Goal: Information Seeking & Learning: Learn about a topic

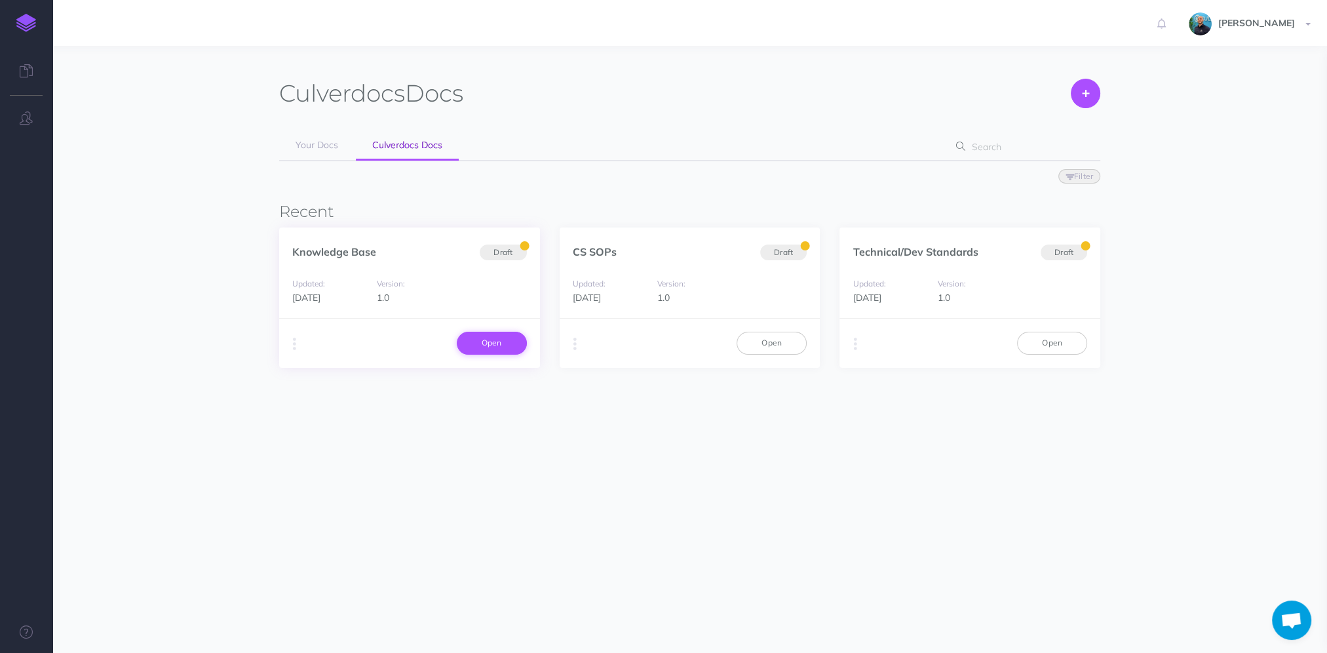
scroll to position [820, 0]
click at [786, 343] on link "Open" at bounding box center [771, 343] width 70 height 22
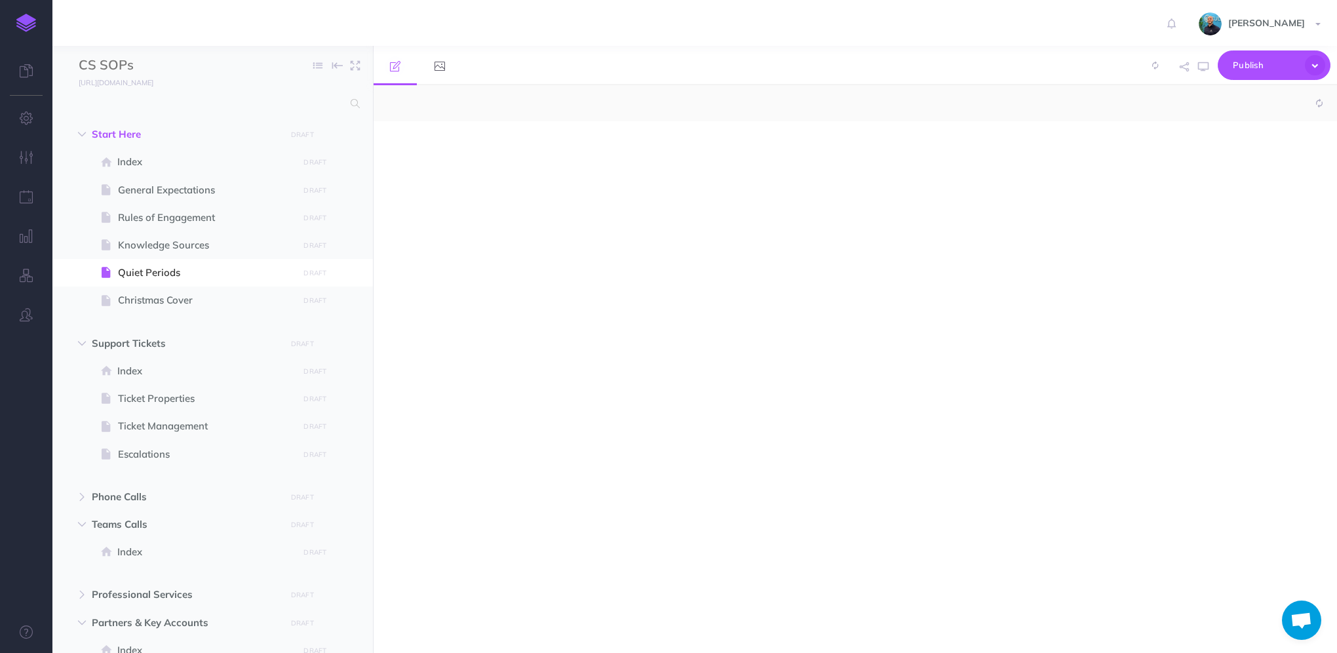
scroll to position [820, 0]
select select "null"
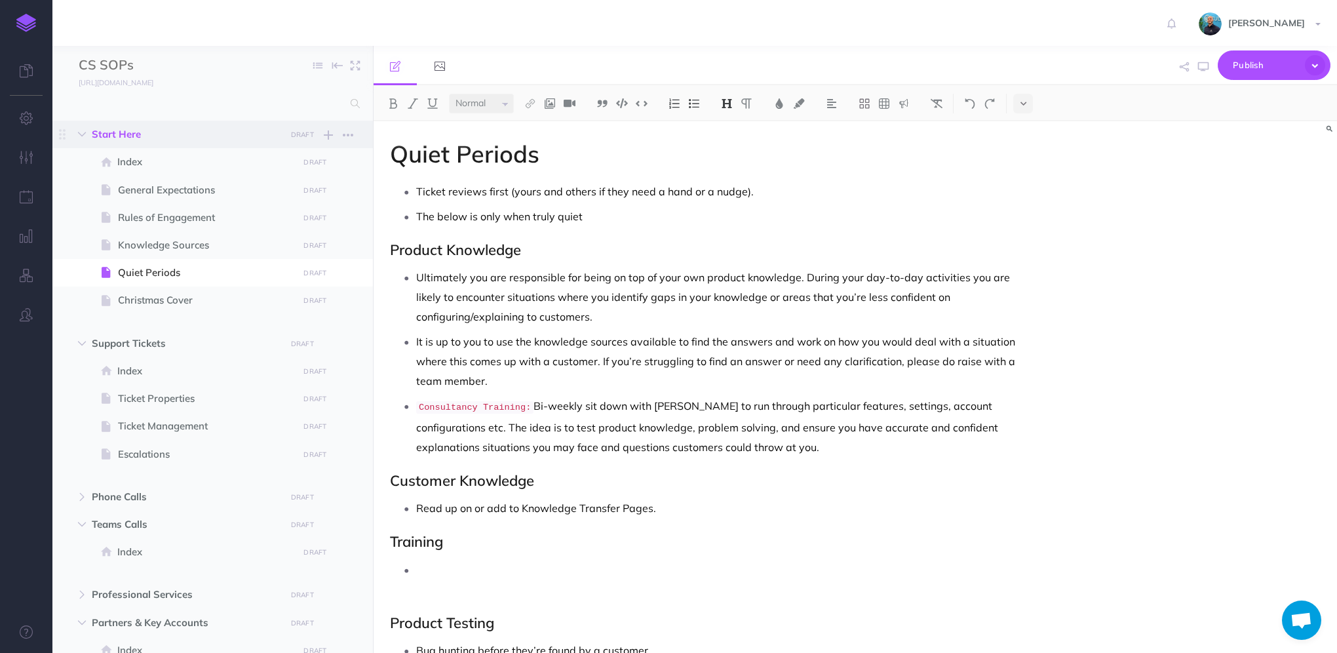
click at [207, 138] on span "Start Here" at bounding box center [185, 134] width 186 height 16
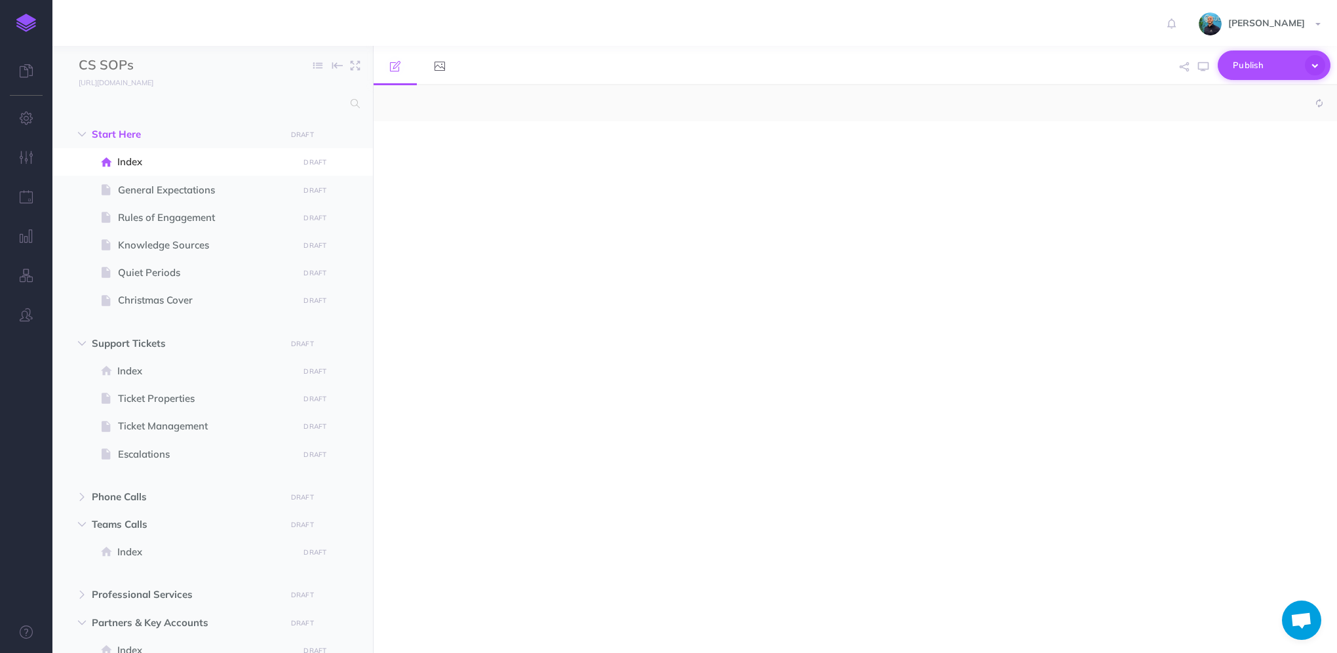
select select "null"
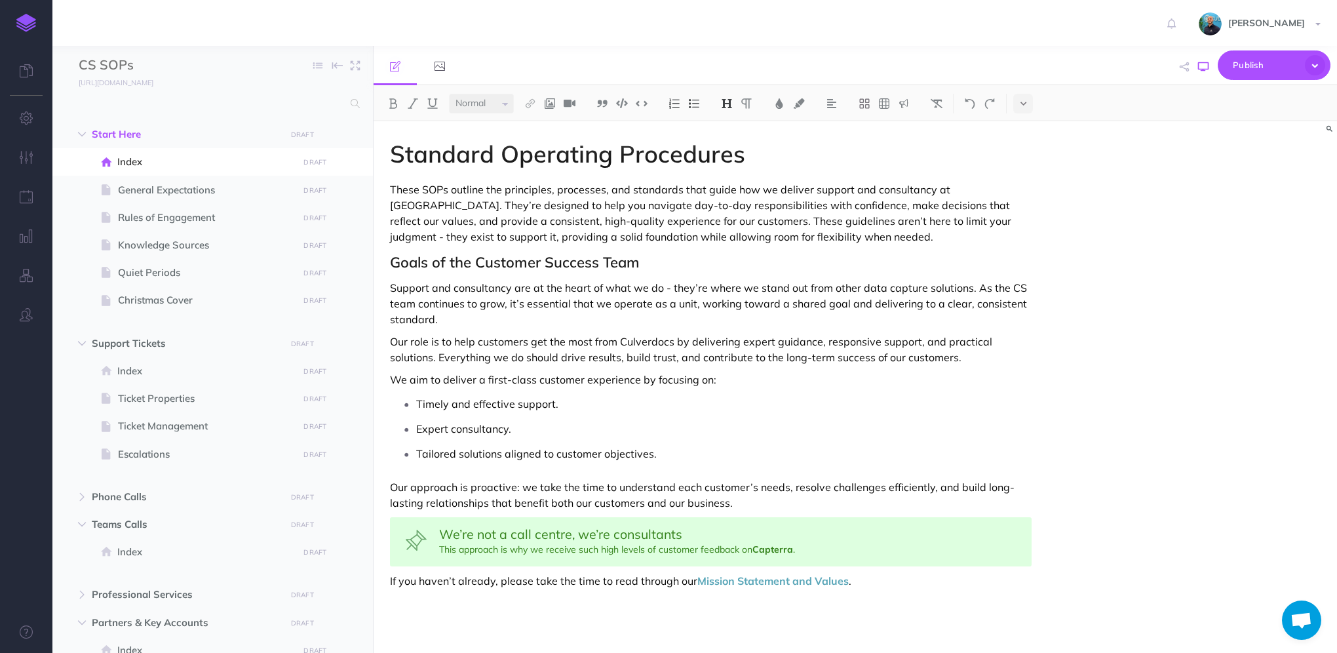
click at [1207, 64] on icon "button" at bounding box center [1203, 67] width 10 height 10
click at [188, 191] on span "General Expectations" at bounding box center [206, 190] width 176 height 16
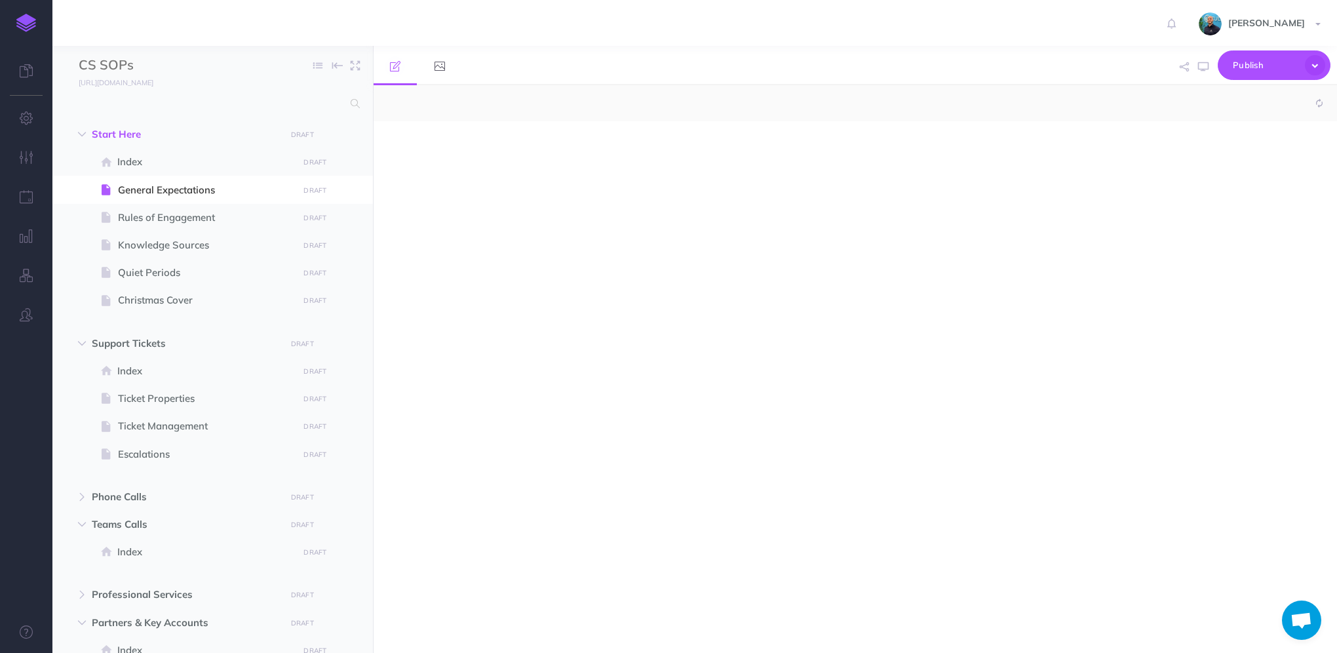
select select "null"
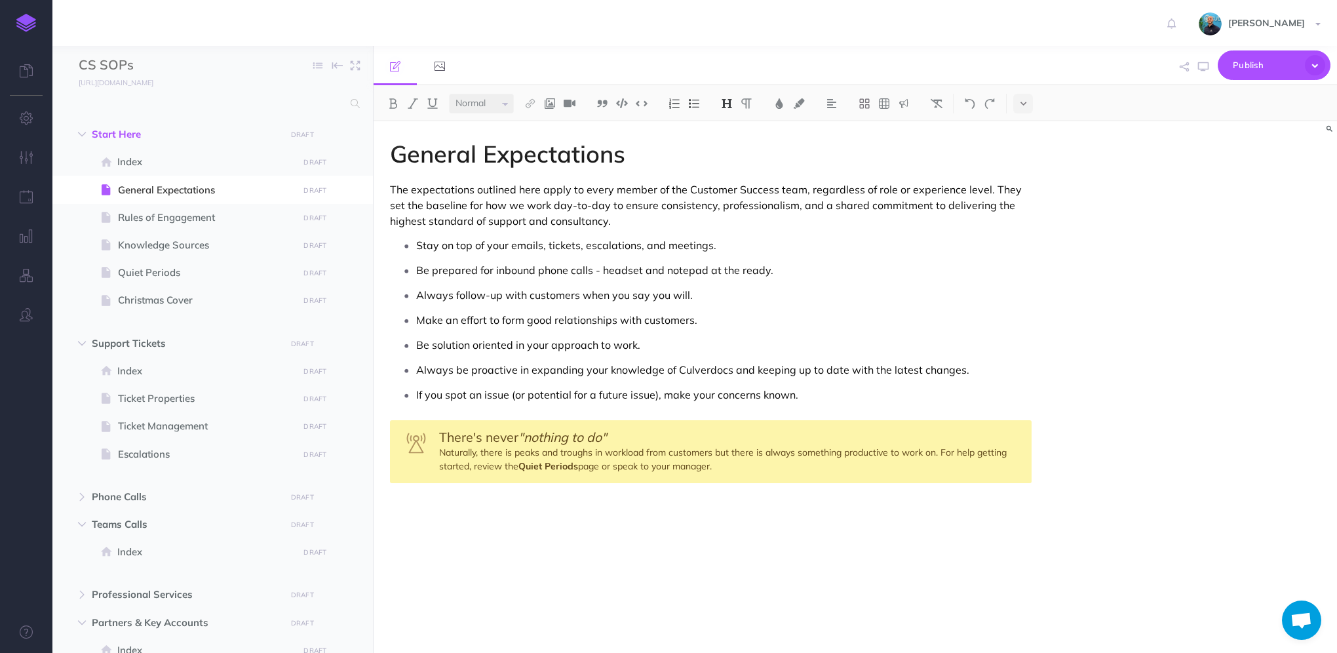
click at [470, 508] on div "General Expectations The expectations outlined here apply to every member of th…" at bounding box center [710, 380] width 674 height 518
click at [150, 225] on span at bounding box center [212, 218] width 320 height 28
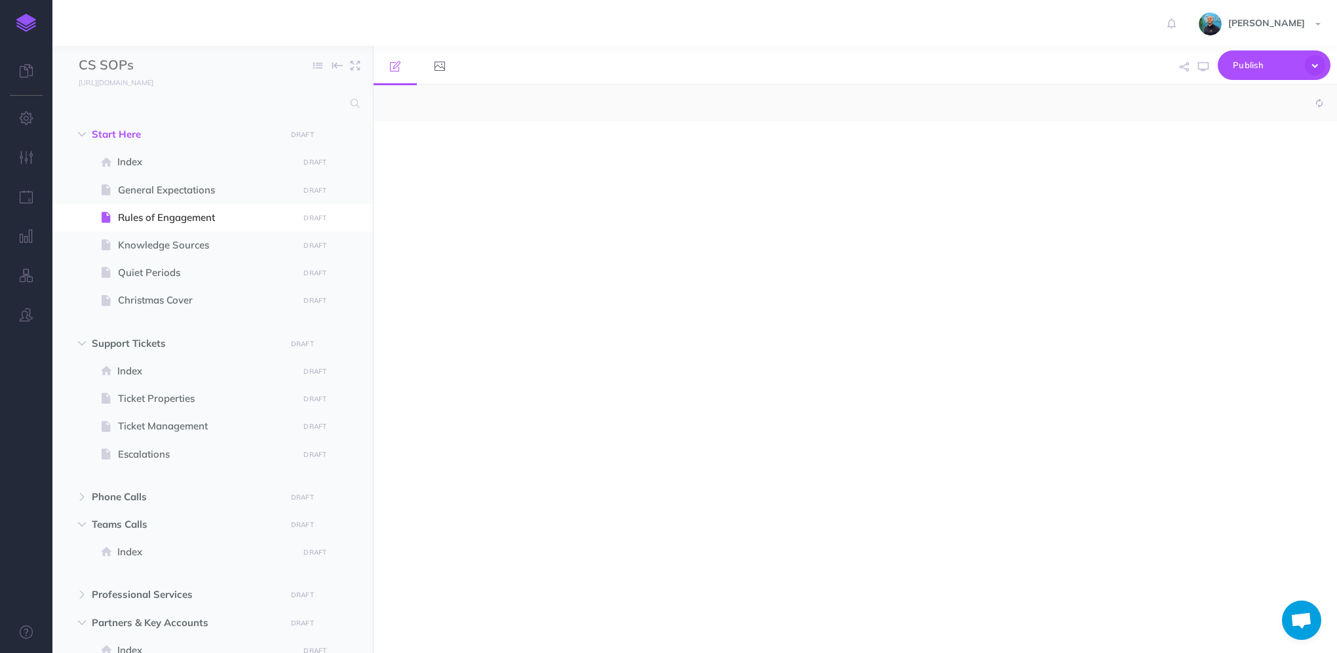
select select "null"
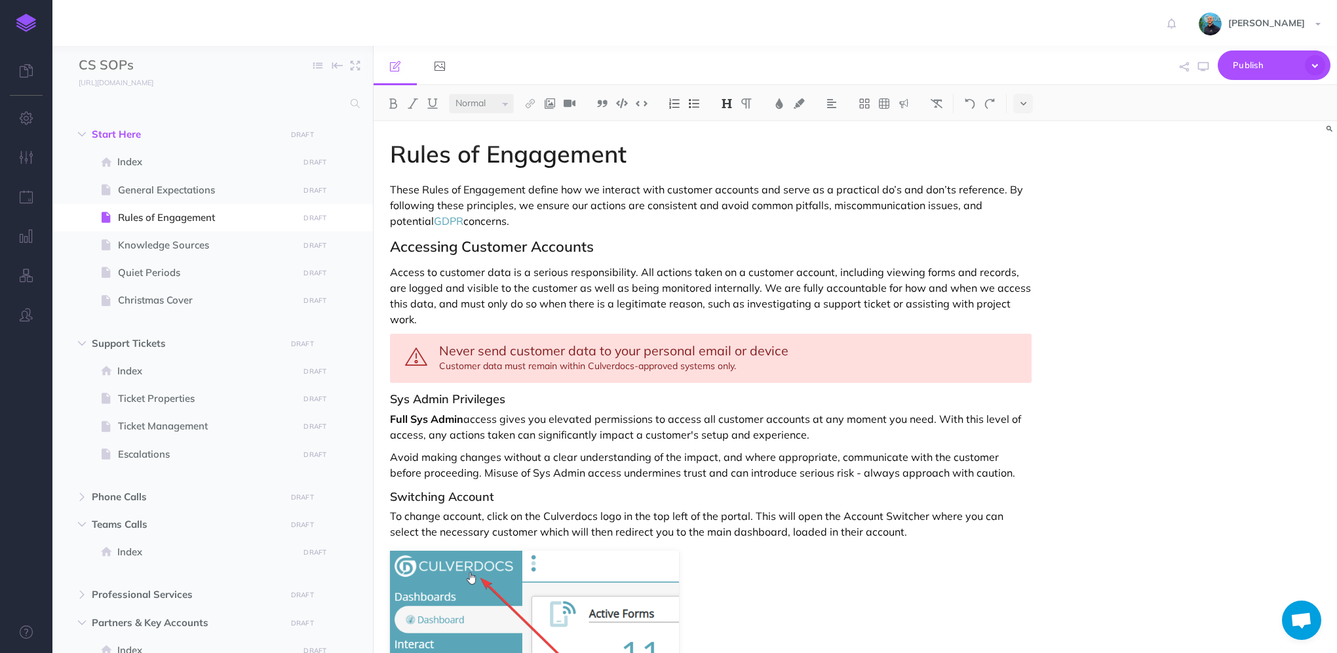
click at [506, 248] on h2 "Accessing Customer Accounts" at bounding box center [710, 246] width 641 height 16
click at [730, 105] on img at bounding box center [727, 103] width 12 height 10
click at [546, 238] on h2 "Accessing Customer Accounts" at bounding box center [710, 246] width 641 height 16
click at [139, 193] on span "General Expectations" at bounding box center [206, 190] width 176 height 16
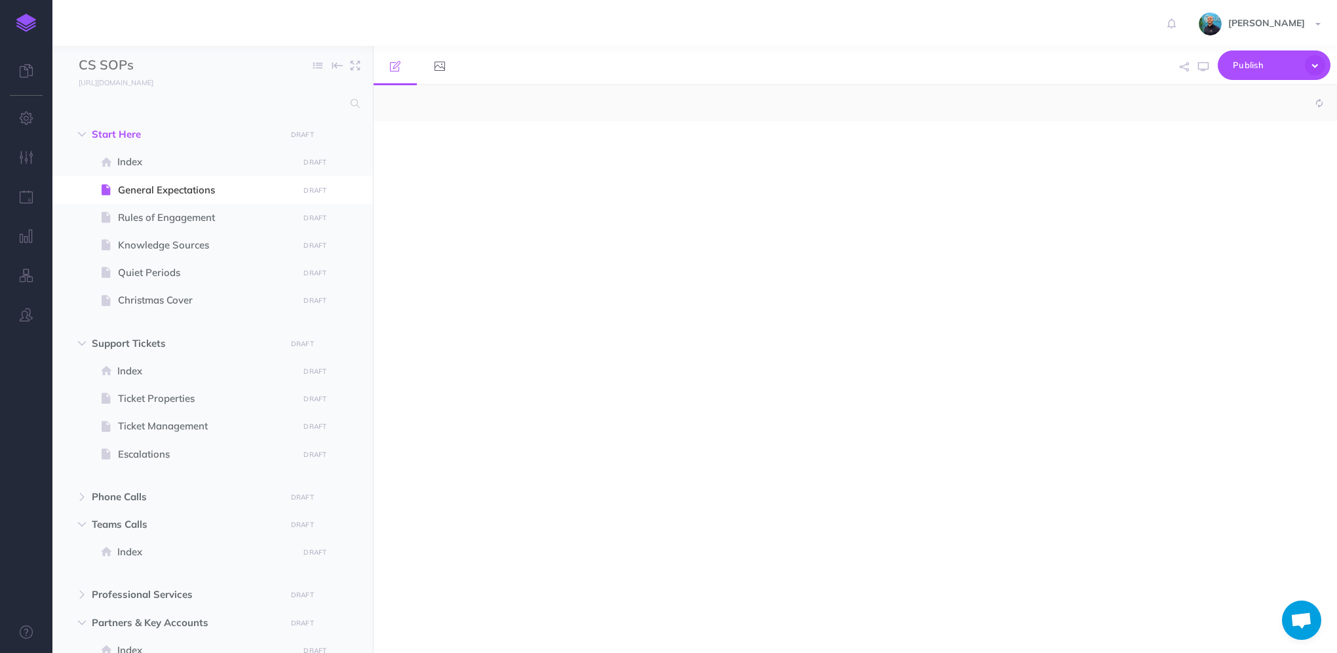
select select "null"
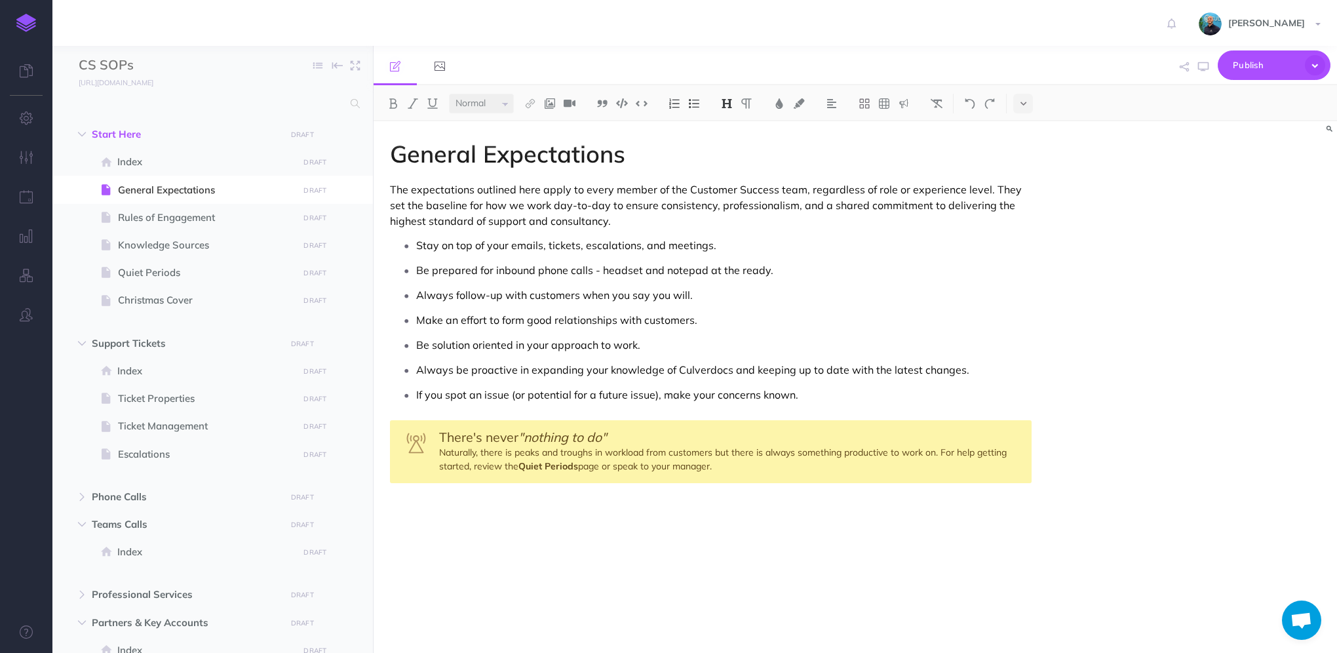
click at [472, 503] on p at bounding box center [710, 497] width 641 height 16
click at [729, 102] on img at bounding box center [727, 103] width 12 height 10
click at [734, 147] on button "H2" at bounding box center [727, 146] width 20 height 20
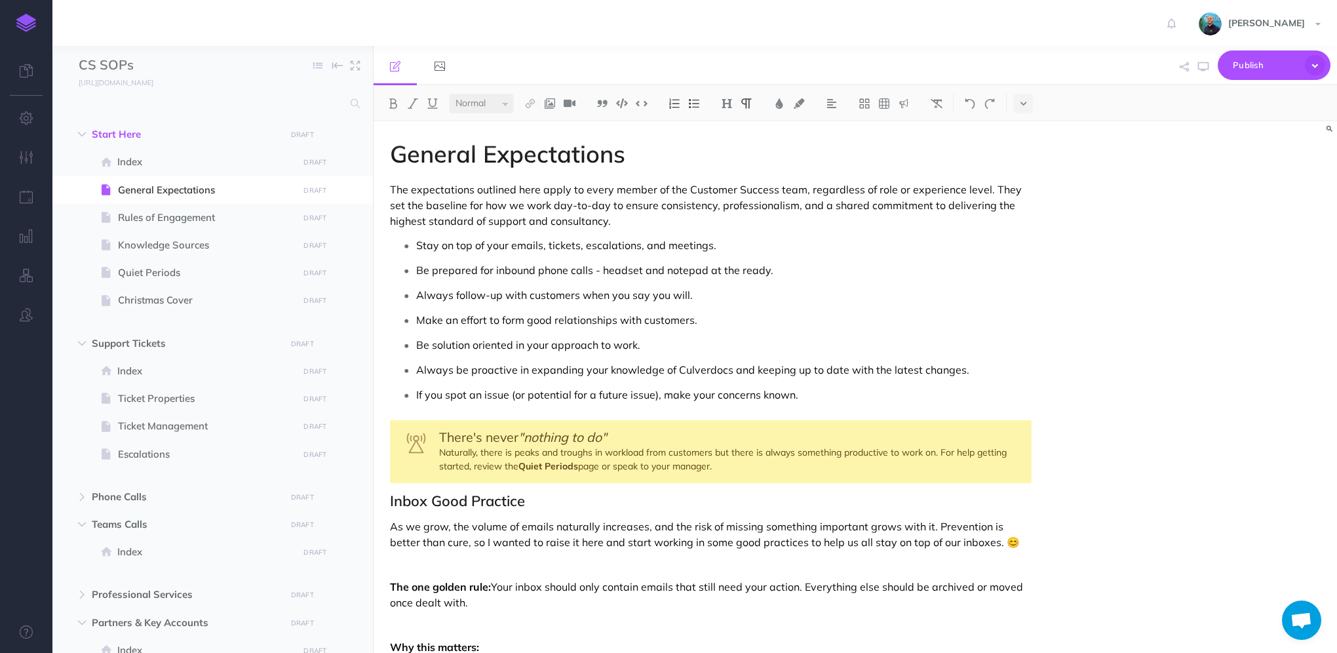
scroll to position [670, 0]
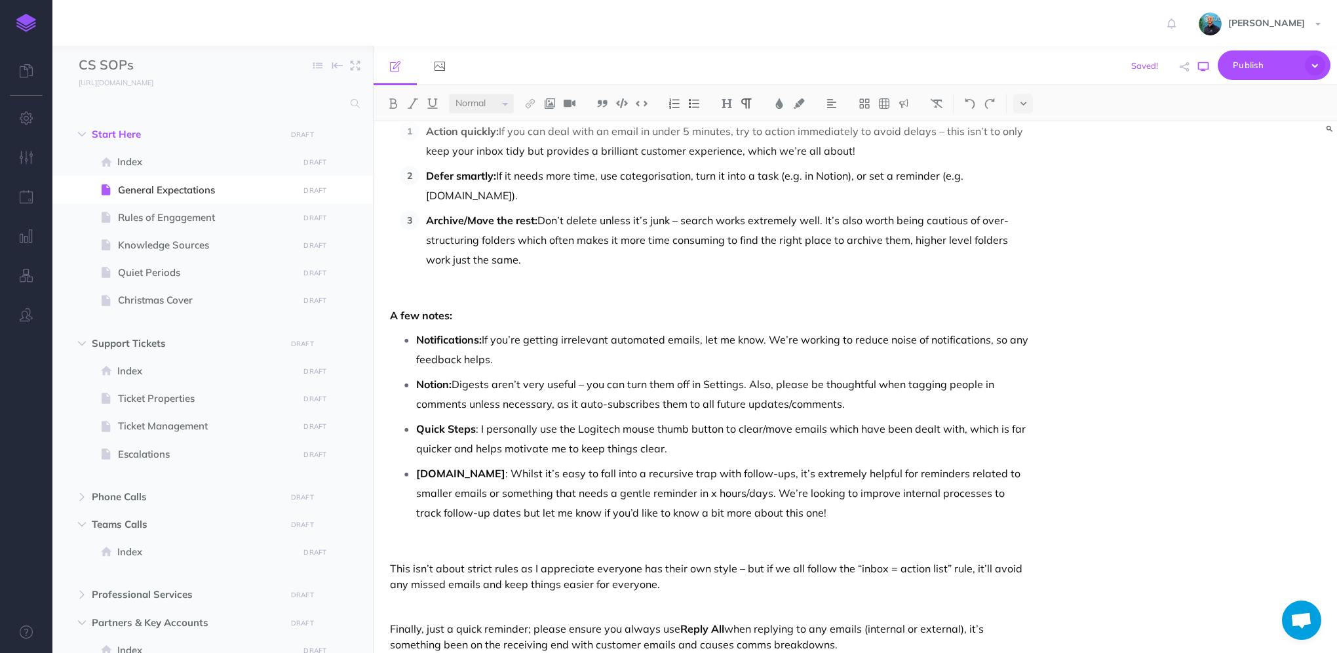
click at [1199, 72] on button "button" at bounding box center [1202, 67] width 17 height 38
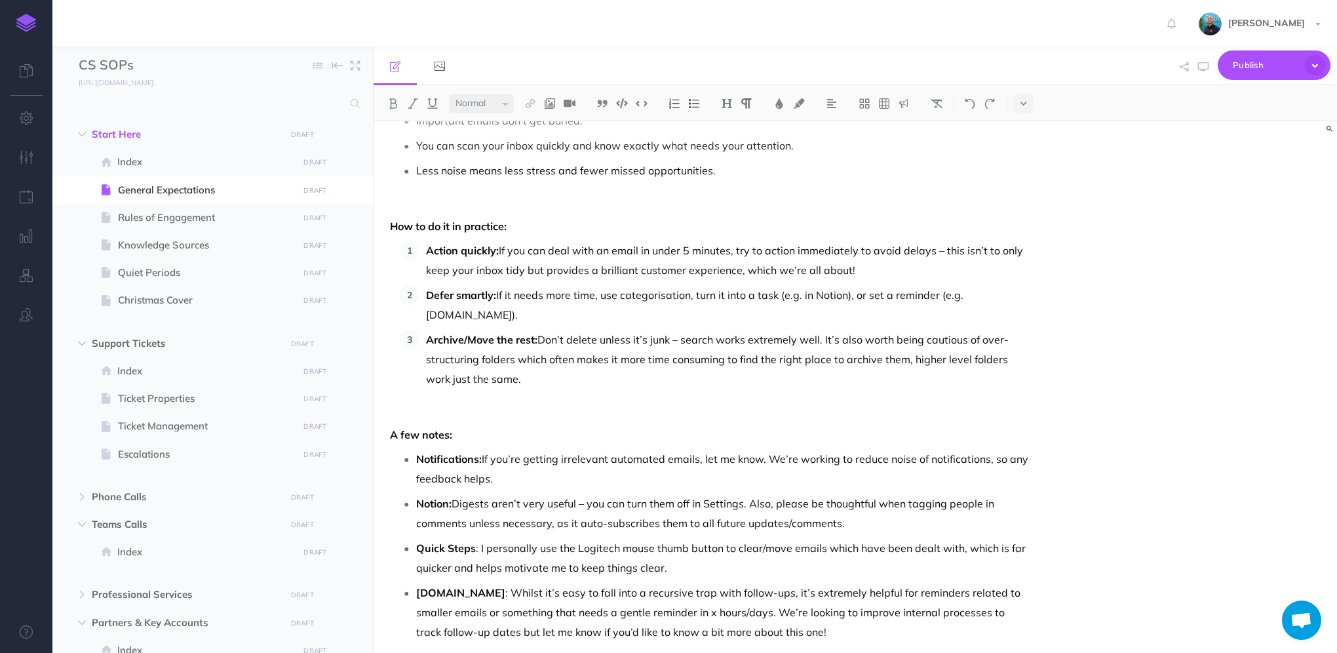
scroll to position [276, 0]
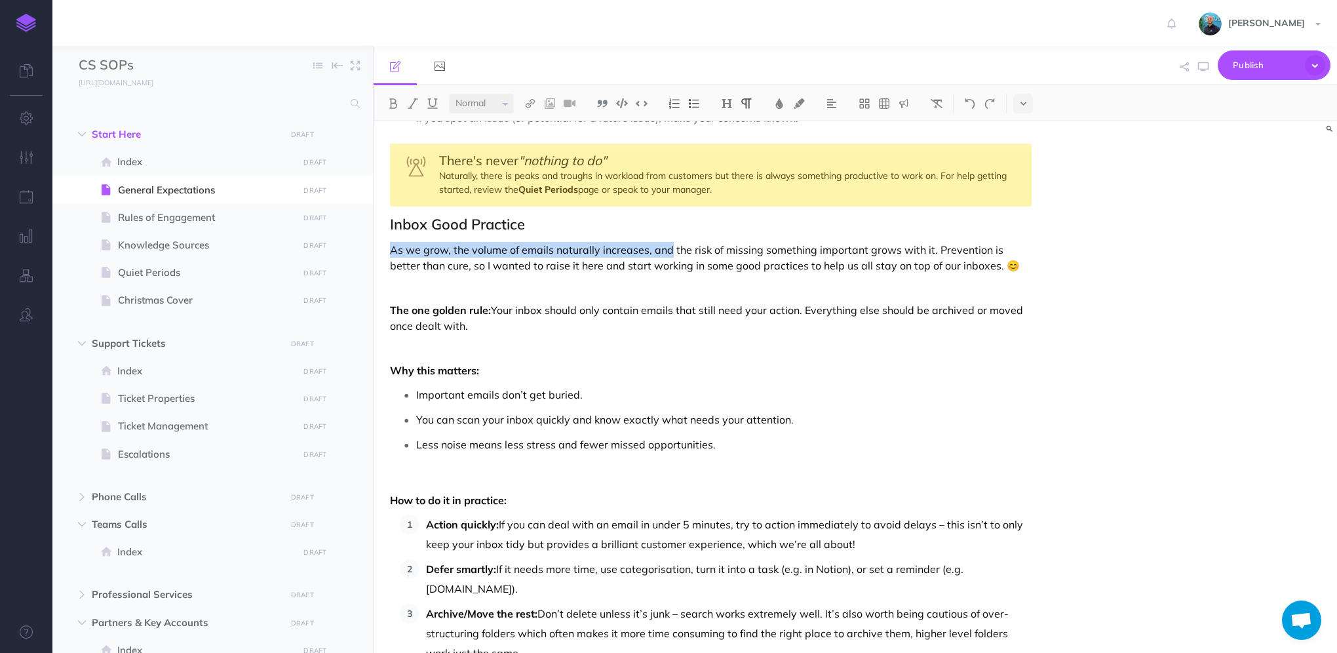
drag, startPoint x: 390, startPoint y: 248, endPoint x: 671, endPoint y: 247, distance: 281.1
click at [671, 247] on p "As we grow, the volume of emails naturally increases, and the risk of missing s…" at bounding box center [710, 257] width 641 height 31
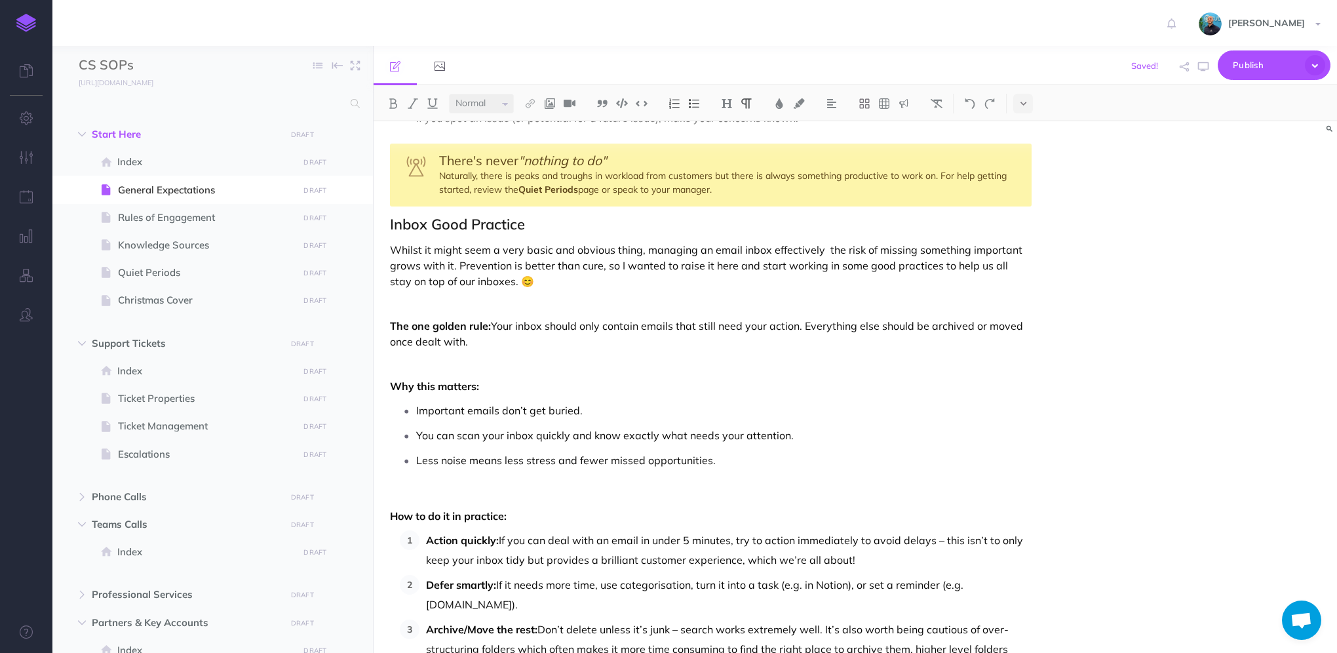
click at [823, 254] on p "Whilst it might seem a very basic and obvious thing, managing an email inbox ef…" at bounding box center [710, 265] width 641 height 47
click at [991, 249] on p "Whilst it might seem a very basic and obvious thing, managing an email inbox ef…" at bounding box center [710, 265] width 641 height 47
click at [567, 265] on p "Whilst it might seem a very basic and obvious thing, managing an email inbox ef…" at bounding box center [710, 265] width 641 height 47
click at [565, 265] on p "Whilst it might seem a very basic and obvious thing, managing an email inbox ef…" at bounding box center [710, 265] width 641 height 47
click at [891, 277] on p "Whilst it might seem a very basic and obvious thing, managing an email inbox ef…" at bounding box center [710, 265] width 641 height 47
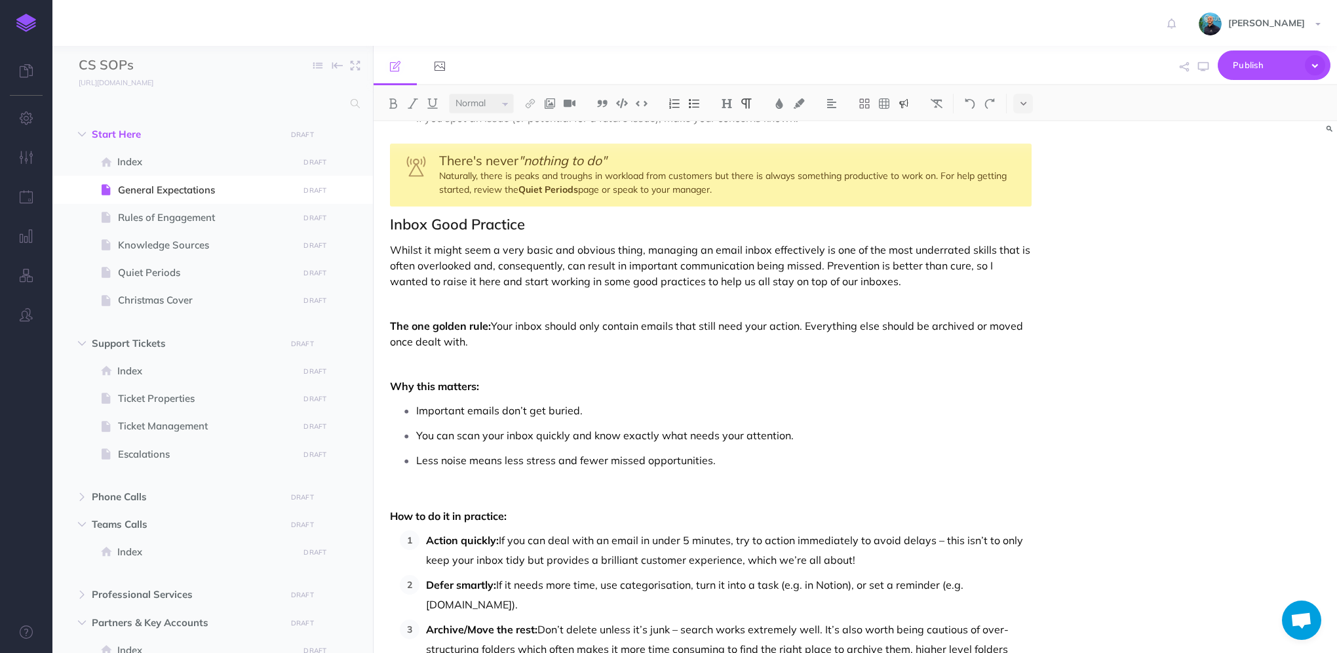
click at [901, 105] on img at bounding box center [904, 103] width 12 height 10
click at [909, 126] on img at bounding box center [904, 126] width 12 height 10
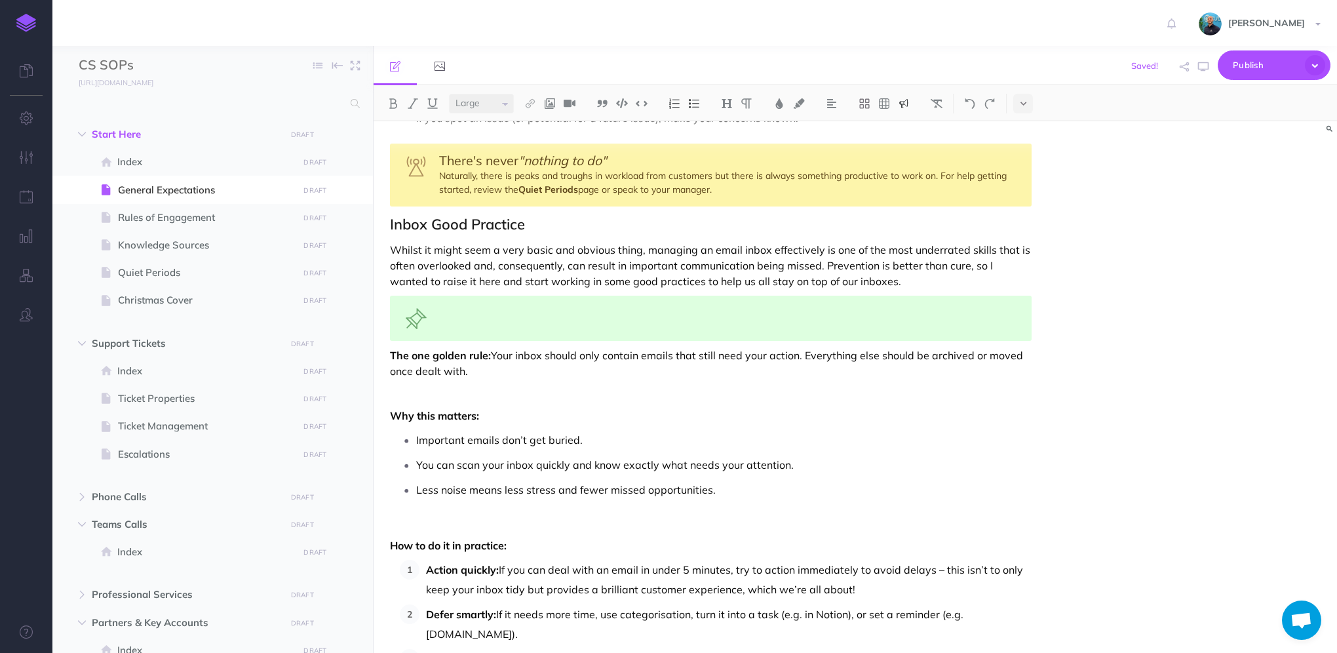
click at [455, 165] on span "There's never" at bounding box center [478, 160] width 79 height 16
drag, startPoint x: 440, startPoint y: 158, endPoint x: 723, endPoint y: 190, distance: 285.5
click at [723, 190] on div "There's never "nothing to do" Naturally, there is peaks and troughs in workload…" at bounding box center [710, 174] width 641 height 63
copy div "There's never "nothing to do" Naturally, there is peaks and troughs in workload…"
click at [535, 314] on div at bounding box center [710, 317] width 641 height 45
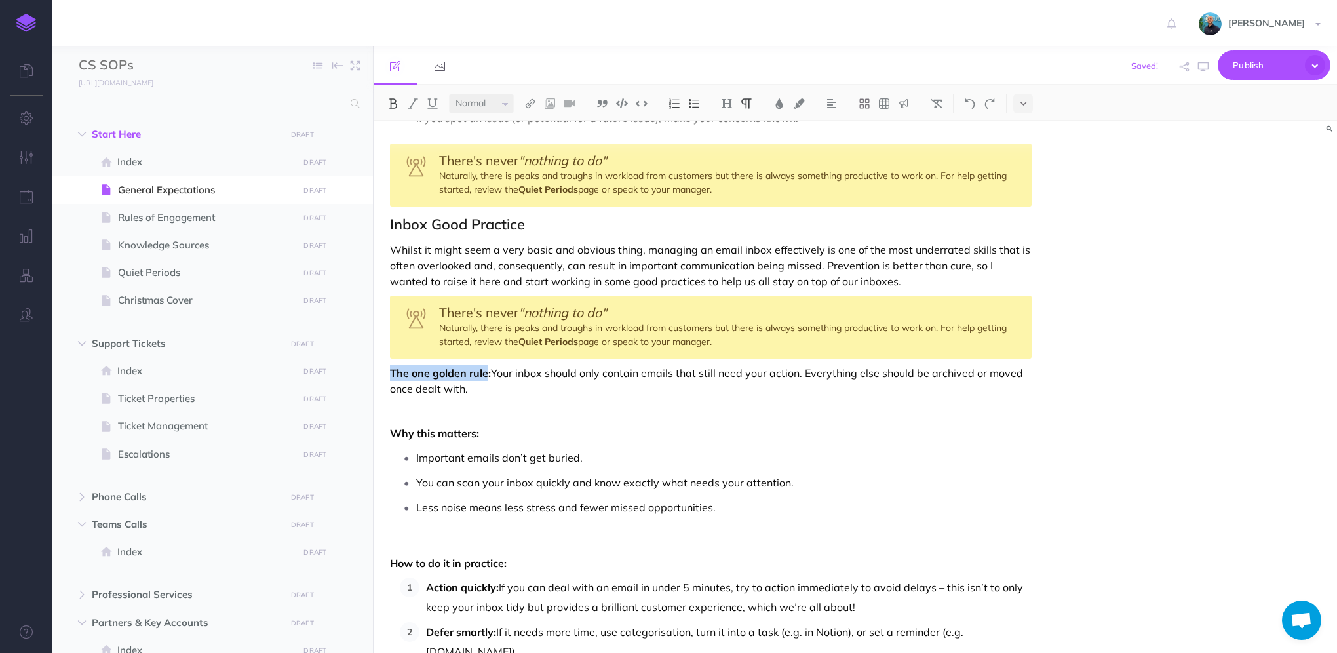
drag, startPoint x: 389, startPoint y: 372, endPoint x: 487, endPoint y: 366, distance: 97.8
click at [487, 366] on strong "The one golden rule:" at bounding box center [440, 372] width 101 height 13
copy strong "The one golden rule"
click at [443, 309] on span "There's never" at bounding box center [478, 312] width 79 height 16
drag, startPoint x: 442, startPoint y: 311, endPoint x: 611, endPoint y: 307, distance: 168.4
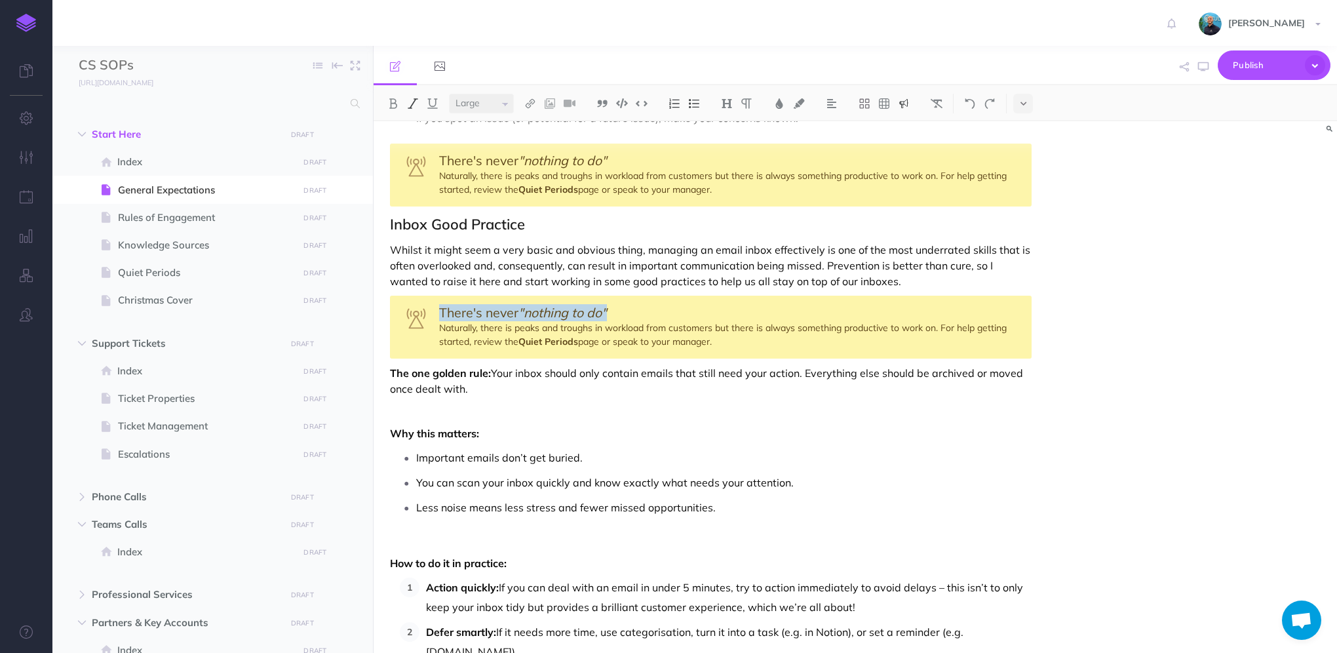
click at [611, 307] on div "There's never "nothing to do" Naturally, there is peaks and troughs in workload…" at bounding box center [710, 326] width 641 height 63
click at [905, 105] on img at bounding box center [904, 103] width 12 height 10
click at [907, 127] on img at bounding box center [904, 126] width 12 height 10
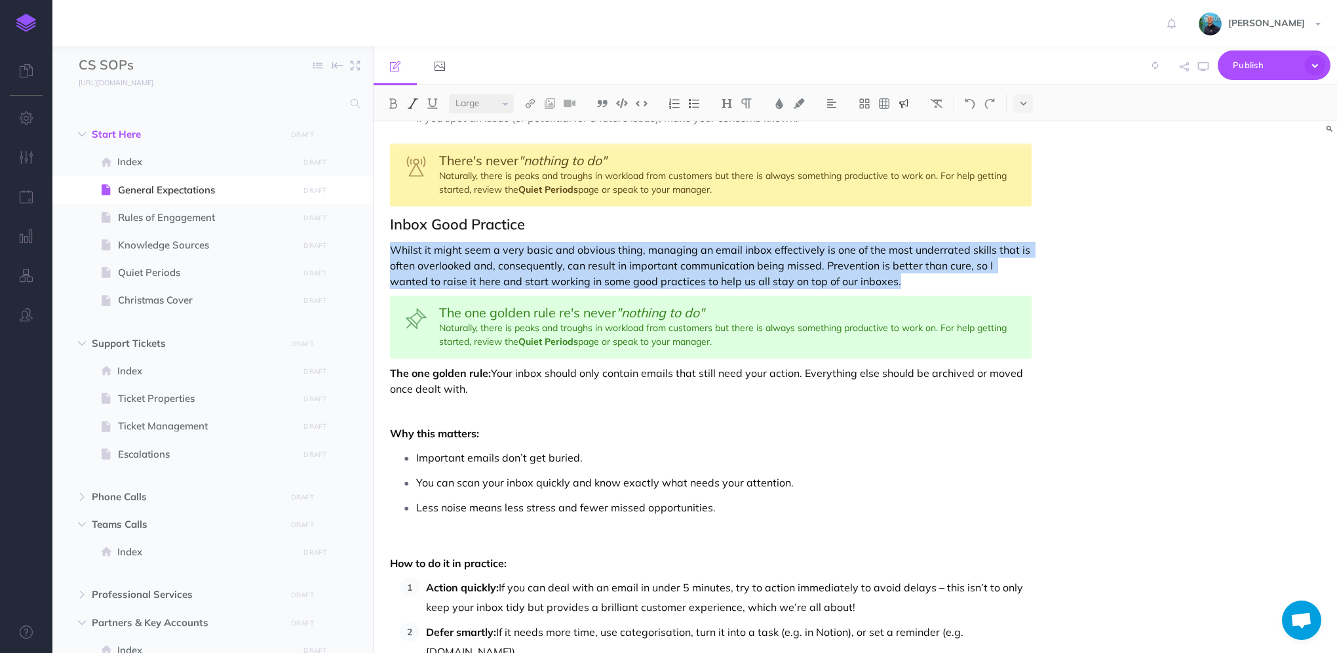
click at [673, 309] on span ""nothing to do"" at bounding box center [660, 312] width 88 height 16
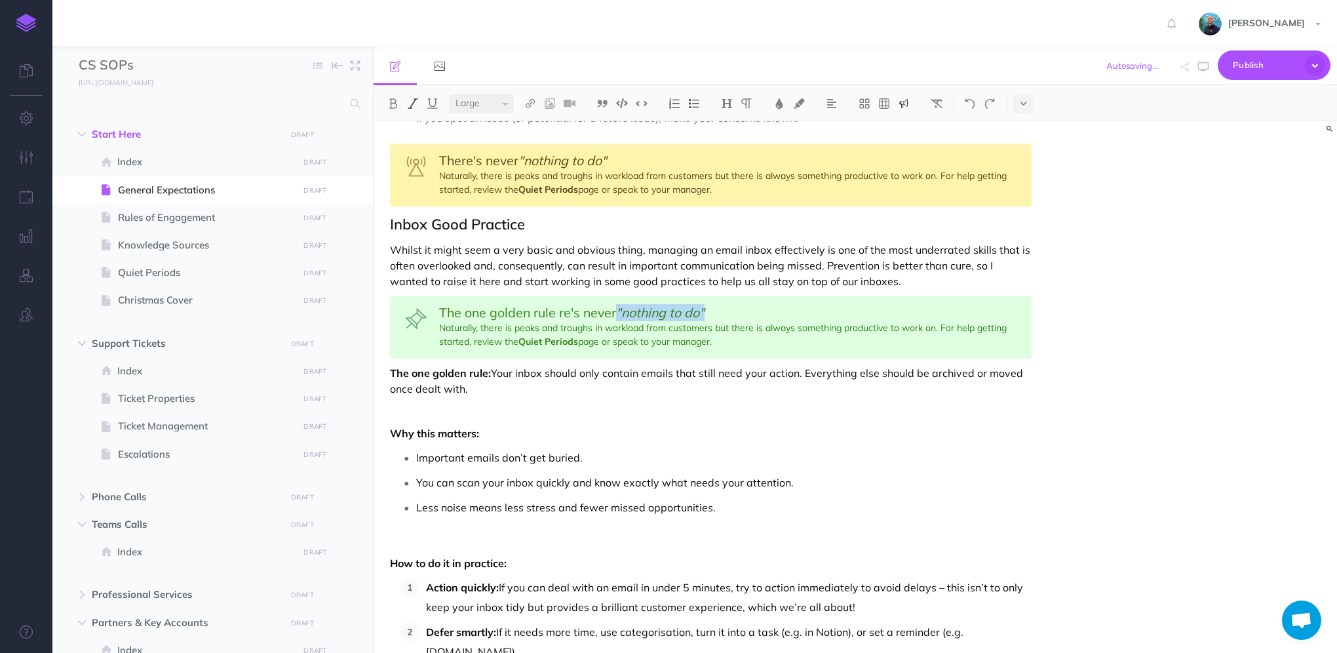
drag, startPoint x: 616, startPoint y: 309, endPoint x: 718, endPoint y: 309, distance: 101.5
click at [718, 309] on div "The one golden rule re's never "nothing to do" Naturally, there is peaks and tr…" at bounding box center [710, 326] width 641 height 63
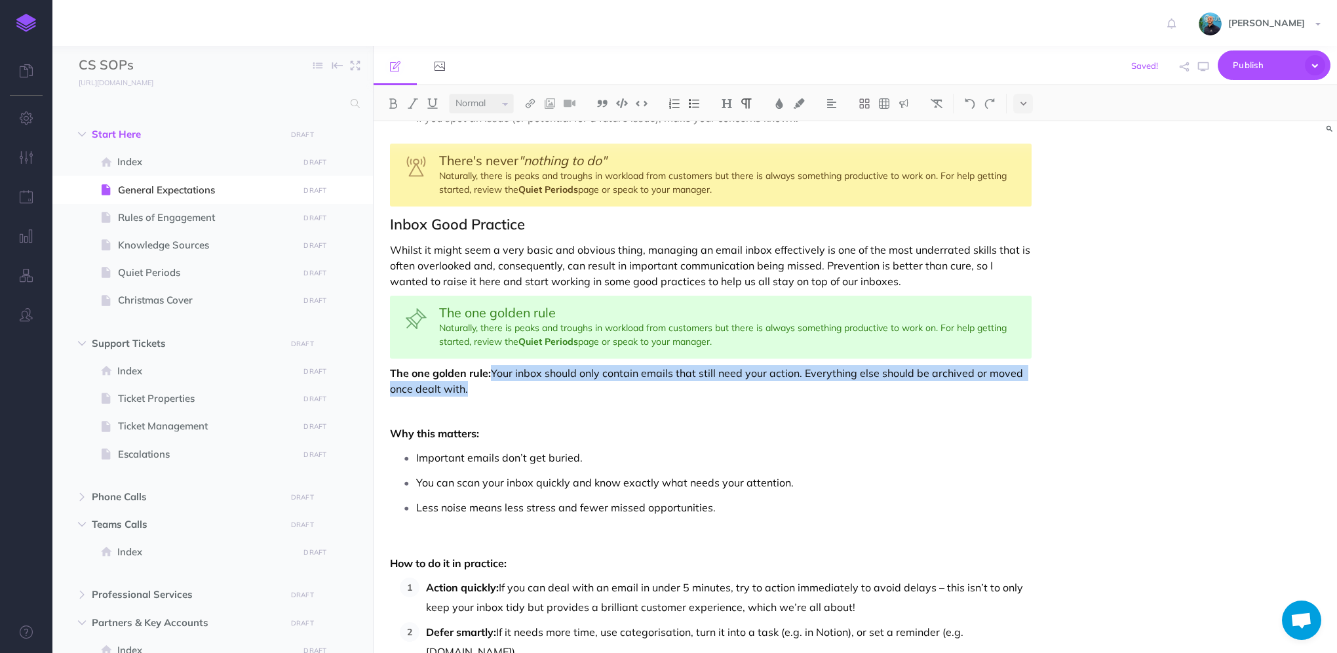
drag, startPoint x: 496, startPoint y: 370, endPoint x: 474, endPoint y: 388, distance: 28.9
click at [474, 388] on p "The one golden rule: Your inbox should only contain emails that still need your…" at bounding box center [710, 380] width 641 height 31
copy p "Your inbox should only contain emails that still need your action. Everything e…"
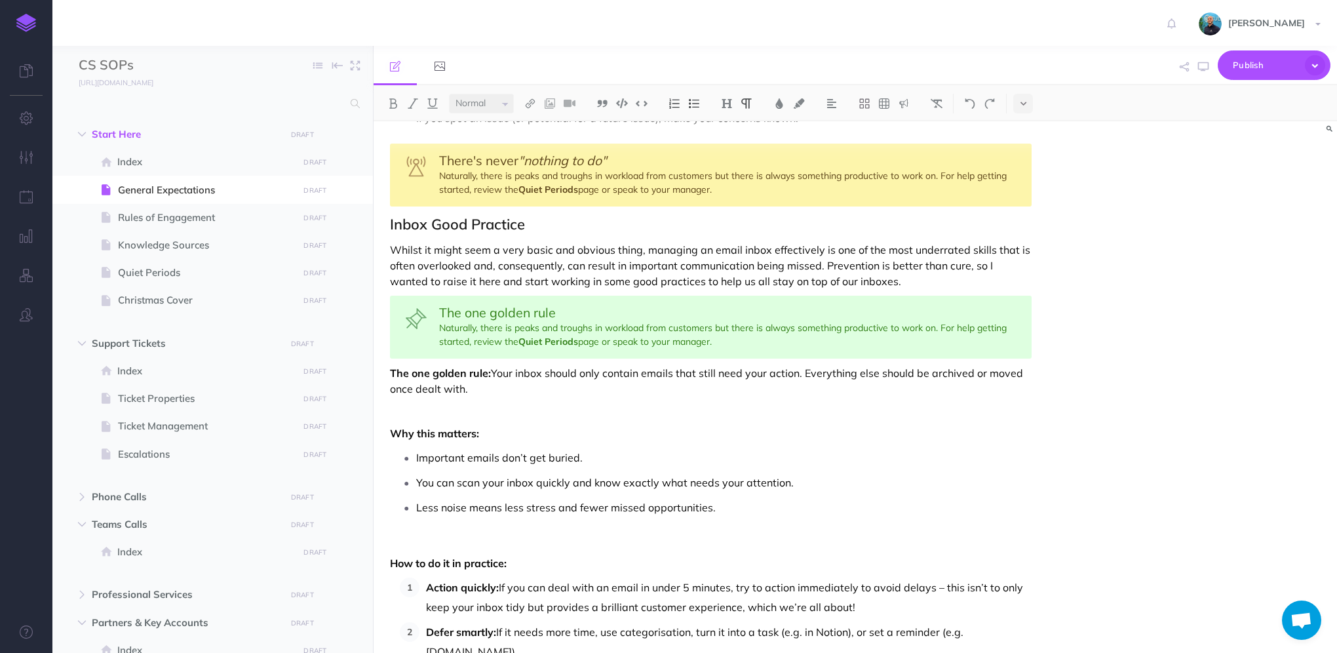
click at [471, 330] on div "The one golden rule Naturally, there is peaks and troughs in workload from cust…" at bounding box center [710, 326] width 641 height 63
drag, startPoint x: 440, startPoint y: 325, endPoint x: 715, endPoint y: 335, distance: 275.4
click at [715, 335] on div "The one golden rule Naturally, there is peaks and troughs in workload from cust…" at bounding box center [710, 326] width 641 height 63
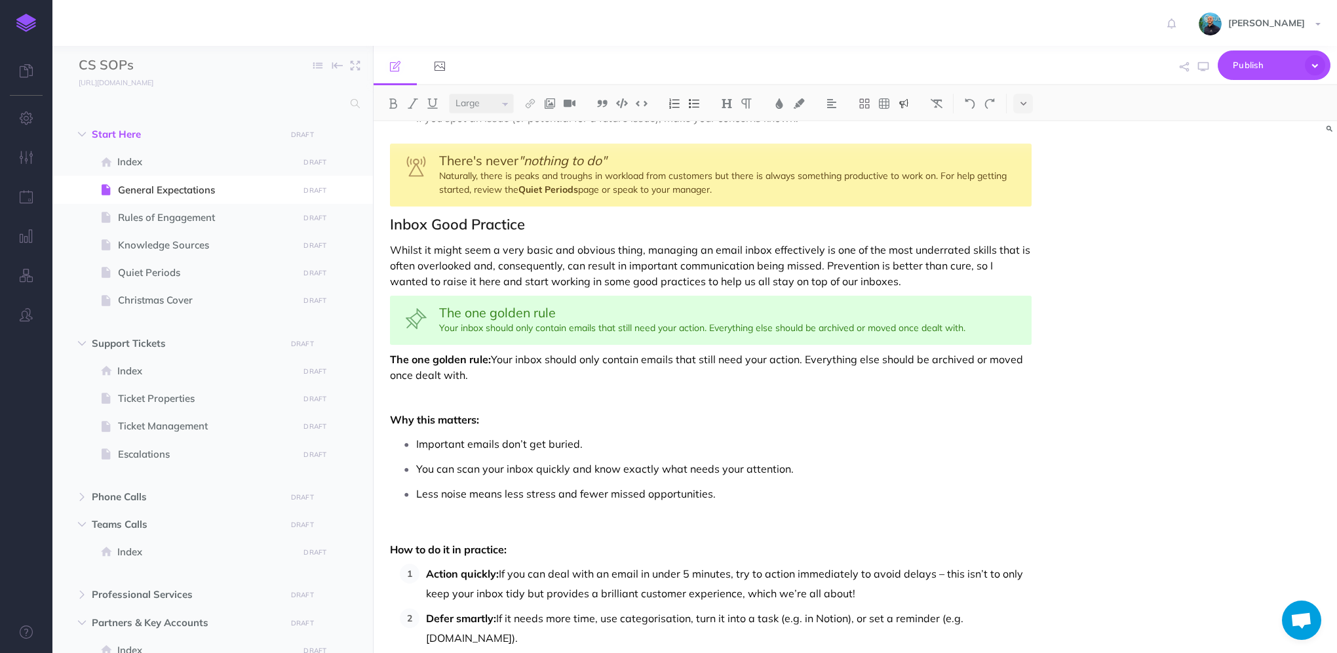
click at [469, 316] on span "The one golden rule" at bounding box center [497, 312] width 117 height 16
click at [430, 404] on div "General Expectations The expectations outlined here apply to every member of th…" at bounding box center [710, 494] width 674 height 1298
click at [435, 397] on p at bounding box center [710, 397] width 641 height 16
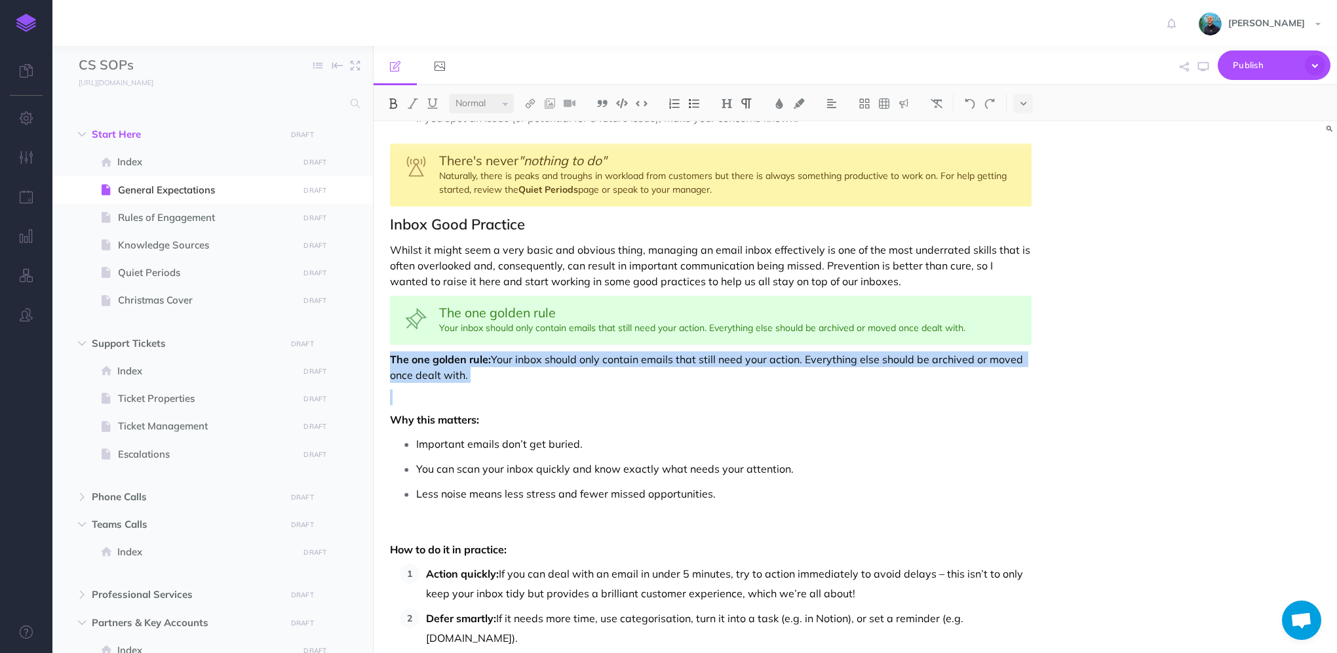
drag, startPoint x: 440, startPoint y: 397, endPoint x: 379, endPoint y: 360, distance: 71.1
click at [379, 360] on div "General Expectations The expectations outlined here apply to every member of th…" at bounding box center [710, 494] width 674 height 1298
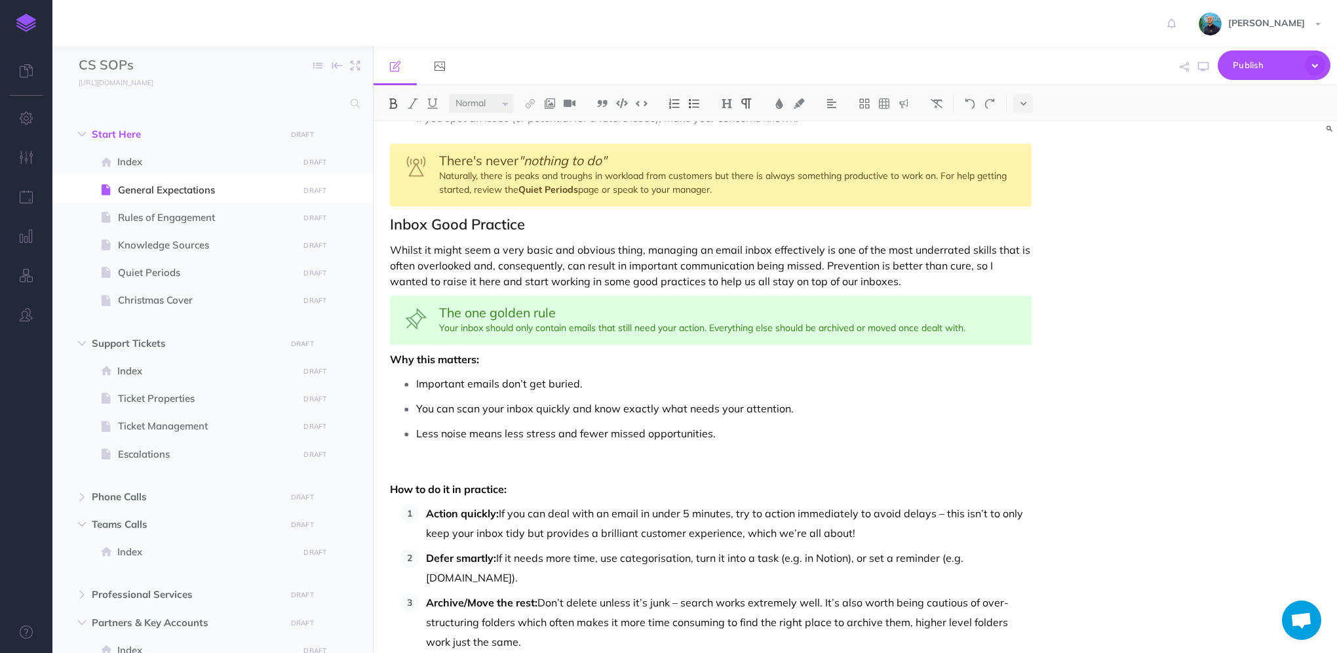
click at [428, 459] on p at bounding box center [710, 467] width 641 height 16
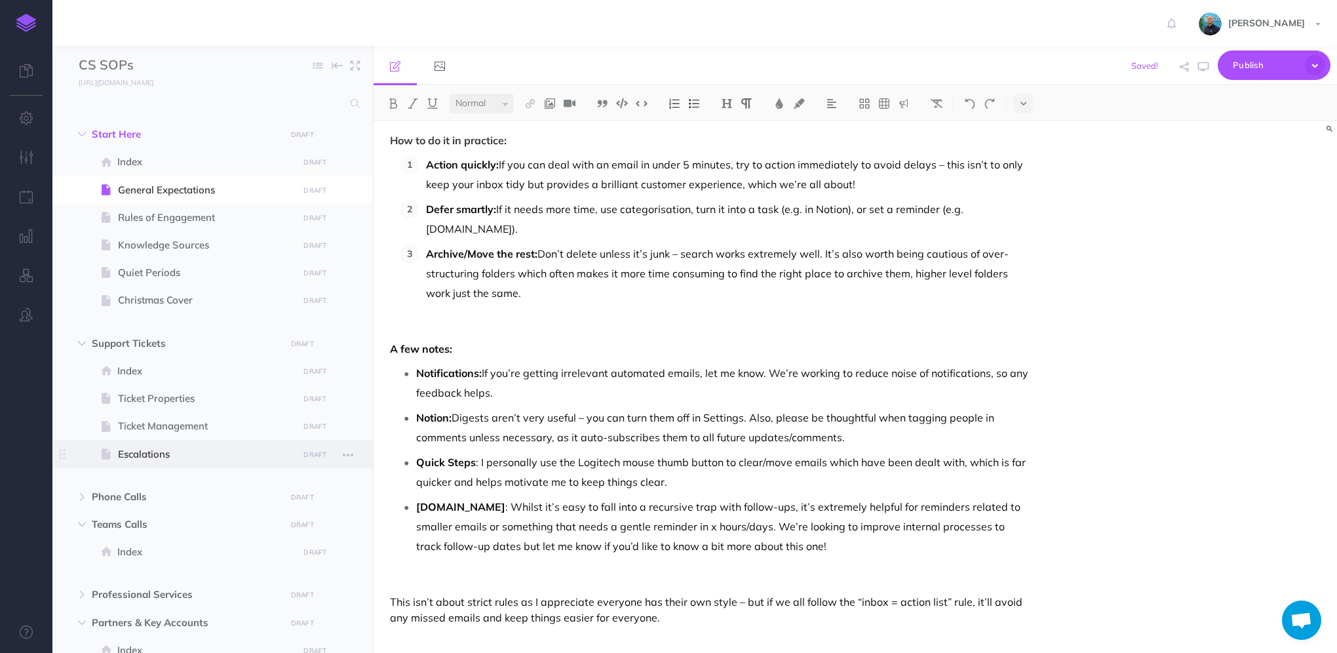
scroll to position [539, 0]
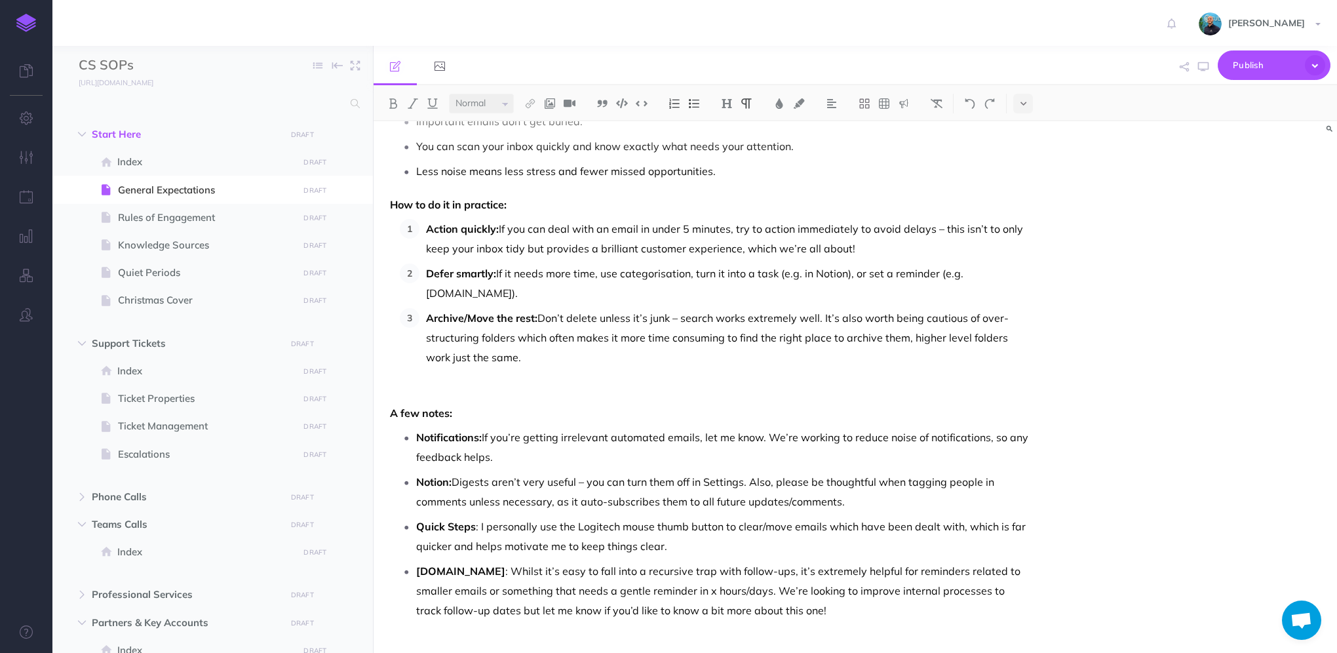
click at [391, 408] on strong "A few notes:" at bounding box center [421, 412] width 62 height 13
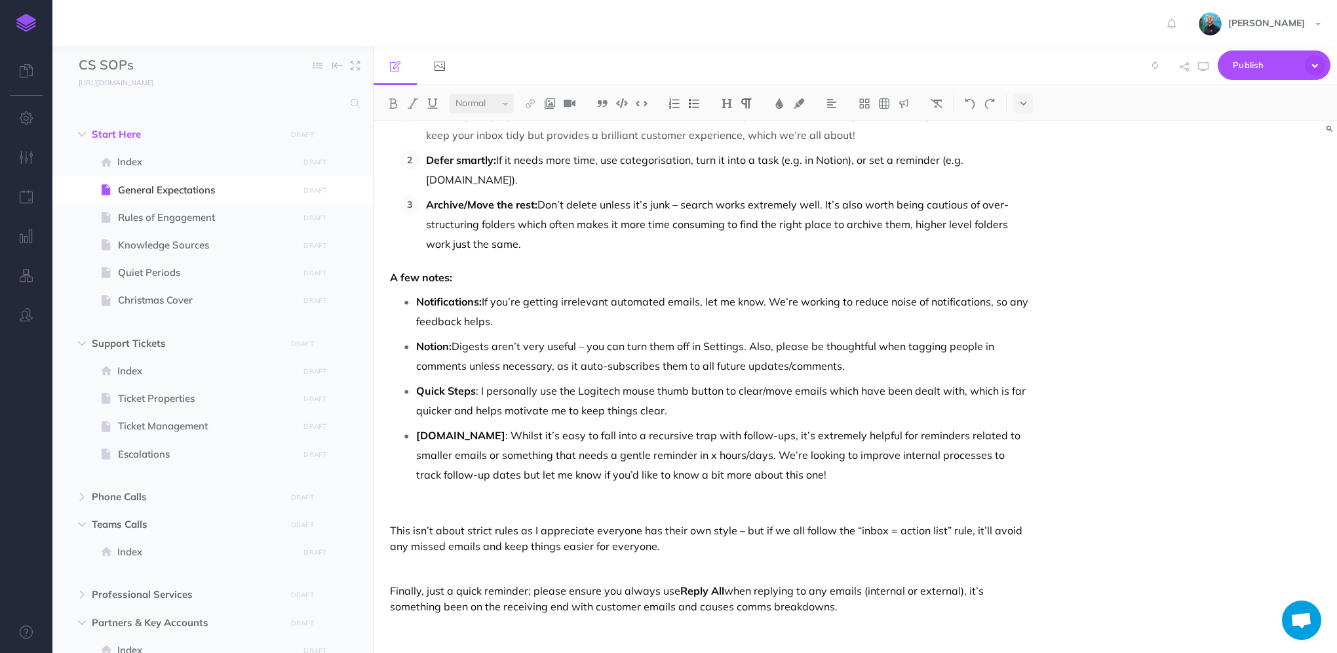
scroll to position [660, 0]
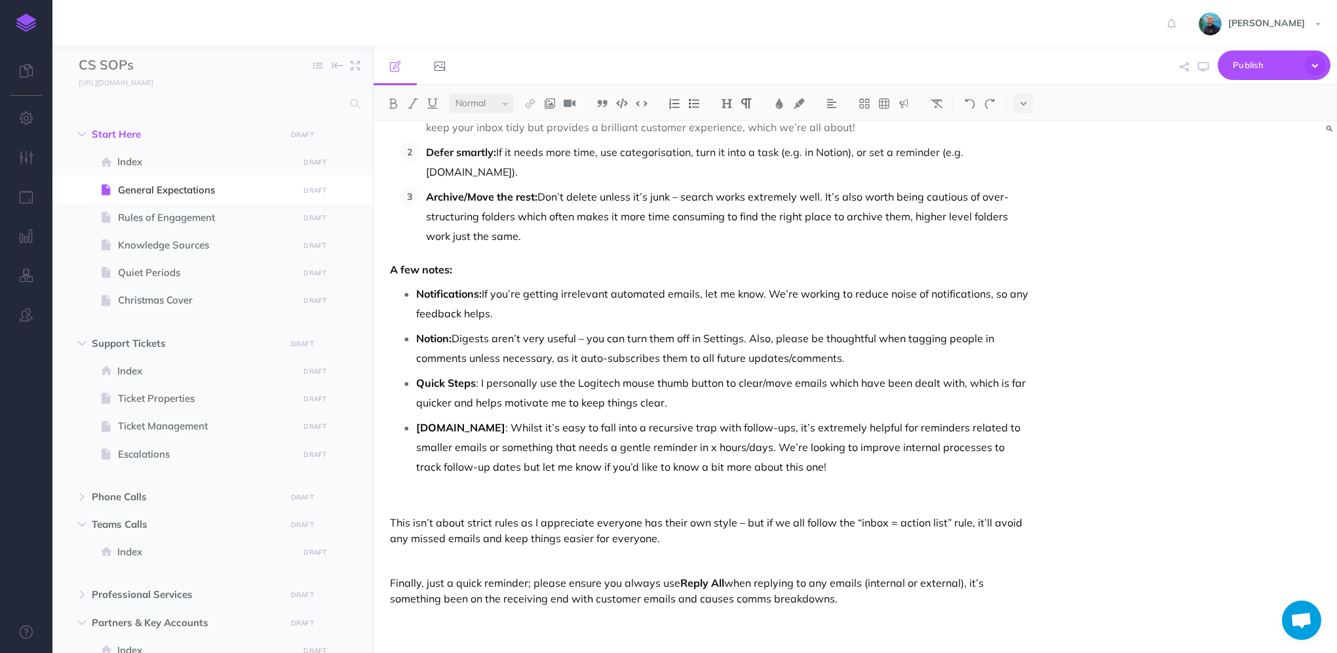
click at [393, 525] on p "This isn’t about strict rules as I appreciate everyone has their own style – bu…" at bounding box center [710, 529] width 641 height 31
click at [392, 520] on p "This isn’t about strict rules as I appreciate everyone has their own style – bu…" at bounding box center [710, 529] width 641 height 31
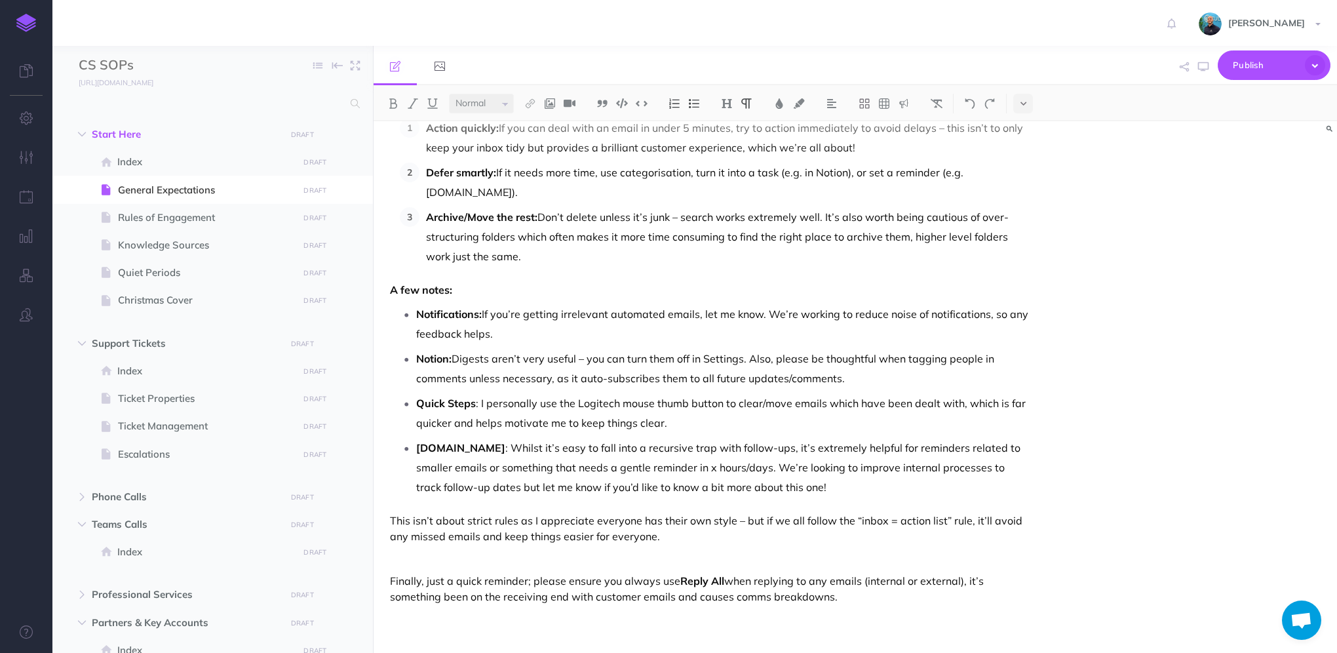
scroll to position [637, 0]
click at [387, 582] on div "General Expectations The expectations outlined here apply to every member of th…" at bounding box center [710, 69] width 674 height 1171
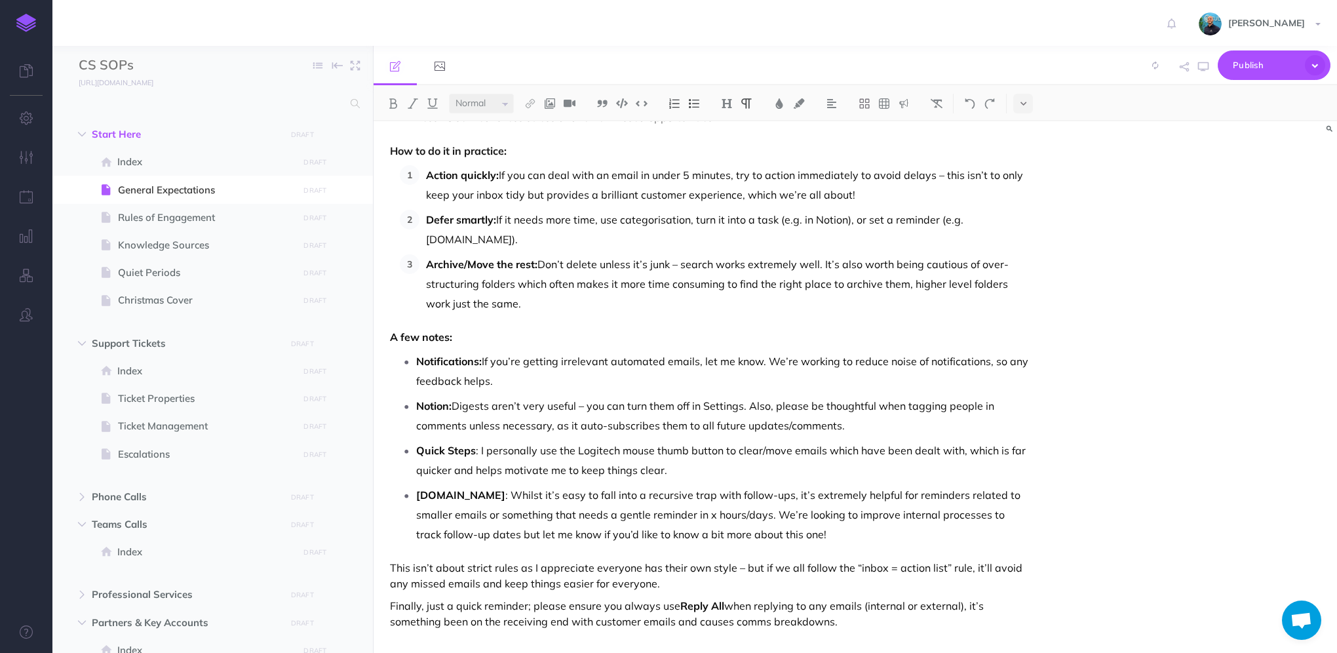
scroll to position [615, 0]
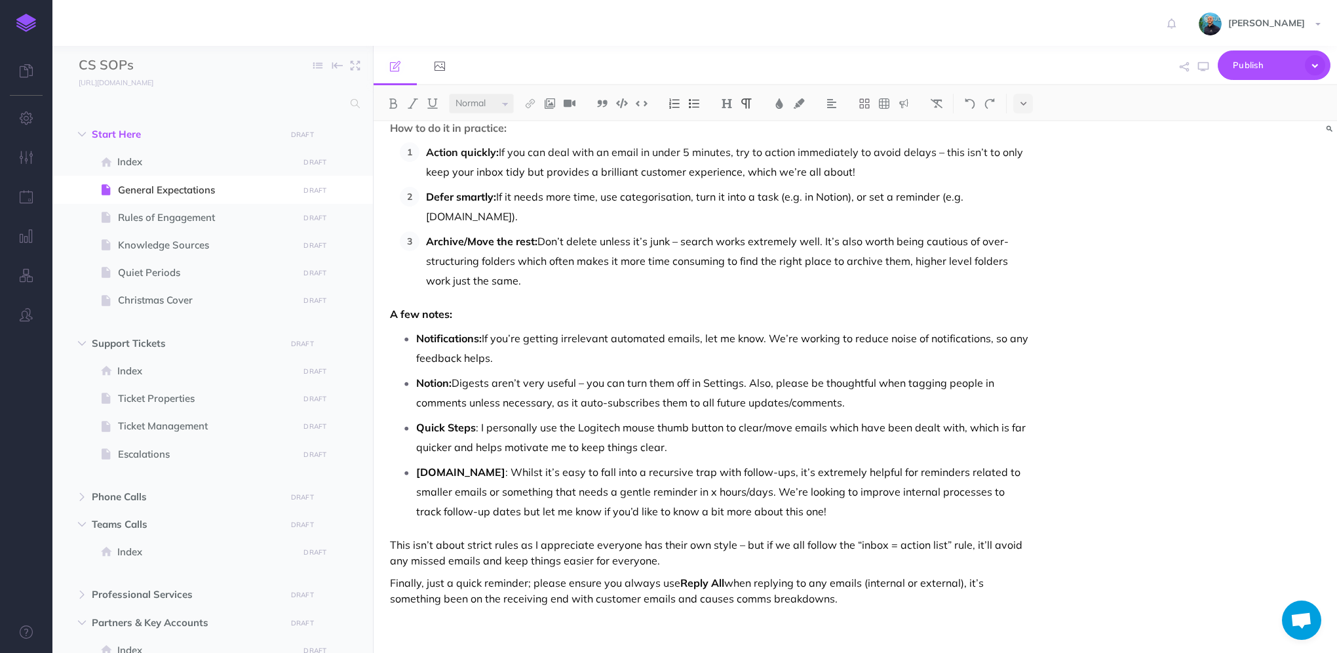
click at [903, 613] on p at bounding box center [710, 621] width 641 height 16
click at [907, 624] on p at bounding box center [710, 621] width 641 height 16
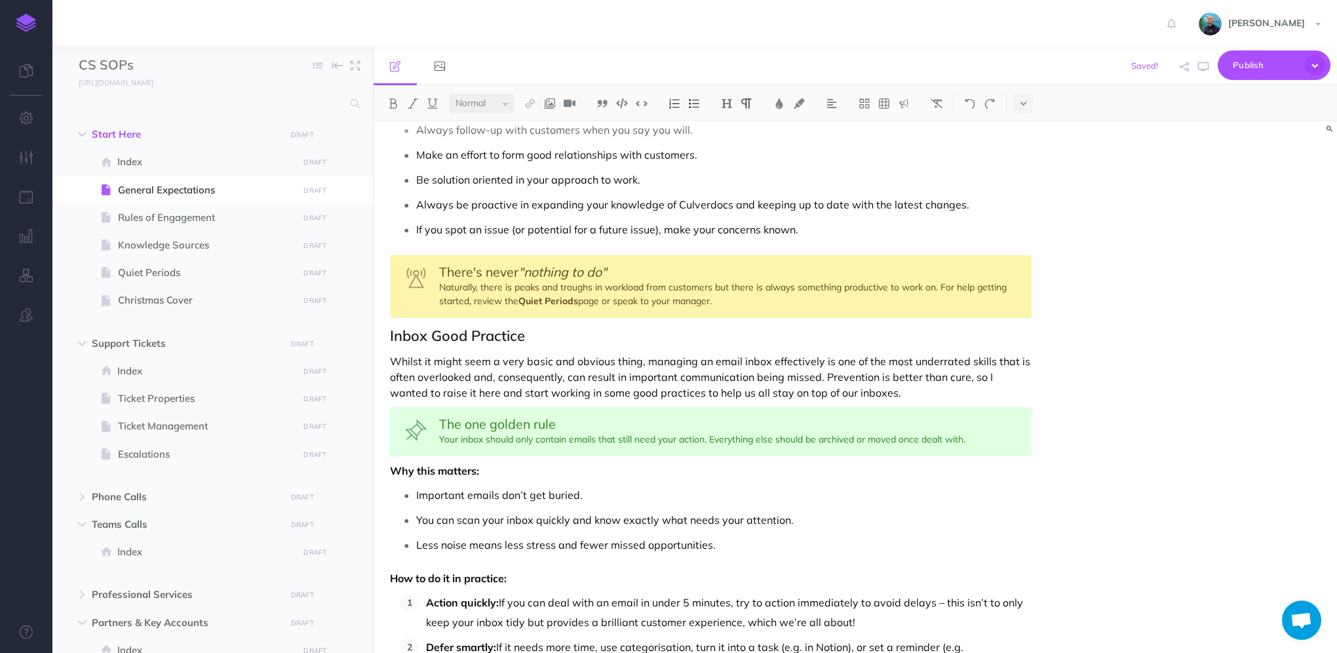
scroll to position [134, 0]
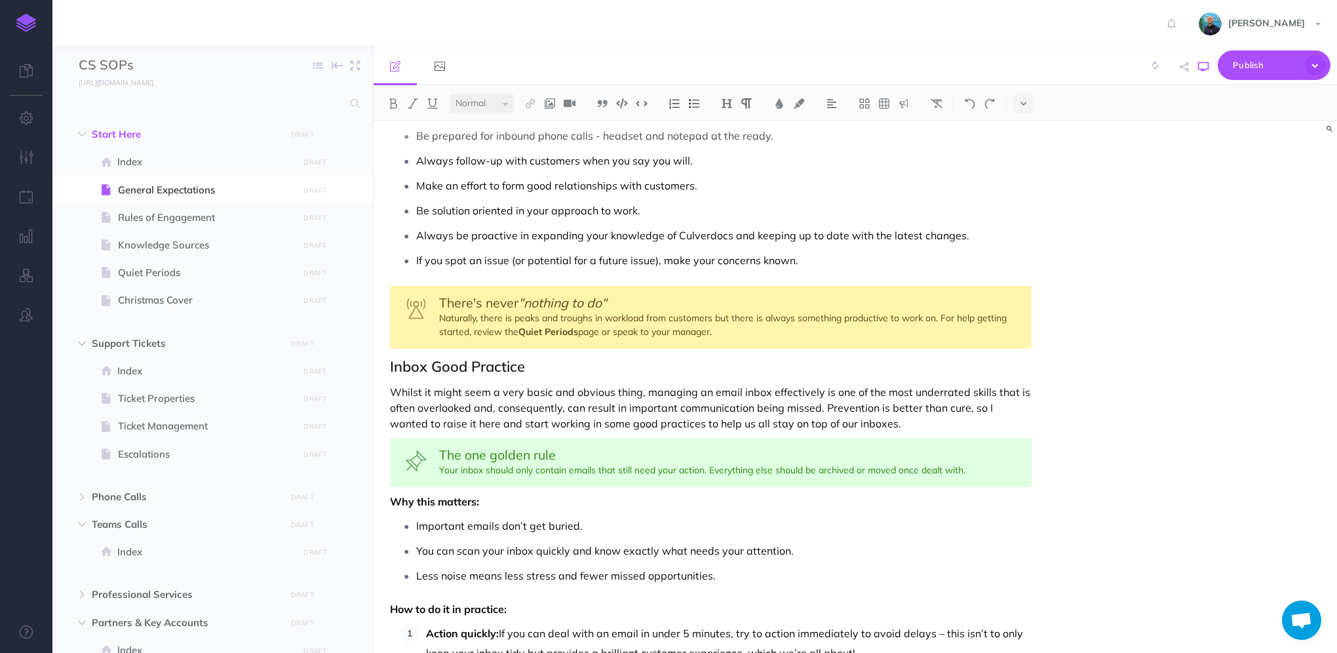
click at [1196, 76] on button "button" at bounding box center [1202, 67] width 17 height 38
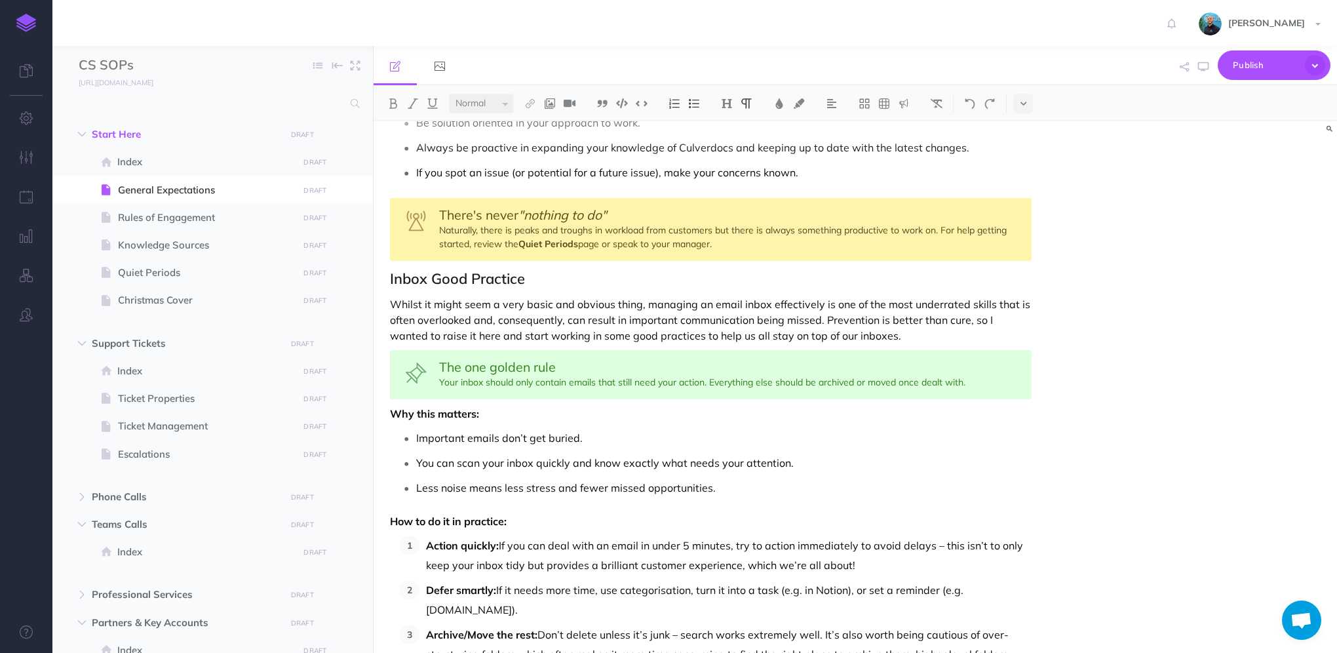
scroll to position [200, 0]
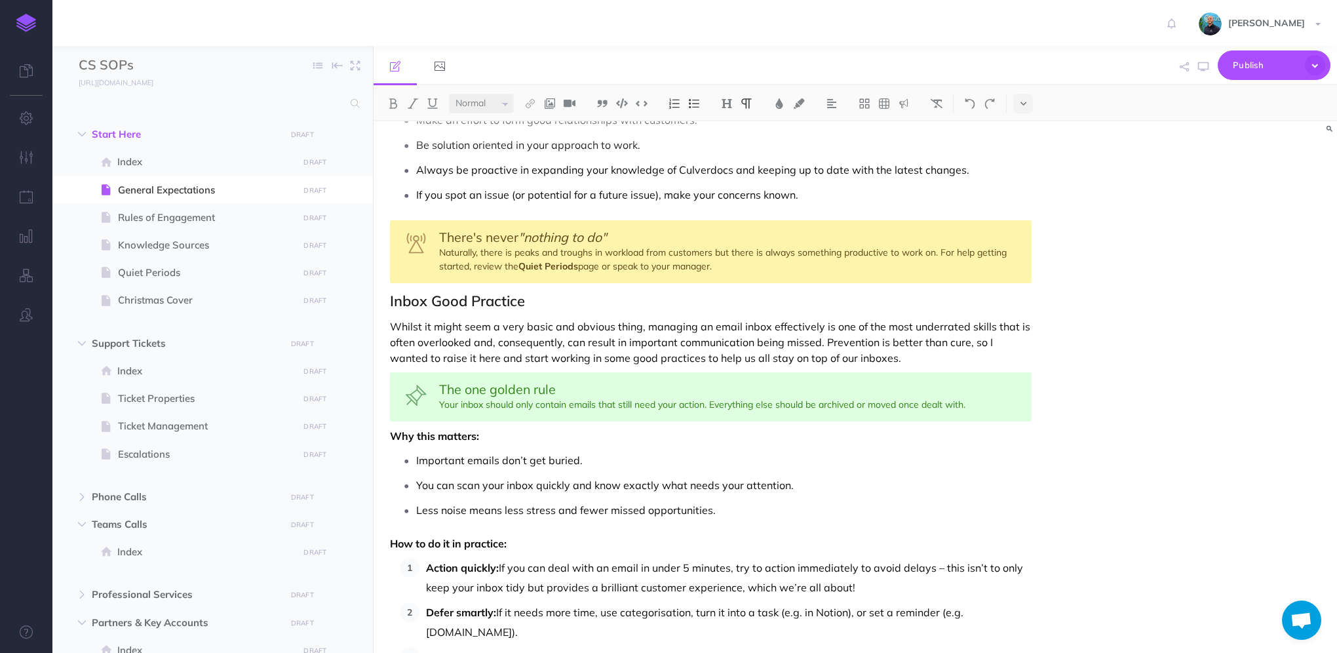
click at [570, 341] on p "Whilst it might seem a very basic and obvious thing, managing an email inbox ef…" at bounding box center [710, 341] width 641 height 47
drag, startPoint x: 807, startPoint y: 341, endPoint x: 831, endPoint y: 335, distance: 24.3
click at [808, 341] on p "Whilst it might seem a very basic and obvious thing, managing an email inbox ef…" at bounding box center [710, 341] width 641 height 47
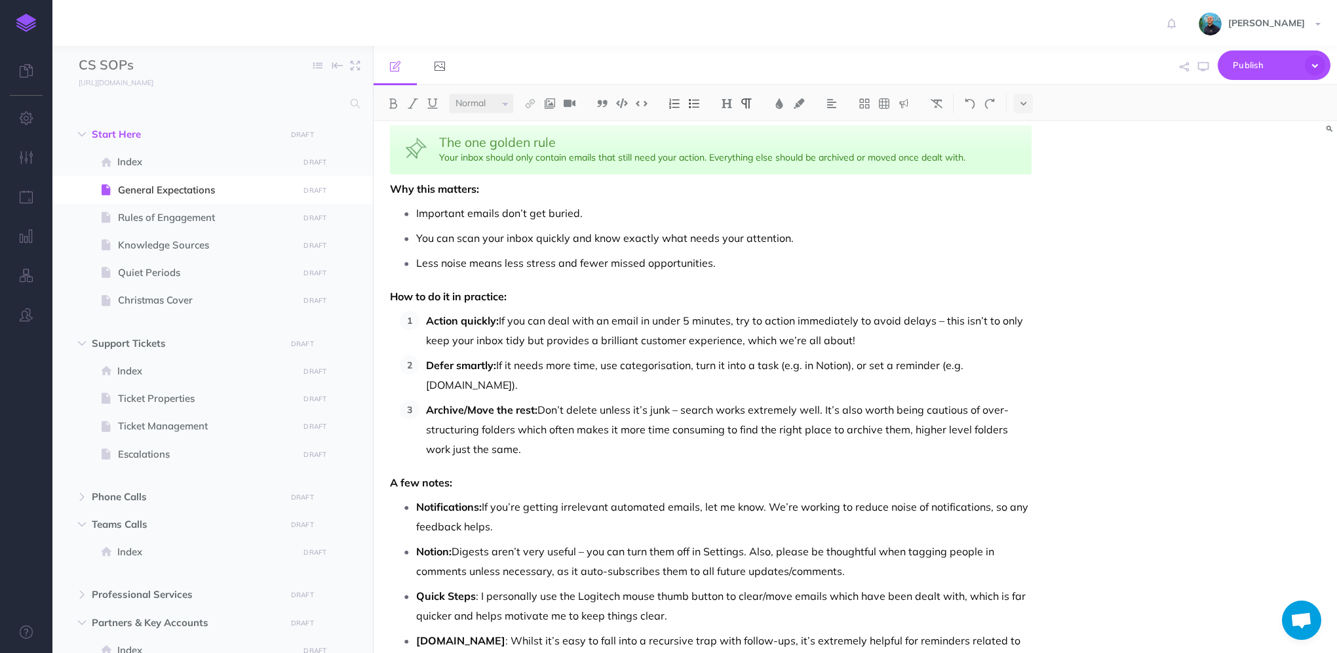
scroll to position [615, 0]
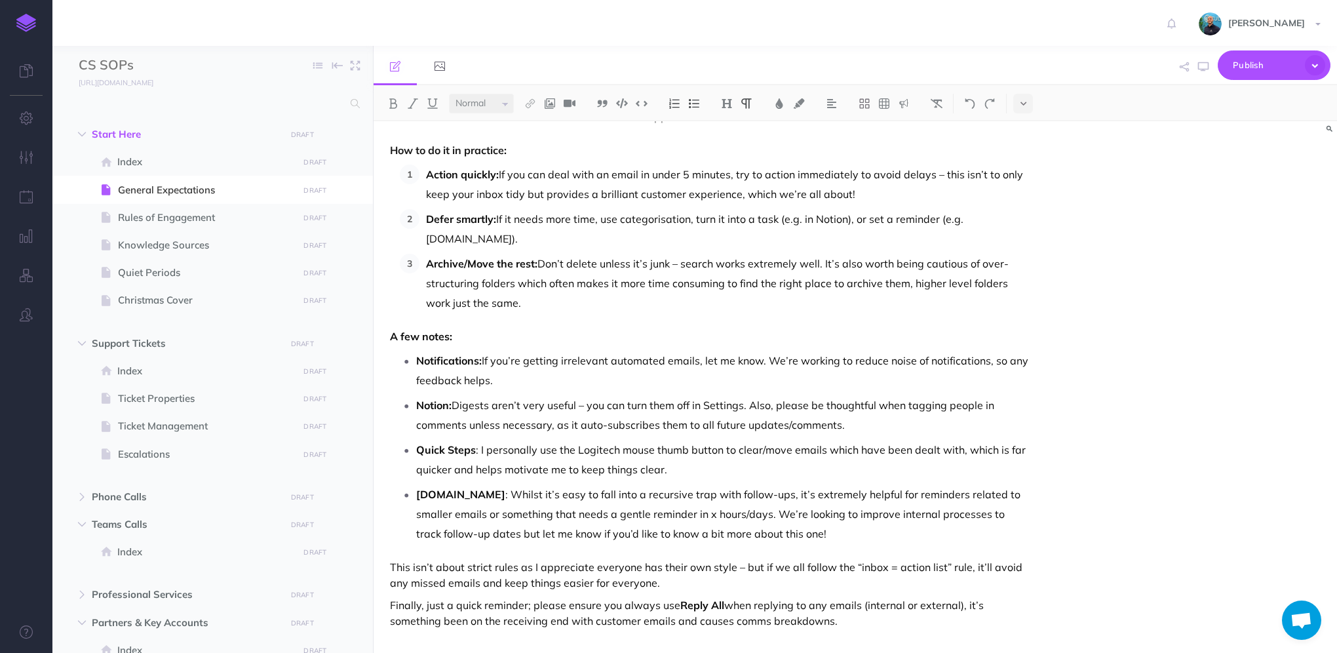
click at [677, 578] on p "This isn’t about strict rules as I appreciate everyone has their own style – bu…" at bounding box center [710, 574] width 641 height 31
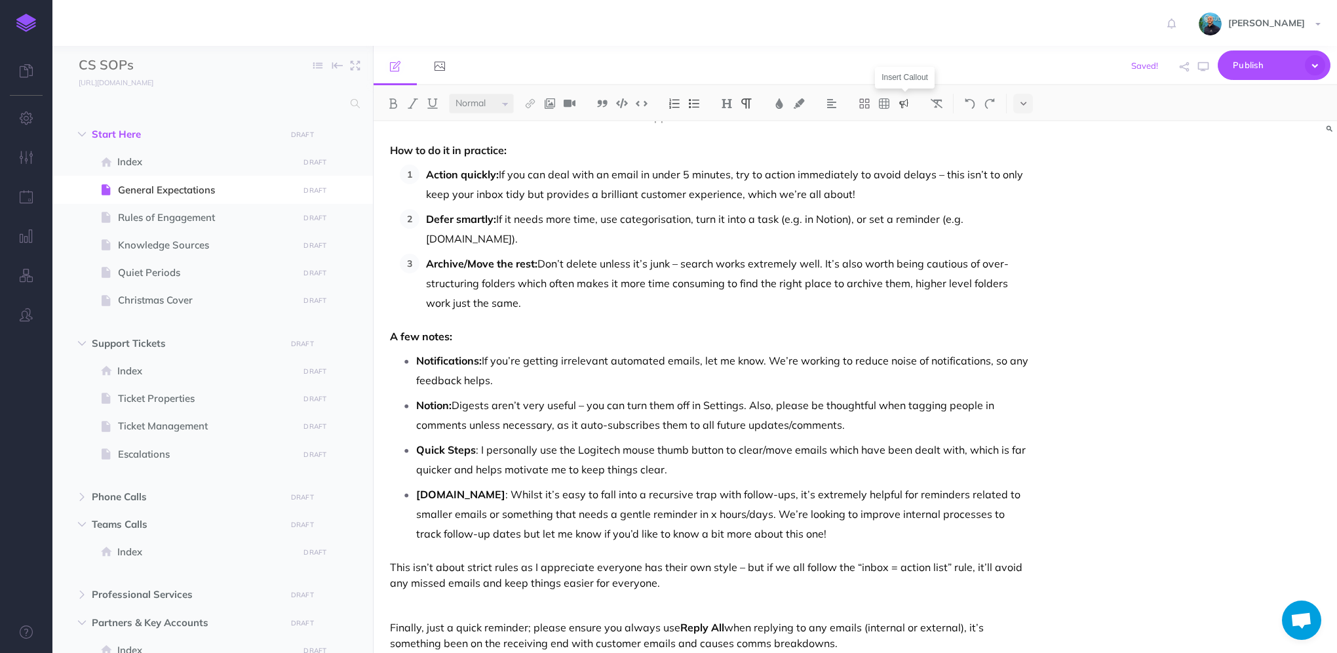
click at [901, 105] on img at bounding box center [904, 103] width 12 height 10
click at [904, 128] on img at bounding box center [904, 126] width 12 height 10
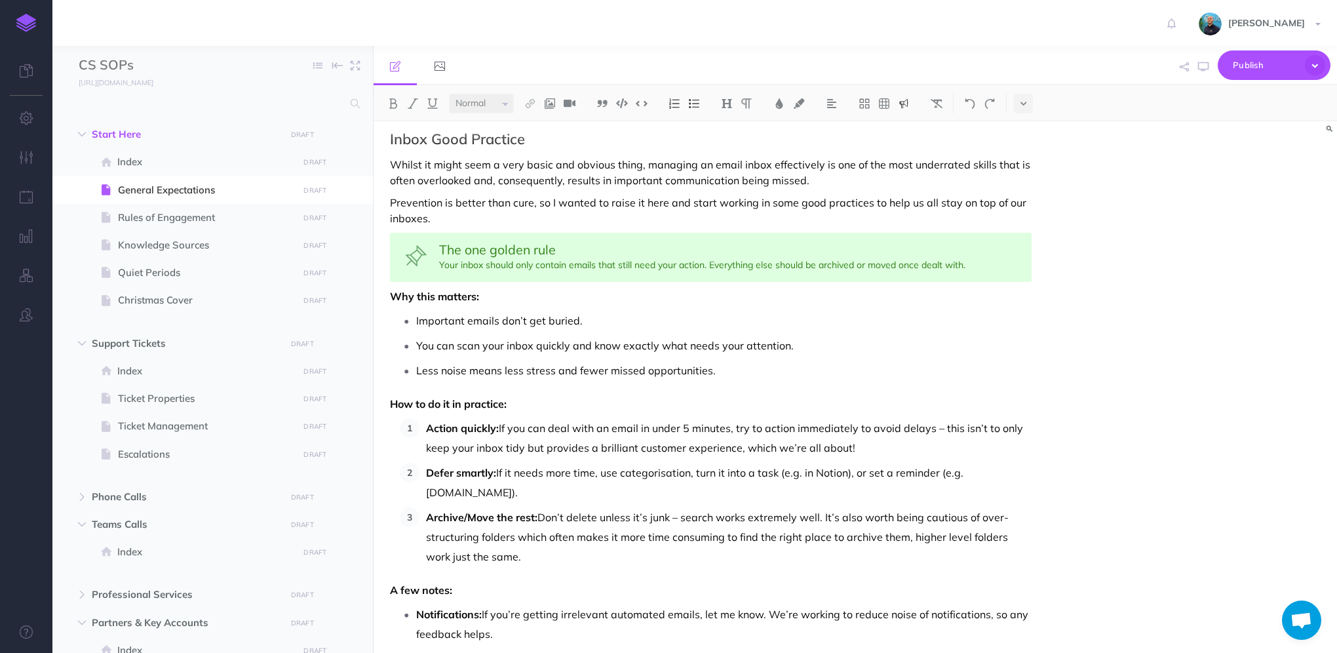
scroll to position [339, 0]
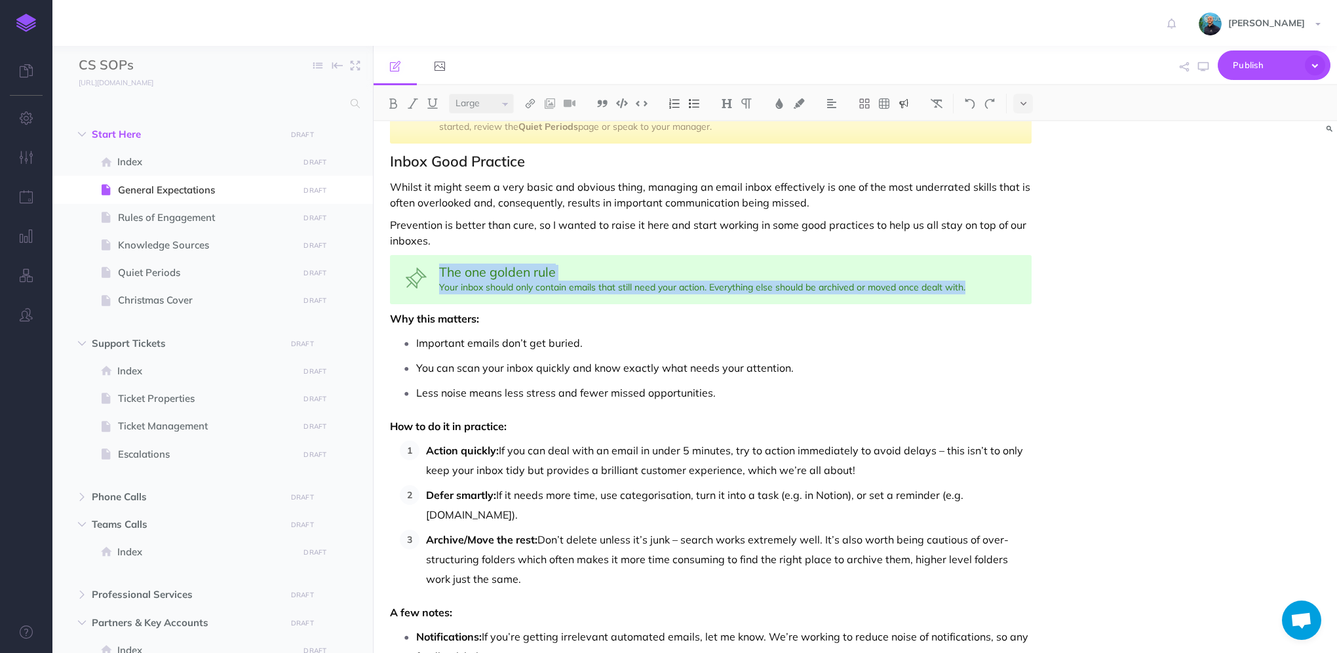
drag, startPoint x: 442, startPoint y: 269, endPoint x: 985, endPoint y: 283, distance: 543.3
click at [985, 283] on div "The one golden rule Your inbox should only contain emails that still need your …" at bounding box center [710, 279] width 641 height 49
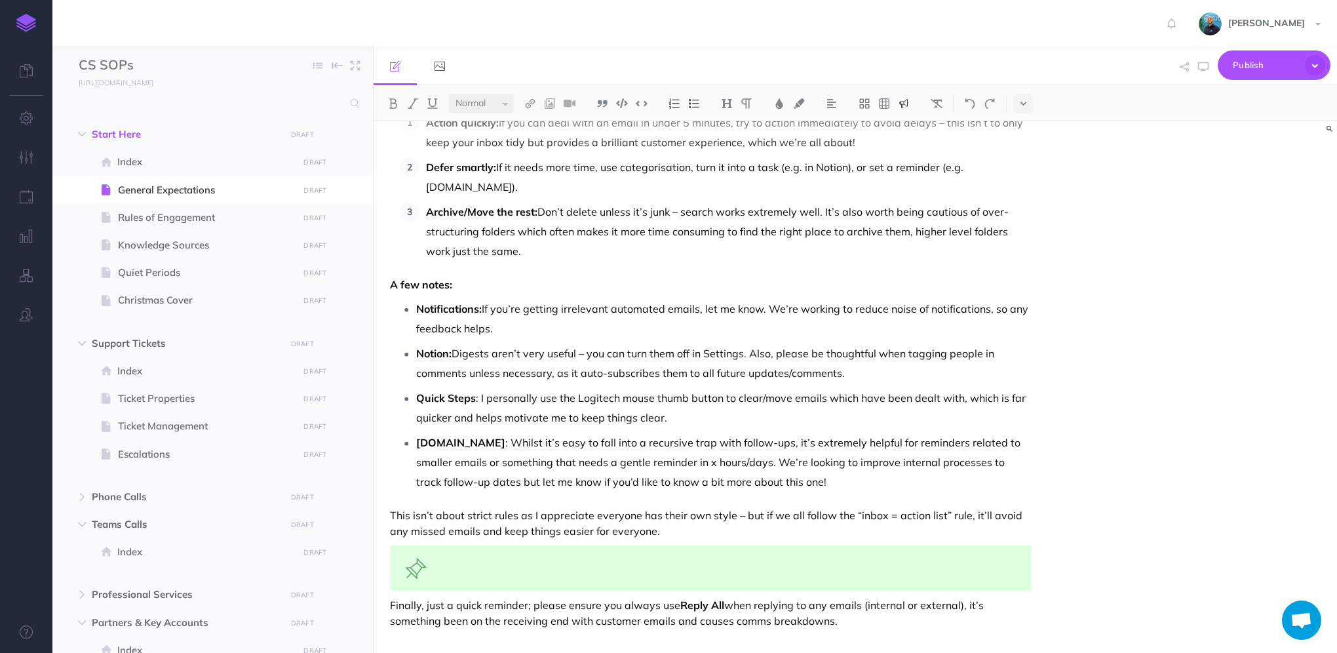
click at [539, 563] on div at bounding box center [710, 567] width 641 height 45
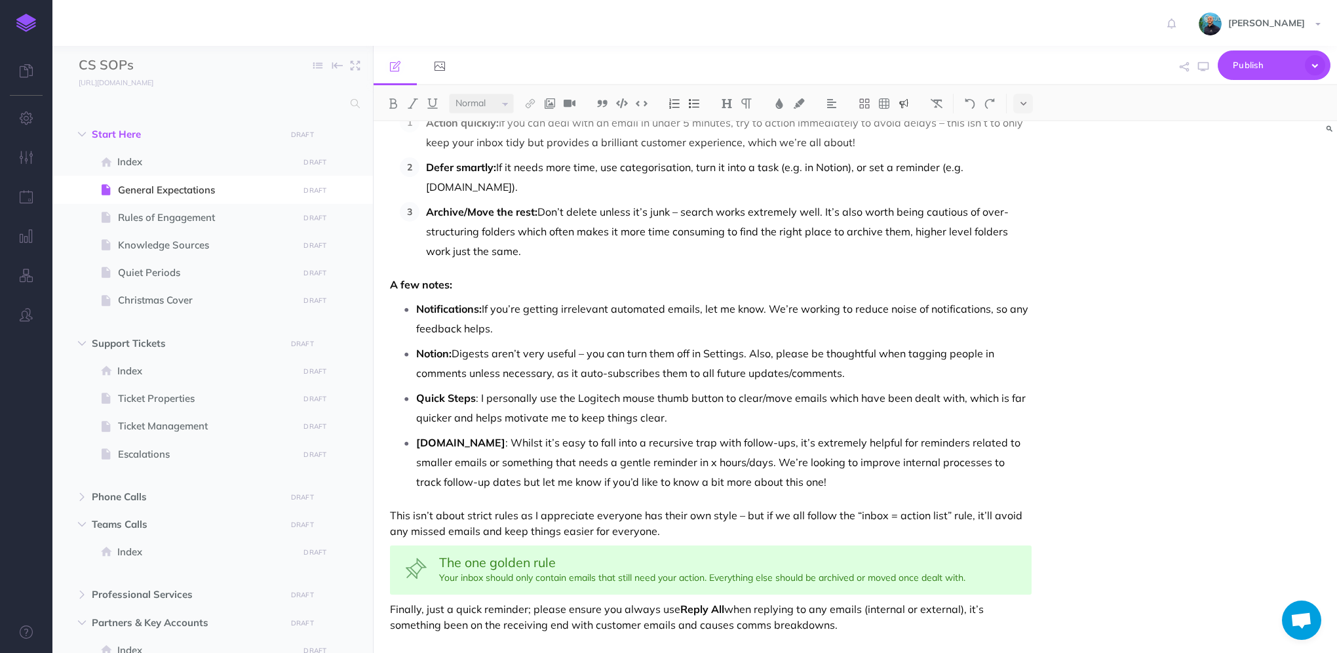
scroll to position [670, 0]
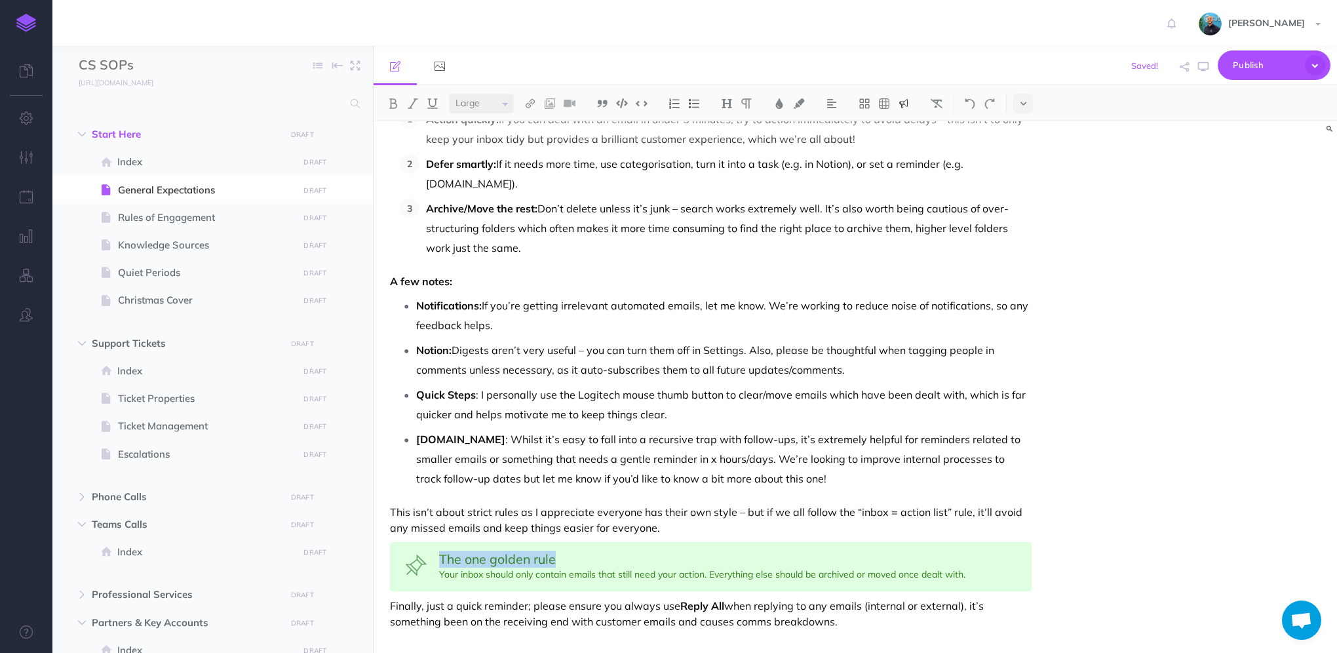
drag, startPoint x: 442, startPoint y: 557, endPoint x: 553, endPoint y: 552, distance: 111.5
click at [553, 552] on span "The one golden rule" at bounding box center [497, 558] width 117 height 16
drag, startPoint x: 531, startPoint y: 604, endPoint x: 835, endPoint y: 616, distance: 303.6
click at [835, 616] on p "Finally, just a quick reminder; please ensure you always use Reply All when rep…" at bounding box center [710, 613] width 641 height 31
copy p "please ensure you always use Reply All when replying to any emails (internal or…"
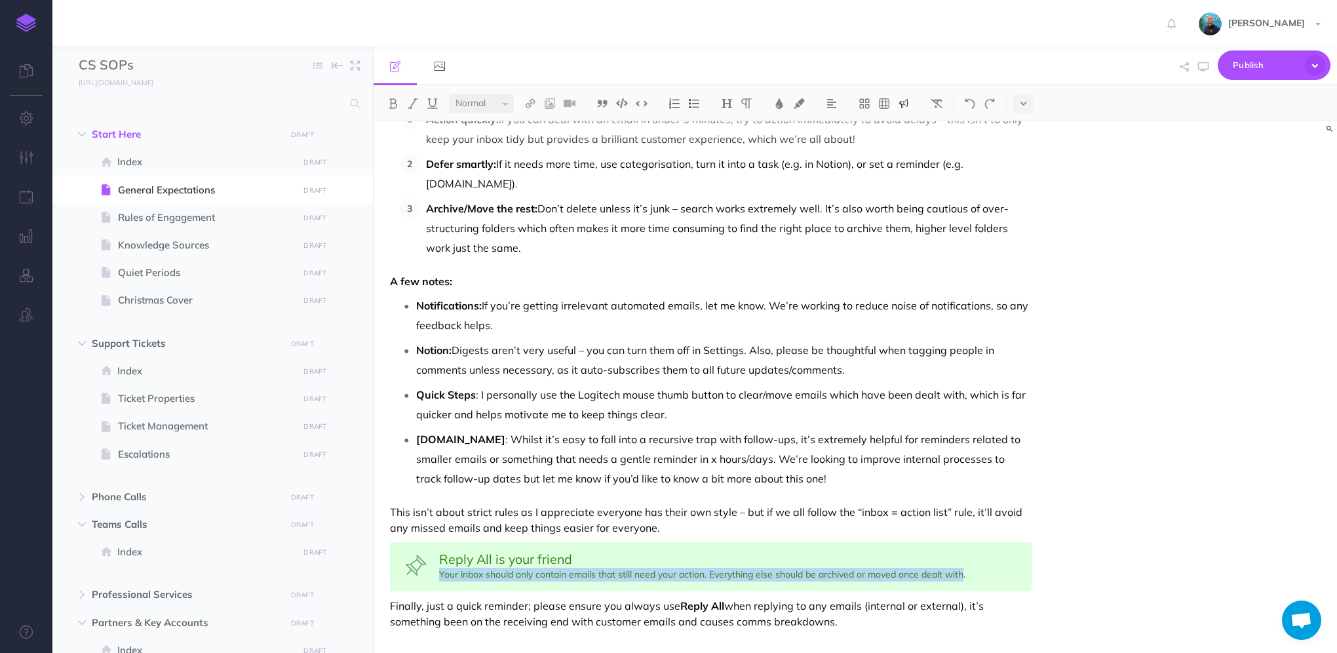
drag, startPoint x: 439, startPoint y: 571, endPoint x: 964, endPoint y: 569, distance: 525.4
click at [964, 569] on div "Reply All is your friend Your inbox should only contain emails that still need …" at bounding box center [710, 566] width 641 height 49
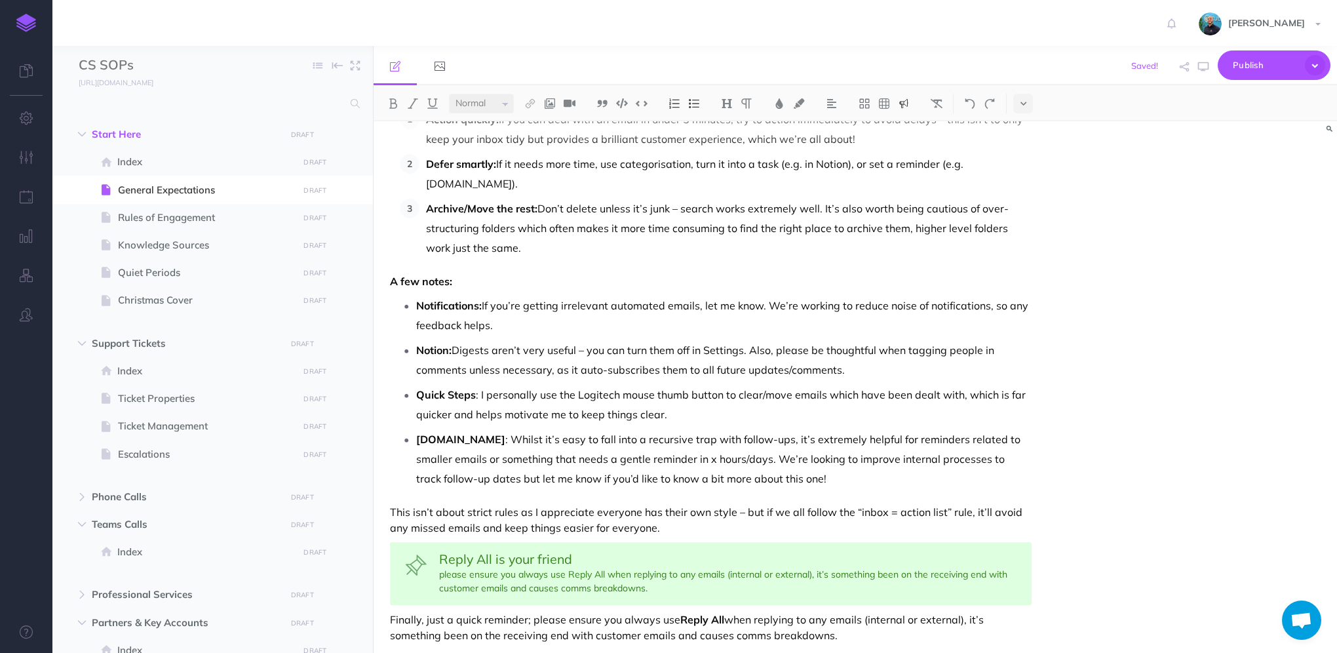
drag, startPoint x: 442, startPoint y: 572, endPoint x: 503, endPoint y: 569, distance: 61.0
click at [443, 572] on div "Reply All is your friend please ensure you always use Reply All when replying t…" at bounding box center [710, 573] width 641 height 63
drag, startPoint x: 605, startPoint y: 570, endPoint x: 569, endPoint y: 571, distance: 36.7
click at [569, 571] on div "Reply All is your friend Please ensure you always use Reply All when replying t…" at bounding box center [710, 573] width 641 height 63
click at [1176, 523] on div "General Expectations The expectations outlined here apply to every member of th…" at bounding box center [854, 386] width 963 height 531
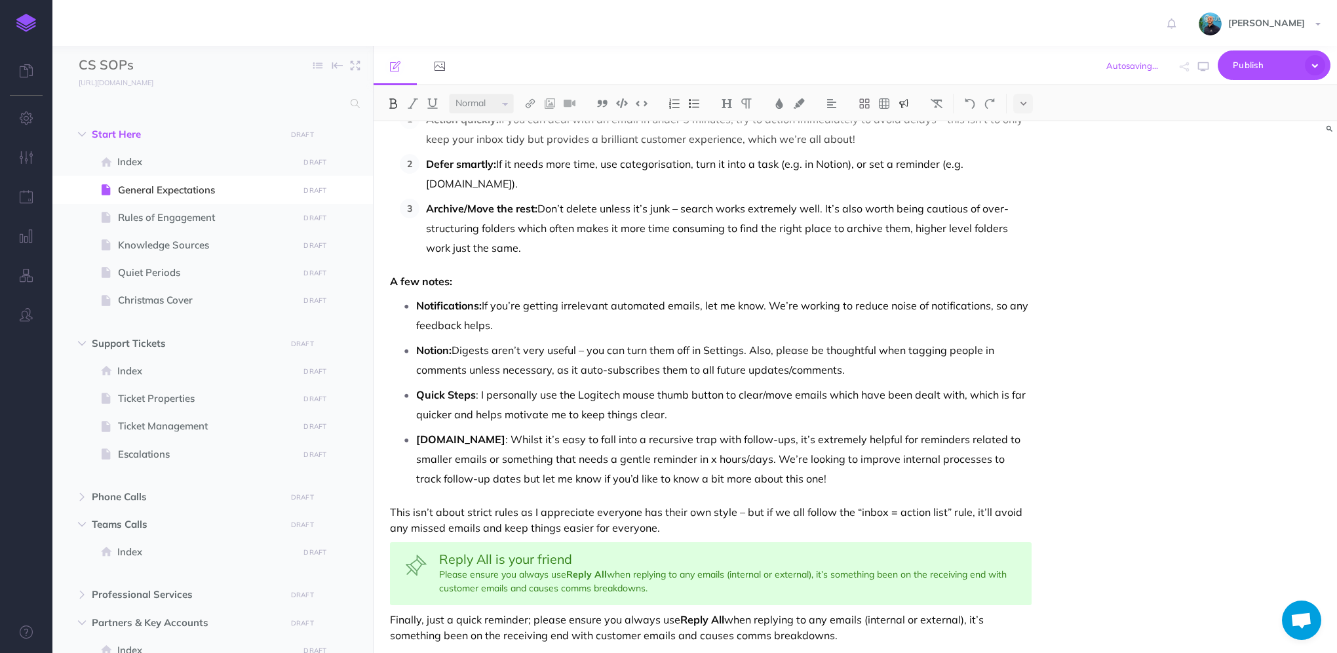
click at [1180, 535] on div "General Expectations The expectations outlined here apply to every member of th…" at bounding box center [854, 386] width 963 height 531
click at [880, 571] on div "Reply All is your friend Please ensure you always use Reply All when replying t…" at bounding box center [710, 573] width 641 height 63
click at [550, 585] on div "Reply All is your friend Please ensure you always use Reply All when replying t…" at bounding box center [710, 573] width 641 height 63
click at [611, 570] on div "Reply All is your friend Please ensure you always use Reply All when replying t…" at bounding box center [710, 573] width 641 height 63
drag, startPoint x: 694, startPoint y: 586, endPoint x: 739, endPoint y: 594, distance: 45.8
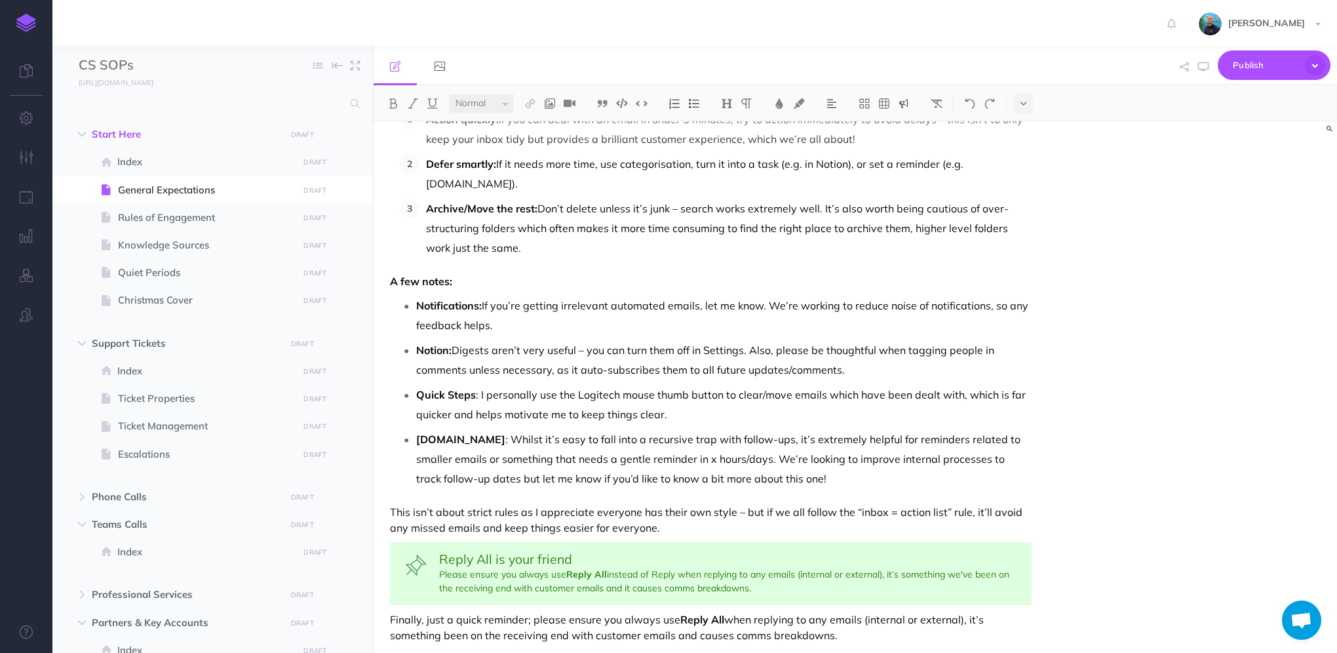
click at [693, 586] on div "Reply All is your friend Please ensure you always use Reply All instead of Repl…" at bounding box center [710, 573] width 641 height 63
click at [851, 580] on div "Reply All is your friend Please ensure you always use Reply All instead of Repl…" at bounding box center [710, 573] width 641 height 63
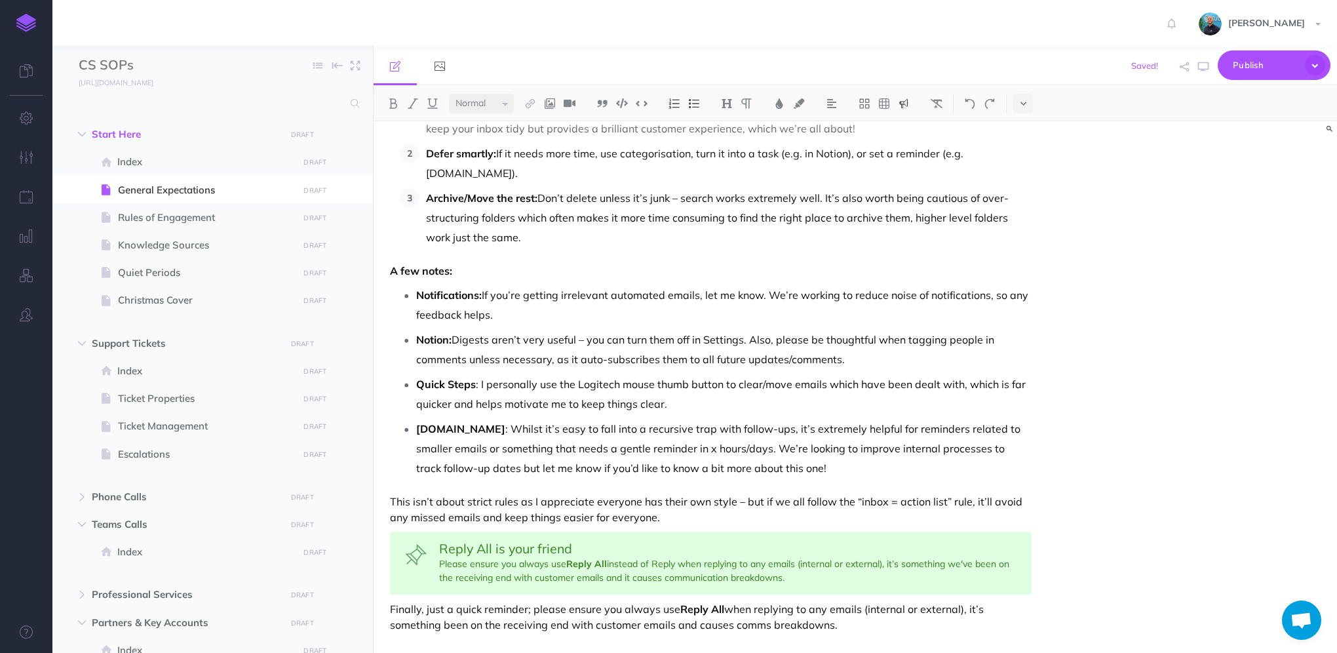
scroll to position [684, 0]
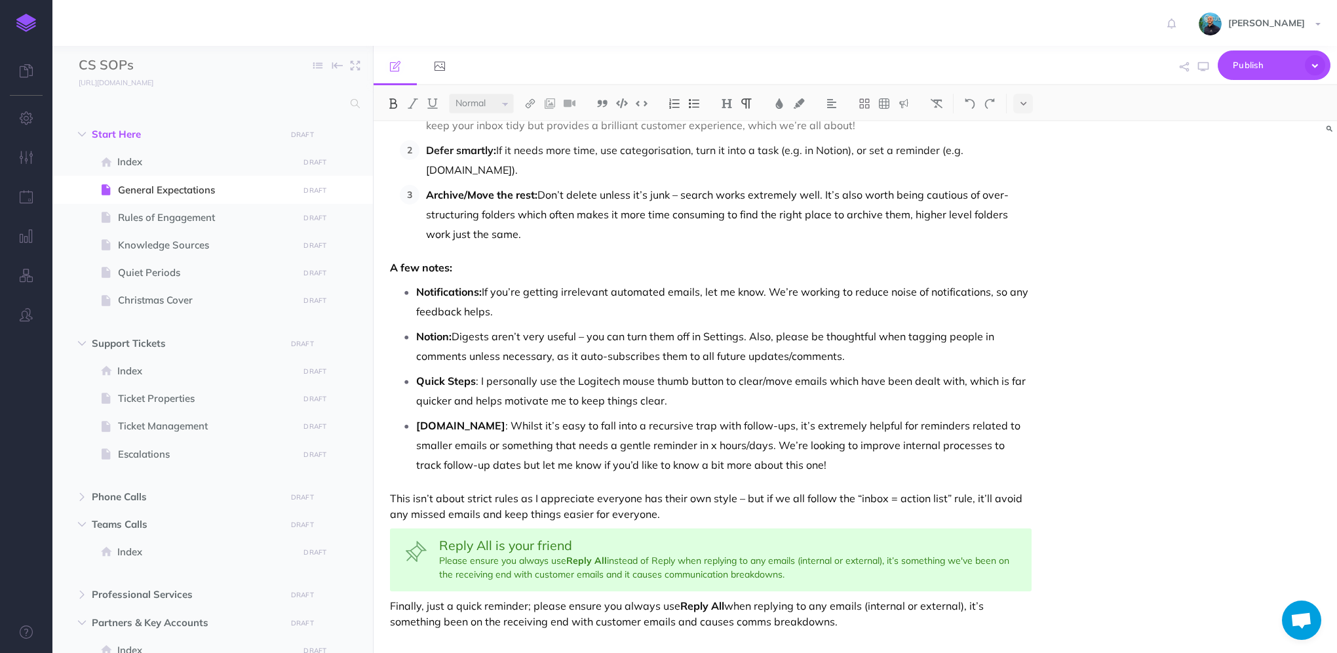
drag, startPoint x: 856, startPoint y: 626, endPoint x: 385, endPoint y: 603, distance: 471.0
click at [385, 603] on div "General Expectations The expectations outlined here apply to every member of th…" at bounding box center [710, 46] width 674 height 1218
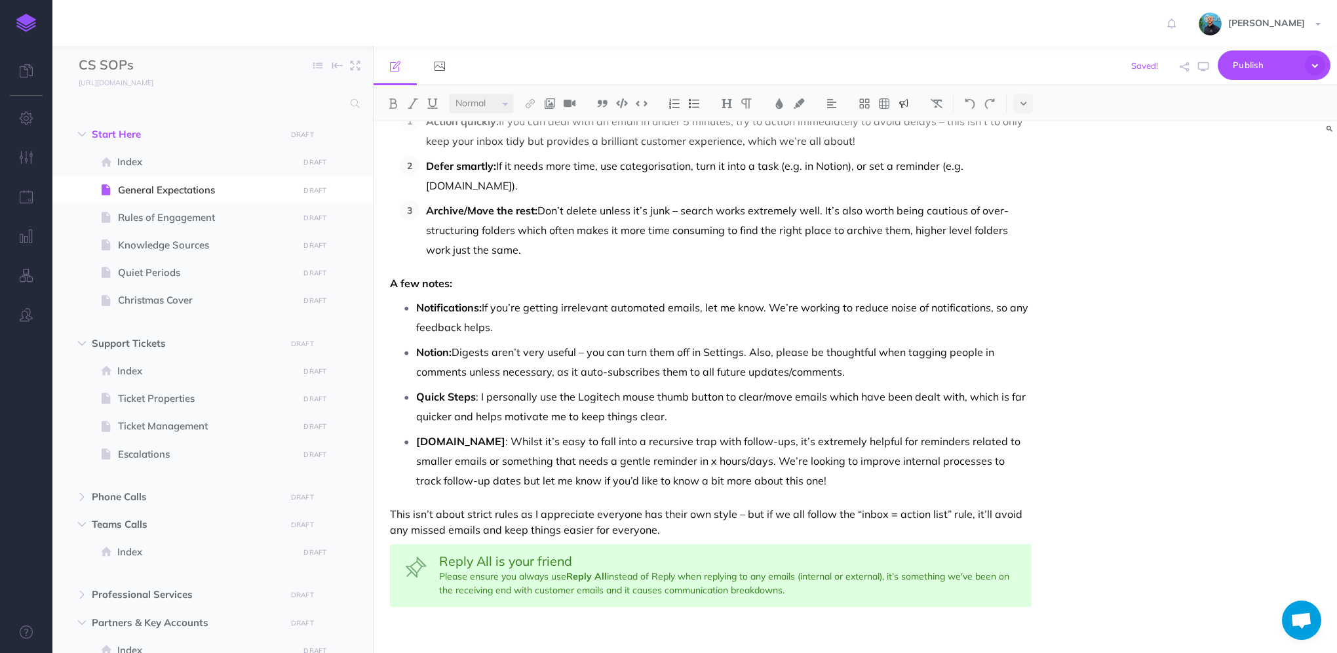
click at [394, 512] on p "This isn’t about strict rules as I appreciate everyone has their own style – bu…" at bounding box center [710, 521] width 641 height 31
click at [537, 511] on p "This isn’t about strict rules as I appreciate everyone has their own style – bu…" at bounding box center [710, 521] width 641 height 31
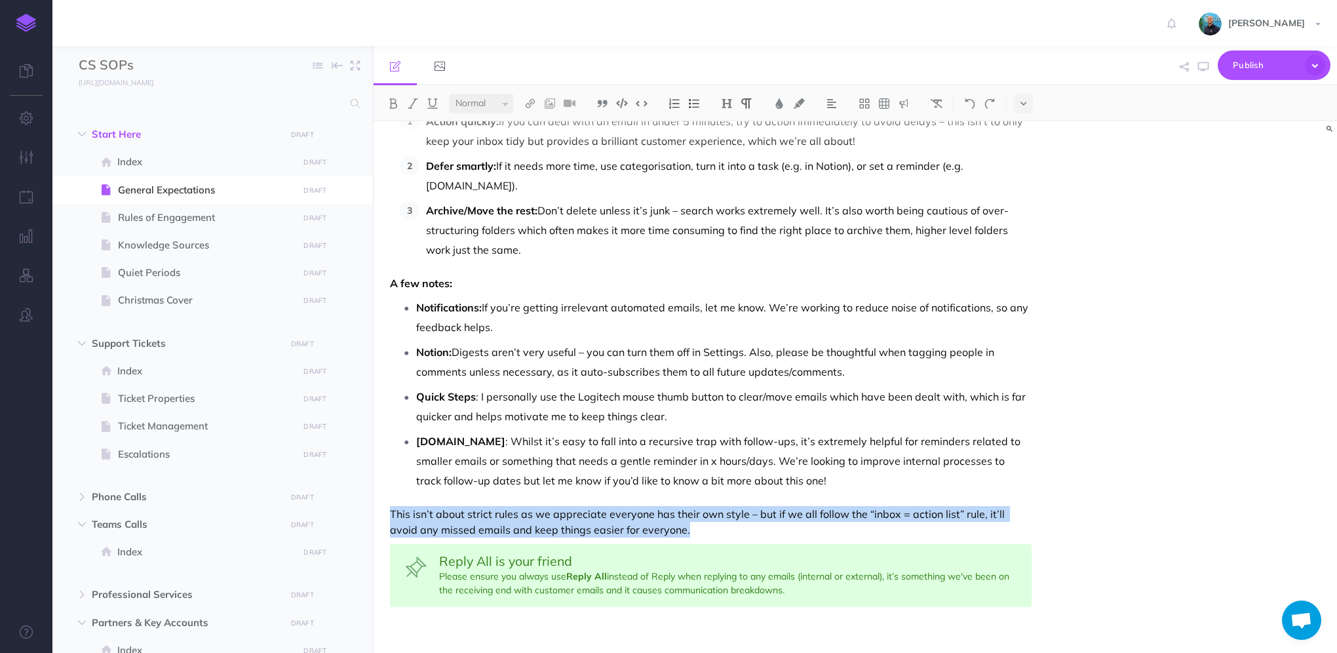
drag, startPoint x: 664, startPoint y: 527, endPoint x: 388, endPoint y: 501, distance: 277.7
click at [388, 501] on div "General Expectations The expectations outlined here apply to every member of th…" at bounding box center [710, 54] width 674 height 1202
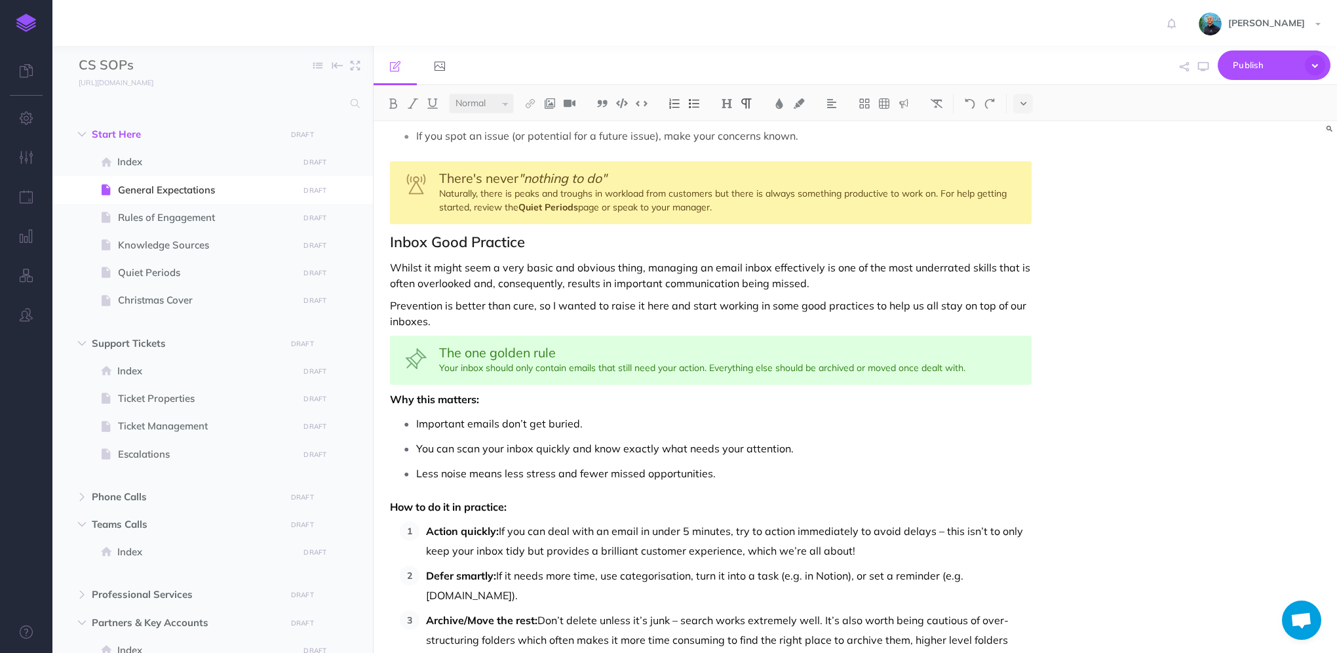
scroll to position [237, 0]
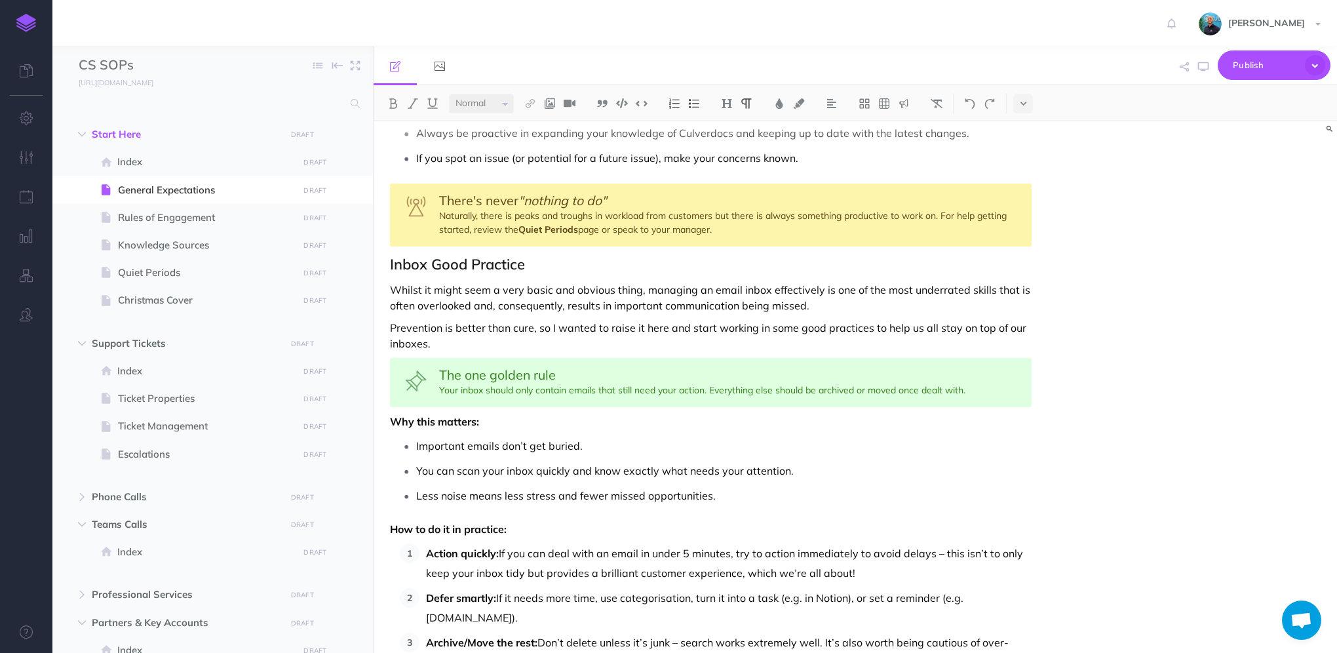
click at [1217, 343] on div "General Expectations The expectations outlined here apply to every member of th…" at bounding box center [854, 386] width 963 height 531
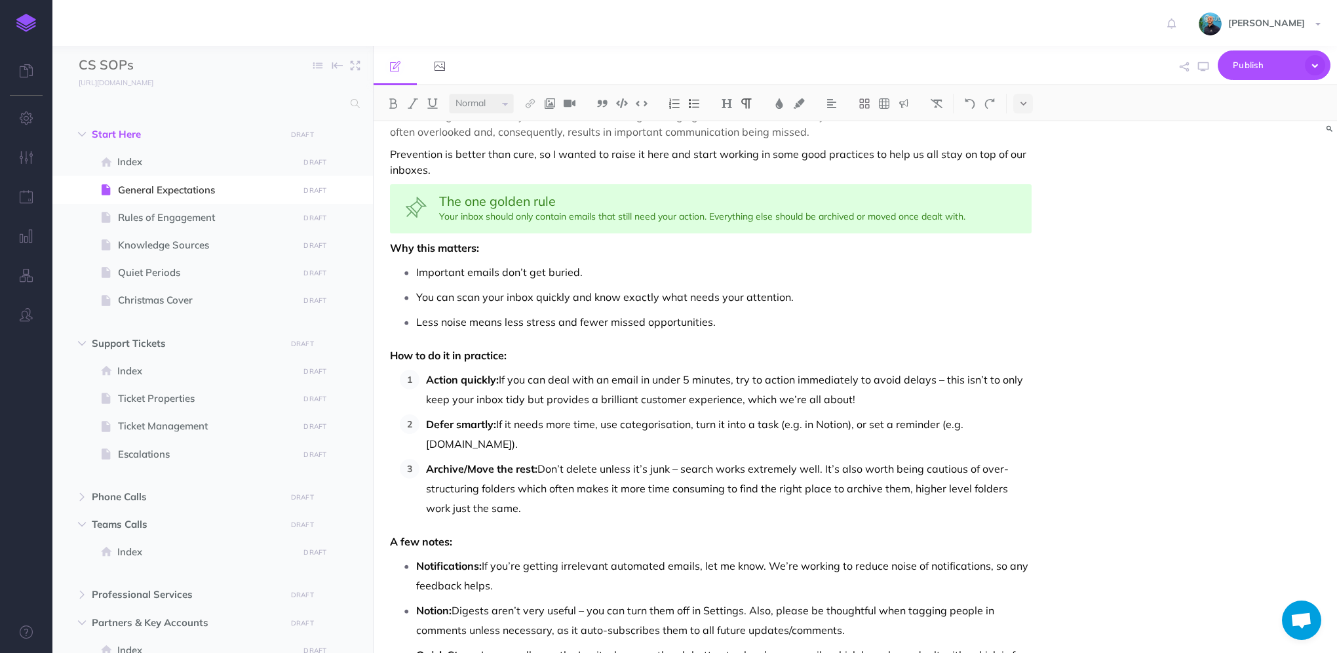
scroll to position [630, 0]
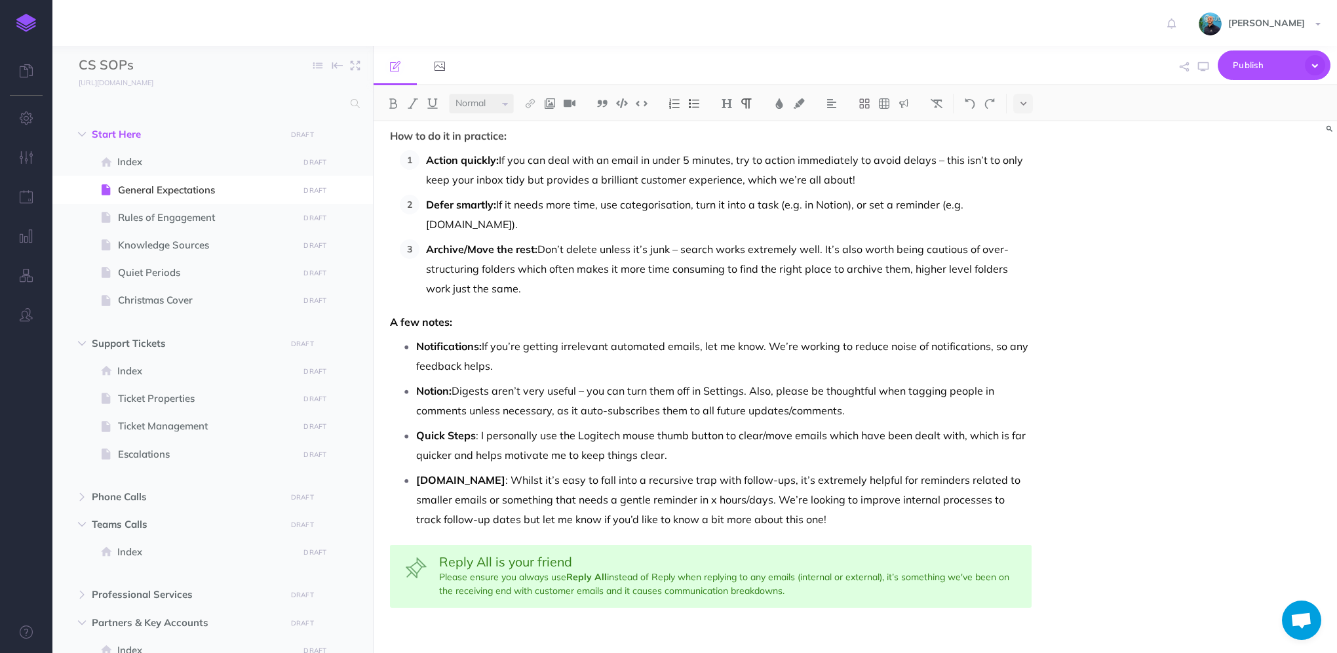
click at [810, 619] on p at bounding box center [710, 622] width 641 height 16
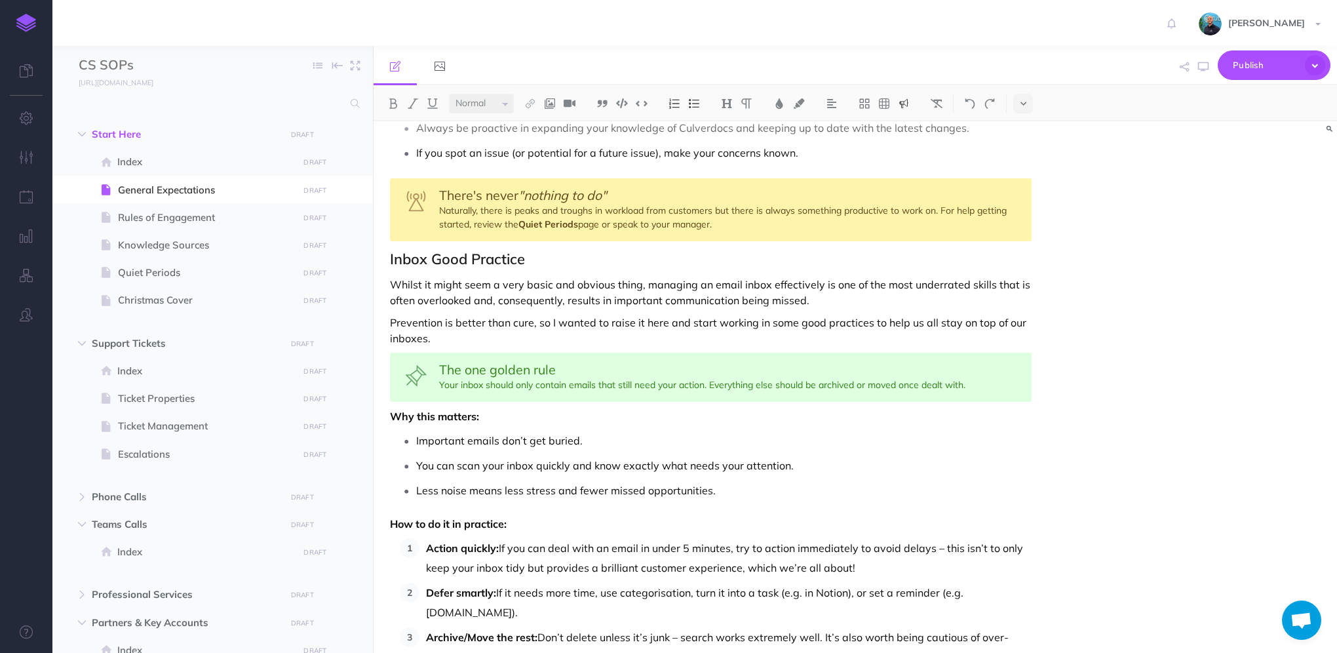
scroll to position [262, 0]
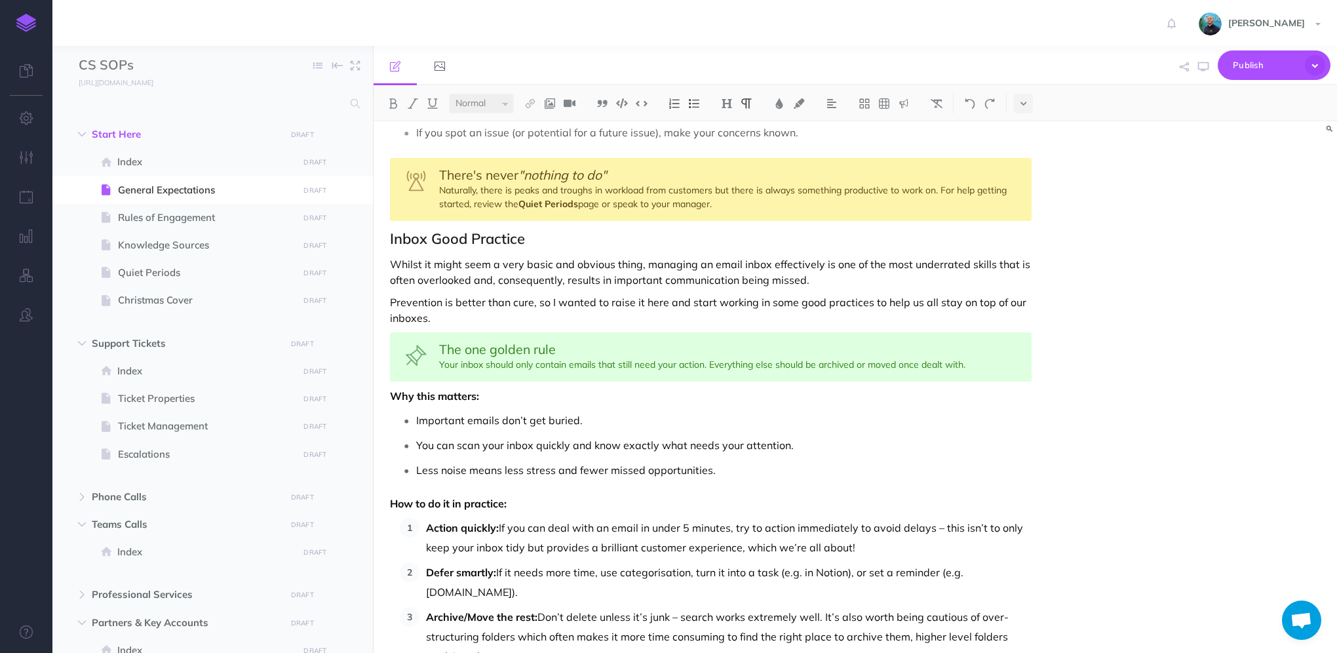
click at [865, 290] on div "General Expectations The expectations outlined here apply to every member of th…" at bounding box center [710, 441] width 674 height 1164
click at [867, 279] on p "Whilst it might seem a very basic and obvious thing, managing an email inbox ef…" at bounding box center [710, 271] width 641 height 31
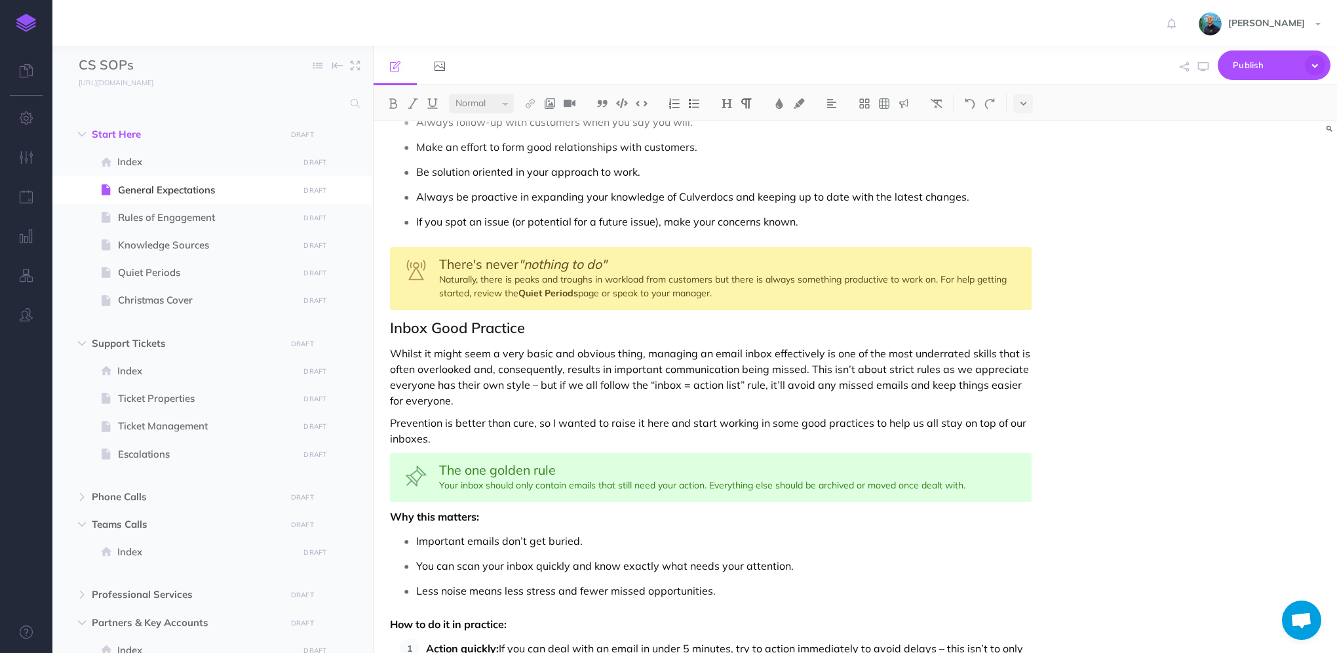
scroll to position [197, 0]
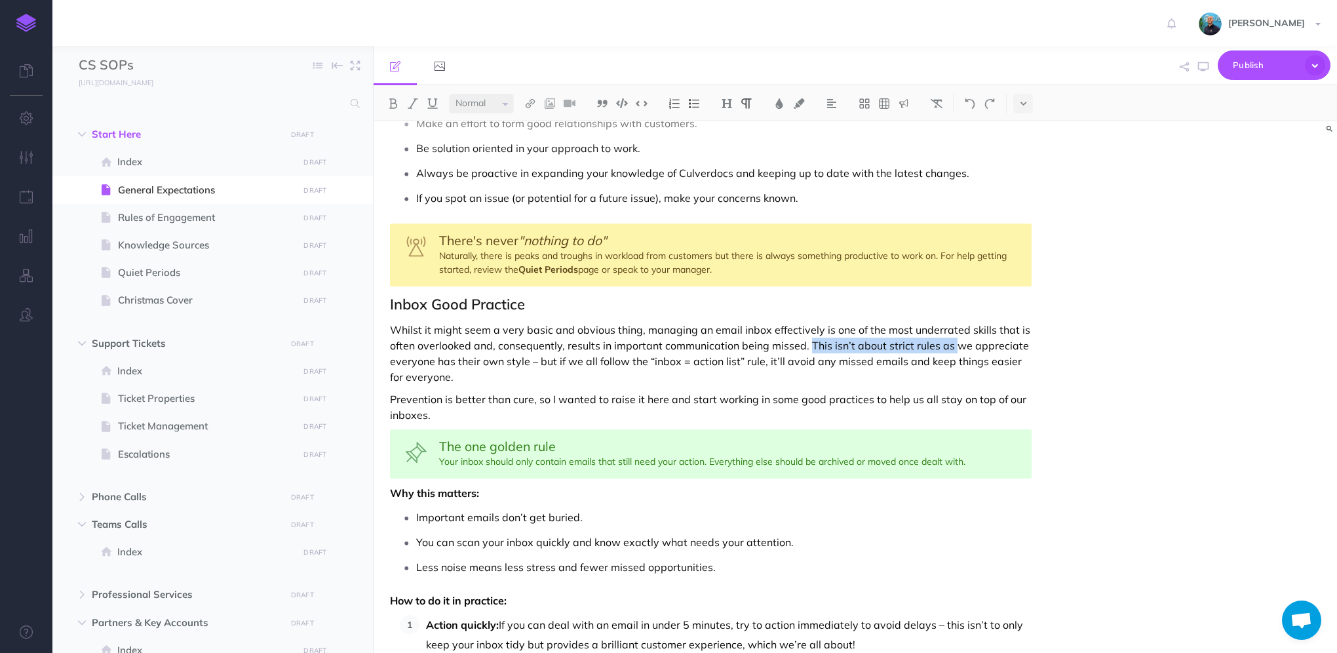
drag, startPoint x: 949, startPoint y: 344, endPoint x: 810, endPoint y: 348, distance: 139.6
click at [810, 348] on p "Whilst it might seem a very basic and obvious thing, managing an email inbox ef…" at bounding box center [710, 353] width 641 height 63
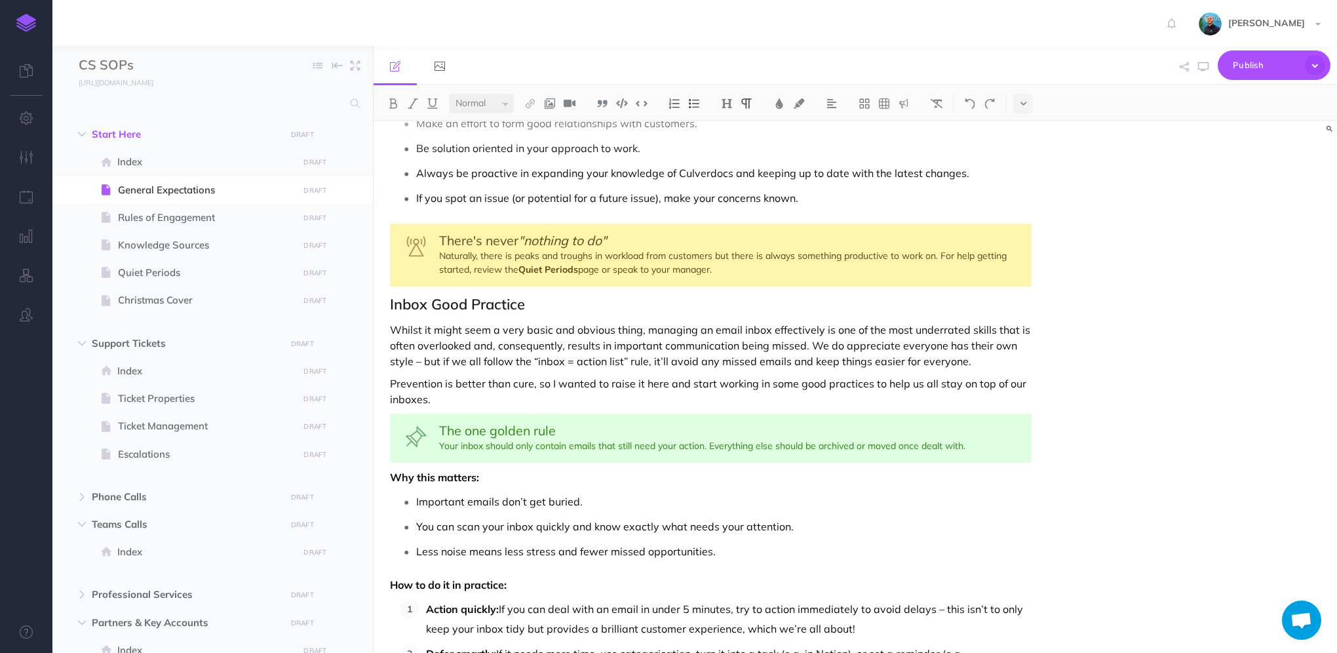
click at [413, 359] on p "Whilst it might seem a very basic and obvious thing, managing an email inbox ef…" at bounding box center [710, 345] width 641 height 47
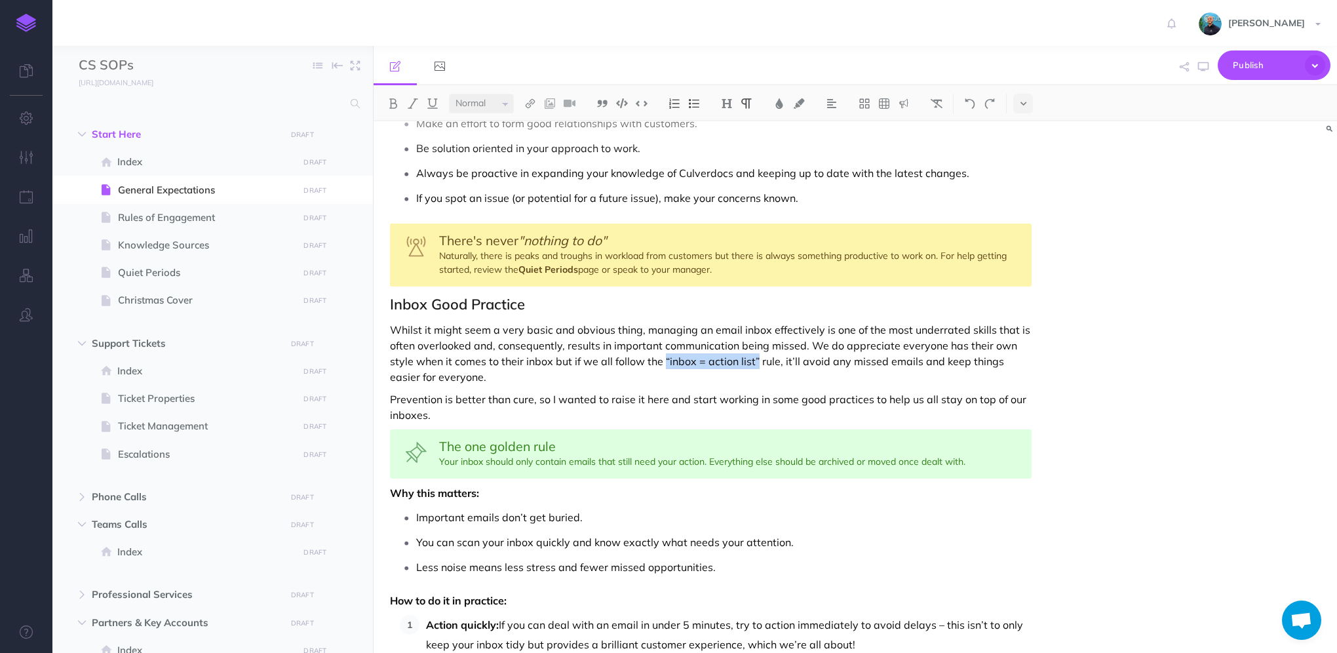
drag, startPoint x: 755, startPoint y: 359, endPoint x: 663, endPoint y: 359, distance: 91.7
click at [663, 359] on p "Whilst it might seem a very basic and obvious thing, managing an email inbox ef…" at bounding box center [710, 353] width 641 height 63
click at [1043, 394] on div "General Expectations The expectations outlined here apply to every member of th…" at bounding box center [710, 523] width 674 height 1196
click at [1044, 385] on div "General Expectations The expectations outlined here apply to every member of th…" at bounding box center [710, 523] width 674 height 1196
drag, startPoint x: 1002, startPoint y: 359, endPoint x: 945, endPoint y: 356, distance: 57.7
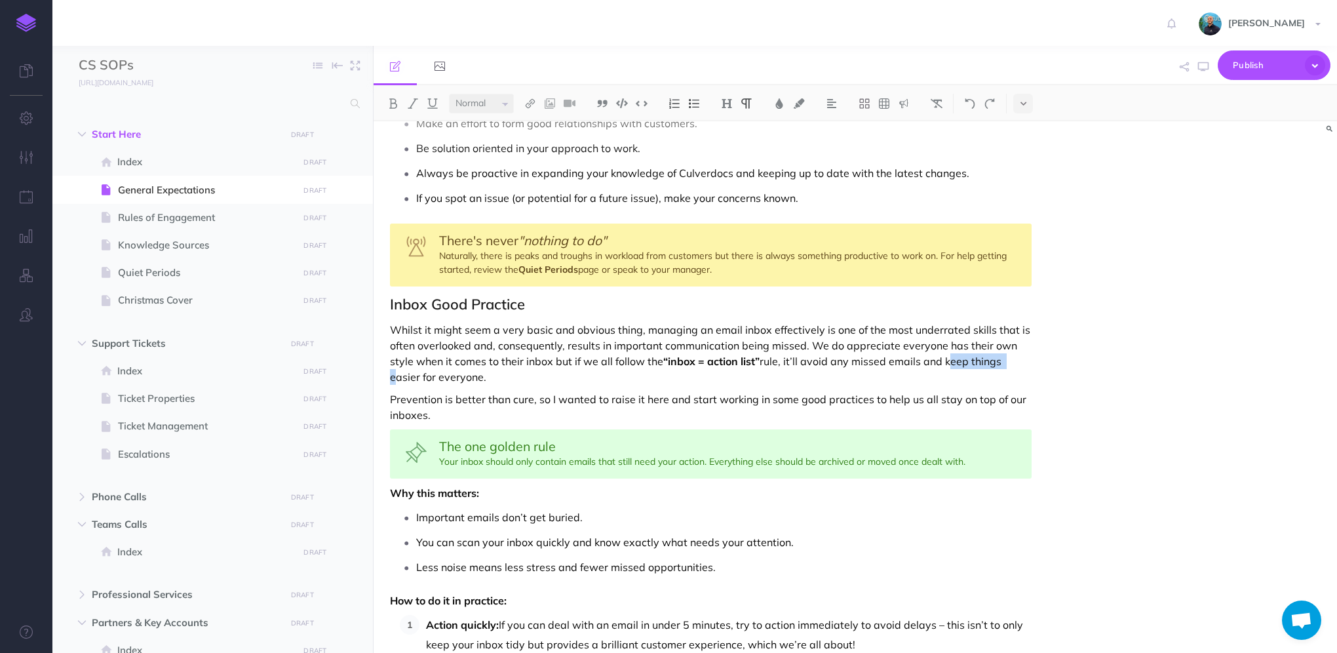
click at [945, 356] on p "Whilst it might seem a very basic and obvious thing, managing an email inbox ef…" at bounding box center [710, 353] width 641 height 63
click at [428, 407] on p "Prevention is better than cure, so I wanted to raise it here and start working …" at bounding box center [710, 406] width 641 height 31
click at [441, 415] on p "Prevention is better than cure, so I wanted to raise it here and start working …" at bounding box center [710, 406] width 641 height 31
drag, startPoint x: 437, startPoint y: 414, endPoint x: 385, endPoint y: 399, distance: 54.5
click at [385, 399] on div "General Expectations The expectations outlined here apply to every member of th…" at bounding box center [710, 523] width 674 height 1196
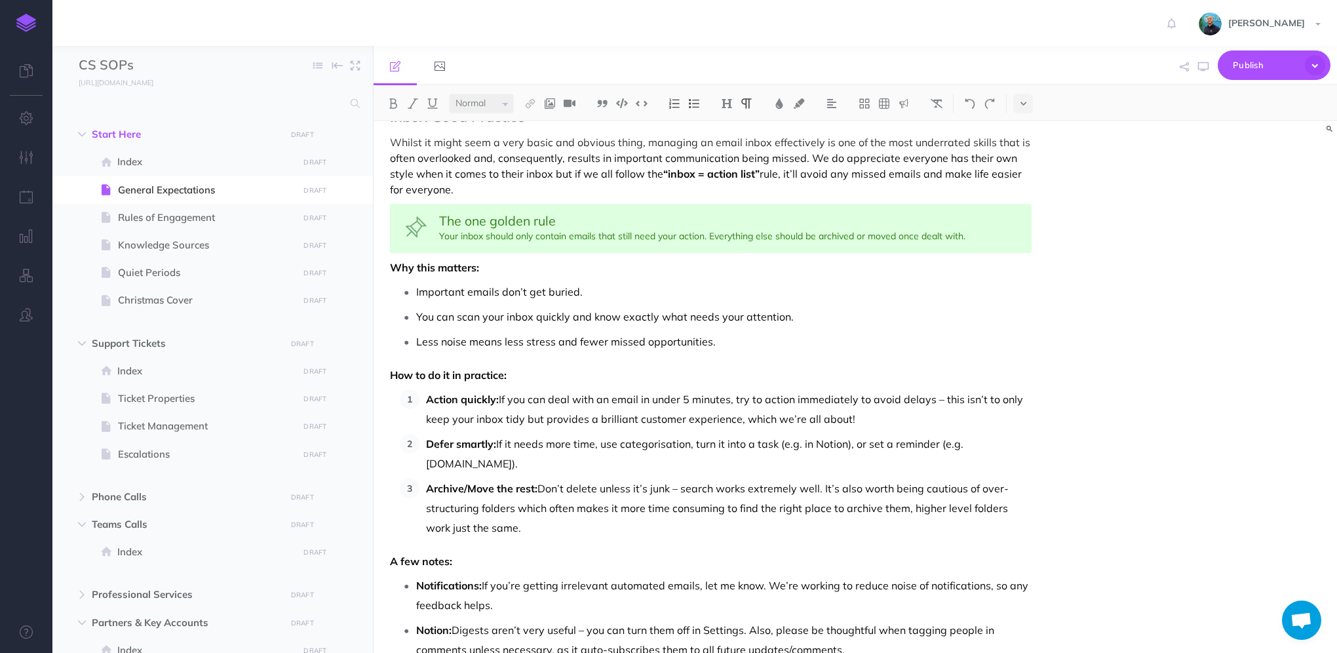
scroll to position [362, 0]
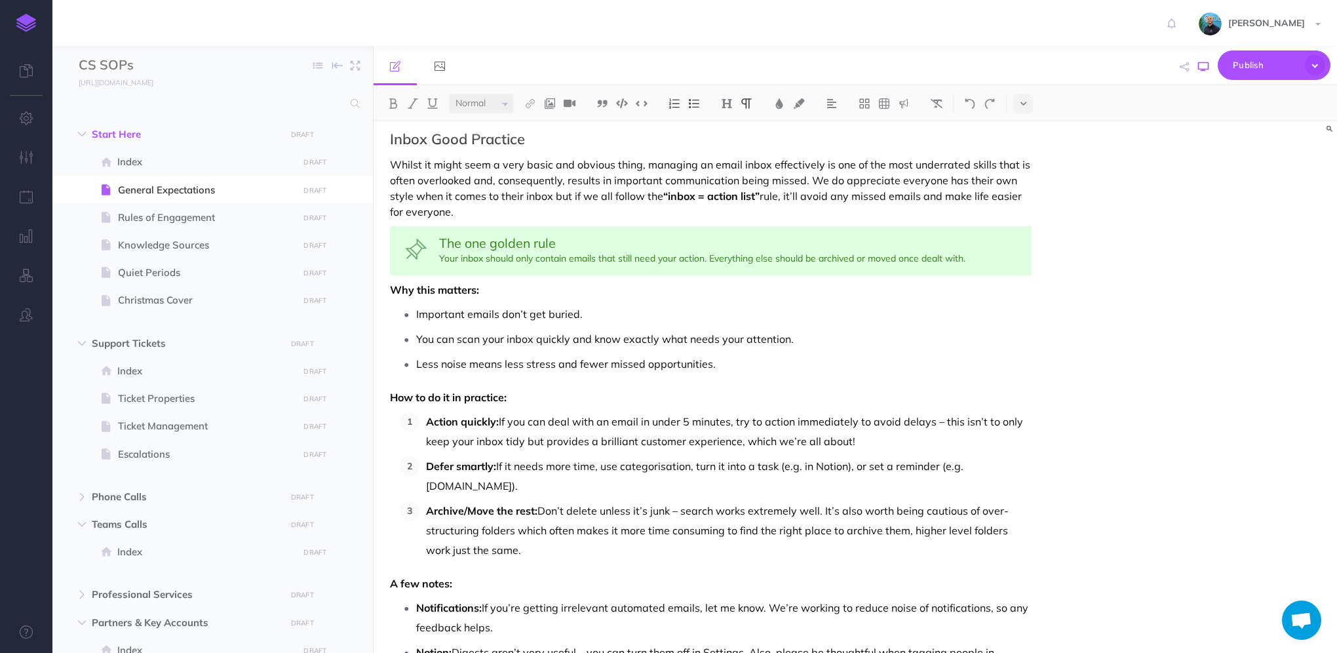
click at [1202, 66] on icon "button" at bounding box center [1203, 67] width 10 height 10
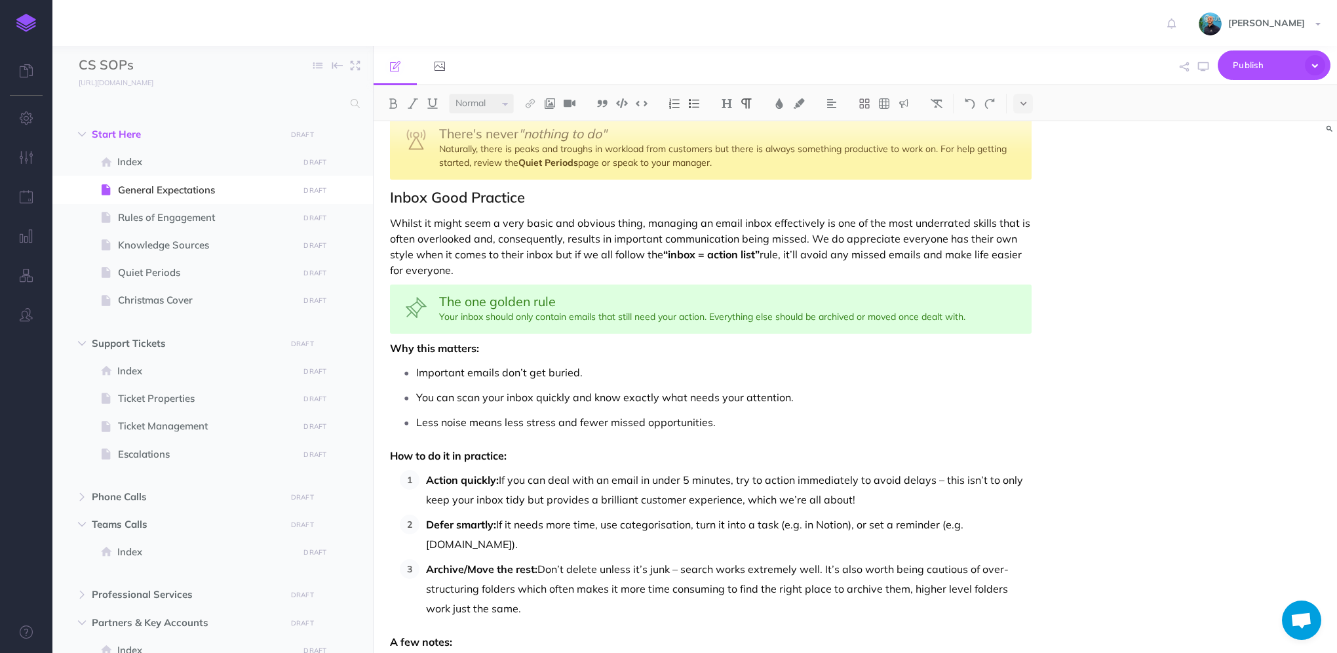
scroll to position [231, 0]
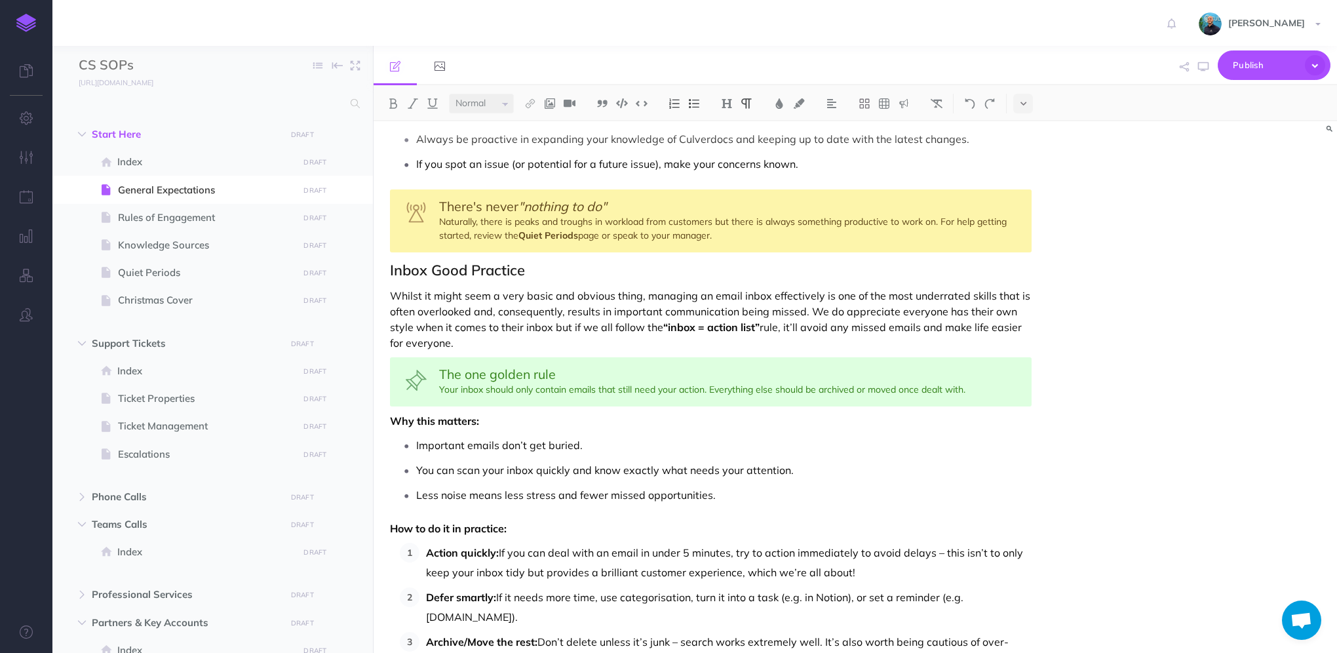
click at [810, 313] on p "Whilst it might seem a very basic and obvious thing, managing an email inbox ef…" at bounding box center [710, 319] width 641 height 63
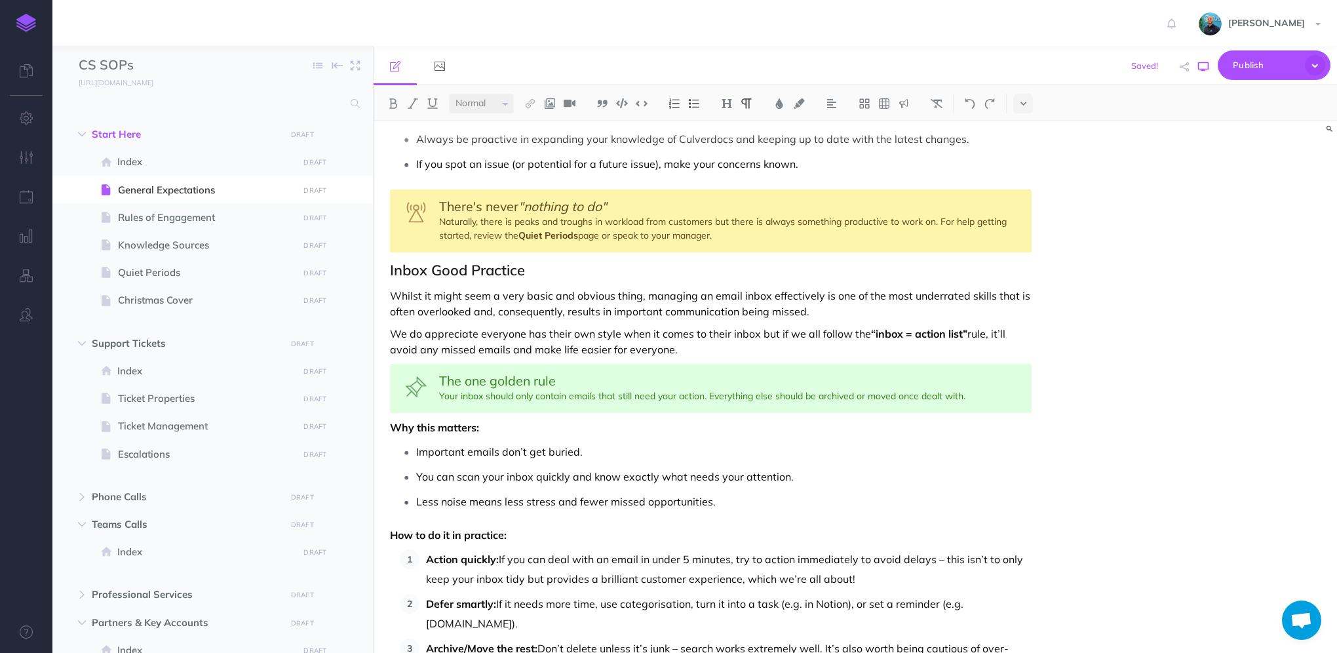
click at [1206, 63] on icon "button" at bounding box center [1203, 67] width 10 height 10
click at [1194, 444] on div "General Expectations The expectations outlined here apply to every member of th…" at bounding box center [854, 386] width 963 height 531
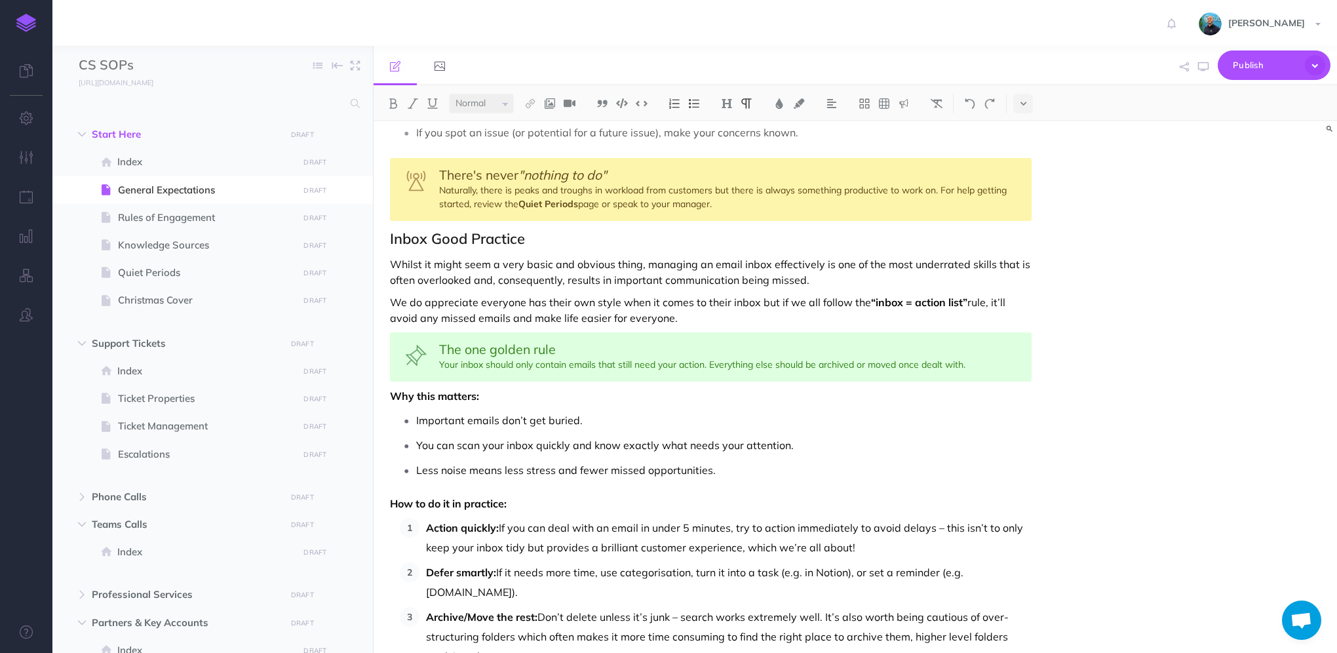
click at [630, 277] on p "Whilst it might seem a very basic and obvious thing, managing an email inbox ef…" at bounding box center [710, 271] width 641 height 31
click at [1199, 73] on button "button" at bounding box center [1202, 67] width 17 height 38
click at [519, 397] on p "Why this matters:" at bounding box center [710, 396] width 641 height 16
click at [726, 107] on img at bounding box center [727, 103] width 12 height 10
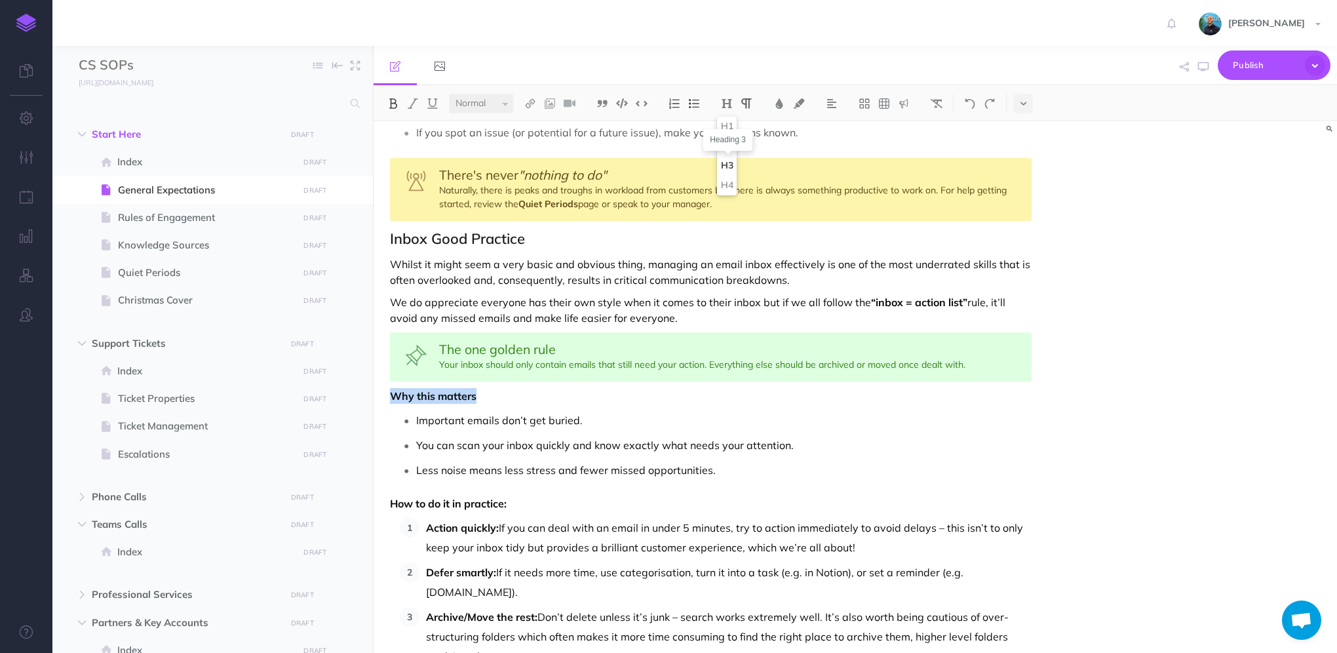
click at [734, 164] on button "H3" at bounding box center [727, 166] width 20 height 20
click at [636, 434] on p "You can scan your inbox quickly and know exactly what needs your attention." at bounding box center [723, 444] width 615 height 20
drag, startPoint x: 505, startPoint y: 400, endPoint x: 357, endPoint y: 401, distance: 148.1
click at [358, 401] on div "CS SOPs Collapse all Expand all Expand to root folders [URL][DOMAIN_NAME] Start…" at bounding box center [694, 349] width 1284 height 607
click at [568, 435] on p "You can scan your inbox quickly and know exactly what needs your attention." at bounding box center [723, 445] width 615 height 20
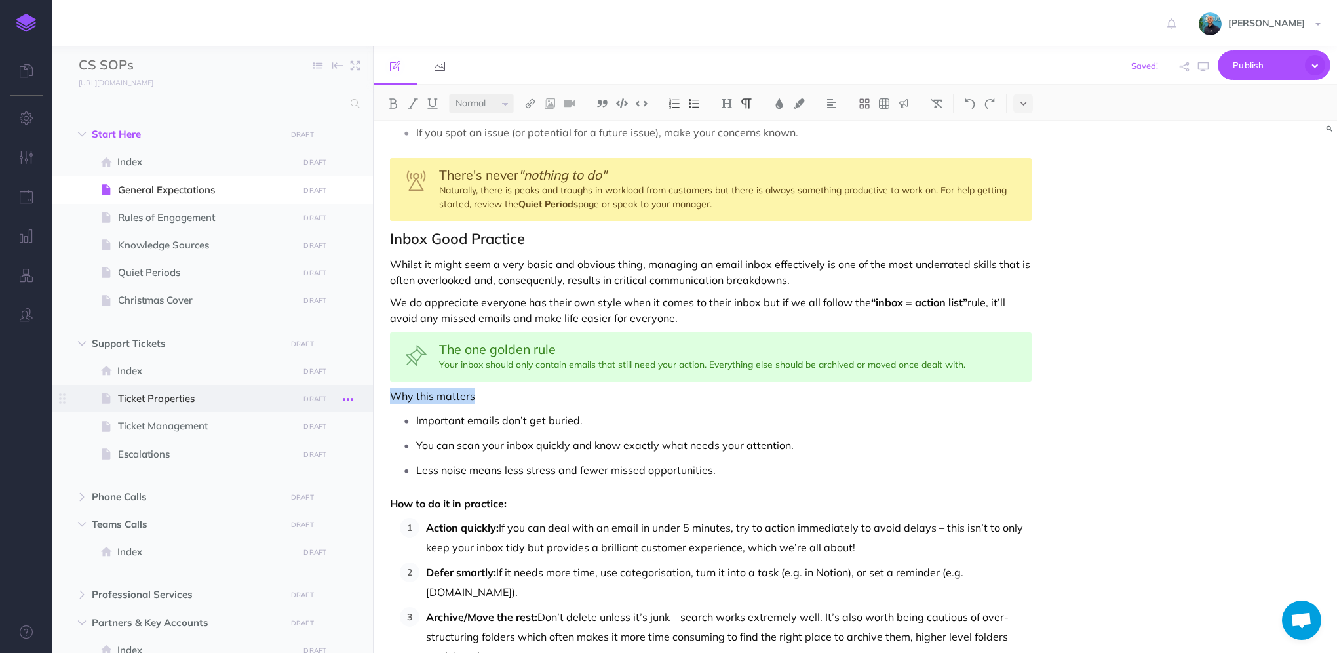
drag, startPoint x: 467, startPoint y: 394, endPoint x: 355, endPoint y: 394, distance: 112.0
click at [355, 394] on div "CS SOPs Collapse all Expand all Expand to root folders [URL][DOMAIN_NAME] Start…" at bounding box center [694, 349] width 1284 height 607
click at [722, 107] on img at bounding box center [727, 103] width 12 height 10
click at [727, 167] on button "H3" at bounding box center [727, 166] width 20 height 20
click at [601, 483] on div "General Expectations The expectations outlined here apply to every member of th…" at bounding box center [710, 441] width 674 height 1164
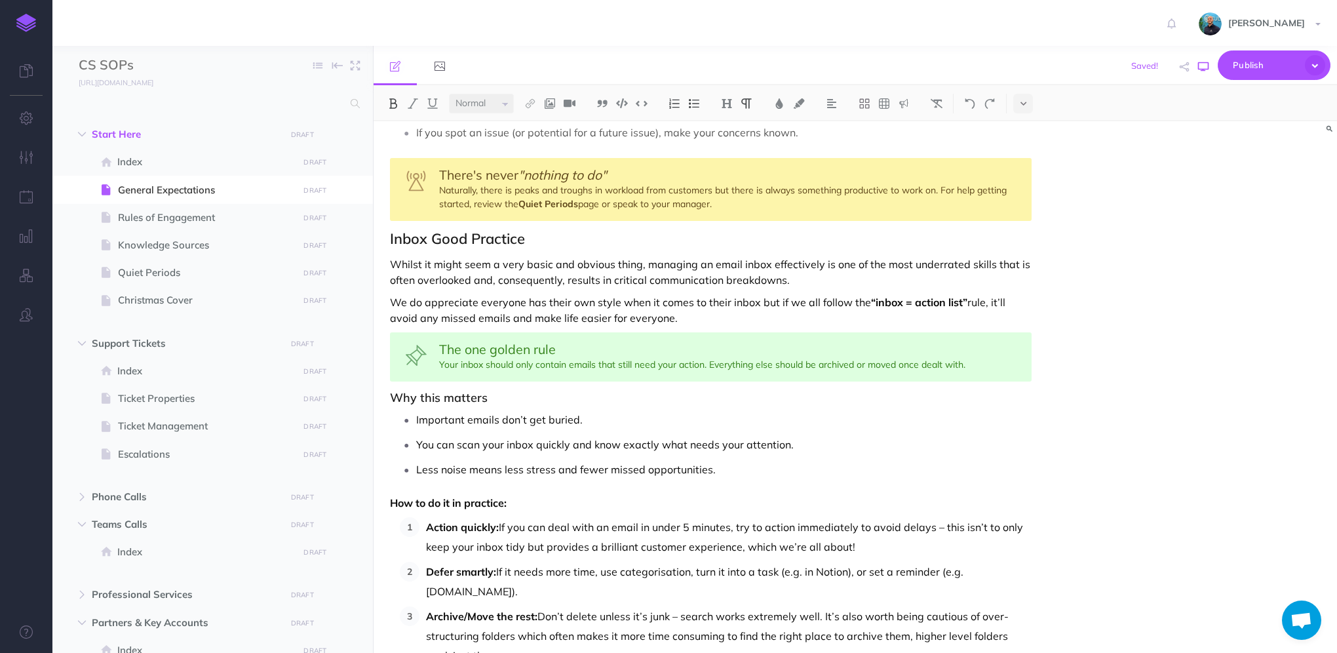
click at [1200, 70] on icon "button" at bounding box center [1203, 67] width 10 height 10
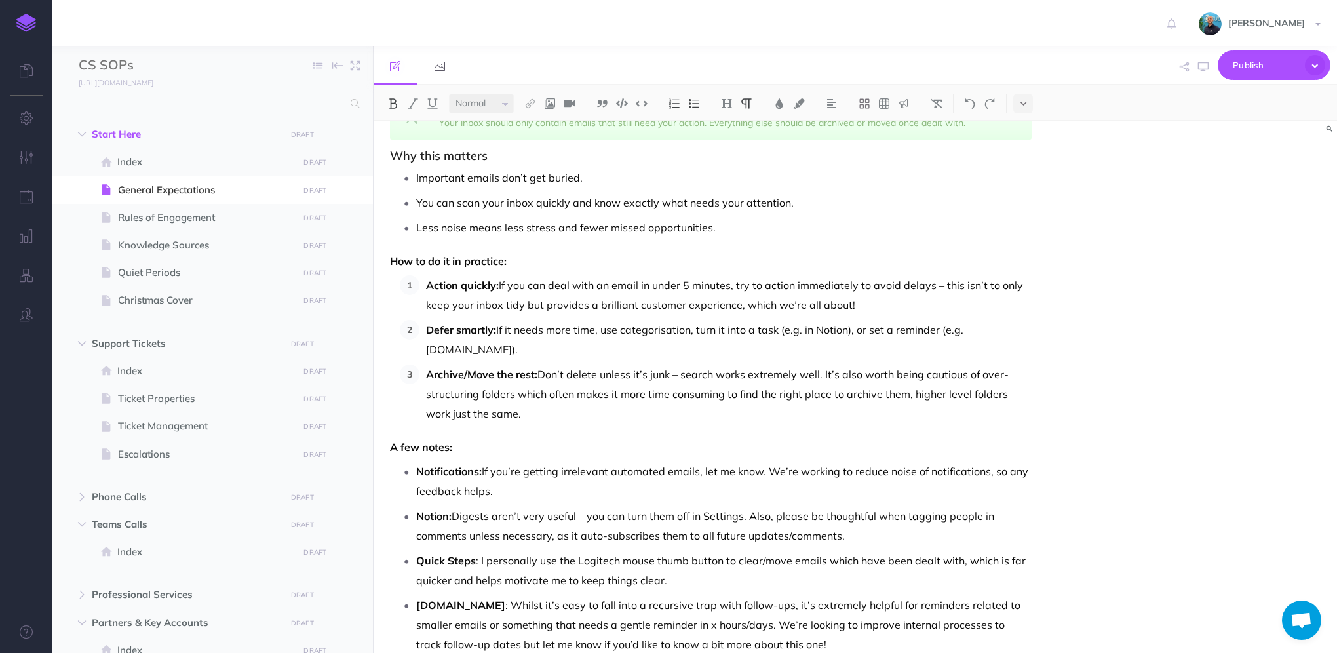
scroll to position [629, 0]
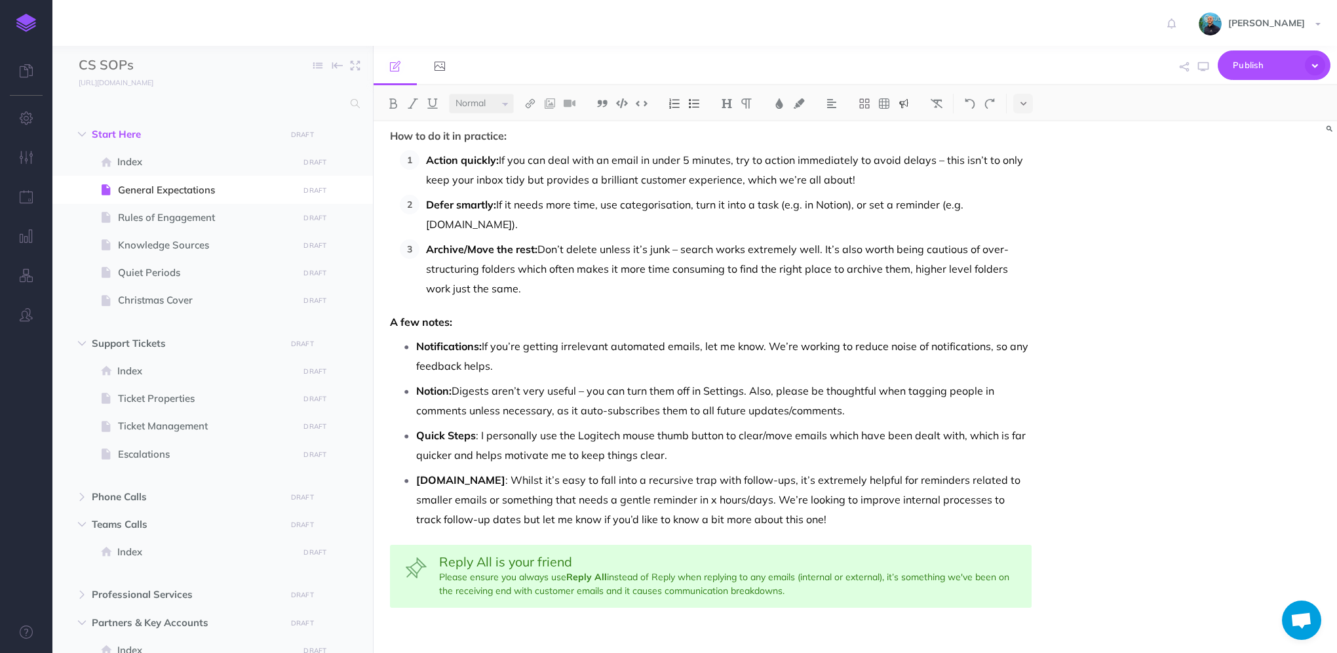
drag, startPoint x: 891, startPoint y: 575, endPoint x: 882, endPoint y: 587, distance: 14.5
click at [882, 587] on div "Reply All is your friend Please ensure you always use Reply All instead of Repl…" at bounding box center [710, 575] width 641 height 63
copy div "it’s something we've been on the receiving end with customer emails and it caus…"
click at [907, 588] on div "Reply All is your friend Please ensure you always use Reply All instead of Repl…" at bounding box center [710, 575] width 641 height 63
click at [898, 586] on div "Reply All is your friend Please ensure you always use Reply All instead of Repl…" at bounding box center [710, 575] width 641 height 63
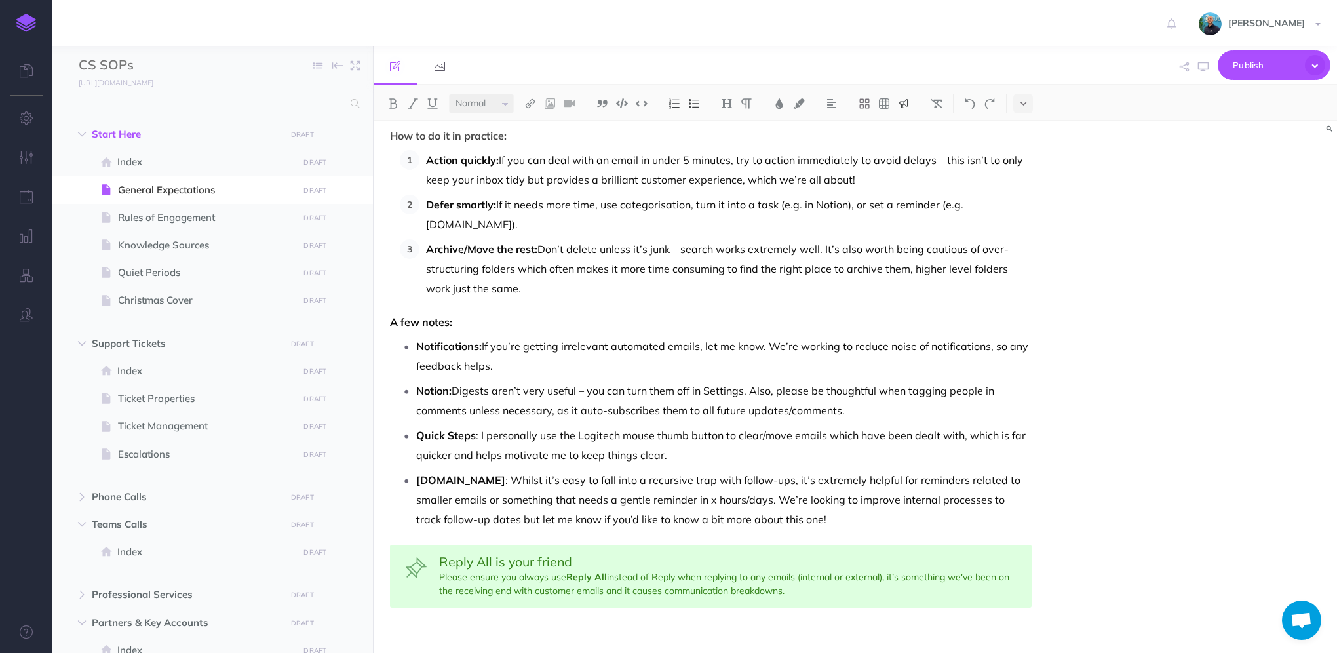
click at [960, 580] on div "Reply All is your friend Please ensure you always use Reply All instead of Repl…" at bounding box center [710, 575] width 641 height 63
drag, startPoint x: 934, startPoint y: 573, endPoint x: 891, endPoint y: 575, distance: 43.3
click at [891, 575] on div "Reply All is your friend Please ensure you always use Reply All instead of Repl…" at bounding box center [710, 575] width 641 height 63
click at [888, 575] on div "Reply All is your friend Please ensure you always use Reply All instead of Repl…" at bounding box center [710, 575] width 641 height 63
click at [525, 587] on div "Reply All is your friend Please ensure you always use Reply All instead of Repl…" at bounding box center [710, 575] width 641 height 63
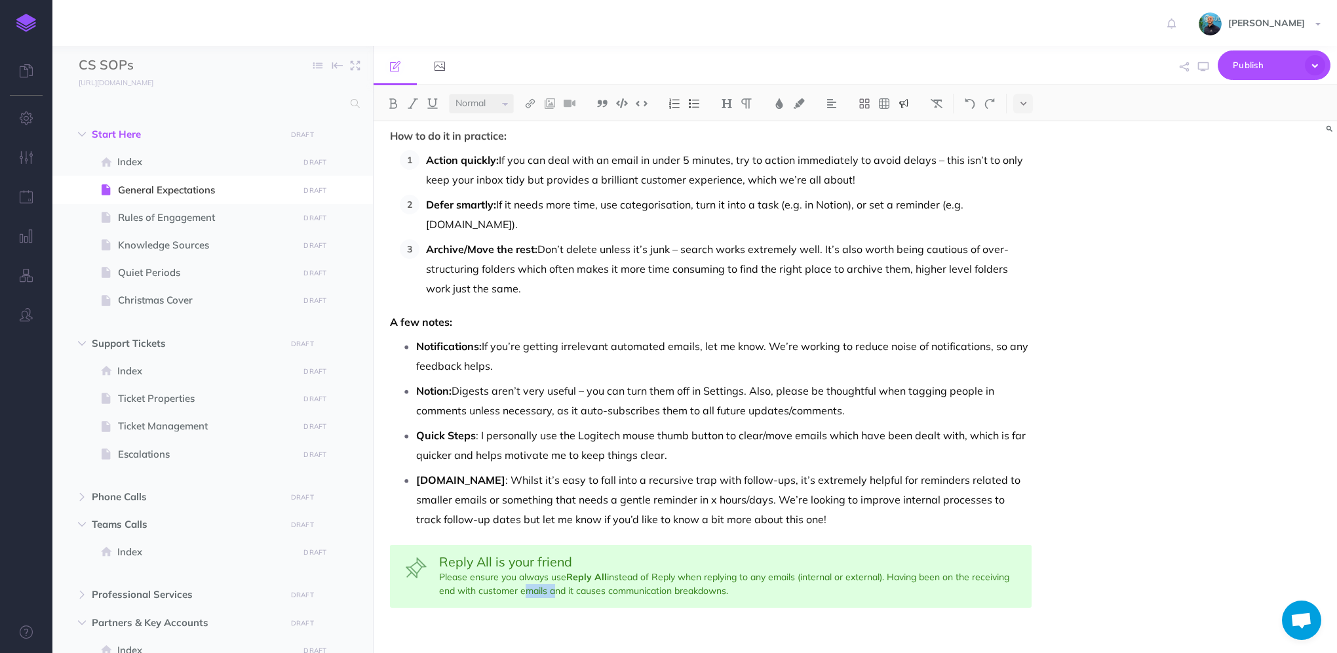
click at [525, 587] on div "Reply All is your friend Please ensure you always use Reply All instead of Repl…" at bounding box center [710, 575] width 641 height 63
drag, startPoint x: 710, startPoint y: 586, endPoint x: 808, endPoint y: 587, distance: 98.3
click at [710, 585] on div "Reply All is your friend Please ensure you always use Reply All instead of Repl…" at bounding box center [710, 575] width 641 height 63
click at [704, 590] on div "Reply All is your friend Please ensure you always use Reply All instead of Repl…" at bounding box center [710, 575] width 641 height 63
click at [713, 590] on div "Reply All is your friend Please ensure you always use Reply All instead of Repl…" at bounding box center [710, 575] width 641 height 63
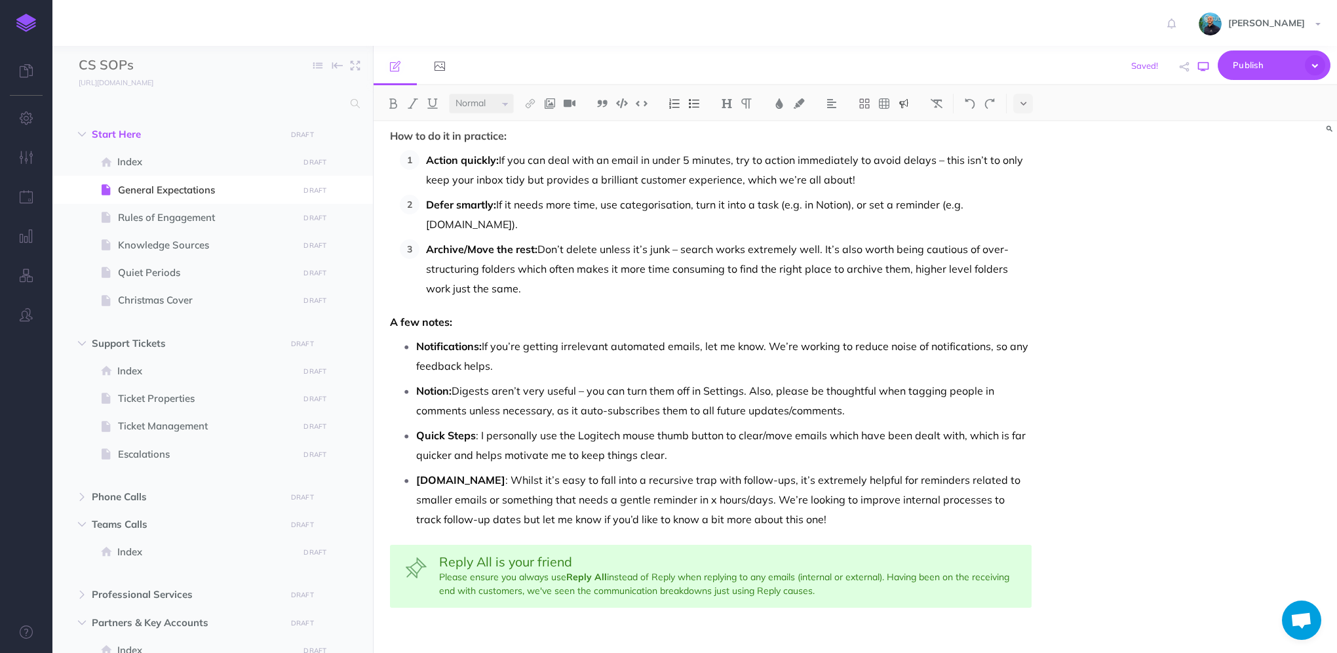
click at [1207, 69] on icon "button" at bounding box center [1203, 67] width 10 height 10
drag, startPoint x: 592, startPoint y: 591, endPoint x: 779, endPoint y: 583, distance: 187.5
click at [779, 583] on div "Reply All is your friend Please ensure you always use Reply All instead of Repl…" at bounding box center [710, 575] width 641 height 63
click at [1206, 67] on icon "button" at bounding box center [1203, 67] width 10 height 10
drag, startPoint x: 482, startPoint y: 556, endPoint x: 422, endPoint y: 557, distance: 59.6
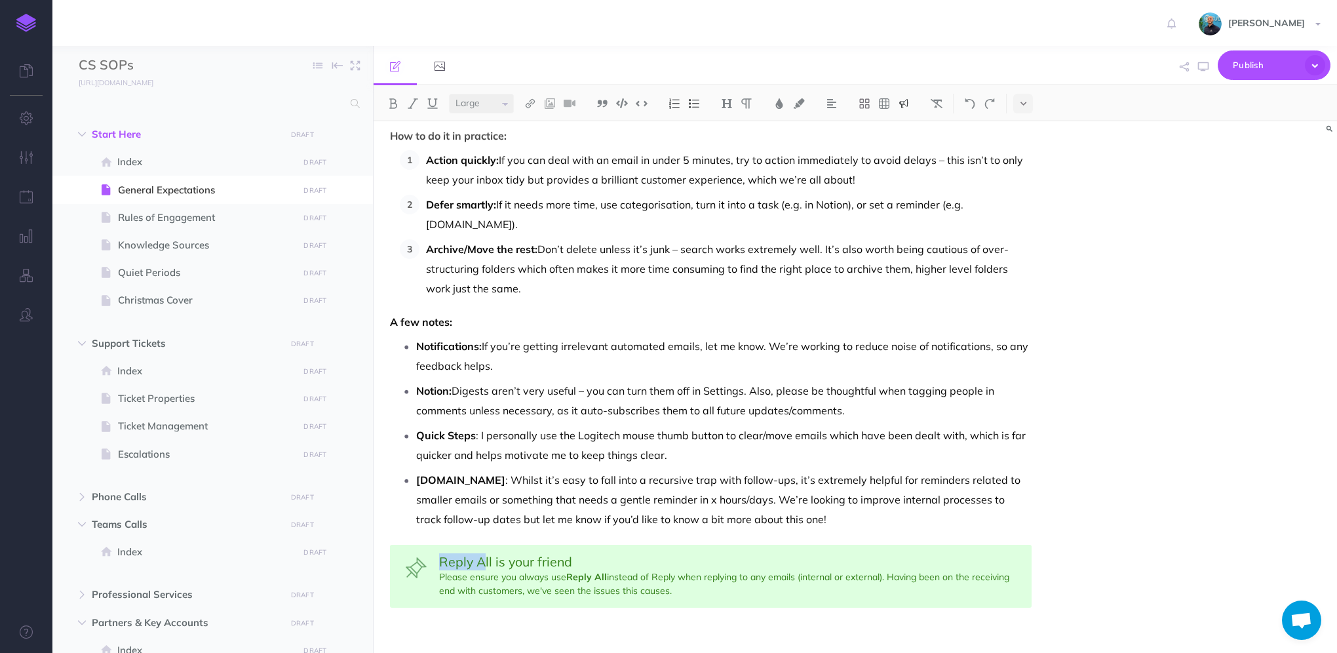
click at [422, 557] on div "Reply All is your friend Please ensure you always use Reply All instead of Repl…" at bounding box center [710, 575] width 641 height 63
click at [949, 502] on p "[DOMAIN_NAME] : Whilst it’s easy to fall into a recursive trap with follow-ups,…" at bounding box center [723, 499] width 615 height 59
click at [1129, 440] on div "General Expectations The expectations outlined here apply to every member of th…" at bounding box center [854, 386] width 963 height 531
drag, startPoint x: 654, startPoint y: 574, endPoint x: 676, endPoint y: 573, distance: 22.3
click at [676, 573] on div "Reply All is your friend Please ensure you always use Reply All instead of Repl…" at bounding box center [710, 575] width 641 height 63
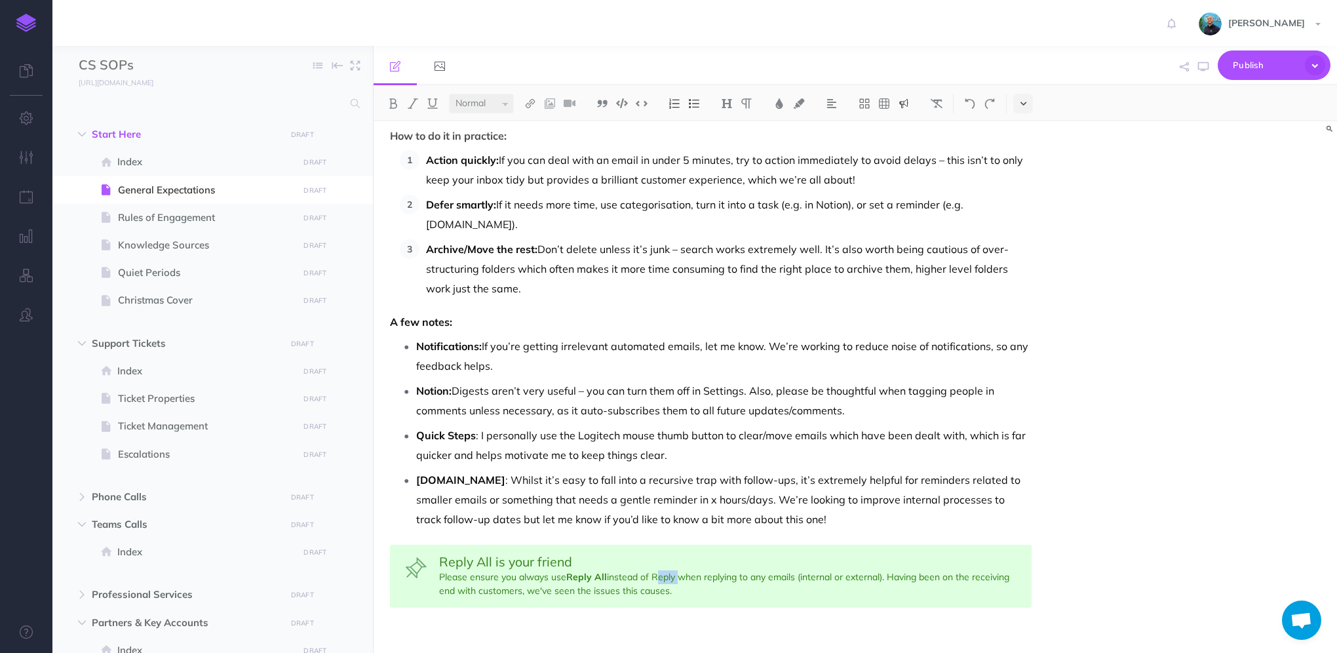
click at [1016, 102] on button at bounding box center [1023, 104] width 20 height 20
click at [1019, 126] on img at bounding box center [1023, 126] width 12 height 10
click at [1173, 427] on div "General Expectations The expectations outlined here apply to every member of th…" at bounding box center [854, 386] width 963 height 531
click at [1202, 68] on icon "button" at bounding box center [1203, 67] width 10 height 10
click at [905, 508] on p "[DOMAIN_NAME] : Whilst it’s easy to fall into a recursive trap with follow-ups,…" at bounding box center [723, 499] width 615 height 59
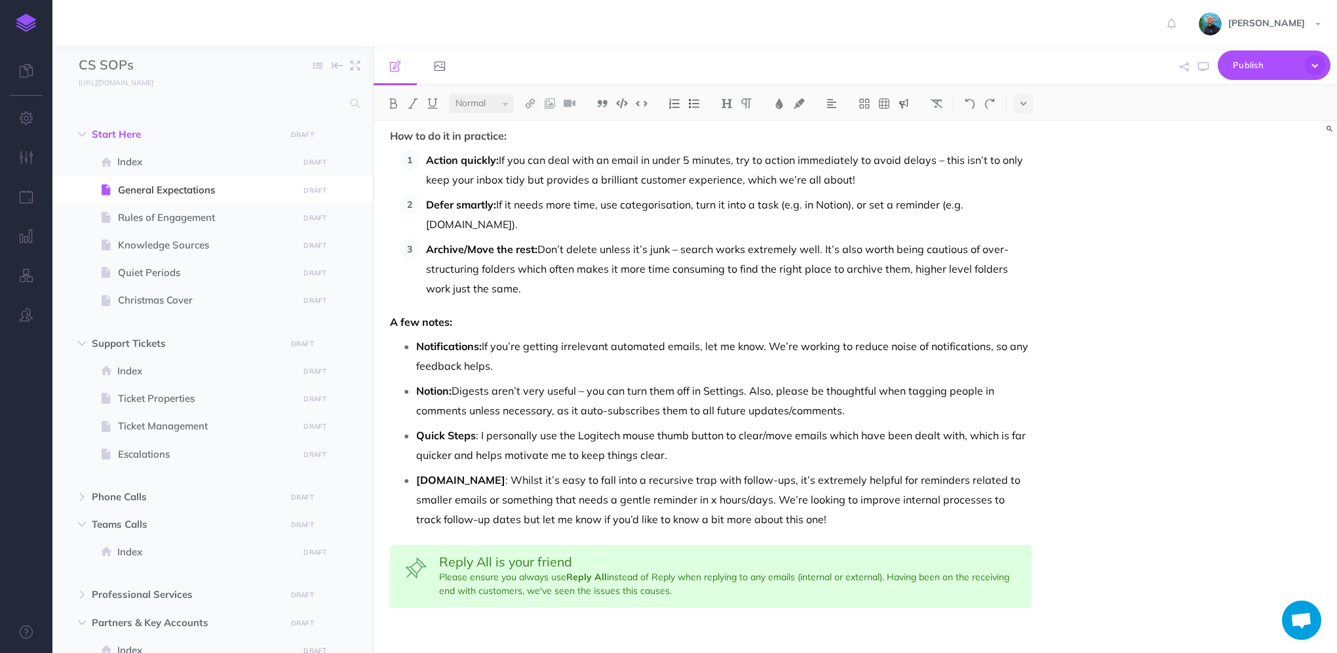
click at [799, 509] on p "[DOMAIN_NAME] : Whilst it’s easy to fall into a recursive trap with follow-ups,…" at bounding box center [723, 499] width 615 height 59
click at [438, 562] on div "Reply All is your friend Please ensure you always use Reply All instead of Repl…" at bounding box center [710, 575] width 641 height 63
click at [1022, 102] on icon at bounding box center [1023, 103] width 6 height 9
click at [1023, 132] on button at bounding box center [1023, 127] width 20 height 20
click at [1169, 275] on div "General Expectations The expectations outlined here apply to every member of th…" at bounding box center [854, 386] width 963 height 531
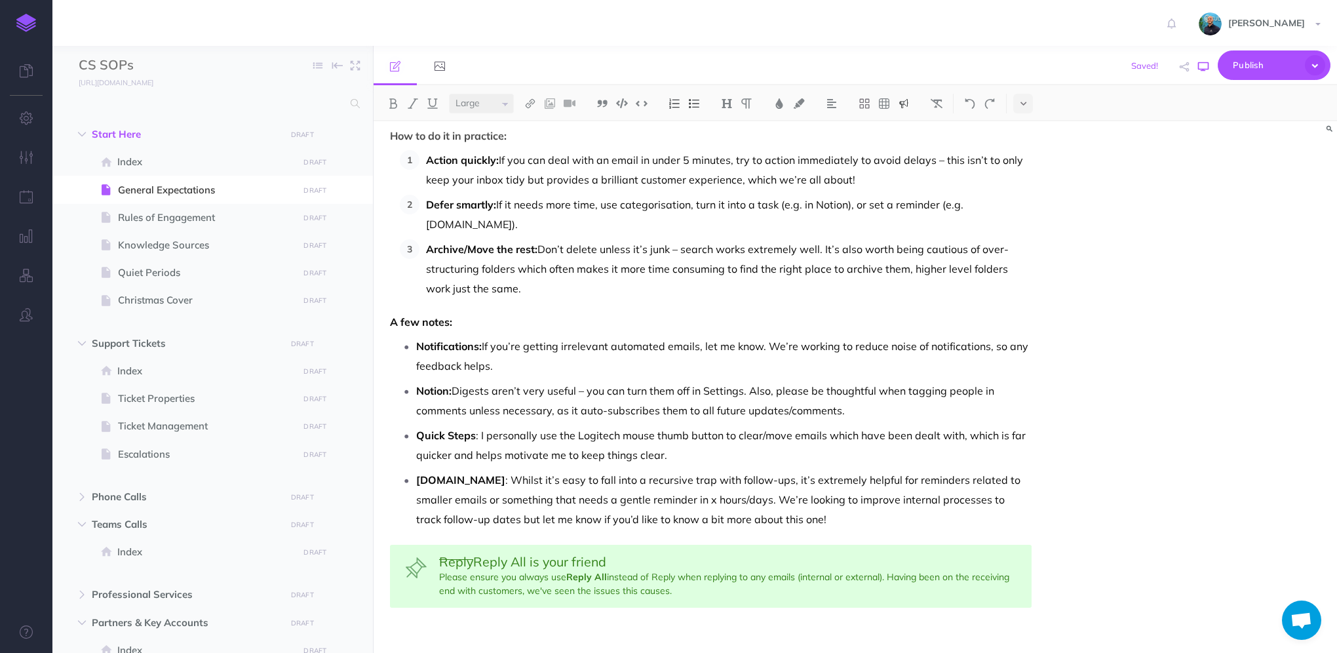
click at [1198, 66] on icon "button" at bounding box center [1203, 67] width 10 height 10
click at [740, 548] on div "Reply Reply All is your friend Please ensure you always use Reply All instead o…" at bounding box center [710, 575] width 641 height 63
click at [1203, 69] on icon "button" at bounding box center [1203, 67] width 10 height 10
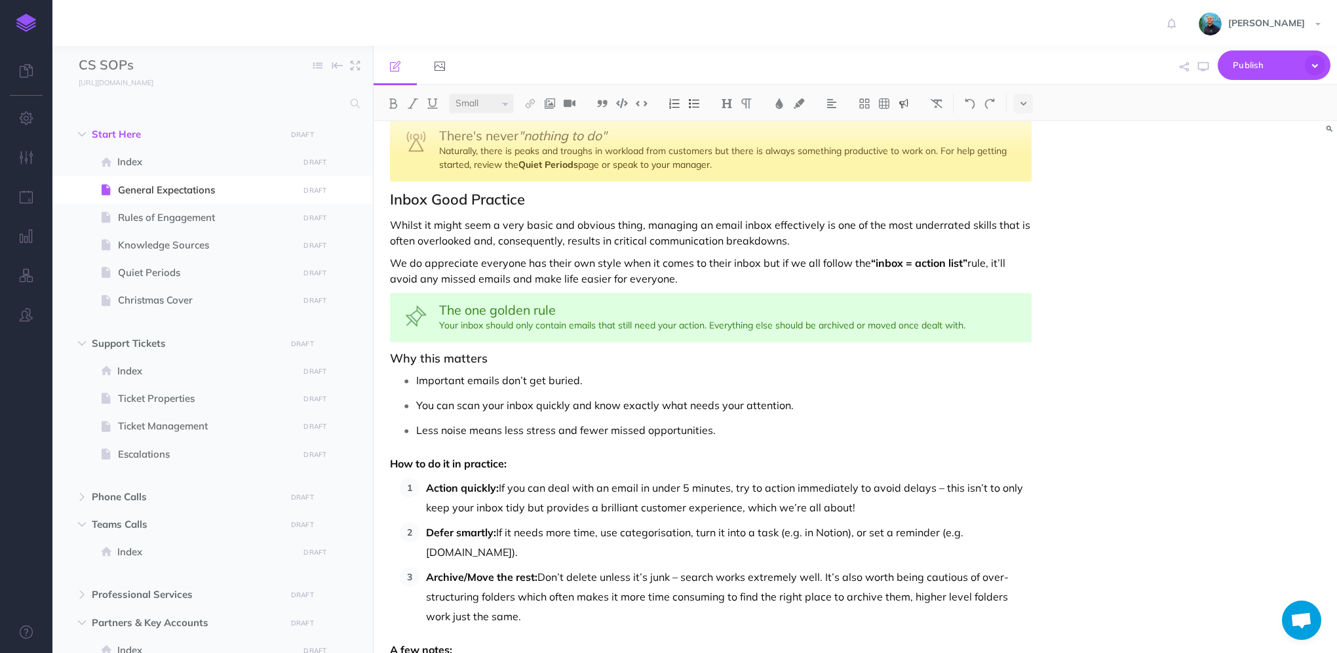
scroll to position [367, 0]
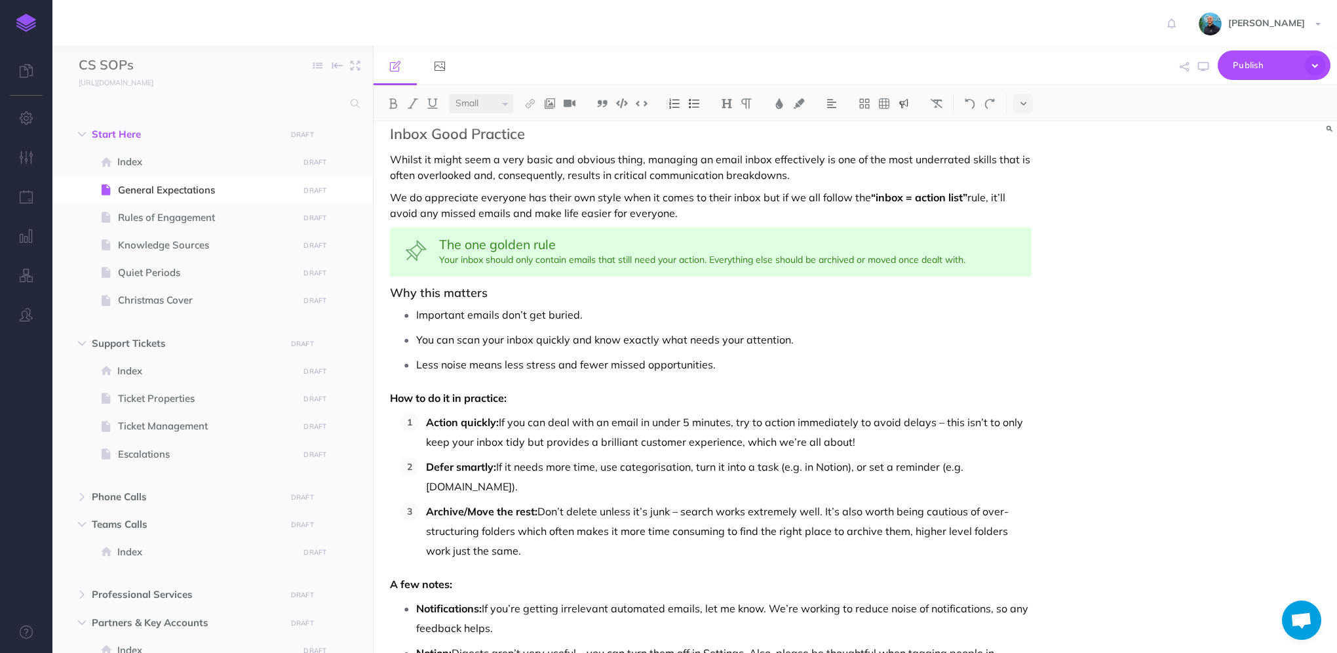
select select "null"
click at [524, 396] on p "How to do it in practice:" at bounding box center [710, 398] width 641 height 16
click at [730, 107] on img at bounding box center [727, 103] width 12 height 10
click at [731, 164] on button "H3" at bounding box center [727, 166] width 20 height 20
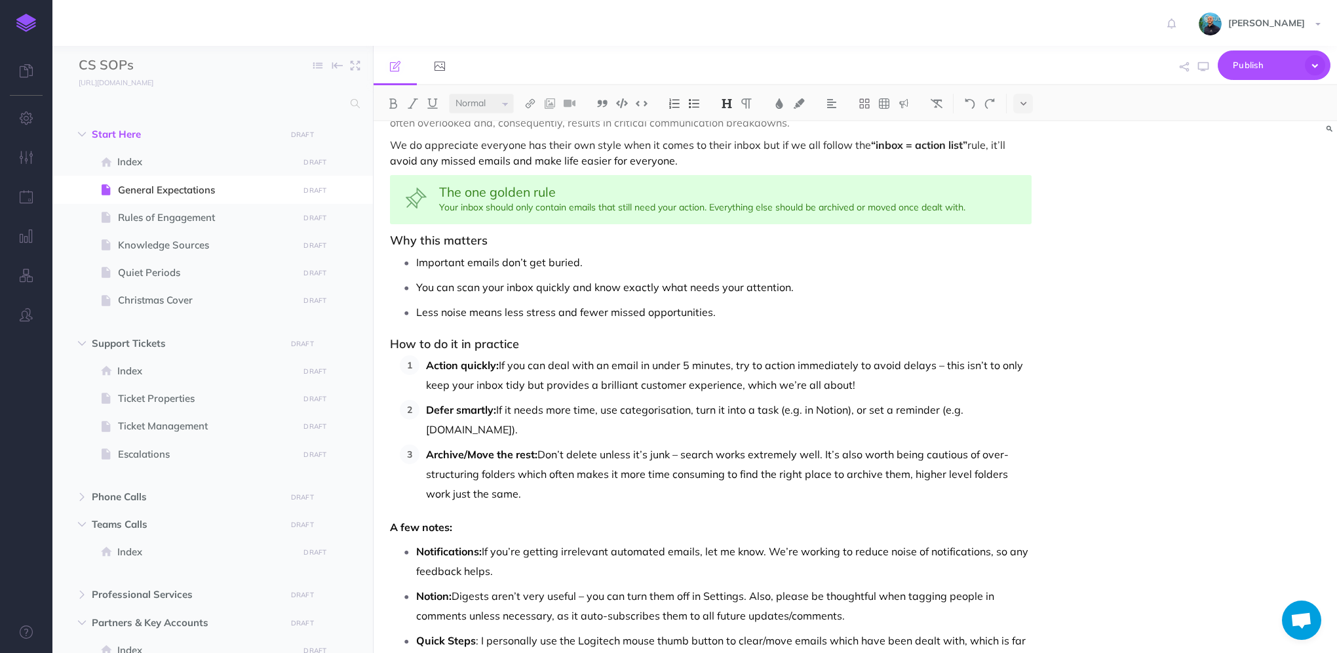
scroll to position [563, 0]
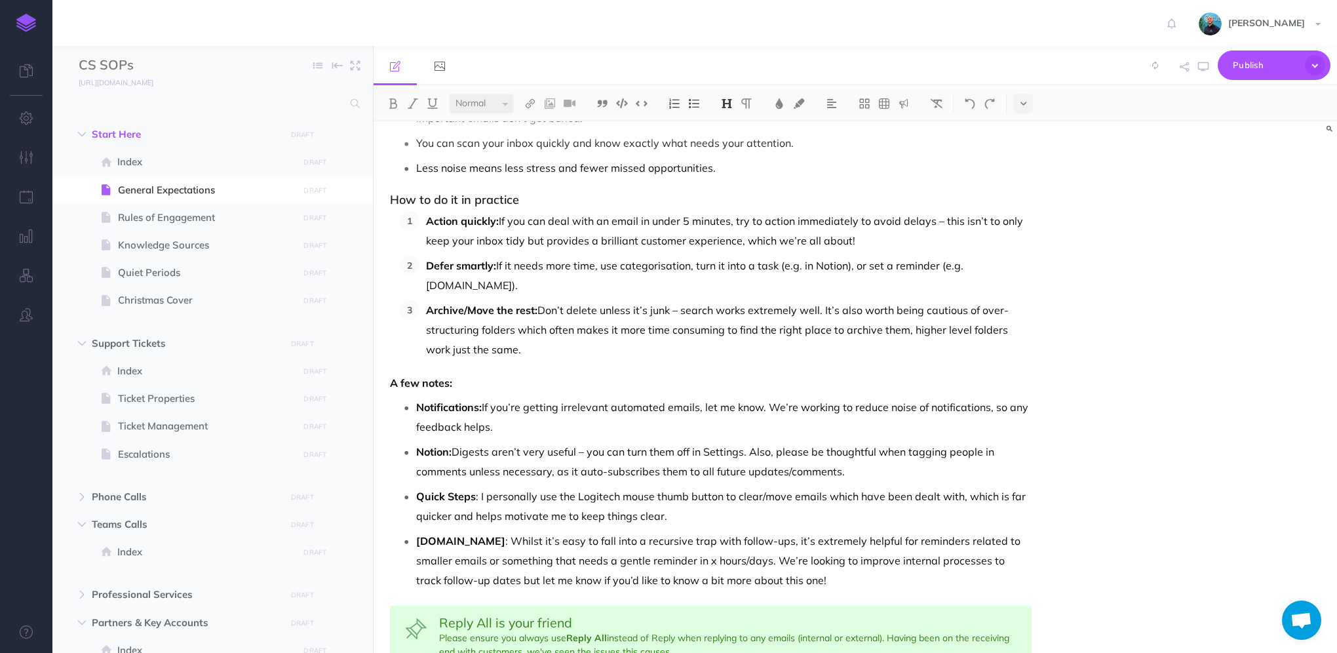
click at [456, 382] on p "A few notes:" at bounding box center [710, 383] width 641 height 16
click at [730, 104] on img at bounding box center [727, 103] width 12 height 10
click at [729, 168] on button "H3" at bounding box center [727, 166] width 20 height 20
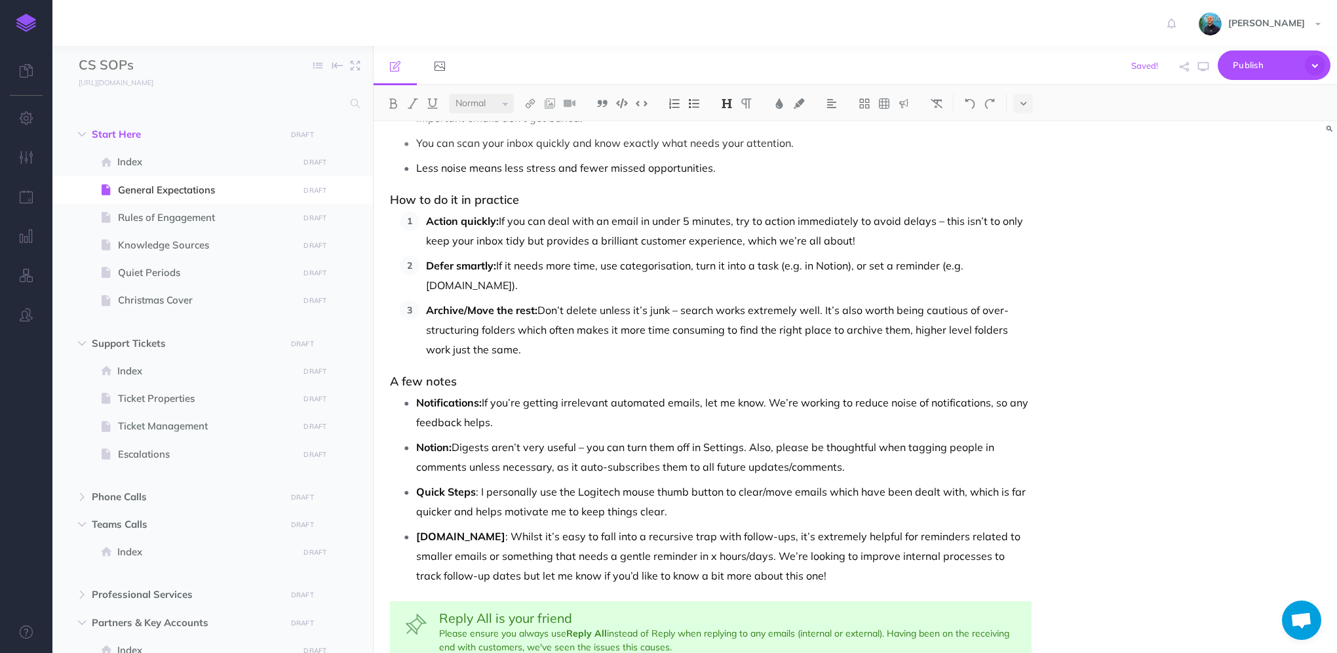
scroll to position [620, 0]
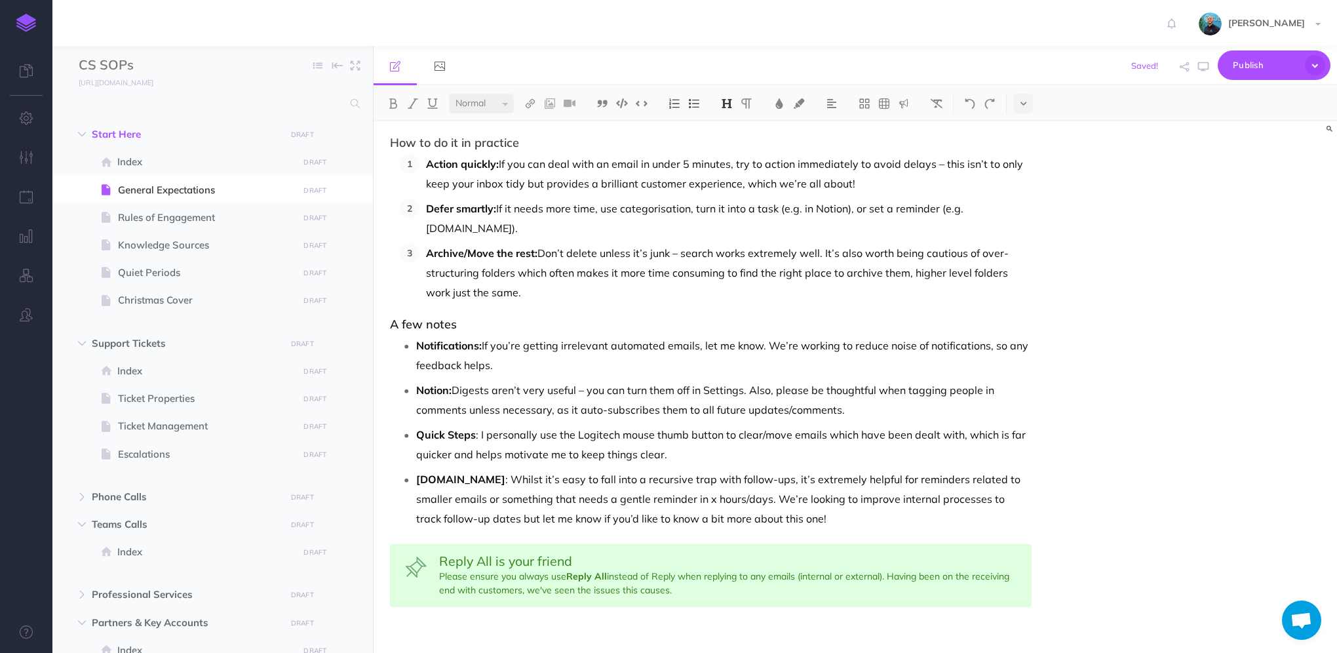
click at [1055, 314] on div "General Expectations The expectations outlined here apply to every member of th…" at bounding box center [854, 386] width 963 height 531
click at [1202, 73] on button "button" at bounding box center [1202, 67] width 17 height 38
click at [668, 269] on p "Archive/Move the rest: Don’t delete unless it’s junk – search works extremely w…" at bounding box center [728, 272] width 605 height 59
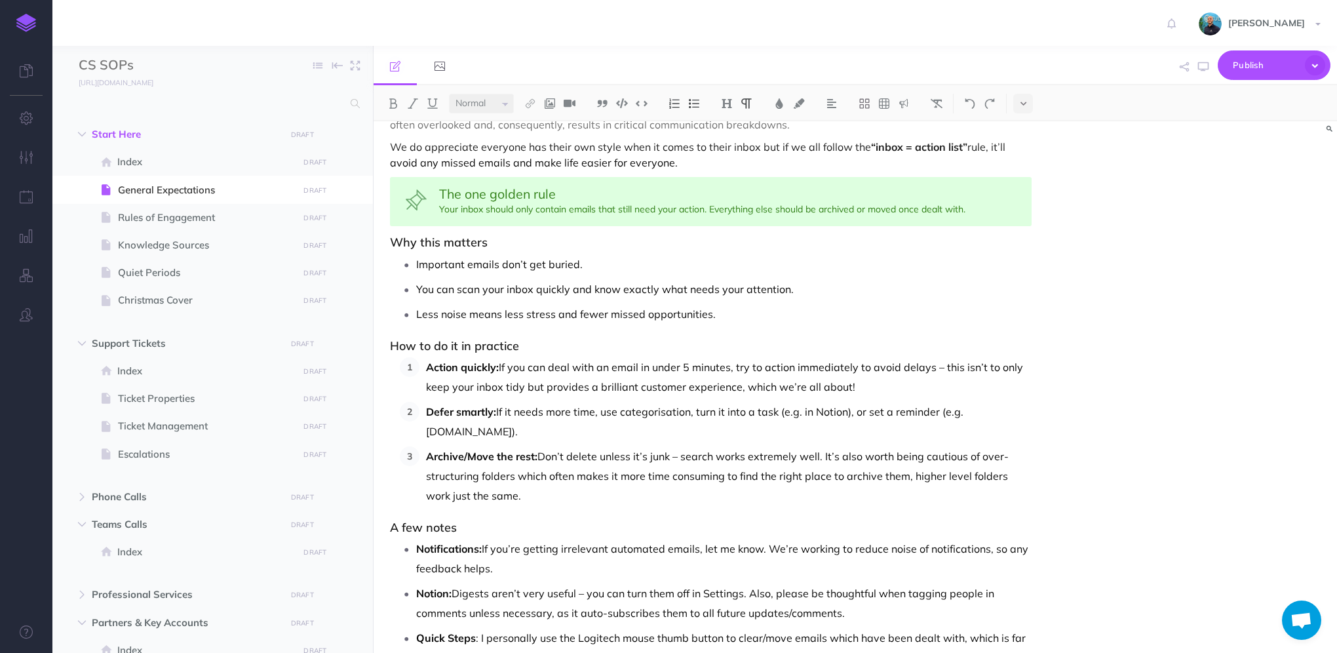
scroll to position [293, 0]
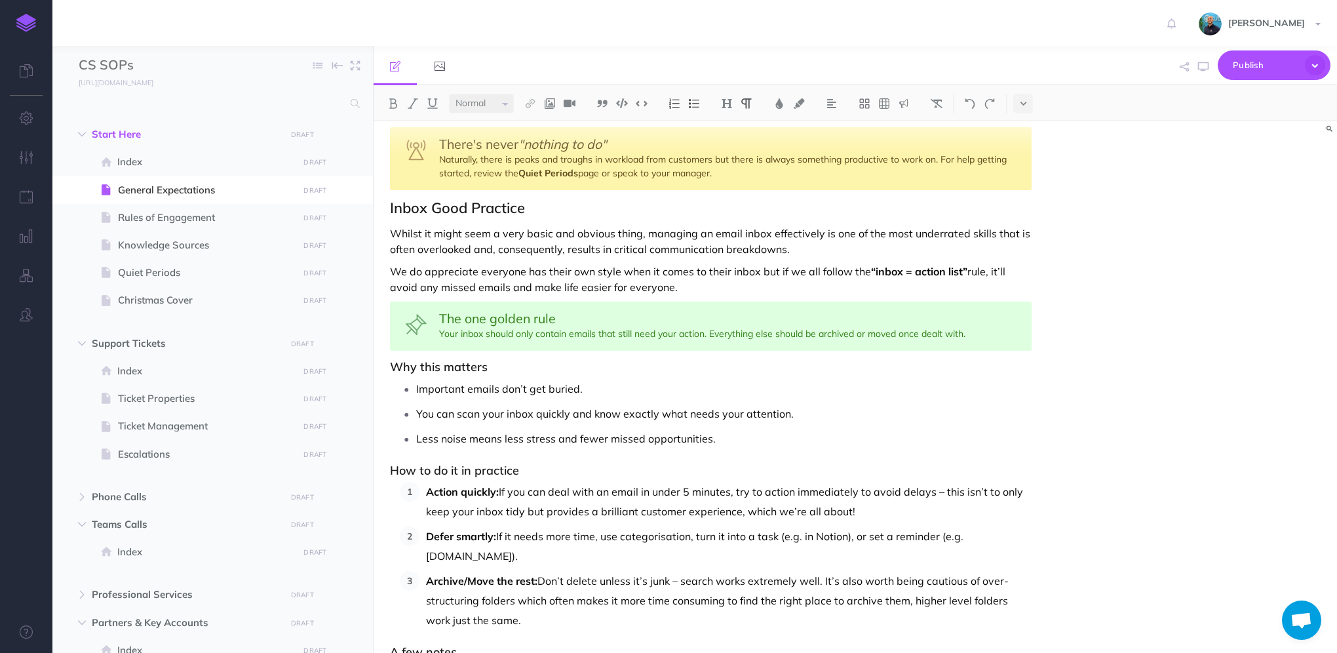
click at [820, 249] on p "Whilst it might seem a very basic and obvious thing, managing an email inbox ef…" at bounding box center [710, 240] width 641 height 31
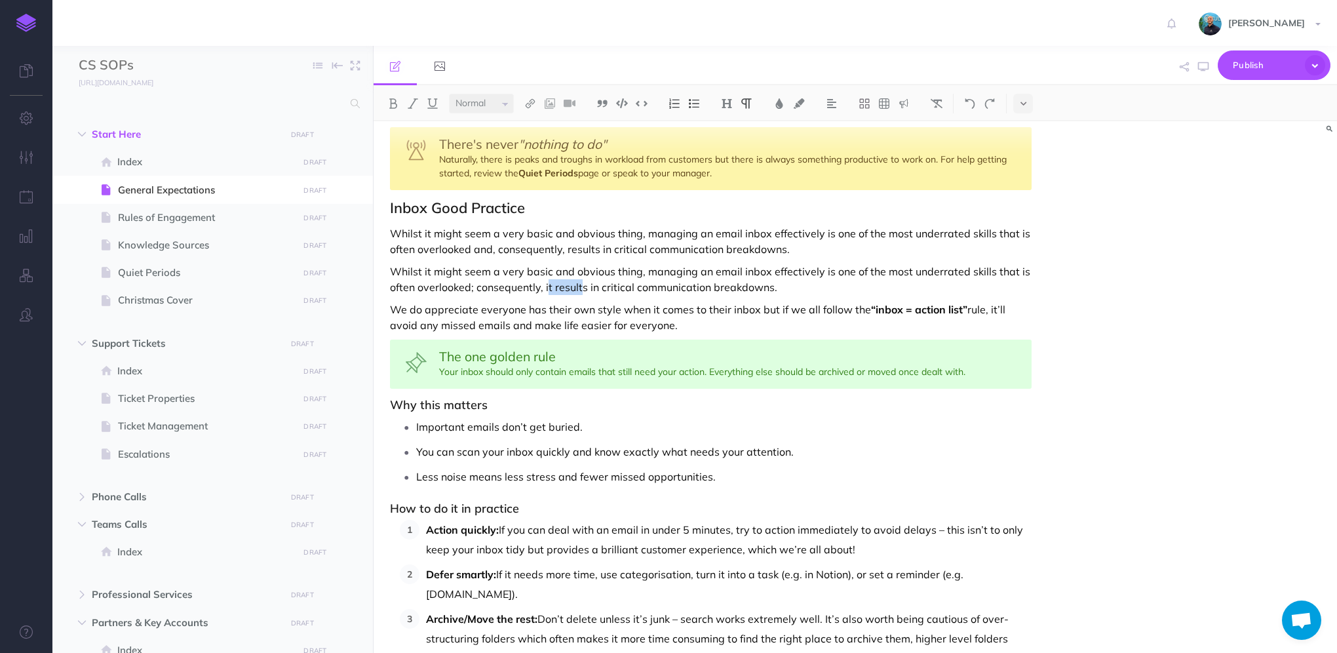
drag, startPoint x: 581, startPoint y: 288, endPoint x: 546, endPoint y: 288, distance: 34.7
click at [546, 288] on p "Whilst it might seem a very basic and obvious thing, managing an email inbox ef…" at bounding box center [710, 278] width 641 height 31
click at [805, 286] on p "Whilst it might seem a very basic and obvious thing, managing an email inbox ef…" at bounding box center [710, 278] width 641 height 31
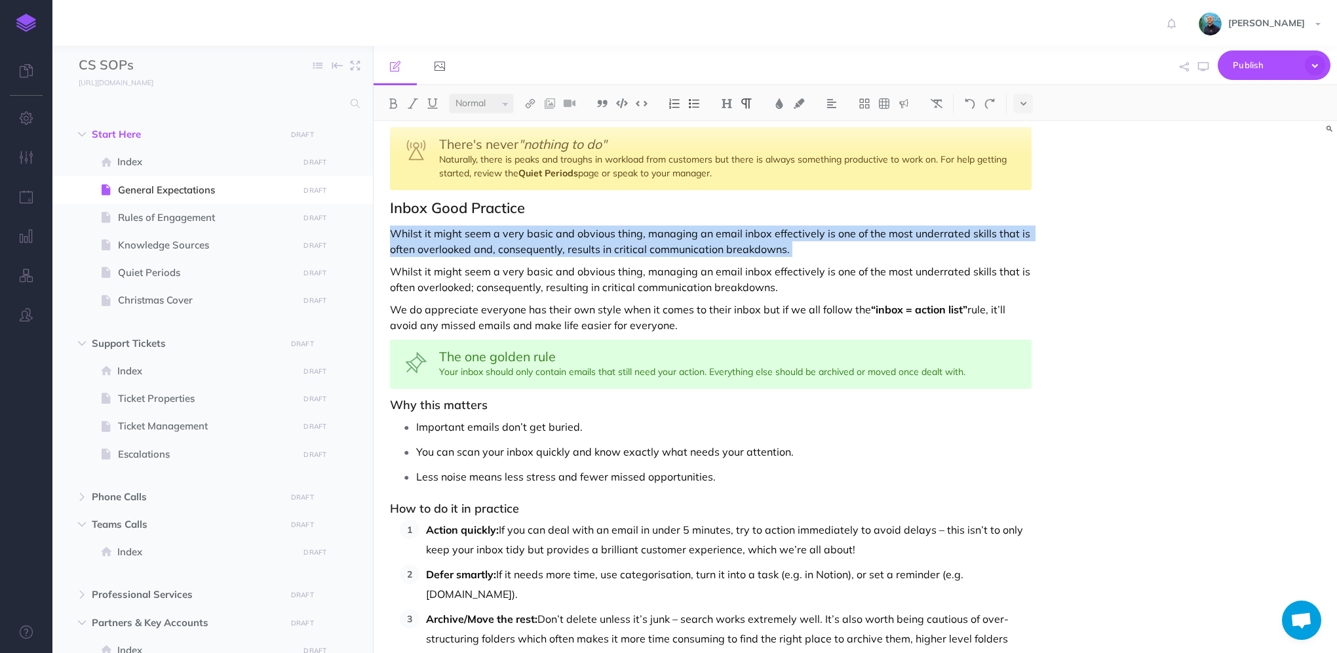
drag, startPoint x: 390, startPoint y: 272, endPoint x: 383, endPoint y: 235, distance: 38.2
click at [383, 235] on div "General Expectations The expectations outlined here apply to every member of th…" at bounding box center [710, 424] width 674 height 1192
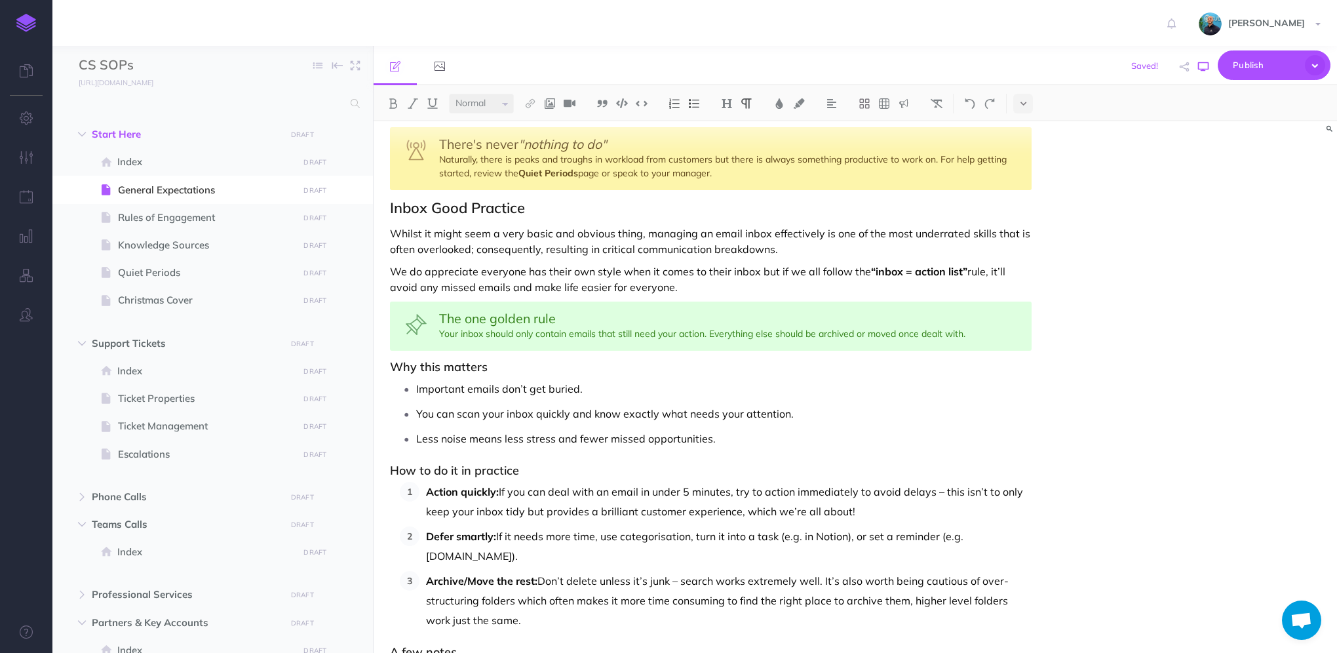
click at [1203, 69] on icon "button" at bounding box center [1203, 67] width 10 height 10
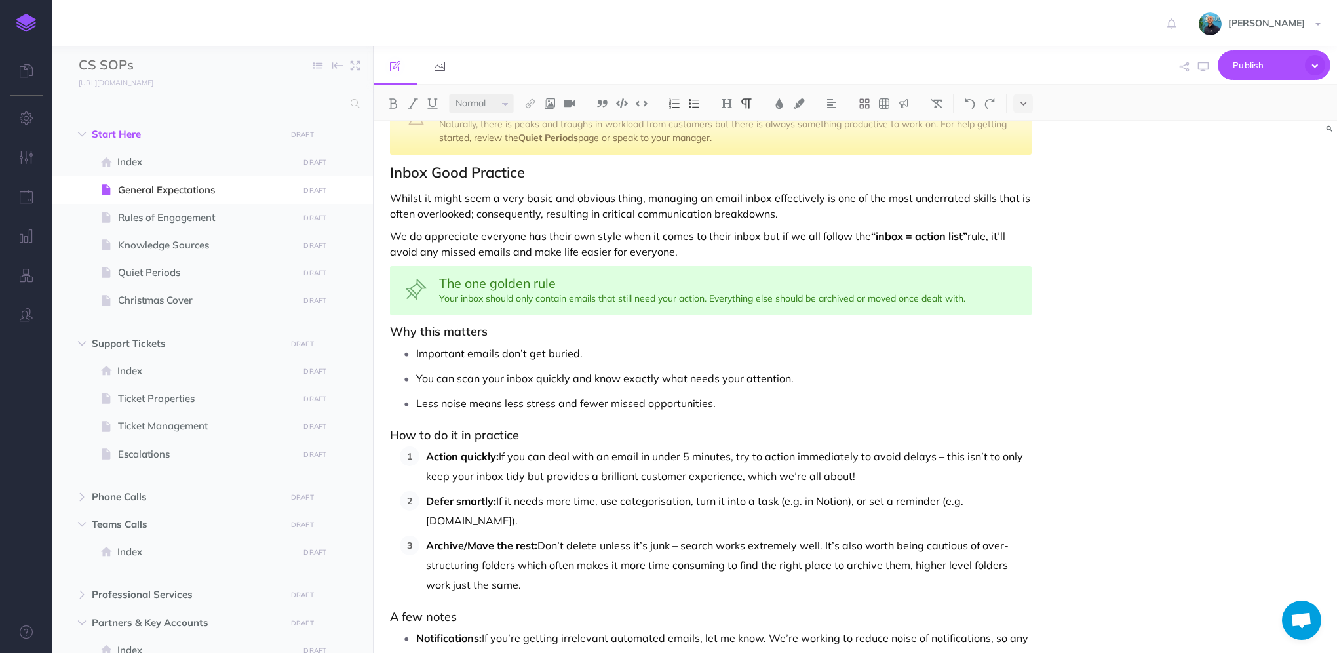
scroll to position [424, 0]
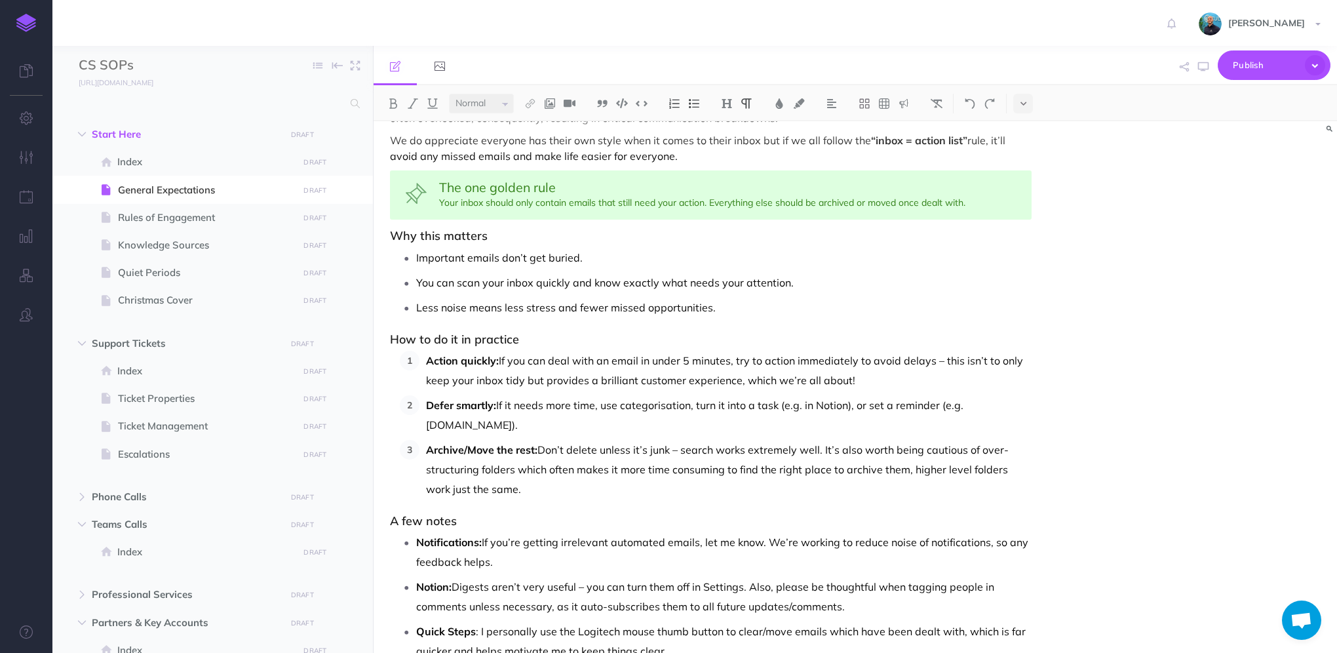
click at [827, 403] on p "Defer smartly: If it needs more time, use categorisation, turn it into a task (…" at bounding box center [728, 414] width 605 height 39
click at [530, 107] on img at bounding box center [530, 103] width 12 height 10
click at [529, 148] on icon at bounding box center [530, 146] width 10 height 9
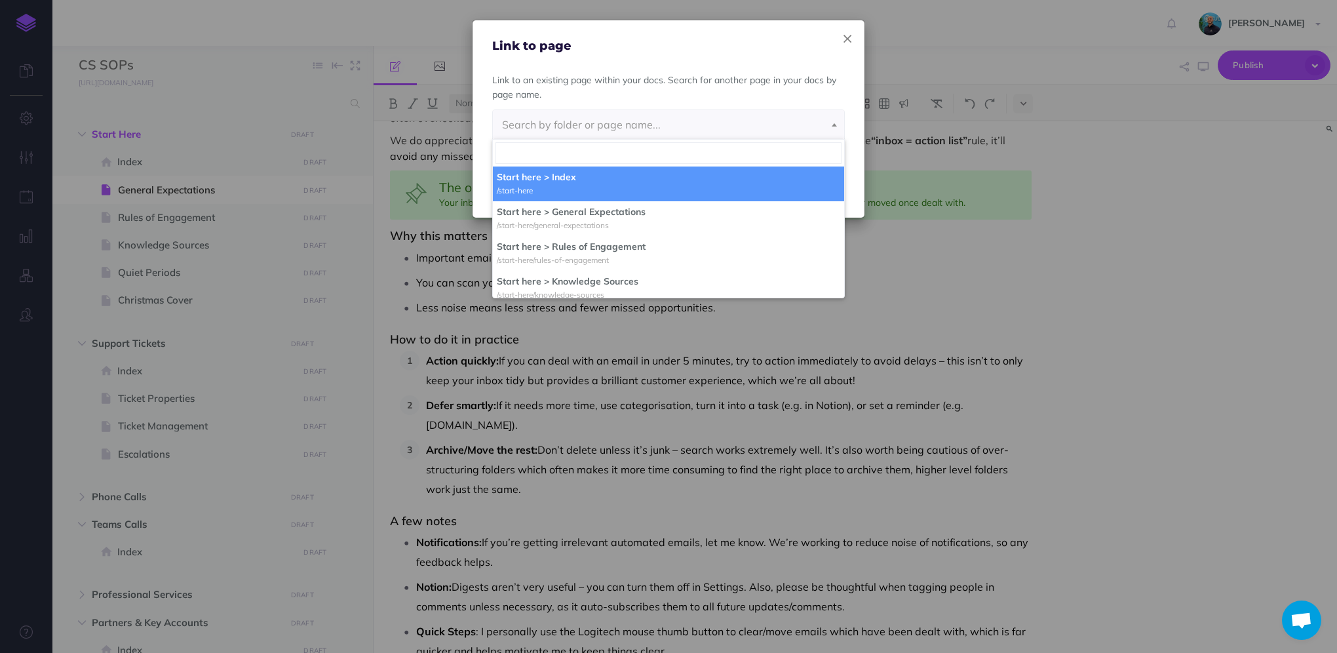
click at [844, 35] on icon "button" at bounding box center [847, 39] width 8 height 14
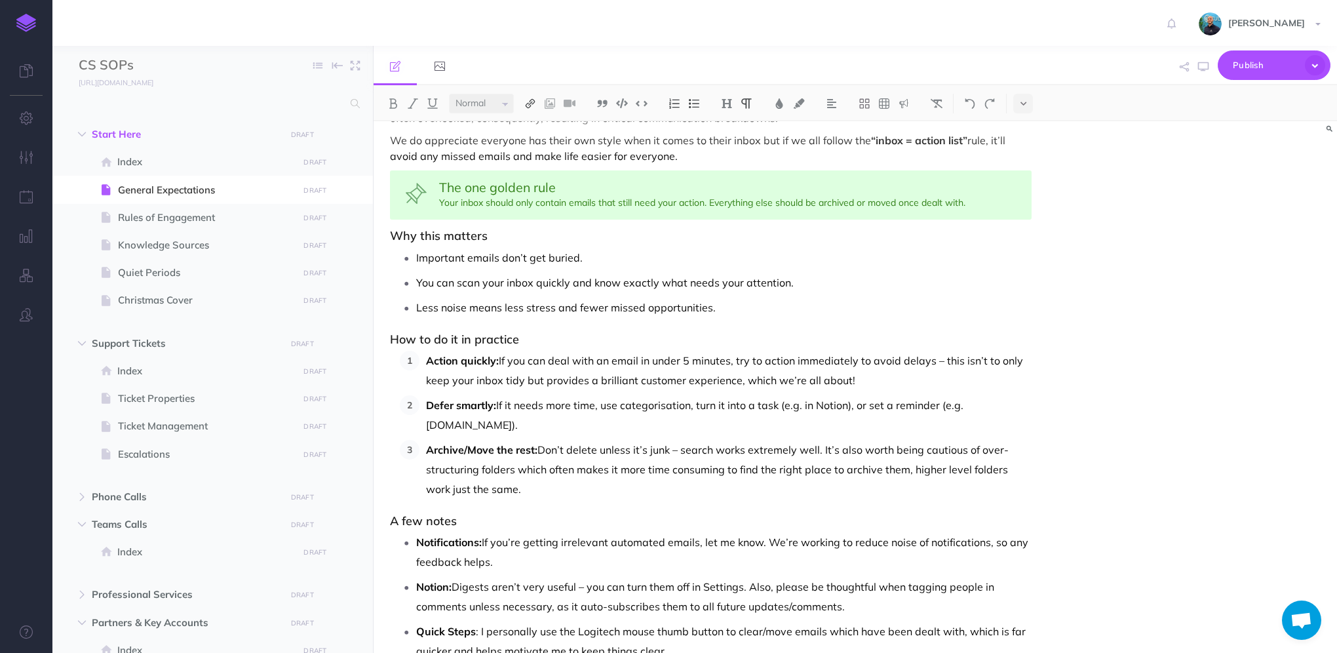
click at [529, 103] on img at bounding box center [530, 103] width 12 height 10
click at [531, 128] on icon at bounding box center [530, 126] width 10 height 9
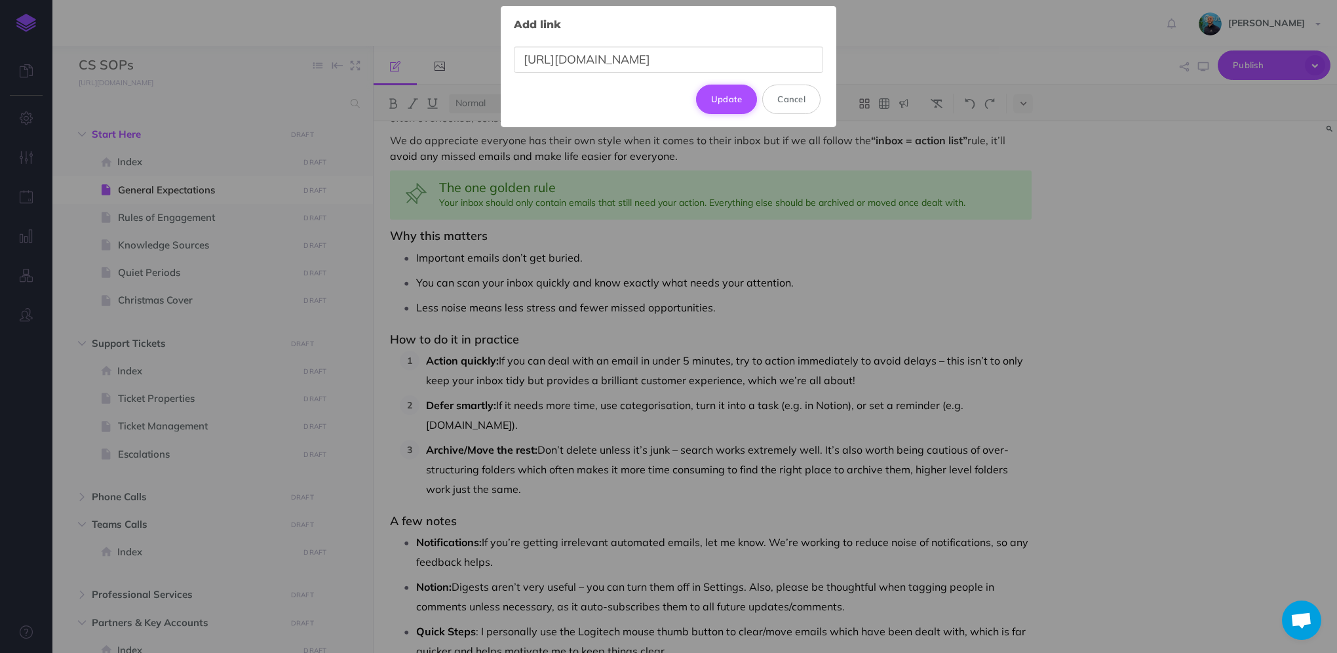
type input "[URL][DOMAIN_NAME]"
click at [730, 104] on button "Update" at bounding box center [727, 99] width 62 height 29
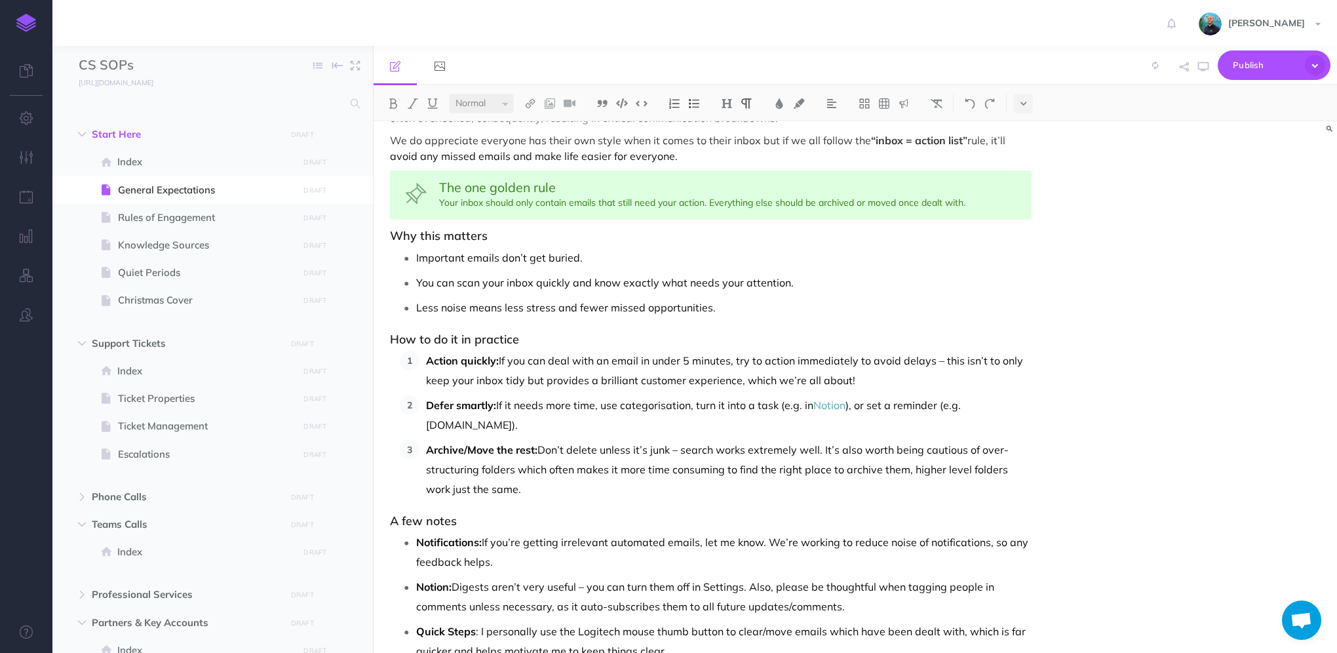
drag, startPoint x: 511, startPoint y: 422, endPoint x: 424, endPoint y: 425, distance: 87.2
click at [424, 425] on li "Defer smartly: If it needs more time, use categorisation, turn it into a task (…" at bounding box center [725, 414] width 612 height 39
copy p "[DOMAIN_NAME]"
click at [535, 105] on img at bounding box center [530, 103] width 12 height 10
click at [534, 128] on icon at bounding box center [530, 126] width 10 height 9
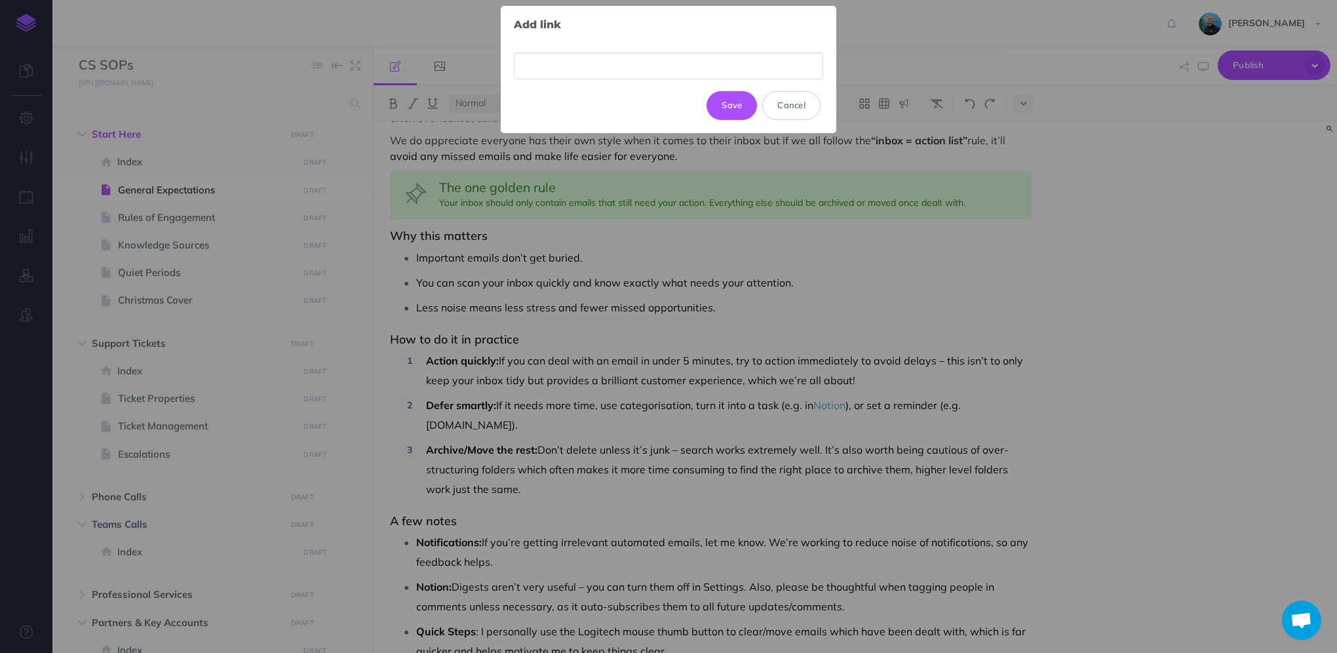
click at [579, 65] on input "text" at bounding box center [668, 65] width 309 height 27
drag, startPoint x: 560, startPoint y: 59, endPoint x: 683, endPoint y: 46, distance: 123.9
click at [683, 47] on input "[URL][DOMAIN_NAME]" at bounding box center [668, 60] width 309 height 27
type input "[URL][DOMAIN_NAME]"
click at [738, 99] on button "Update" at bounding box center [727, 99] width 62 height 29
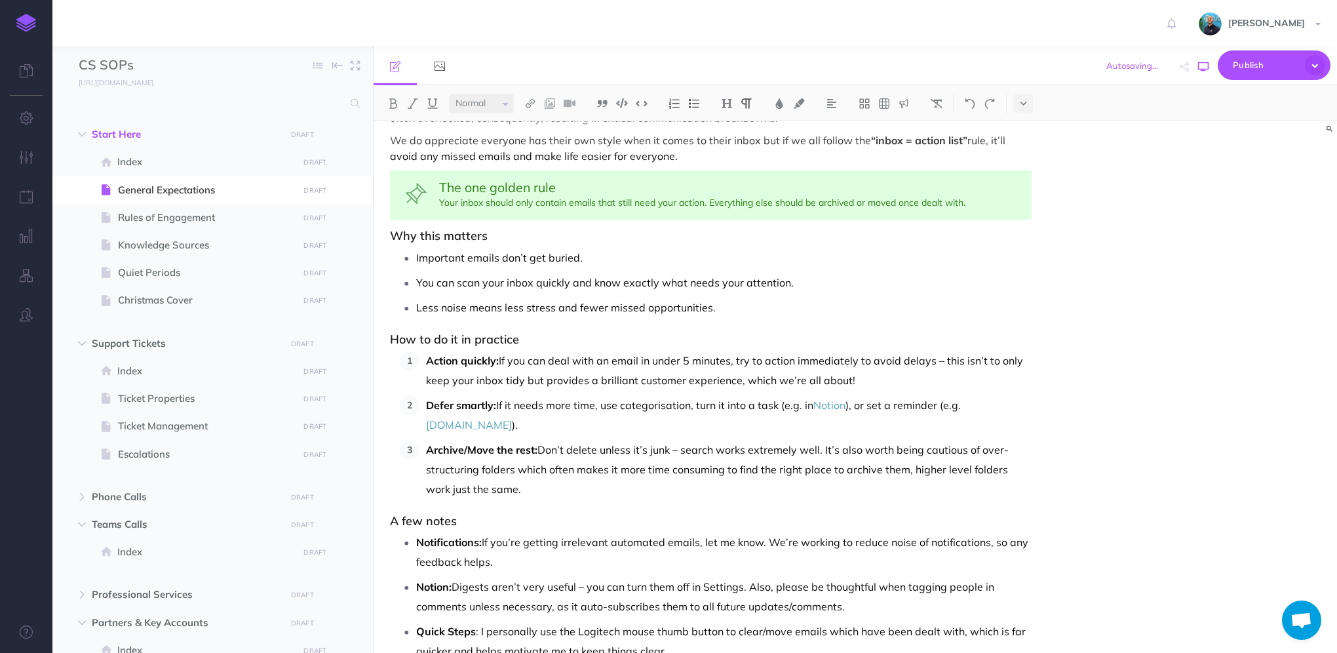
click at [1202, 71] on button "button" at bounding box center [1202, 67] width 17 height 38
click at [591, 456] on p "Archive/Move the rest: Don’t delete unless it’s junk – search works extremely w…" at bounding box center [728, 469] width 605 height 59
click at [1201, 66] on icon "button" at bounding box center [1203, 67] width 10 height 10
click at [836, 401] on link "Notion" at bounding box center [829, 404] width 32 height 13
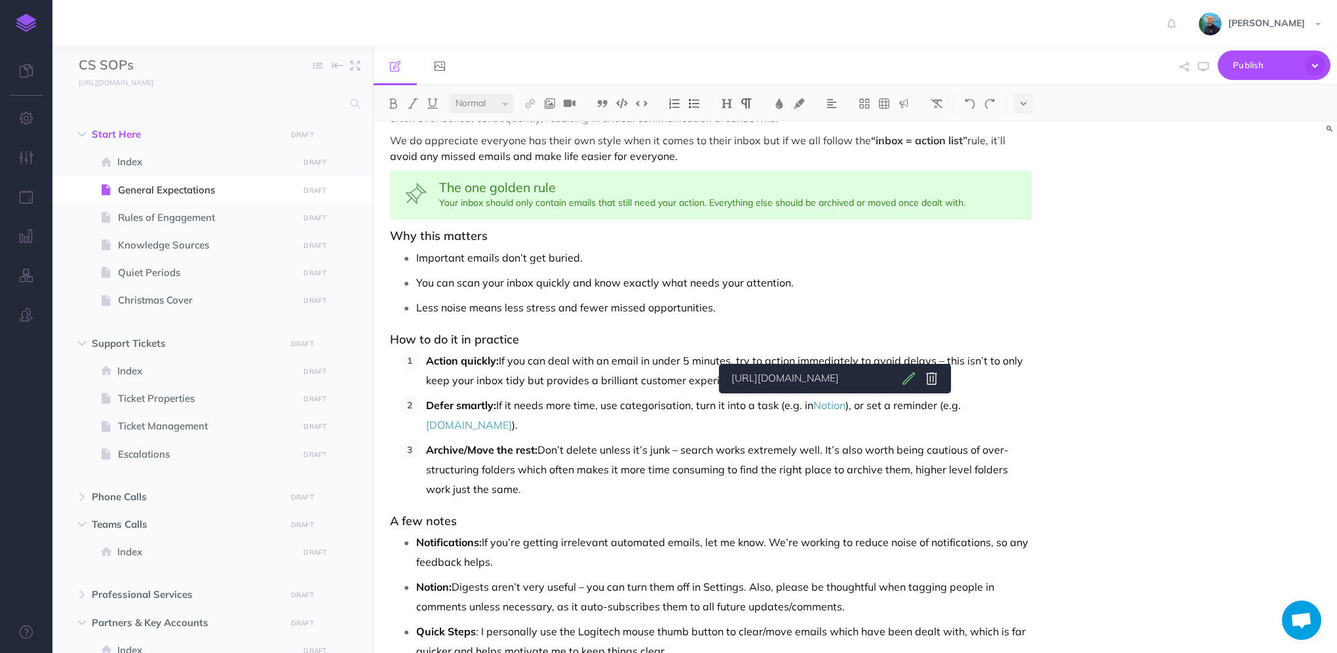
click at [906, 380] on body "Toggle Navigation [PERSON_NAME] Settings Account Settings Teams Create Team Cul…" at bounding box center [668, 326] width 1337 height 653
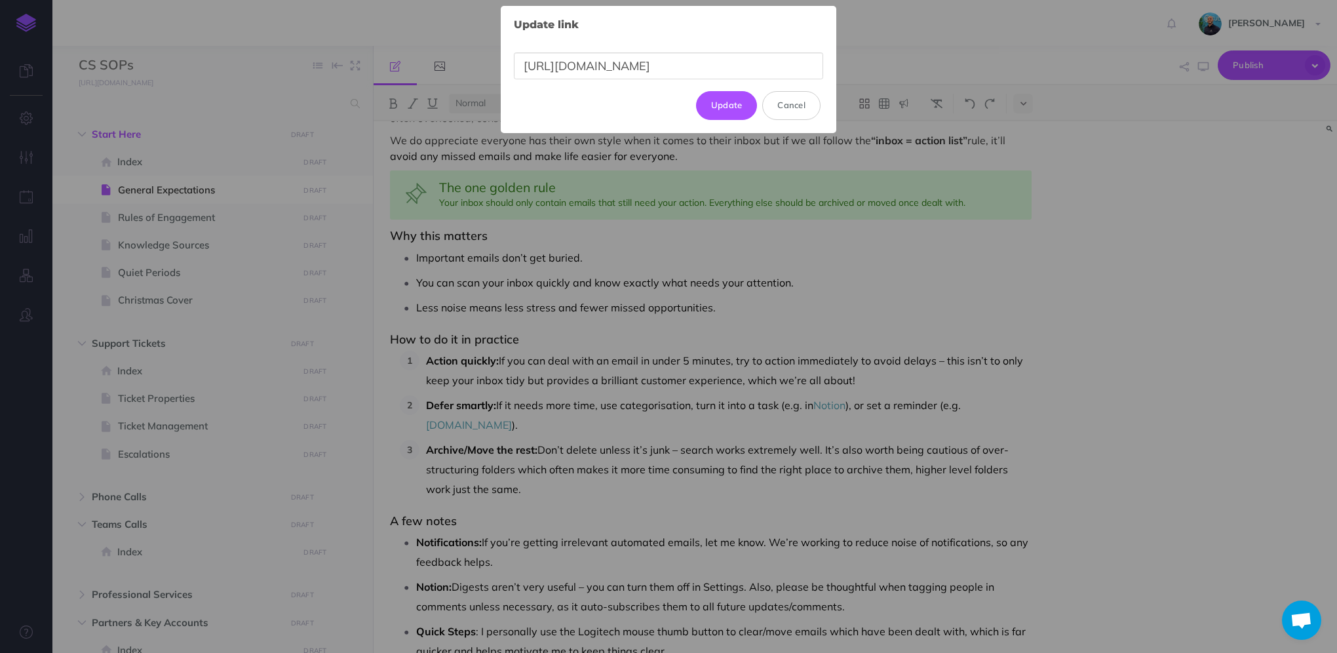
drag, startPoint x: 687, startPoint y: 71, endPoint x: 150, endPoint y: 64, distance: 536.6
click at [166, 66] on div "Update link × [URL][DOMAIN_NAME] Update Cancel" at bounding box center [668, 326] width 1337 height 653
type input "[URL][DOMAIN_NAME]"
click at [730, 99] on button "Update" at bounding box center [727, 99] width 62 height 29
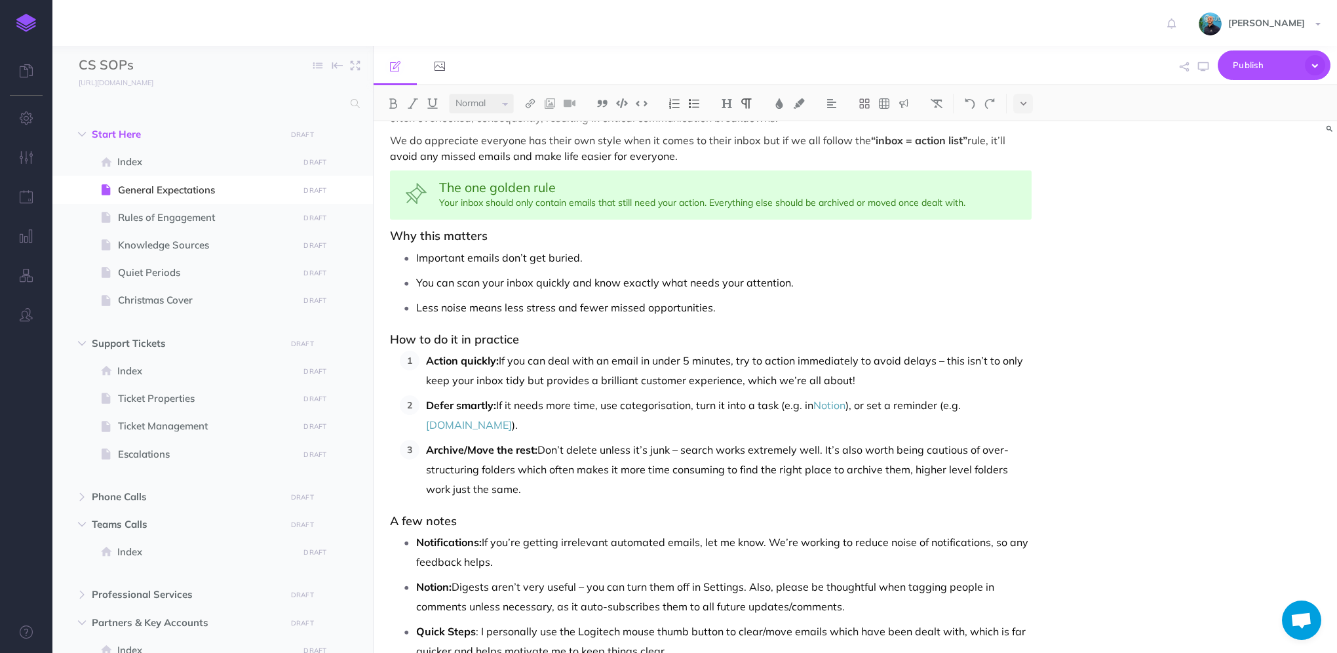
click at [1129, 338] on div "General Expectations The expectations outlined here apply to every member of th…" at bounding box center [854, 386] width 963 height 531
click at [1198, 66] on icon "button" at bounding box center [1203, 67] width 10 height 10
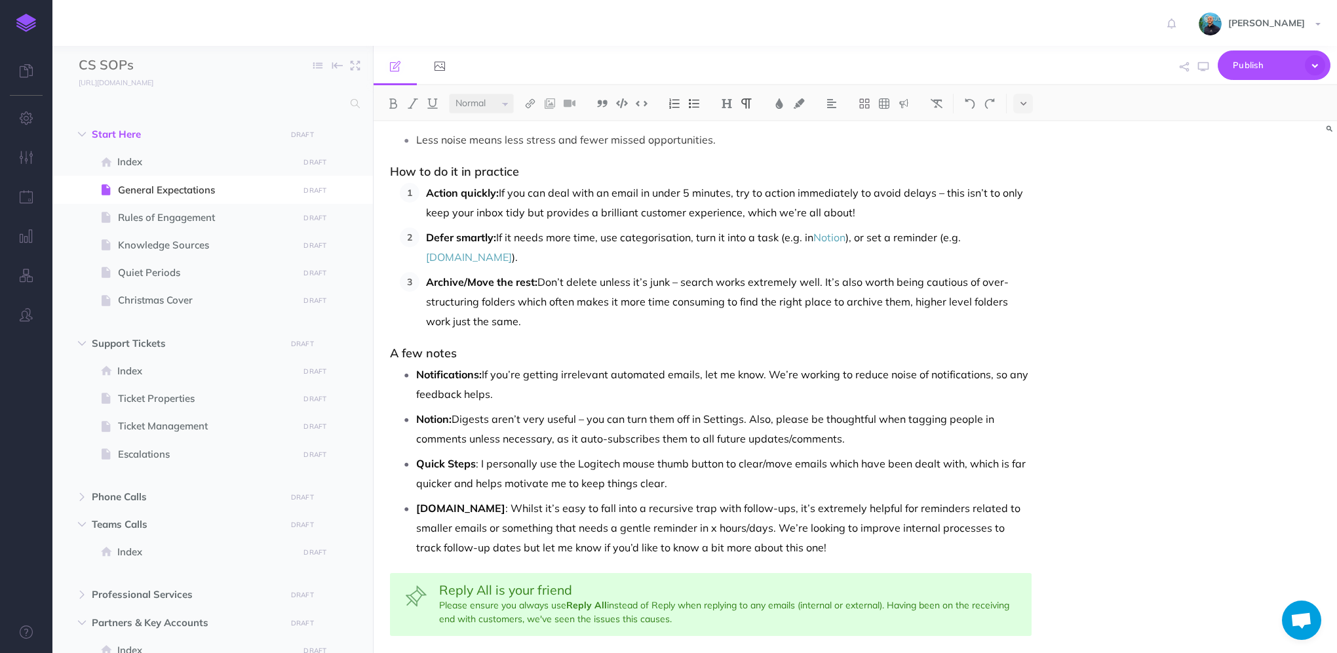
scroll to position [620, 0]
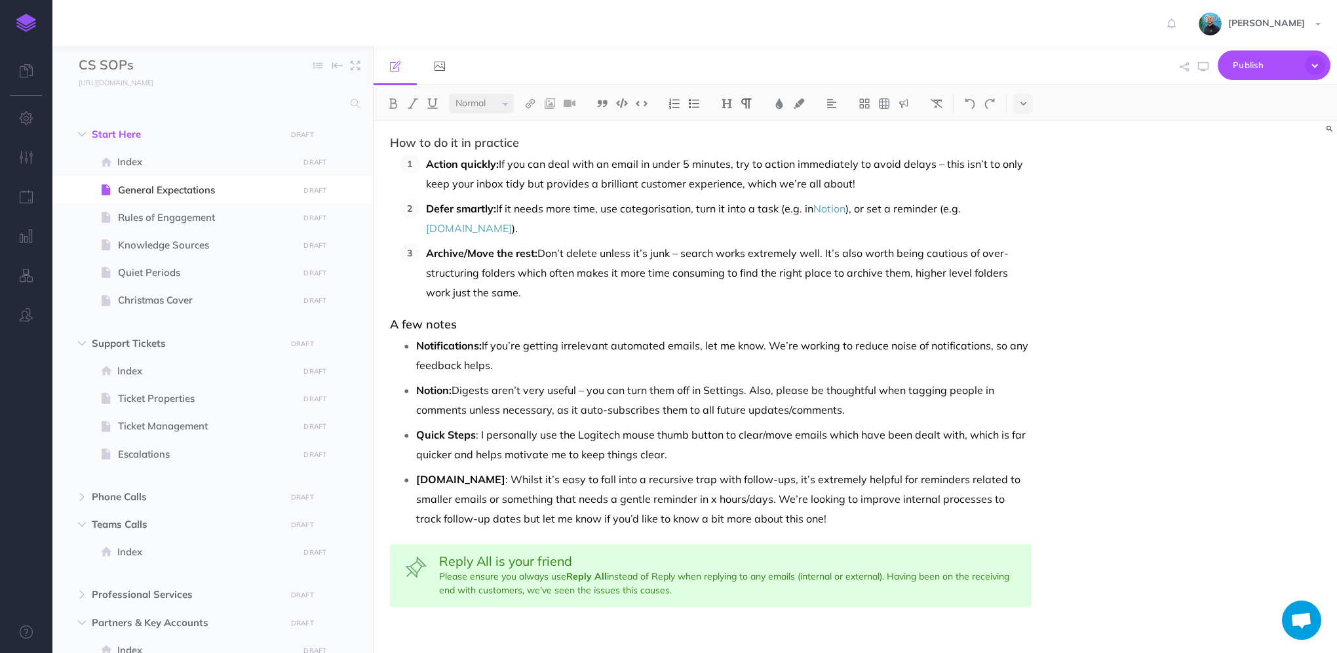
click at [729, 342] on p "Notifications: If you’re getting irrelevant automated emails, let me know. We’r…" at bounding box center [723, 354] width 615 height 39
click at [852, 345] on p "Notifications: If you’re getting irrelevant automated emails, let your manager …" at bounding box center [723, 354] width 615 height 39
click at [614, 362] on p "Notifications: If you’re getting irrelevant automated emails, let your manager …" at bounding box center [723, 354] width 615 height 39
drag, startPoint x: 481, startPoint y: 432, endPoint x: 555, endPoint y: 425, distance: 74.4
click at [555, 425] on p "Quick Steps : I personally use the Logitech mouse thumb button to clear/move em…" at bounding box center [723, 444] width 615 height 39
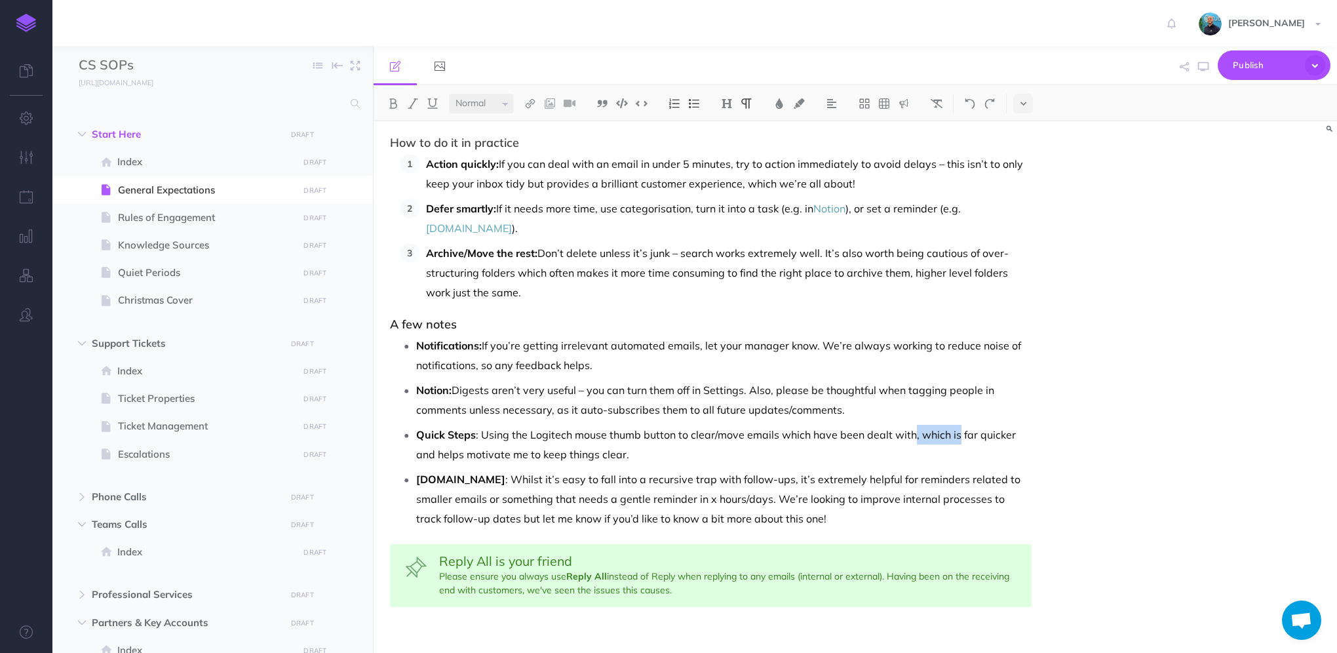
drag, startPoint x: 954, startPoint y: 432, endPoint x: 911, endPoint y: 433, distance: 43.2
click at [911, 433] on p "Quick Steps : Using the Logitech mouse thumb button to clear/move emails which …" at bounding box center [723, 444] width 615 height 39
click at [847, 441] on p "Quick Steps : Using the Logitech mouse thumb button to clear/move emails which …" at bounding box center [723, 444] width 615 height 39
drag, startPoint x: 913, startPoint y: 435, endPoint x: 957, endPoint y: 428, distance: 44.4
click at [957, 428] on p "Quick Steps : Using the Logitech mouse thumb button to clear/move emails which …" at bounding box center [723, 444] width 615 height 39
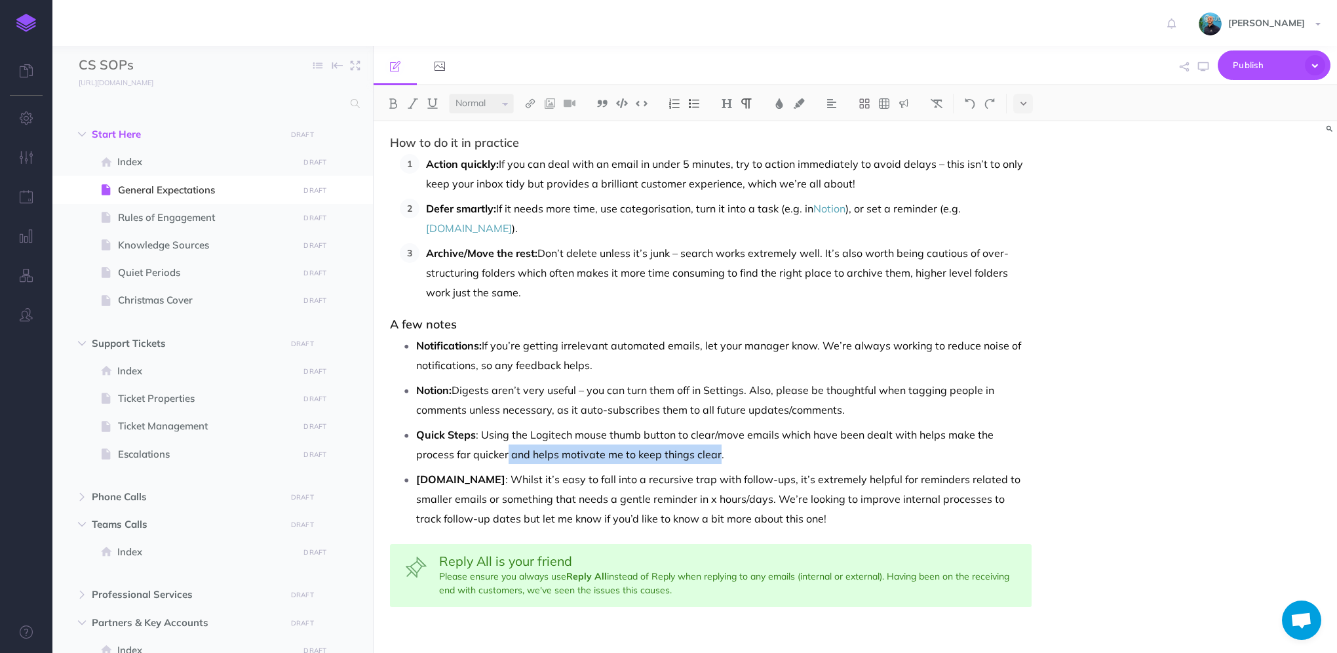
drag, startPoint x: 675, startPoint y: 453, endPoint x: 467, endPoint y: 451, distance: 207.7
click at [467, 451] on p "Quick Steps : Using the Logitech mouse thumb button to clear/move emails which …" at bounding box center [723, 444] width 615 height 39
click at [786, 430] on p "Quick Steps : Using the Logitech mouse thumb button to clear/move emails which …" at bounding box center [723, 444] width 615 height 39
click at [489, 455] on p "Quick Steps : Using the Logitech mouse thumb button to clear/move emails which …" at bounding box center [723, 444] width 615 height 39
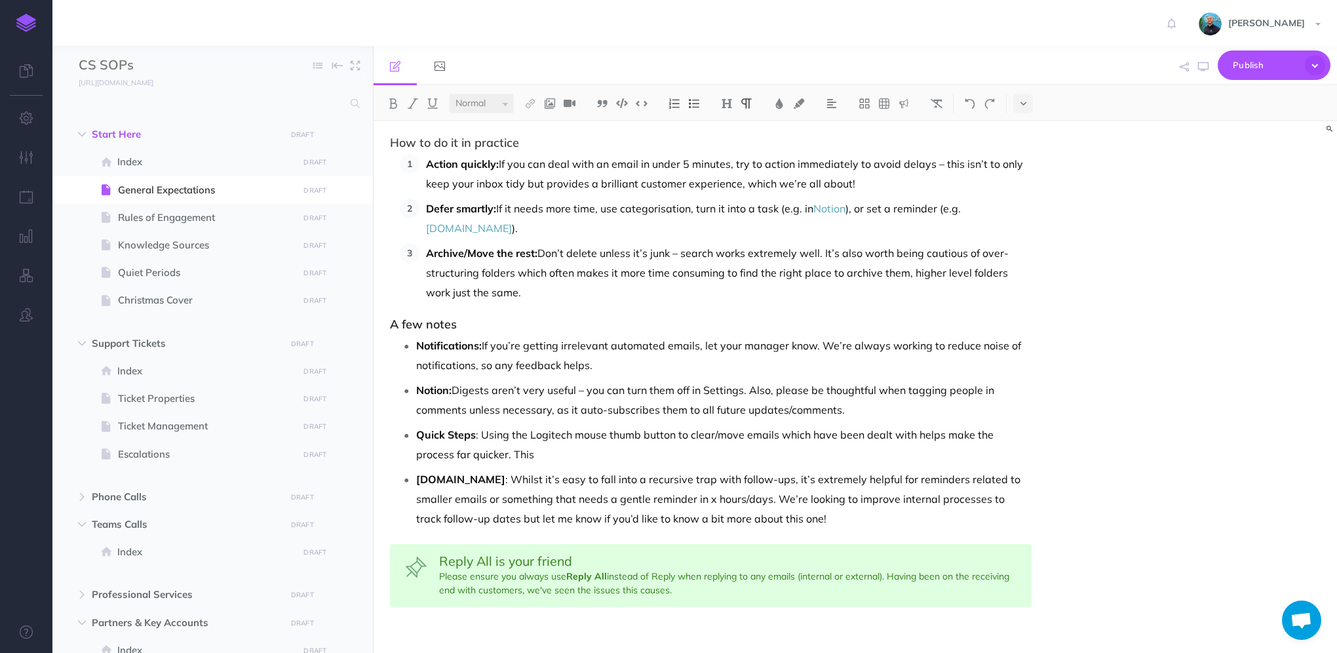
click at [514, 453] on p "Quick Steps : Using the Logitech mouse thumb button to clear/move emails which …" at bounding box center [723, 444] width 615 height 39
click at [870, 460] on p "Quick Steps : Using the Logitech mouse thumb button to clear/move emails which …" at bounding box center [723, 444] width 615 height 39
drag, startPoint x: 513, startPoint y: 518, endPoint x: 571, endPoint y: 512, distance: 58.6
click at [571, 512] on p "[DOMAIN_NAME] : Whilst it’s easy to fall into a recursive trap with follow-ups,…" at bounding box center [723, 498] width 615 height 59
click at [870, 520] on p "[DOMAIN_NAME] : Whilst it’s easy to fall into a recursive trap with follow-ups,…" at bounding box center [723, 498] width 615 height 59
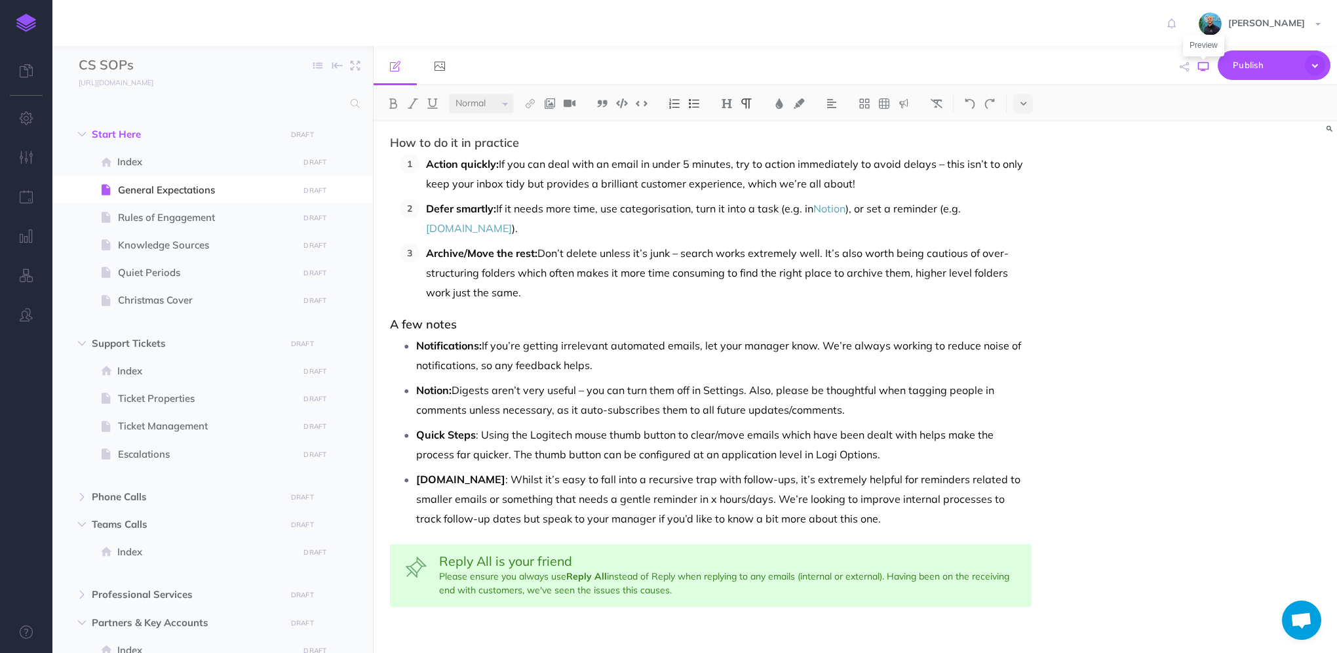
click at [1201, 67] on icon "button" at bounding box center [1203, 67] width 10 height 10
click at [554, 411] on p "Notion: Digests aren’t very useful – you can turn them off in Settings. Also, p…" at bounding box center [723, 399] width 615 height 39
click at [1199, 66] on icon "button" at bounding box center [1203, 67] width 10 height 10
drag, startPoint x: 471, startPoint y: 409, endPoint x: 548, endPoint y: 401, distance: 77.8
click at [548, 401] on p "Notion: Digests aren’t very useful – you can turn them off in Settings. Also, p…" at bounding box center [723, 399] width 615 height 39
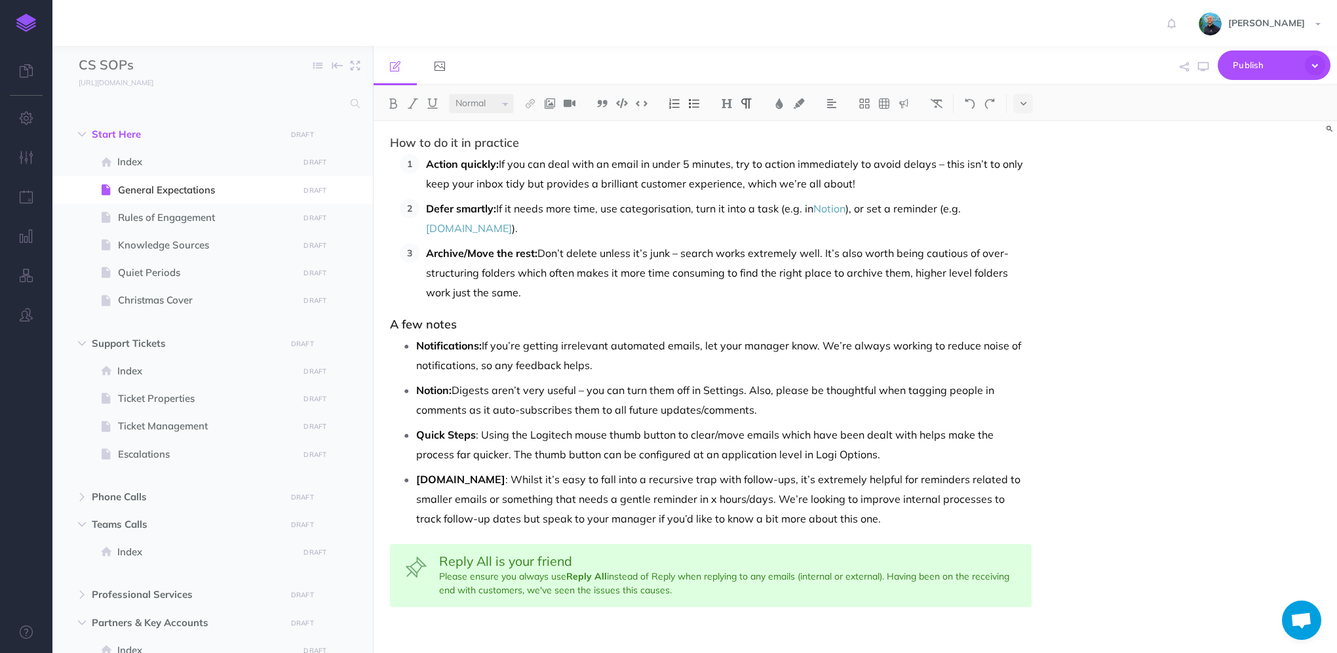
click at [778, 407] on p "Notion: Digests aren’t very useful – you can turn them off in Settings. Also, p…" at bounding box center [723, 399] width 615 height 39
click at [758, 410] on p "Notion: Digests aren’t very useful – you can turn them off in Settings. Also, p…" at bounding box center [723, 399] width 615 height 39
click at [964, 414] on p "Notion: Digests aren’t very useful – you can turn them off in Settings. Also, p…" at bounding box center [723, 399] width 615 height 39
click at [824, 409] on p "Notion: Digests aren’t very useful – you can turn them off in Settings. Also, p…" at bounding box center [723, 399] width 615 height 39
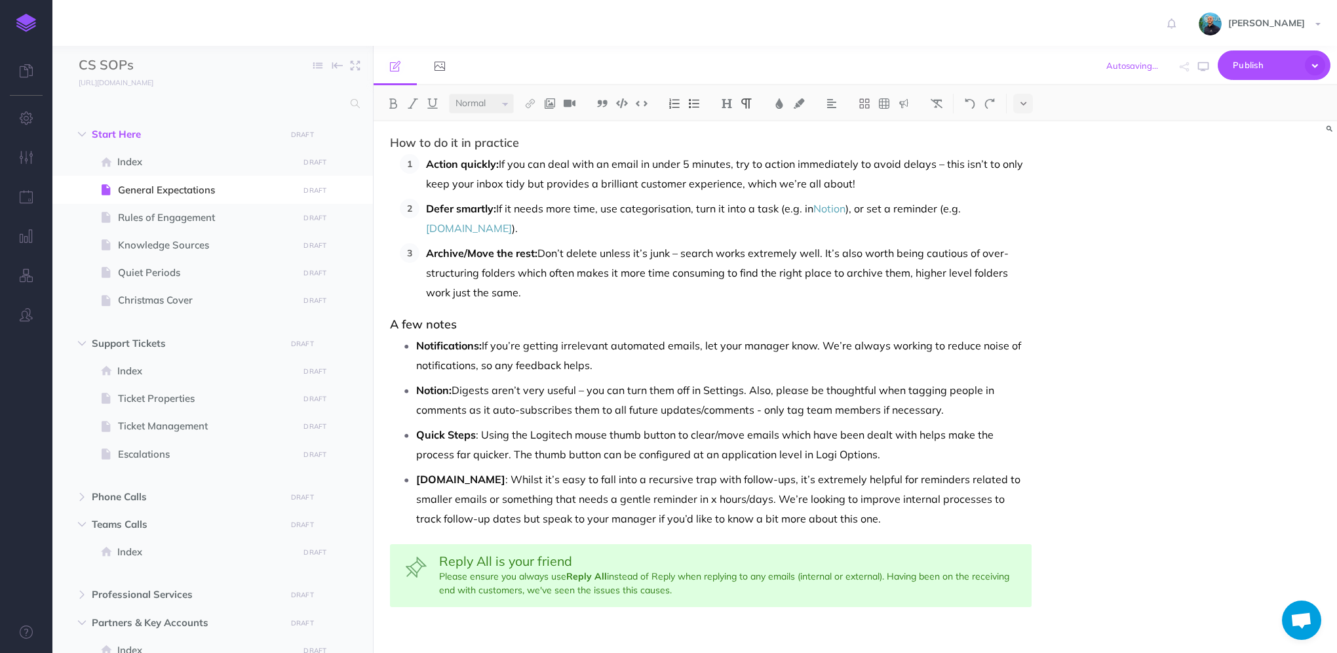
click at [985, 401] on p "Notion: Digests aren’t very useful – you can turn them off in Settings. Also, p…" at bounding box center [723, 399] width 615 height 39
click at [1202, 66] on icon "button" at bounding box center [1203, 67] width 10 height 10
click at [713, 495] on p "[DOMAIN_NAME] : Whilst it’s easy to fall into a recursive trap with follow-ups,…" at bounding box center [723, 498] width 615 height 59
click at [1196, 71] on button "button" at bounding box center [1202, 67] width 17 height 38
click at [706, 574] on div "Reply All is your friend Please ensure you always use Reply All instead of Repl…" at bounding box center [710, 575] width 641 height 63
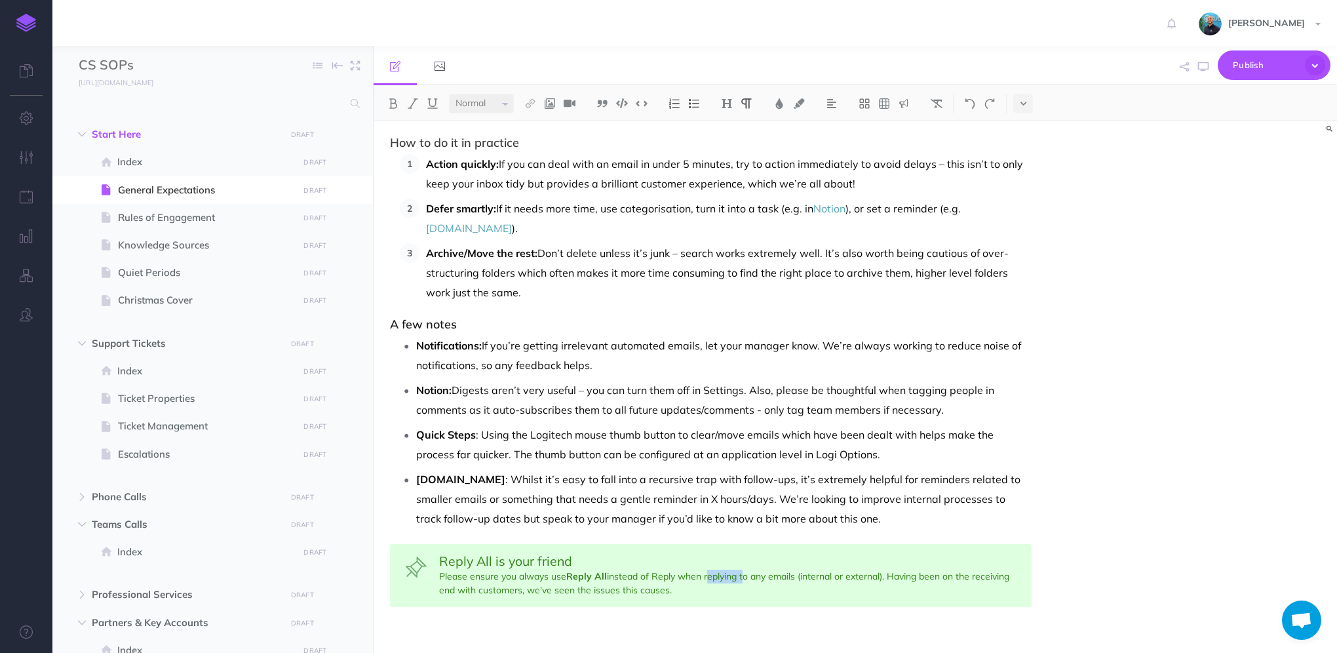
click at [706, 574] on div "Reply All is your friend Please ensure you always use Reply All instead of Repl…" at bounding box center [710, 575] width 641 height 63
click at [1199, 71] on button "button" at bounding box center [1202, 67] width 17 height 38
click at [667, 589] on div "Reply All is your friend Please ensure you always use Reply All instead of Repl…" at bounding box center [710, 575] width 641 height 63
click at [1200, 71] on icon "button" at bounding box center [1203, 67] width 10 height 10
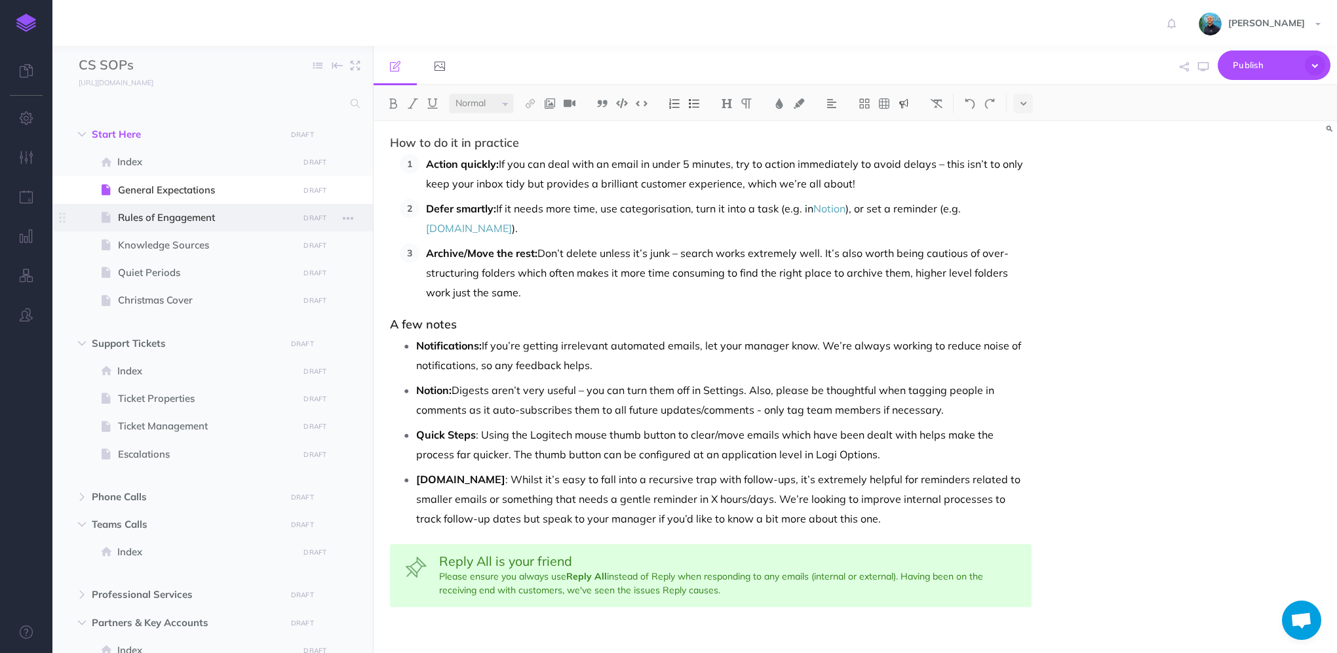
click at [197, 216] on span "Rules of Engagement" at bounding box center [206, 218] width 176 height 16
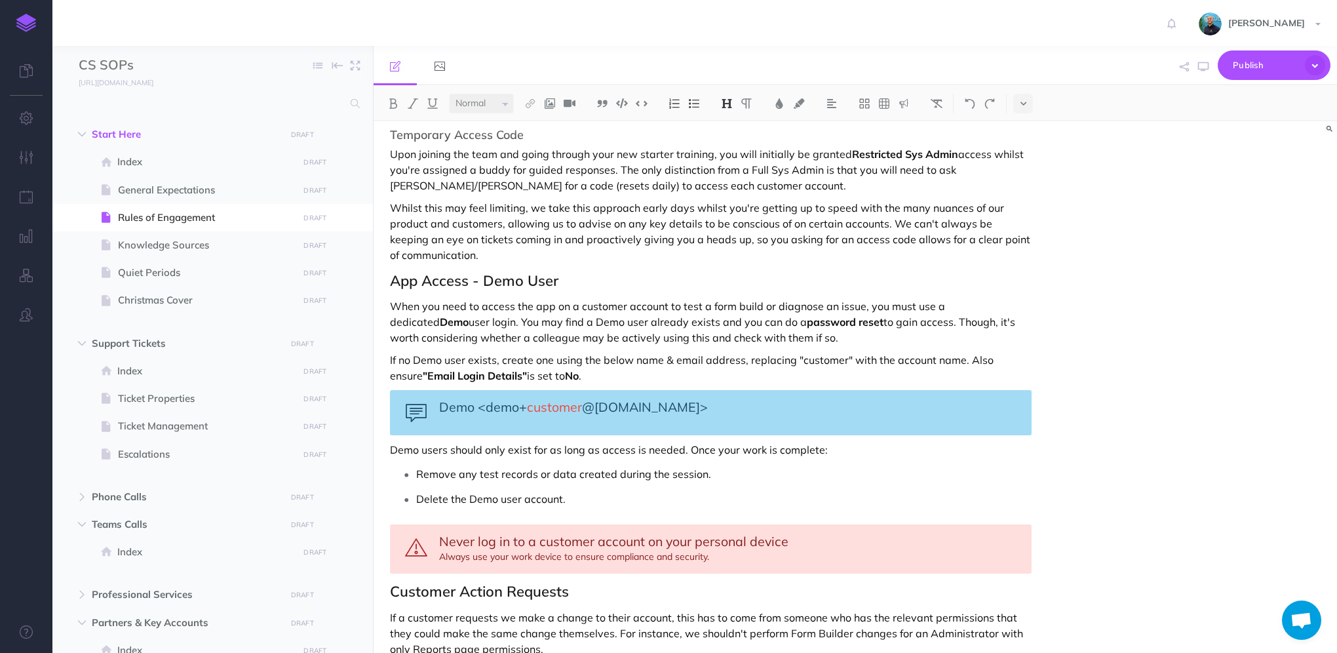
scroll to position [816, 0]
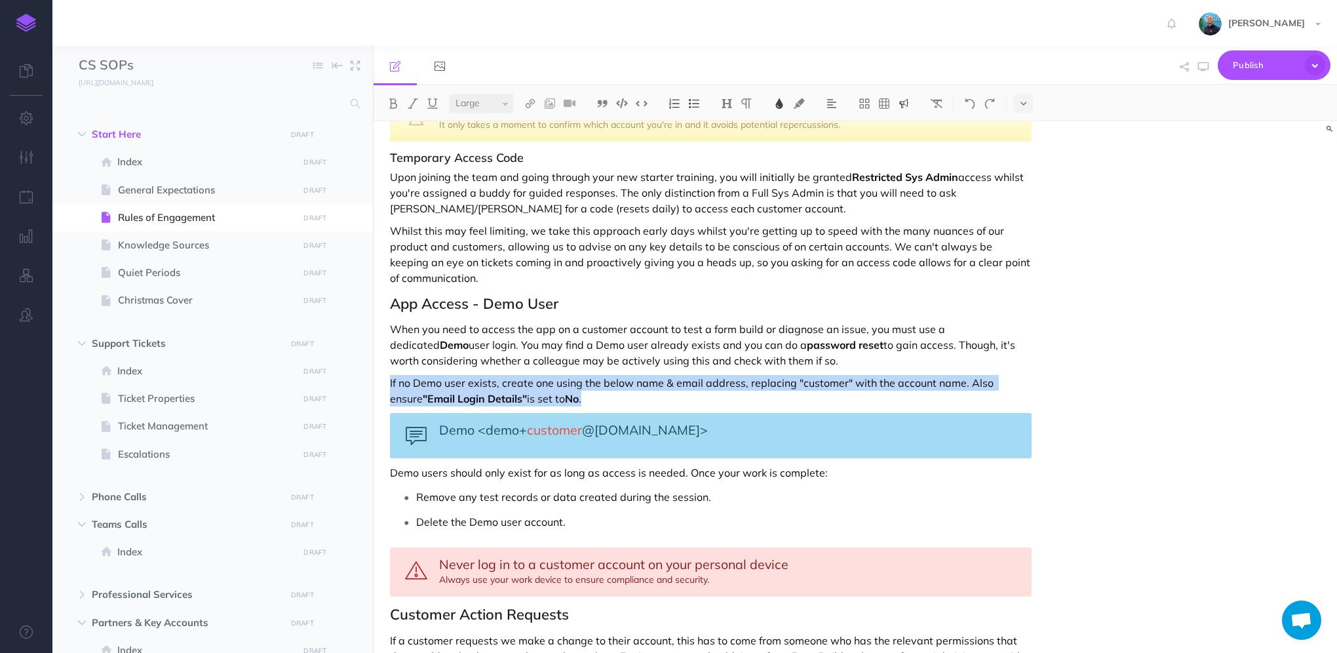
click at [438, 413] on div "Demo <demo+ customer @[DOMAIN_NAME]>" at bounding box center [710, 435] width 641 height 45
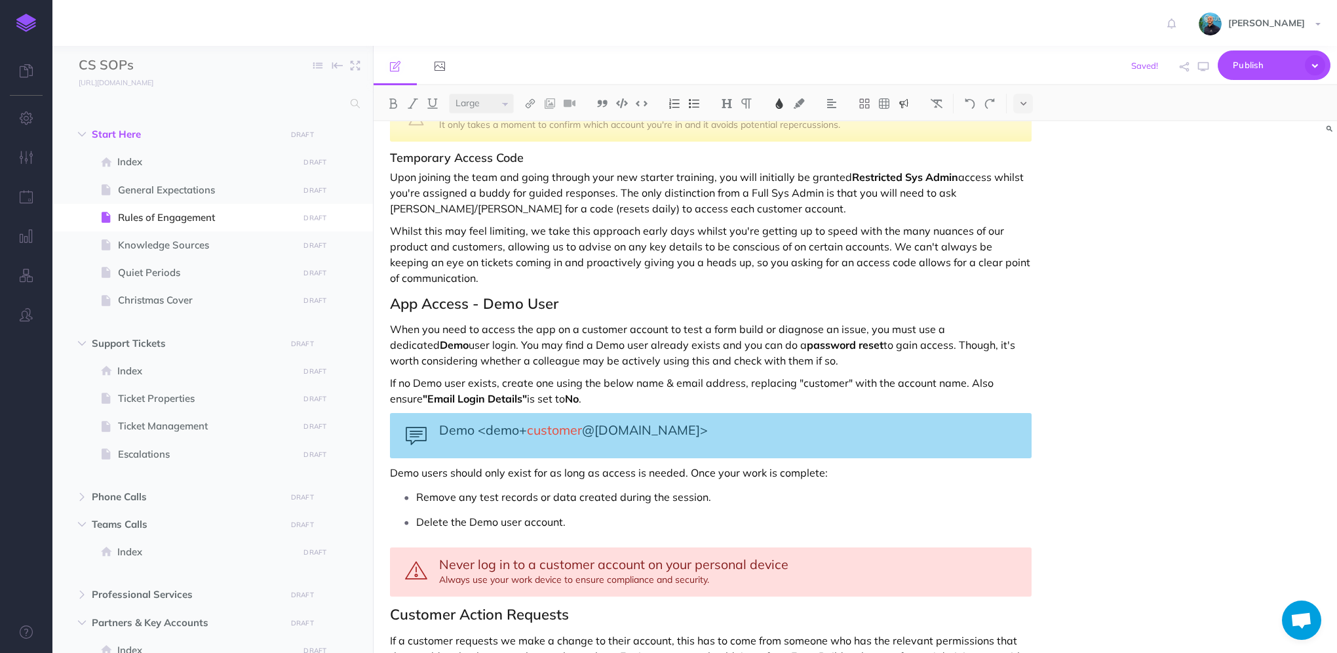
drag, startPoint x: 442, startPoint y: 411, endPoint x: 708, endPoint y: 391, distance: 266.1
click at [708, 391] on div "Rules of Engagement These Rules of Engagement define how we interact with custo…" at bounding box center [710, 482] width 674 height 2353
copy div "Demo <demo+ customer @[DOMAIN_NAME]>"
click at [390, 465] on p "Demo users should only exist for as long as access is needed. Once your work is…" at bounding box center [710, 473] width 641 height 16
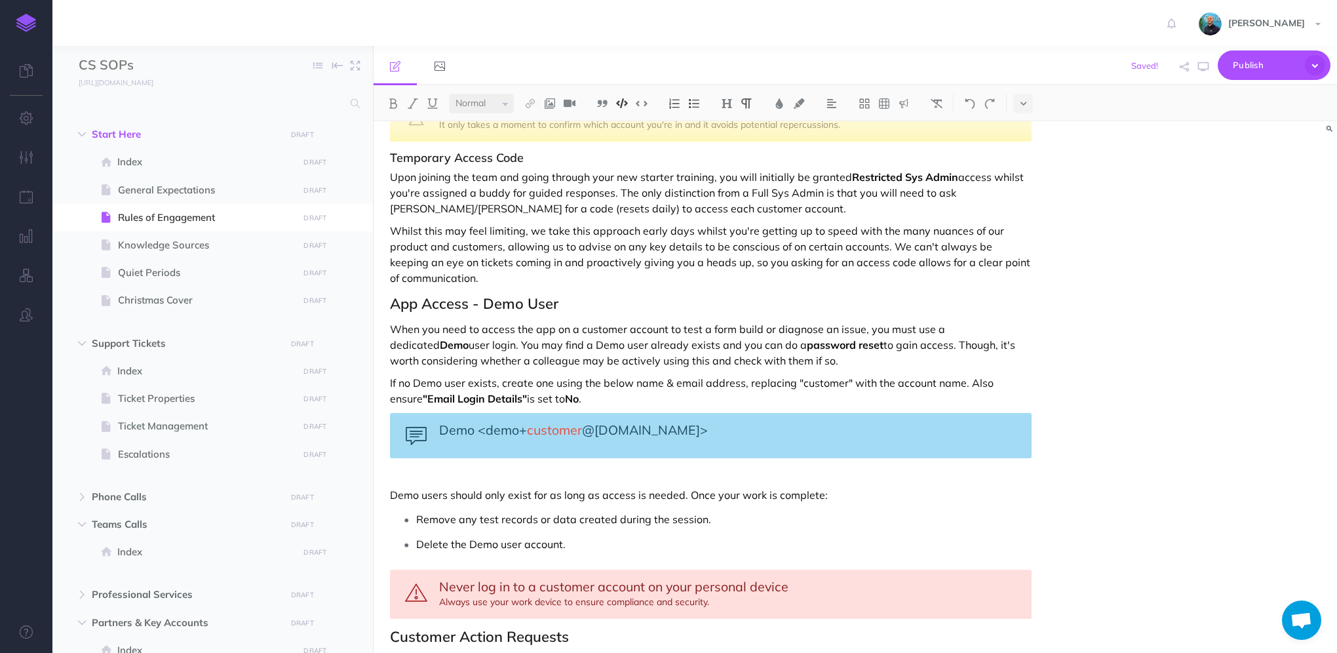
click at [624, 105] on img at bounding box center [622, 103] width 12 height 10
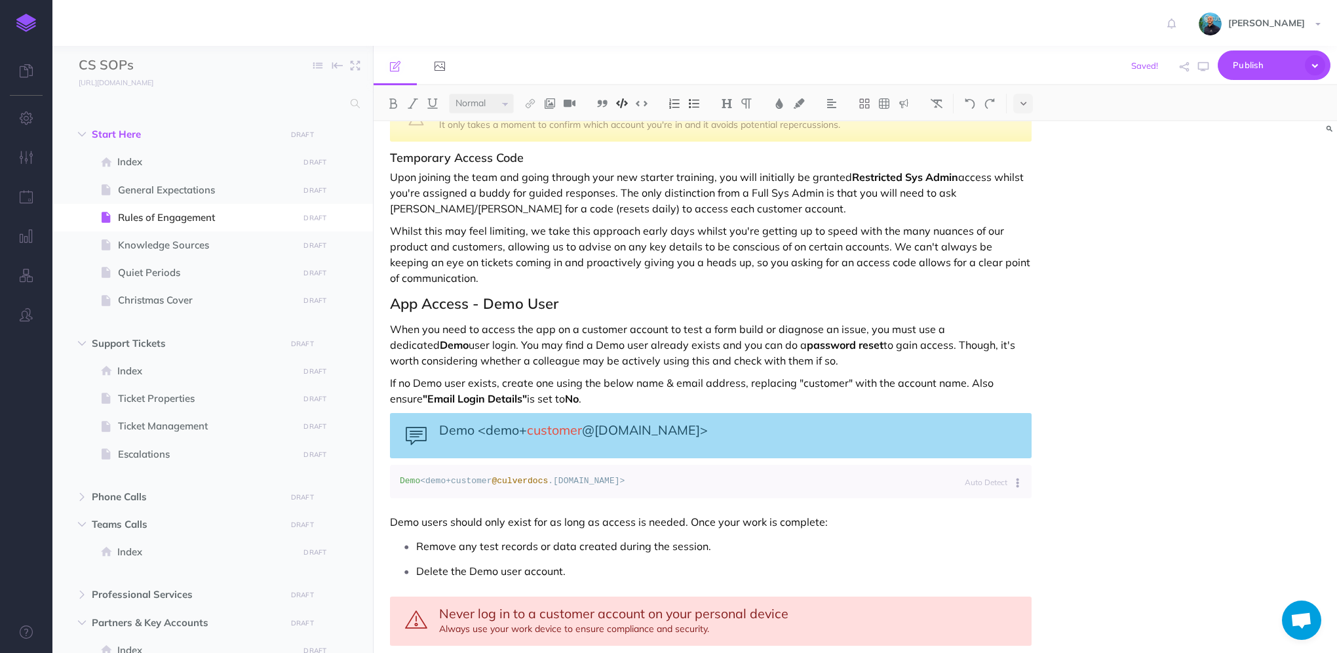
click at [1171, 468] on div "Rules of Engagement These Rules of Engagement define how we interact with custo…" at bounding box center [854, 386] width 963 height 531
click at [1198, 68] on icon "button" at bounding box center [1203, 67] width 10 height 10
click at [1016, 478] on icon at bounding box center [1017, 483] width 2 height 10
click at [985, 552] on link "Plain Text" at bounding box center [975, 563] width 98 height 22
click at [459, 476] on span "Demo <[EMAIL_ADDRESS][DOMAIN_NAME]>" at bounding box center [489, 481] width 179 height 10
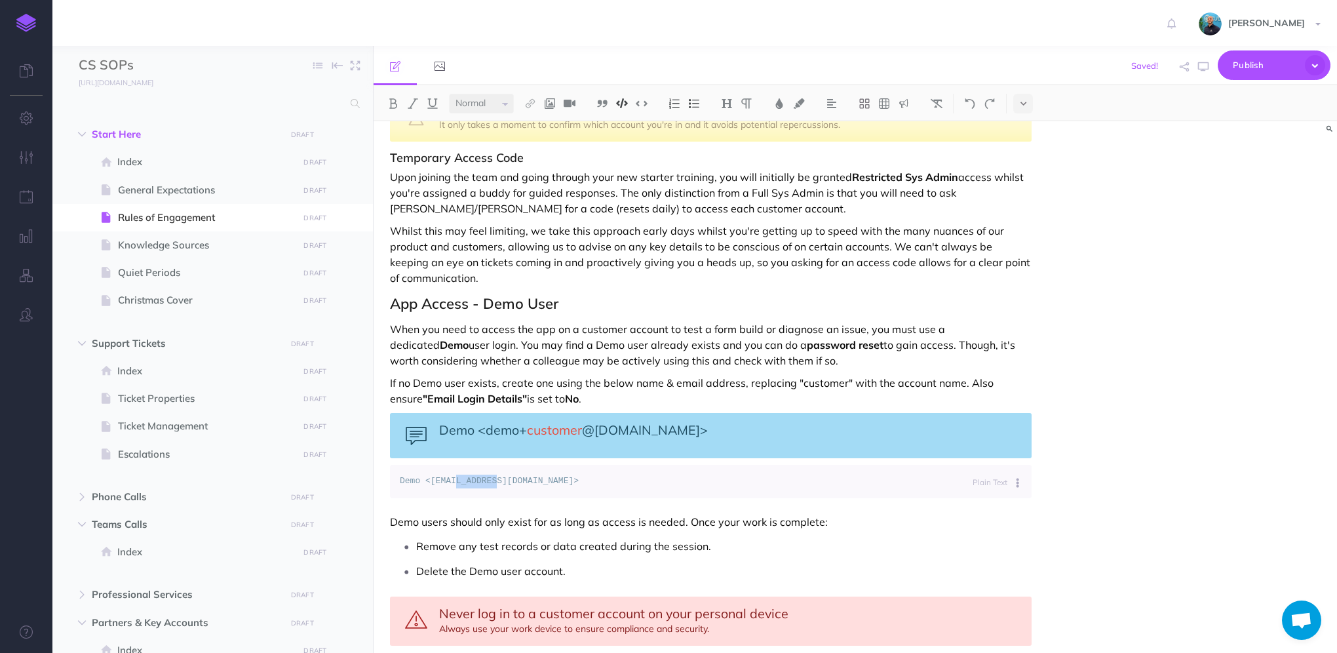
click at [459, 476] on span "Demo <[EMAIL_ADDRESS][DOMAIN_NAME]>" at bounding box center [489, 481] width 179 height 10
click at [780, 105] on img at bounding box center [779, 103] width 12 height 10
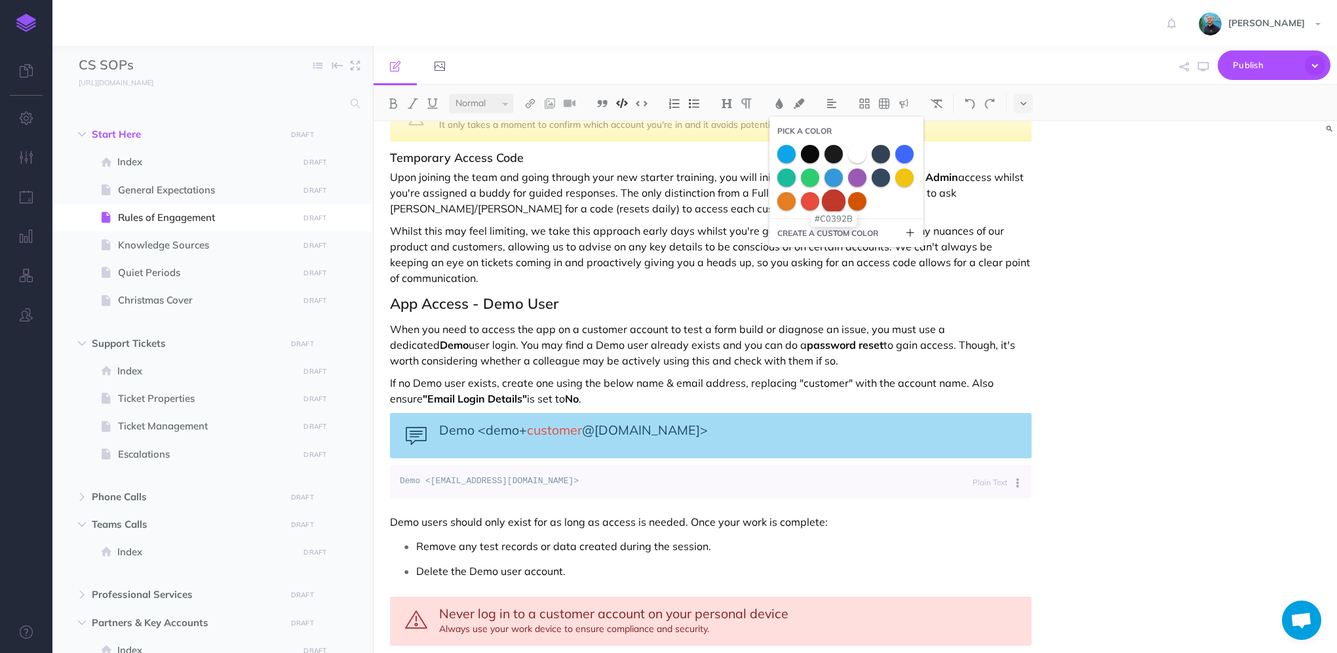
click at [832, 206] on span at bounding box center [834, 201] width 24 height 24
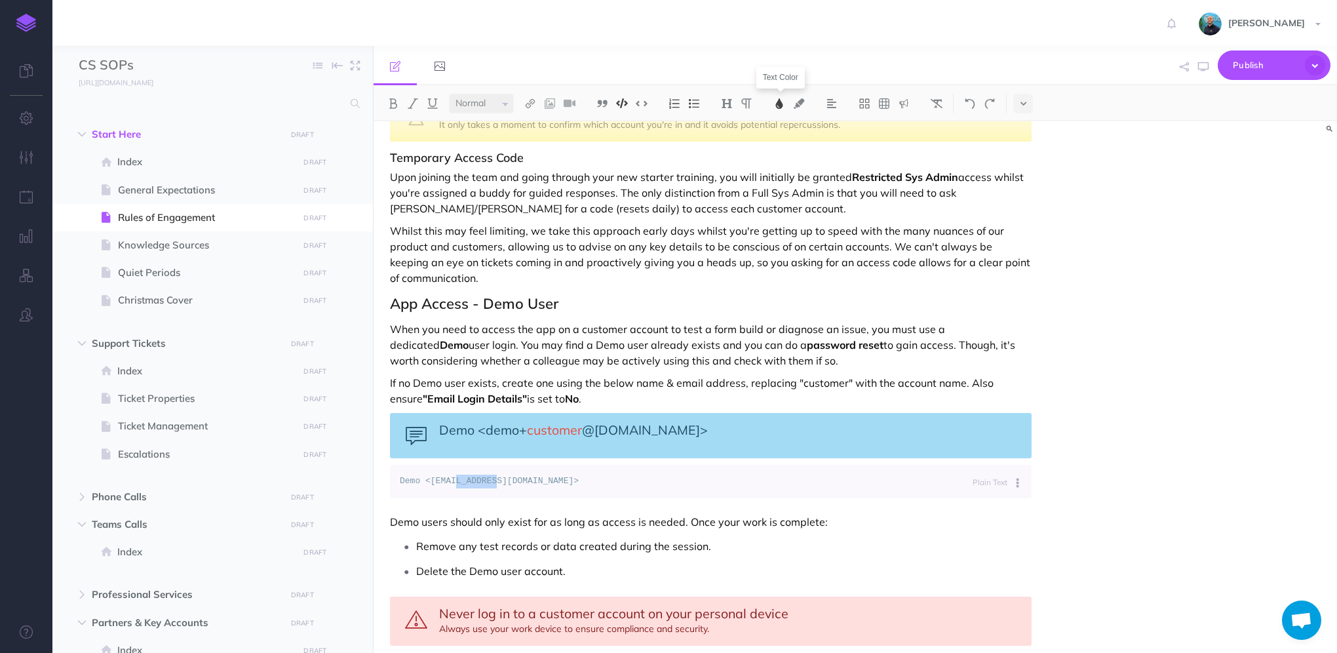
click at [779, 102] on img at bounding box center [779, 103] width 12 height 10
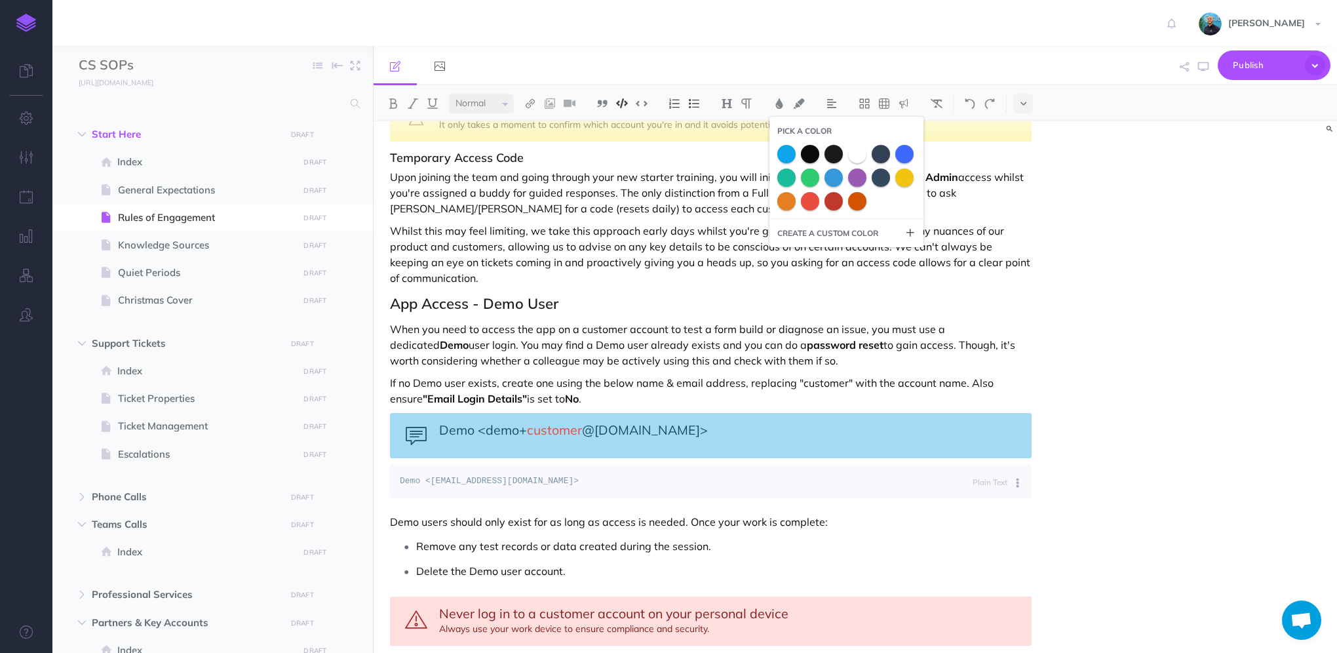
click at [1076, 219] on div "Rules of Engagement These Rules of Engagement define how we interact with custo…" at bounding box center [854, 386] width 963 height 531
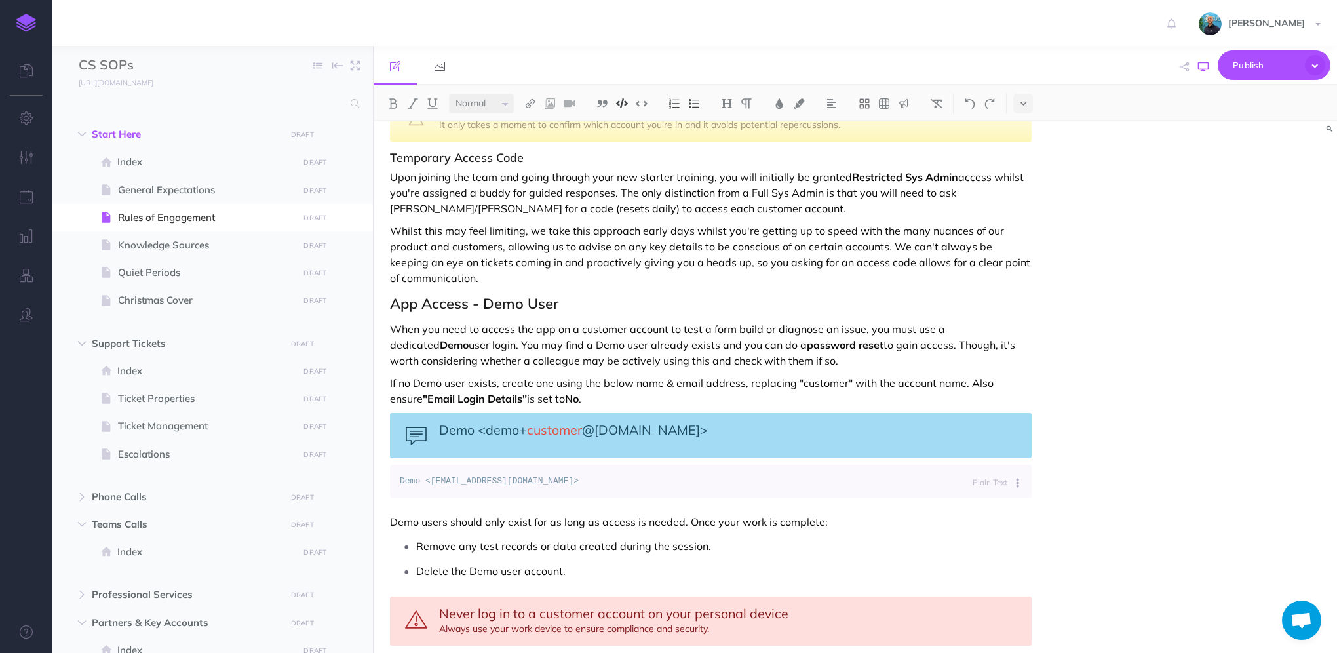
click at [1207, 64] on icon "button" at bounding box center [1203, 67] width 10 height 10
click at [1014, 466] on button at bounding box center [1021, 481] width 22 height 30
click at [987, 573] on link "Apache" at bounding box center [975, 584] width 98 height 22
click at [1017, 478] on icon at bounding box center [1017, 483] width 2 height 10
click at [962, 616] on link "C++" at bounding box center [975, 627] width 98 height 22
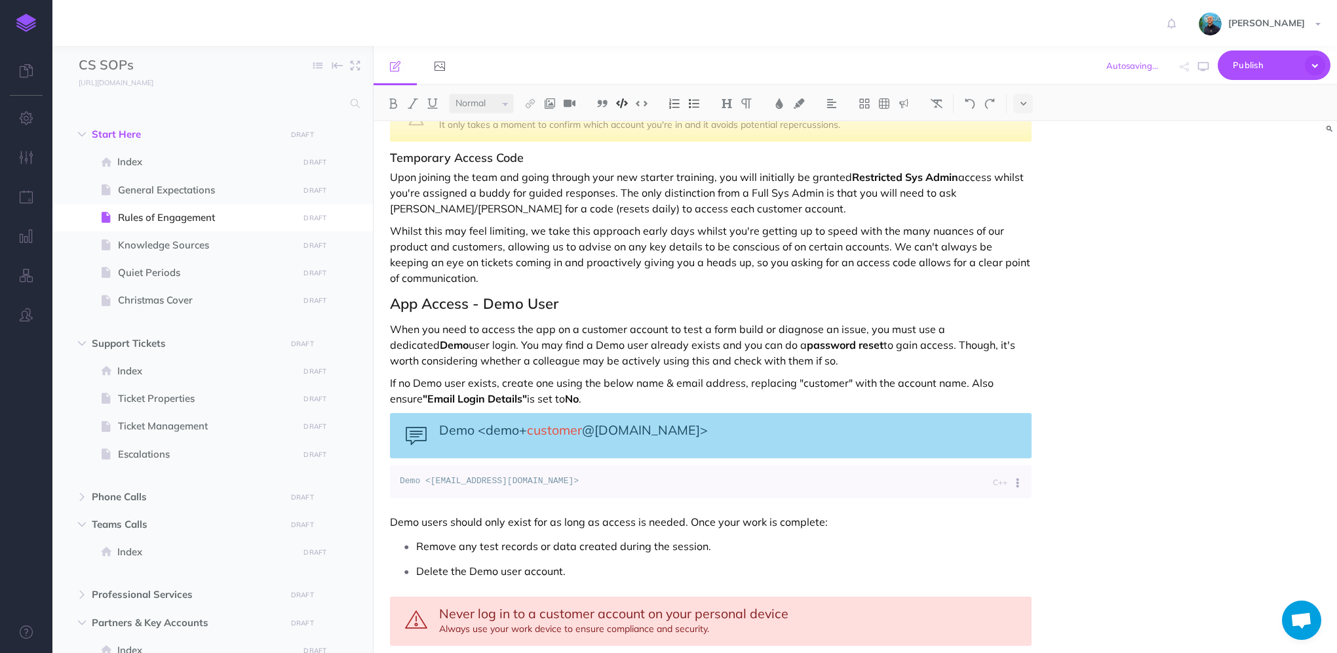
click at [1018, 467] on button at bounding box center [1021, 481] width 22 height 30
click at [983, 637] on link "C#" at bounding box center [975, 648] width 98 height 22
click at [1014, 466] on button at bounding box center [1021, 481] width 22 height 30
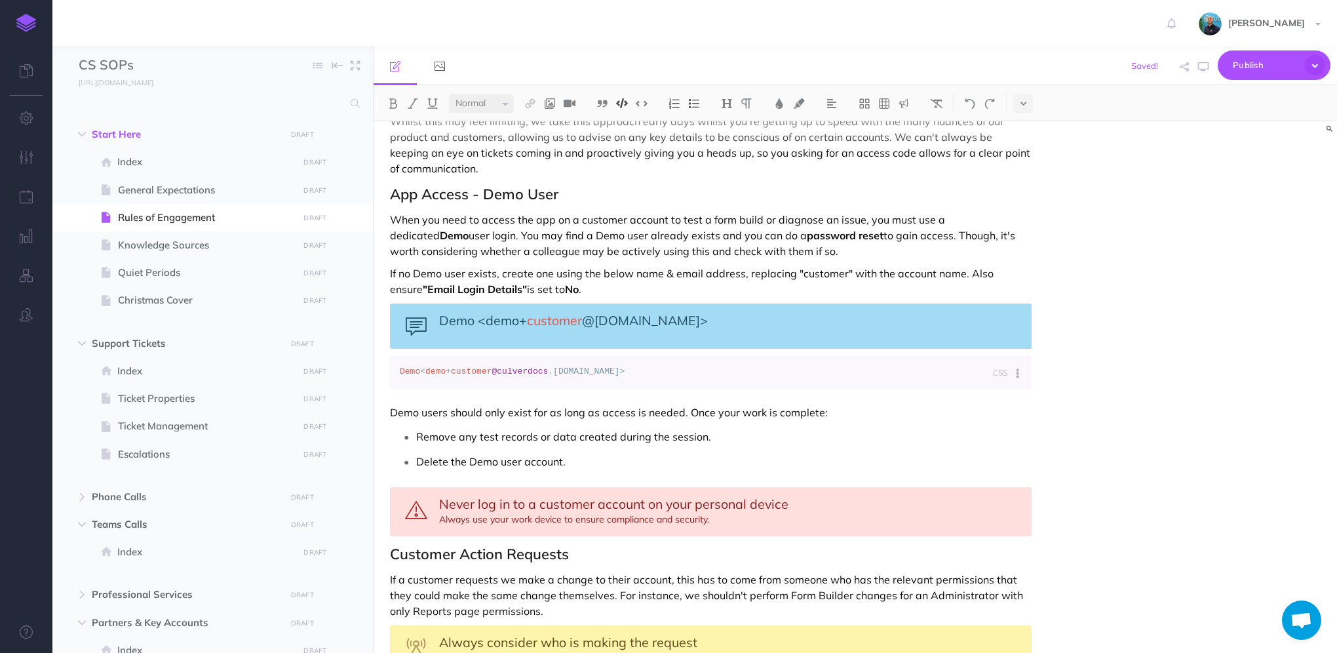
scroll to position [947, 0]
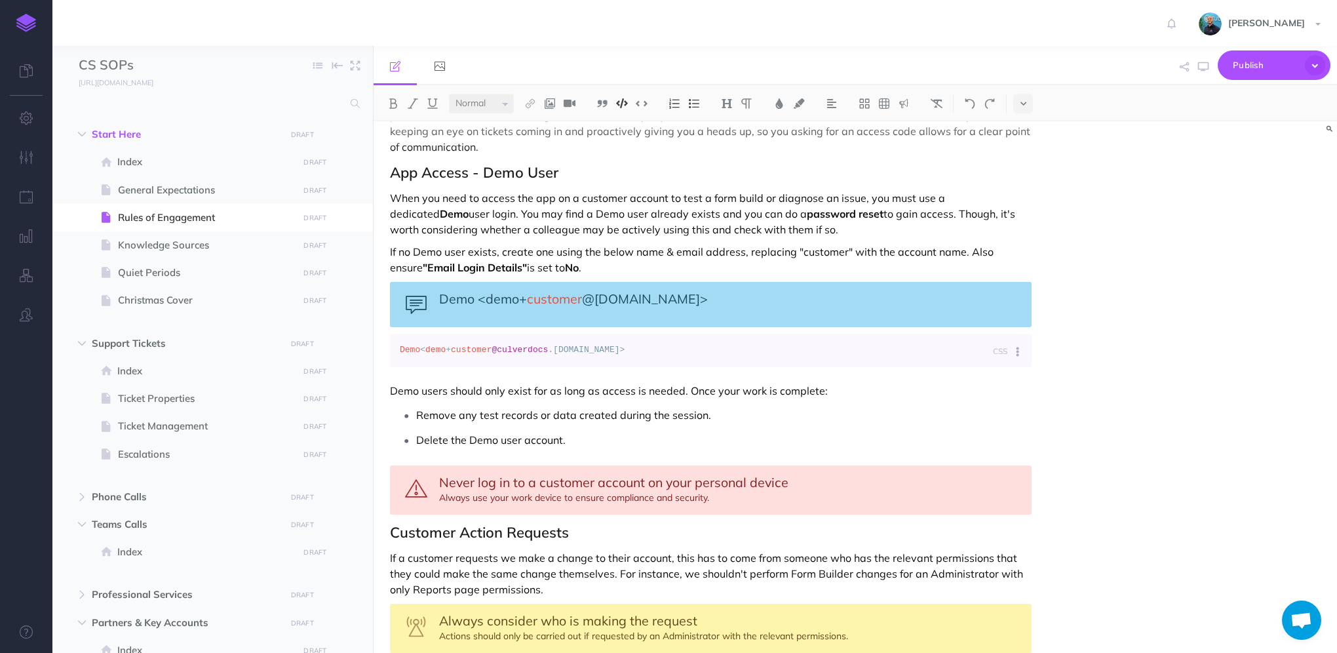
click at [1023, 335] on button at bounding box center [1021, 350] width 22 height 30
click at [977, 484] on link "Diff" at bounding box center [975, 495] width 98 height 22
click at [1012, 335] on button at bounding box center [1021, 350] width 22 height 30
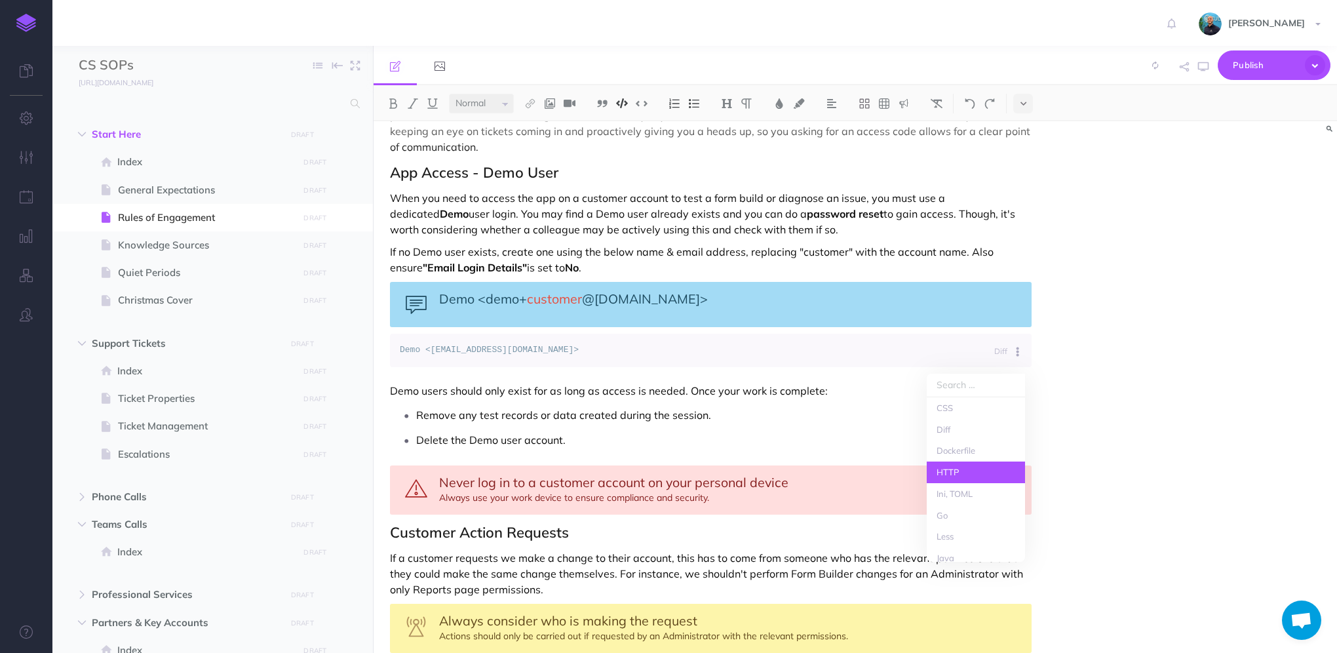
click at [966, 461] on link "HTTP" at bounding box center [975, 472] width 98 height 22
click at [1016, 347] on icon at bounding box center [1017, 352] width 2 height 10
click at [978, 459] on link "JSON" at bounding box center [975, 470] width 98 height 22
click at [1017, 347] on icon at bounding box center [1017, 352] width 2 height 10
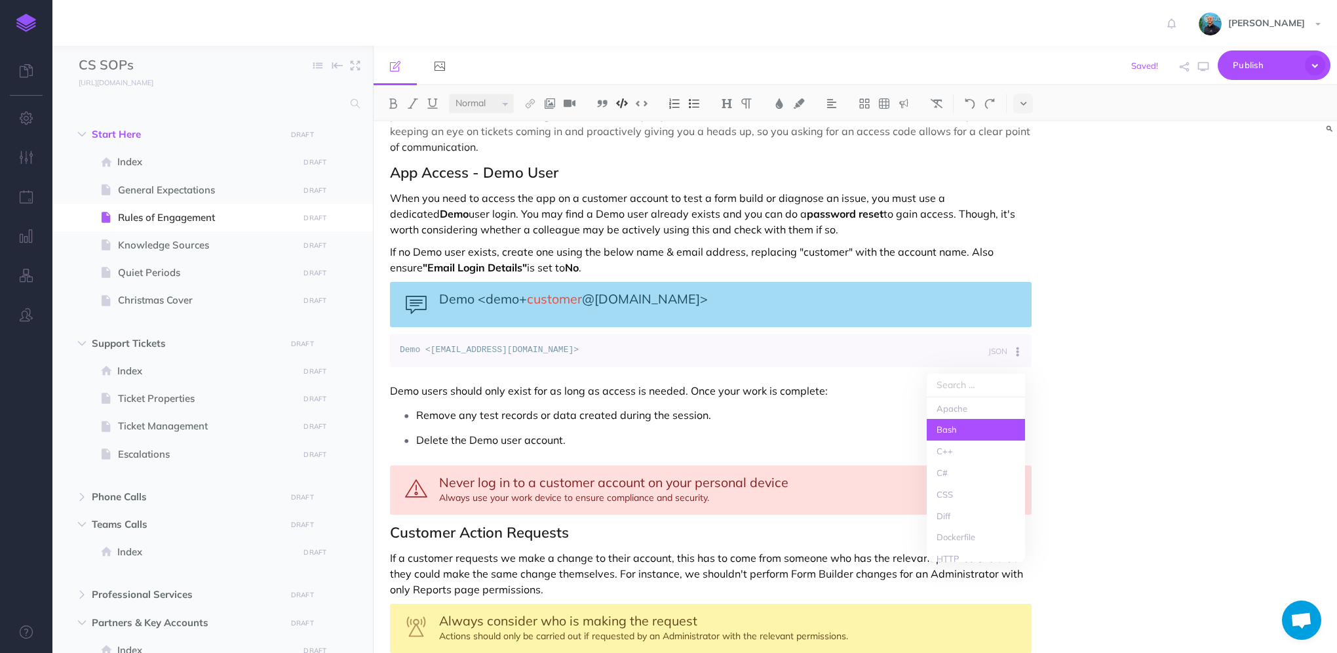
scroll to position [197, 0]
click at [971, 503] on link "JavaScript" at bounding box center [975, 514] width 98 height 22
click at [1012, 335] on button at bounding box center [1021, 350] width 22 height 30
click at [972, 480] on link "Objective-C" at bounding box center [975, 491] width 98 height 22
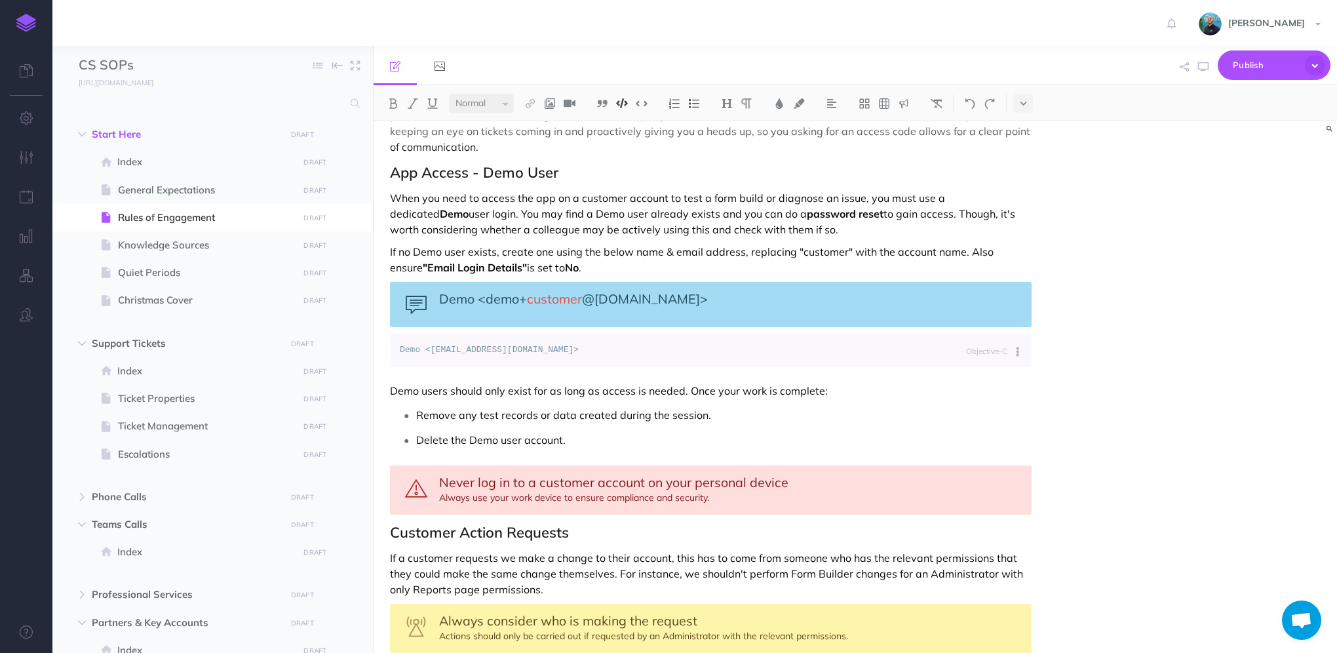
click at [1015, 335] on button at bounding box center [1021, 350] width 22 height 30
click at [958, 523] on link "PHP" at bounding box center [975, 534] width 98 height 22
click at [1017, 347] on icon at bounding box center [1017, 352] width 2 height 10
click at [976, 497] on link "HTML, XML" at bounding box center [975, 508] width 98 height 22
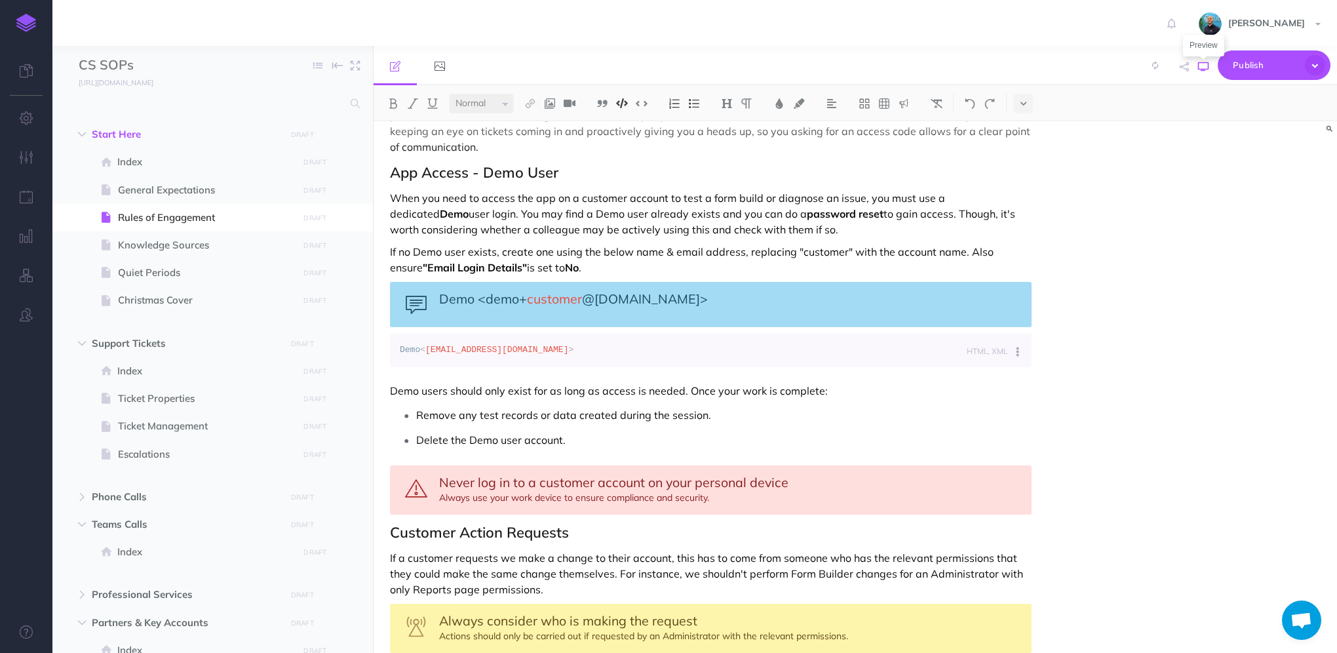
click at [1203, 68] on icon "button" at bounding box center [1203, 67] width 10 height 10
click at [1019, 335] on button at bounding box center [1021, 350] width 22 height 30
drag, startPoint x: 1076, startPoint y: 332, endPoint x: 1065, endPoint y: 332, distance: 10.5
click at [1076, 332] on div "Rules of Engagement These Rules of Engagement define how we interact with custo…" at bounding box center [854, 386] width 963 height 531
click at [390, 383] on p "Demo users should only exist for as long as access is needed. Once your work is…" at bounding box center [710, 391] width 641 height 16
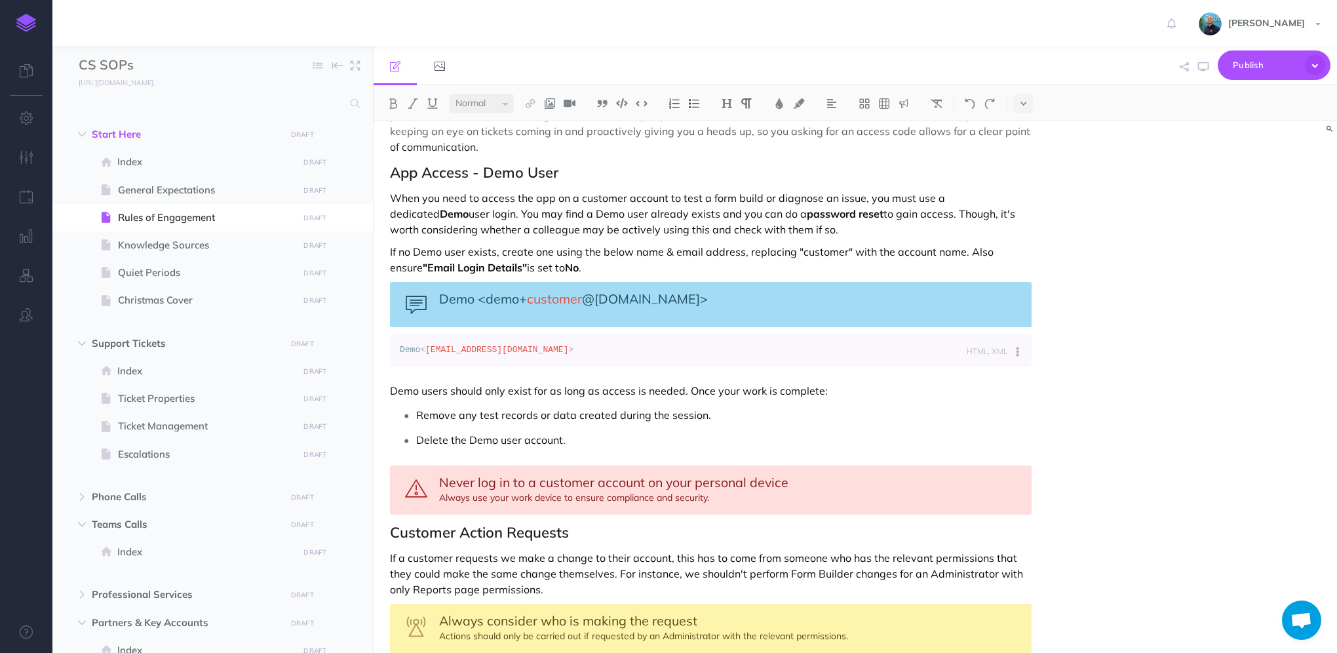
click at [413, 345] on span "Demo" at bounding box center [410, 350] width 20 height 10
click at [409, 345] on span "Demo" at bounding box center [410, 350] width 20 height 10
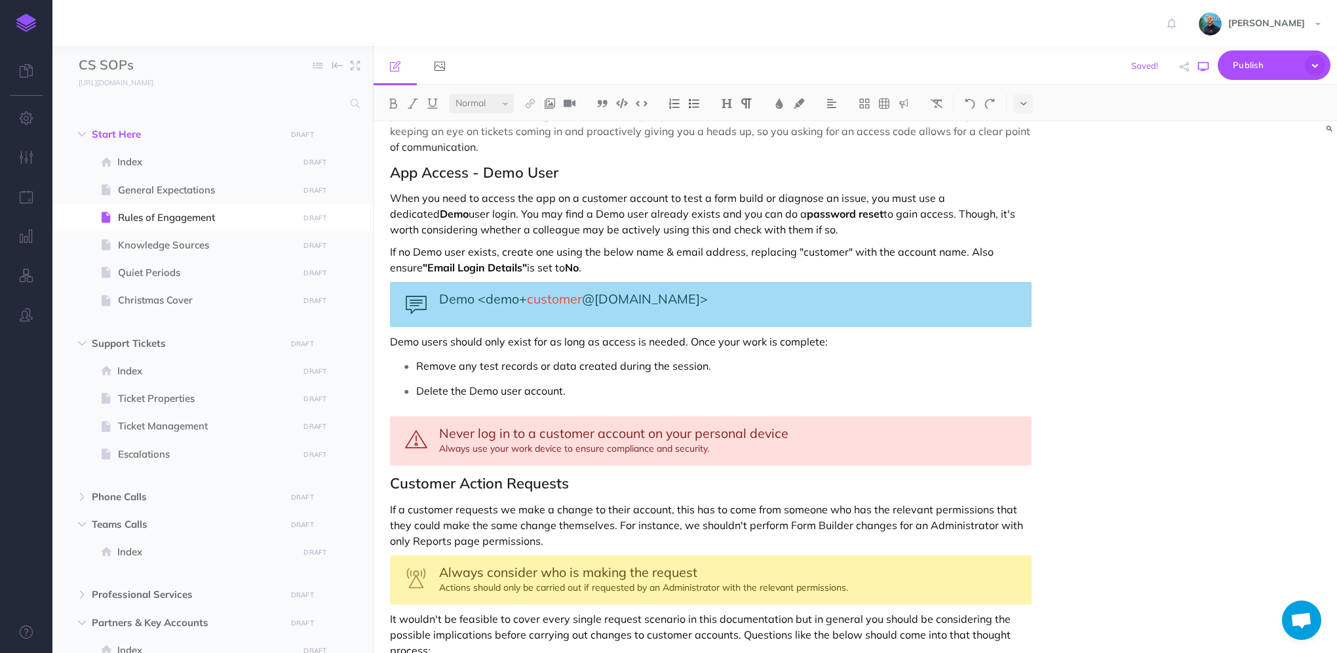
click at [1205, 71] on button "button" at bounding box center [1202, 67] width 17 height 38
click at [859, 333] on p "Demo users should only exist for as long as access is needed. Once your work is…" at bounding box center [710, 341] width 641 height 16
click at [762, 356] on p "Remove any test records or data created during the session." at bounding box center [723, 366] width 615 height 20
drag, startPoint x: 846, startPoint y: 231, endPoint x: 793, endPoint y: 231, distance: 53.1
click at [793, 244] on p "If no Demo user exists, create one using the below name & email address, replac…" at bounding box center [710, 259] width 641 height 31
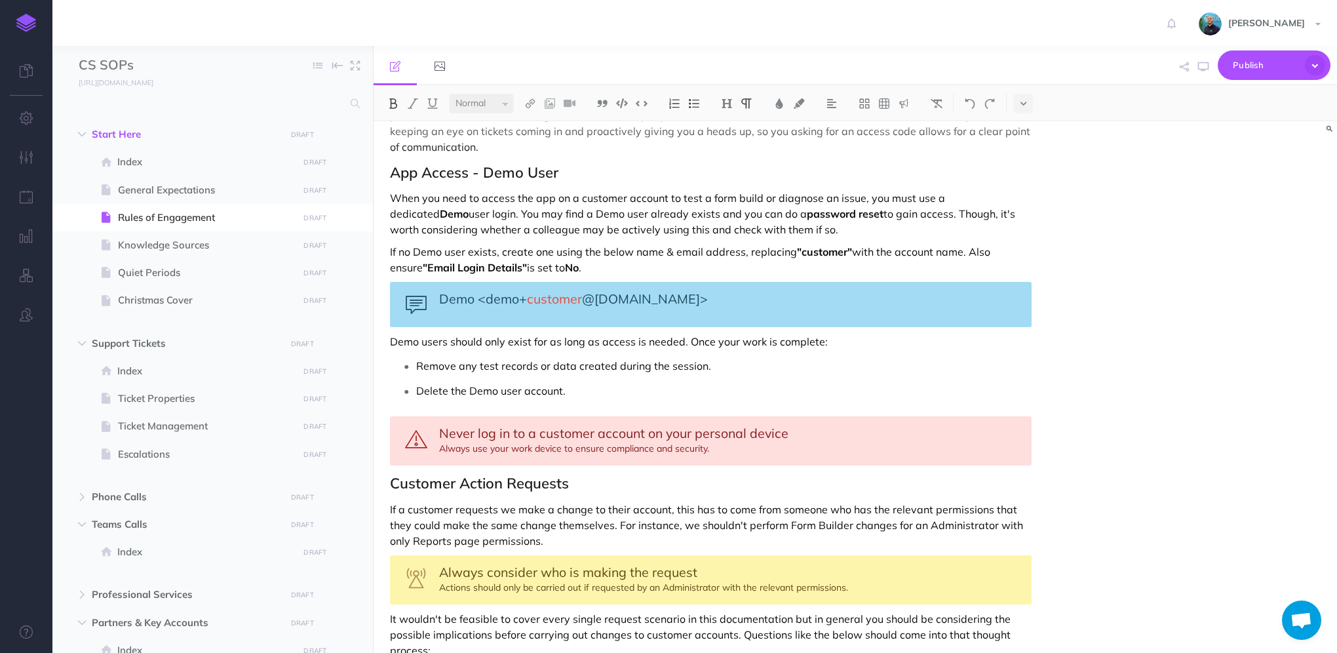
click at [1030, 244] on p "If no Demo user exists, create one using the below name & email address, replac…" at bounding box center [710, 259] width 641 height 31
click at [1206, 68] on icon "button" at bounding box center [1203, 67] width 10 height 10
click at [787, 263] on div "Rules of Engagement These Rules of Engagement define how we interact with custo…" at bounding box center [710, 351] width 674 height 2353
select select "null"
click at [1201, 68] on icon "button" at bounding box center [1203, 67] width 10 height 10
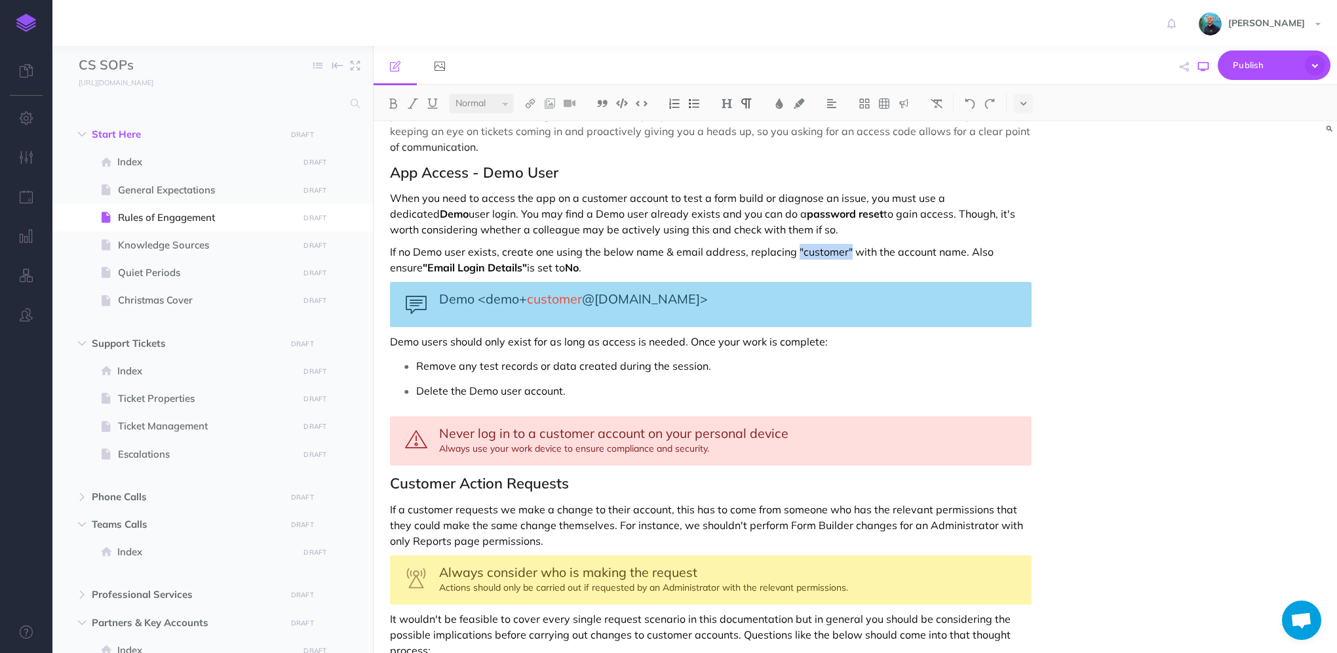
click at [1207, 65] on icon "button" at bounding box center [1203, 67] width 10 height 10
click at [168, 218] on span "Rules of Engagement" at bounding box center [206, 218] width 176 height 16
click at [183, 244] on span "Knowledge Sources" at bounding box center [206, 245] width 176 height 16
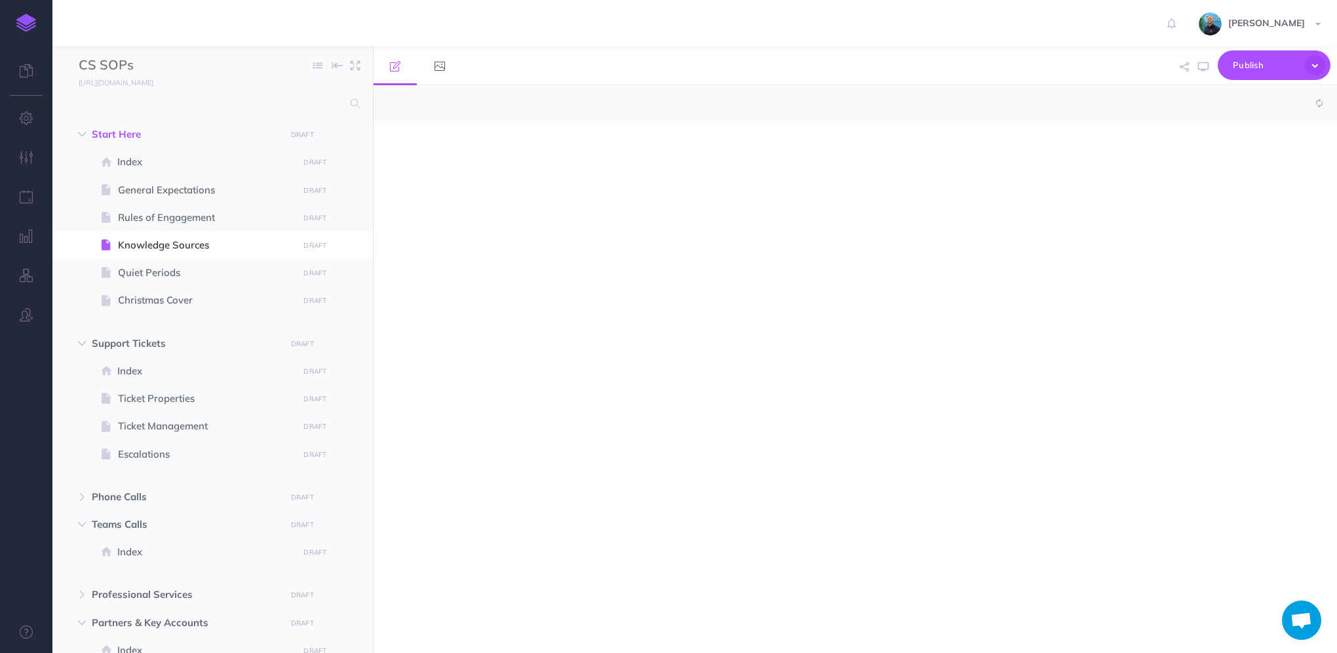
select select "null"
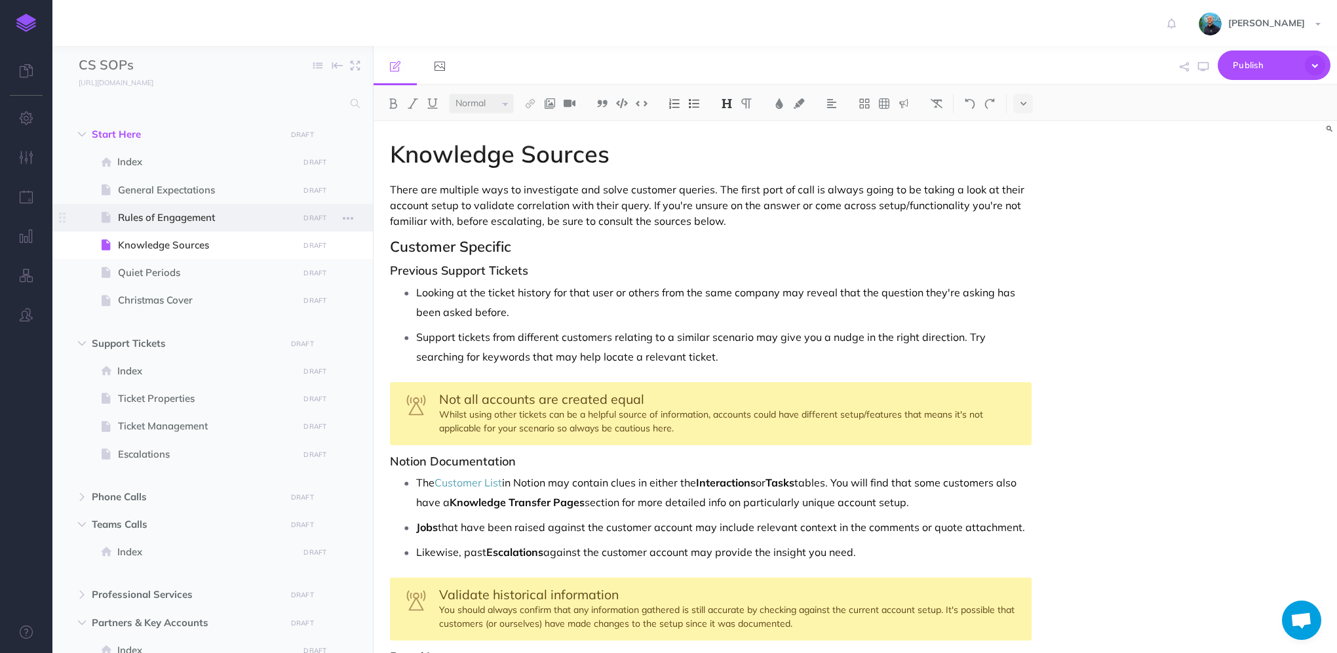
click at [172, 213] on span "Rules of Engagement" at bounding box center [206, 218] width 176 height 16
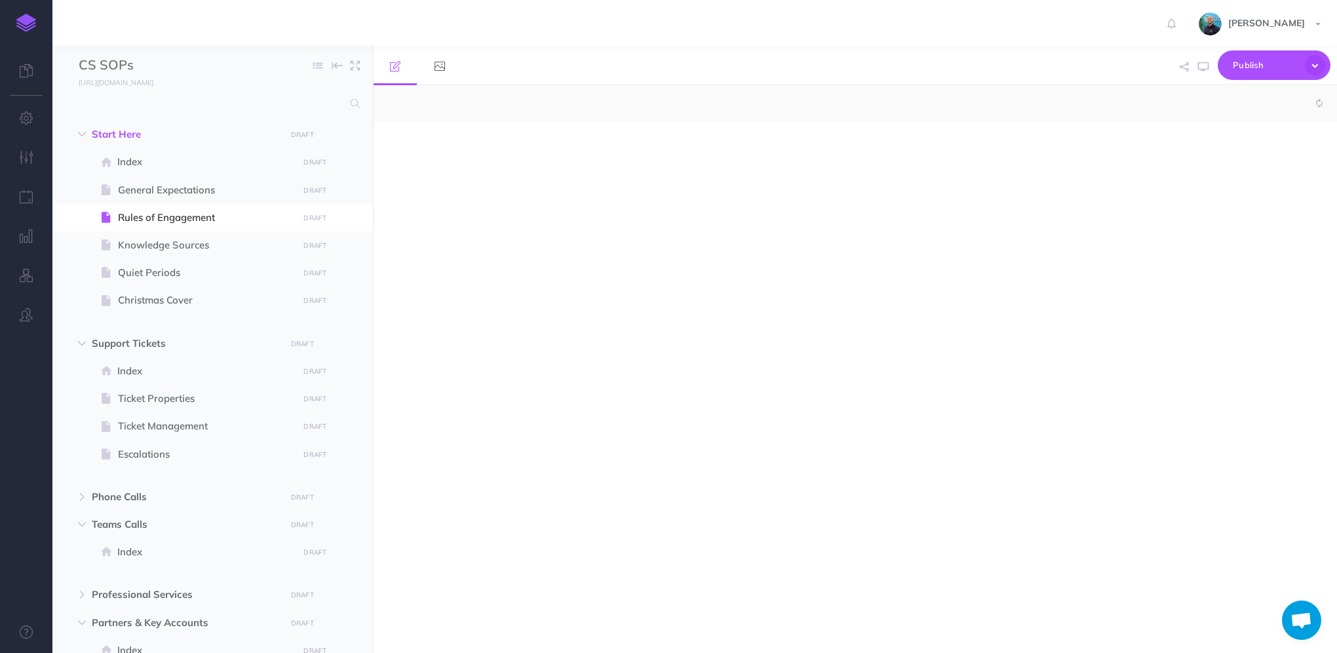
select select "null"
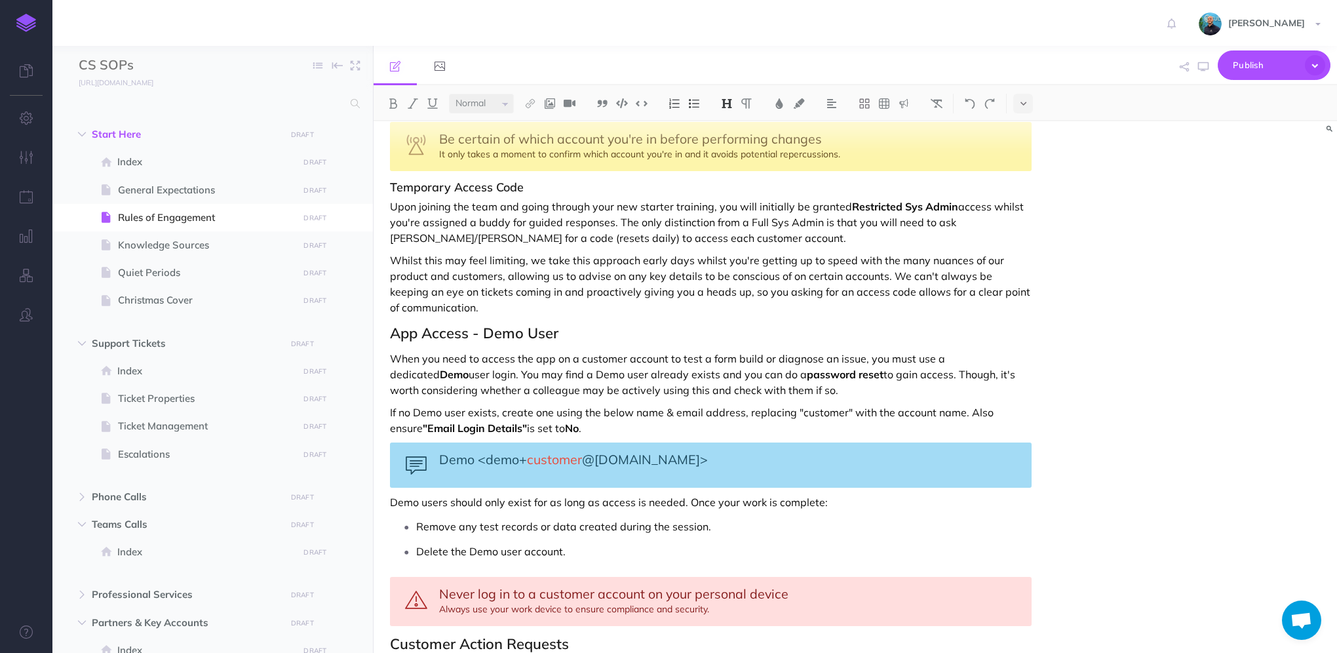
scroll to position [721, 0]
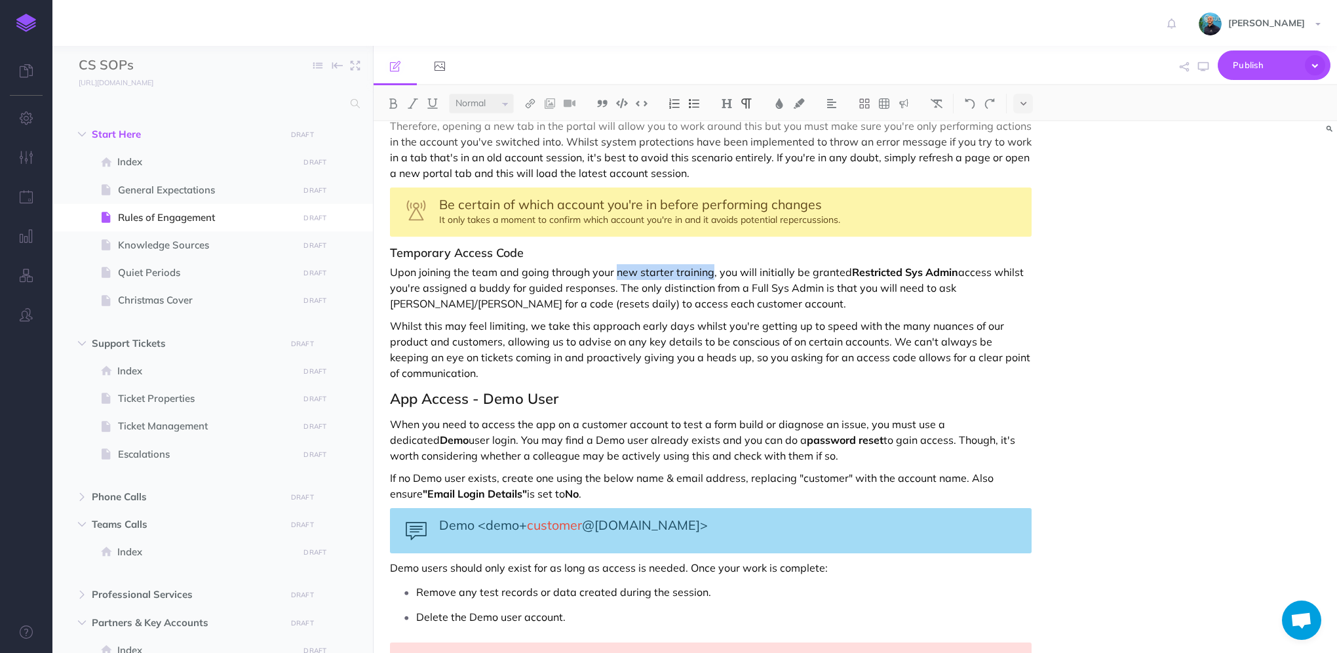
drag, startPoint x: 709, startPoint y: 256, endPoint x: 615, endPoint y: 250, distance: 93.9
click at [615, 264] on p "Upon joining the team and going through your new starter training, you will ini…" at bounding box center [710, 287] width 641 height 47
click at [1204, 67] on icon "button" at bounding box center [1203, 67] width 10 height 10
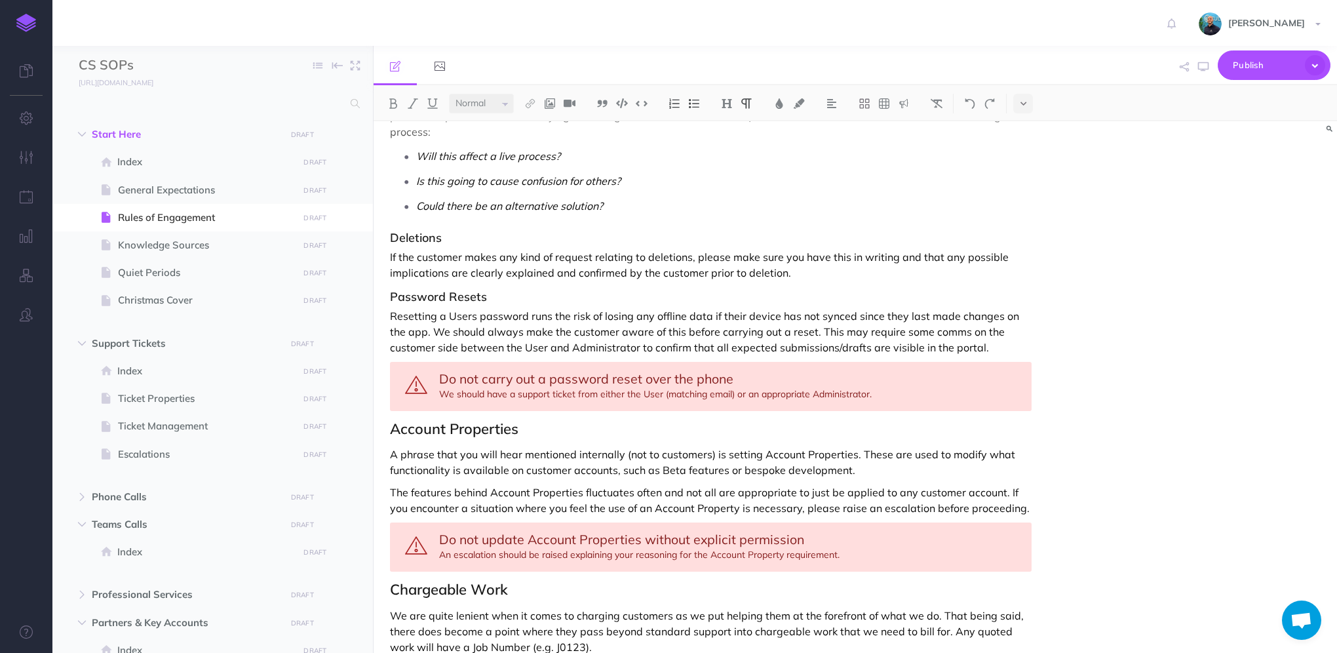
scroll to position [1798, 0]
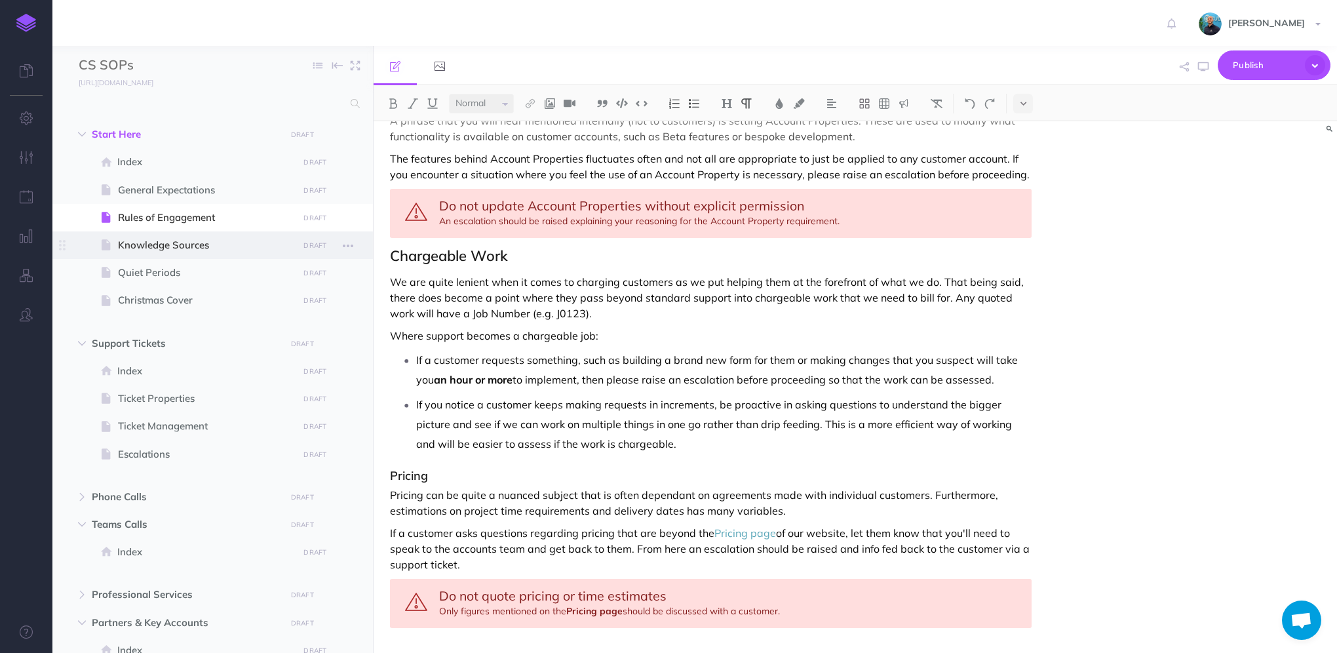
click at [212, 246] on span "Knowledge Sources" at bounding box center [206, 245] width 176 height 16
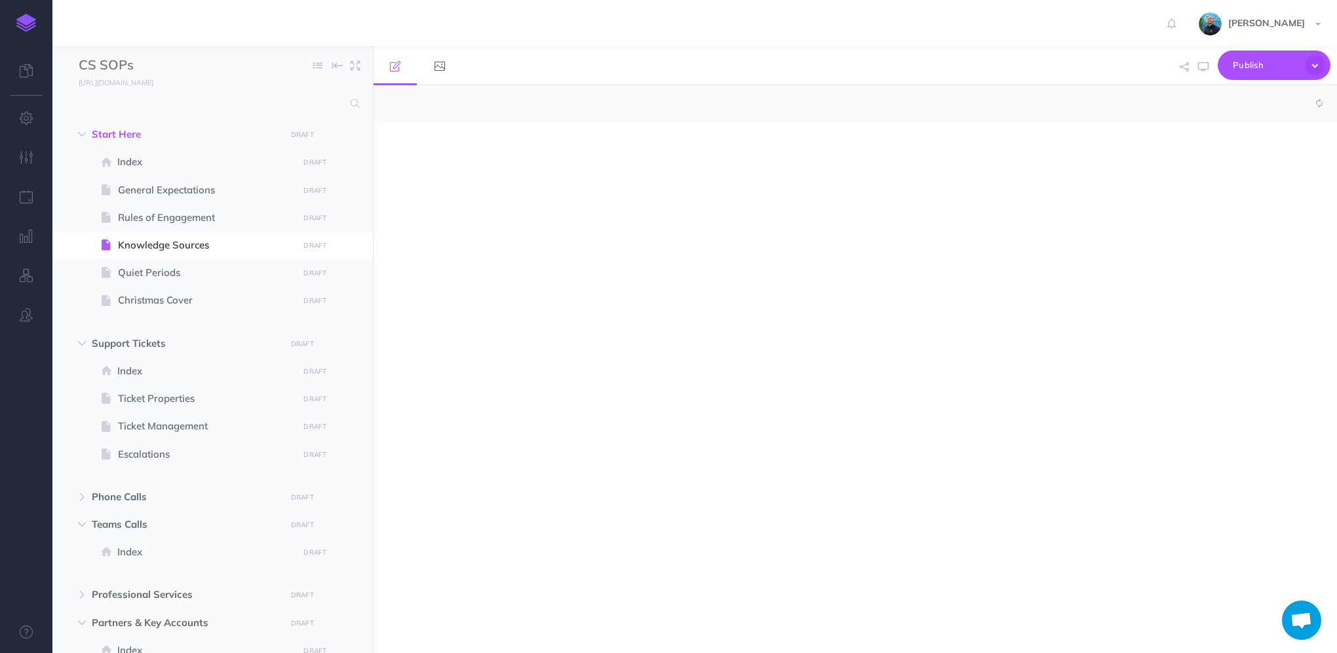
select select "null"
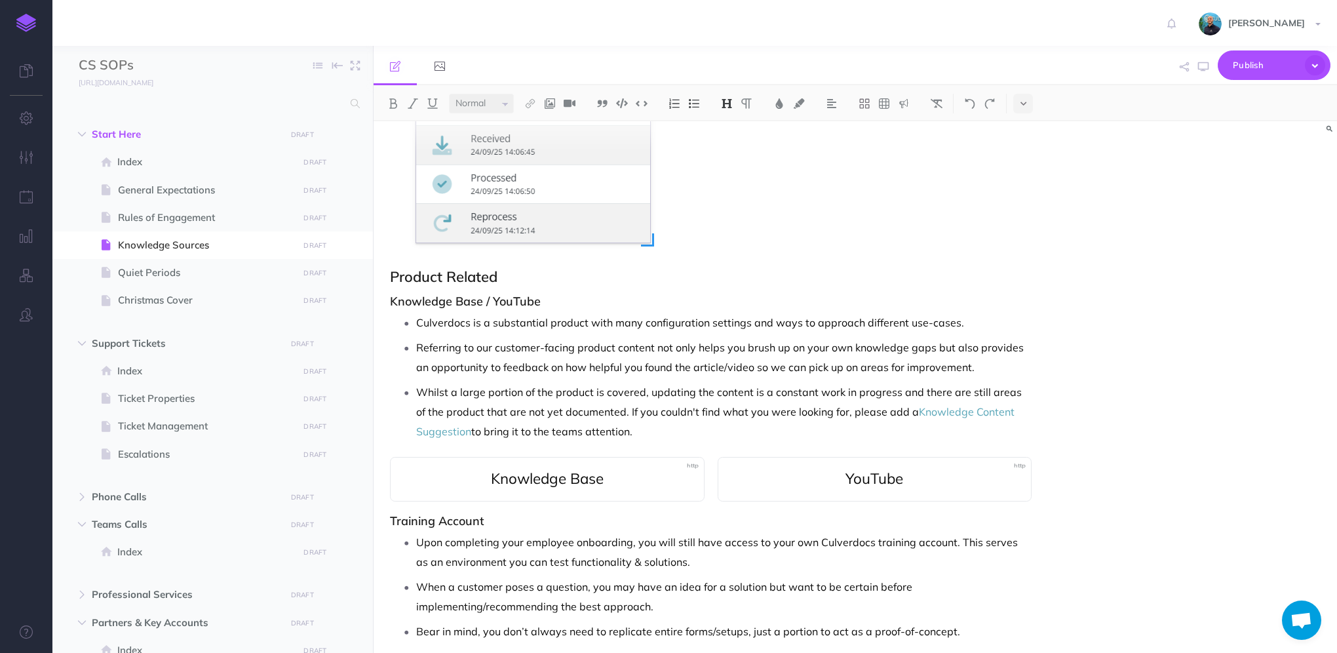
scroll to position [1264, 0]
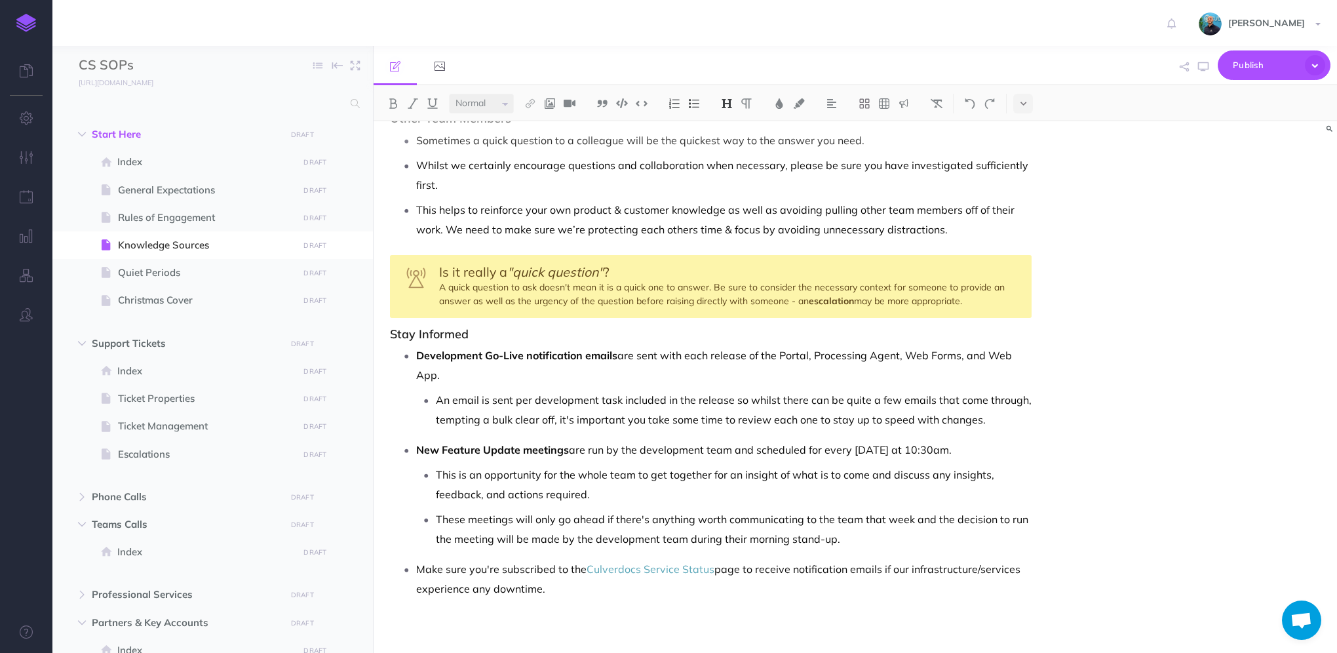
click at [771, 440] on p "New Feature Update meetings are run by the development team and scheduled for e…" at bounding box center [723, 450] width 615 height 20
drag, startPoint x: 854, startPoint y: 446, endPoint x: 735, endPoint y: 451, distance: 118.7
click at [735, 451] on p "New Feature Update meetings are run by the development team and scheduled for e…" at bounding box center [723, 450] width 615 height 20
click at [1206, 73] on button "button" at bounding box center [1202, 67] width 17 height 38
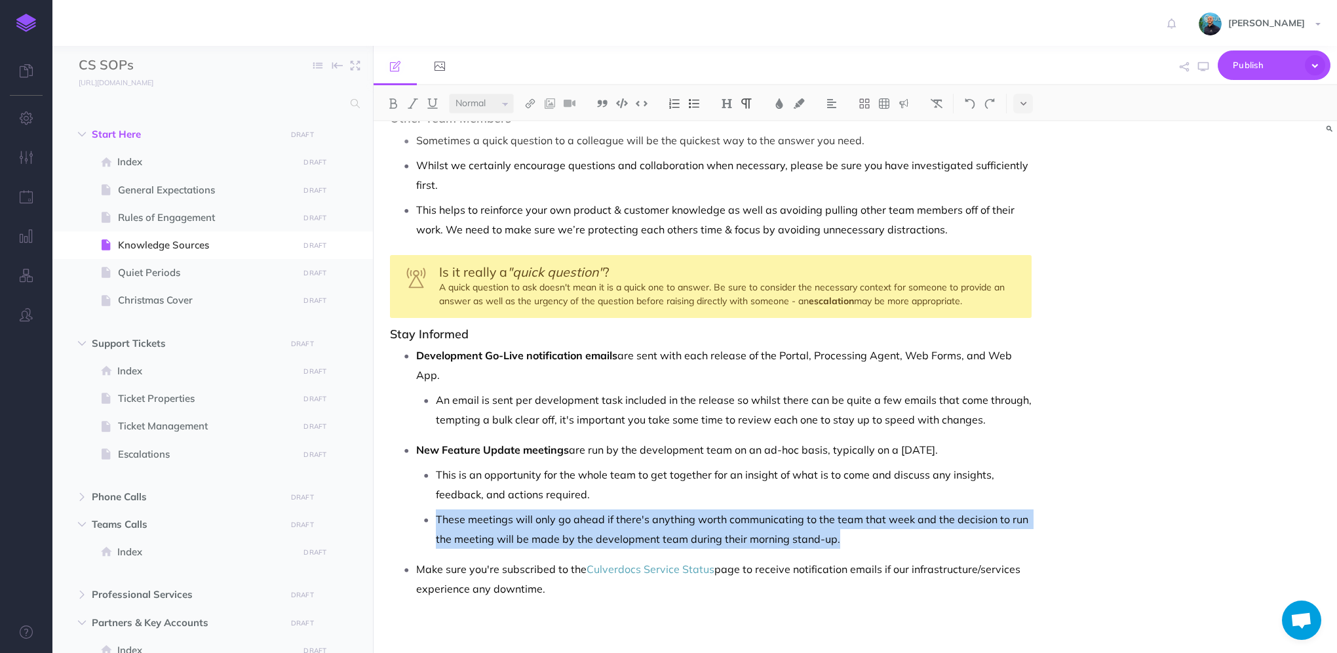
drag, startPoint x: 852, startPoint y: 537, endPoint x: 843, endPoint y: 489, distance: 49.3
click at [843, 489] on ul "This is an opportunity for the whole team to get together for an insight of wha…" at bounding box center [723, 507] width 615 height 84
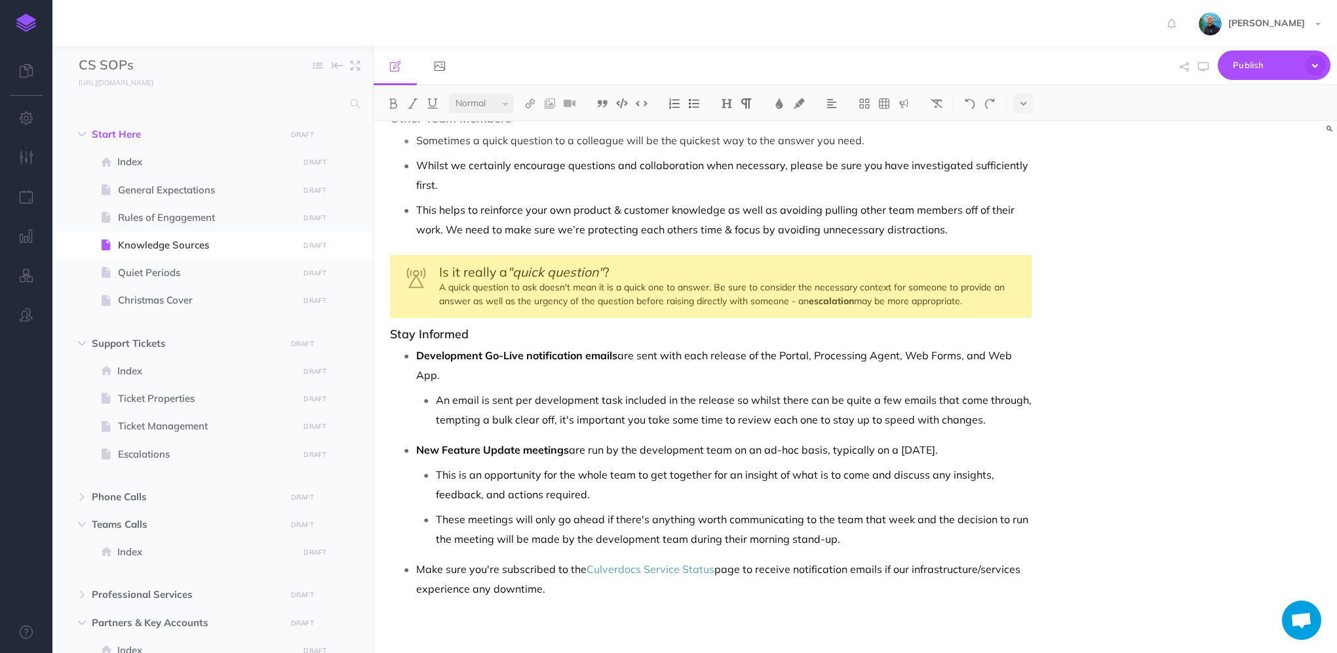
scroll to position [1220, 0]
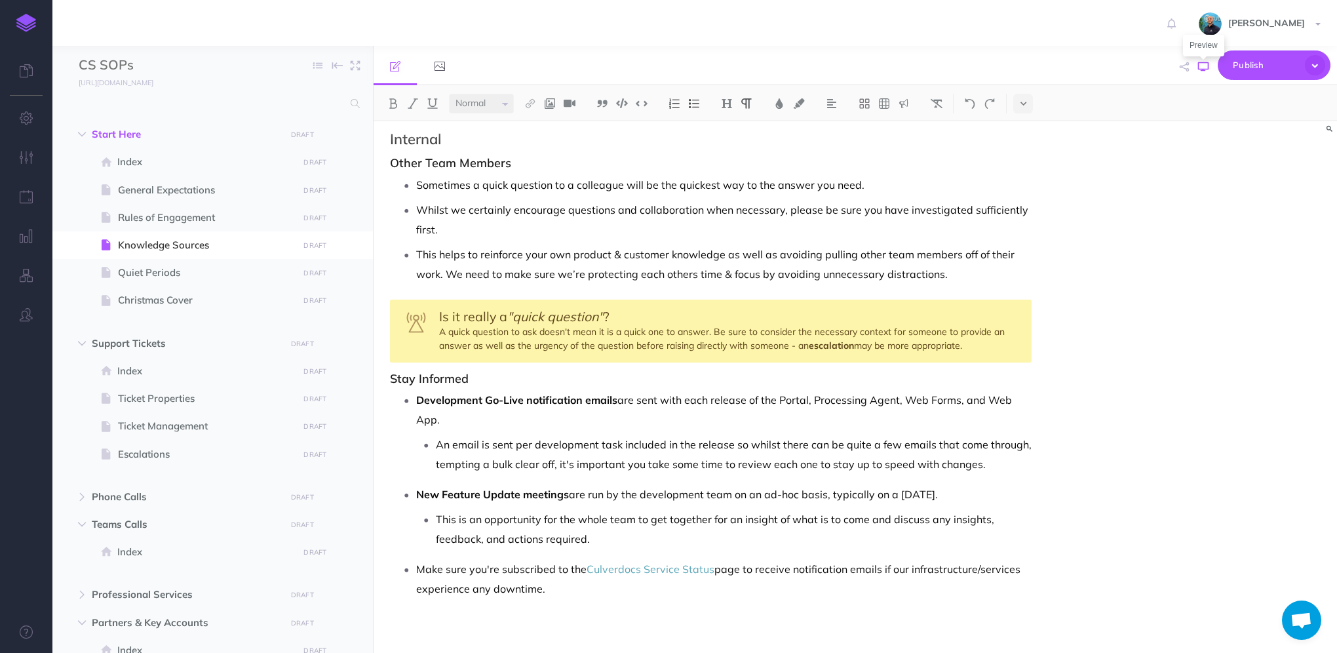
click at [1205, 64] on icon "button" at bounding box center [1203, 67] width 10 height 10
click at [1200, 67] on icon "button" at bounding box center [1203, 67] width 10 height 10
click at [952, 490] on p "New Feature Update meetings are run by the development team on an ad-hoc basis,…" at bounding box center [723, 494] width 615 height 20
click at [953, 488] on p "New Feature Update meetings are run by the development team on an ad-hoc basis,…" at bounding box center [723, 494] width 615 height 20
click at [170, 275] on span "Quiet Periods" at bounding box center [206, 273] width 176 height 16
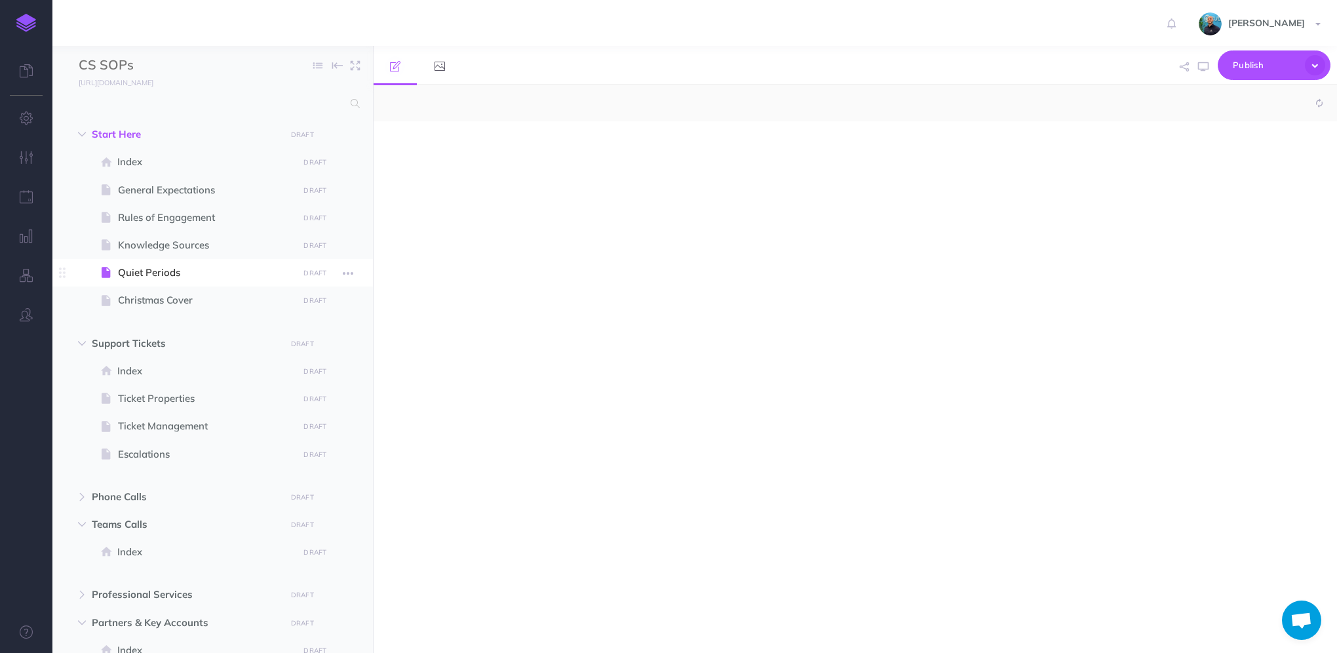
select select "null"
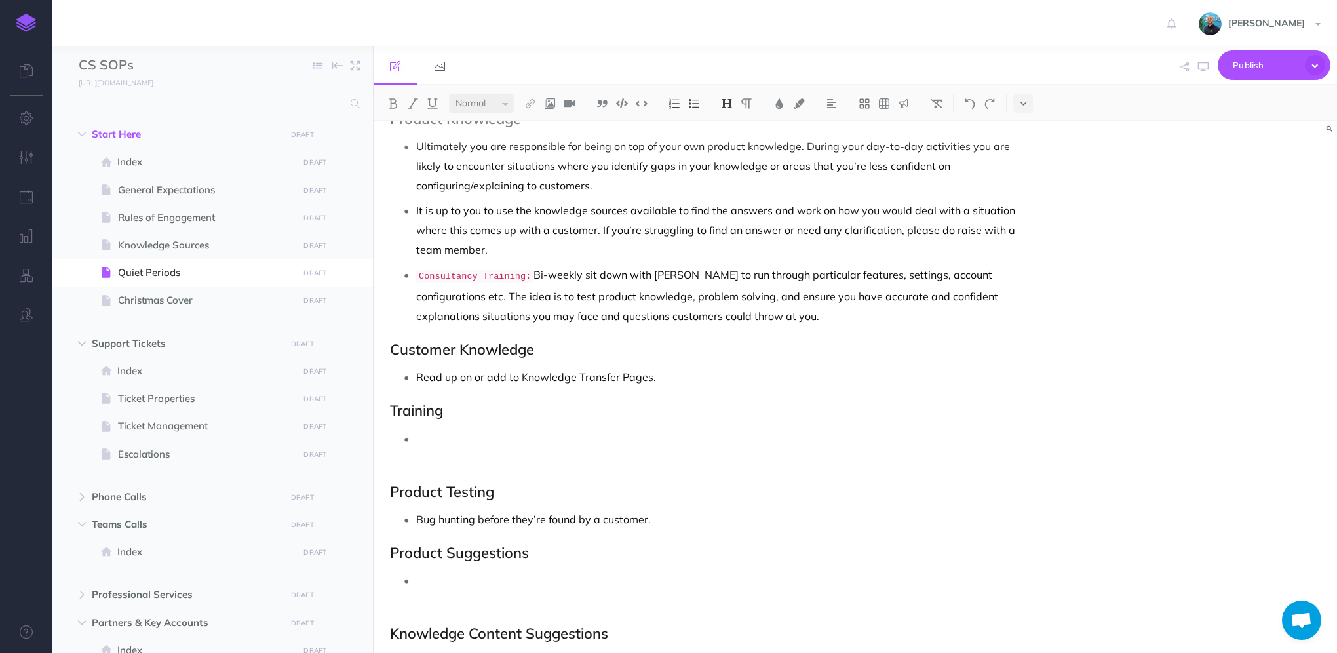
scroll to position [225, 0]
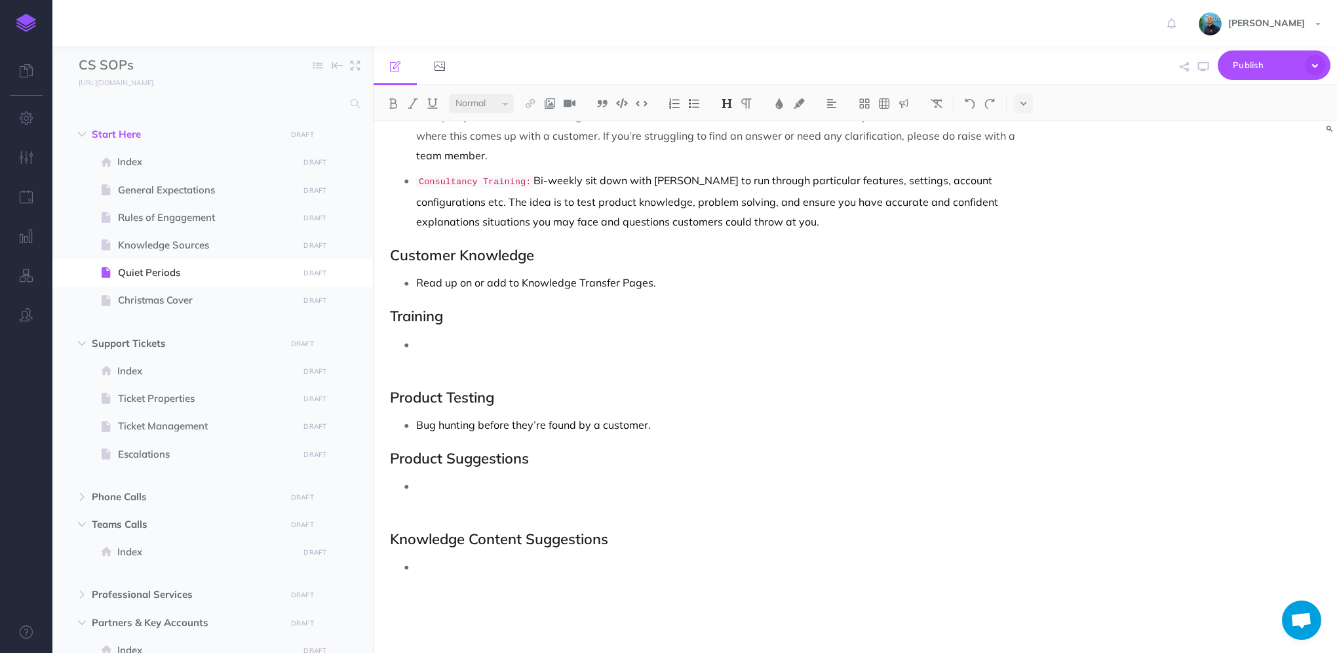
click at [712, 457] on h2 "Product Suggestions" at bounding box center [710, 458] width 641 height 16
drag, startPoint x: 666, startPoint y: 428, endPoint x: 414, endPoint y: 425, distance: 252.2
click at [416, 425] on li "Bug hunting before they’re found by a customer." at bounding box center [723, 425] width 615 height 20
click at [416, 423] on p "Bug hunting before they’re found by a customer." at bounding box center [723, 425] width 615 height 20
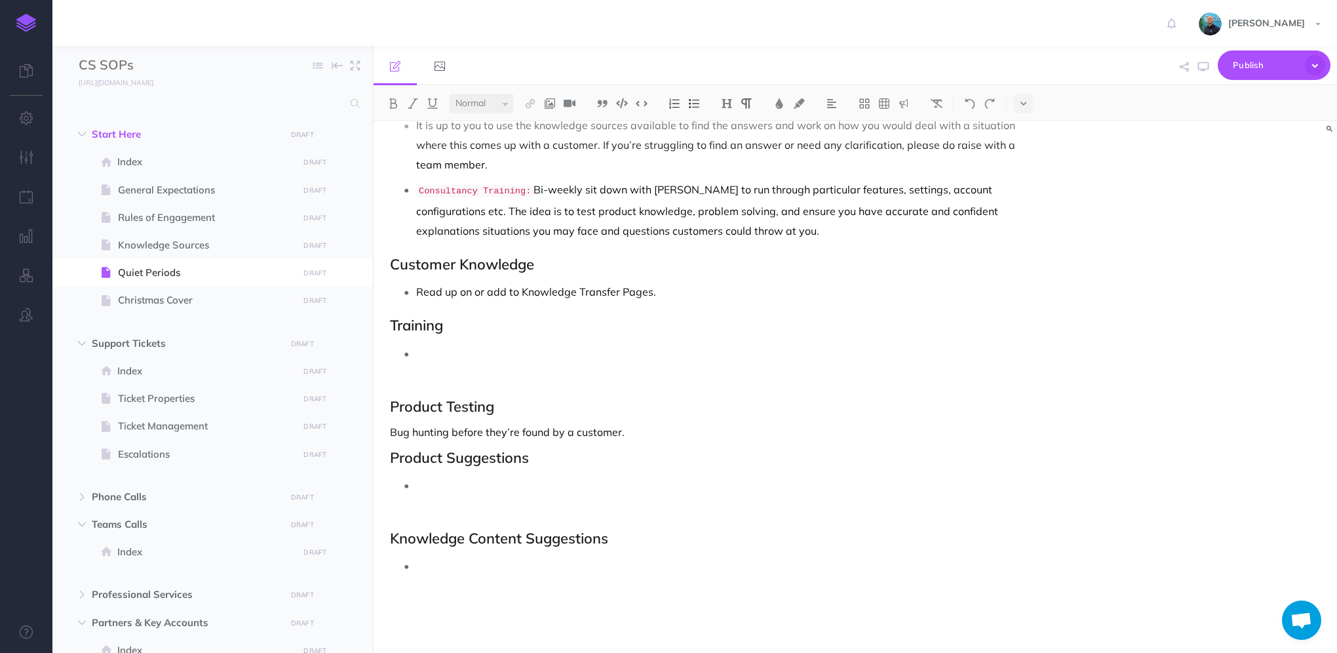
scroll to position [215, 0]
click at [776, 427] on p "The more bugs we can catch internally before they’re found by a customer." at bounding box center [710, 433] width 641 height 16
click at [1022, 100] on icon at bounding box center [1023, 103] width 6 height 9
click at [1024, 183] on icon at bounding box center [1023, 185] width 12 height 13
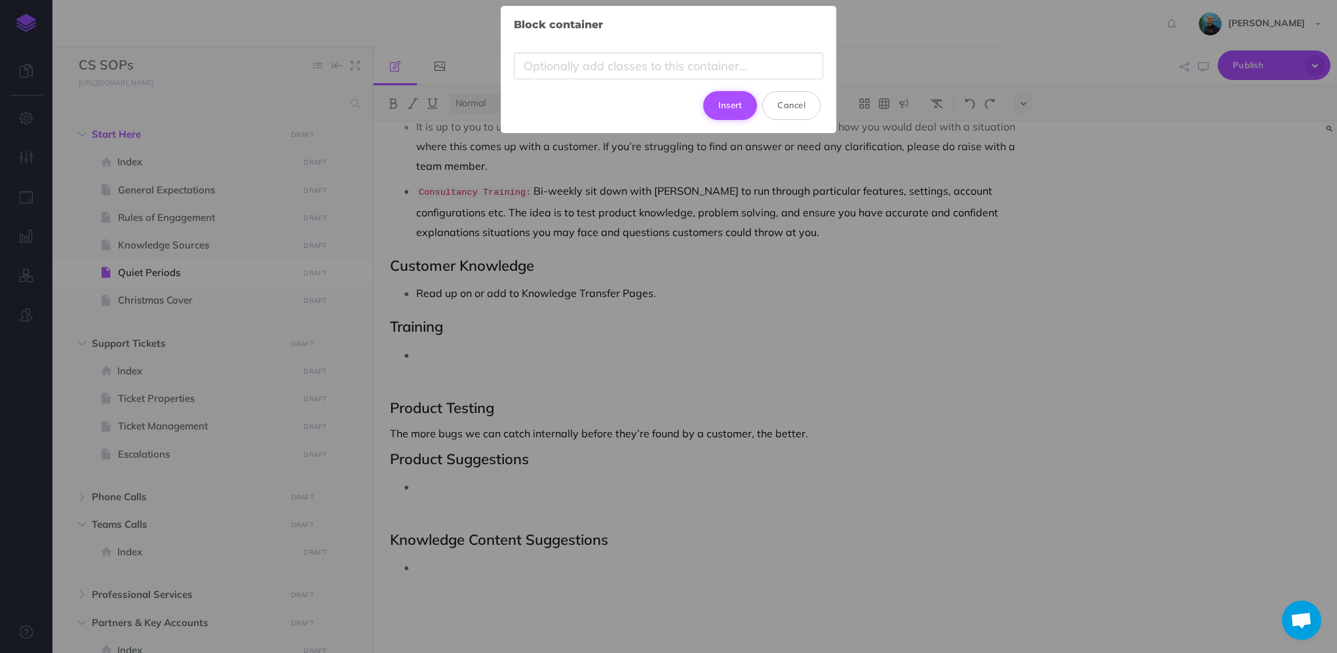
click at [736, 103] on button "Insert" at bounding box center [730, 105] width 54 height 29
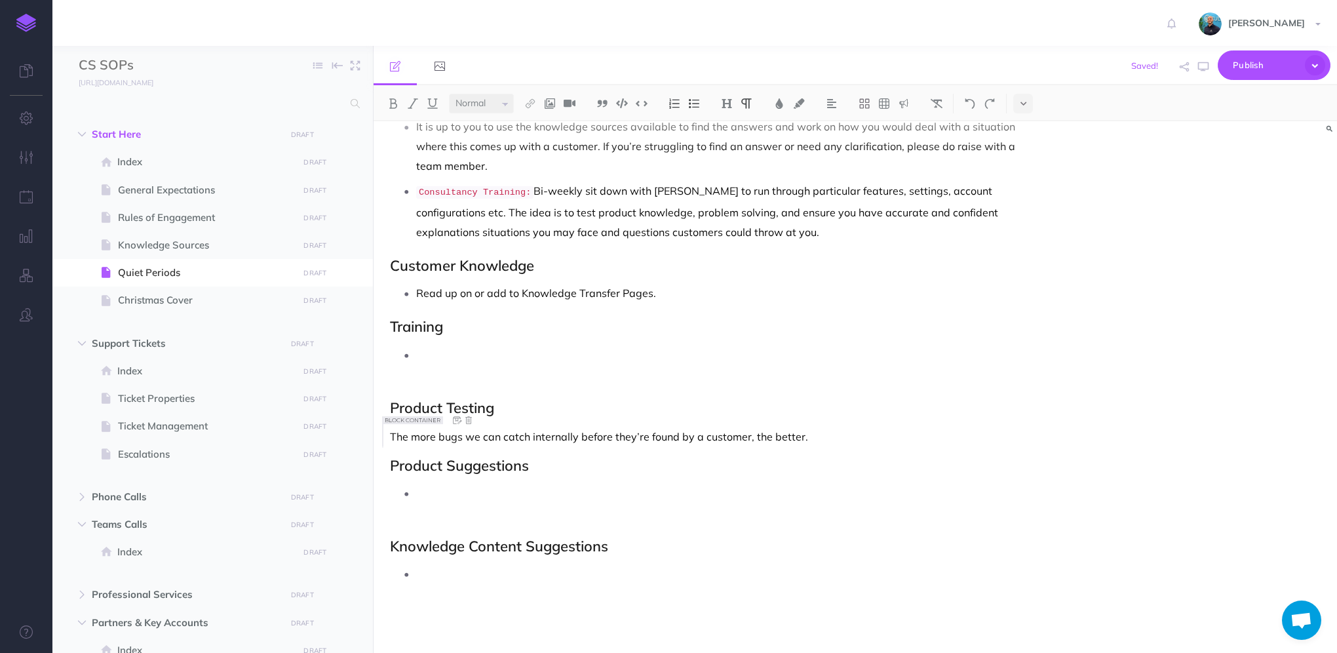
click at [899, 417] on div "Quiet Periods Ticket reviews first (yours and others if they need a hand or a n…" at bounding box center [710, 283] width 674 height 754
click at [1201, 63] on icon "button" at bounding box center [1203, 67] width 10 height 10
click at [870, 377] on p at bounding box center [723, 364] width 615 height 39
click at [443, 438] on p "The more bugs we can catch internally before they’re found by a customer, the b…" at bounding box center [710, 436] width 641 height 16
click at [459, 420] on icon at bounding box center [456, 420] width 14 height 14
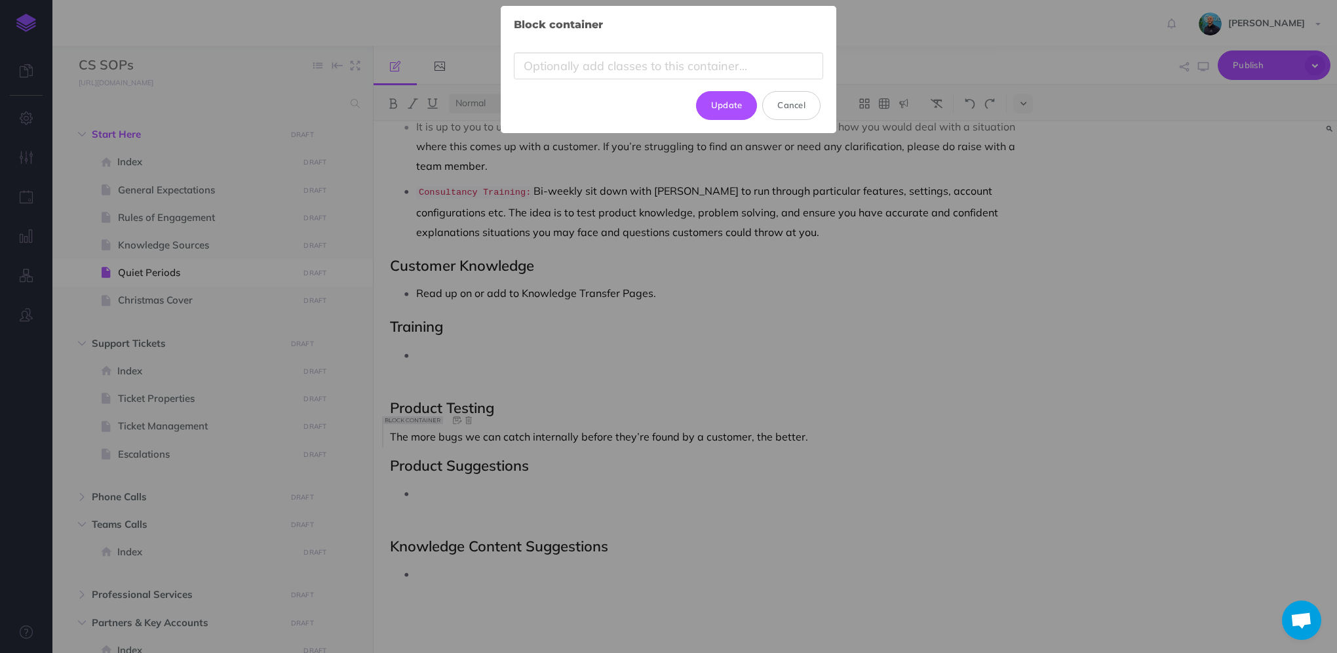
click at [776, 376] on div "Block container × Update Cancel" at bounding box center [668, 326] width 1337 height 653
click at [792, 104] on button "Cancel" at bounding box center [791, 105] width 58 height 29
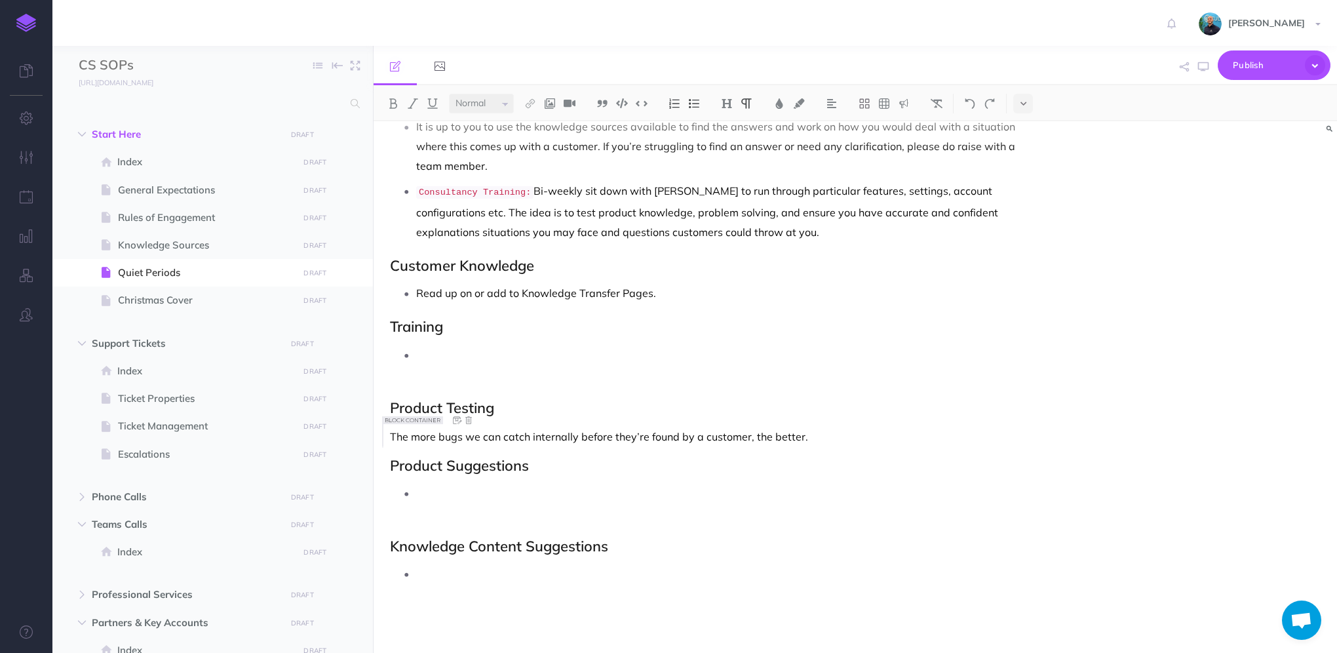
click at [770, 326] on h2 "Training" at bounding box center [710, 326] width 641 height 16
click at [820, 428] on p "The more bugs we can catch internally before they’re found by a customer, the b…" at bounding box center [710, 433] width 641 height 16
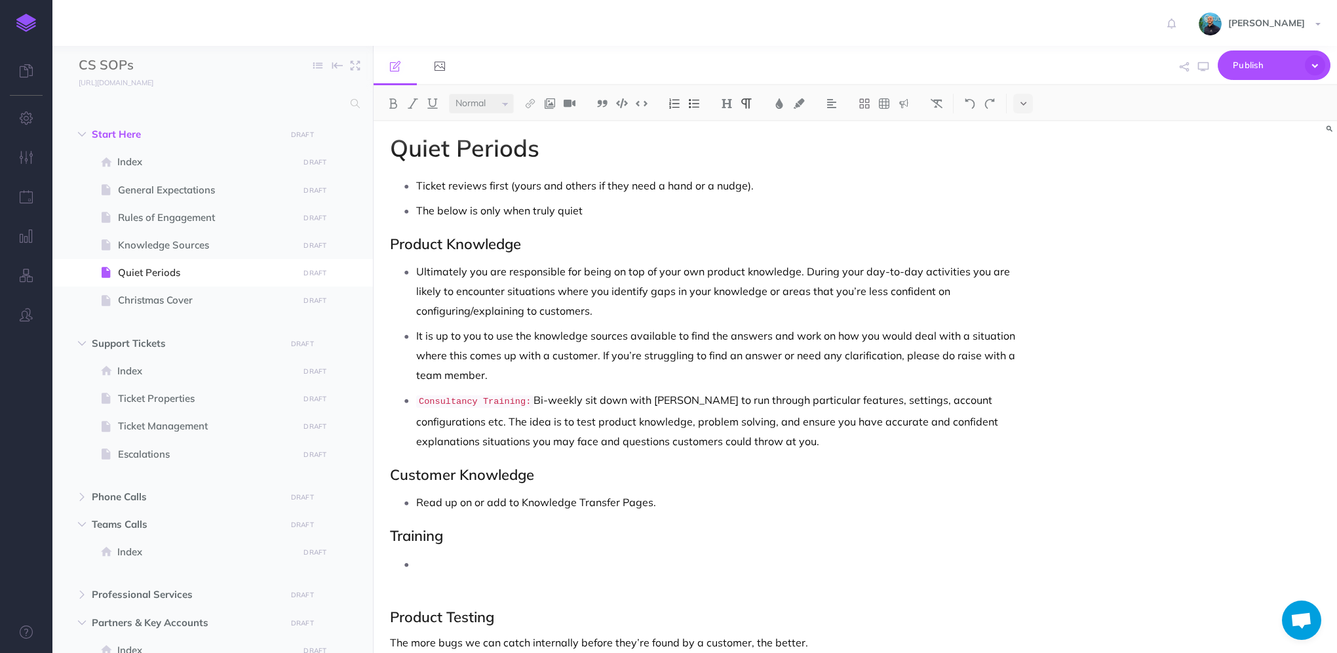
scroll to position [0, 0]
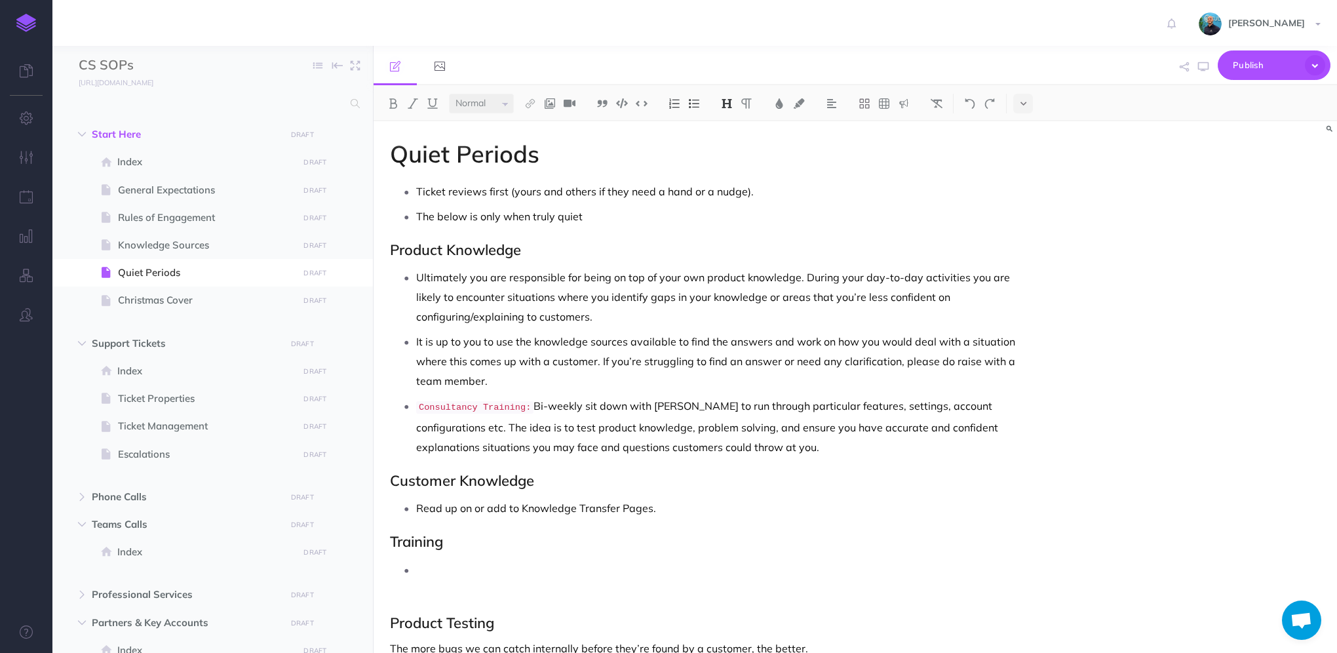
click at [567, 157] on h1 "Quiet Periods" at bounding box center [710, 154] width 641 height 26
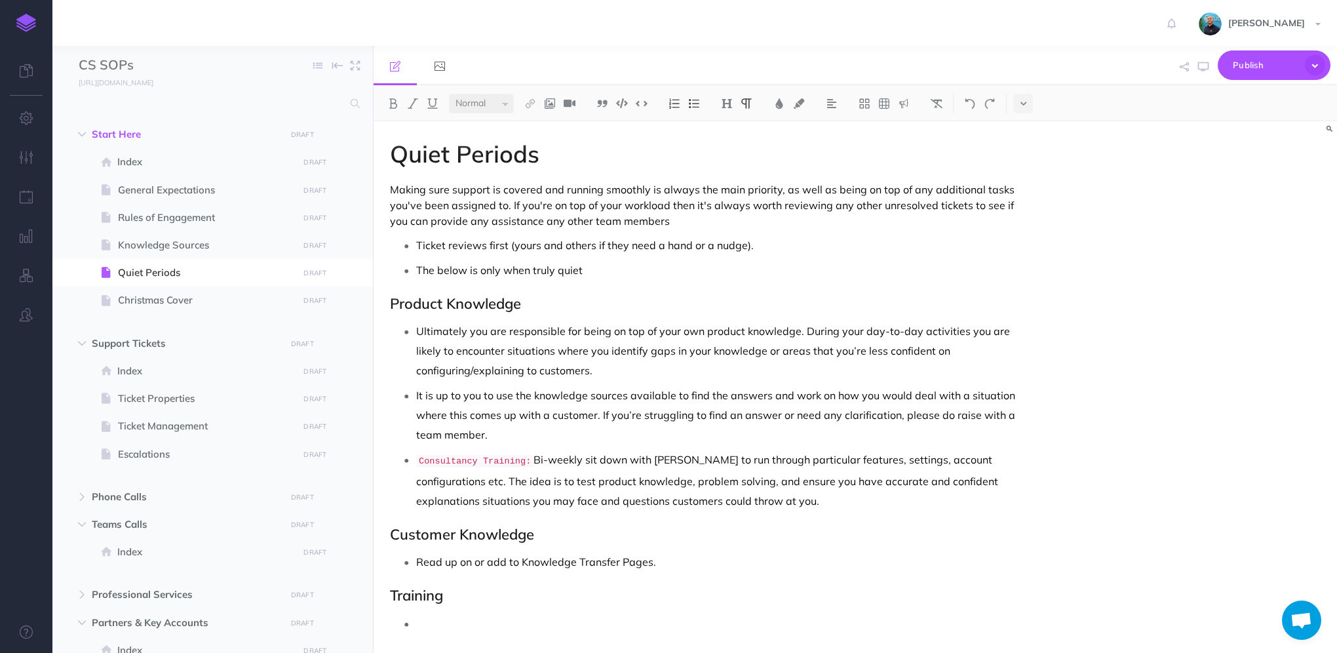
click at [529, 225] on p "Making sure support is covered and running smoothly is always the main priority…" at bounding box center [710, 204] width 641 height 47
click at [698, 216] on p "Making sure support is covered and running smoothly is always the main priority…" at bounding box center [710, 204] width 641 height 47
click at [1205, 68] on icon "button" at bounding box center [1203, 67] width 10 height 10
drag, startPoint x: 643, startPoint y: 223, endPoint x: 660, endPoint y: 223, distance: 17.7
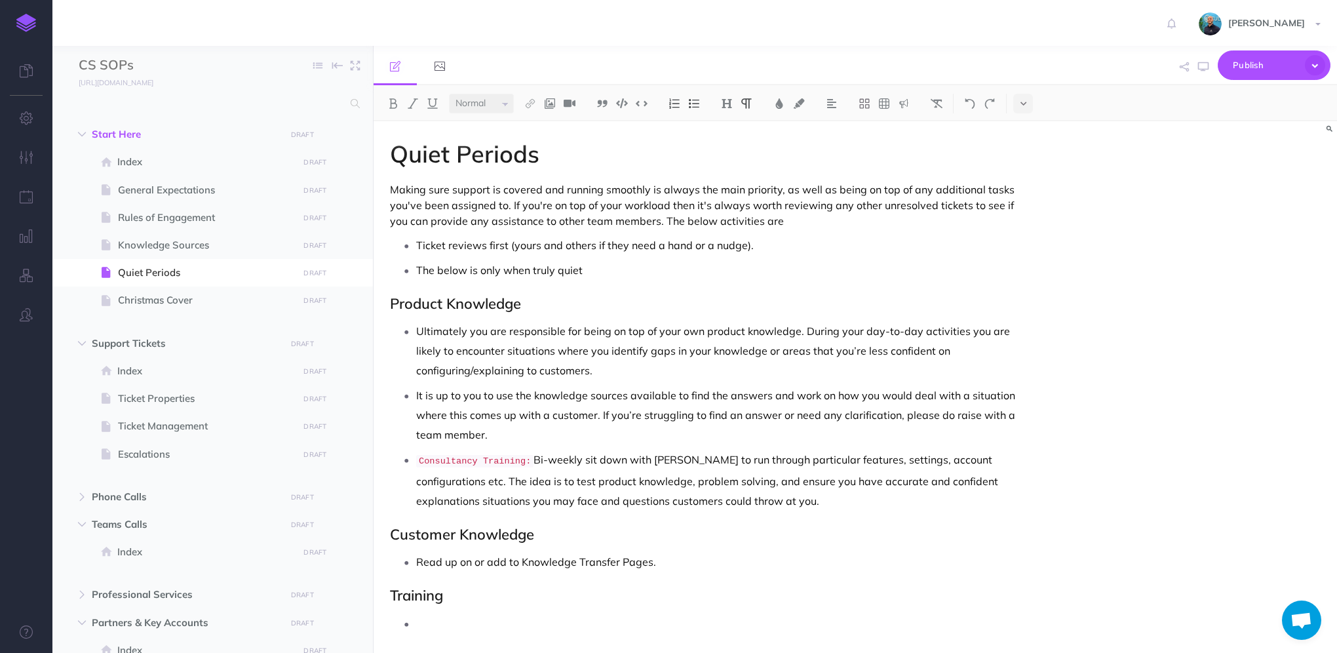
click at [643, 223] on p "Making sure support is covered and running smoothly is always the main priority…" at bounding box center [710, 204] width 641 height 47
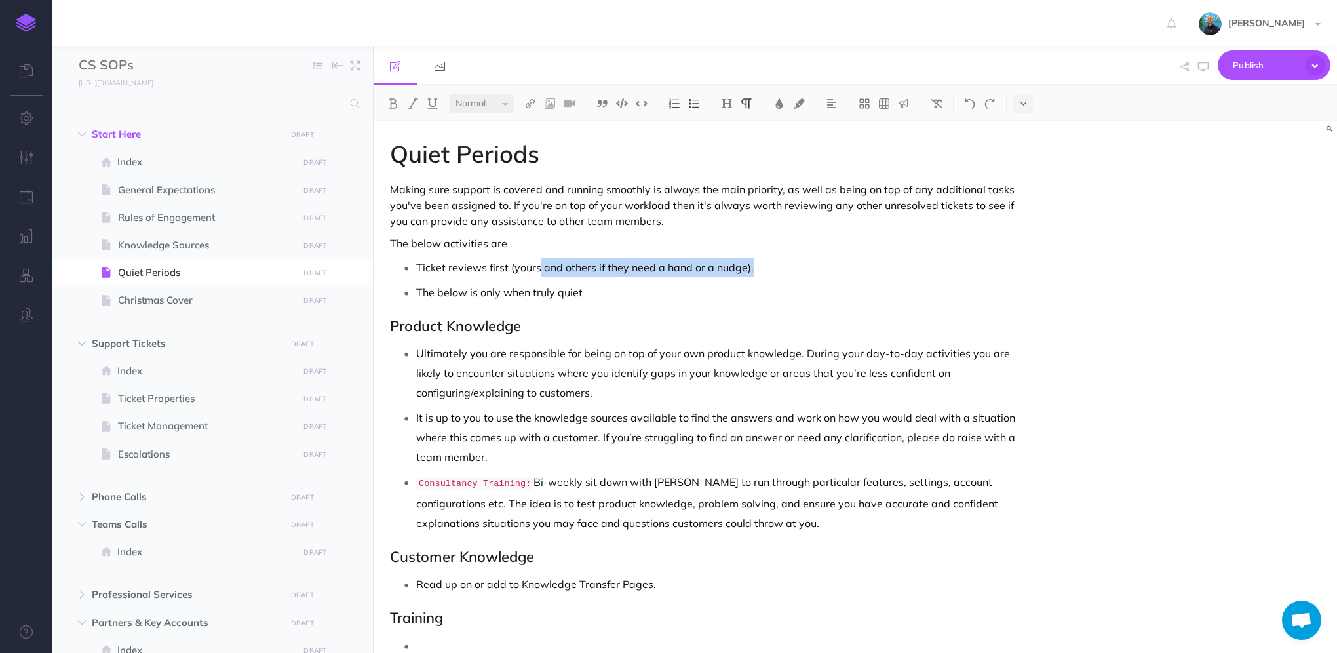
drag, startPoint x: 768, startPoint y: 272, endPoint x: 537, endPoint y: 265, distance: 231.4
click at [537, 265] on p "Ticket reviews first (yours and others if they need a hand or a nudge)." at bounding box center [723, 267] width 615 height 20
drag, startPoint x: 581, startPoint y: 290, endPoint x: 417, endPoint y: 288, distance: 163.8
click at [417, 288] on p "The below is only when truly quiet" at bounding box center [723, 292] width 615 height 20
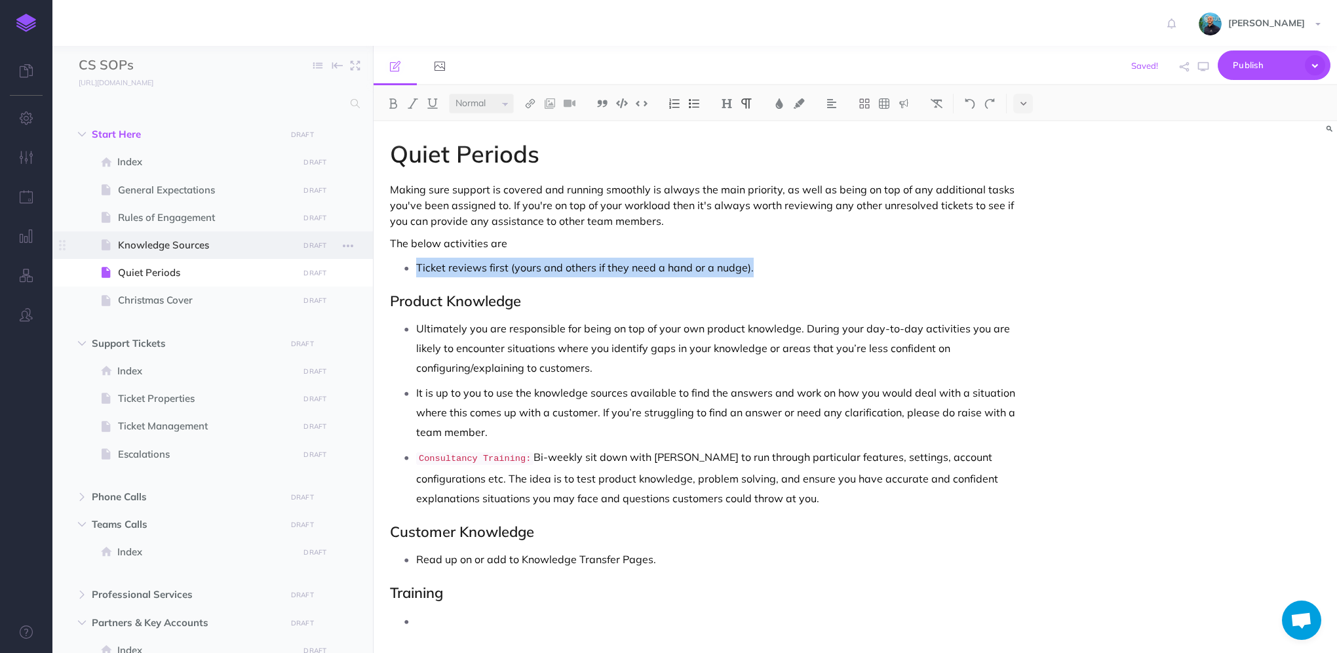
drag, startPoint x: 770, startPoint y: 265, endPoint x: 252, endPoint y: 252, distance: 518.4
click at [252, 252] on div "CS SOPs Collapse all Expand all Expand to root folders [URL][DOMAIN_NAME] Start…" at bounding box center [694, 349] width 1284 height 607
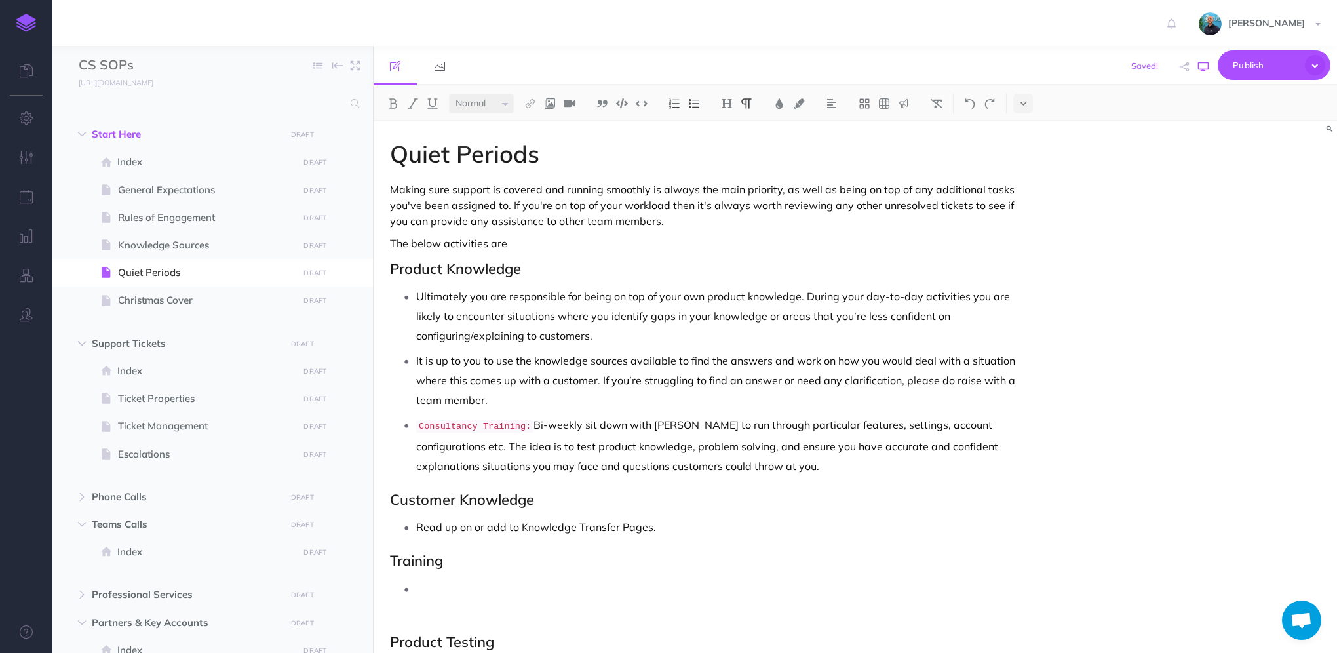
click at [1203, 67] on icon "button" at bounding box center [1203, 67] width 10 height 10
click at [542, 241] on p "The below activities are" at bounding box center [710, 243] width 641 height 16
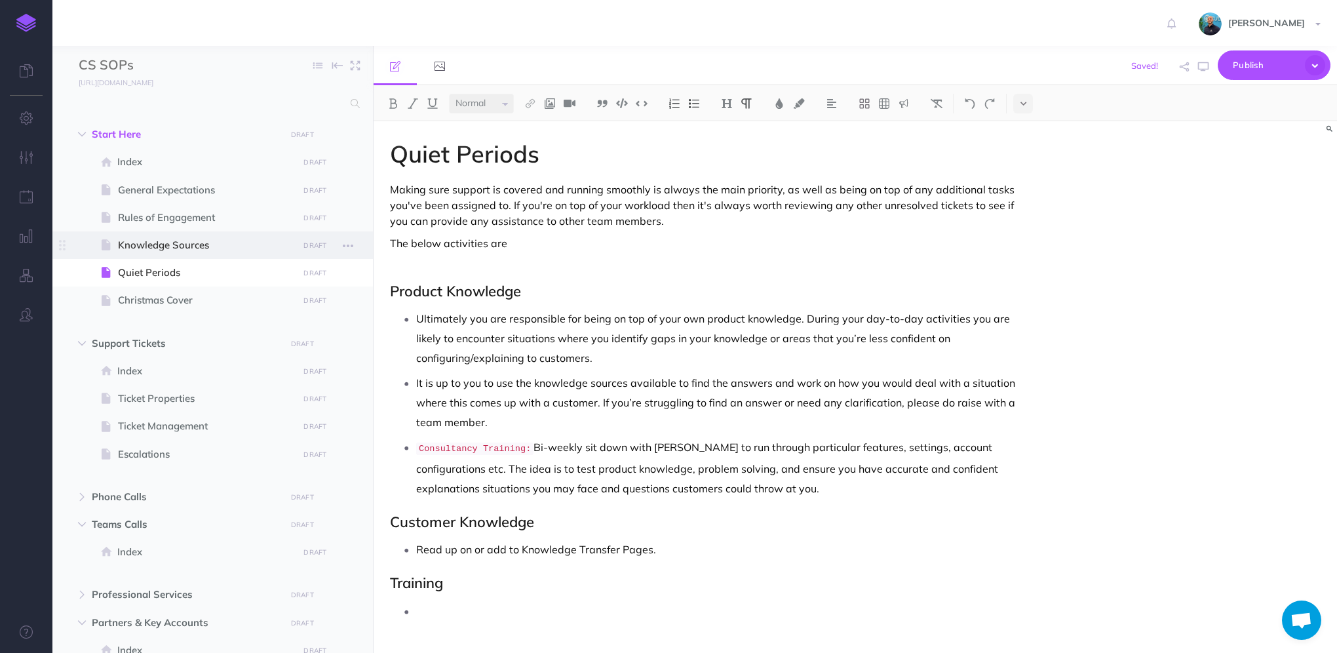
click at [195, 247] on span "Knowledge Sources" at bounding box center [206, 245] width 176 height 16
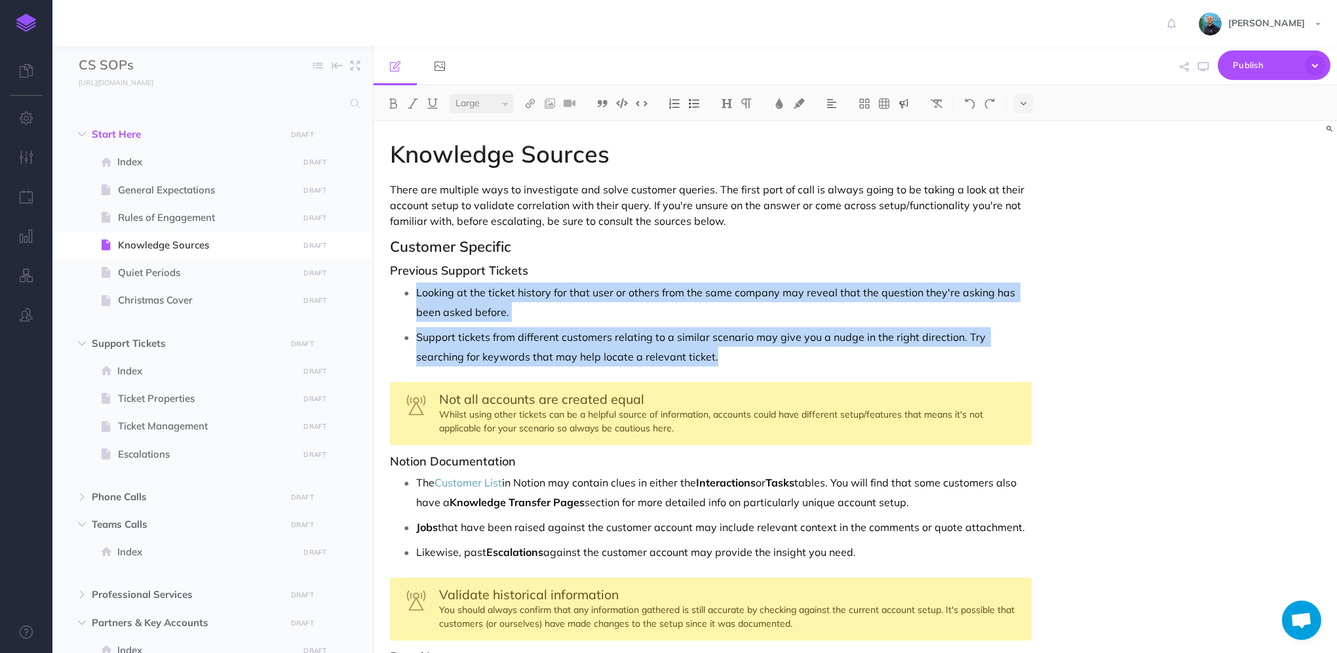
click at [567, 409] on div "Not all accounts are created equal Whilst using other tickets can be a helpful …" at bounding box center [710, 413] width 641 height 63
click at [641, 423] on div "Not all accounts are created equal Whilst using other tickets can be a helpful …" at bounding box center [710, 413] width 641 height 63
click at [650, 426] on div "Not all accounts are created equal Whilst using other tickets can be a helpful …" at bounding box center [710, 413] width 641 height 63
click at [485, 406] on span "Not all accounts are created equal" at bounding box center [541, 398] width 205 height 16
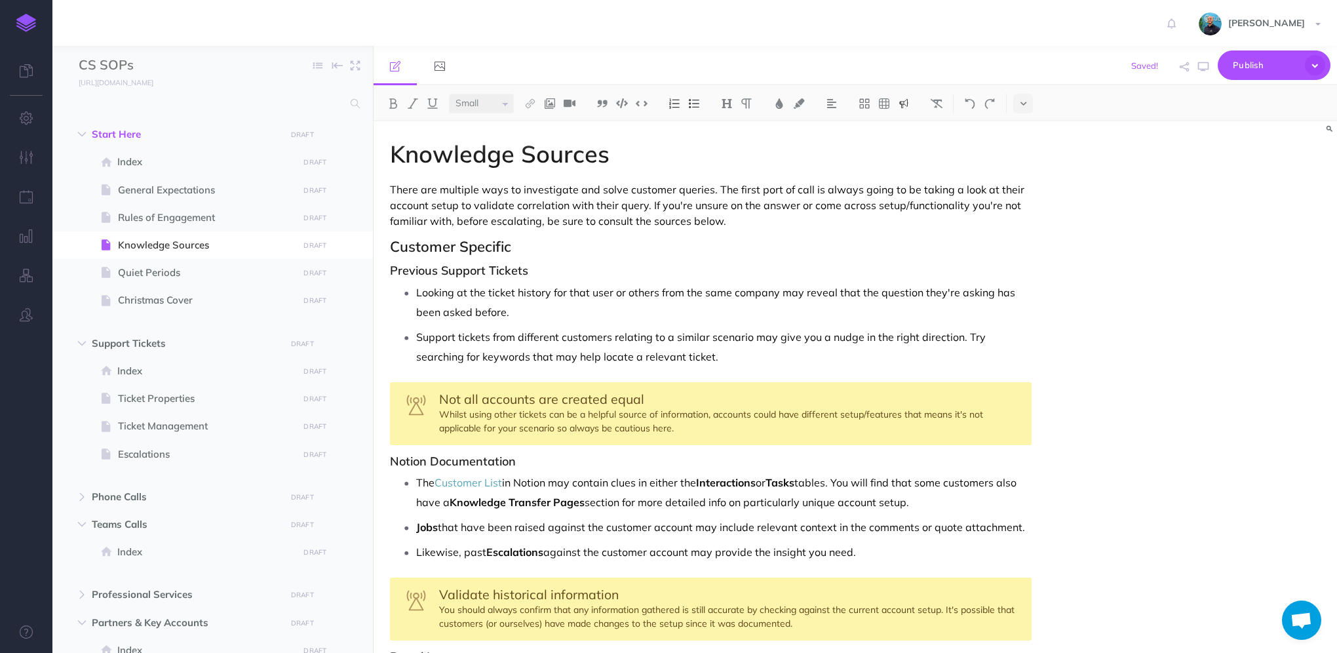
click at [438, 396] on div "Not all accounts are created equal Whilst using other tickets can be a helpful …" at bounding box center [710, 413] width 641 height 63
select select "large"
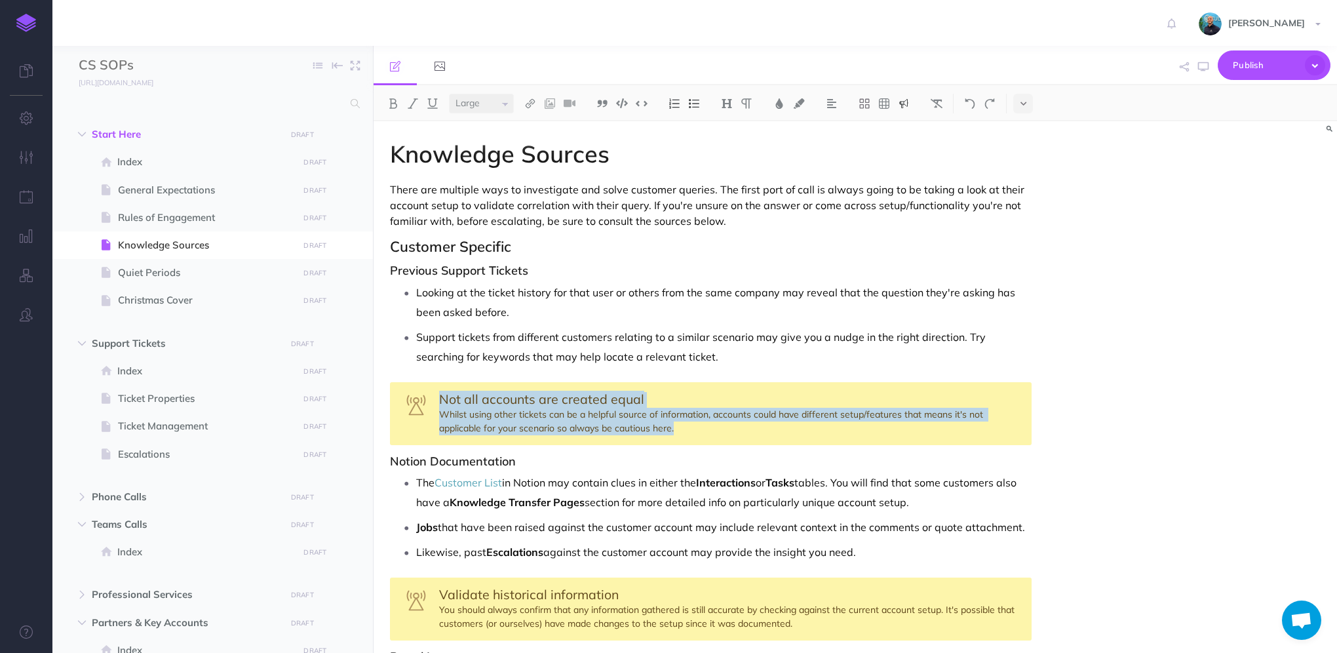
copy div "Not all accounts are created equal Whilst using other tickets can be a helpful …"
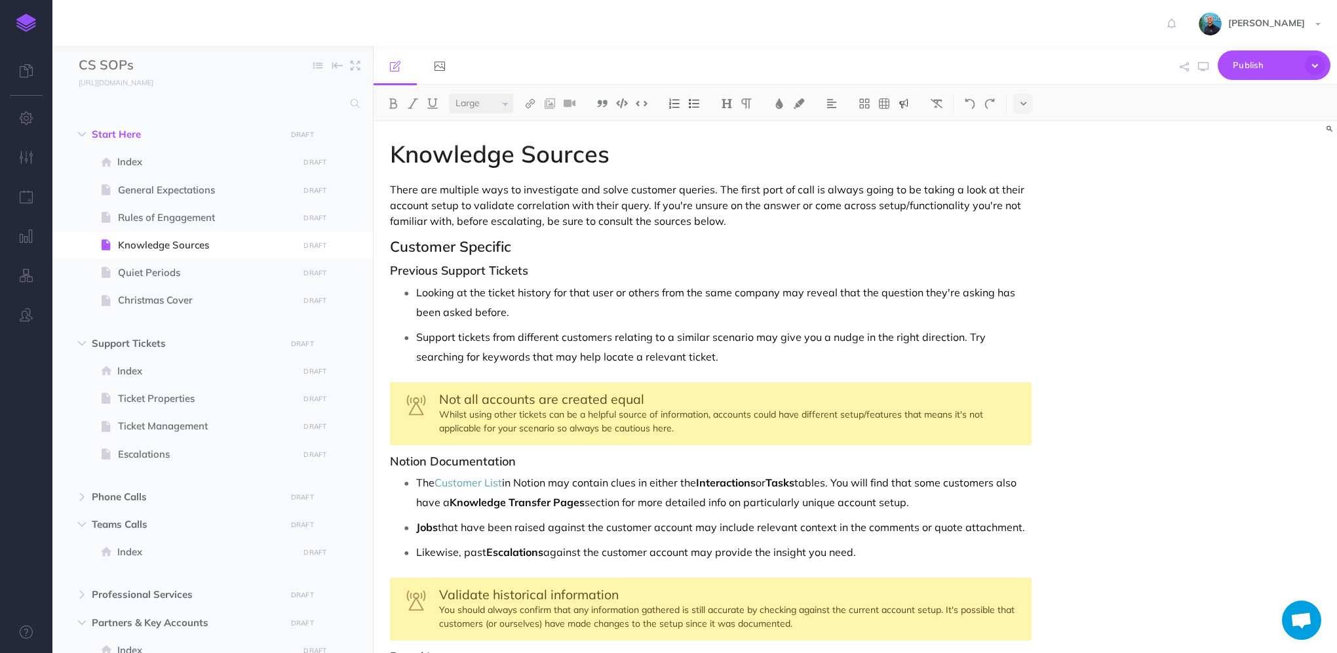
click at [1196, 367] on div "Knowledge Sources There are multiple ways to investigate and solve customer que…" at bounding box center [854, 386] width 963 height 531
click at [220, 273] on span "Quiet Periods" at bounding box center [206, 273] width 176 height 16
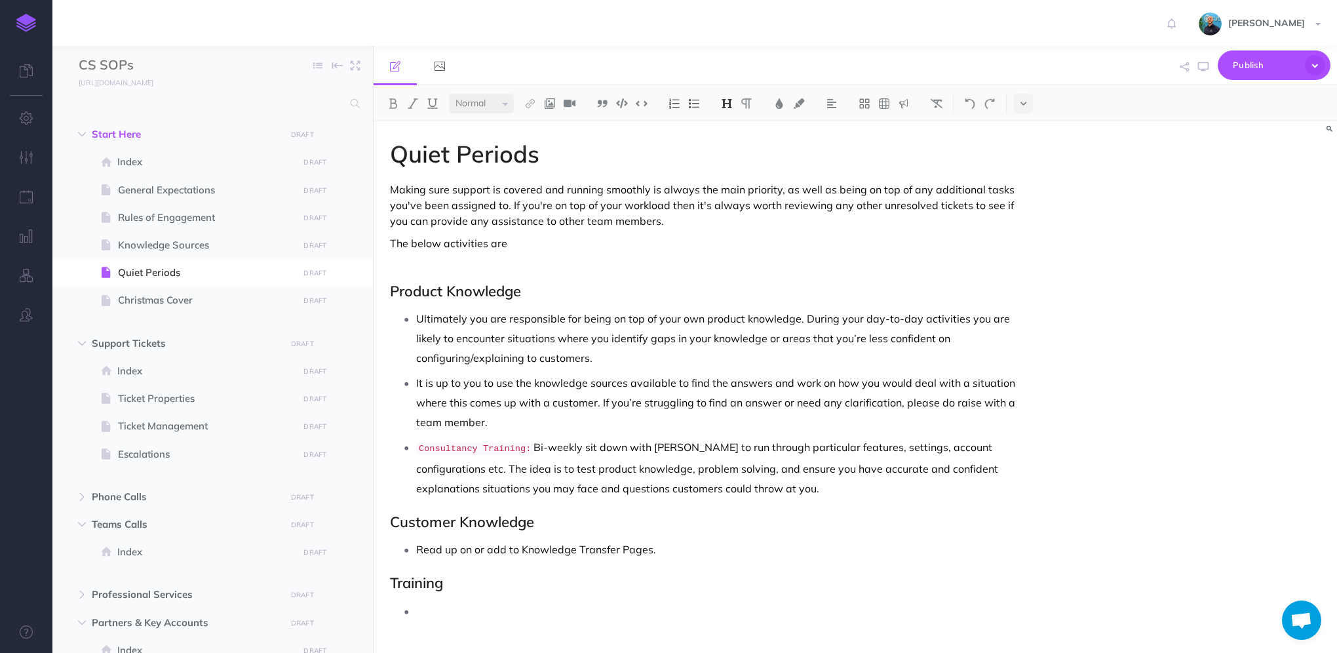
click at [457, 256] on div "Quiet Periods Making sure support is covered and running smoothly is always the…" at bounding box center [710, 515] width 674 height 789
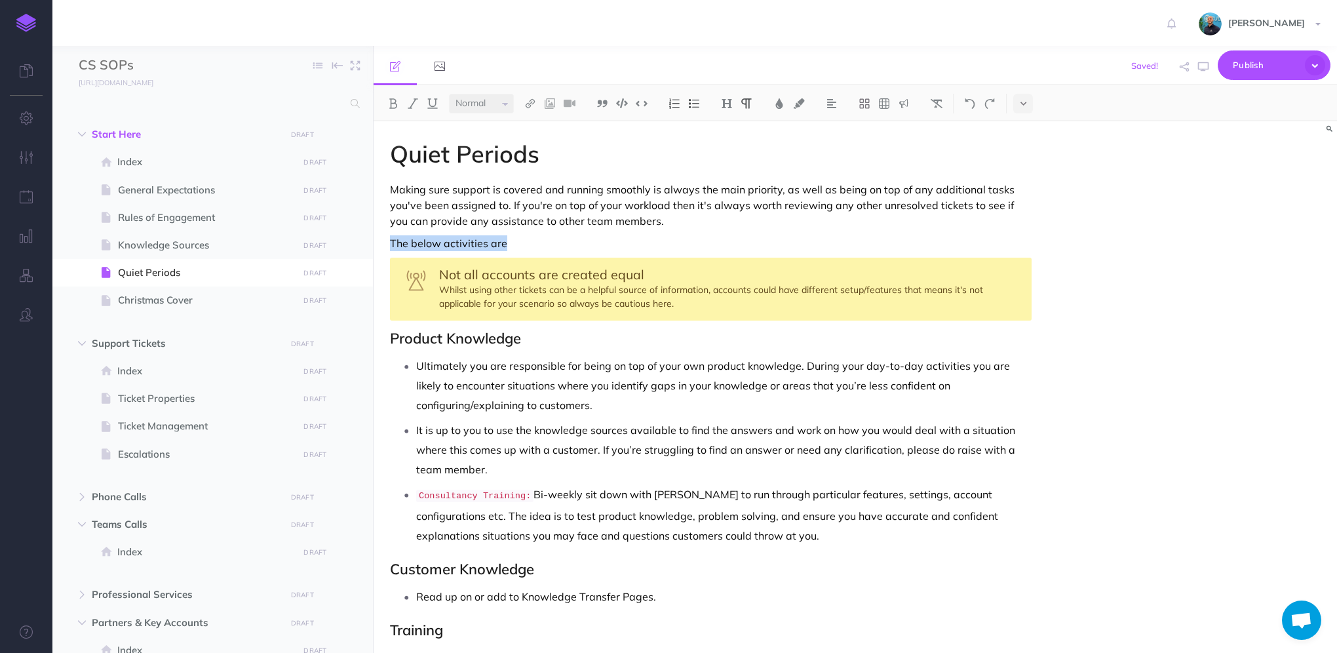
drag, startPoint x: 512, startPoint y: 246, endPoint x: 384, endPoint y: 244, distance: 128.4
click at [384, 244] on div "Quiet Periods Making sure support is covered and running smoothly is always the…" at bounding box center [710, 539] width 674 height 836
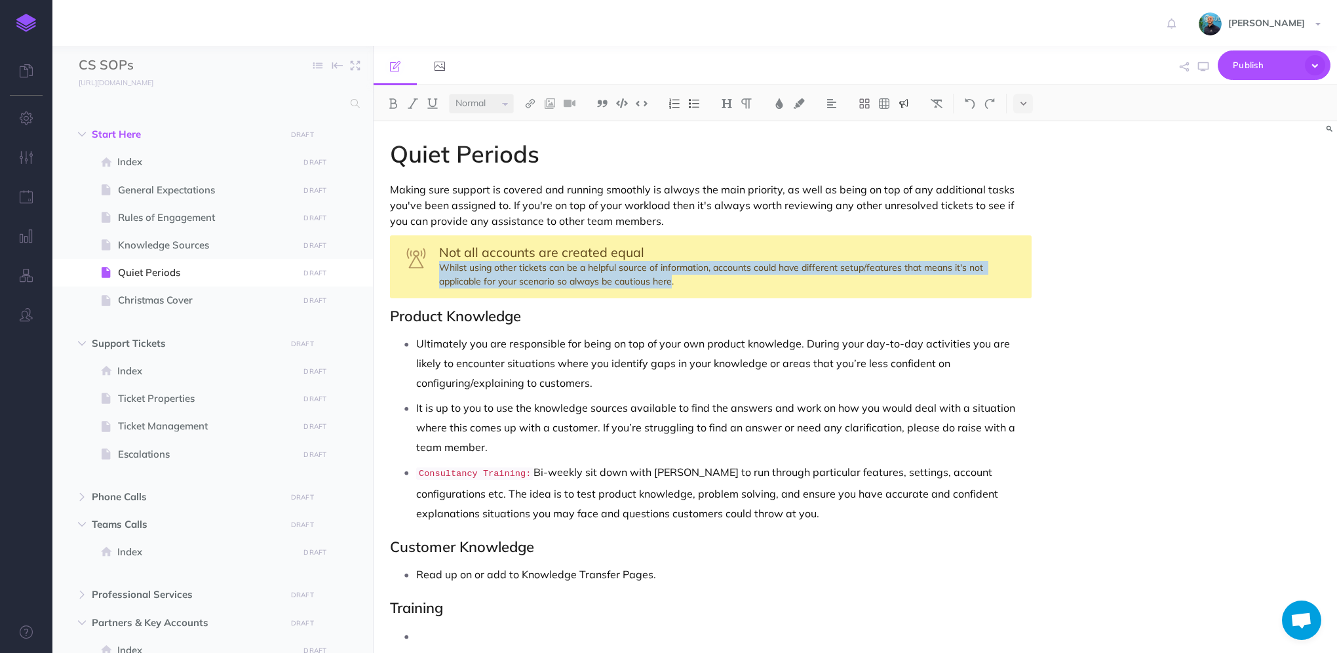
drag, startPoint x: 670, startPoint y: 280, endPoint x: 432, endPoint y: 265, distance: 238.3
click at [432, 265] on div "Not all accounts are created equal Whilst using other tickets can be a helpful …" at bounding box center [710, 266] width 641 height 63
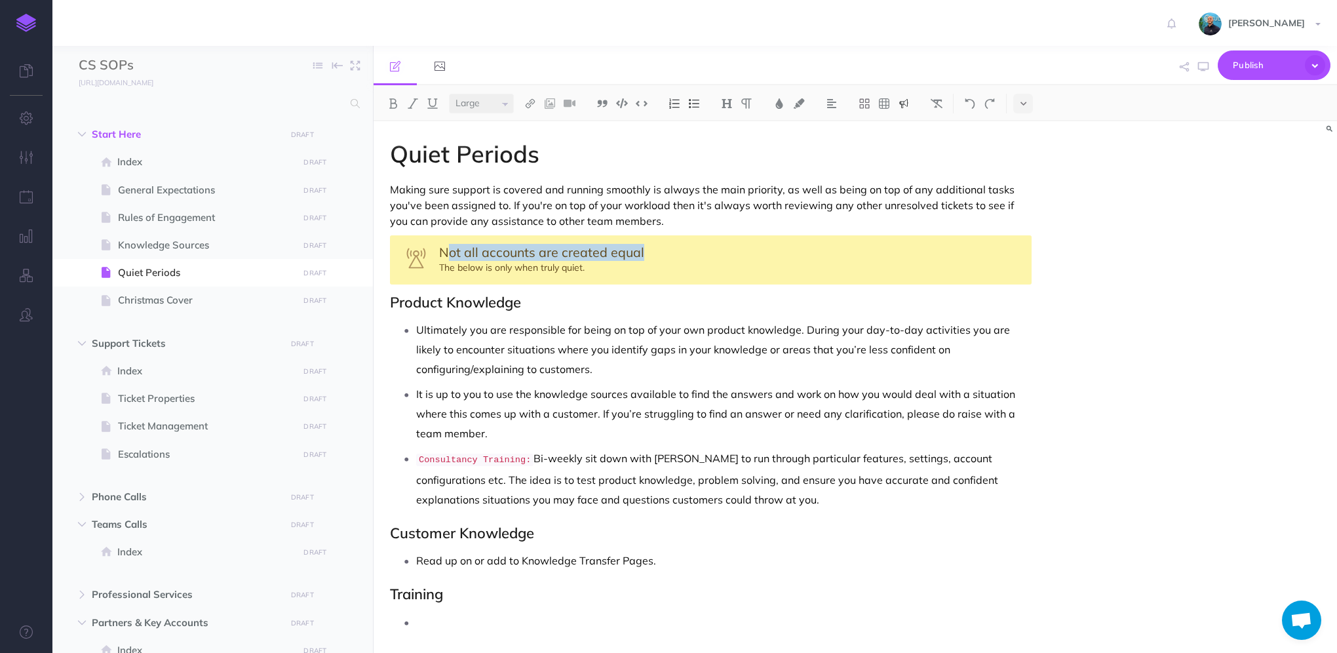
drag, startPoint x: 444, startPoint y: 247, endPoint x: 643, endPoint y: 240, distance: 199.3
click at [643, 240] on div "Not all accounts are created equal The below is only when truly quiet." at bounding box center [710, 259] width 641 height 49
select select "small"
select select "null"
click at [589, 265] on div "Support & assigned tasks are top priority The below is only when truly quiet." at bounding box center [710, 259] width 641 height 49
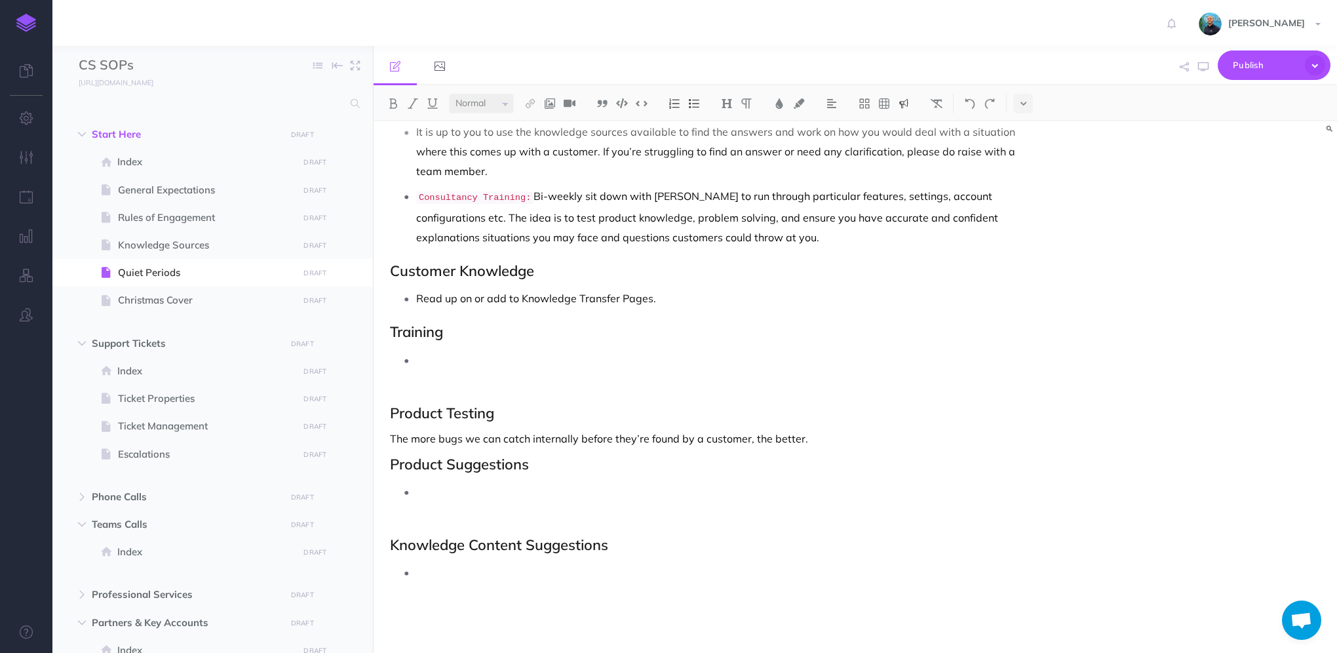
scroll to position [197, 0]
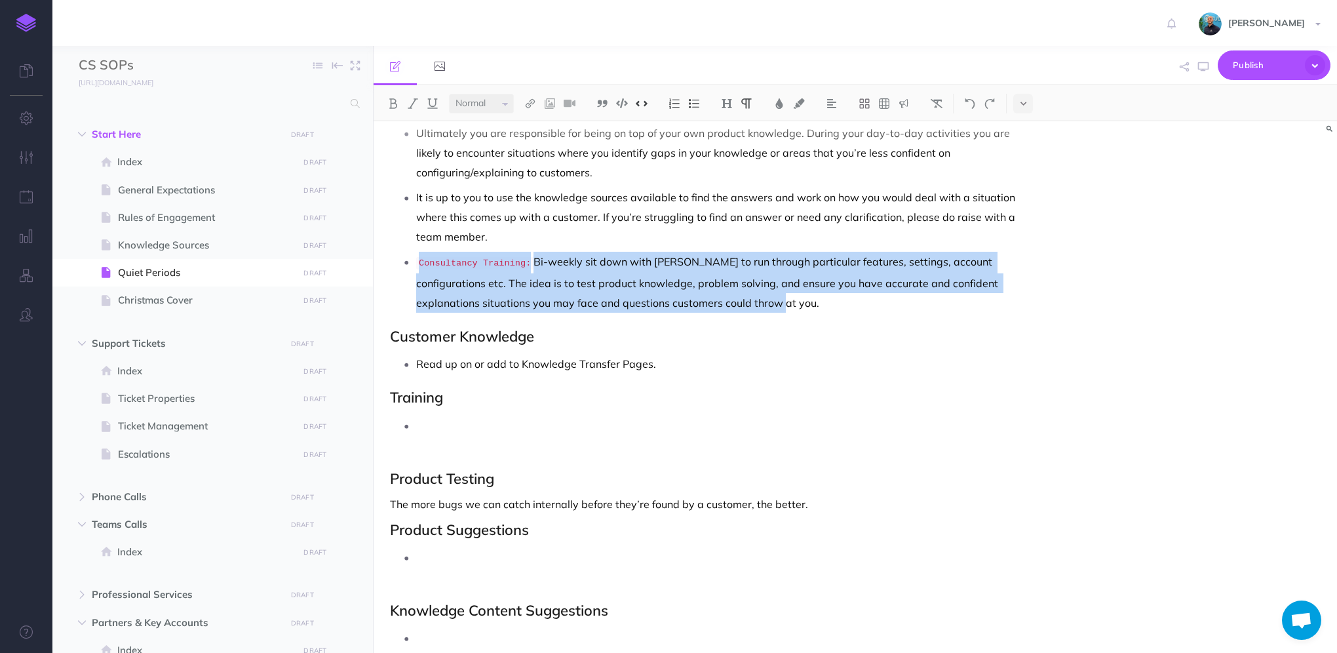
drag, startPoint x: 719, startPoint y: 303, endPoint x: 411, endPoint y: 261, distance: 310.8
click at [416, 261] on li "Consultancy Training: Bi-weekly sit down with [PERSON_NAME] to run through part…" at bounding box center [723, 282] width 615 height 61
copy p "Consultancy Training: Bi-weekly sit down with [PERSON_NAME] to run through part…"
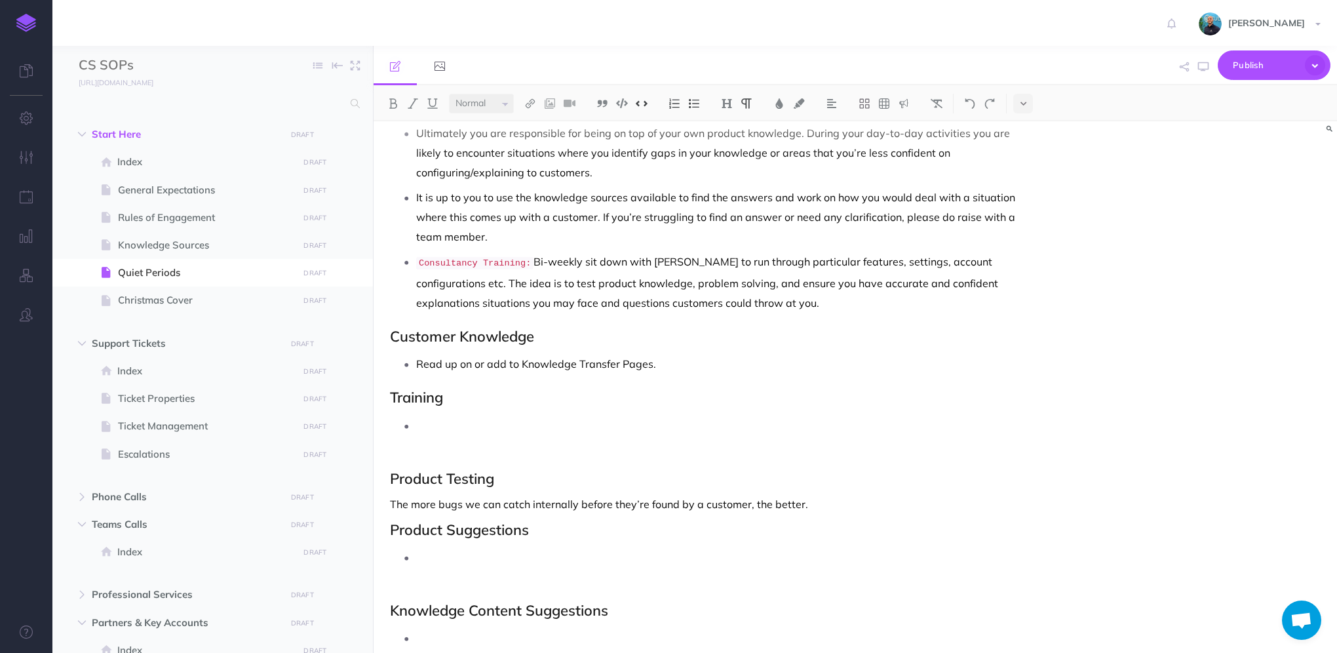
click at [461, 425] on p at bounding box center [723, 434] width 615 height 39
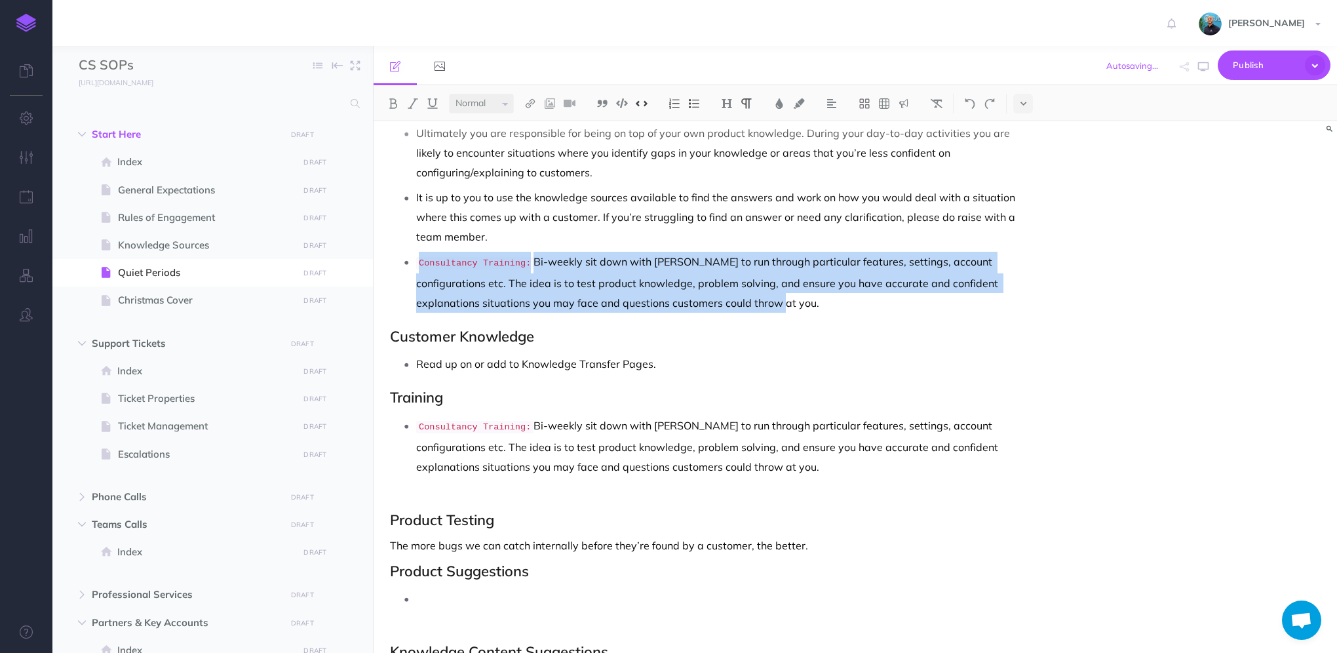
drag, startPoint x: 707, startPoint y: 301, endPoint x: 378, endPoint y: 265, distance: 330.8
click at [378, 265] on div "Quiet Periods Making sure support is covered and running smoothly is always the…" at bounding box center [710, 345] width 674 height 841
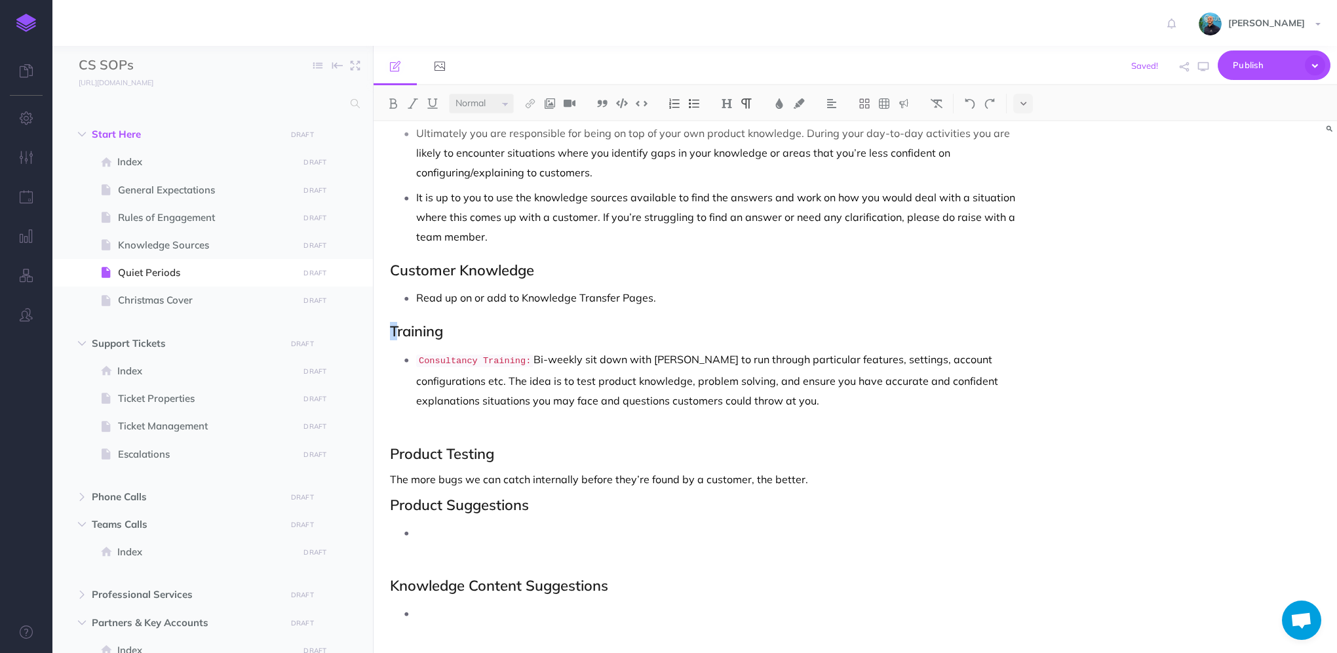
drag, startPoint x: 396, startPoint y: 330, endPoint x: 385, endPoint y: 333, distance: 11.6
click at [385, 333] on div "Quiet Periods Making sure support is covered and running smoothly is always the…" at bounding box center [710, 312] width 674 height 775
click at [390, 333] on h2 "Training" at bounding box center [710, 331] width 641 height 16
click at [594, 330] on h2 "Consultancy Training" at bounding box center [710, 331] width 641 height 16
click at [559, 371] on p "Consultancy Training: Bi-weekly sit down with [PERSON_NAME] to run through part…" at bounding box center [723, 389] width 615 height 81
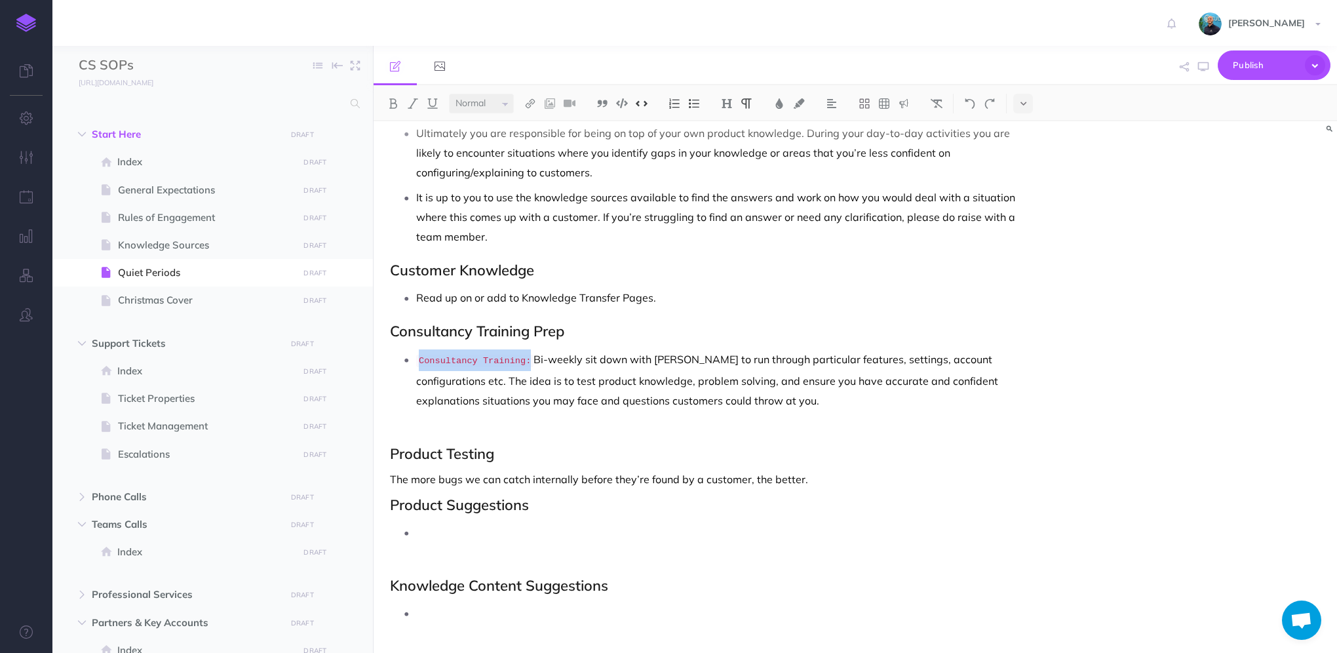
drag, startPoint x: 524, startPoint y: 358, endPoint x: 419, endPoint y: 355, distance: 105.5
click at [419, 355] on p "Consultancy Training: Bi-weekly sit down with [PERSON_NAME] to run through part…" at bounding box center [723, 389] width 615 height 81
click at [480, 359] on p "You will have fortnightly sessions with your manager to run through particular …" at bounding box center [723, 388] width 615 height 79
click at [675, 356] on p "You will have a fortnightly session with your manager to run through particular…" at bounding box center [723, 388] width 615 height 79
click at [419, 351] on p "You will have a fortnightly session with your manager in your calendar to run t…" at bounding box center [723, 388] width 615 height 79
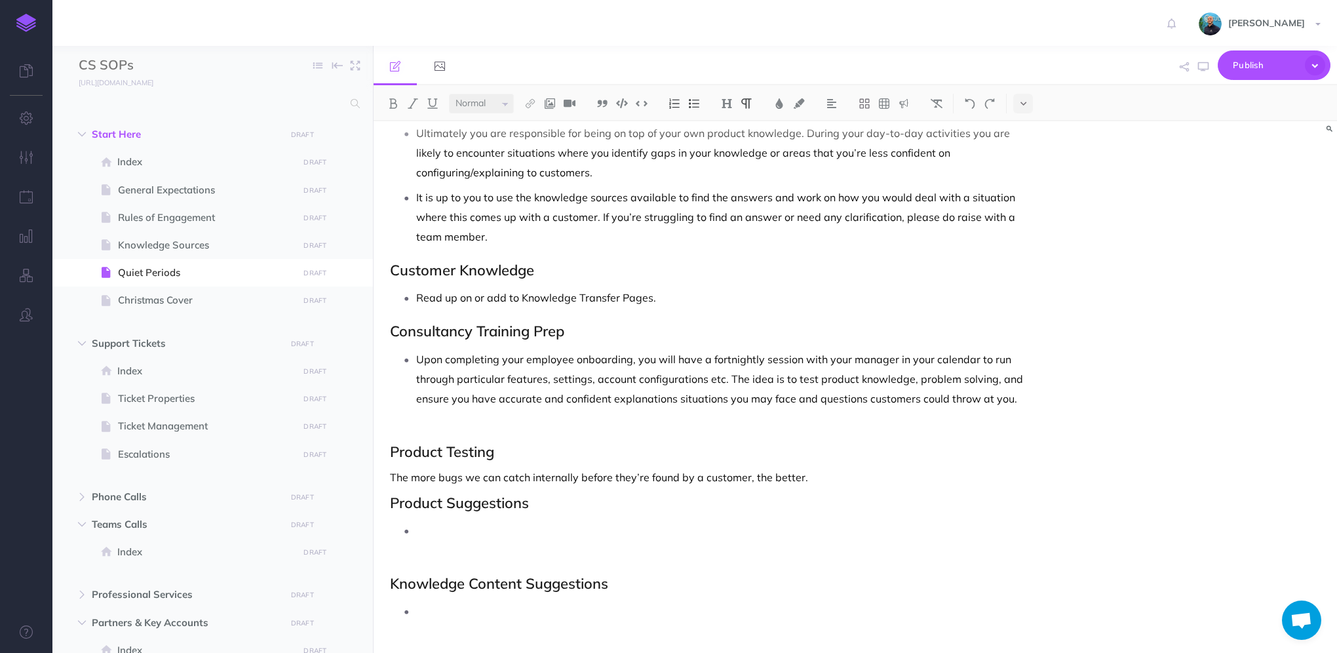
click at [898, 356] on p "Upon completing your employee onboarding, you will have a fortnightly session w…" at bounding box center [723, 388] width 615 height 79
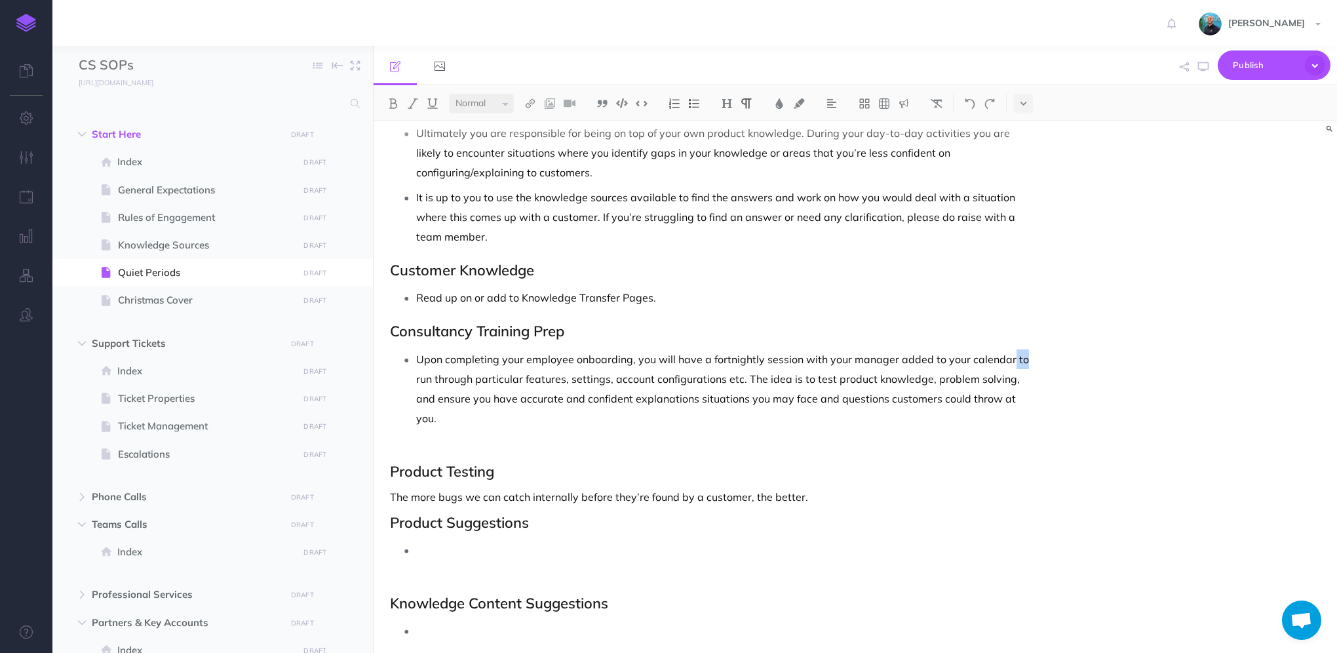
drag, startPoint x: 1019, startPoint y: 356, endPoint x: 1009, endPoint y: 354, distance: 10.8
click at [1009, 354] on p "Upon completing your employee onboarding, you will have a fortnightly session w…" at bounding box center [723, 398] width 615 height 98
click at [420, 357] on p "Upon completing your employee onboarding, you will have a fortnightly Consultan…" at bounding box center [723, 398] width 615 height 98
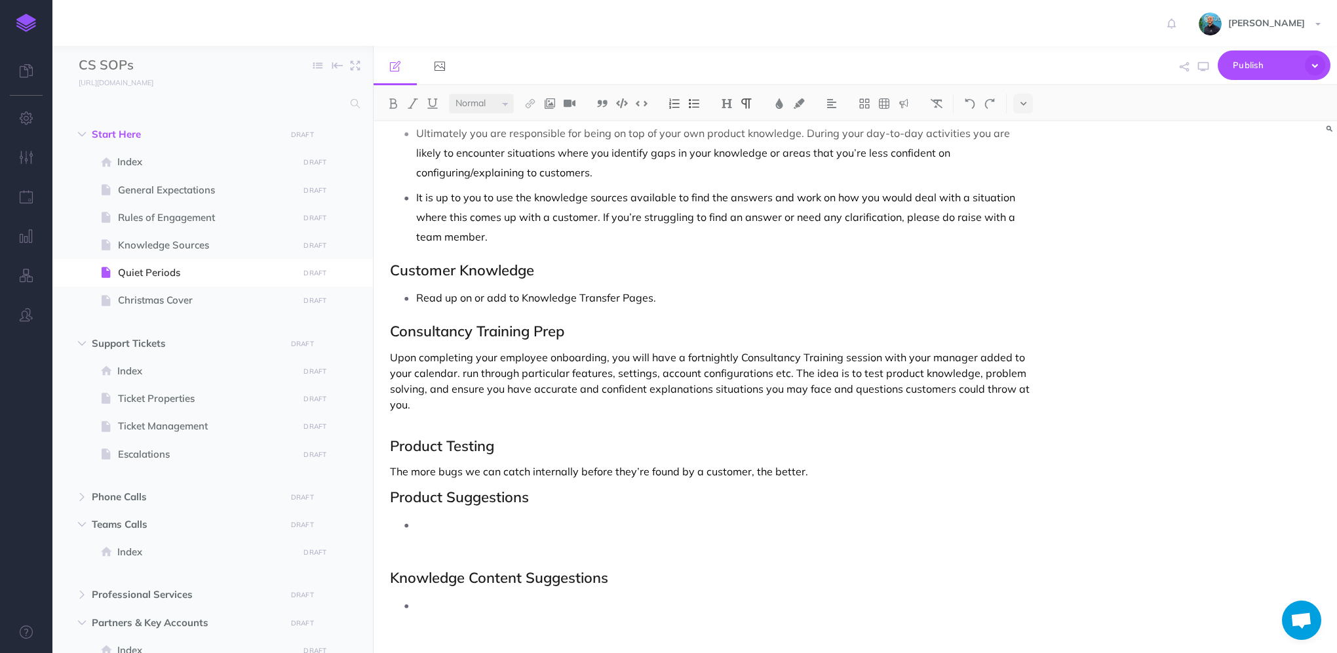
click at [462, 374] on p "Upon completing your employee onboarding, you will have a fortnightly Consultan…" at bounding box center [710, 388] width 641 height 79
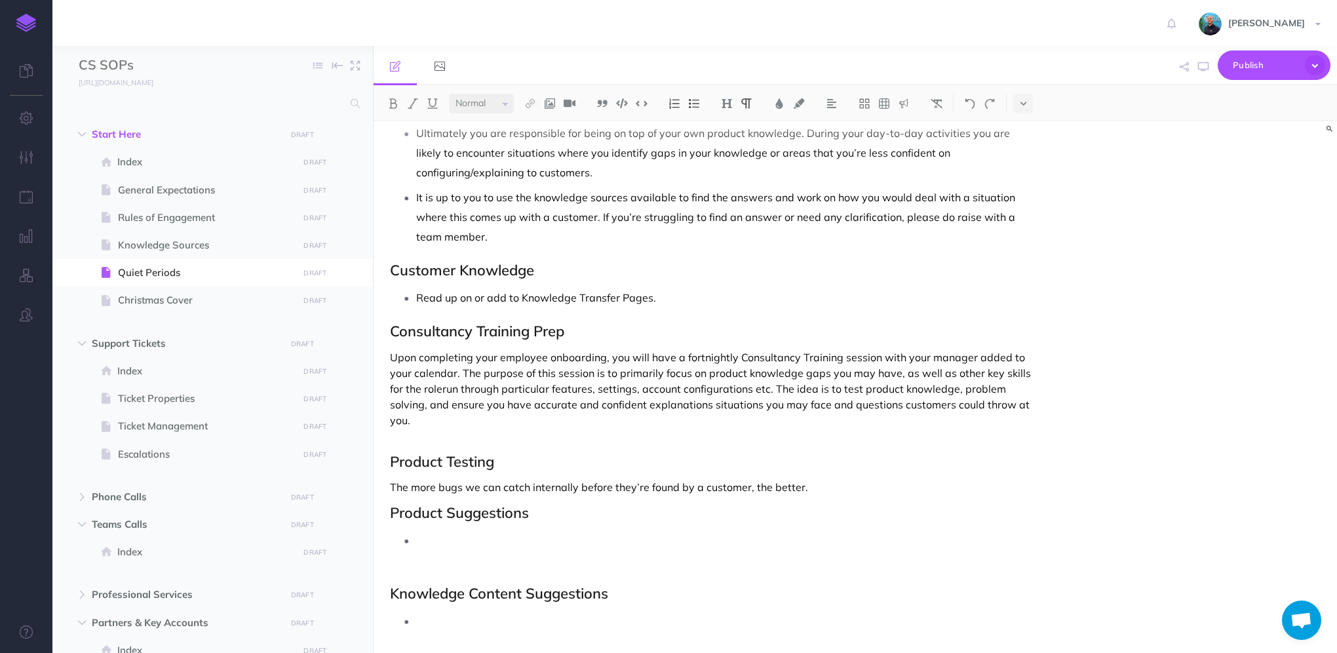
click at [955, 375] on p "Upon completing your employee onboarding, you will have a fortnightly Consultan…" at bounding box center [710, 396] width 641 height 94
click at [518, 388] on p "Upon completing your employee onboarding, you will have a fortnightly Consultan…" at bounding box center [710, 396] width 641 height 94
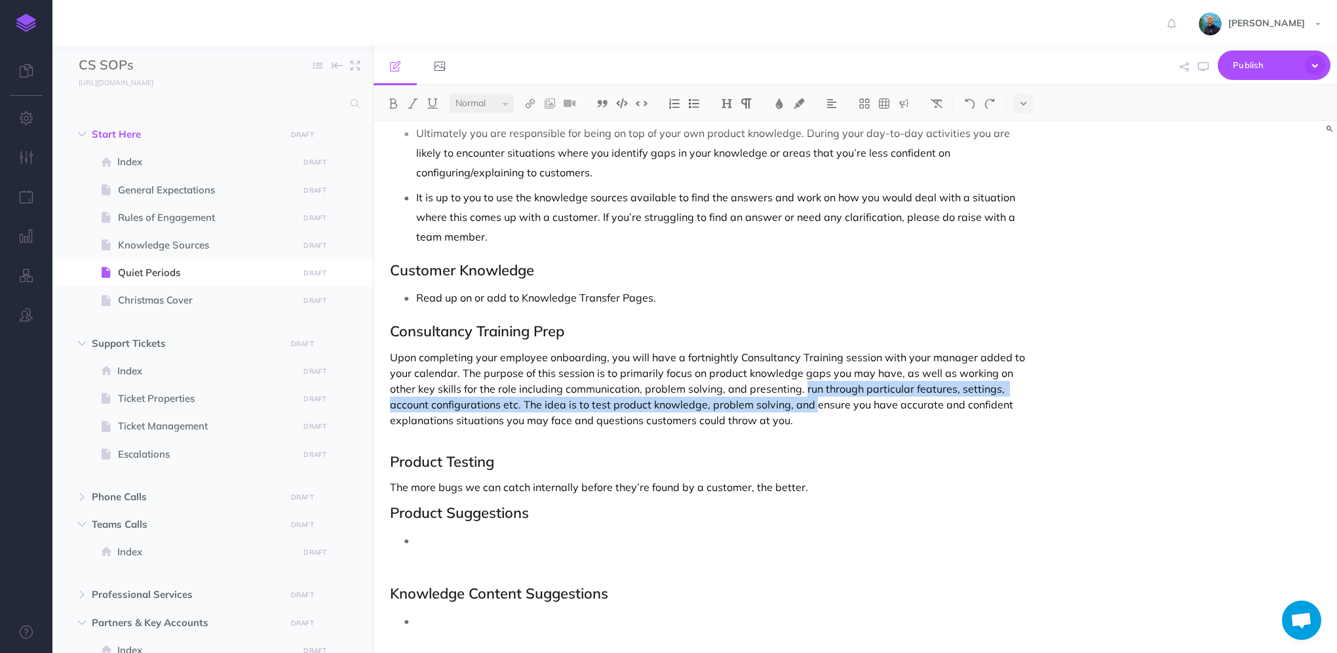
drag, startPoint x: 812, startPoint y: 404, endPoint x: 803, endPoint y: 385, distance: 22.0
click at [803, 385] on p "Upon completing your employee onboarding, you will have a fortnightly Consultan…" at bounding box center [710, 396] width 641 height 94
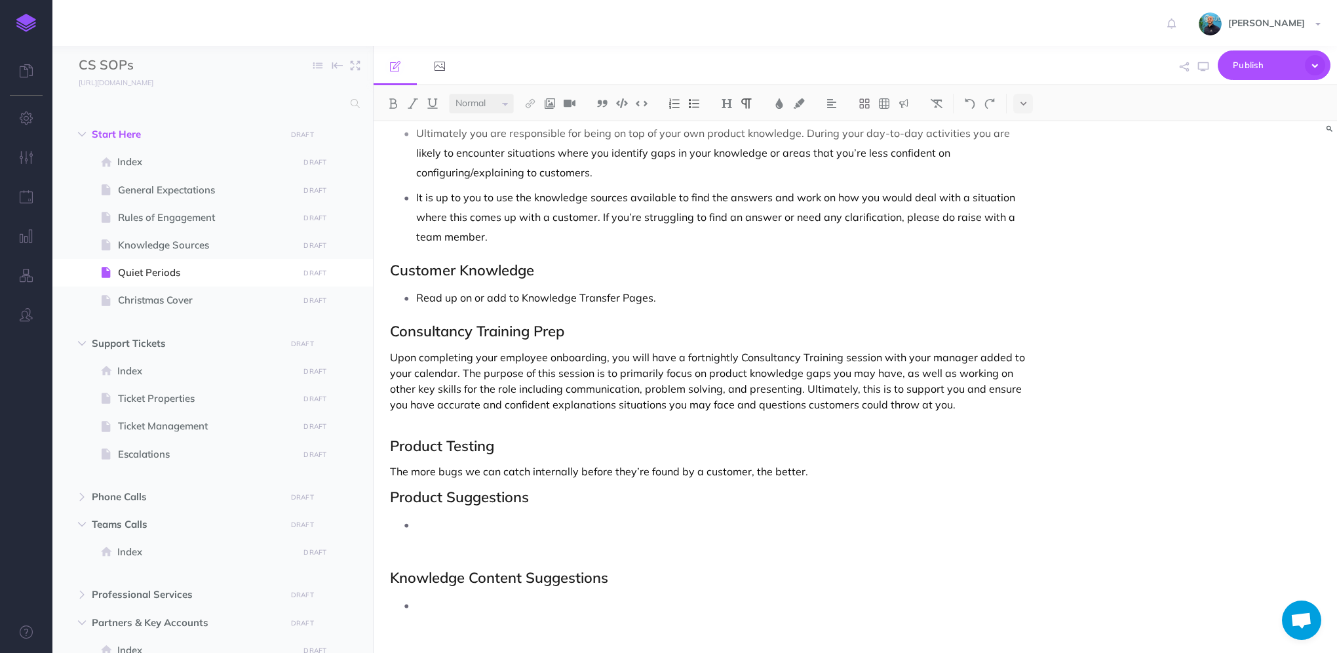
click at [888, 387] on p "Upon completing your employee onboarding, you will have a fortnightly Consultan…" at bounding box center [710, 388] width 641 height 79
click at [648, 405] on p "Upon completing your employee onboarding, you will have a fortnightly Consultan…" at bounding box center [710, 388] width 641 height 79
click at [1019, 402] on p "Upon completing your employee onboarding, you will have a fortnightly Consultan…" at bounding box center [710, 388] width 641 height 79
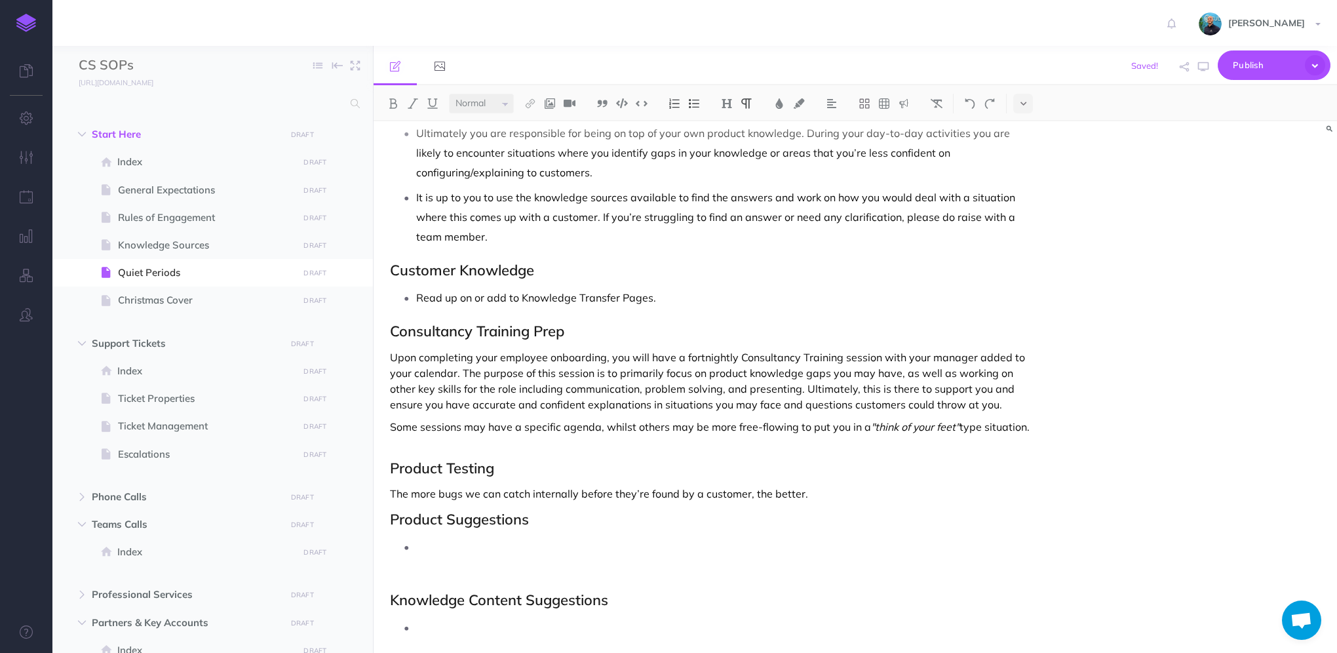
click at [562, 427] on p "Some sessions may have a specific agenda, whilst others may be more free-flowin…" at bounding box center [710, 434] width 641 height 31
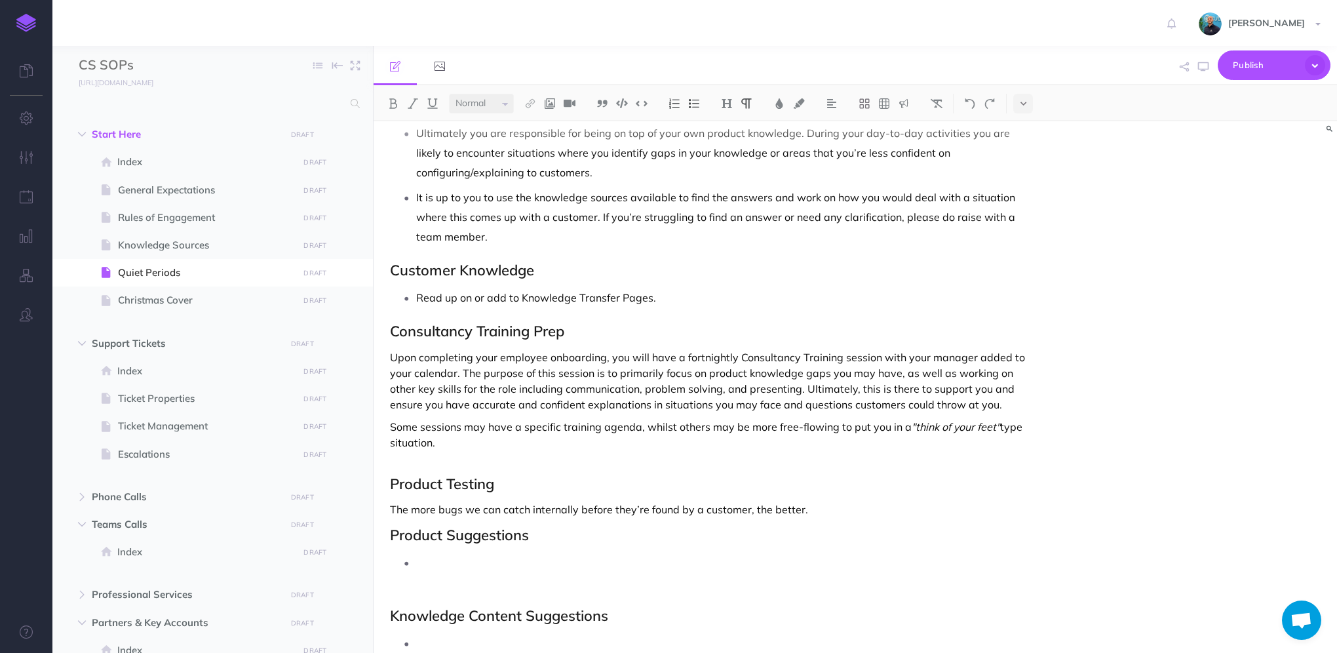
click at [598, 440] on p "Some sessions may have a specific training agenda, whilst others may be more fr…" at bounding box center [710, 442] width 641 height 47
click at [936, 440] on p "Some sessions may have a specific training agenda, whilst others may be more fr…" at bounding box center [710, 442] width 641 height 47
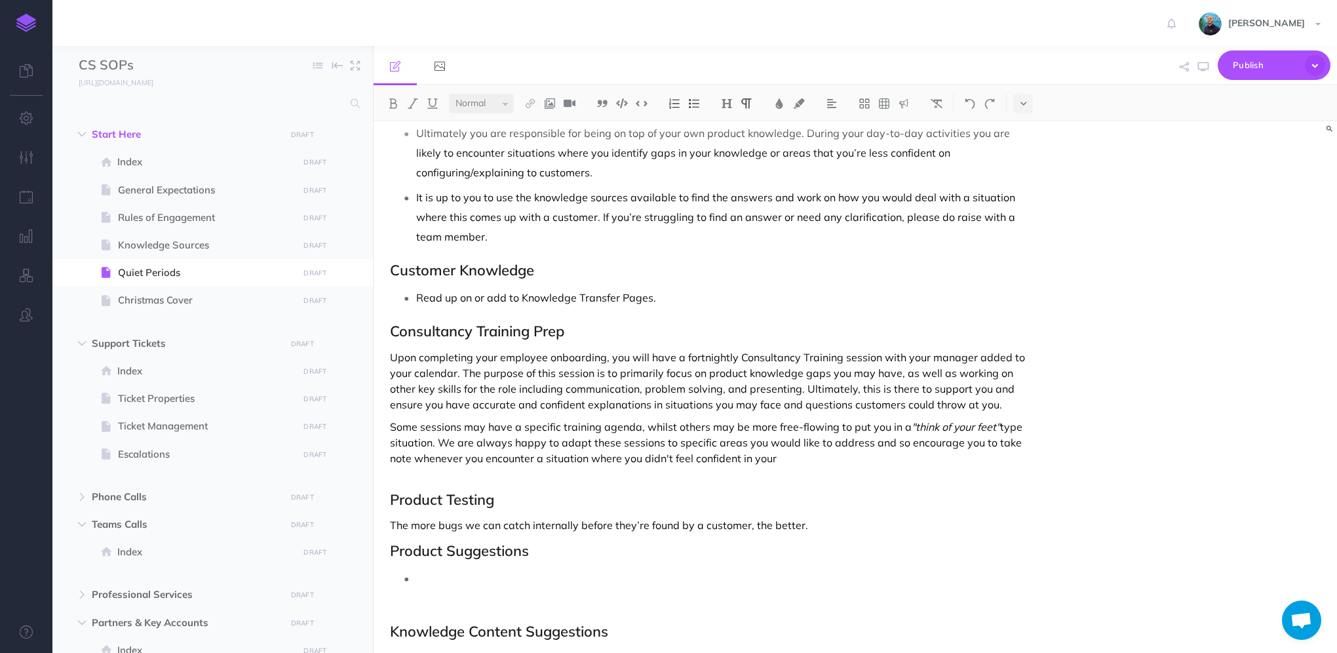
click at [796, 468] on p "Some sessions may have a specific training agenda, whilst others may be more fr…" at bounding box center [710, 450] width 641 height 63
click at [805, 455] on p "Some sessions may have a specific training agenda, whilst others may be more fr…" at bounding box center [710, 450] width 641 height 63
click at [850, 457] on p "Some sessions may have a specific training agenda, whilst others may be more fr…" at bounding box center [710, 450] width 641 height 63
click at [853, 457] on p "Some sessions may have a specific training agenda, whilst others may be more fr…" at bounding box center [710, 450] width 641 height 63
click at [1009, 453] on p "Some sessions may have a specific training agenda, whilst others may be more fr…" at bounding box center [710, 450] width 641 height 63
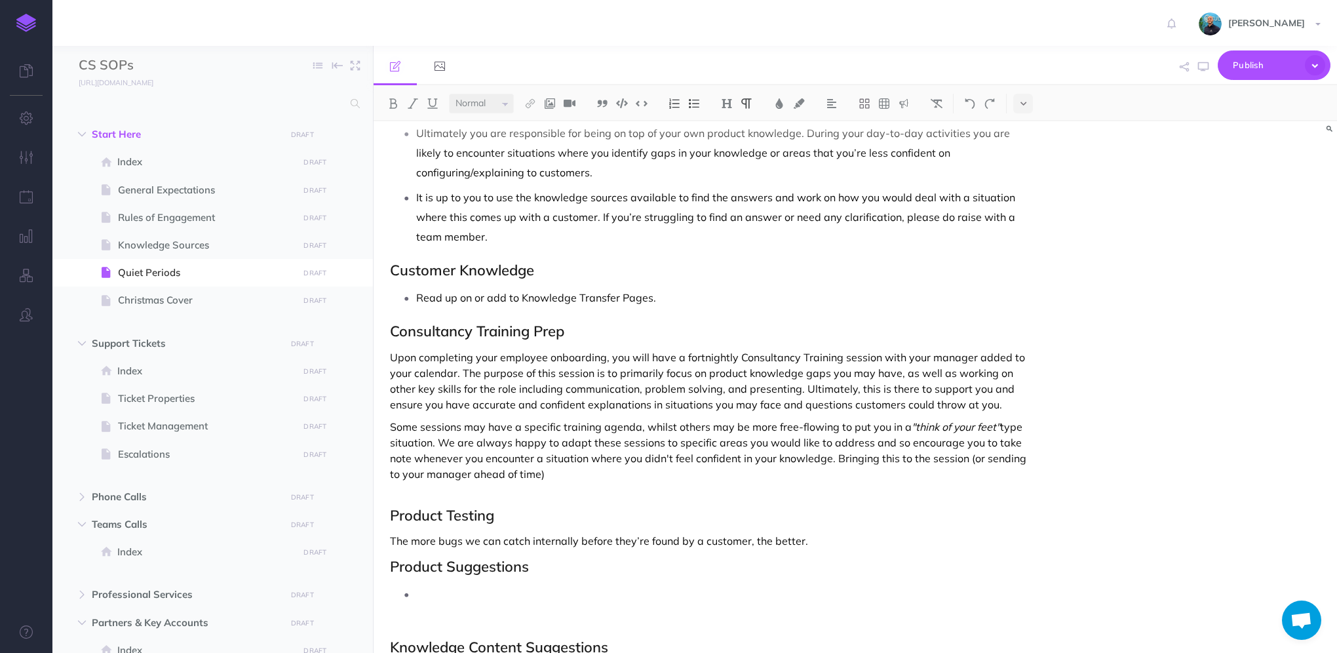
click at [571, 471] on p "Some sessions may have a specific training agenda, whilst others may be more fr…" at bounding box center [710, 458] width 641 height 79
click at [1002, 385] on p "Upon completing your employee onboarding, you will have a fortnightly Consultan…" at bounding box center [710, 380] width 641 height 63
click at [995, 402] on p "Upon completing your employee onboarding, you will have a fortnightly Consultan…" at bounding box center [710, 380] width 641 height 63
click at [991, 397] on p "Upon completing your employee onboarding, you will have a fortnightly Consultan…" at bounding box center [710, 380] width 641 height 63
click at [839, 471] on p "Some sessions may have a specific training agenda, whilst others may be more fr…" at bounding box center [710, 458] width 641 height 79
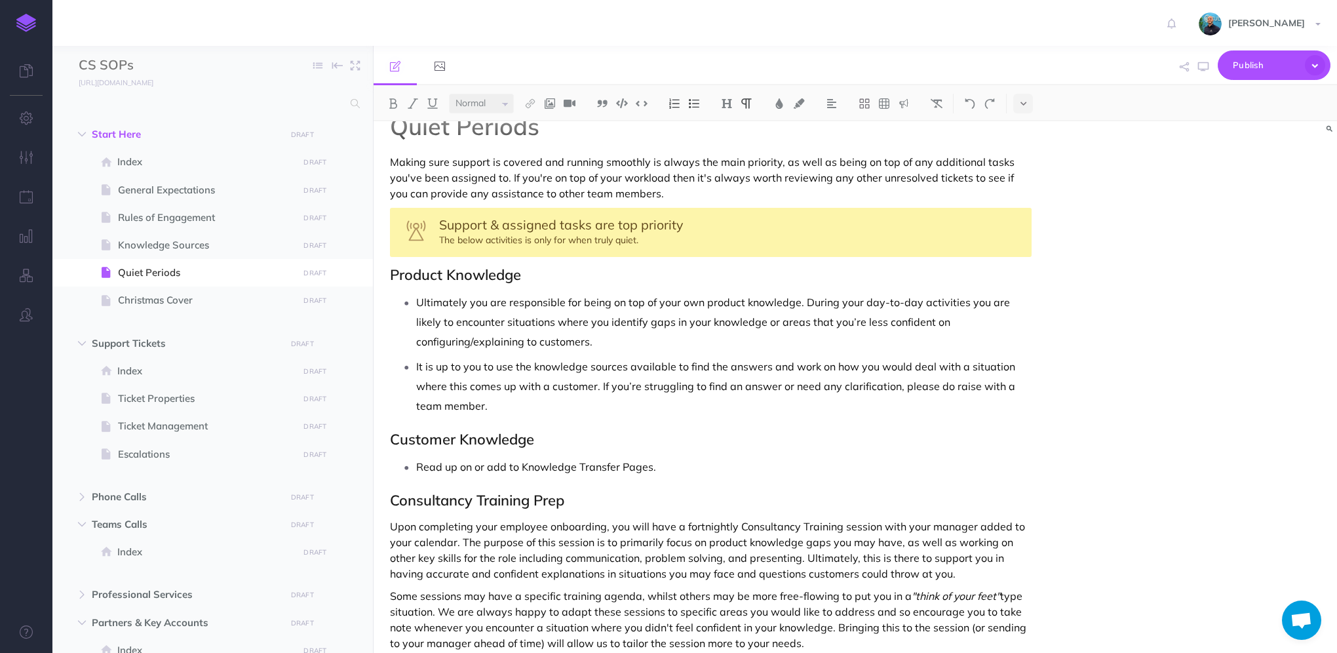
scroll to position [0, 0]
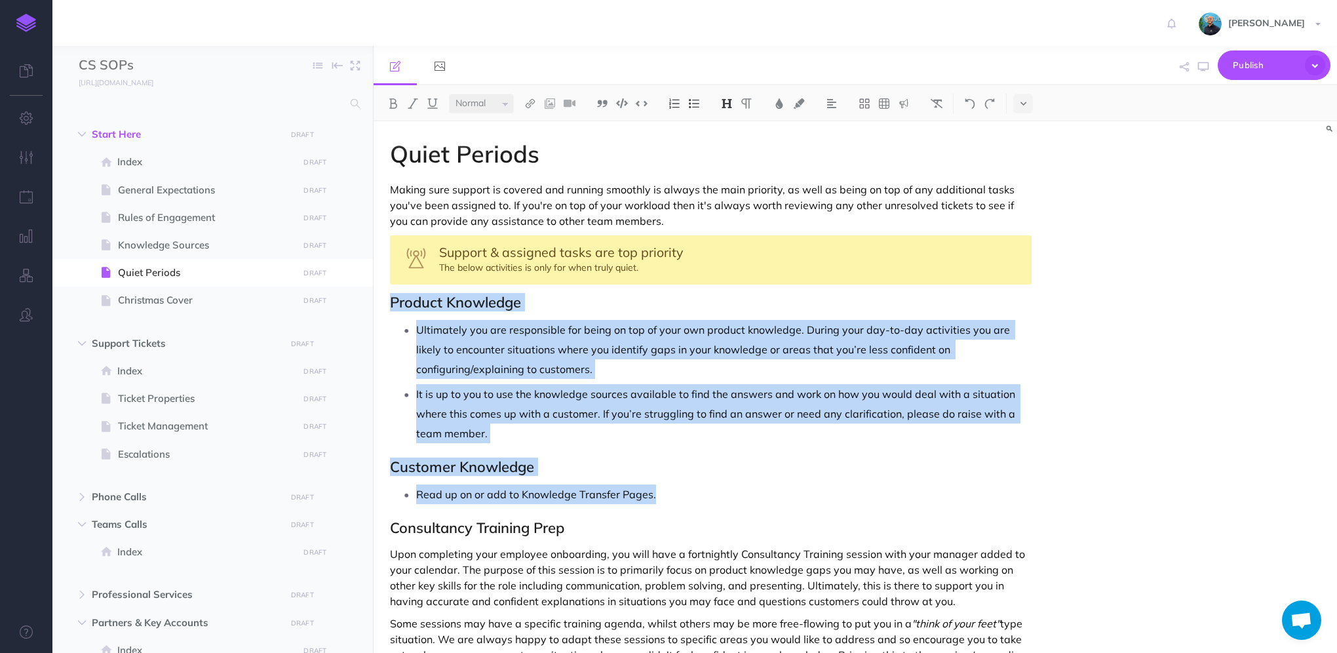
drag, startPoint x: 667, startPoint y: 493, endPoint x: 387, endPoint y: 299, distance: 340.4
click at [387, 299] on div "Quiet Periods Making sure support is covered and running smoothly is always the…" at bounding box center [710, 550] width 674 height 859
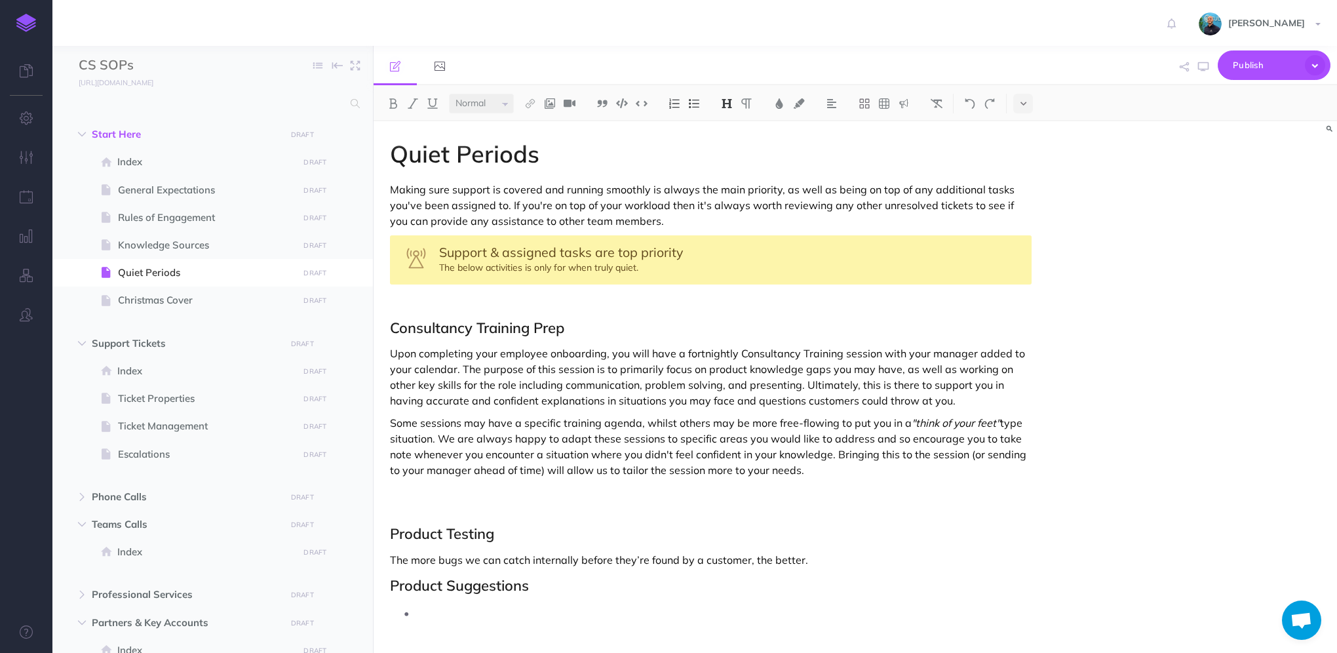
click at [399, 301] on h2 at bounding box center [710, 302] width 641 height 16
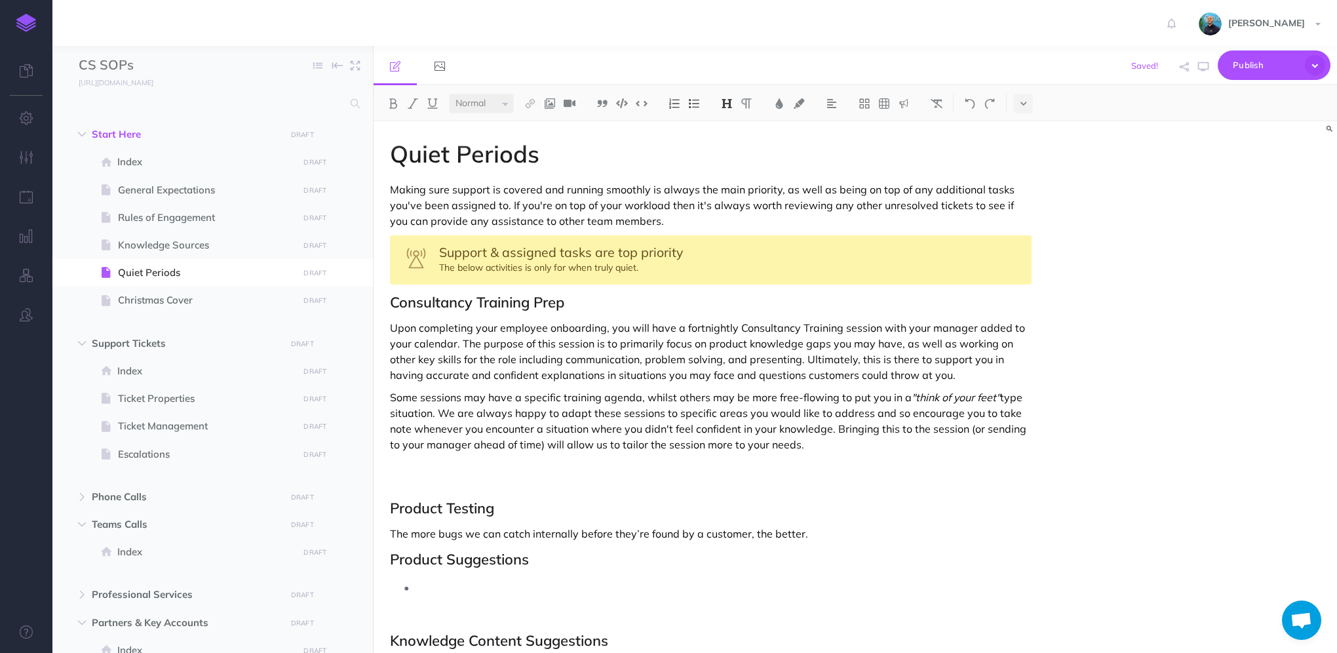
click at [409, 478] on p at bounding box center [710, 474] width 641 height 31
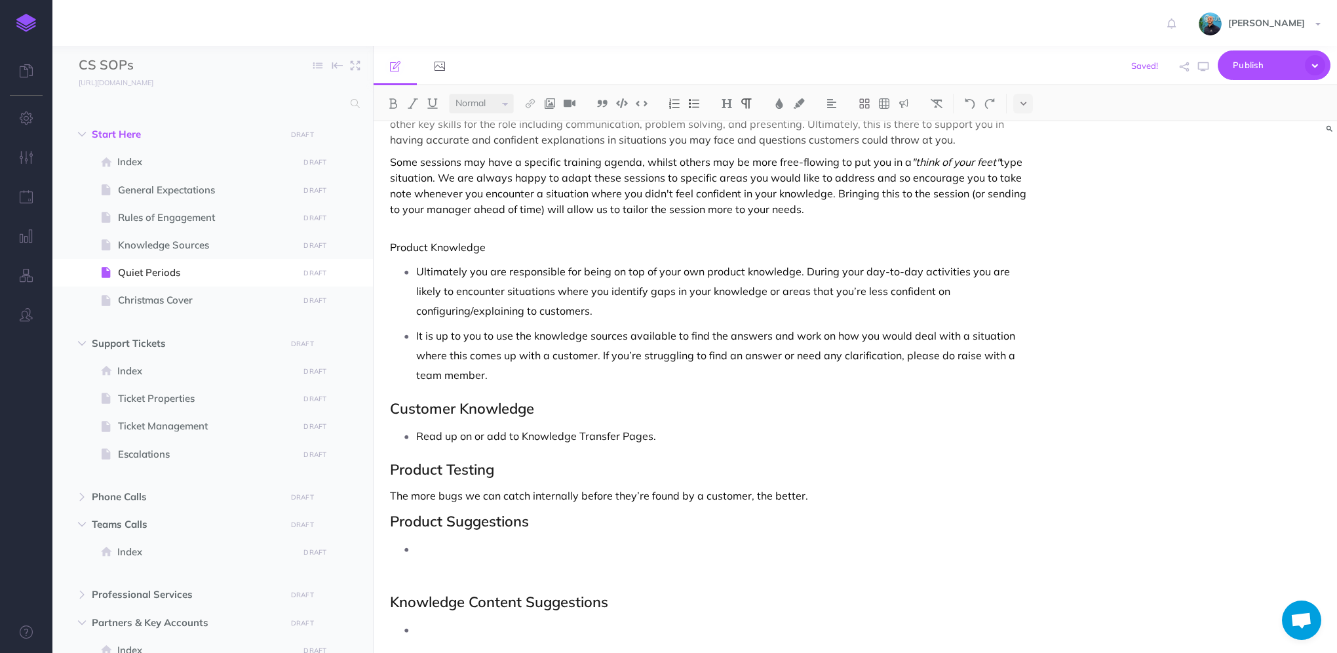
scroll to position [289, 0]
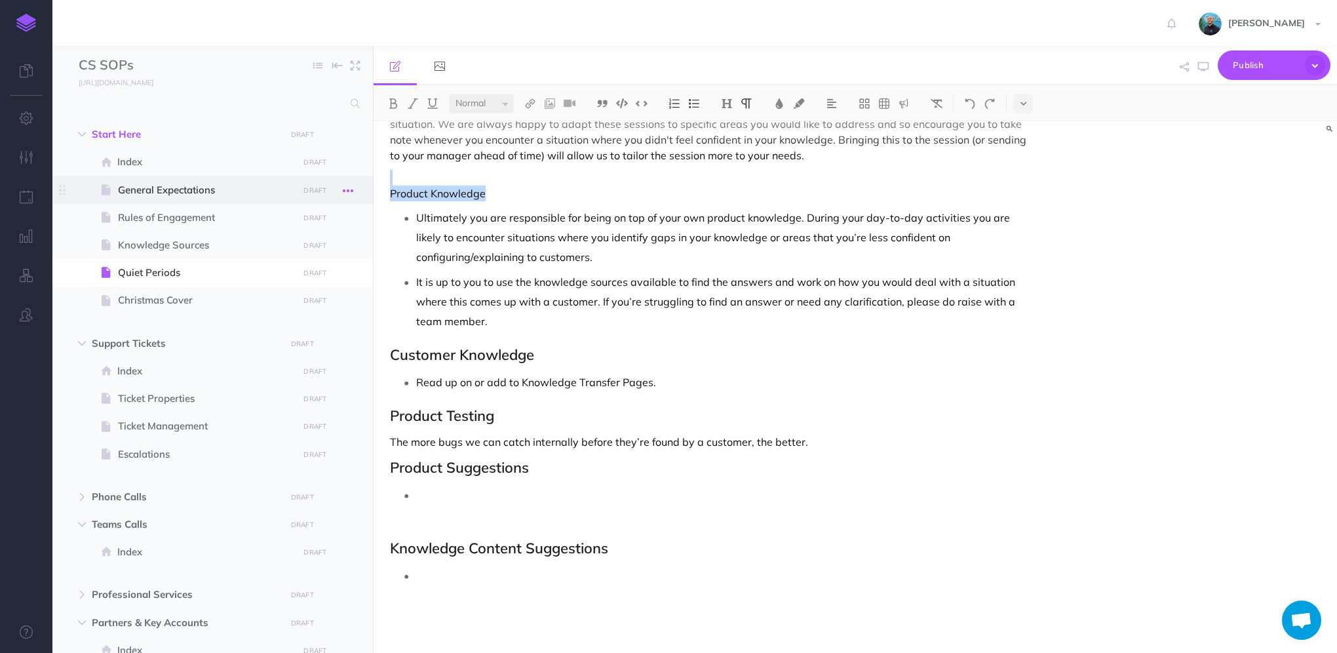
drag, startPoint x: 491, startPoint y: 193, endPoint x: 345, endPoint y: 182, distance: 147.1
click at [345, 182] on div "CS SOPs Collapse all Expand all Expand to root folders [URL][DOMAIN_NAME] Start…" at bounding box center [694, 349] width 1284 height 607
click at [493, 358] on h2 "Customer Knowledge" at bounding box center [710, 355] width 641 height 16
drag, startPoint x: 729, startPoint y: 100, endPoint x: 702, endPoint y: 111, distance: 28.5
click at [729, 100] on img at bounding box center [727, 103] width 12 height 10
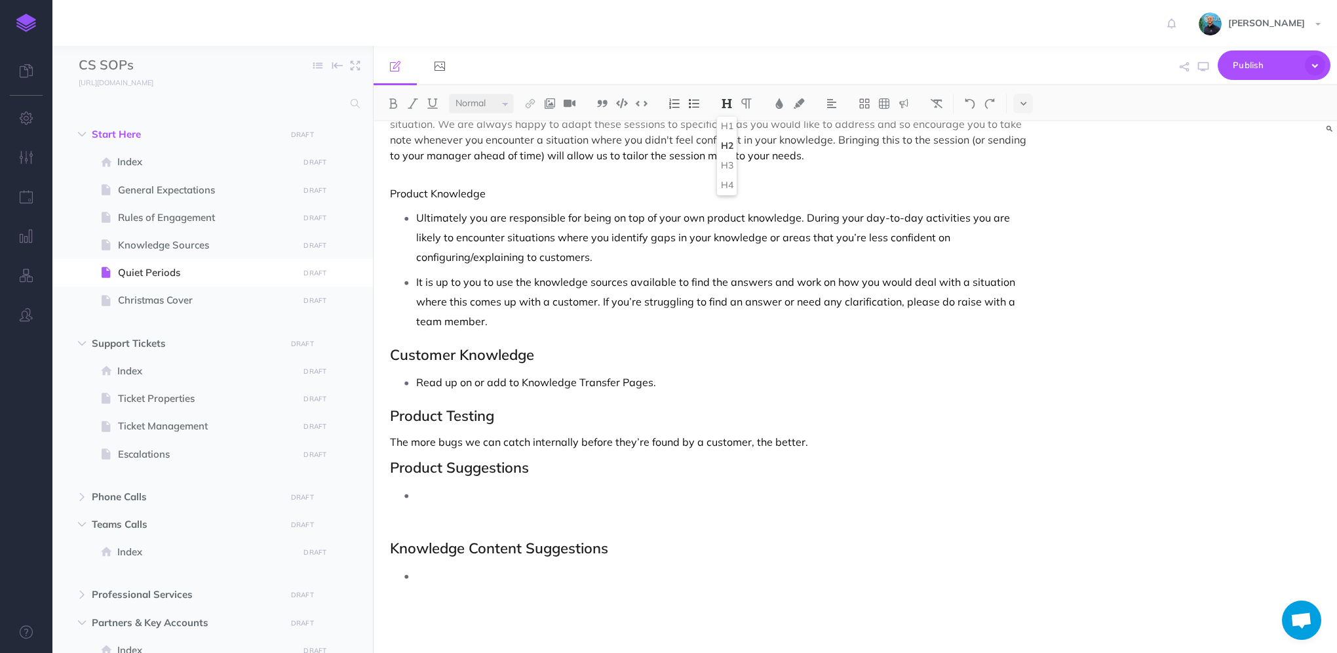
click at [475, 208] on p "Ultimately you are responsible for being on top of your own product knowledge. …" at bounding box center [723, 237] width 615 height 59
drag, startPoint x: 492, startPoint y: 191, endPoint x: 305, endPoint y: 183, distance: 187.5
click at [305, 184] on div "CS SOPs Collapse all Expand all Expand to root folders [URL][DOMAIN_NAME] Start…" at bounding box center [694, 349] width 1284 height 607
click at [725, 102] on img at bounding box center [727, 103] width 12 height 10
click at [730, 144] on button "H2" at bounding box center [727, 146] width 20 height 20
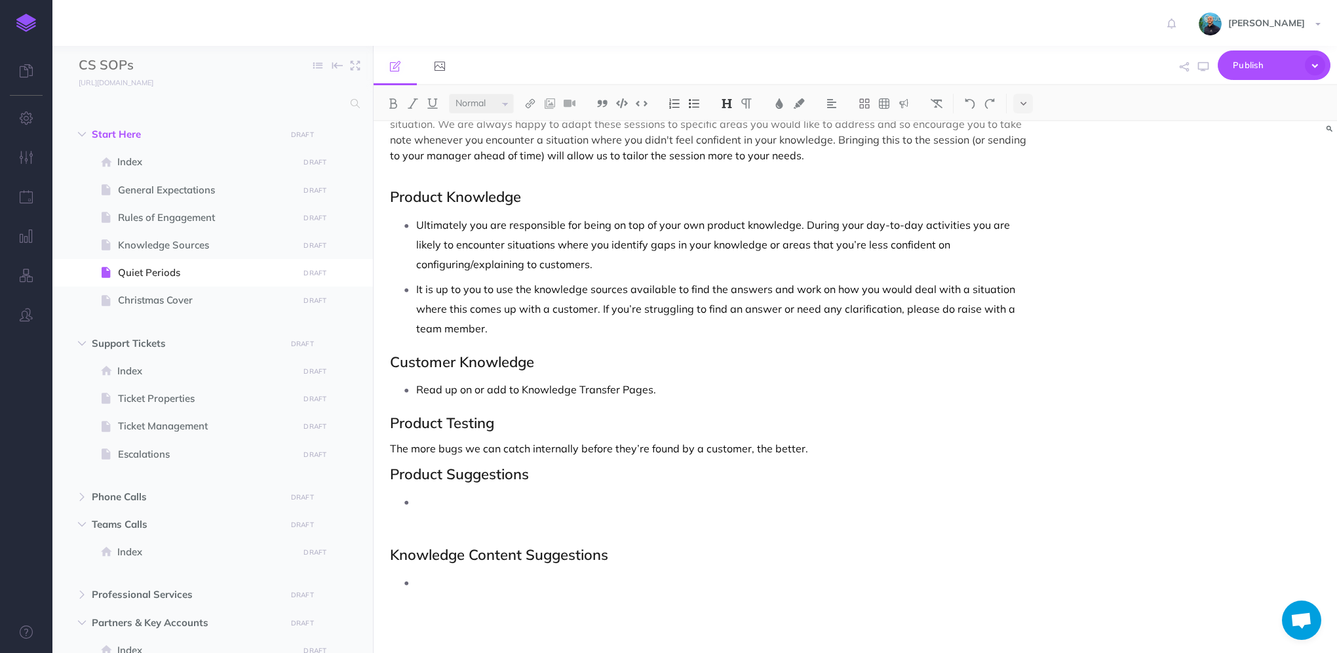
click at [670, 215] on p "Ultimately you are responsible for being on top of your own product knowledge. …" at bounding box center [723, 244] width 615 height 59
drag, startPoint x: 466, startPoint y: 582, endPoint x: 388, endPoint y: 463, distance: 142.3
click at [388, 463] on div "Quiet Periods Making sure support is covered and running smoothly is always the…" at bounding box center [710, 250] width 674 height 837
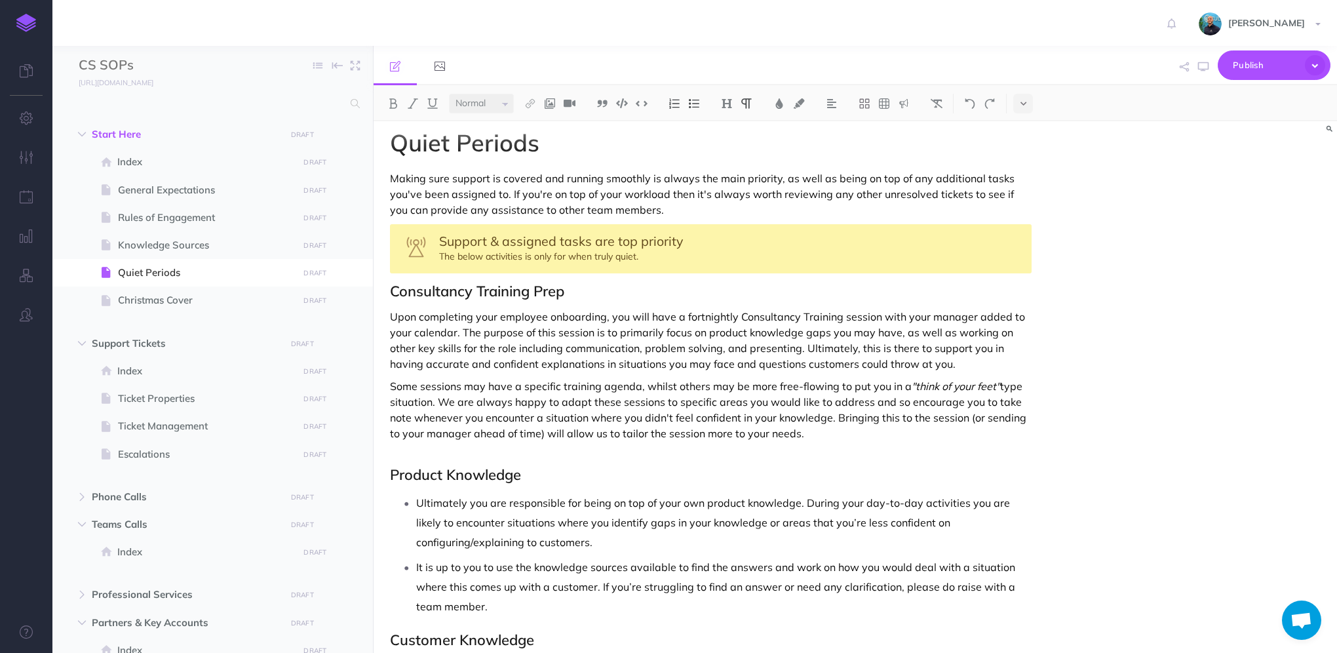
scroll to position [0, 0]
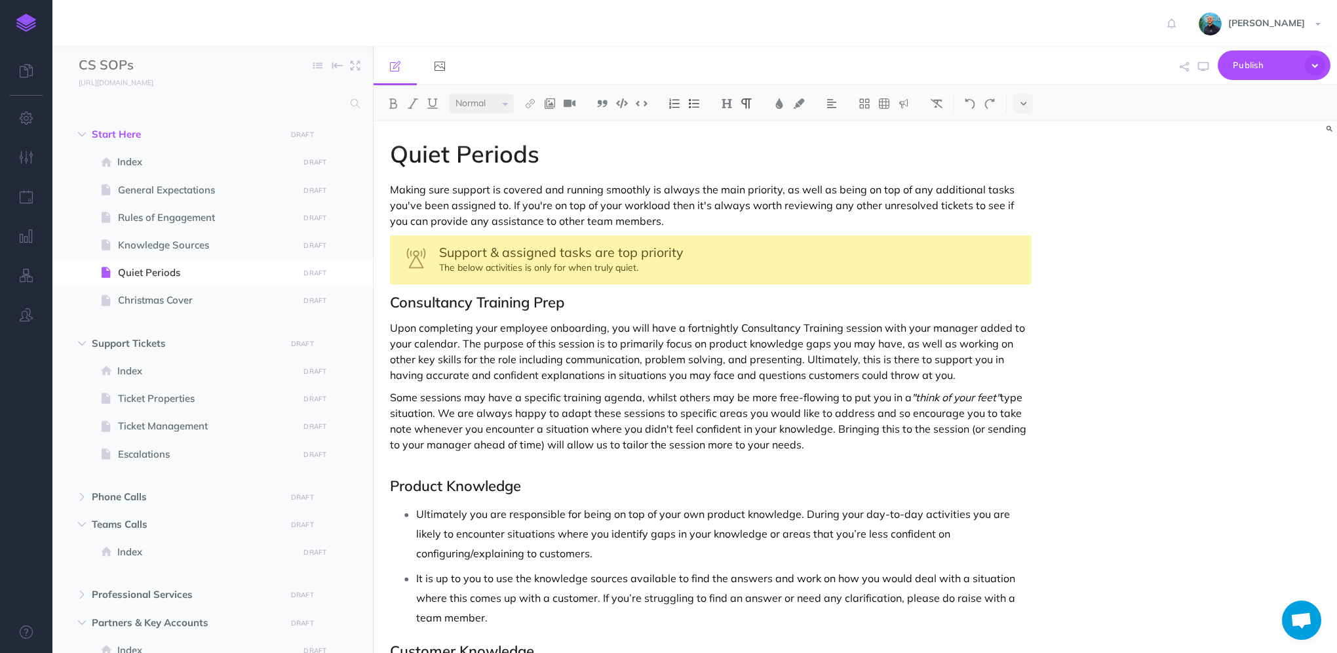
click at [390, 304] on h2 "Consultancy Training Prep" at bounding box center [710, 302] width 641 height 16
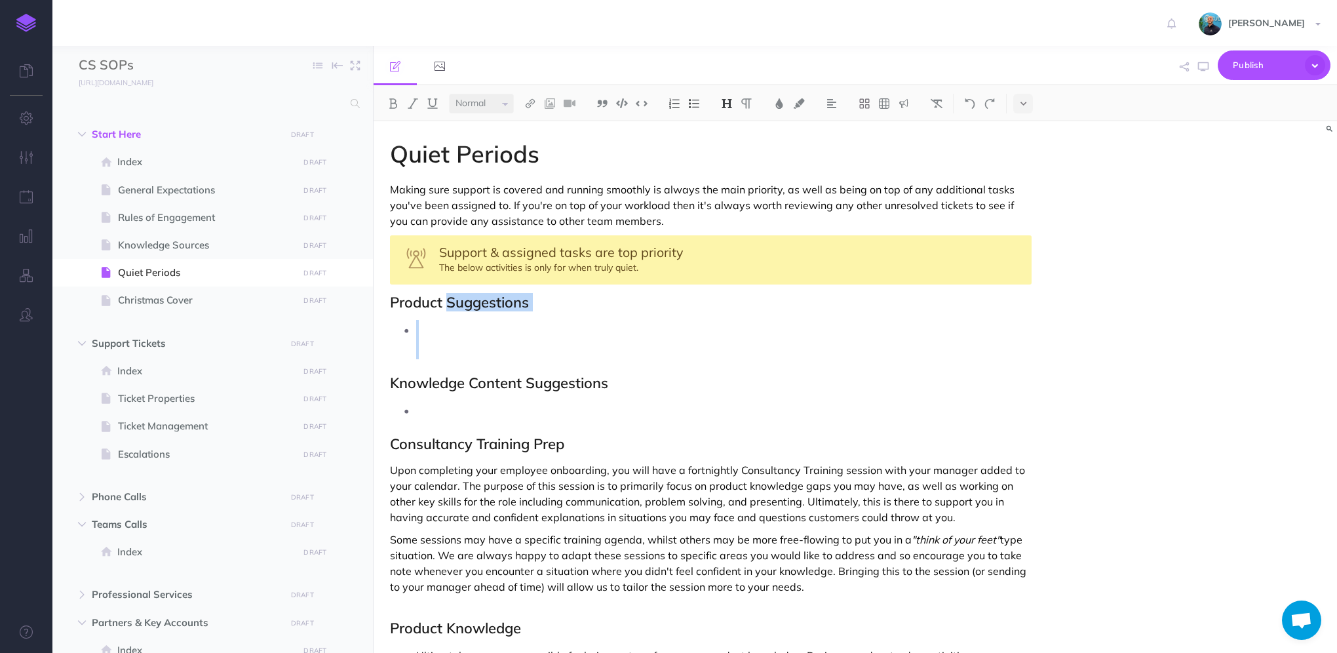
drag, startPoint x: 391, startPoint y: 385, endPoint x: 446, endPoint y: 302, distance: 99.4
click at [446, 302] on div "Quiet Periods Making sure support is covered and running smoothly is always the…" at bounding box center [710, 555] width 674 height 869
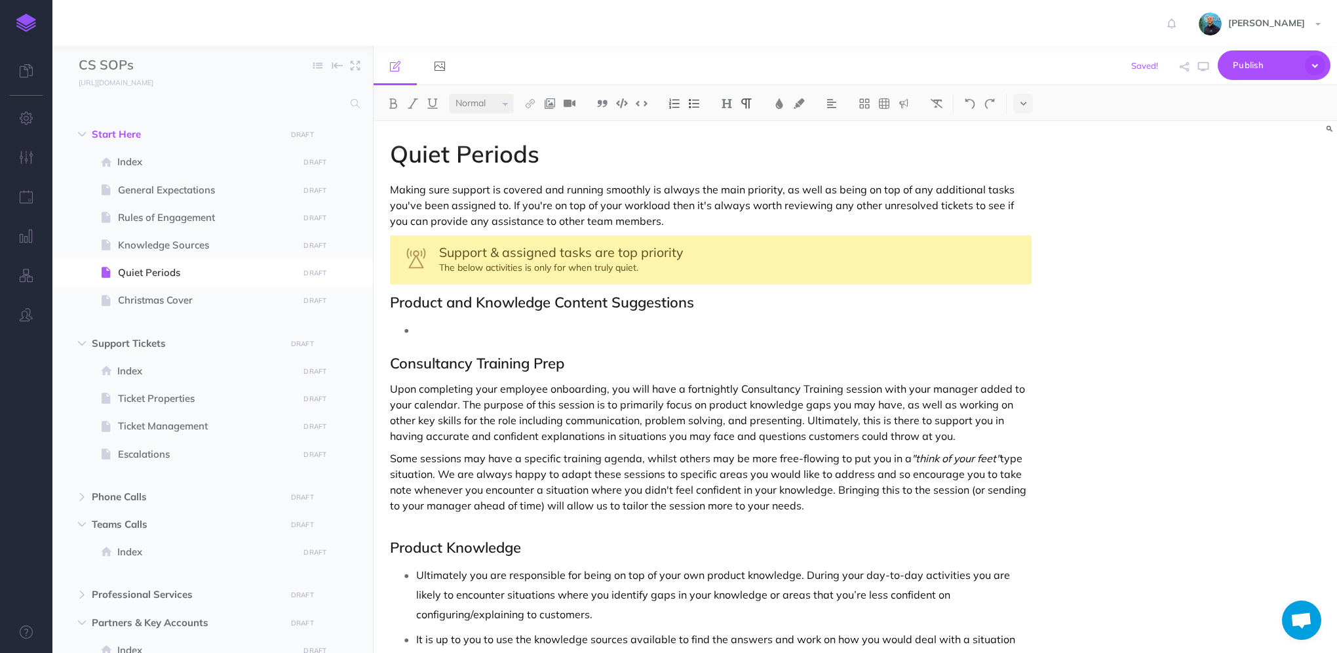
click at [510, 322] on p at bounding box center [723, 330] width 615 height 20
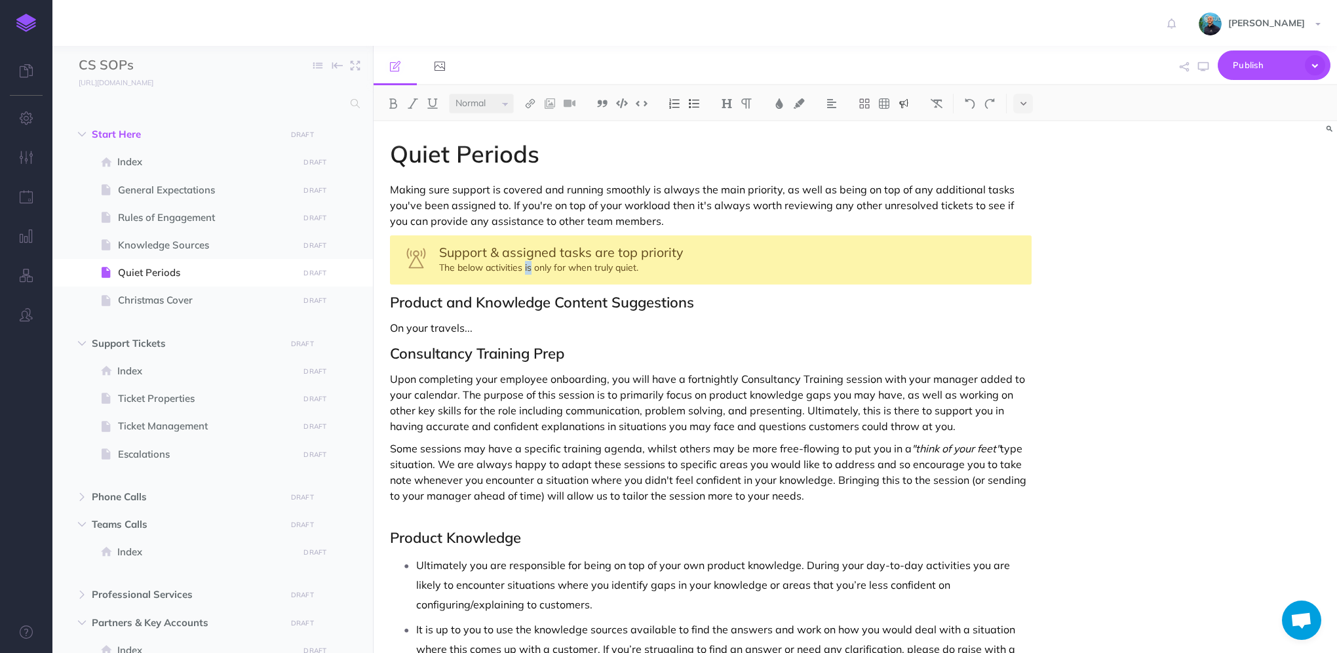
click at [526, 264] on div "Support & assigned tasks are top priority The below activities is only for when…" at bounding box center [710, 259] width 641 height 49
click at [630, 267] on div "Support & assigned tasks are top priority The below activities are only for whe…" at bounding box center [710, 259] width 641 height 49
click at [680, 321] on p "On your travels..." at bounding box center [710, 328] width 641 height 16
drag, startPoint x: 643, startPoint y: 267, endPoint x: 600, endPoint y: 271, distance: 42.7
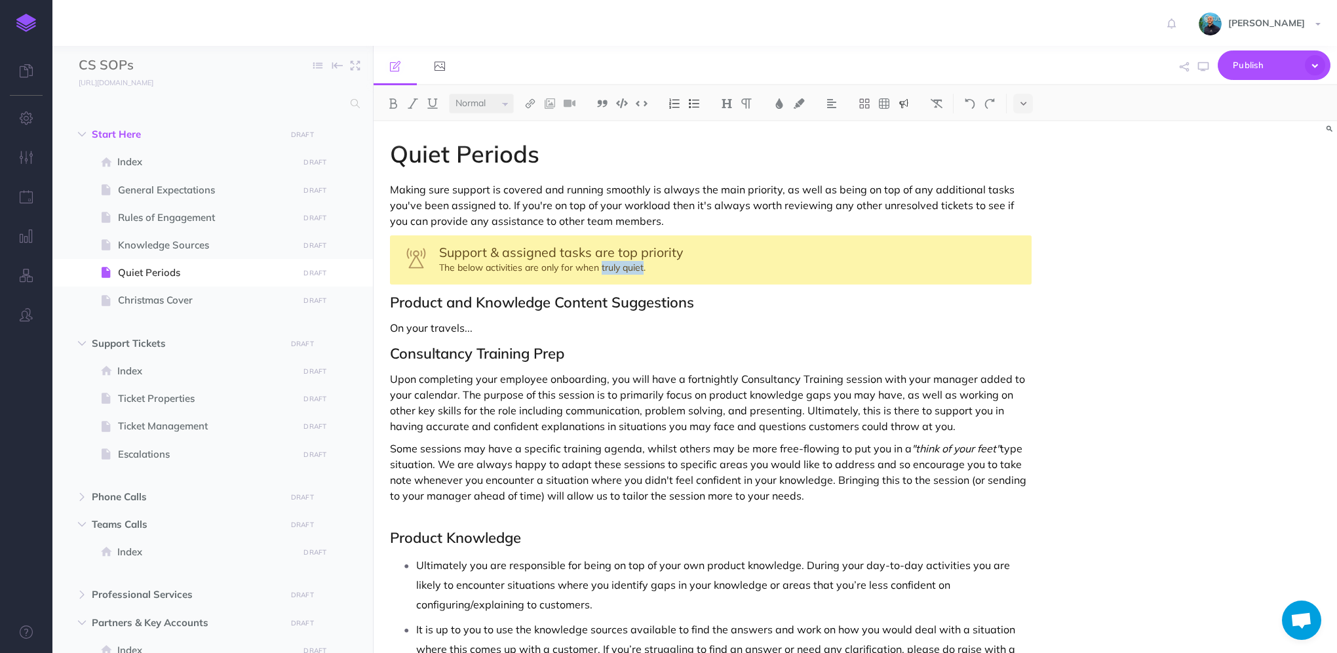
click at [600, 271] on div "Support & assigned tasks are top priority The below activities are only for whe…" at bounding box center [710, 259] width 641 height 49
click at [1198, 68] on icon "button" at bounding box center [1203, 67] width 10 height 10
drag, startPoint x: 688, startPoint y: 303, endPoint x: 390, endPoint y: 305, distance: 297.4
click at [390, 305] on h2 "Product and Knowledge Content Suggestions" at bounding box center [710, 302] width 641 height 16
copy h2 "Product and Knowledge Content Suggestions"
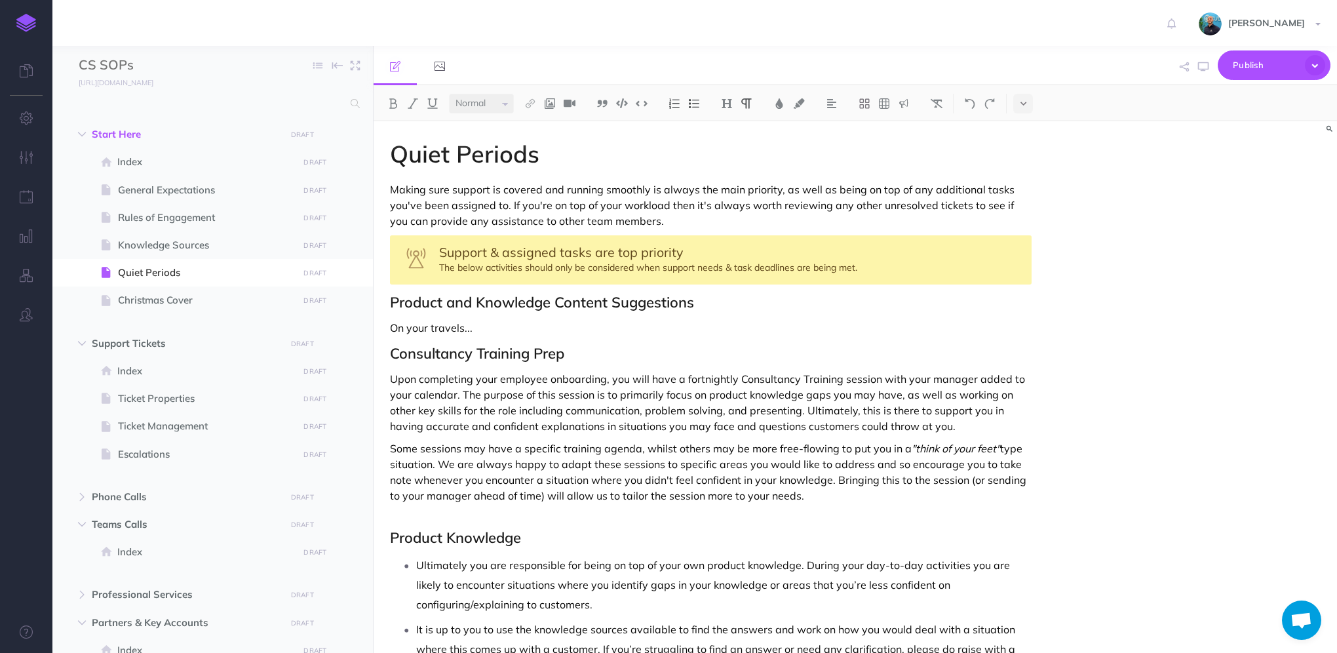
click at [587, 320] on p "On your travels..." at bounding box center [710, 328] width 641 height 16
drag, startPoint x: 609, startPoint y: 301, endPoint x: 389, endPoint y: 304, distance: 220.8
click at [389, 304] on div "Quiet Periods Making sure support is covered and running smoothly is always the…" at bounding box center [710, 510] width 674 height 778
click at [503, 322] on p "On your travels..." at bounding box center [710, 328] width 641 height 16
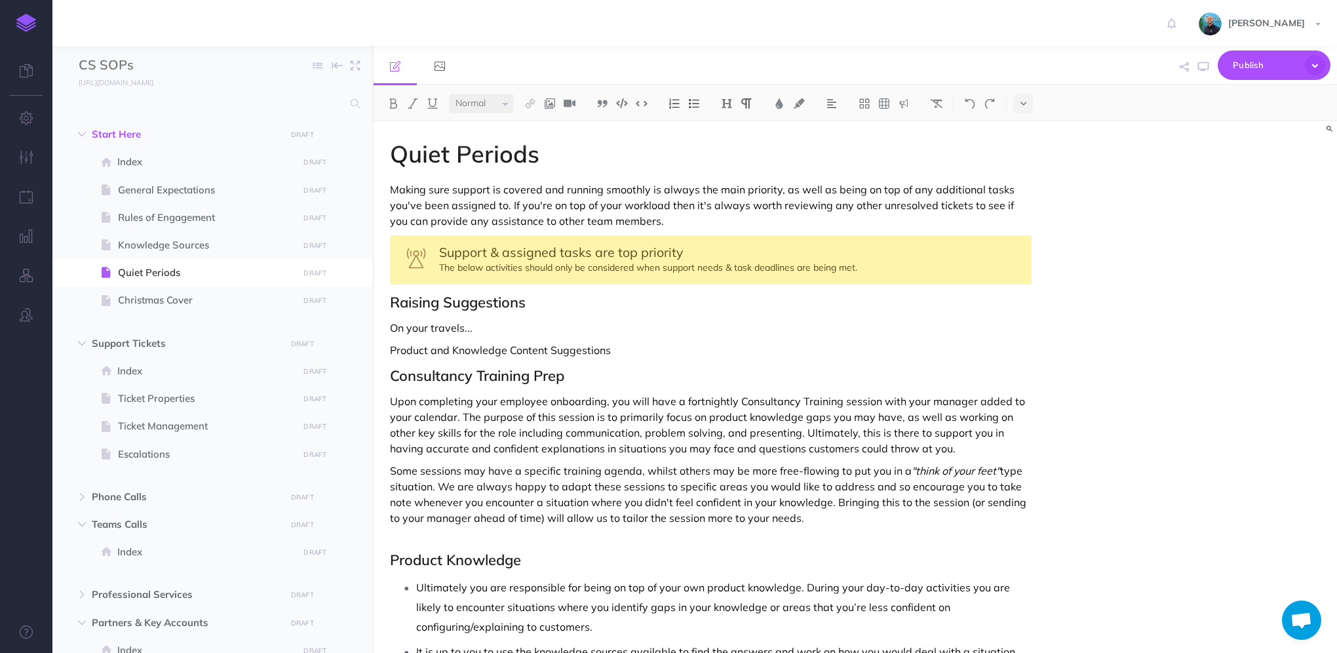
click at [511, 333] on p "On your travels..." at bounding box center [710, 328] width 641 height 16
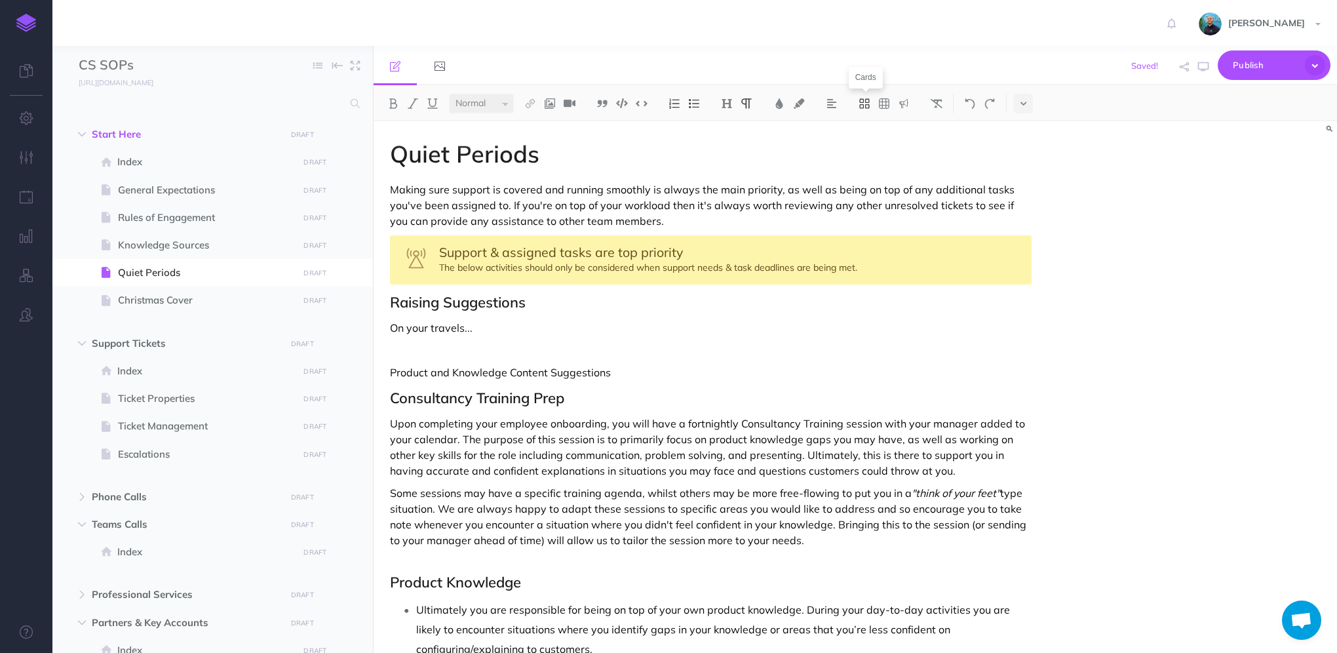
click at [865, 104] on icon at bounding box center [864, 104] width 12 height 12
click at [870, 149] on icon at bounding box center [864, 146] width 12 height 12
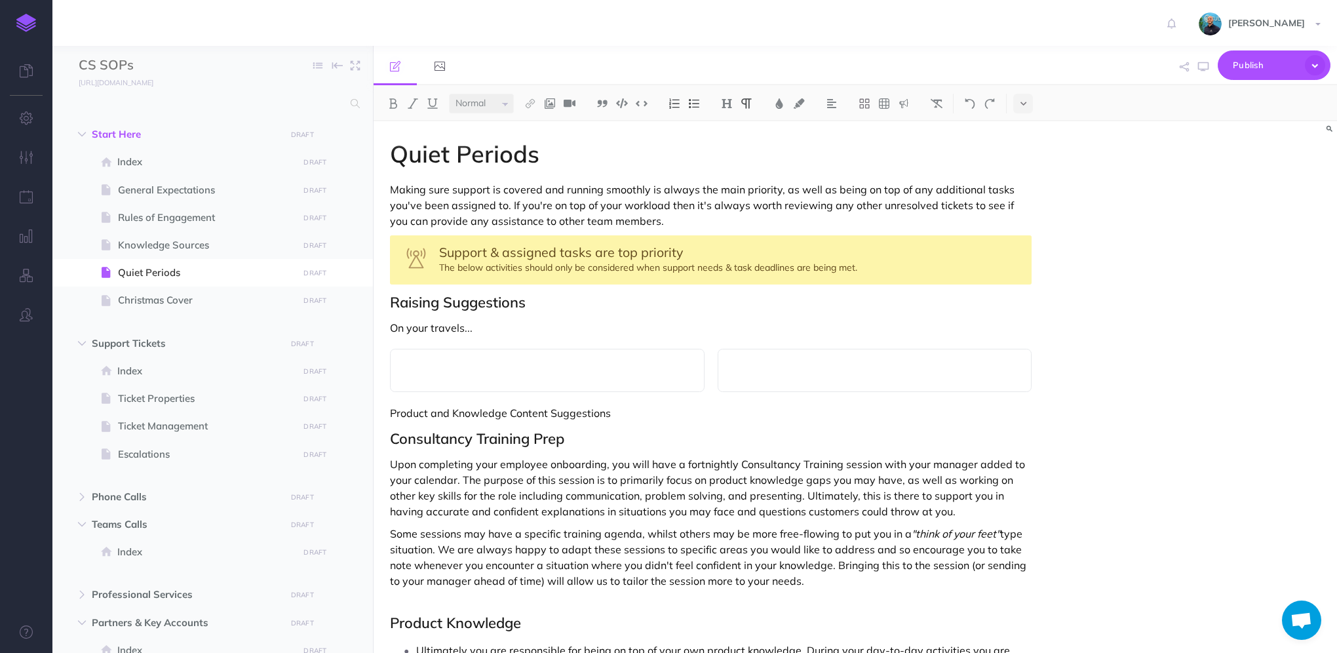
click at [541, 380] on div at bounding box center [547, 370] width 314 height 43
click at [438, 366] on p "Product Suggestion" at bounding box center [547, 370] width 287 height 16
click at [155, 219] on span "Rules of Engagement" at bounding box center [206, 218] width 176 height 16
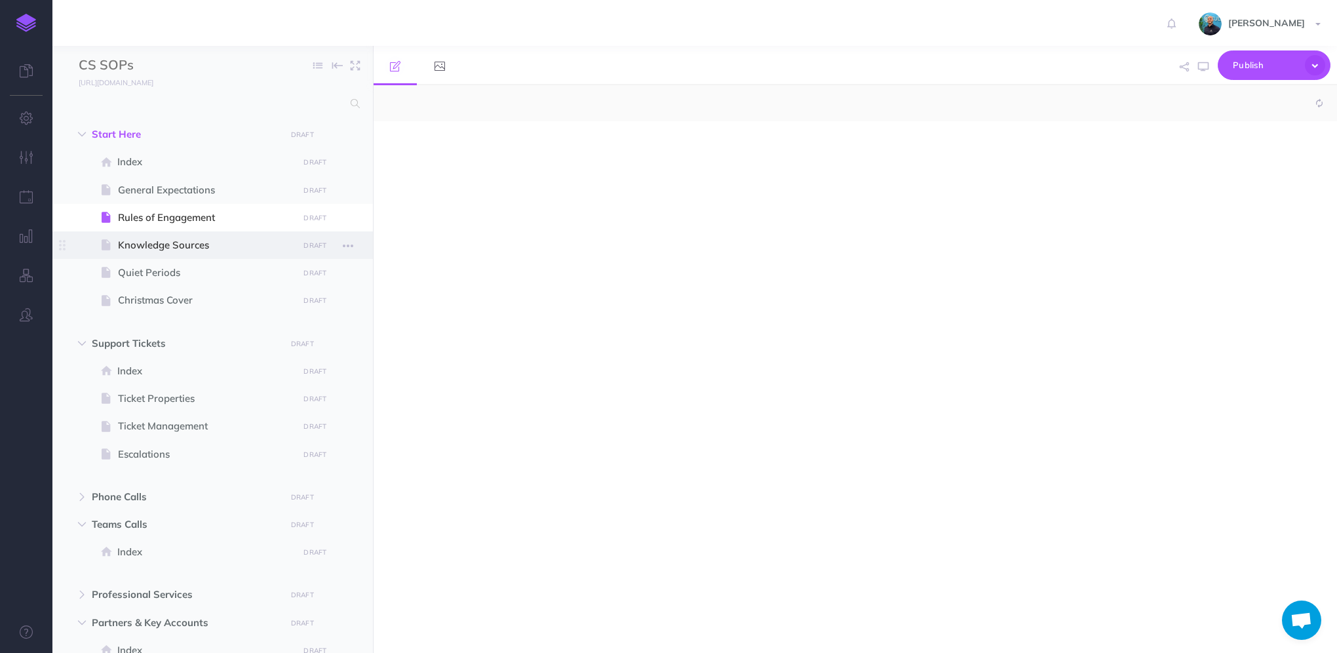
click at [154, 246] on span "Knowledge Sources" at bounding box center [206, 245] width 176 height 16
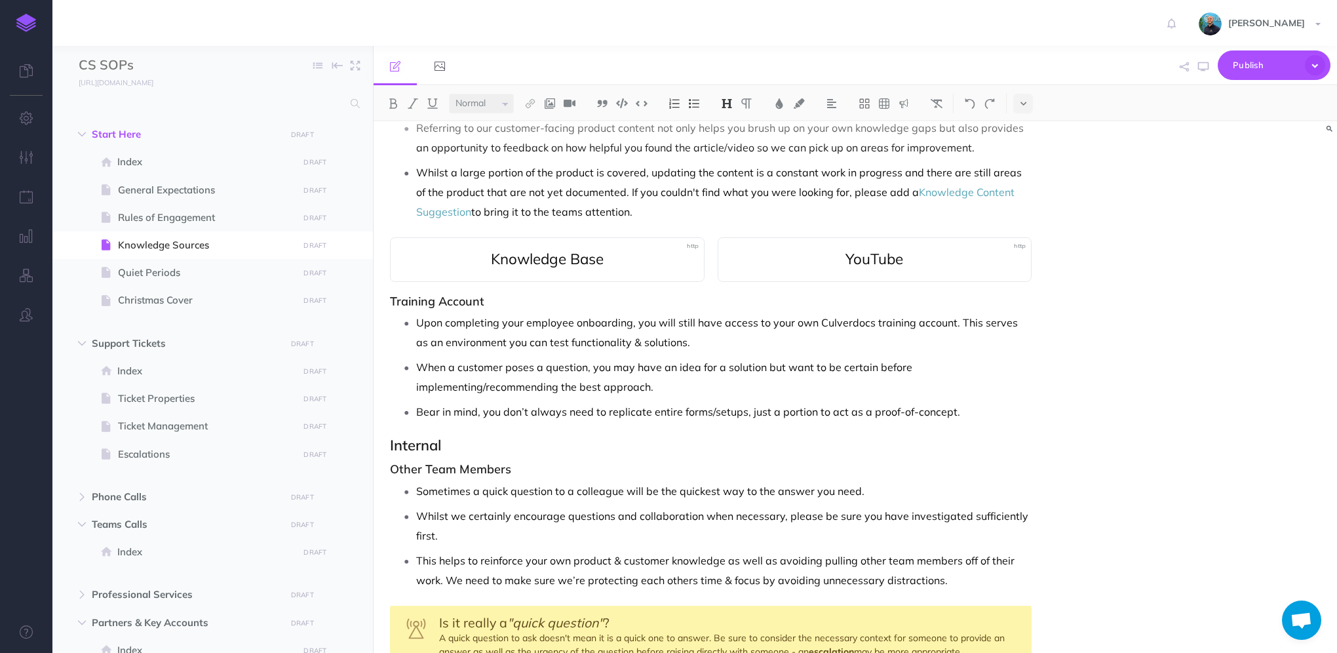
scroll to position [827, 0]
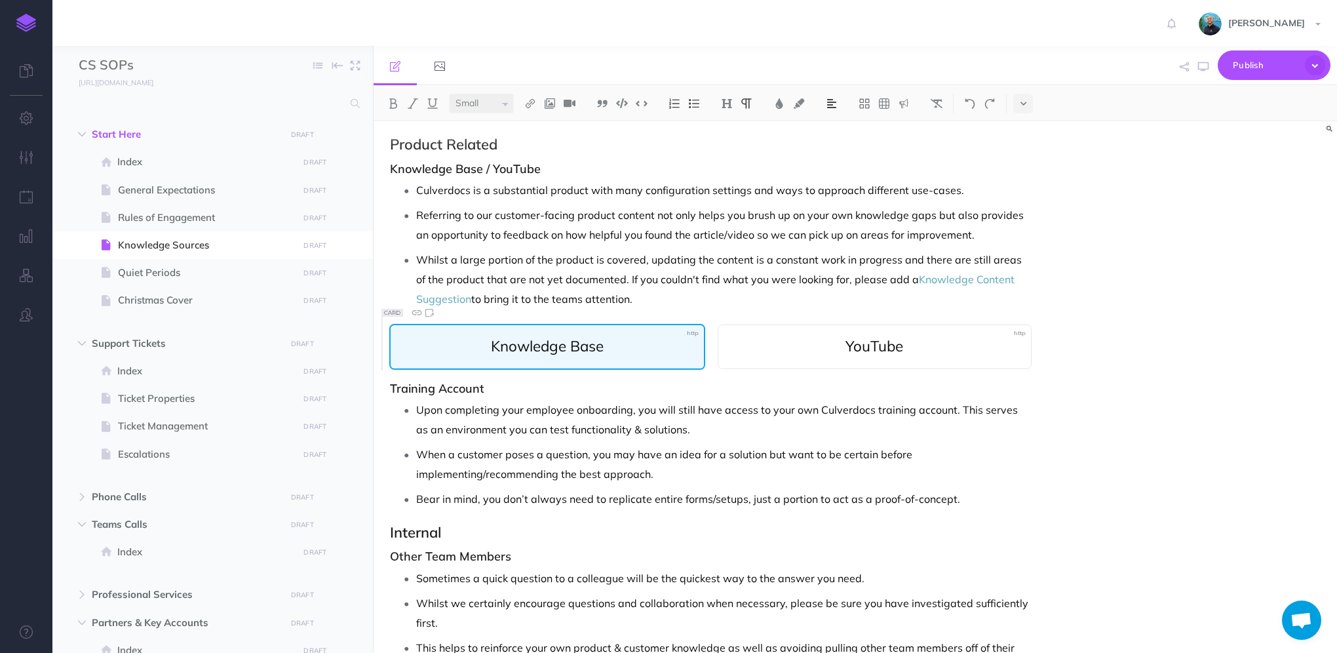
click at [615, 338] on span "Knowledge Base" at bounding box center [547, 346] width 287 height 17
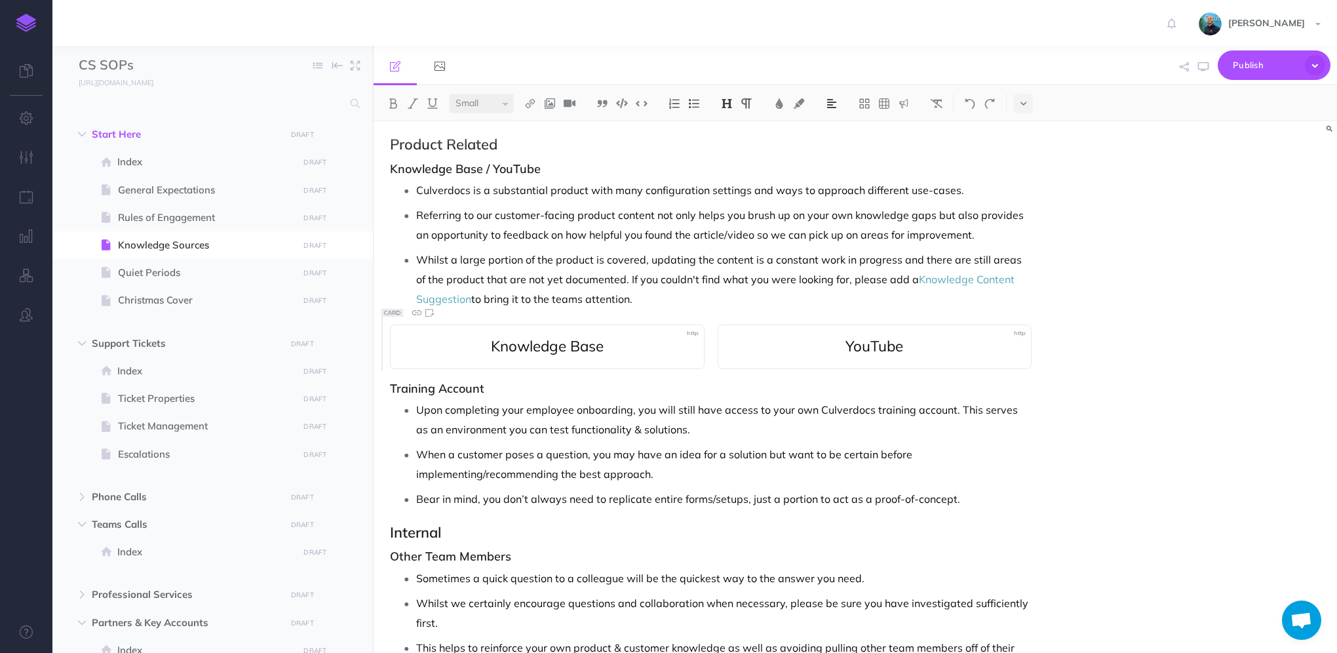
click at [729, 107] on img at bounding box center [727, 103] width 12 height 10
click at [968, 226] on p "Referring to our customer-facing product content not only helps you brush up on…" at bounding box center [723, 224] width 615 height 39
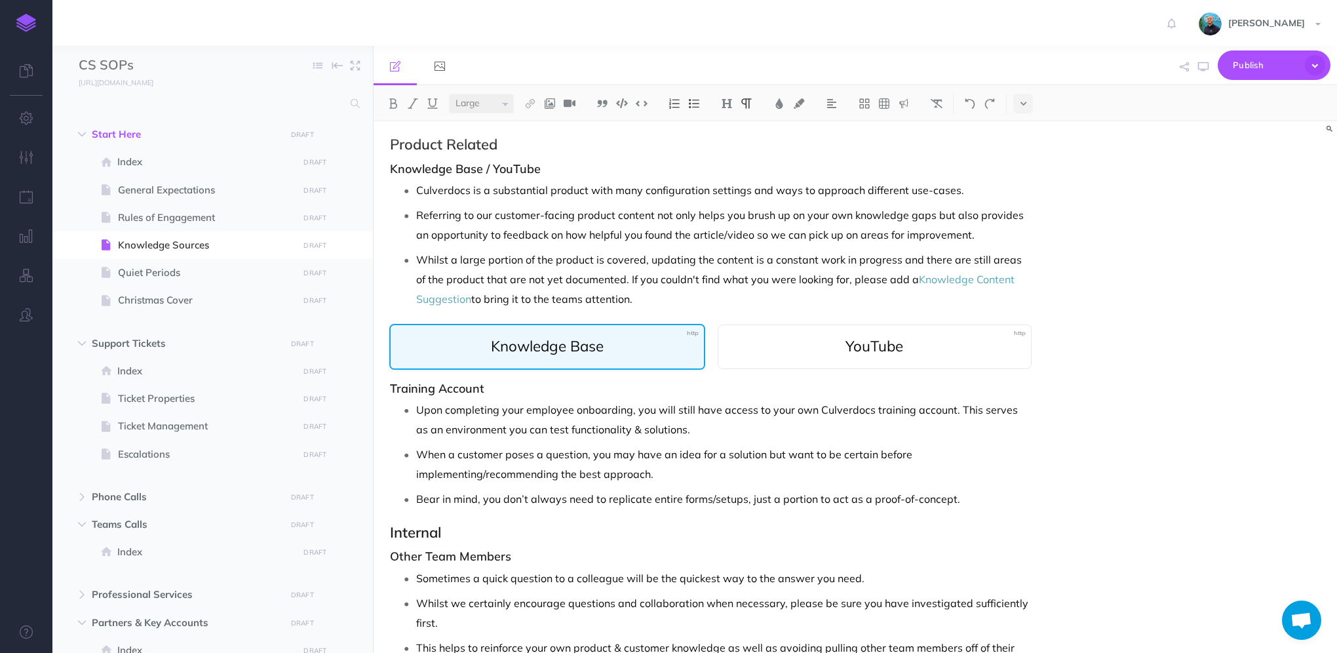
click at [545, 346] on span "Knowledge Base" at bounding box center [547, 345] width 113 height 19
click at [538, 346] on span "Knowledge Base" at bounding box center [547, 345] width 113 height 19
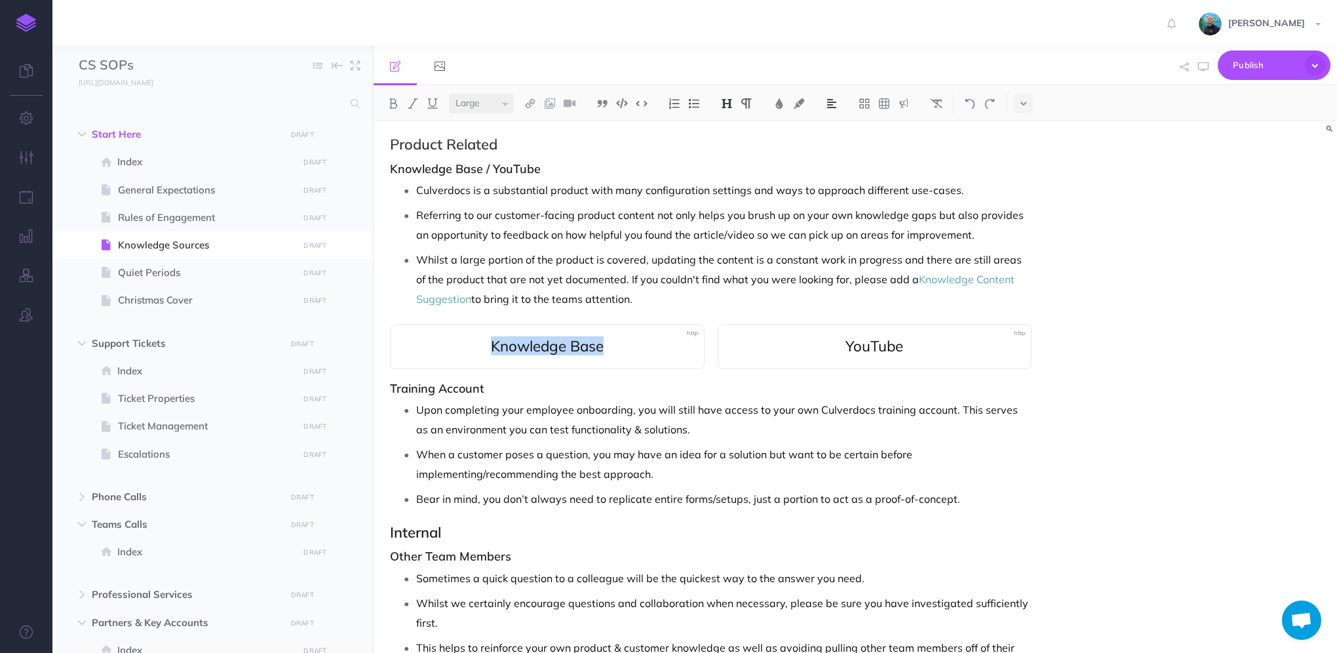
click at [728, 105] on img at bounding box center [727, 103] width 12 height 10
click at [571, 212] on p "Referring to our customer-facing product content not only helps you brush up on…" at bounding box center [723, 224] width 615 height 39
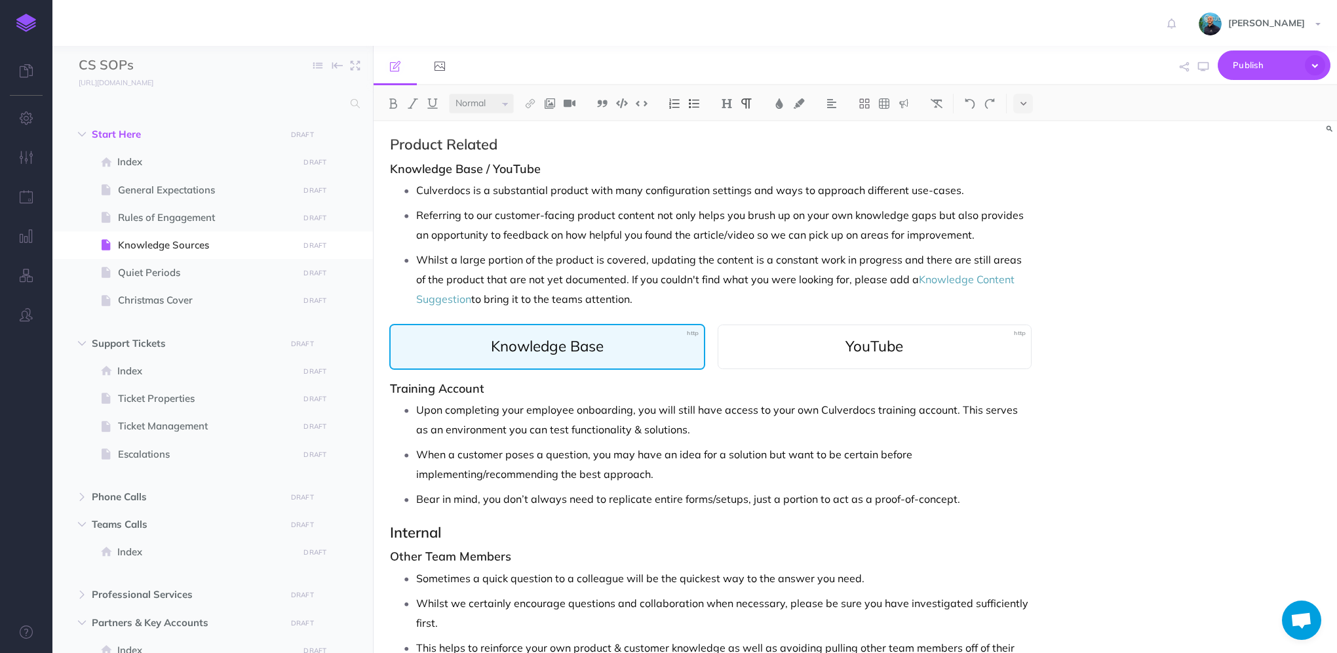
select select "large"
click at [560, 343] on span "Knowledge Base" at bounding box center [547, 345] width 113 height 19
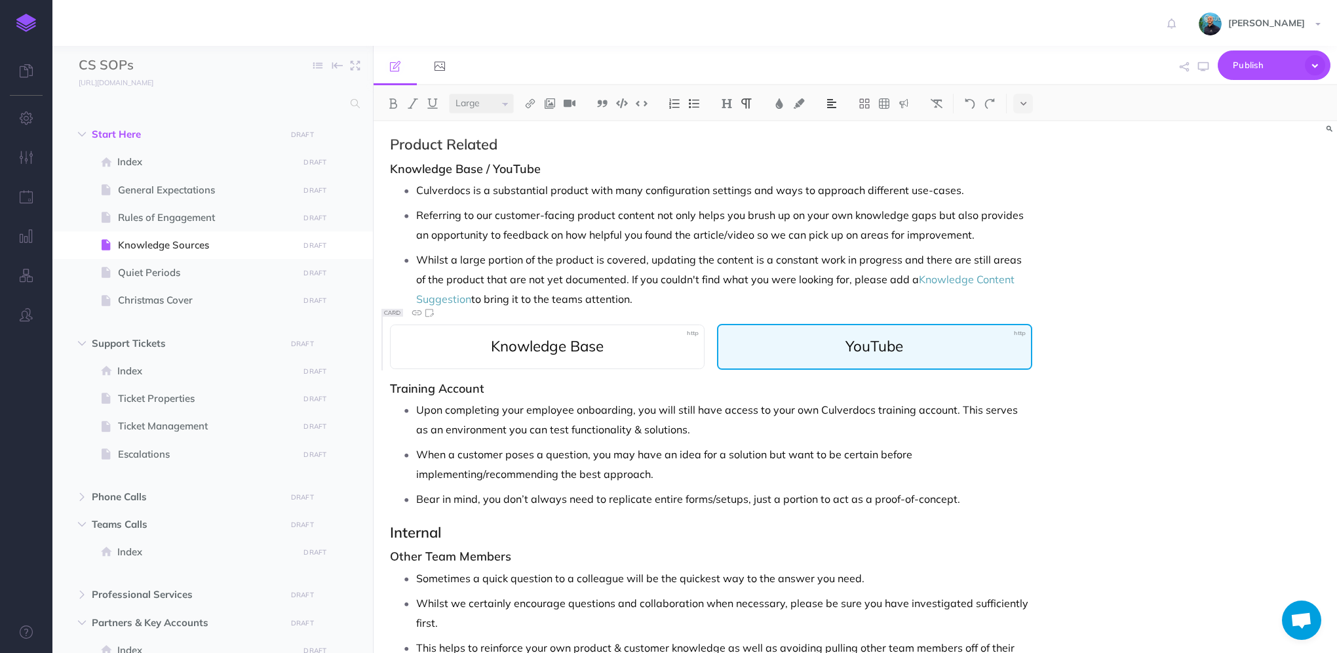
click at [885, 346] on span "YouTube" at bounding box center [874, 345] width 58 height 19
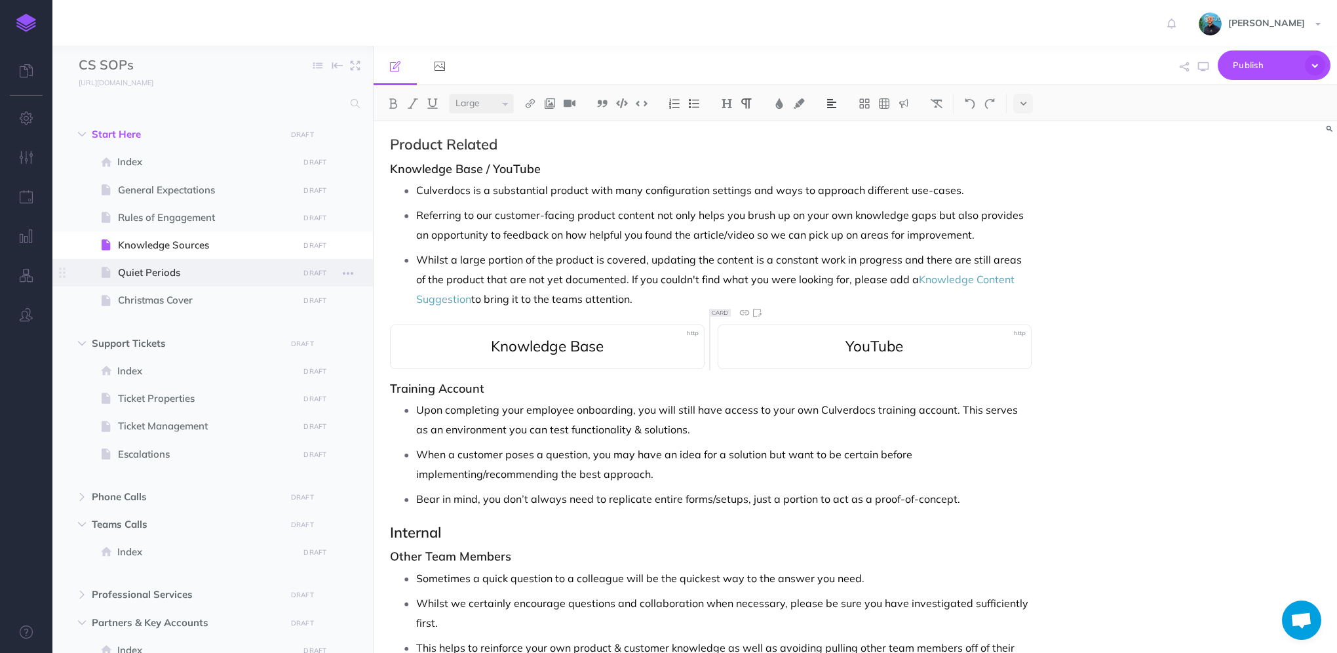
click at [199, 278] on span "Quiet Periods" at bounding box center [206, 273] width 176 height 16
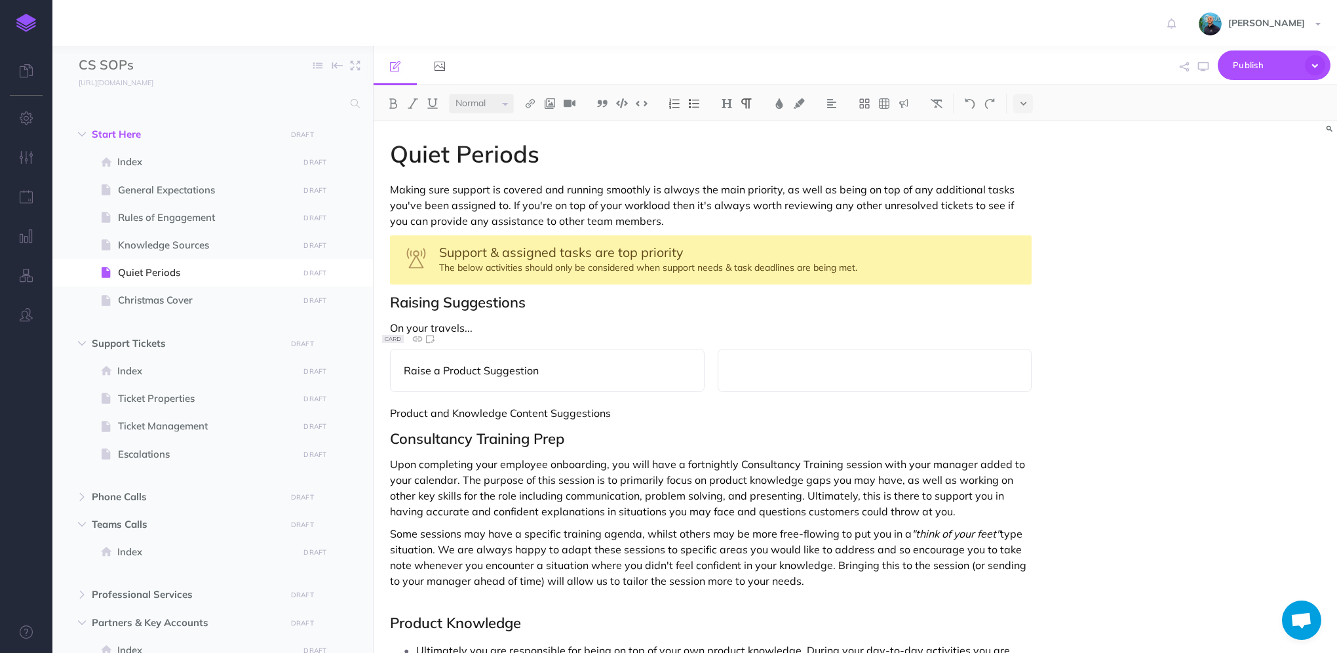
click at [491, 372] on p "Raise a Product Suggestion" at bounding box center [547, 370] width 287 height 16
click at [830, 105] on img at bounding box center [831, 103] width 12 height 10
click at [839, 147] on button at bounding box center [832, 146] width 20 height 20
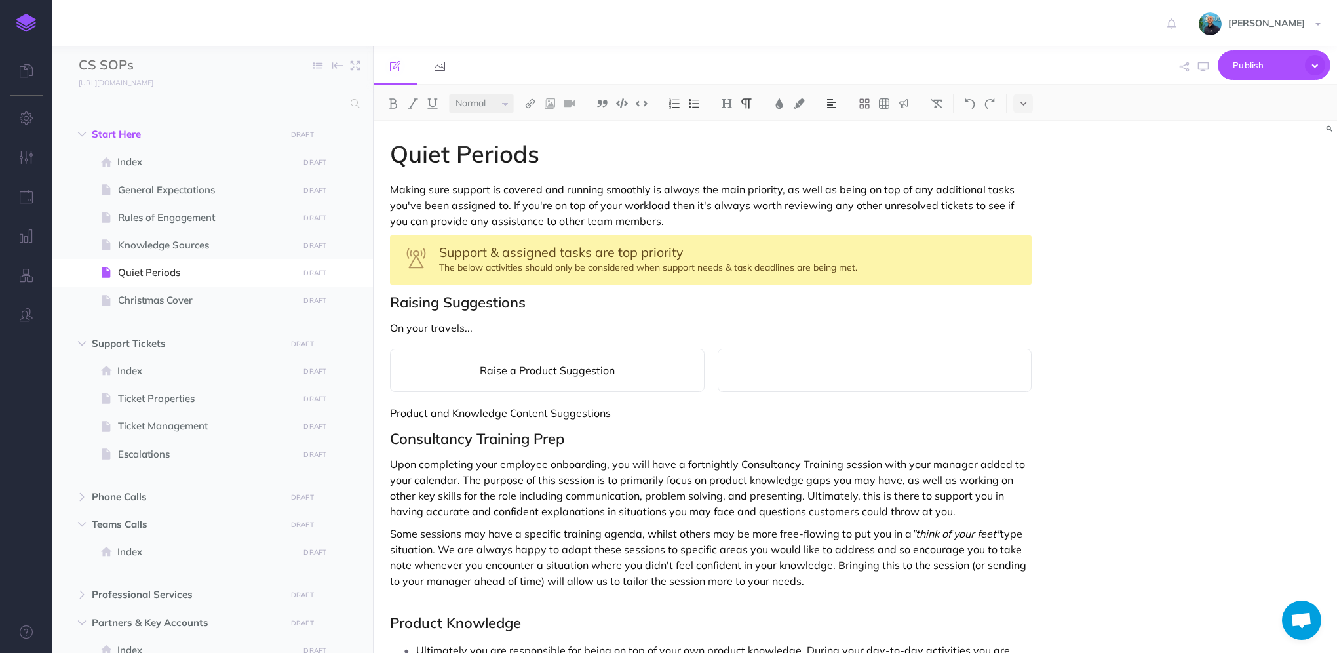
click at [495, 105] on select "Small Normal Large" at bounding box center [481, 104] width 65 height 20
click at [449, 94] on select "Small Normal Large" at bounding box center [481, 104] width 65 height 20
click at [832, 364] on p at bounding box center [874, 370] width 287 height 16
select select "large"
click at [596, 360] on span "Raise a Product Suggestion" at bounding box center [546, 369] width 187 height 19
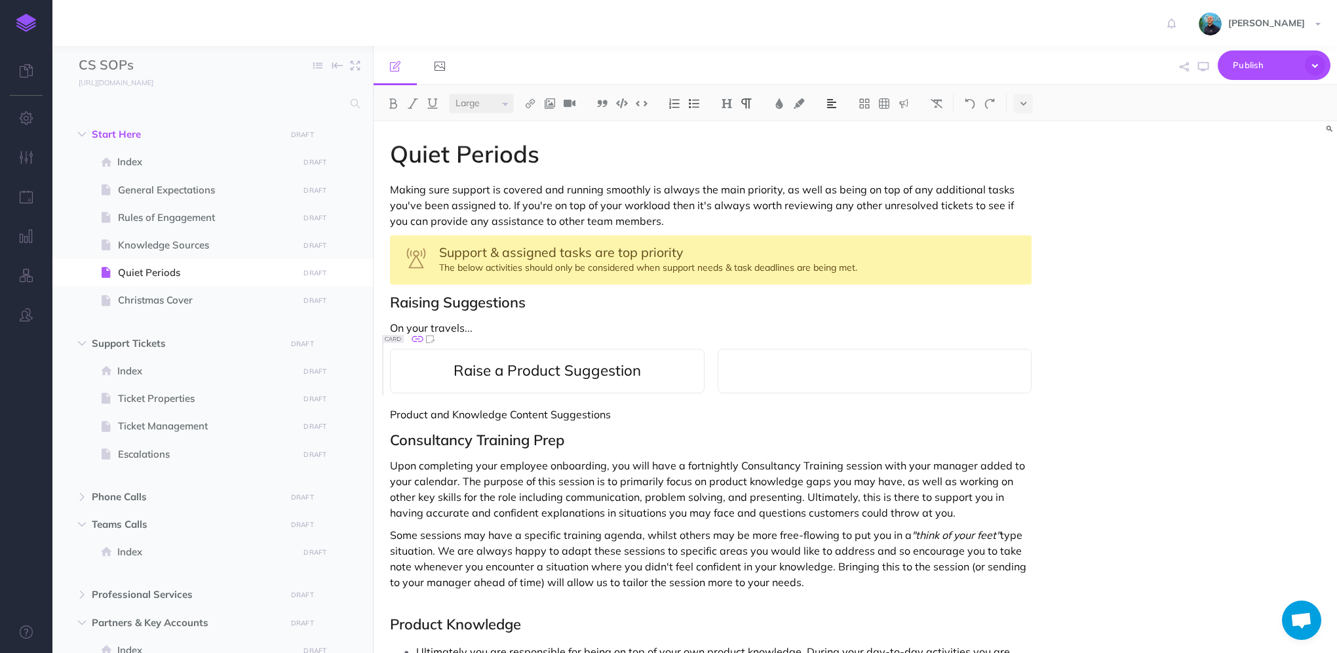
click at [414, 337] on icon at bounding box center [417, 339] width 14 height 14
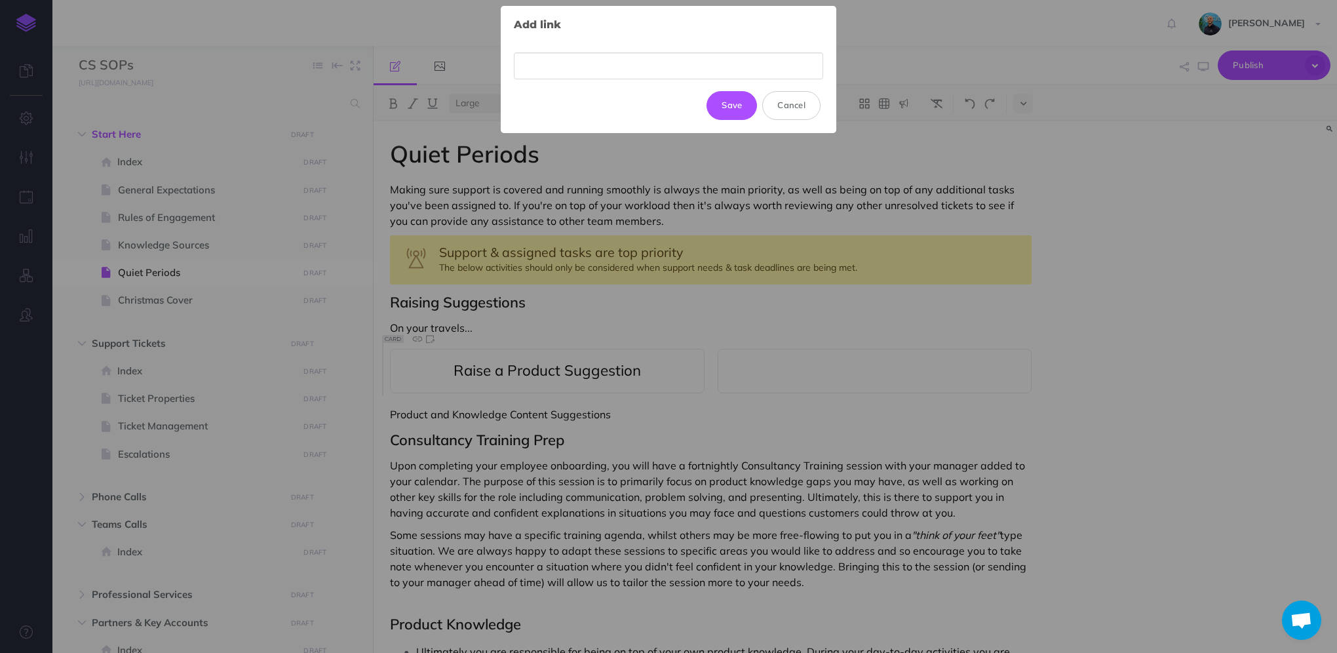
click at [588, 73] on input "text" at bounding box center [668, 65] width 309 height 27
type input "[URL][DOMAIN_NAME]"
click at [733, 99] on button "Update" at bounding box center [727, 99] width 62 height 29
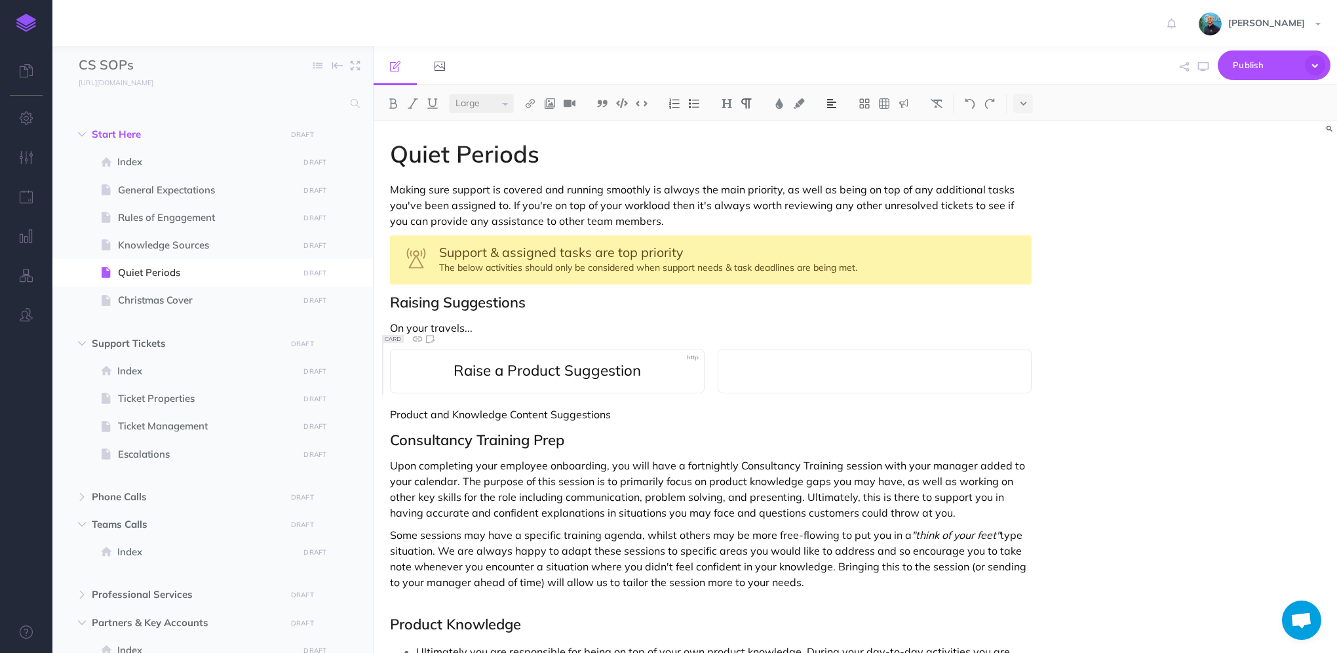
scroll to position [0, 0]
click at [831, 362] on p at bounding box center [874, 370] width 287 height 16
click at [833, 105] on img at bounding box center [831, 103] width 12 height 10
click at [836, 146] on img at bounding box center [831, 146] width 12 height 10
click at [832, 103] on img at bounding box center [831, 103] width 12 height 10
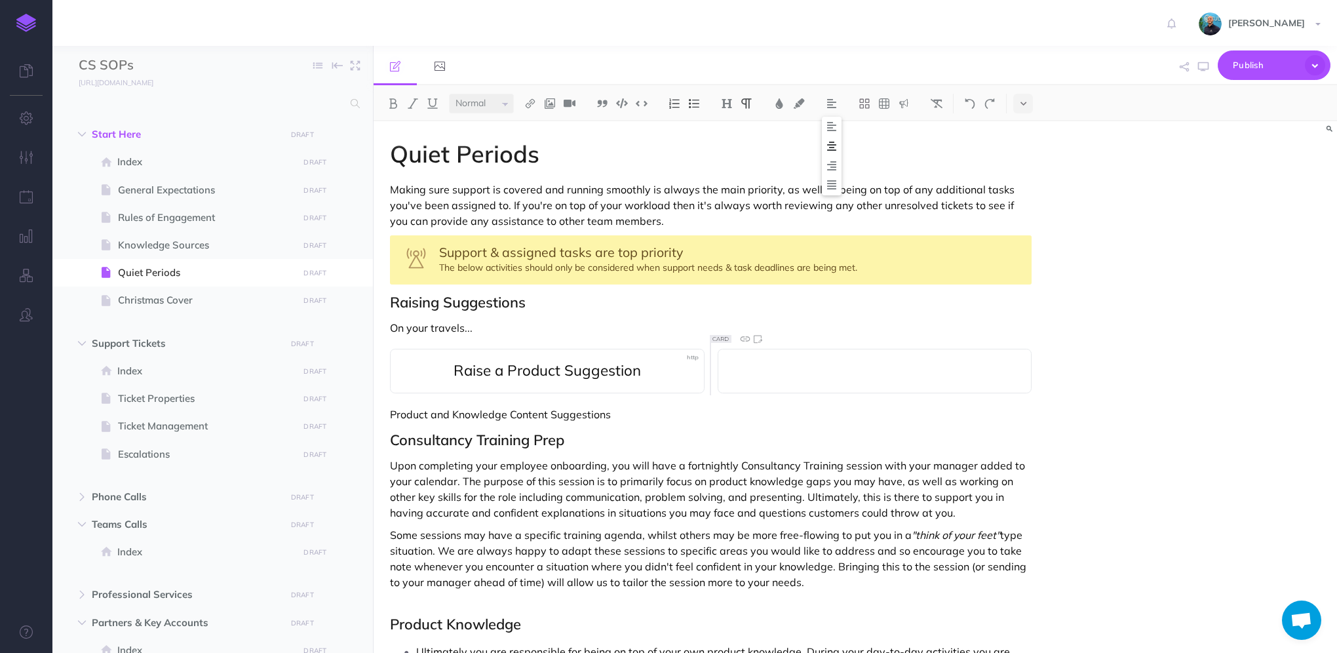
click at [833, 148] on img at bounding box center [831, 146] width 12 height 10
click at [477, 104] on select "Small Normal Large" at bounding box center [481, 104] width 65 height 20
click at [449, 94] on select "Small Normal Large" at bounding box center [481, 104] width 65 height 20
click at [799, 371] on p "Raise a Knowledge Content Suggestion" at bounding box center [874, 370] width 287 height 16
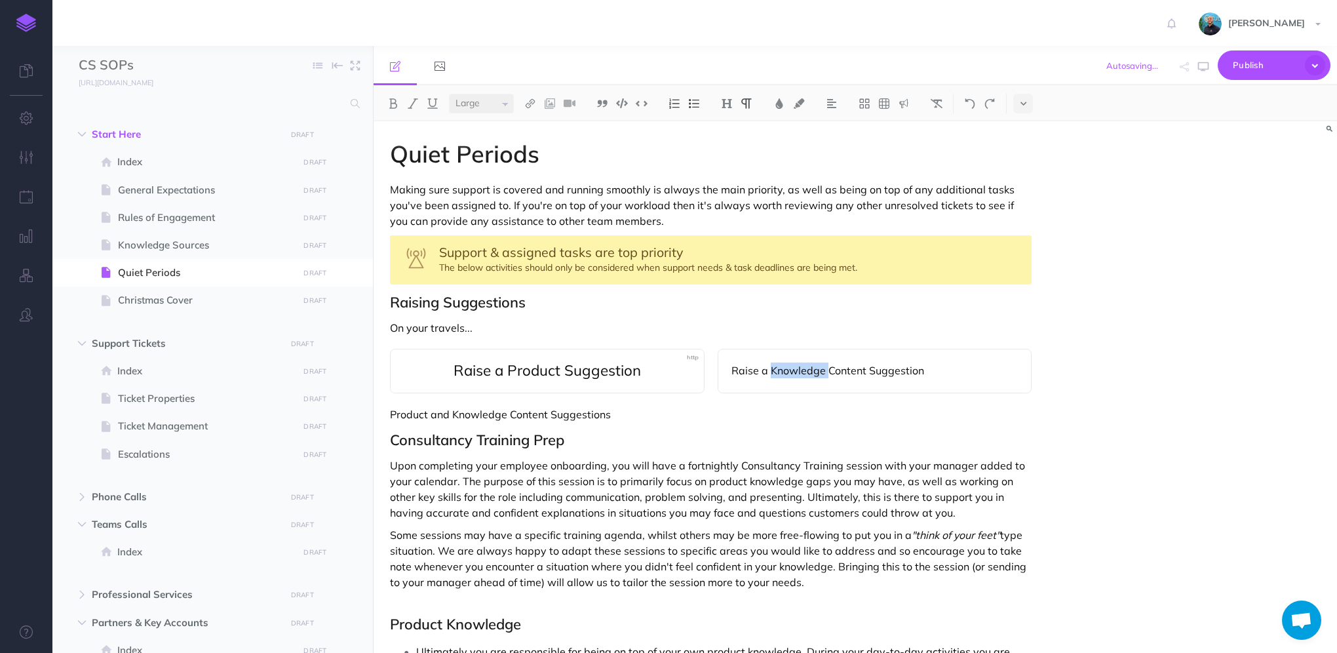
click at [799, 371] on p "Raise a Knowledge Content Suggestion" at bounding box center [874, 370] width 287 height 16
click at [831, 102] on img at bounding box center [831, 103] width 12 height 10
click at [836, 147] on img at bounding box center [831, 146] width 12 height 10
click at [485, 102] on select "Small Normal Large" at bounding box center [481, 104] width 65 height 20
click at [449, 94] on select "Small Normal Large" at bounding box center [481, 104] width 65 height 20
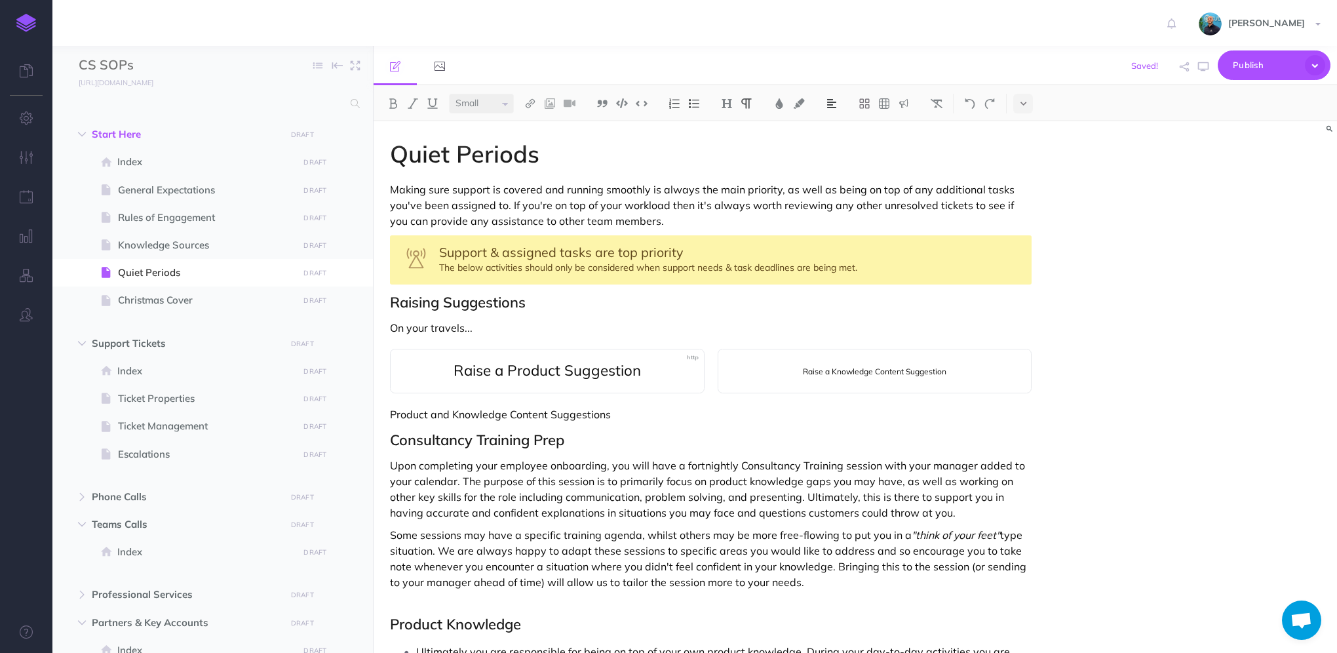
click at [485, 104] on select "Small Normal Large" at bounding box center [481, 104] width 65 height 20
select select "large"
click at [449, 94] on select "Small Normal Large" at bounding box center [481, 104] width 65 height 20
drag, startPoint x: 1187, startPoint y: 221, endPoint x: 1187, endPoint y: 213, distance: 7.9
click at [1187, 219] on div "Quiet Periods Making sure support is covered and running smoothly is always the…" at bounding box center [854, 386] width 963 height 531
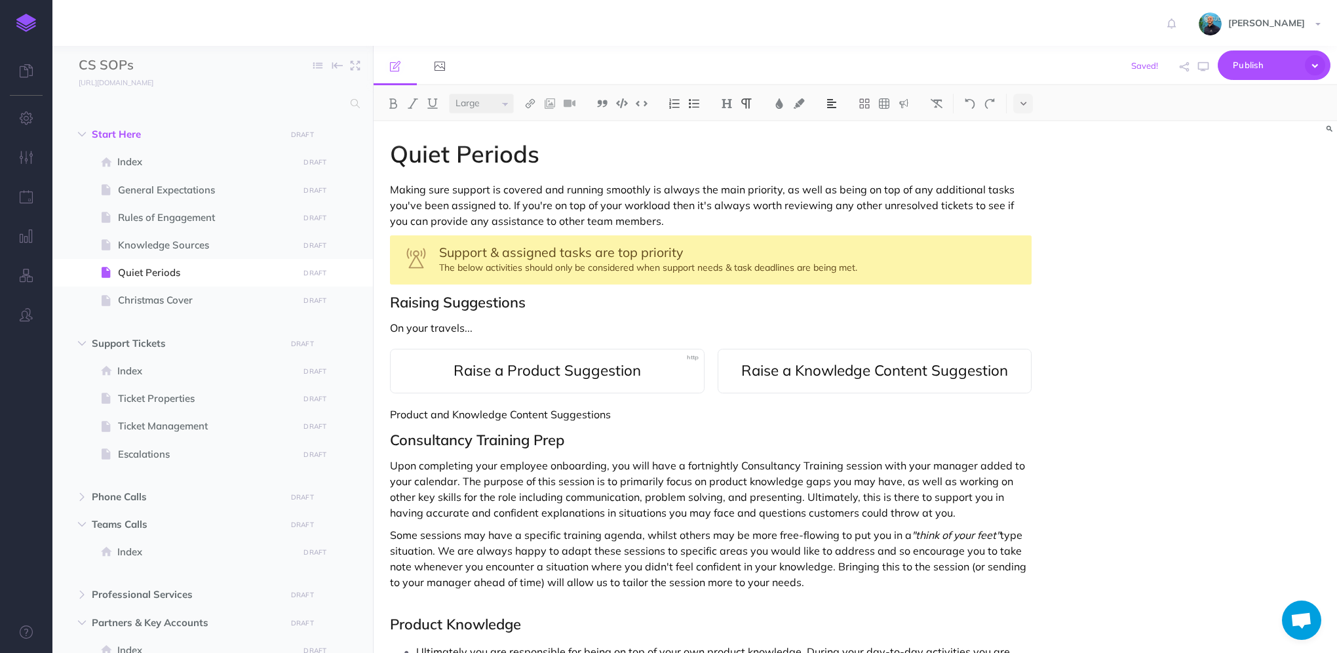
click at [860, 360] on span "Raise a Knowledge Content Suggestion" at bounding box center [874, 369] width 267 height 19
click at [742, 338] on icon at bounding box center [745, 339] width 14 height 14
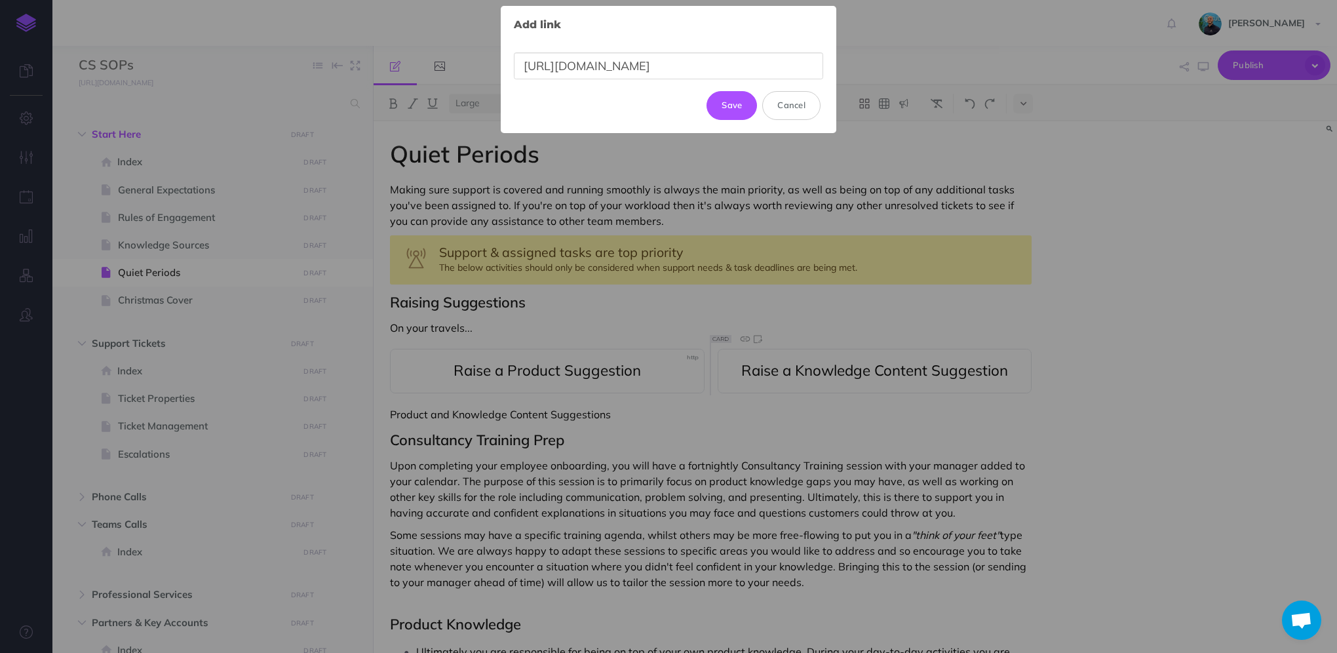
scroll to position [0, 118]
type input "[URL][DOMAIN_NAME]"
click at [729, 102] on button "Update" at bounding box center [727, 99] width 62 height 29
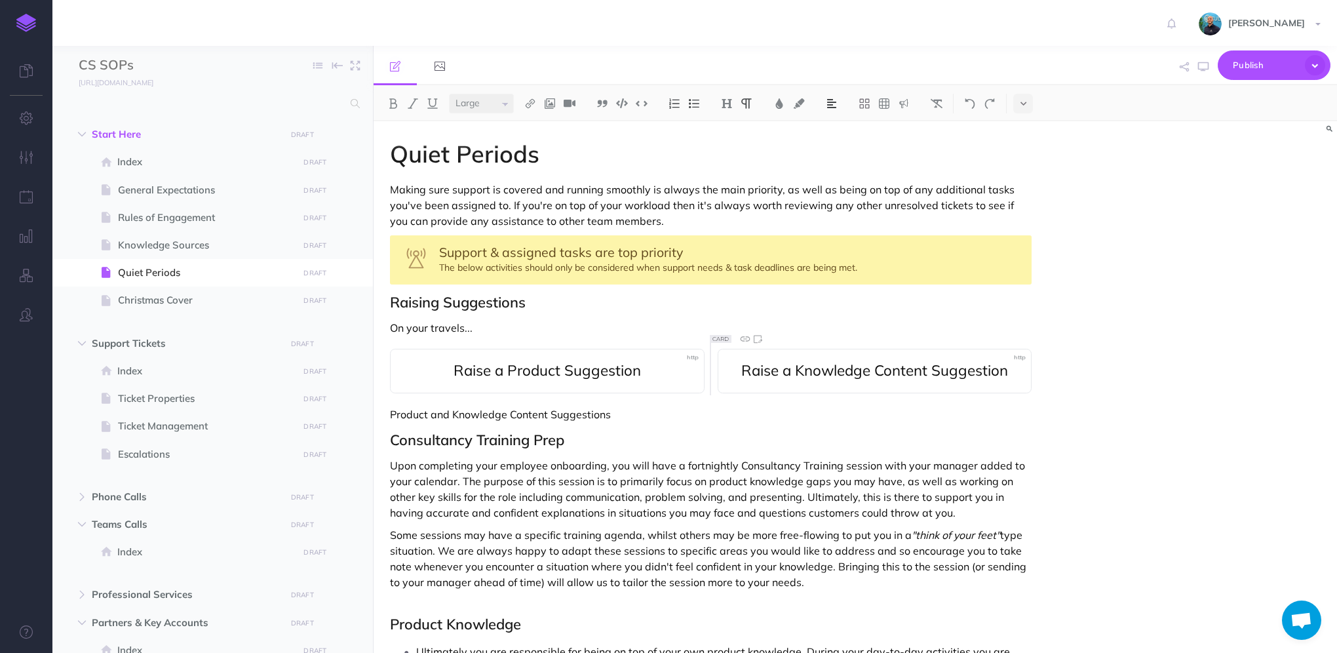
scroll to position [0, 0]
click at [1205, 73] on button "button" at bounding box center [1202, 67] width 17 height 38
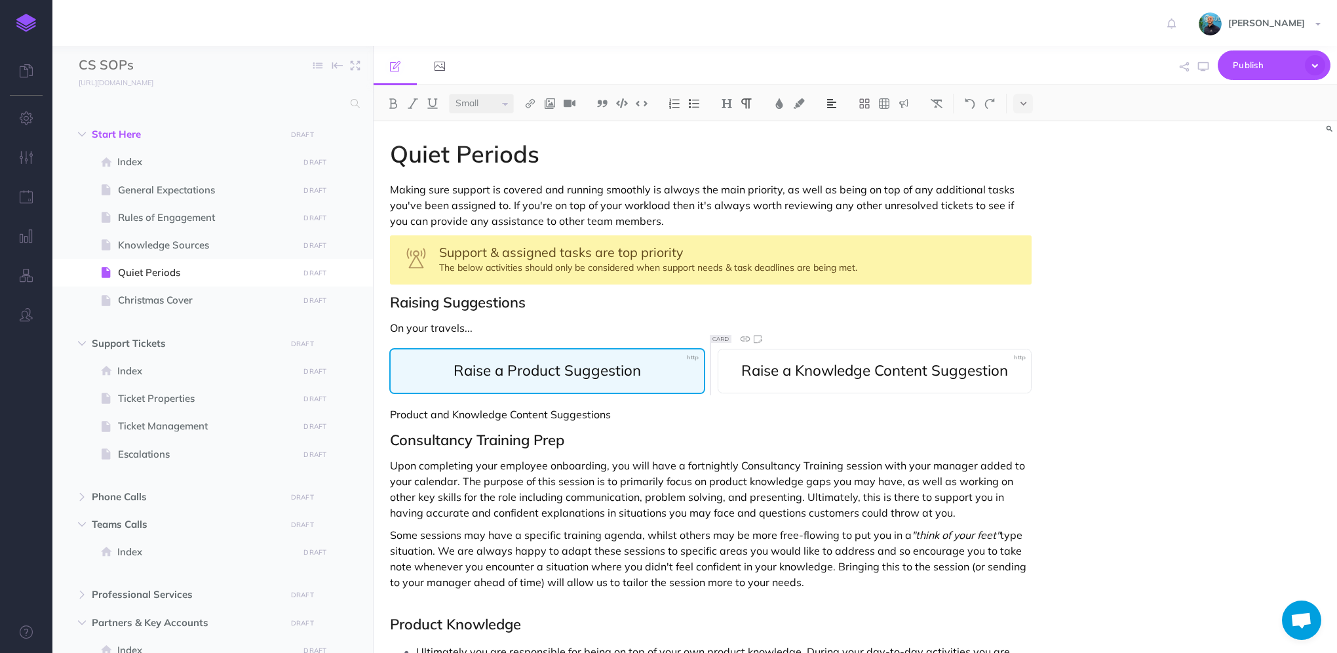
click at [637, 370] on span "Raise a Product Suggestion" at bounding box center [546, 369] width 187 height 19
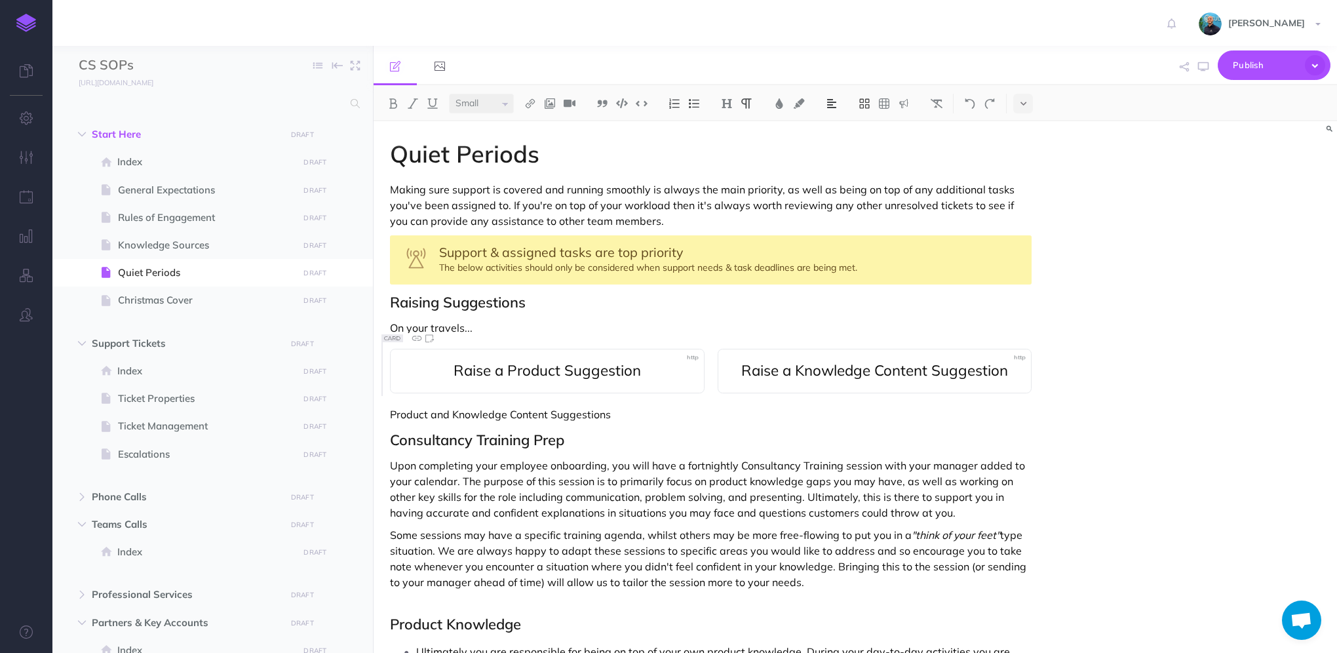
click at [867, 105] on icon at bounding box center [864, 104] width 12 height 12
click at [867, 131] on icon at bounding box center [864, 127] width 12 height 12
click at [430, 341] on icon at bounding box center [429, 339] width 14 height 14
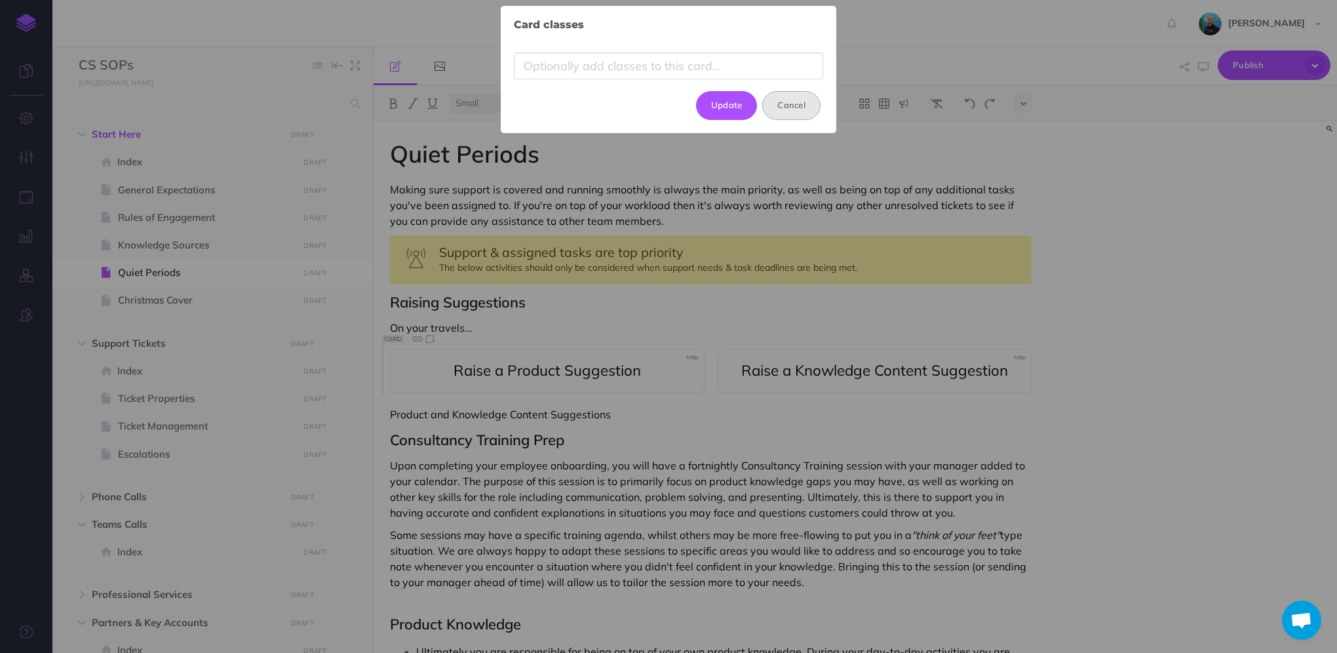
click at [790, 109] on button "Cancel" at bounding box center [791, 105] width 58 height 29
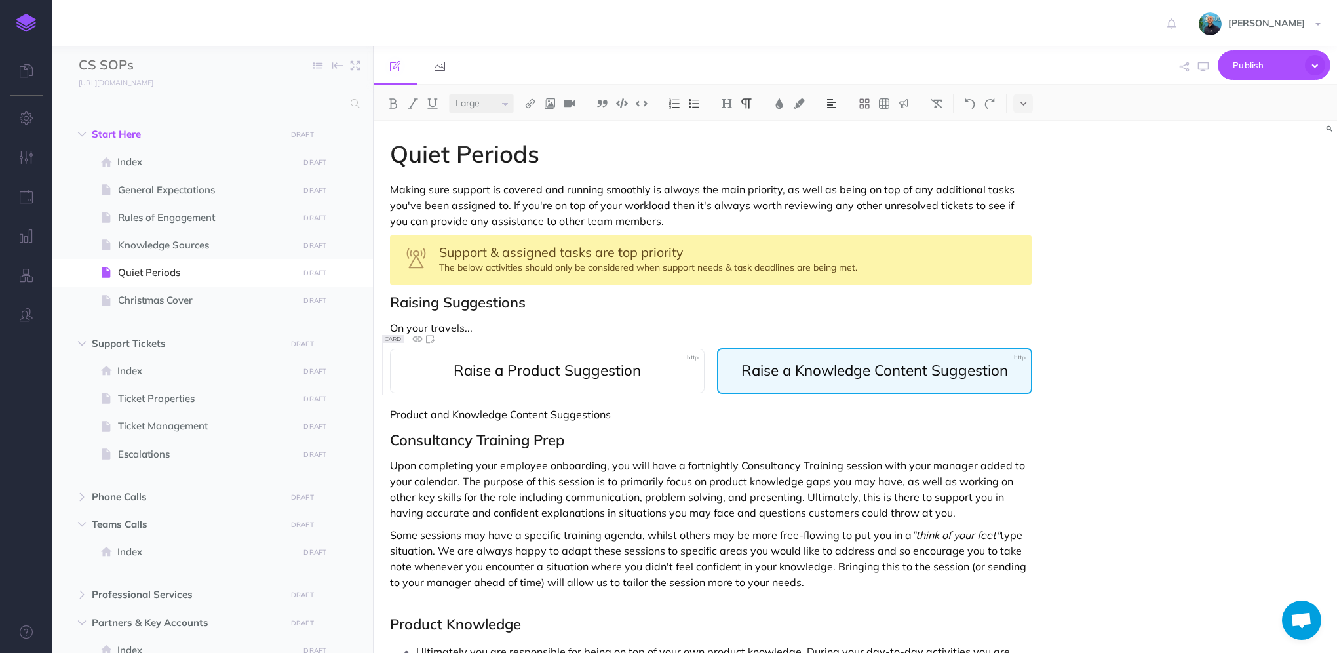
click at [781, 360] on span "Raise a Knowledge Content Suggestion" at bounding box center [874, 369] width 267 height 19
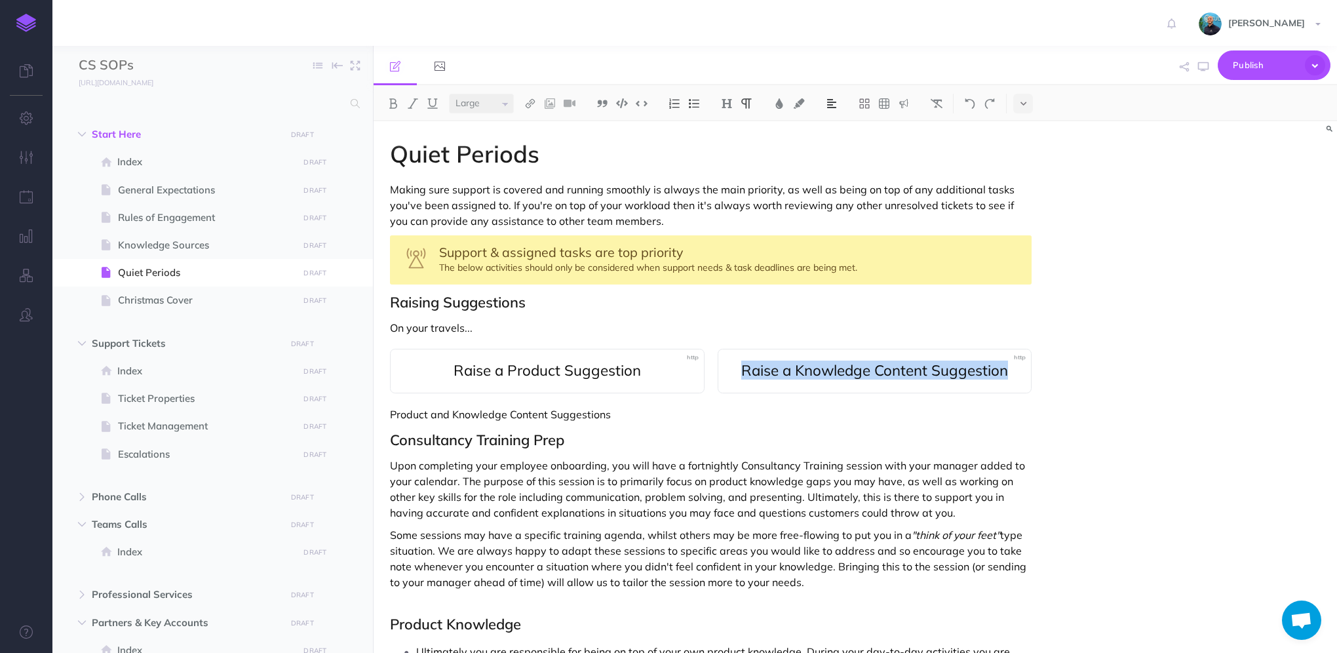
click at [510, 100] on select "Small Normal Large" at bounding box center [481, 104] width 65 height 20
click at [449, 94] on select "Small Normal Large" at bounding box center [481, 104] width 65 height 20
click at [1197, 60] on button "button" at bounding box center [1202, 67] width 17 height 38
click at [390, 415] on p "Product and Knowledge Content Suggestions" at bounding box center [710, 414] width 641 height 16
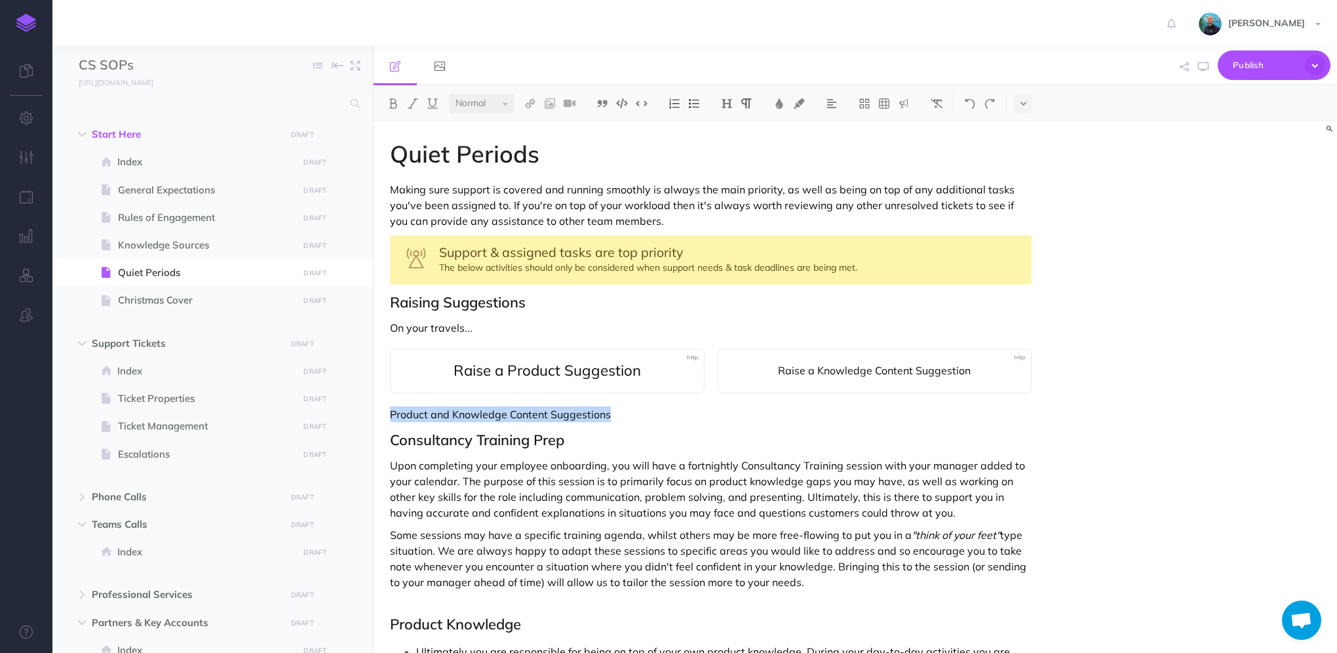
drag, startPoint x: 564, startPoint y: 412, endPoint x: 385, endPoint y: 406, distance: 179.0
click at [385, 406] on div "Quiet Periods Making sure support is covered and running smoothly is always the…" at bounding box center [710, 553] width 674 height 865
click at [864, 104] on icon at bounding box center [865, 103] width 10 height 10
click at [865, 126] on icon at bounding box center [864, 127] width 12 height 12
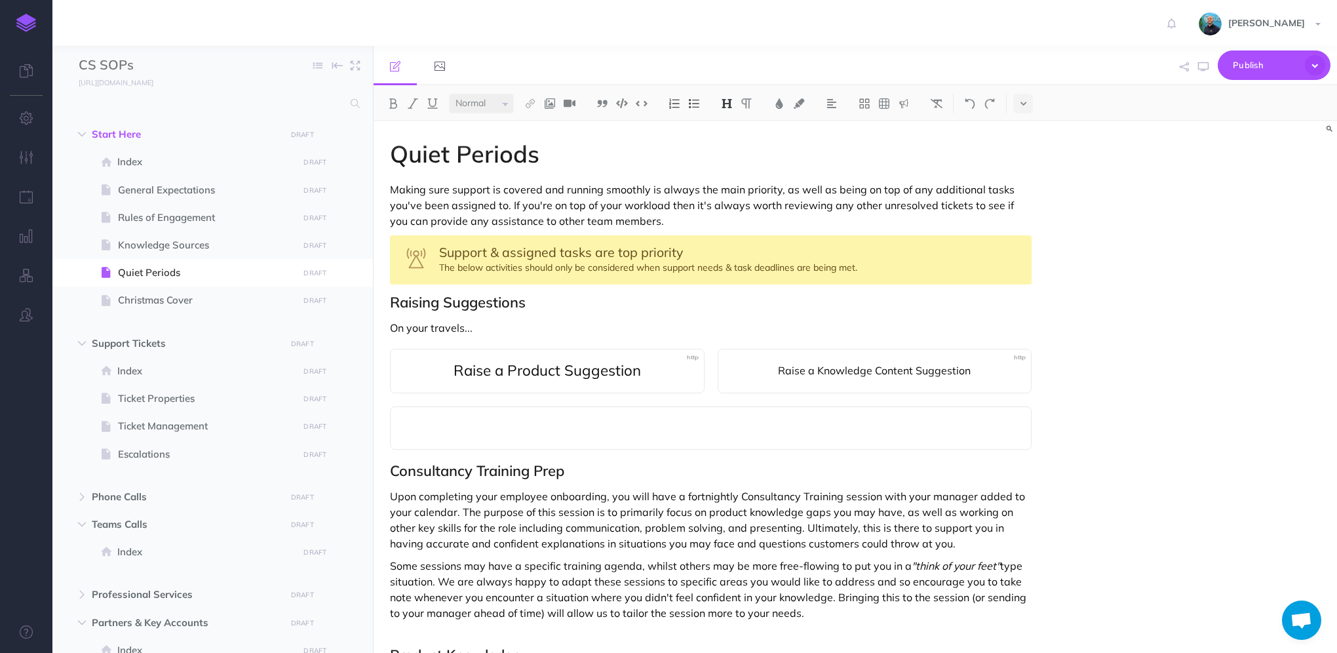
click at [605, 428] on p at bounding box center [711, 428] width 614 height 16
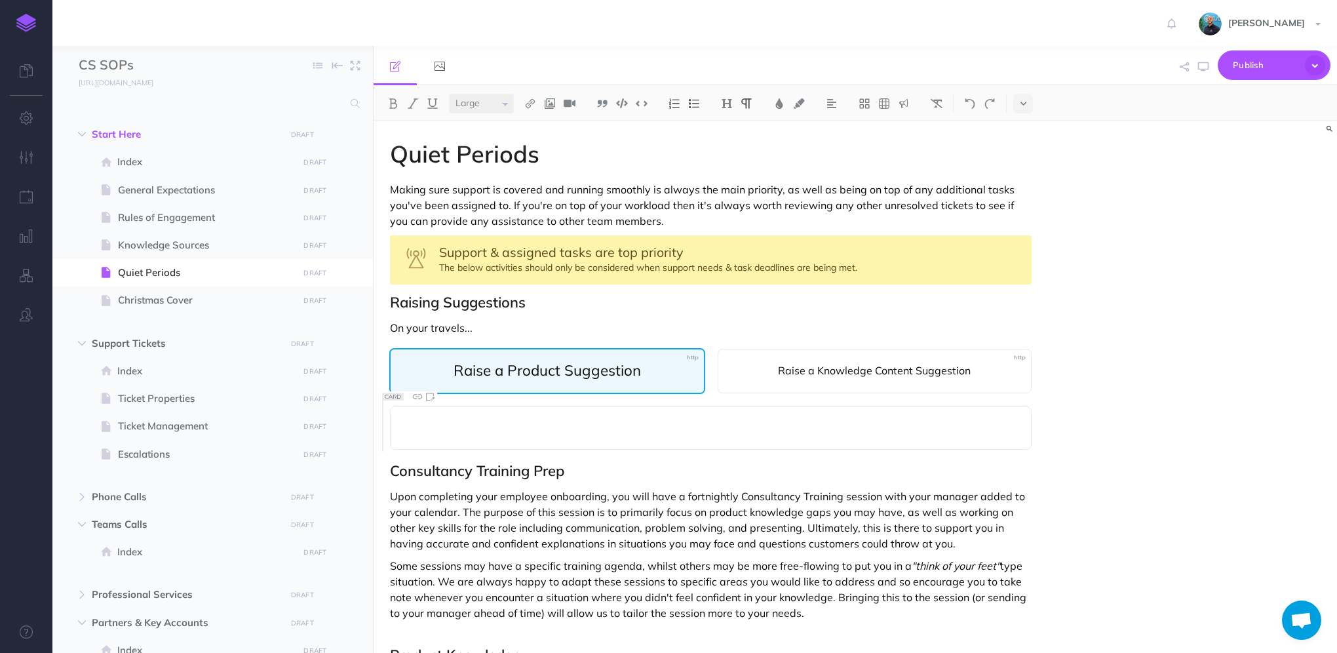
click at [563, 371] on span "Raise a Product Suggestion" at bounding box center [546, 369] width 187 height 19
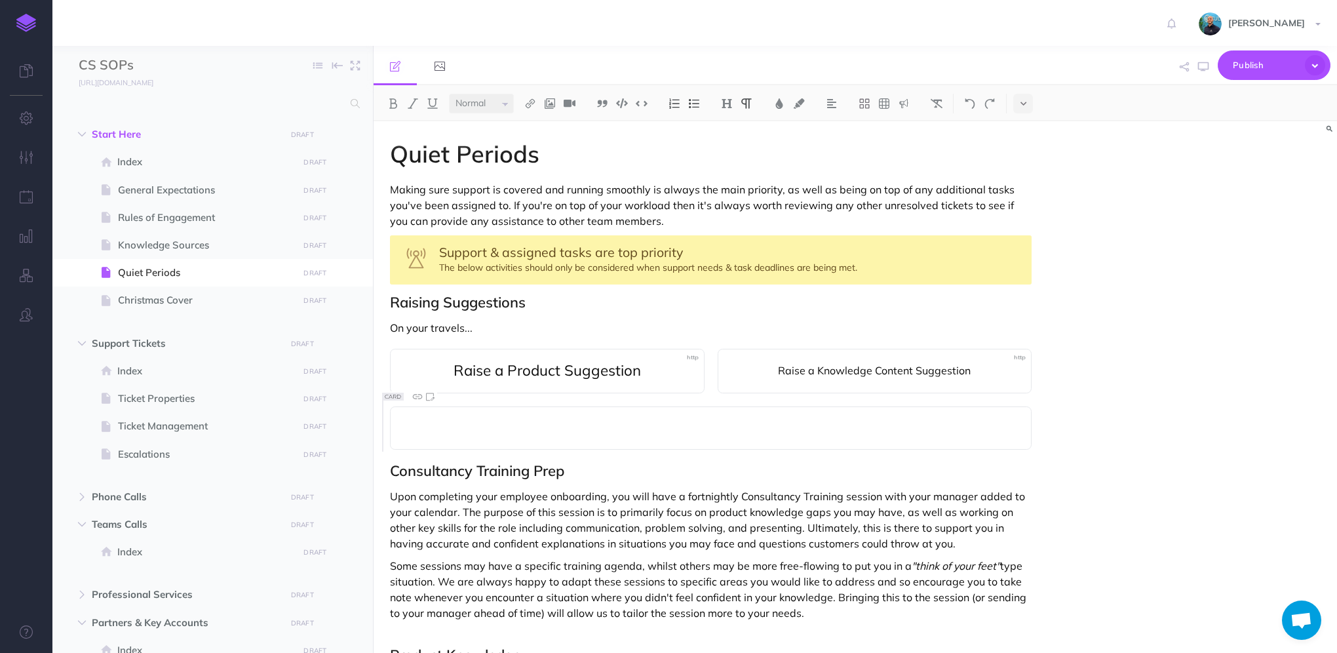
click at [566, 425] on p at bounding box center [711, 428] width 614 height 16
click at [390, 465] on h2 "Consultancy Training Prep" at bounding box center [710, 472] width 641 height 16
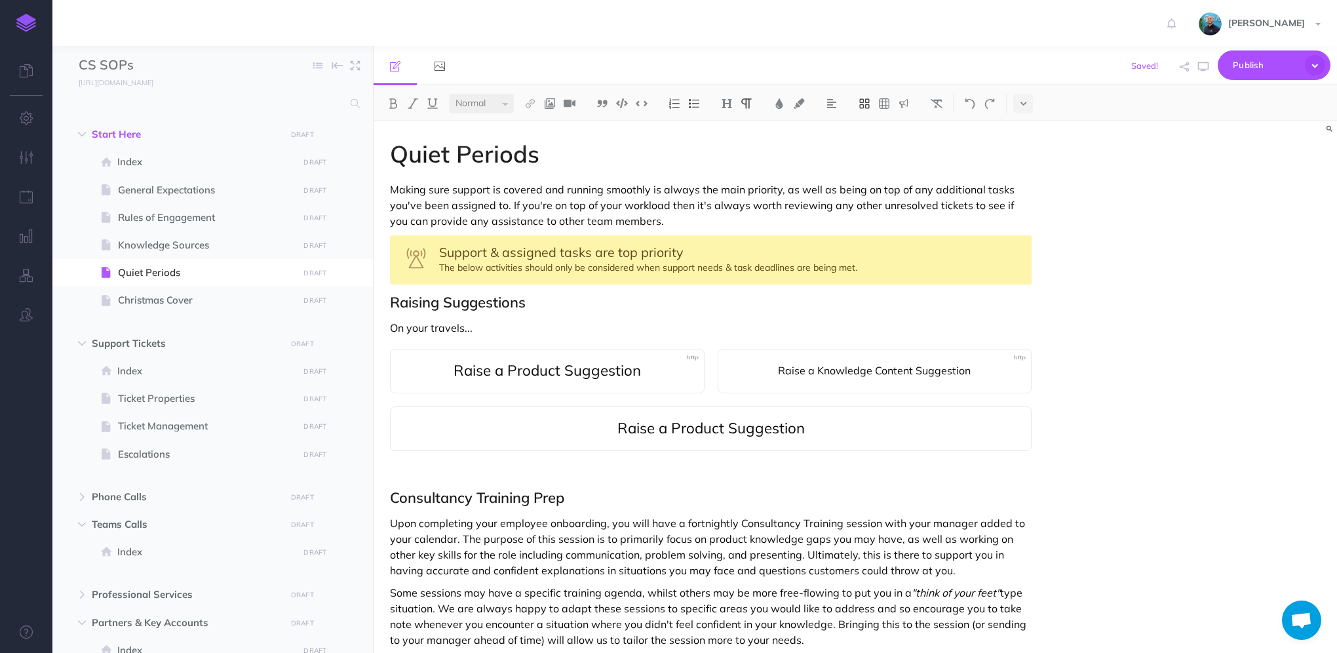
click at [869, 104] on icon at bounding box center [864, 104] width 12 height 12
click at [867, 127] on icon at bounding box center [864, 127] width 12 height 12
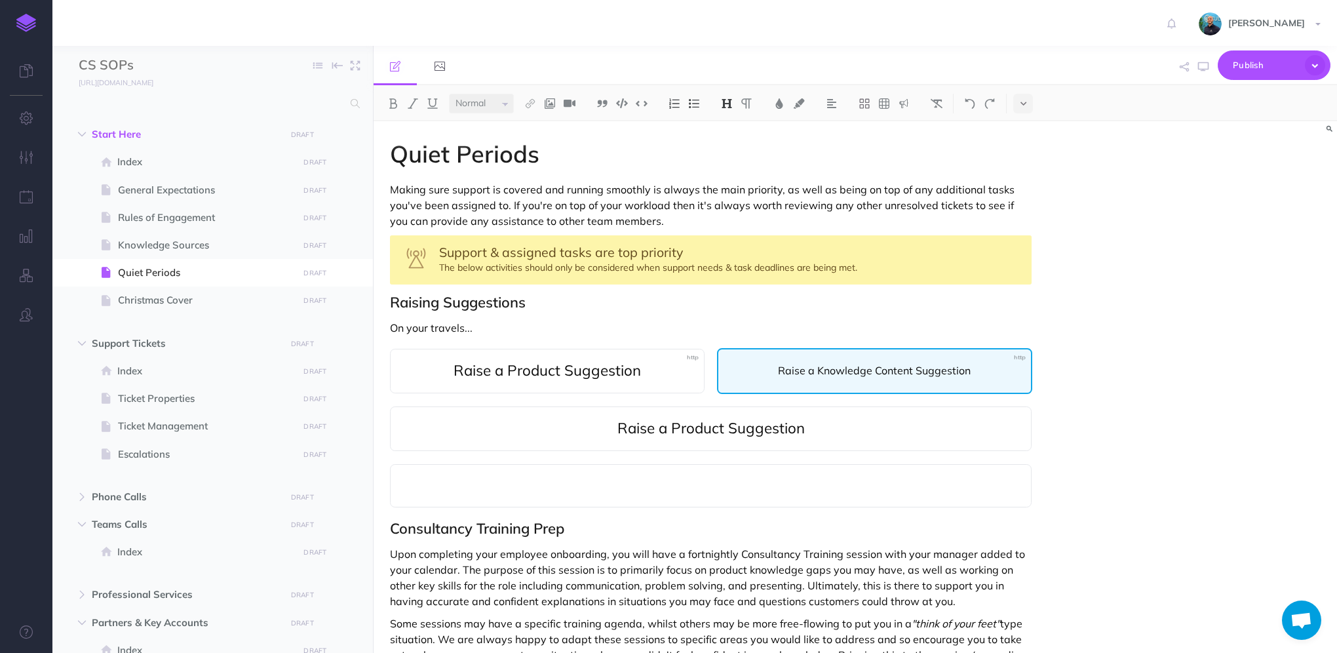
click at [850, 377] on span "Raise a Knowledge Content Suggestion" at bounding box center [874, 370] width 287 height 16
click at [848, 367] on span "Raise a Knowledge Content Suggestion" at bounding box center [874, 370] width 287 height 16
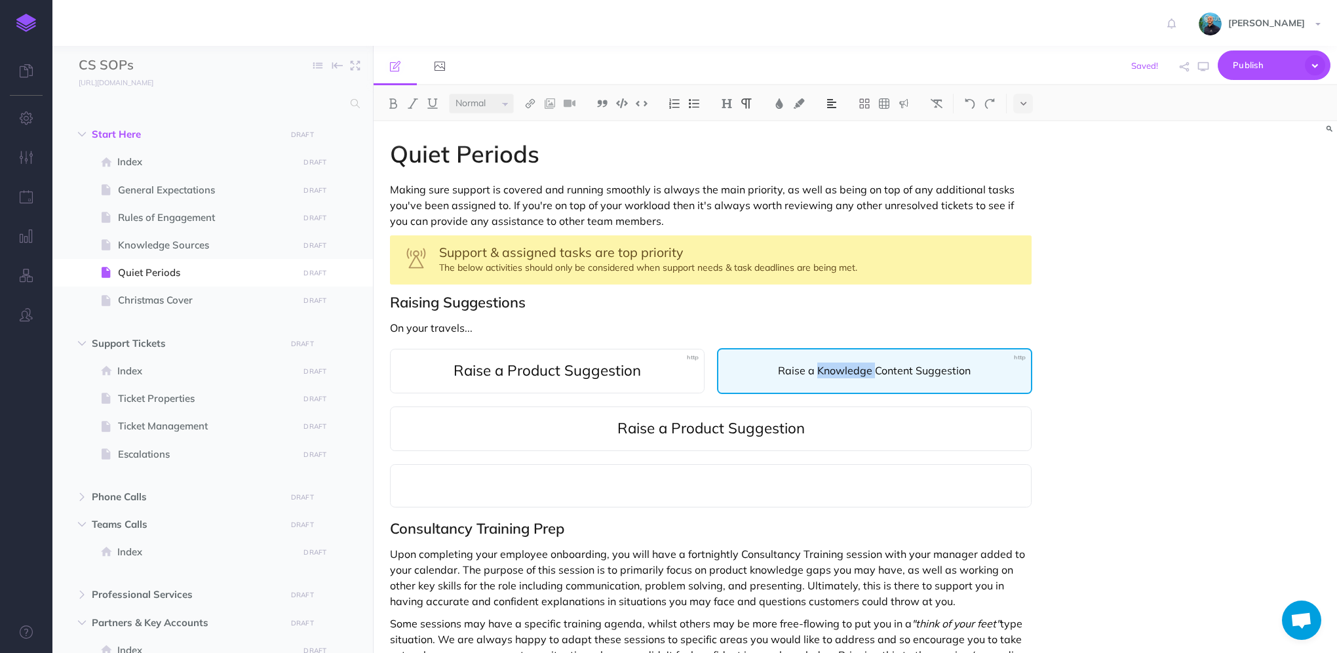
click at [848, 367] on span "Raise a Knowledge Content Suggestion" at bounding box center [874, 370] width 287 height 16
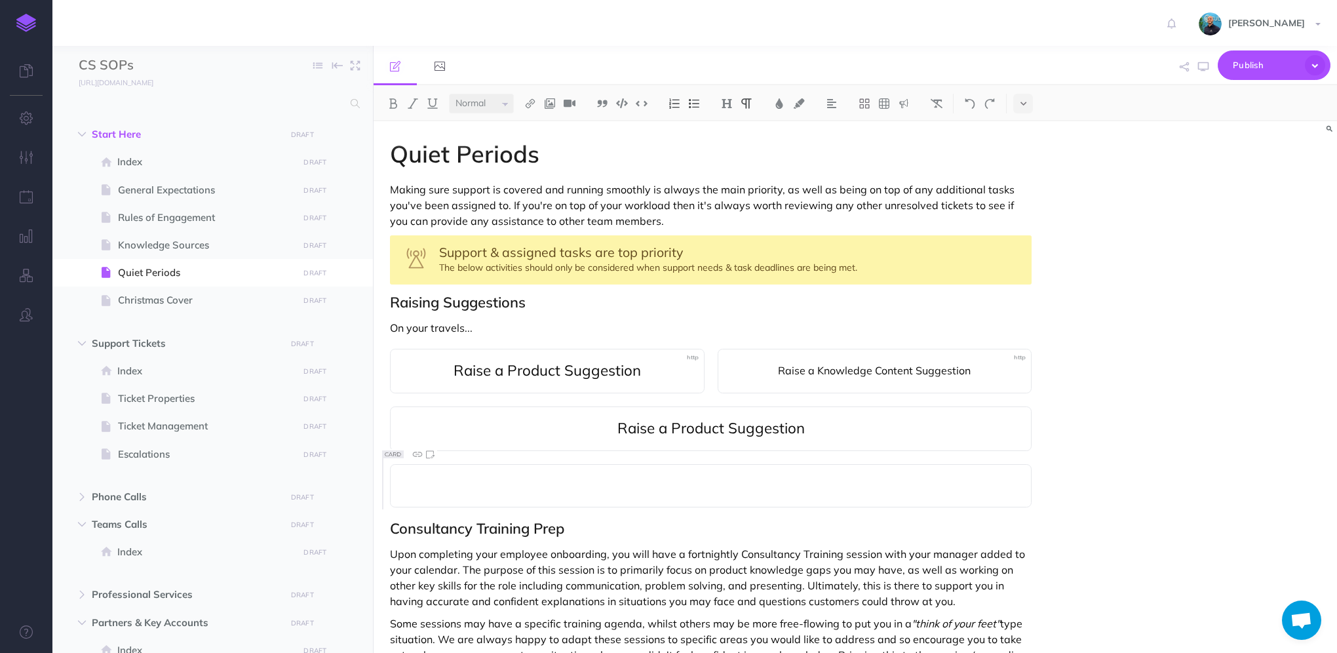
click at [708, 489] on p at bounding box center [711, 486] width 614 height 16
click at [708, 487] on span "Raise a Knowledge Content Suggestion" at bounding box center [711, 486] width 614 height 16
click at [474, 110] on select "Small Normal Large" at bounding box center [481, 104] width 65 height 20
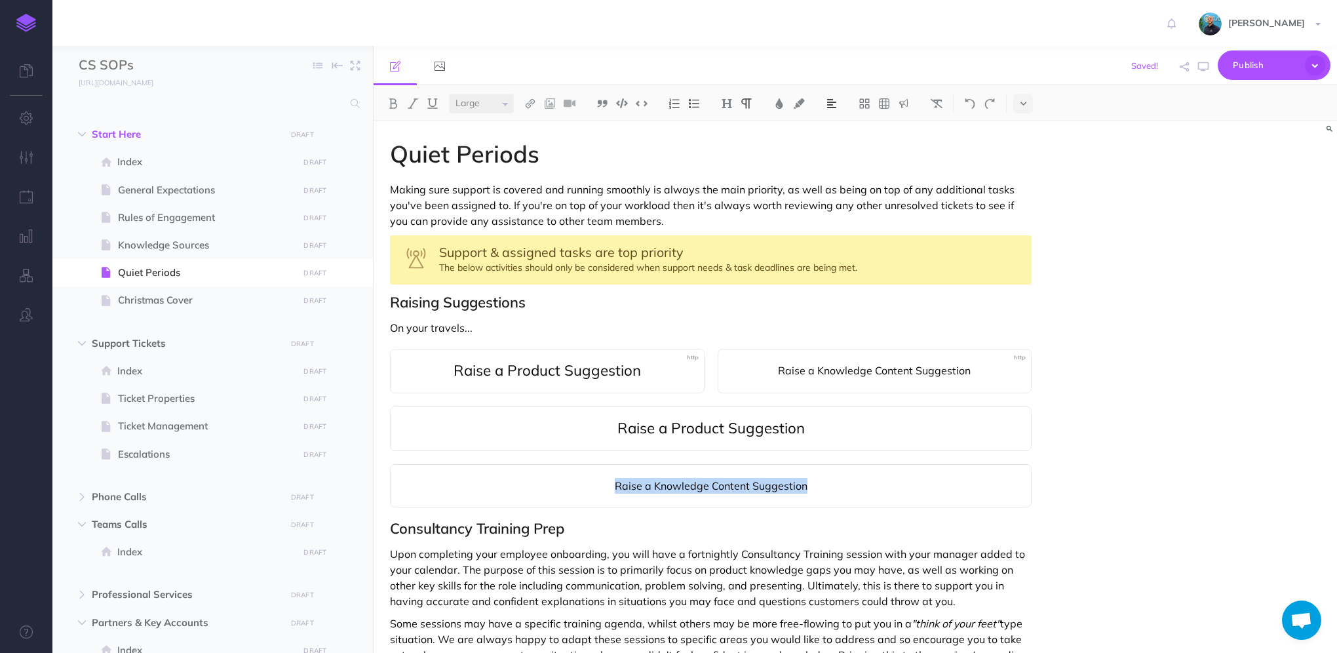
click at [449, 94] on select "Small Normal Large" at bounding box center [481, 104] width 65 height 20
click at [1202, 66] on icon "button" at bounding box center [1203, 67] width 10 height 10
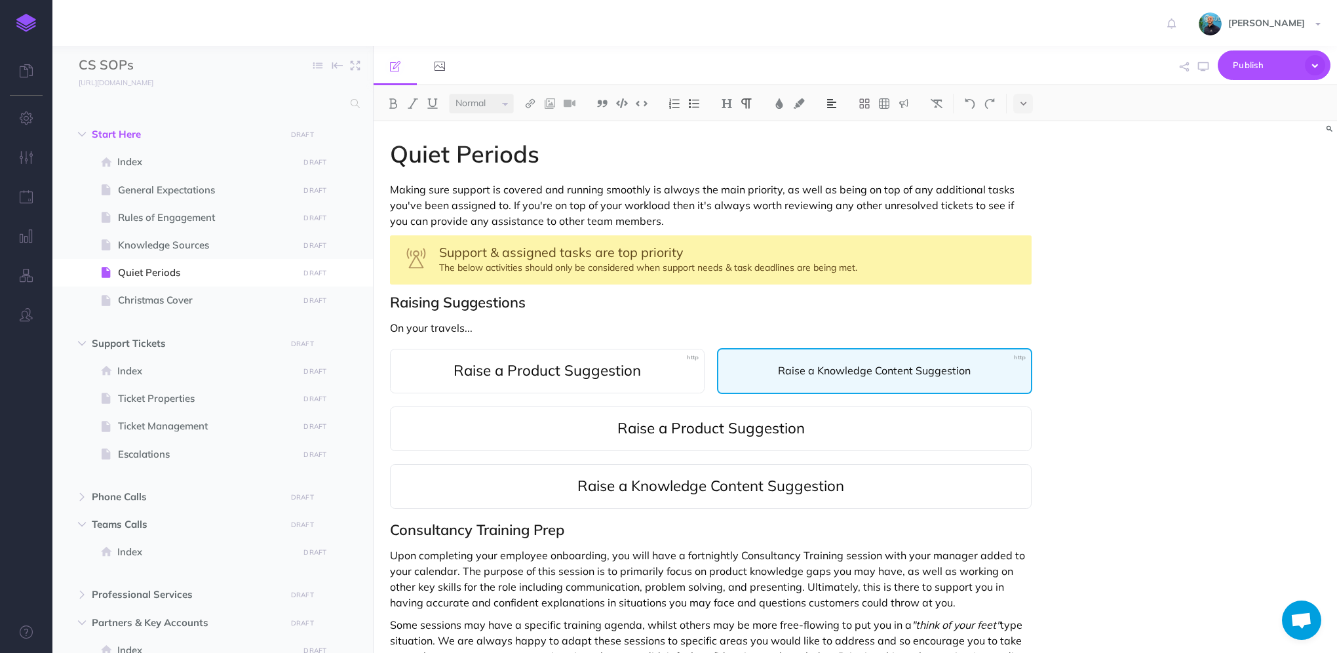
click at [821, 368] on span "Raise a Knowledge Content Suggestion" at bounding box center [874, 370] width 287 height 16
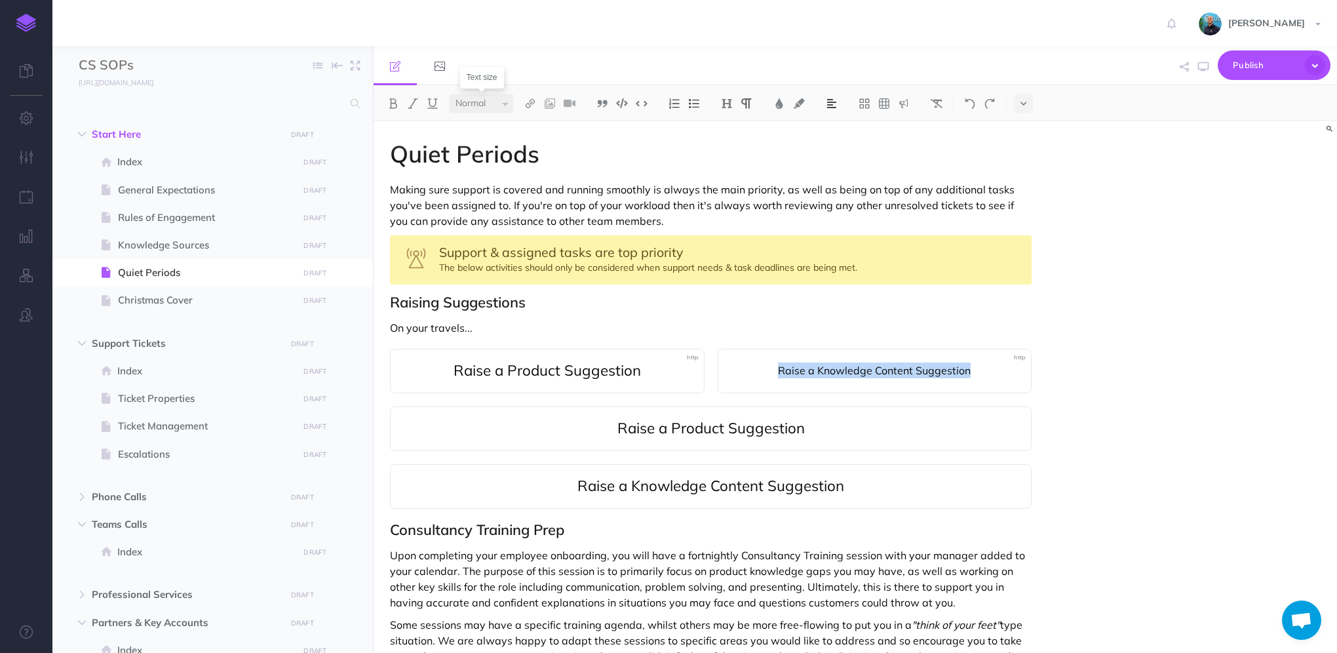
click at [503, 105] on select "Small Normal Large" at bounding box center [481, 104] width 65 height 20
click at [449, 94] on select "Small Normal Large" at bounding box center [481, 104] width 65 height 20
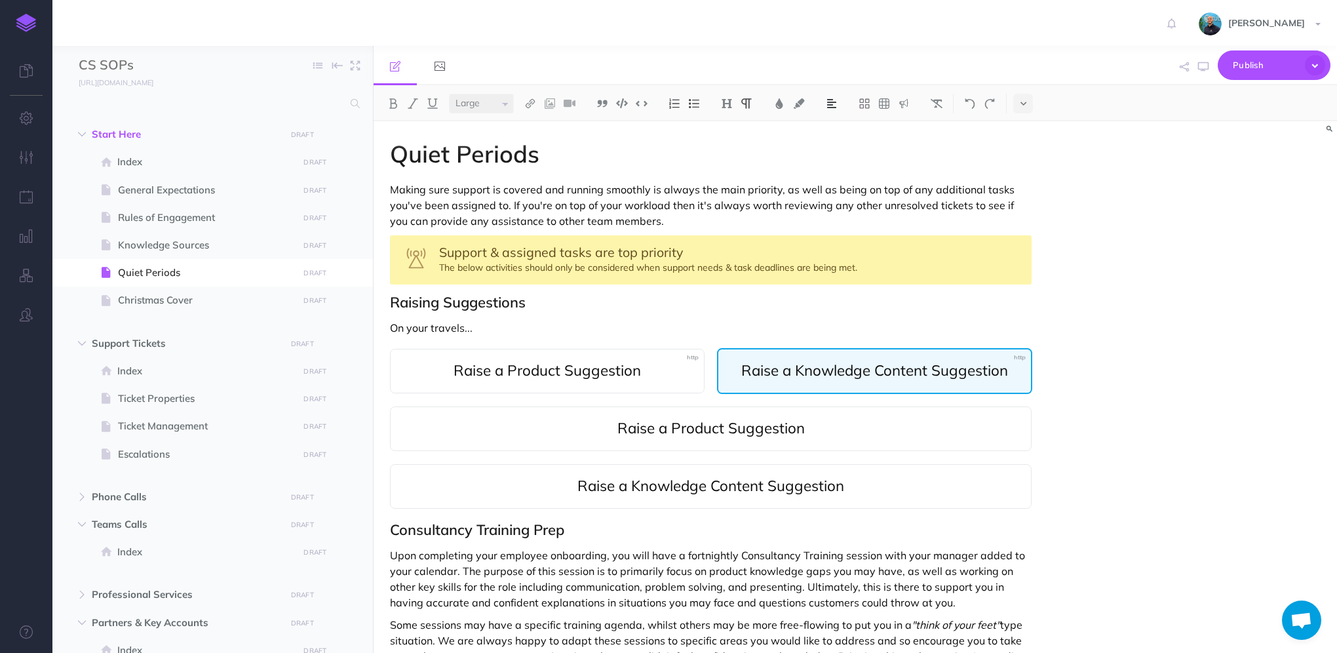
click at [829, 380] on div "Raise a Knowledge Content Suggestion" at bounding box center [875, 371] width 316 height 46
drag, startPoint x: 797, startPoint y: 370, endPoint x: 741, endPoint y: 371, distance: 55.7
click at [741, 371] on span "Raise a Knowledge Content Suggestion" at bounding box center [874, 369] width 267 height 19
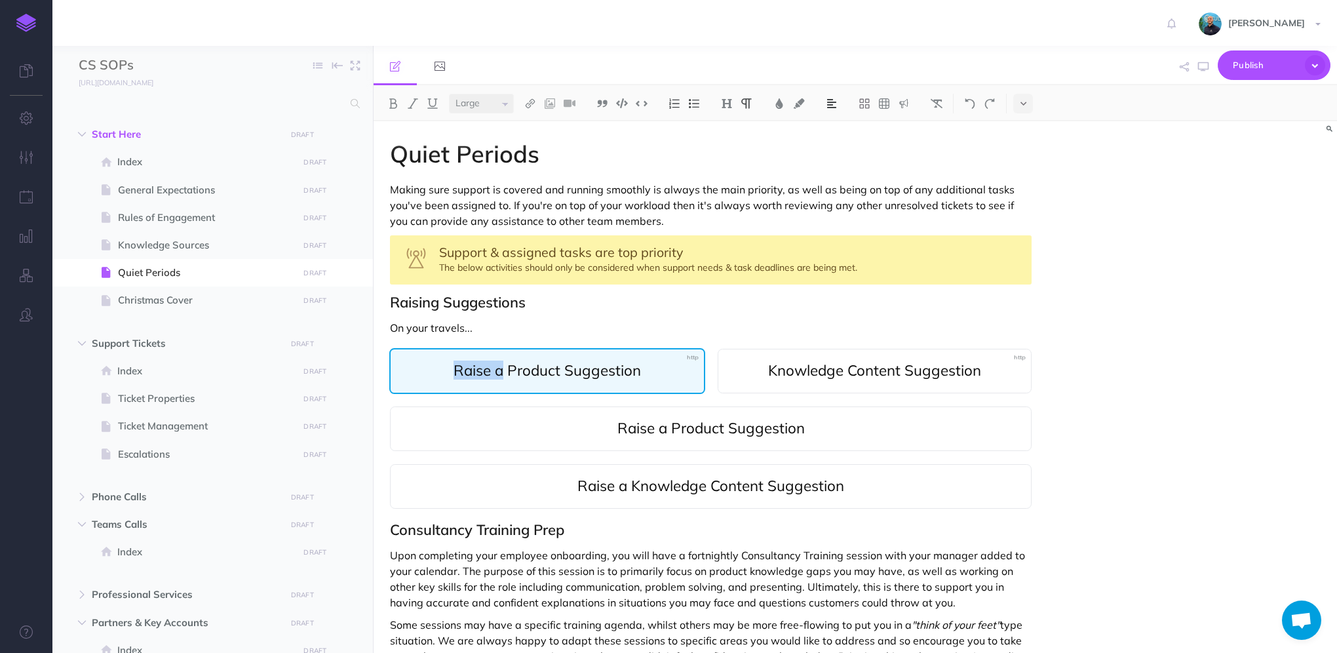
drag, startPoint x: 504, startPoint y: 368, endPoint x: 441, endPoint y: 370, distance: 62.9
click at [441, 370] on span "Raise a Product Suggestion" at bounding box center [547, 370] width 287 height 17
select select "small"
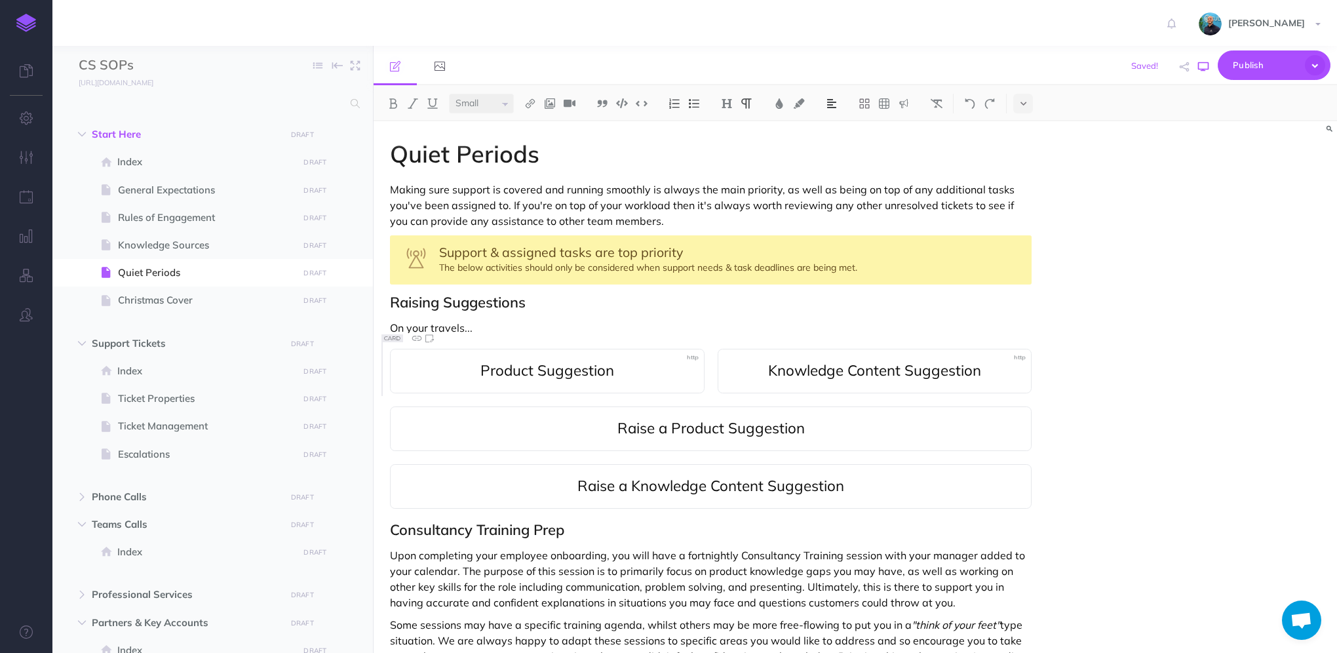
click at [1199, 65] on icon "button" at bounding box center [1203, 67] width 10 height 10
click at [941, 426] on span "Raise a Product Suggestion" at bounding box center [711, 428] width 614 height 17
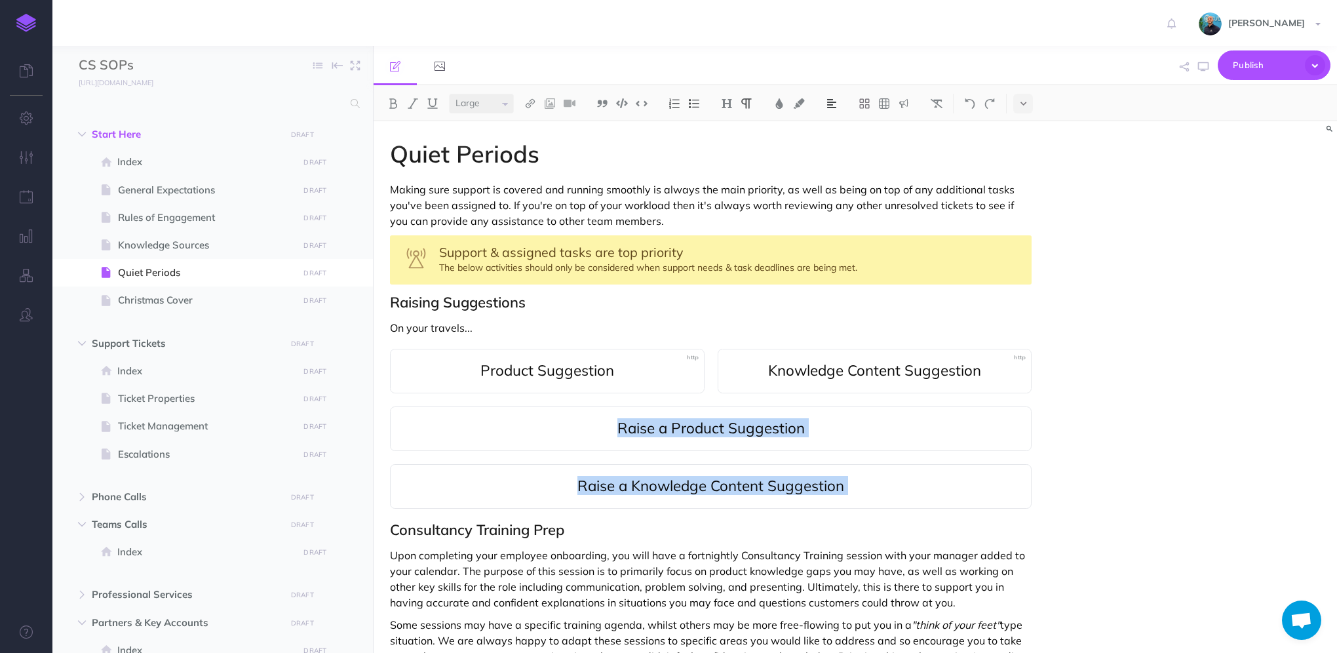
drag, startPoint x: 389, startPoint y: 529, endPoint x: 387, endPoint y: 426, distance: 103.5
click at [387, 426] on div "Quiet Periods Making sure support is covered and running smoothly is always the…" at bounding box center [710, 598] width 674 height 955
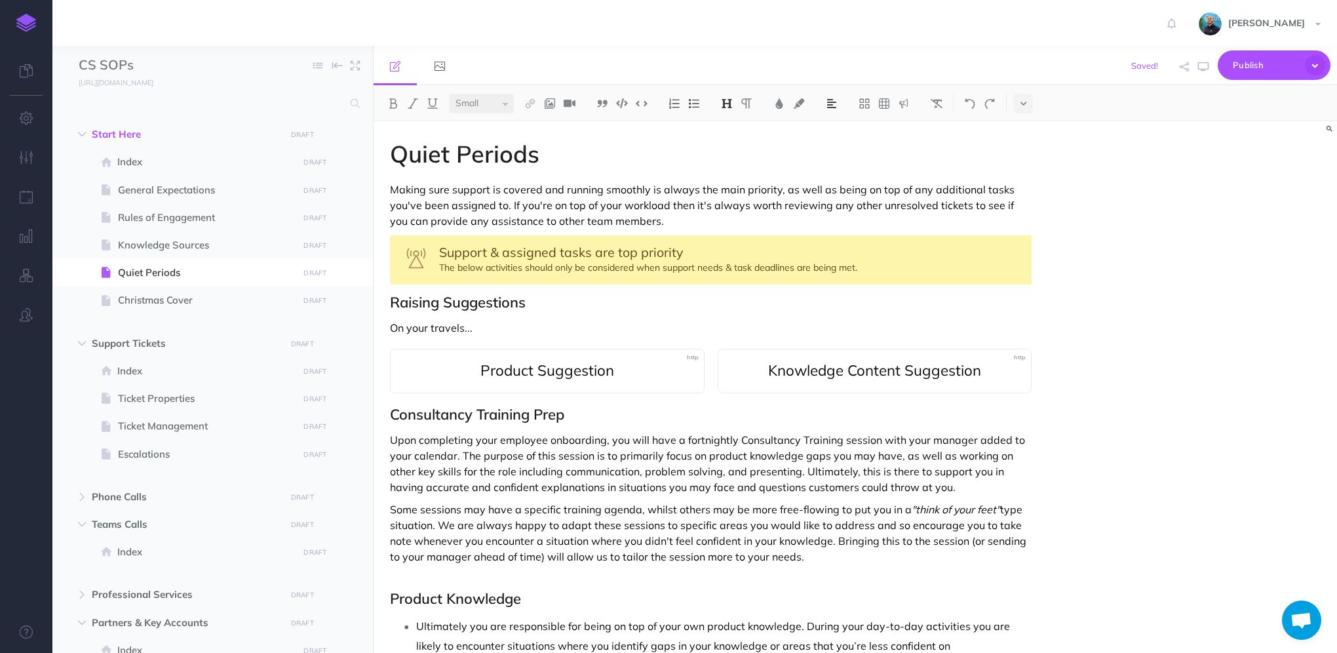
select select "null"
click at [523, 325] on p "On your travels..." at bounding box center [710, 328] width 641 height 16
click at [1205, 69] on icon "button" at bounding box center [1203, 67] width 10 height 10
click at [145, 195] on span "General Expectations" at bounding box center [206, 190] width 176 height 16
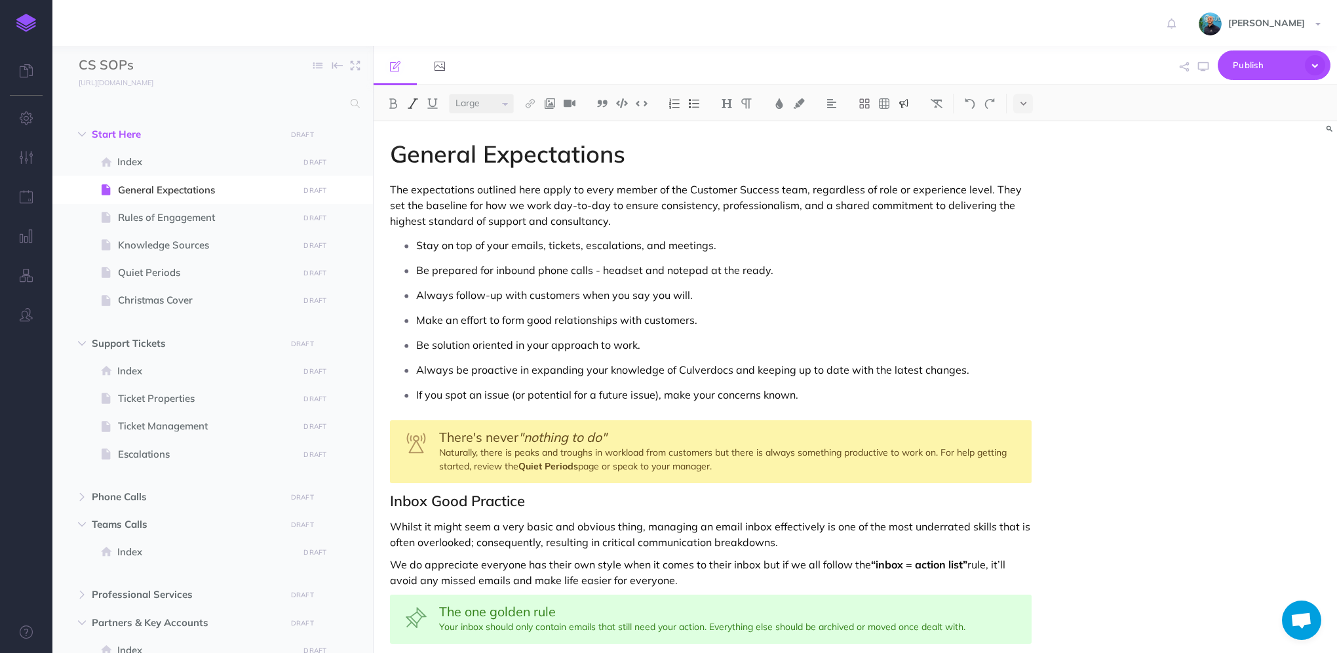
click at [560, 442] on span ""nothing to do"" at bounding box center [562, 436] width 88 height 16
drag, startPoint x: 440, startPoint y: 438, endPoint x: 753, endPoint y: 470, distance: 314.8
click at [753, 470] on div "There's never "nothing to do" Naturally, there is peaks and troughs in workload…" at bounding box center [710, 451] width 641 height 63
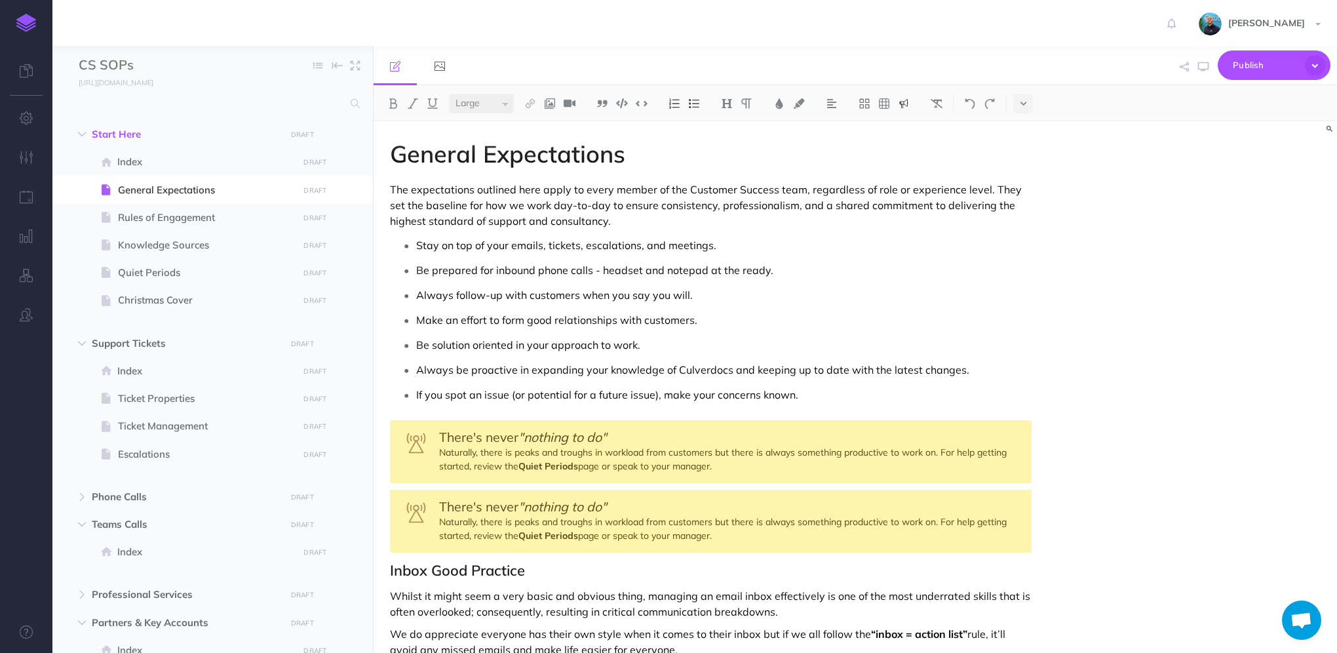
click at [446, 506] on span "There's never" at bounding box center [478, 506] width 79 height 16
drag, startPoint x: 440, startPoint y: 504, endPoint x: 613, endPoint y: 502, distance: 172.3
click at [613, 503] on div "There's never "nothing to do" Naturally, there is peaks and troughs in workload…" at bounding box center [710, 520] width 641 height 63
select select "small"
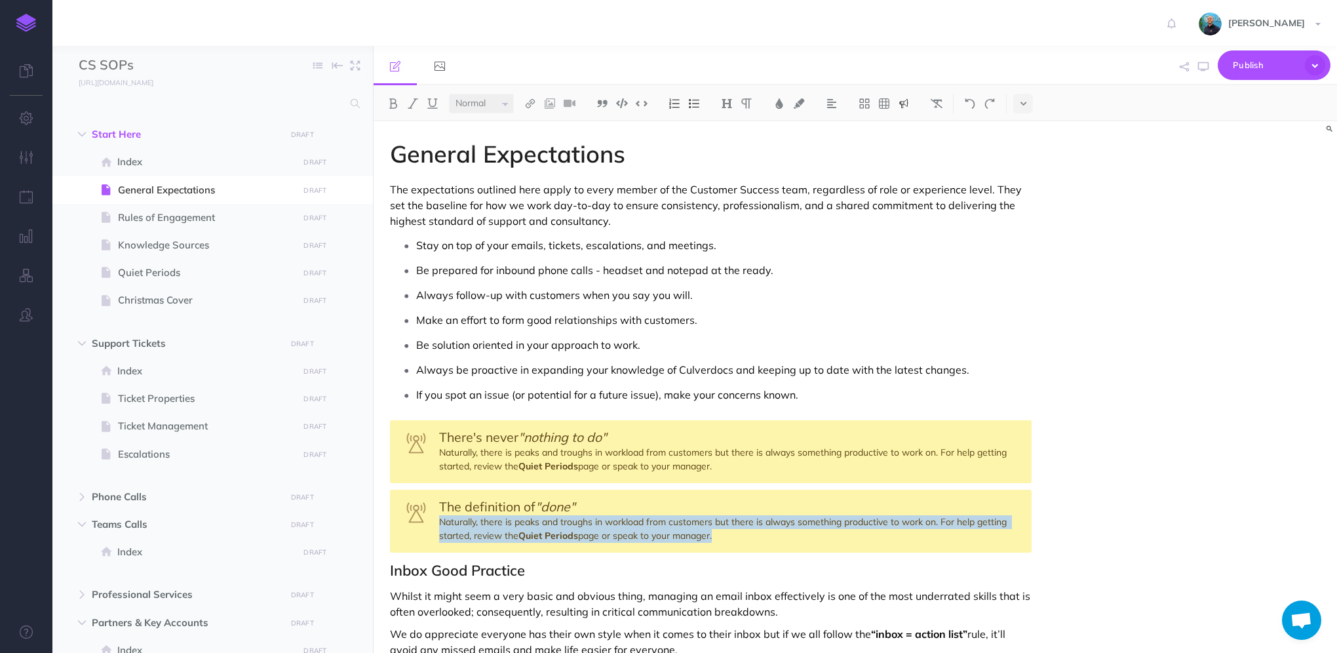
drag, startPoint x: 441, startPoint y: 520, endPoint x: 713, endPoint y: 534, distance: 272.9
click at [713, 534] on div "The definition of "done" Naturally, there is peaks and troughs in workload from…" at bounding box center [710, 520] width 641 height 63
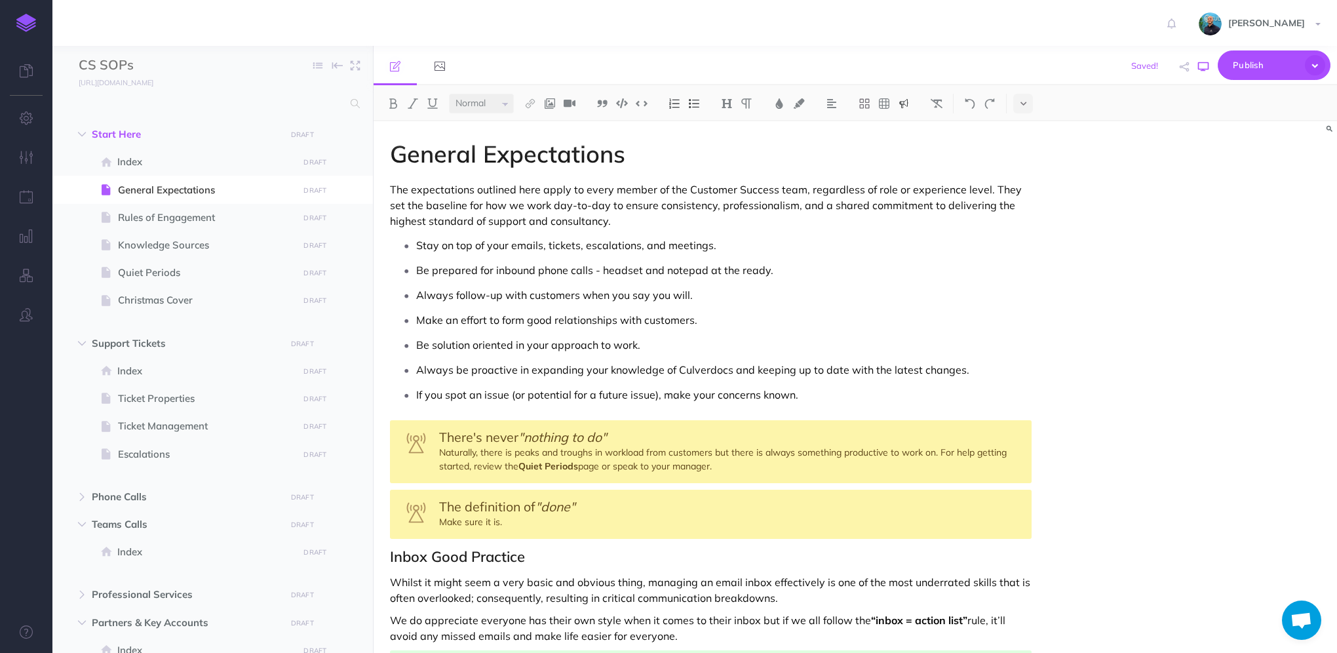
click at [1200, 73] on button "button" at bounding box center [1202, 67] width 17 height 38
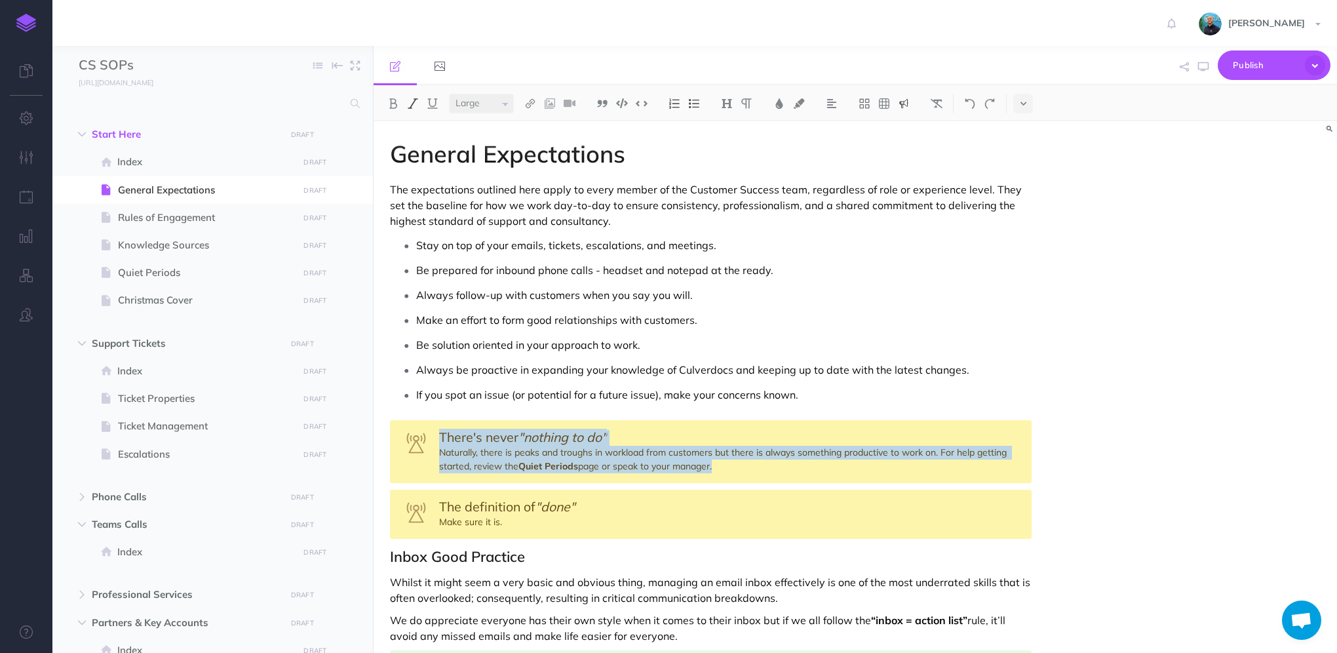
click at [479, 516] on div "The definition of "done" Make sure it is." at bounding box center [710, 513] width 641 height 49
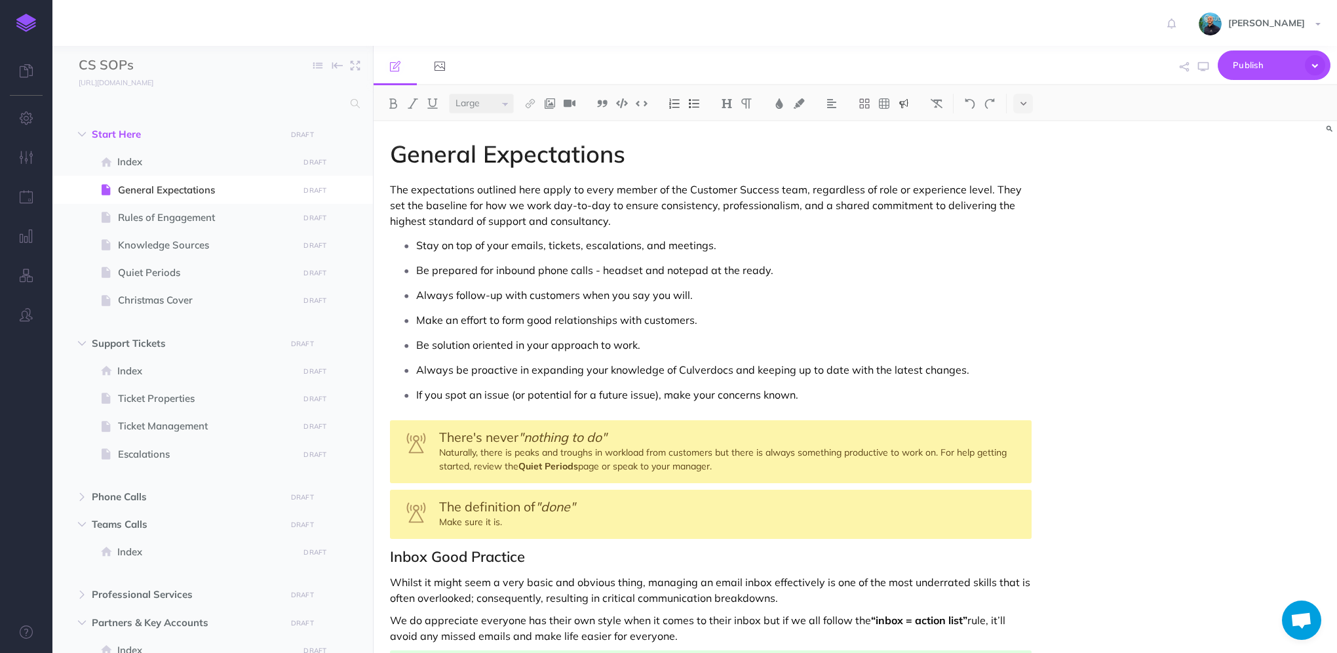
click at [444, 501] on span "The definition of" at bounding box center [487, 506] width 96 height 16
drag, startPoint x: 440, startPoint y: 501, endPoint x: 503, endPoint y: 516, distance: 64.8
click at [503, 516] on div "The definition of "done" Make sure it is." at bounding box center [710, 513] width 641 height 49
click at [622, 503] on div "The definition of "done" Make sure it is." at bounding box center [710, 513] width 641 height 49
drag, startPoint x: 516, startPoint y: 498, endPoint x: 533, endPoint y: 514, distance: 23.7
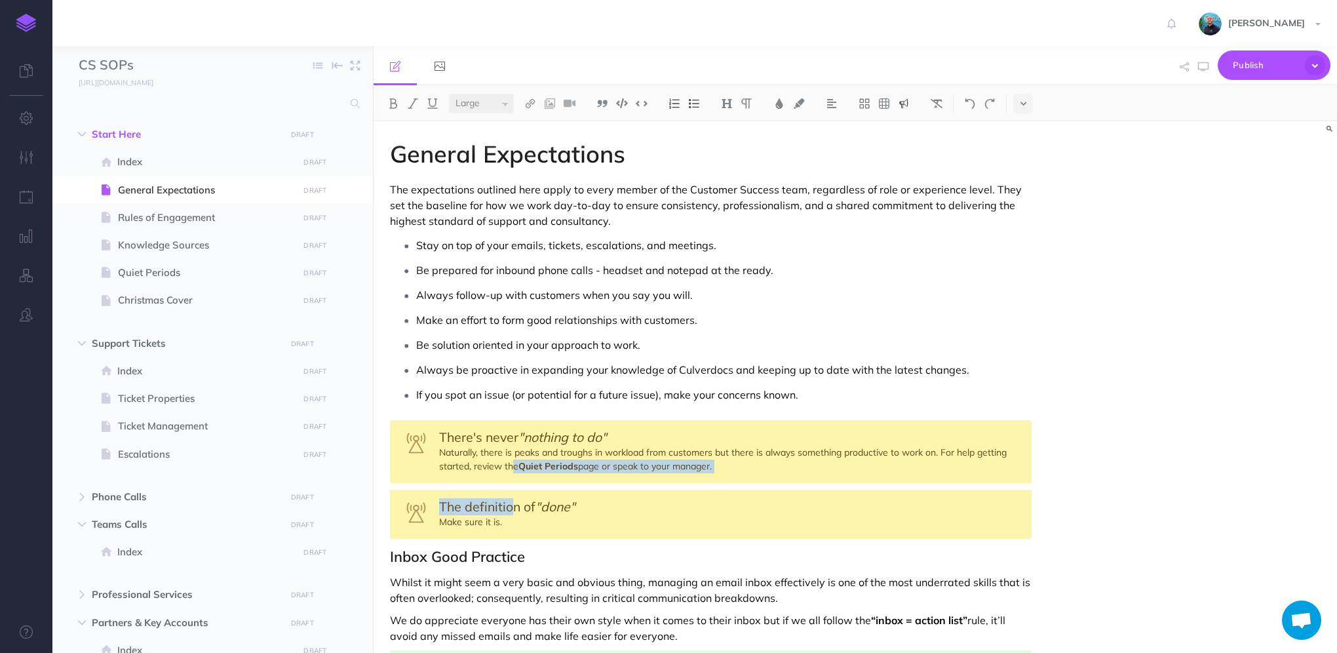
click at [567, 515] on div "The definition of "done" Make sure it is." at bounding box center [710, 513] width 641 height 49
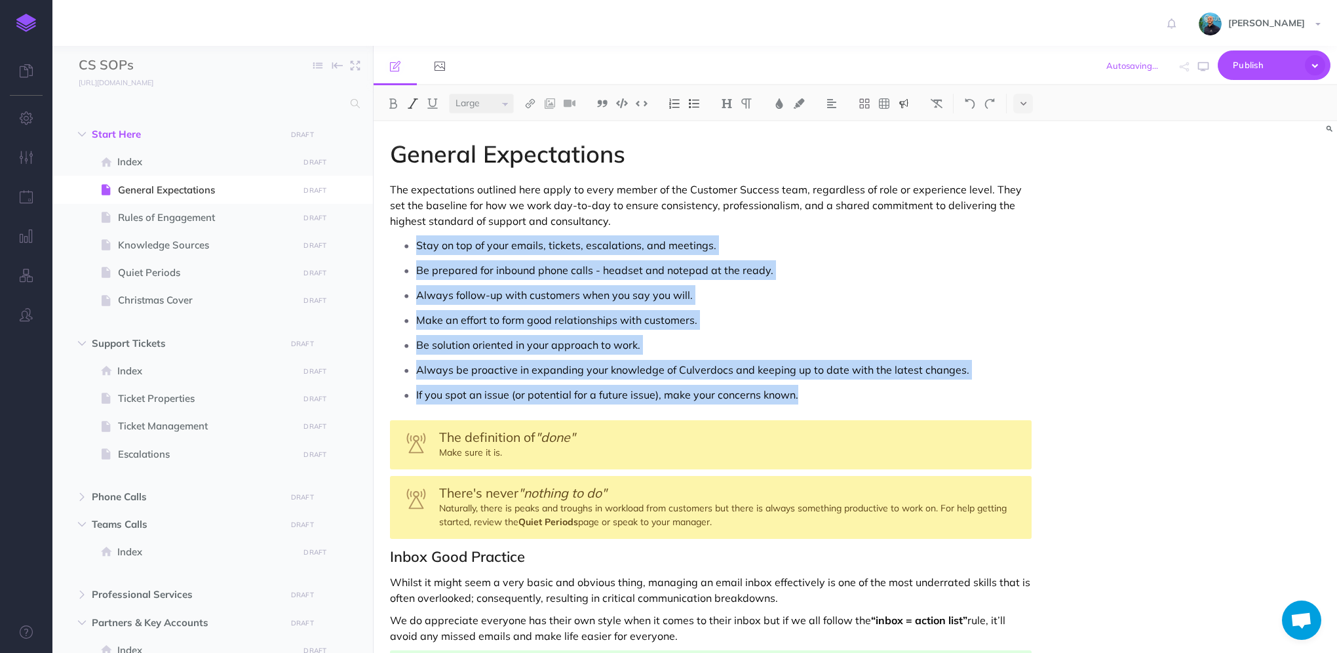
click at [536, 453] on div "The definition of "done" Make sure it is." at bounding box center [710, 444] width 641 height 49
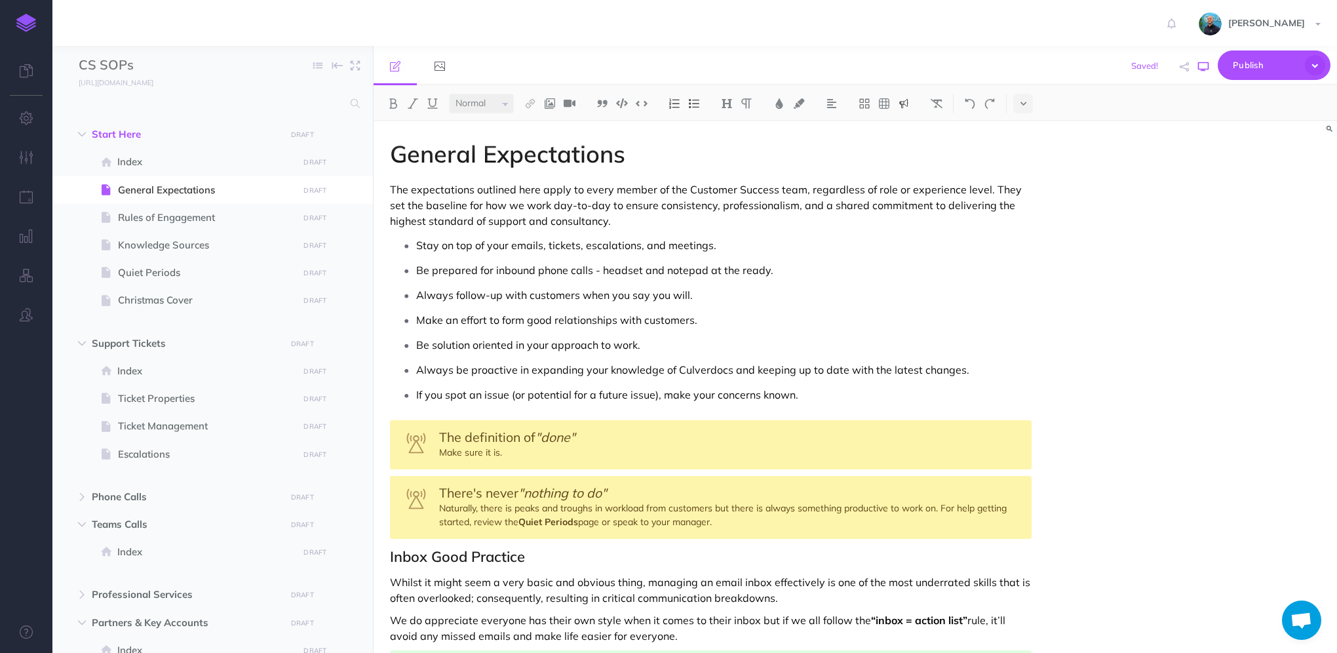
click at [1201, 69] on icon "button" at bounding box center [1203, 67] width 10 height 10
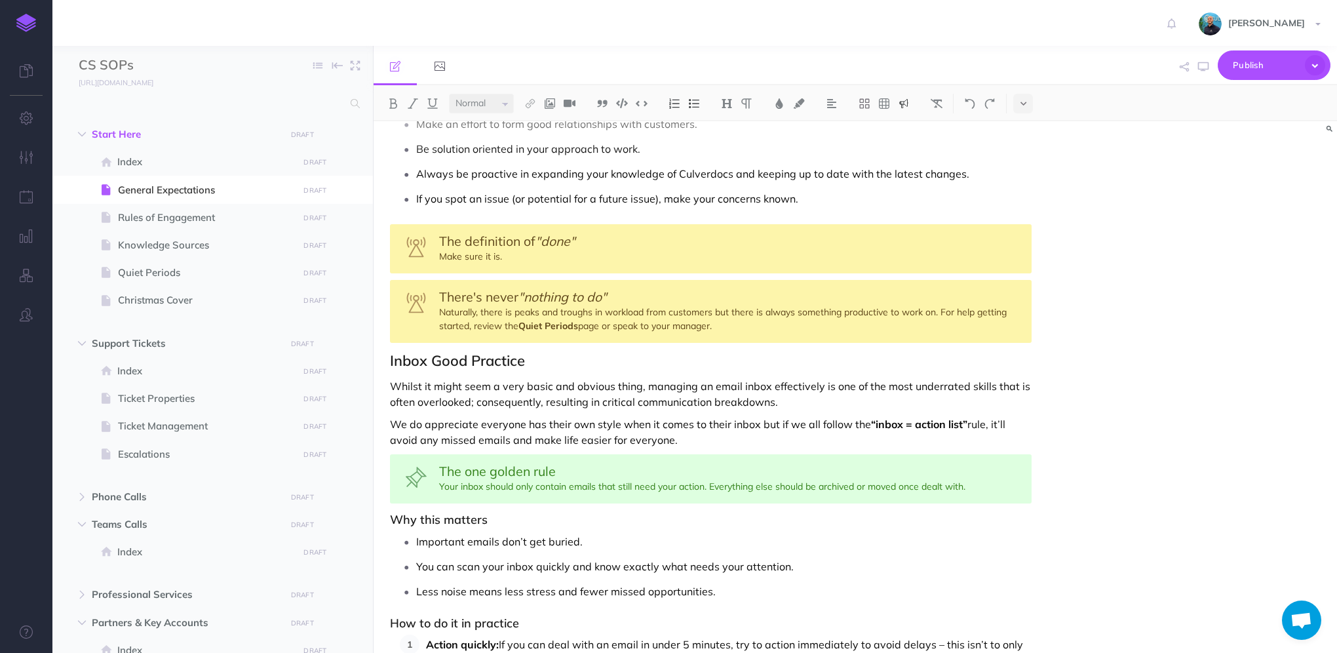
scroll to position [197, 0]
click at [390, 358] on h2 "Inbox Good Practice" at bounding box center [710, 360] width 641 height 16
click at [725, 100] on img at bounding box center [727, 103] width 12 height 10
click at [465, 394] on p "Whilst it might seem a very basic and obvious thing, managing an email inbox ef…" at bounding box center [710, 392] width 641 height 31
click at [393, 356] on h2 "Inbox Good Practice" at bounding box center [710, 360] width 641 height 16
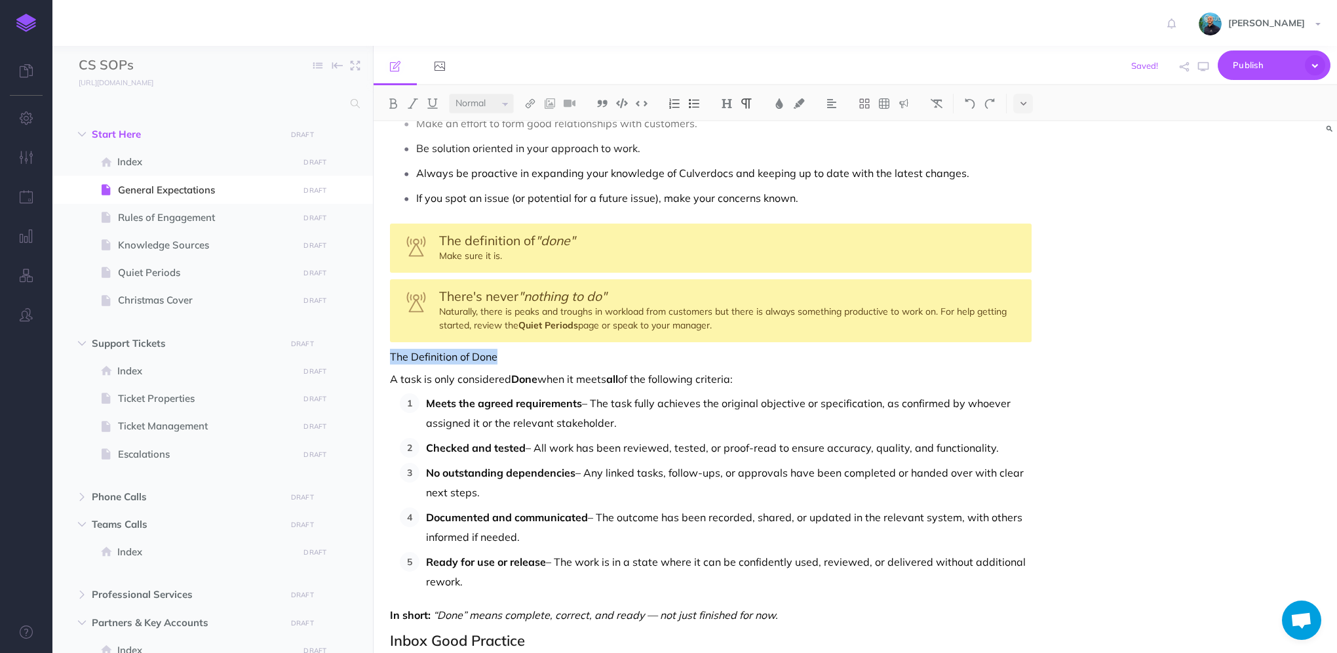
drag, startPoint x: 525, startPoint y: 354, endPoint x: 387, endPoint y: 359, distance: 137.7
click at [725, 109] on button at bounding box center [727, 104] width 20 height 20
click at [725, 149] on button "H2" at bounding box center [727, 146] width 20 height 20
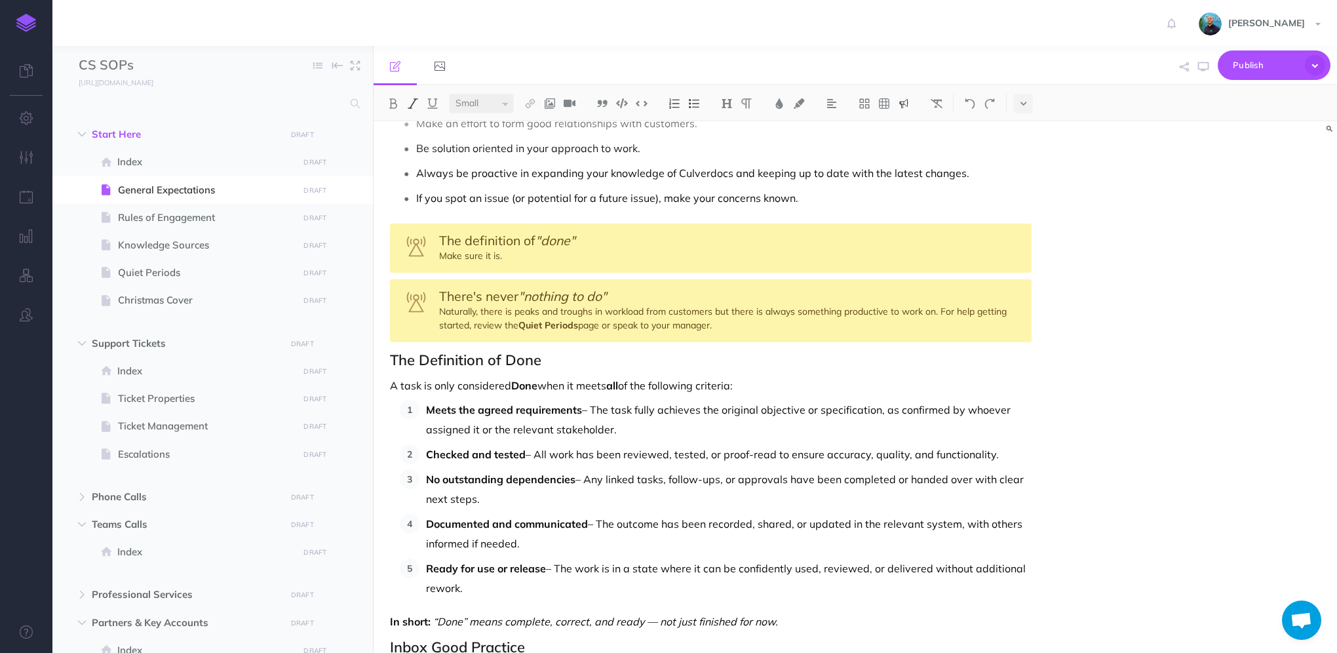
click at [579, 243] on div "The definition of "done" Make sure it is." at bounding box center [710, 247] width 641 height 49
click at [514, 254] on div "The definition of "done" Make sure it is." at bounding box center [710, 247] width 641 height 49
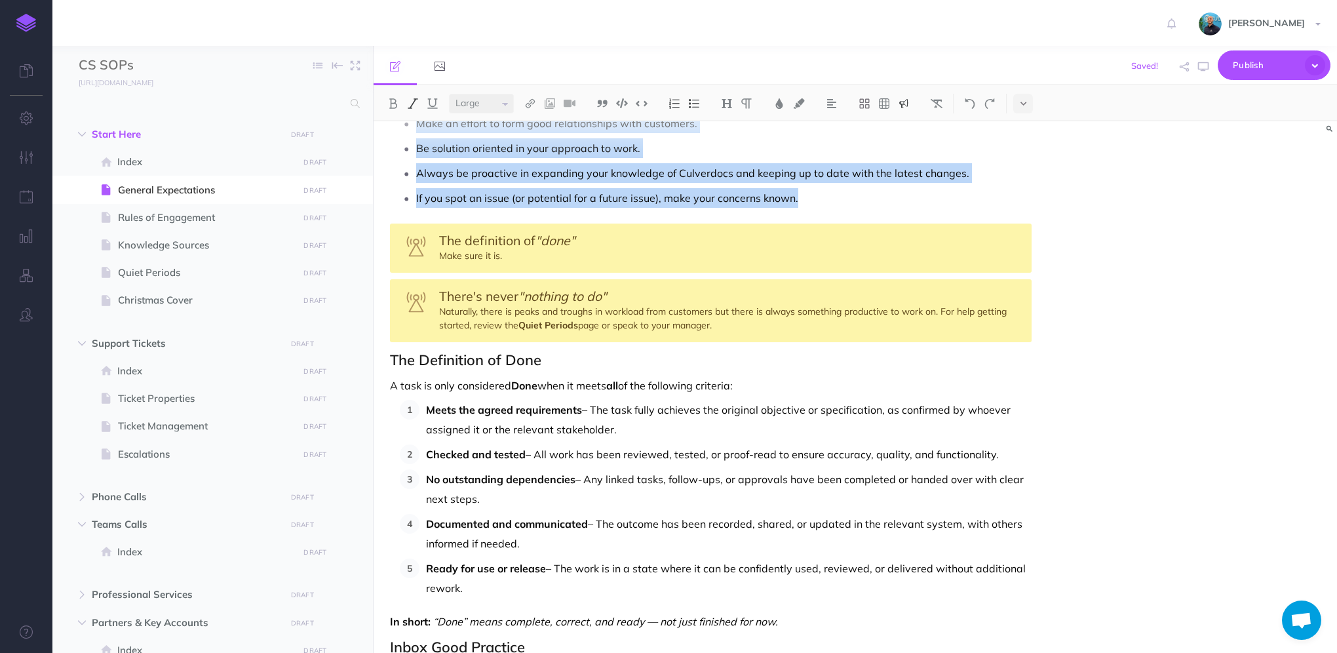
click at [488, 247] on span "The definition of" at bounding box center [487, 240] width 96 height 16
click at [615, 247] on div "The definition of "done" Make sure it is." at bounding box center [710, 247] width 641 height 49
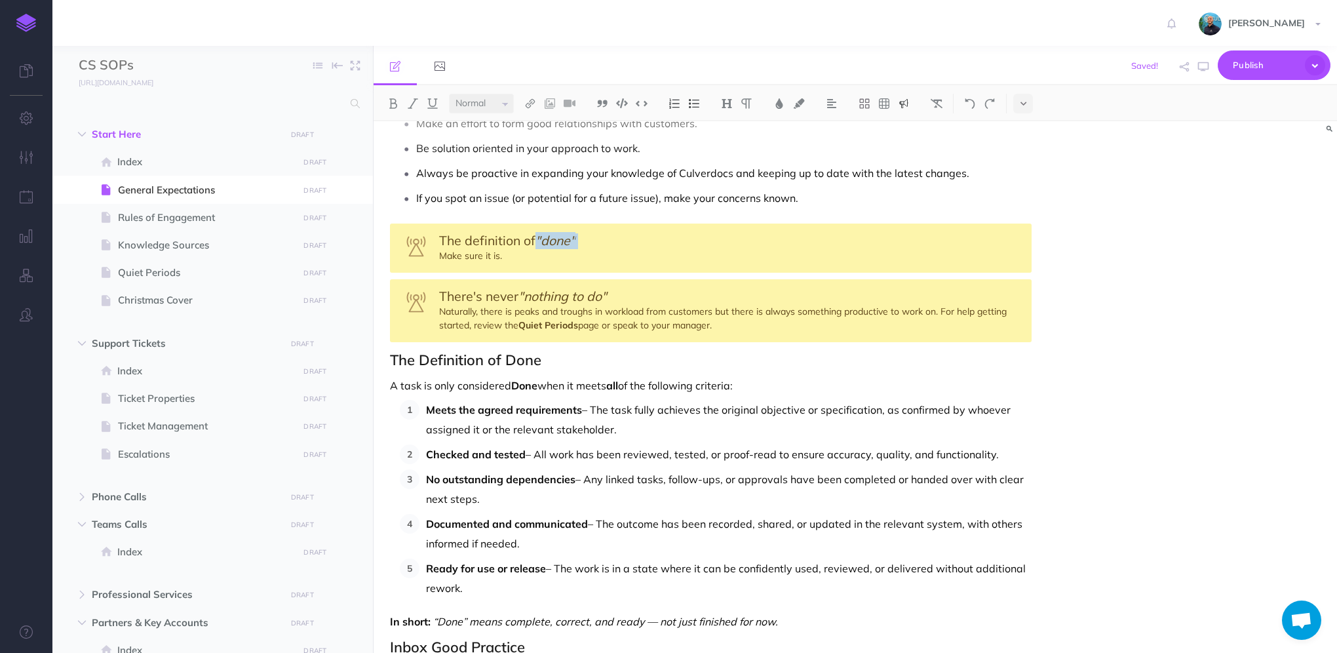
click at [615, 247] on div "The definition of "done" Make sure it is." at bounding box center [710, 247] width 641 height 49
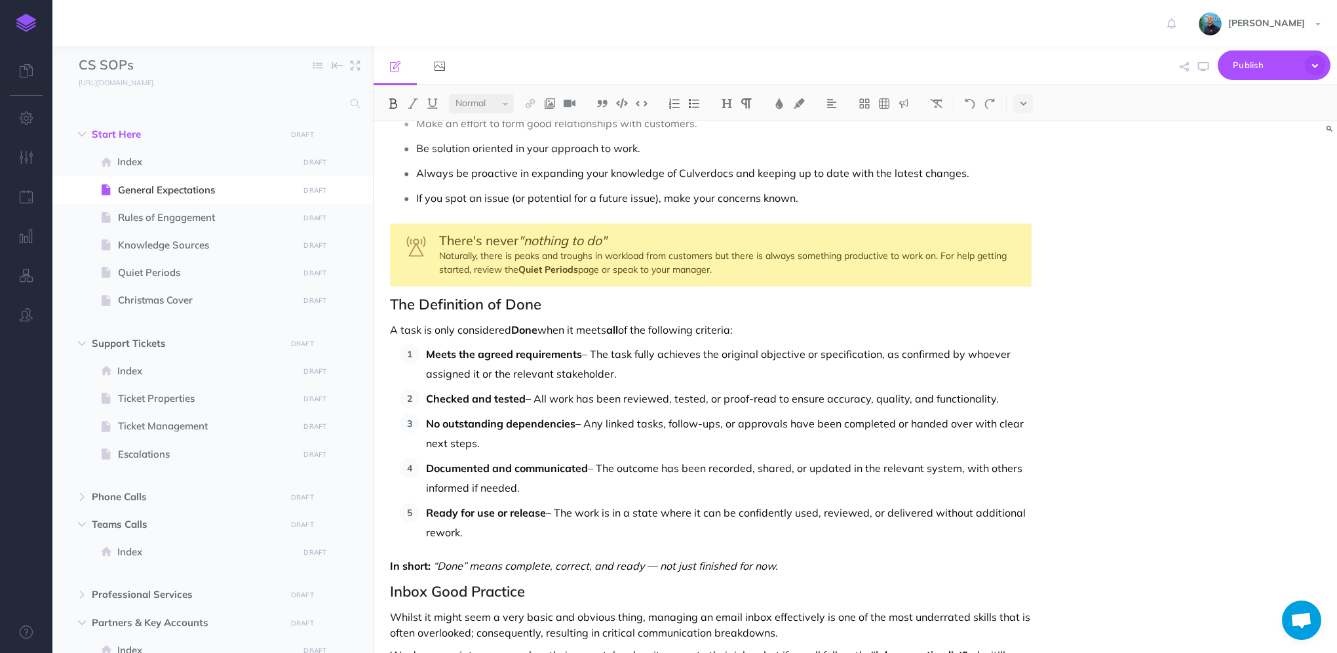
click at [537, 330] on strong "Done" at bounding box center [524, 329] width 26 height 13
click at [591, 354] on p "Meets the agreed requirements – The task fully achieves the original objective …" at bounding box center [728, 363] width 605 height 39
click at [649, 373] on p "Meets the agreed requirements - The task fully achieves the original objective …" at bounding box center [728, 363] width 605 height 39
click at [1202, 73] on button "button" at bounding box center [1202, 67] width 17 height 38
click at [679, 369] on p "Meets the agreed requirements - The task fully achieves the original objective …" at bounding box center [728, 363] width 605 height 39
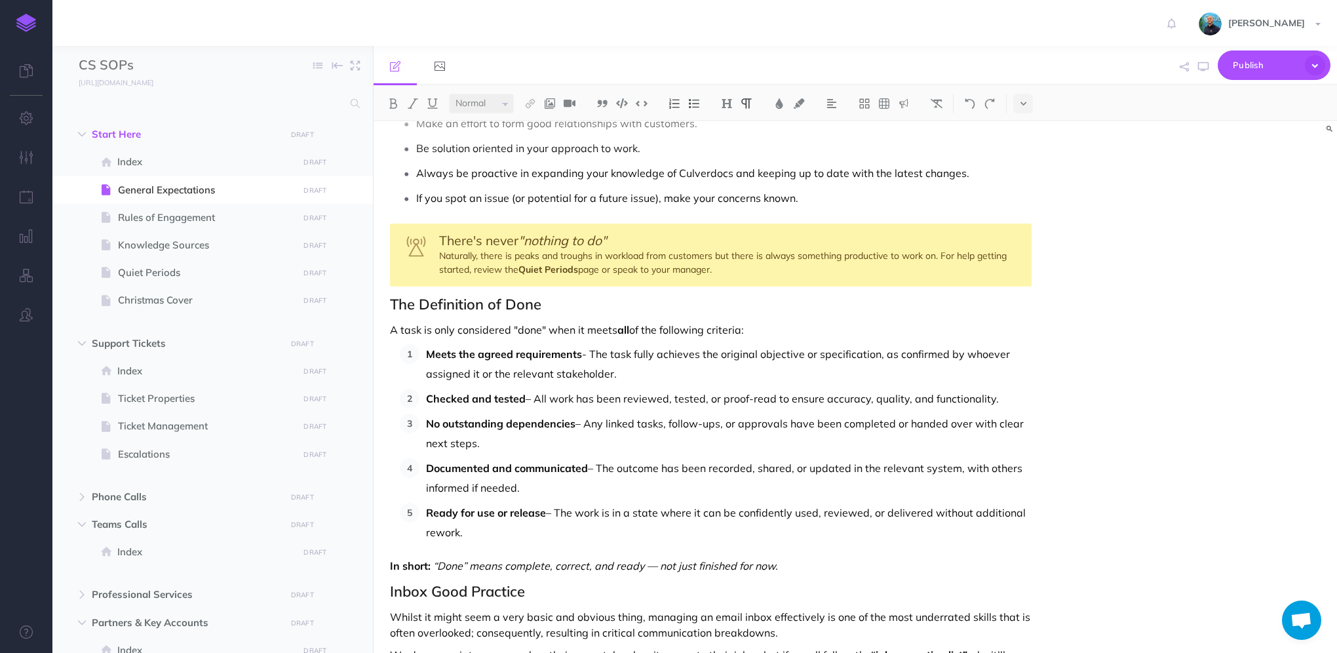
click at [856, 373] on p "Meets the agreed requirements - The task fully achieves the original objective …" at bounding box center [728, 363] width 605 height 39
drag, startPoint x: 609, startPoint y: 371, endPoint x: 878, endPoint y: 356, distance: 269.7
click at [878, 356] on p "Meets the agreed requirements - The task fully achieves the original objective …" at bounding box center [728, 363] width 605 height 39
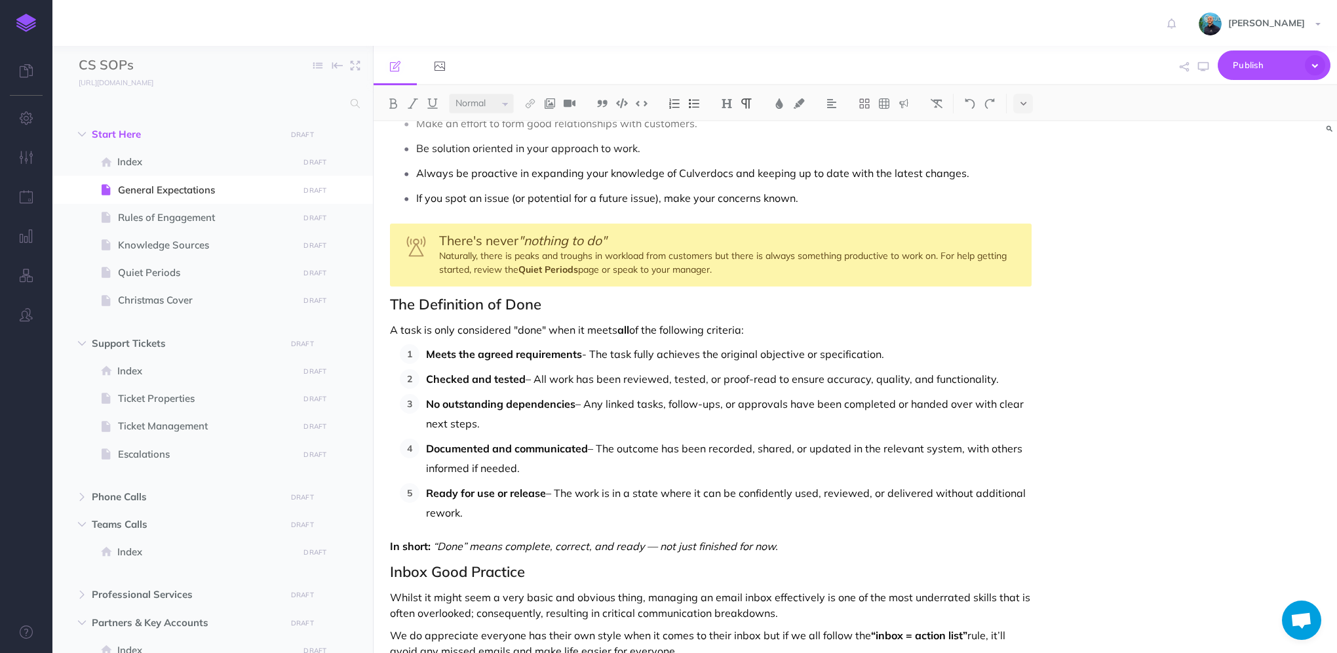
click at [717, 375] on p "Checked and tested – All work has been reviewed, tested, or proof-read to ensur…" at bounding box center [728, 379] width 605 height 20
click at [539, 382] on p "Checked and tested – All work has been reviewed, tested, or proof-read to ensur…" at bounding box center [728, 379] width 605 height 20
drag, startPoint x: 493, startPoint y: 426, endPoint x: 413, endPoint y: 396, distance: 85.4
click at [419, 396] on li "No outstanding dependencies – Any linked tasks, follow-ups, or approvals have b…" at bounding box center [725, 413] width 612 height 39
click at [560, 487] on p "Ready for use or release – The work is in a state where it can be confidently u…" at bounding box center [728, 502] width 605 height 39
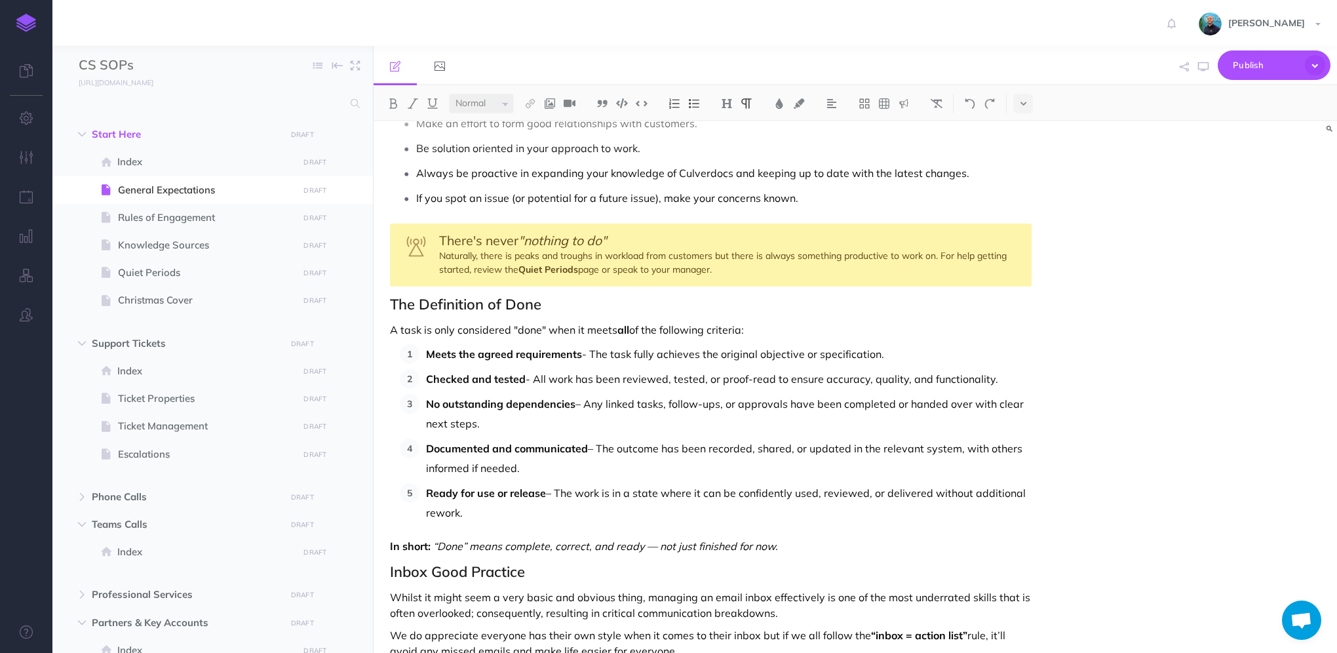
click at [563, 491] on p "Ready for use or release – The work is in a state where it can be confidently u…" at bounding box center [728, 502] width 605 height 39
click at [558, 491] on p "Ready for use or release – The work is in a state where it can be confidently u…" at bounding box center [728, 502] width 605 height 39
drag, startPoint x: 563, startPoint y: 491, endPoint x: 555, endPoint y: 493, distance: 8.9
click at [563, 491] on p "Ready for use or release – The work is in a state where it can be confidently u…" at bounding box center [728, 502] width 605 height 39
click at [555, 493] on p "Ready for use or release – The work is in a state where it can be confidently u…" at bounding box center [728, 502] width 605 height 39
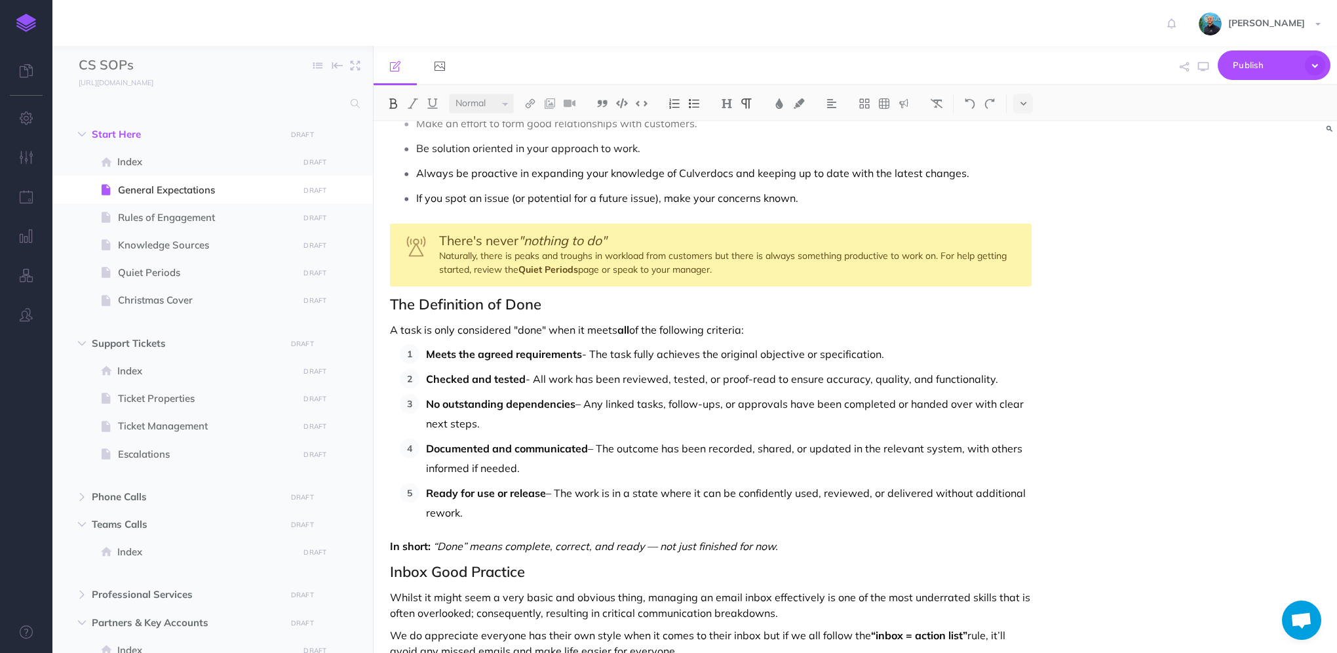
drag, startPoint x: 468, startPoint y: 507, endPoint x: 422, endPoint y: 487, distance: 50.2
click at [422, 487] on li "Ready for use or release – The work is in a state where it can be confidently u…" at bounding box center [725, 502] width 612 height 39
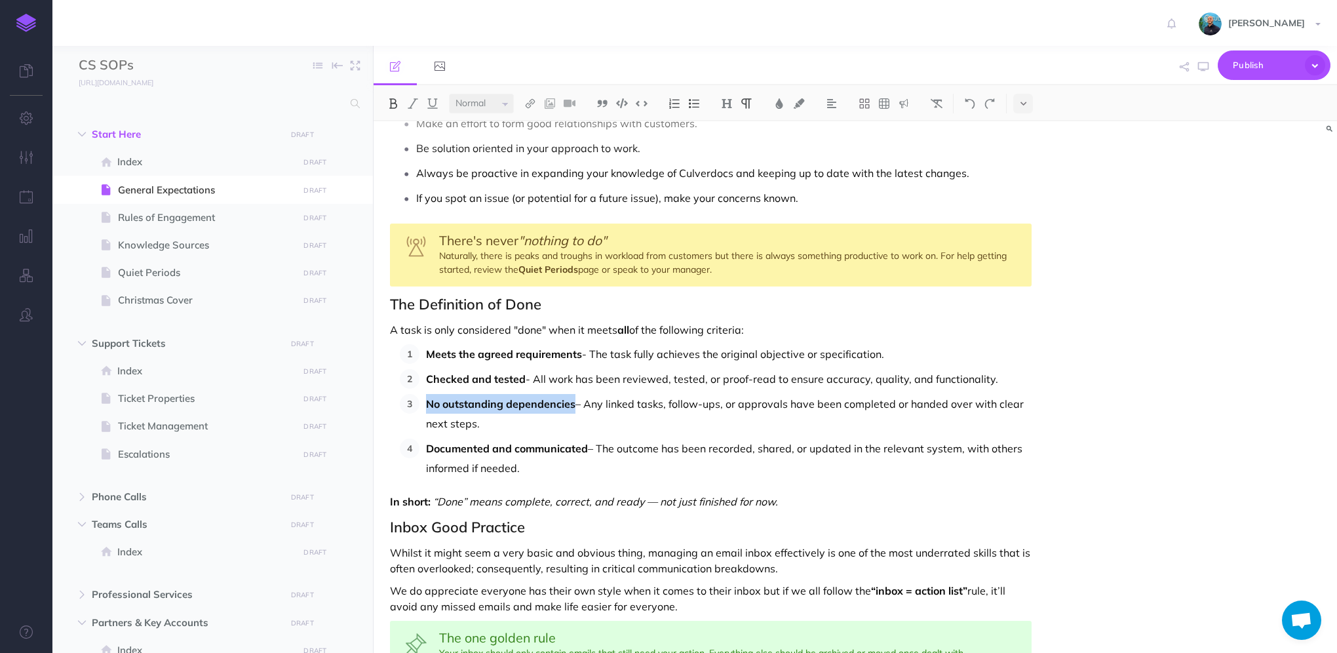
drag, startPoint x: 427, startPoint y: 406, endPoint x: 574, endPoint y: 400, distance: 147.5
click at [574, 400] on p "No outstanding dependencies – Any linked tasks, follow-ups, or approvals have b…" at bounding box center [728, 413] width 605 height 39
click at [913, 354] on p "Meets the agreed requirements - The task fully achieves the original objective …" at bounding box center [728, 354] width 605 height 20
click at [949, 352] on p "Meets the agreed requirements - The task fully achieves the original objective …" at bounding box center [728, 354] width 605 height 20
click at [1203, 67] on icon "button" at bounding box center [1203, 67] width 10 height 10
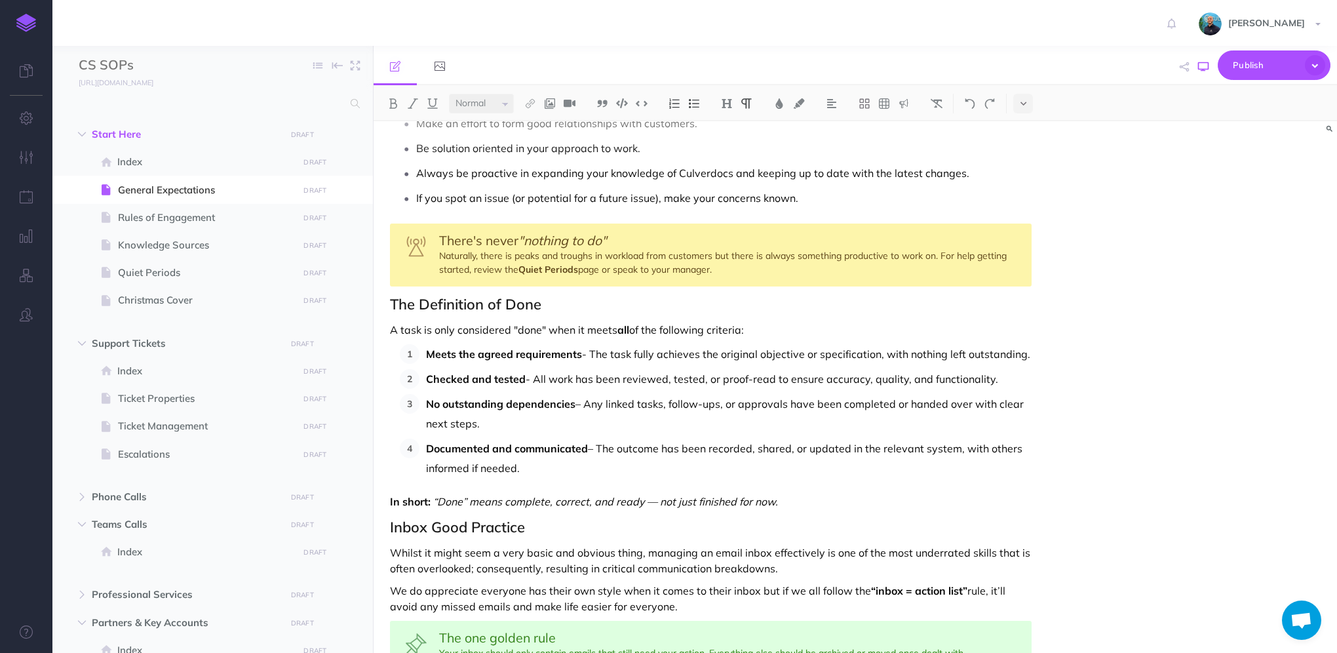
click at [1207, 63] on icon "button" at bounding box center [1203, 67] width 10 height 10
drag, startPoint x: 486, startPoint y: 424, endPoint x: 409, endPoint y: 402, distance: 80.3
click at [419, 402] on li "No outstanding dependencies – Any linked tasks, follow-ups, or approvals have b…" at bounding box center [725, 413] width 612 height 39
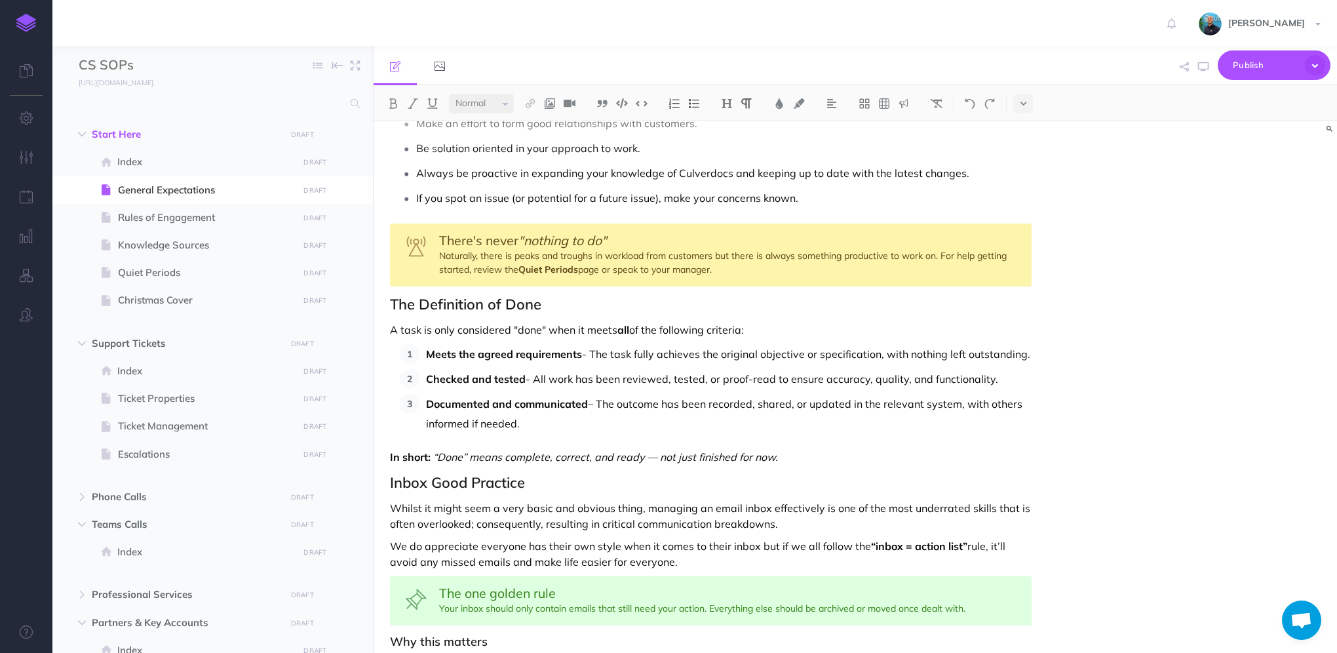
click at [600, 404] on p "Documented and communicated – The outcome has been recorded, shared, or updated…" at bounding box center [728, 413] width 605 height 39
click at [661, 455] on em "“Done” means complete, correct, and ready — not just finished for now." at bounding box center [605, 456] width 345 height 13
drag, startPoint x: 690, startPoint y: 330, endPoint x: 631, endPoint y: 330, distance: 59.0
click at [631, 330] on p "A task is only considered "done" when it meets all of the following criteria:" at bounding box center [710, 330] width 641 height 16
drag, startPoint x: 768, startPoint y: 337, endPoint x: 752, endPoint y: 330, distance: 17.6
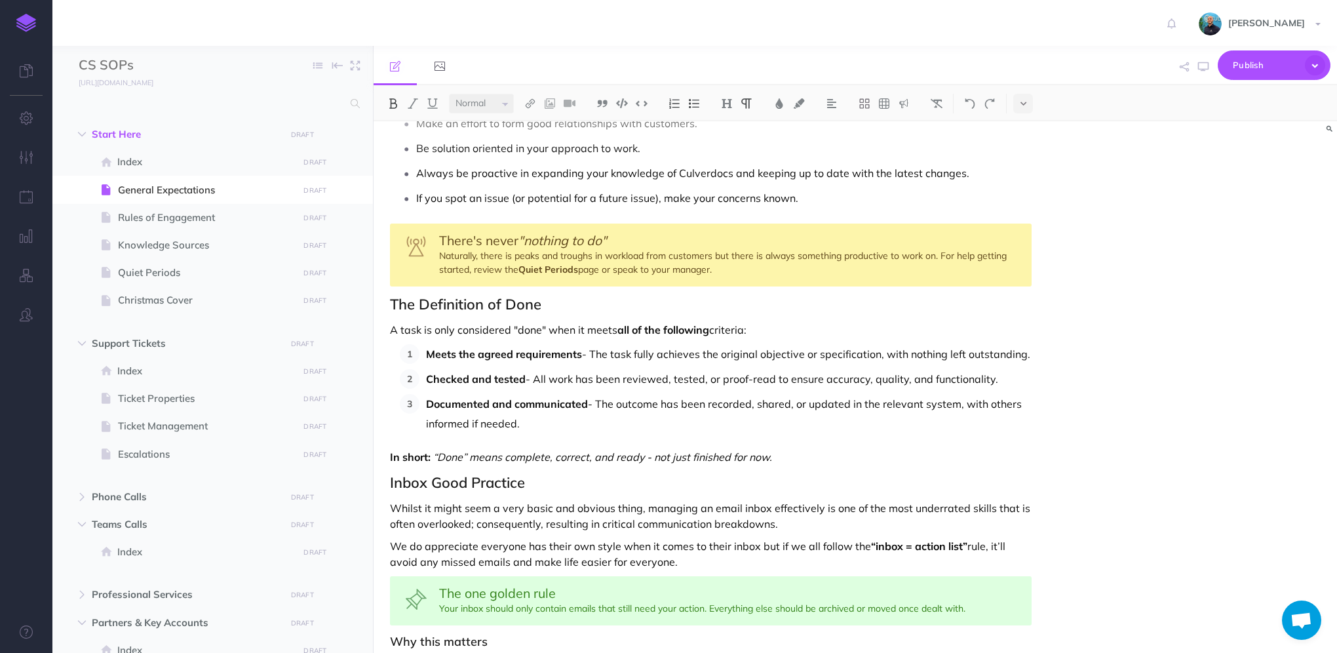
click at [765, 336] on p "A task is only considered "done" when it meets all of the following criteria:" at bounding box center [710, 330] width 641 height 16
click at [1206, 70] on icon "button" at bounding box center [1203, 67] width 10 height 10
click at [796, 456] on p "In short: “Done” means complete, correct, and ready - not just finished for now." at bounding box center [710, 457] width 641 height 16
click at [449, 598] on span "The one golden rule" at bounding box center [497, 592] width 117 height 16
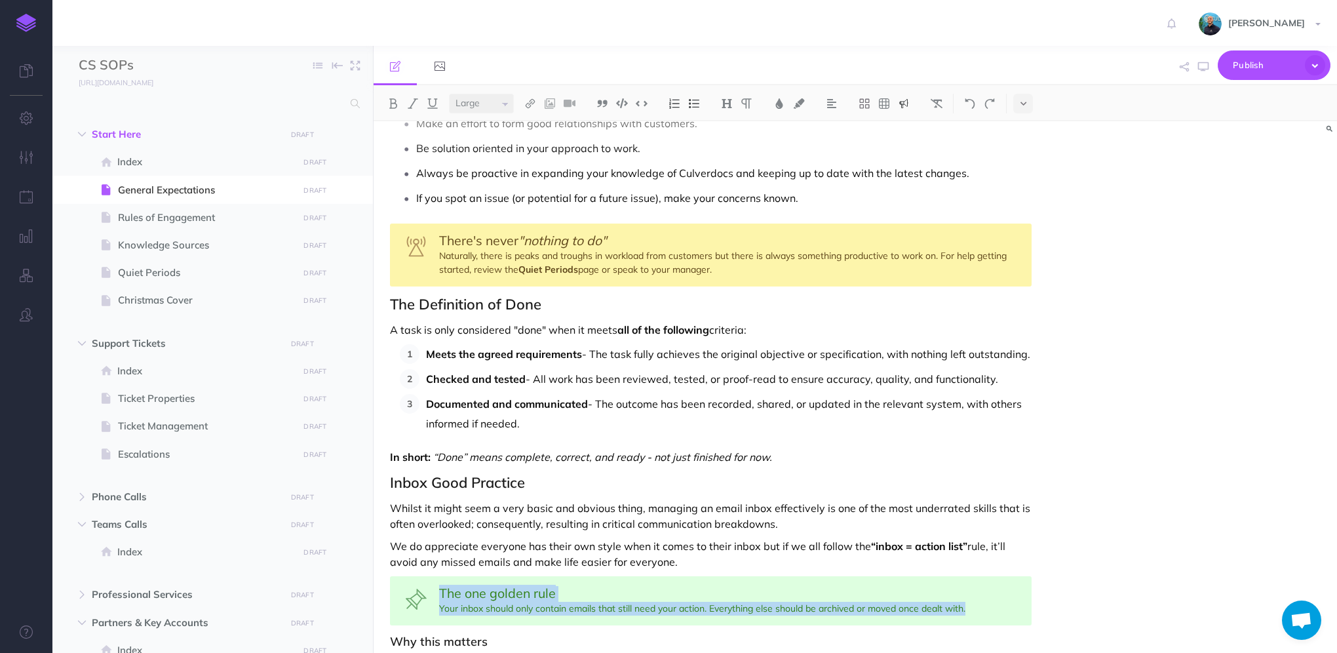
drag, startPoint x: 441, startPoint y: 589, endPoint x: 1003, endPoint y: 607, distance: 562.4
click at [1003, 607] on div "The one golden rule Your inbox should only contain emails that still need your …" at bounding box center [710, 600] width 641 height 49
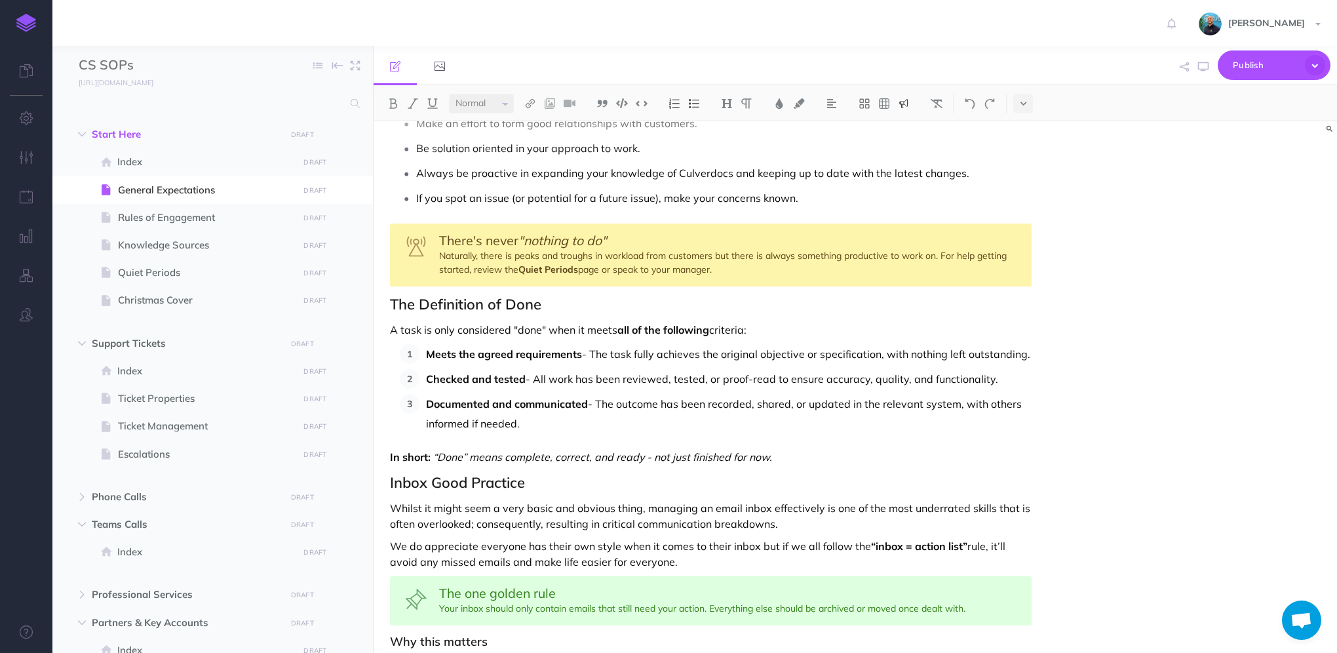
click at [789, 455] on p "In short: “Done” means complete, correct, and ready - not just finished for now." at bounding box center [710, 457] width 641 height 16
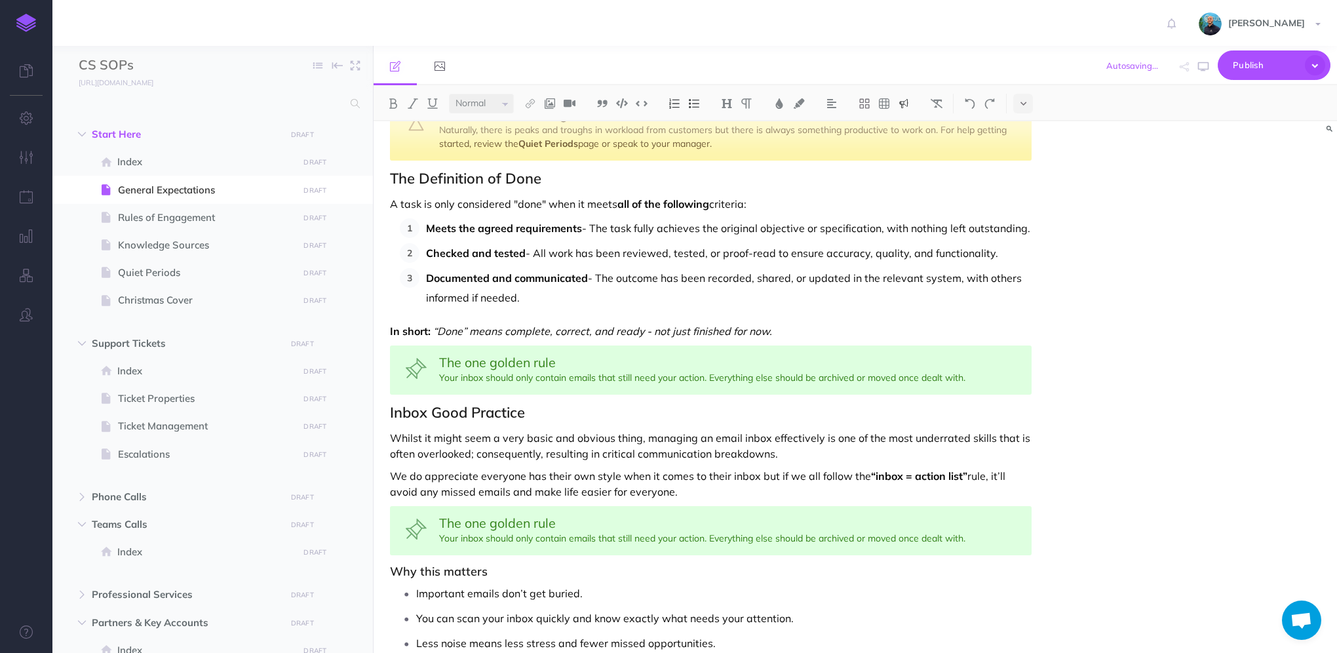
scroll to position [328, 0]
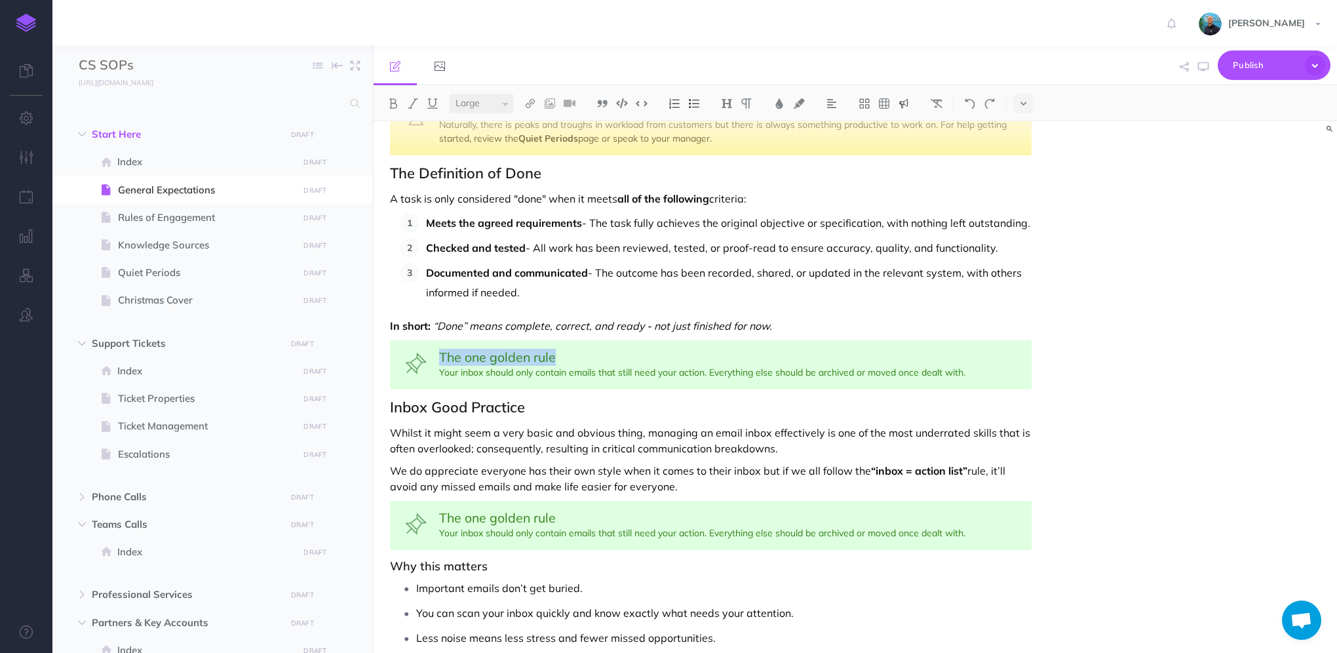
drag, startPoint x: 440, startPoint y: 352, endPoint x: 569, endPoint y: 337, distance: 130.7
click at [569, 337] on div "General Expectations The expectations outlined here apply to every member of th…" at bounding box center [710, 488] width 674 height 1388
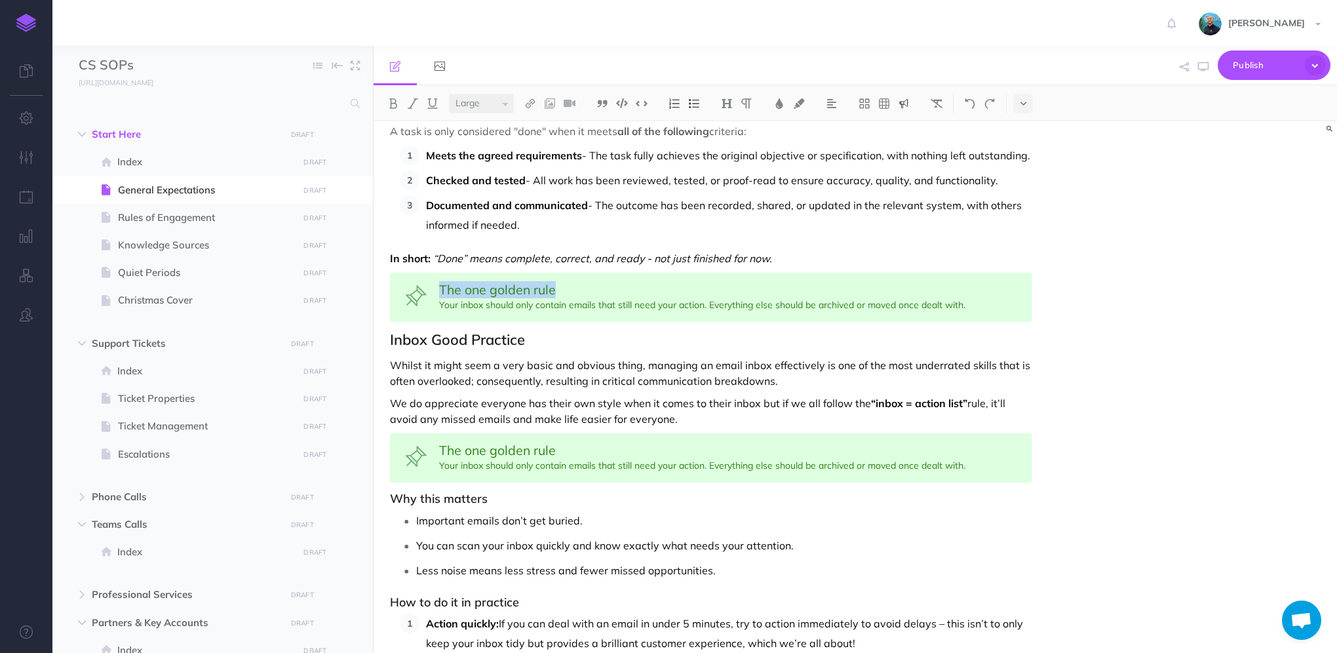
scroll to position [330, 0]
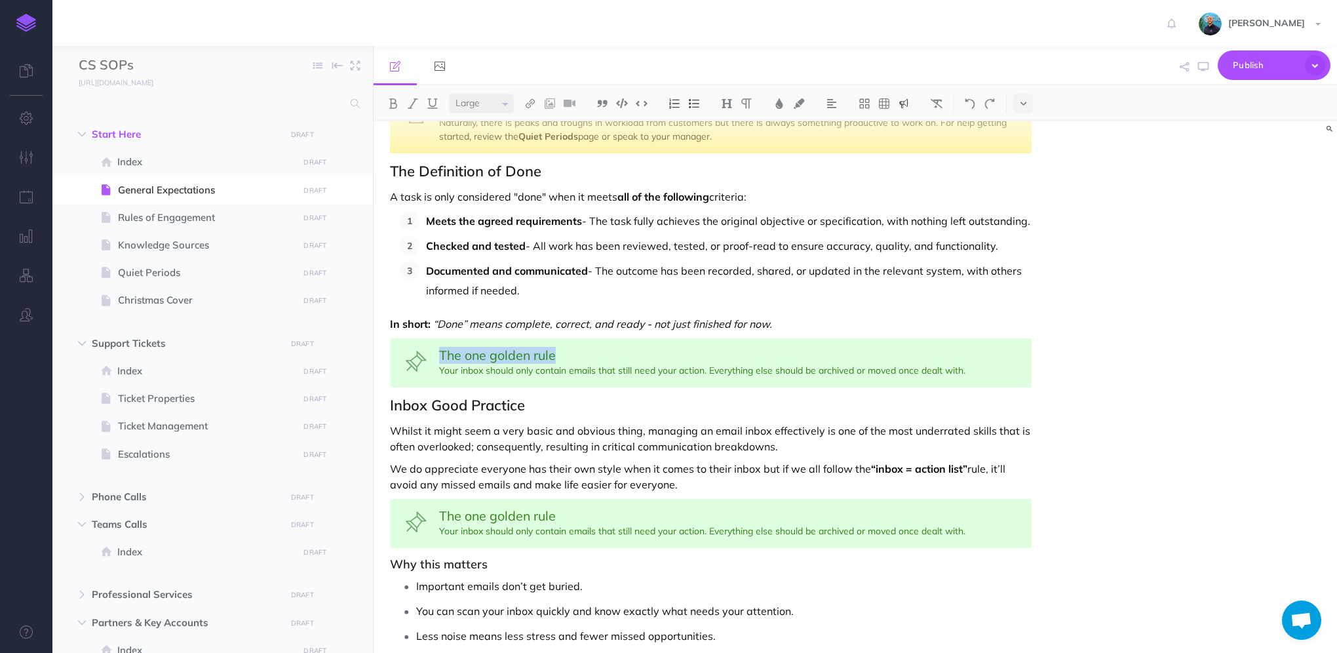
click at [907, 102] on img at bounding box center [904, 103] width 12 height 10
click at [909, 148] on img at bounding box center [904, 146] width 12 height 10
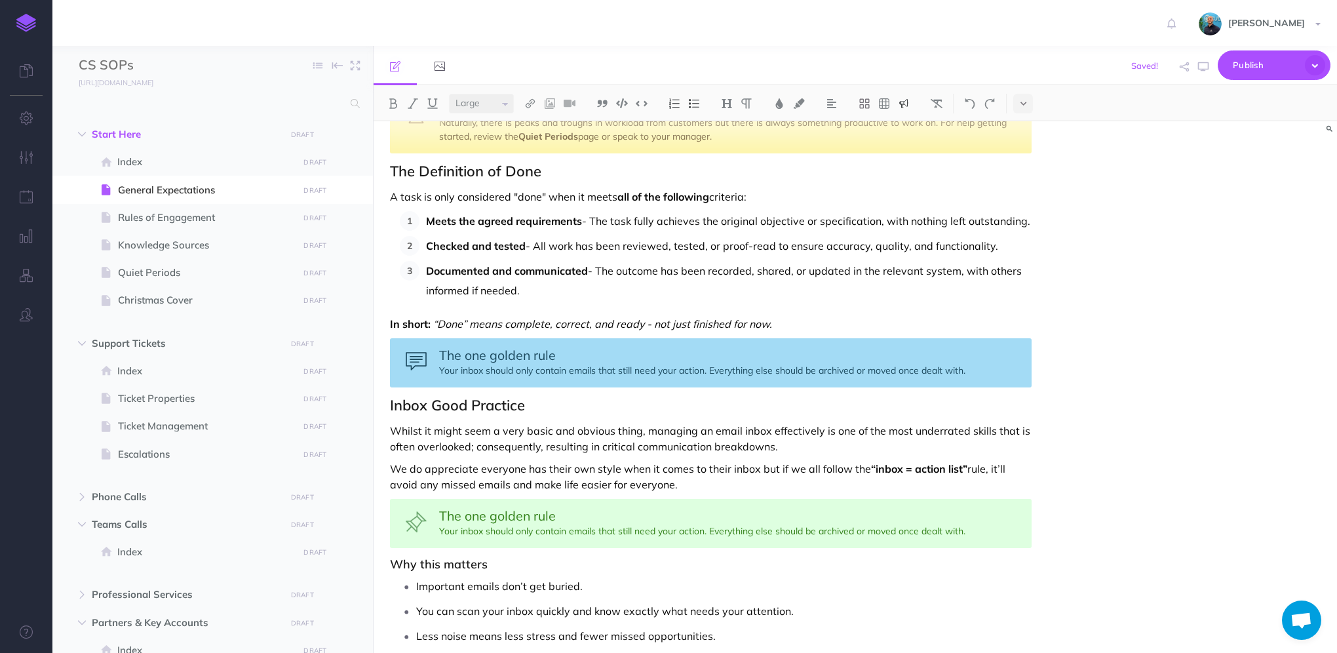
click at [909, 105] on img at bounding box center [904, 103] width 12 height 10
click at [906, 170] on img at bounding box center [904, 166] width 12 height 10
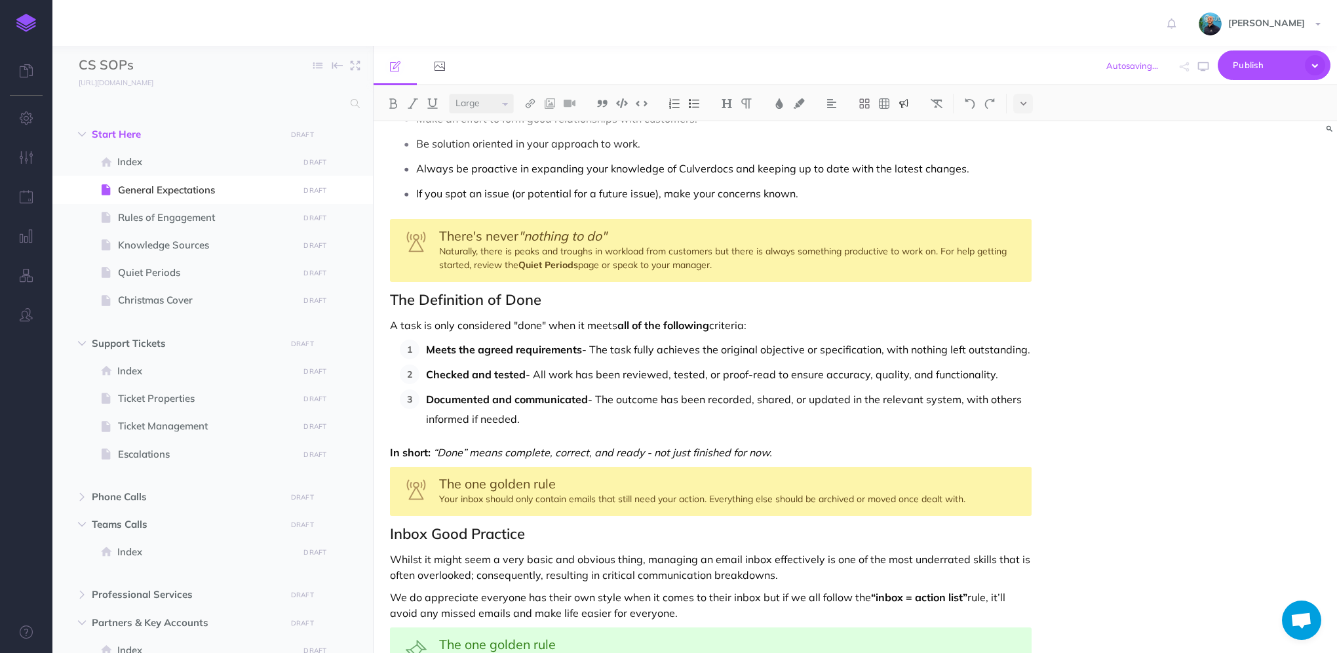
scroll to position [199, 0]
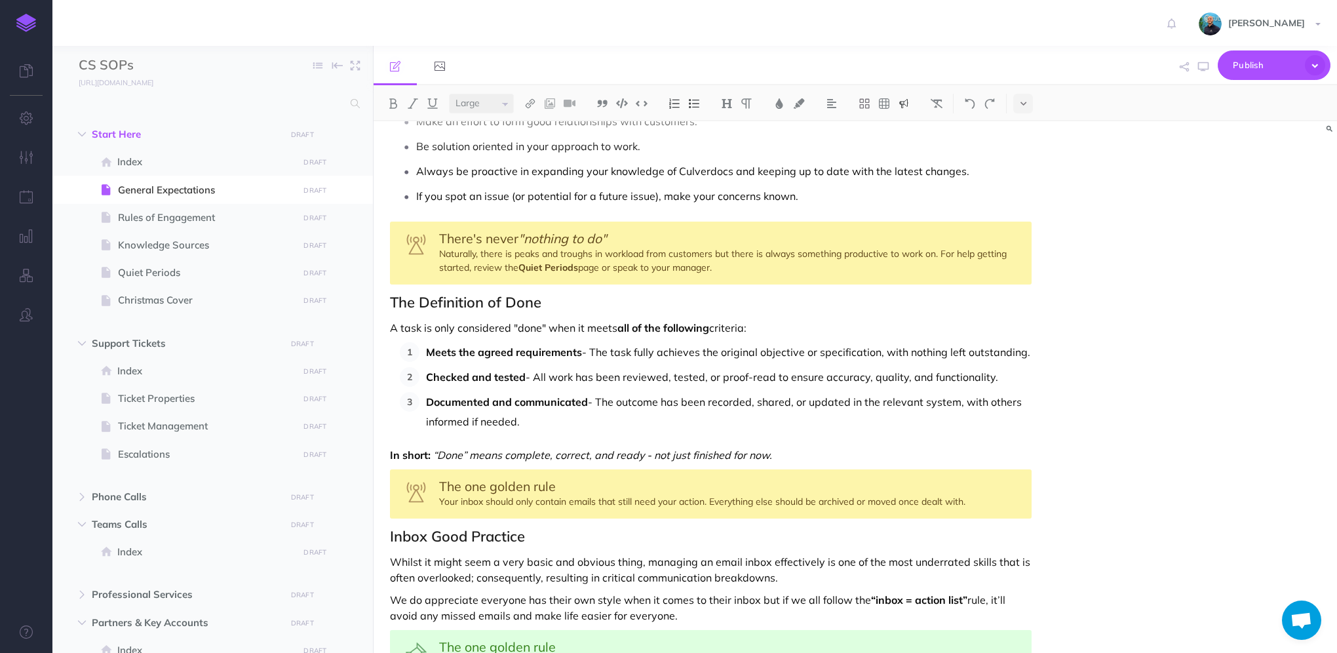
click at [465, 491] on span "The one golden rule" at bounding box center [497, 486] width 117 height 16
drag, startPoint x: 447, startPoint y: 484, endPoint x: 554, endPoint y: 478, distance: 107.6
click at [554, 478] on span "The one golden rule" at bounding box center [497, 486] width 117 height 16
select select "null"
drag, startPoint x: 671, startPoint y: 453, endPoint x: 435, endPoint y: 453, distance: 235.9
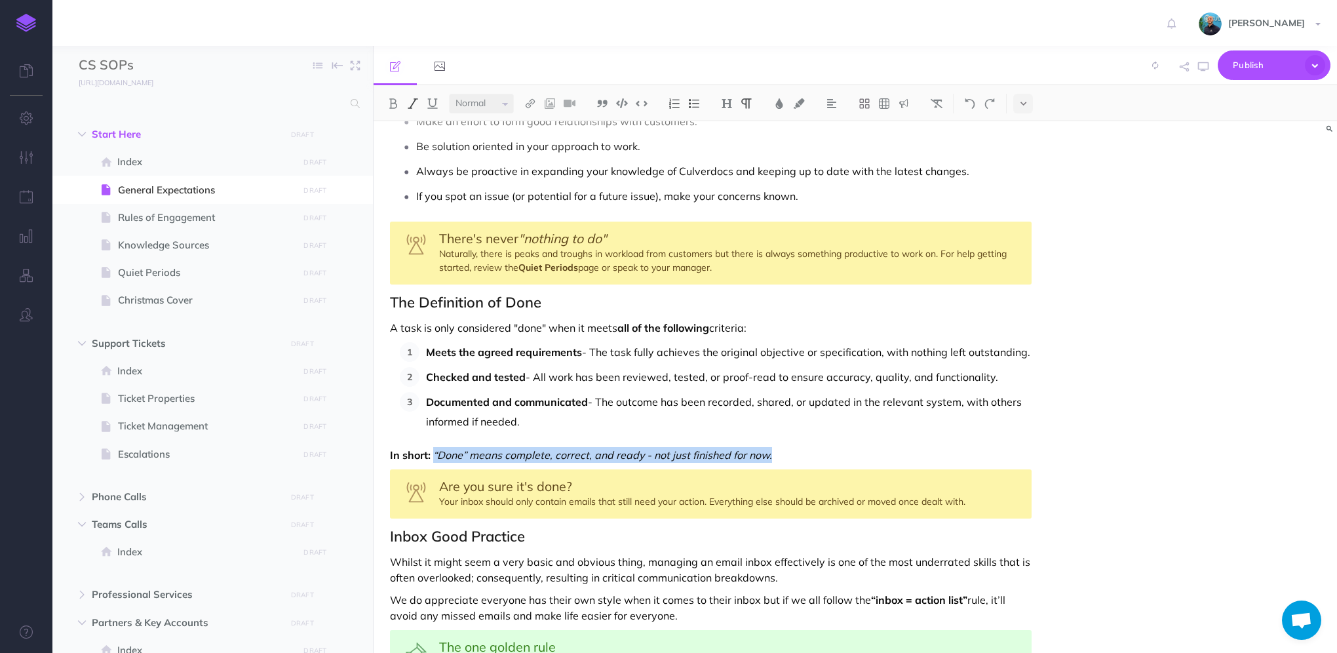
click at [435, 453] on p "In short: “Done” means complete, correct, and ready - not just finished for now." at bounding box center [710, 455] width 641 height 16
click at [440, 501] on div "Are you sure it's done? Your inbox should only contain emails that still need y…" at bounding box center [710, 493] width 641 height 49
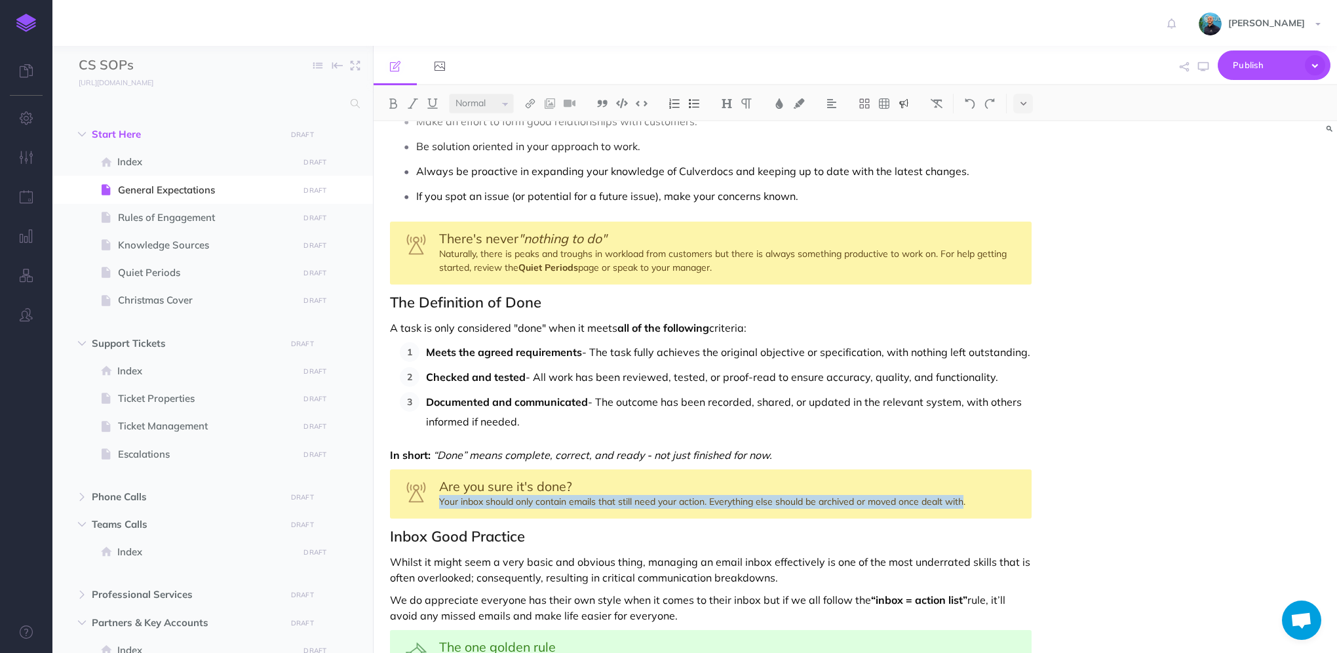
drag, startPoint x: 439, startPoint y: 499, endPoint x: 966, endPoint y: 496, distance: 527.4
click at [966, 496] on div "Are you sure it's done? Your inbox should only contain emails that still need y…" at bounding box center [710, 493] width 641 height 49
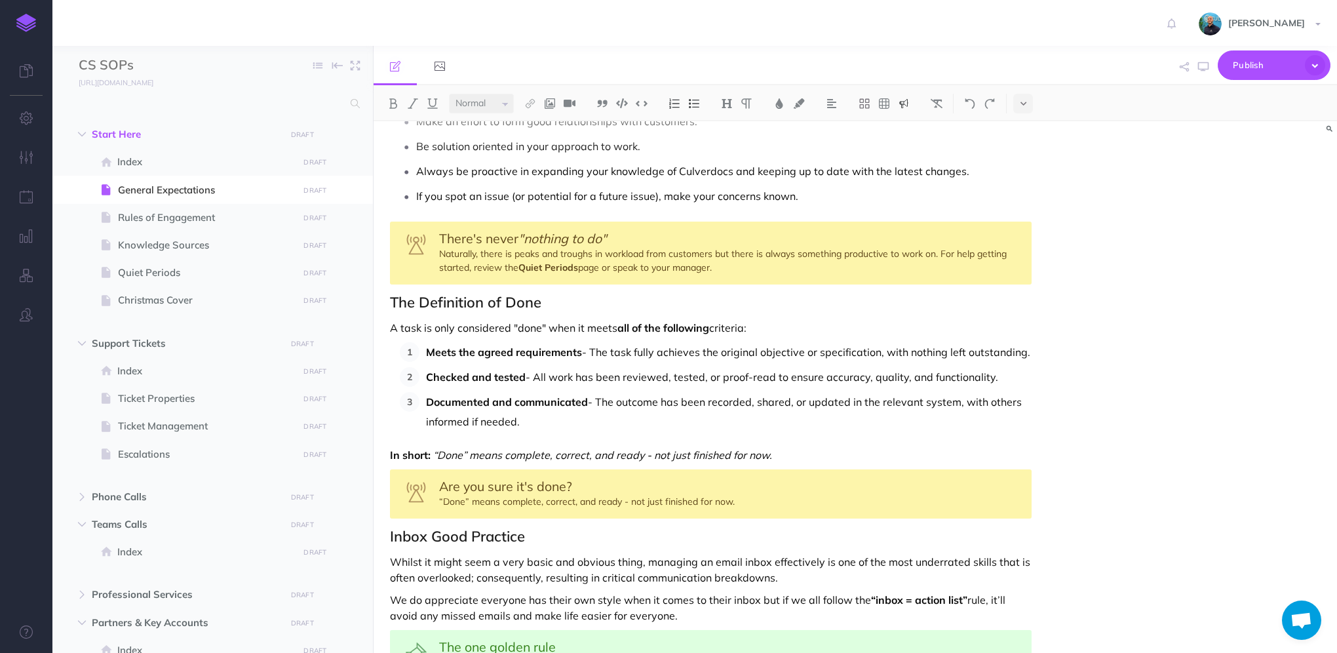
click at [630, 501] on div "Are you sure it's done? “Done” means complete, correct, and ready - not just fi…" at bounding box center [710, 493] width 641 height 49
click at [1199, 71] on icon "button" at bounding box center [1203, 67] width 10 height 10
drag, startPoint x: 544, startPoint y: 325, endPoint x: 514, endPoint y: 325, distance: 30.8
click at [514, 325] on p "A task is only considered "done" when it meets all of the following criteria:" at bounding box center [710, 328] width 641 height 16
click at [703, 380] on p "Checked and tested - All work has been reviewed, tested, or proof-read to ensur…" at bounding box center [728, 377] width 605 height 20
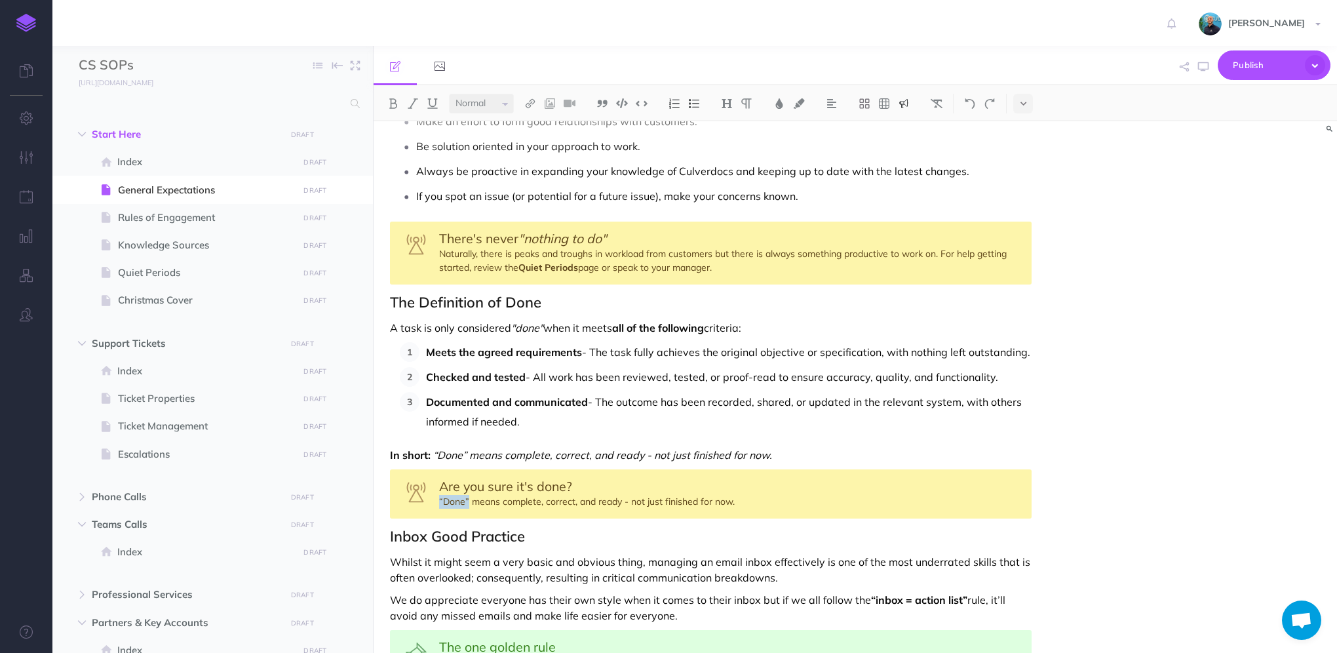
drag, startPoint x: 453, startPoint y: 495, endPoint x: 436, endPoint y: 495, distance: 17.7
click at [436, 495] on div "Are you sure it's done? “Done” means complete, correct, and ready - not just fi…" at bounding box center [710, 493] width 641 height 49
click at [813, 504] on div "Are you sure it's done? “Done” means complete, correct, and ready - not just fi…" at bounding box center [710, 493] width 641 height 49
drag, startPoint x: 768, startPoint y: 450, endPoint x: 388, endPoint y: 451, distance: 380.0
click at [388, 451] on div "General Expectations The expectations outlined here apply to every member of th…" at bounding box center [710, 617] width 674 height 1388
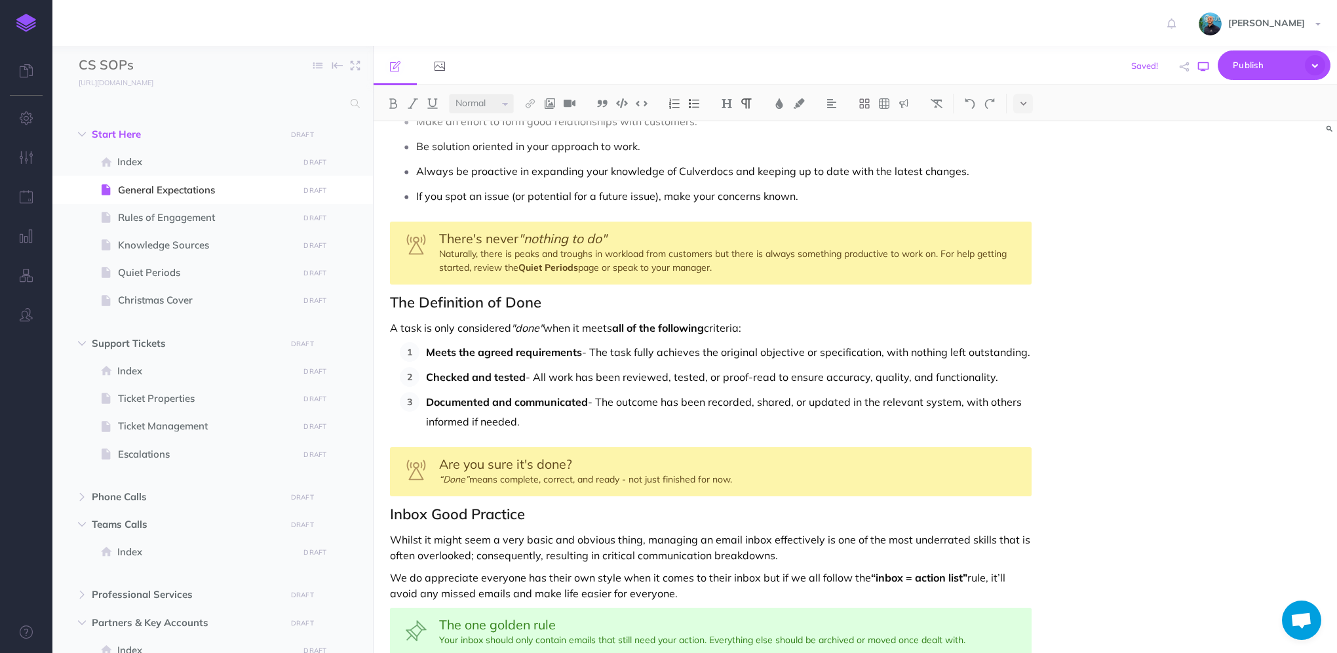
click at [1199, 70] on icon "button" at bounding box center [1203, 67] width 10 height 10
click at [194, 269] on span "Quiet Periods" at bounding box center [206, 273] width 176 height 16
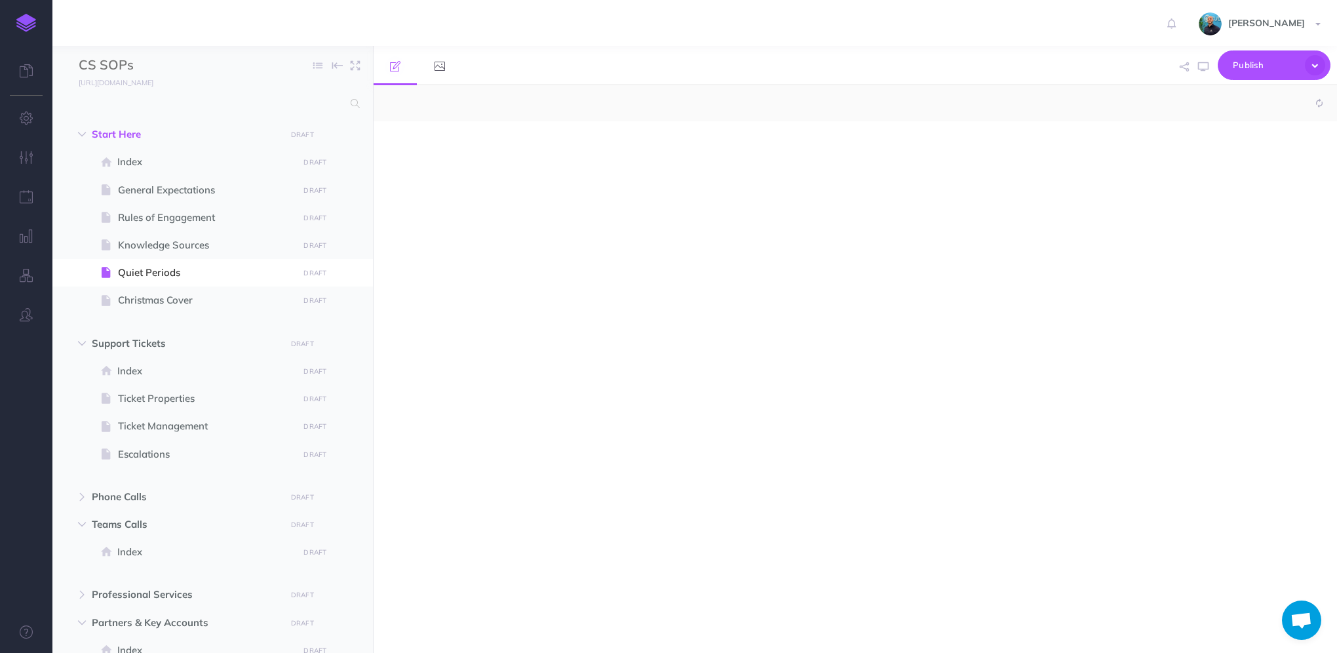
select select "null"
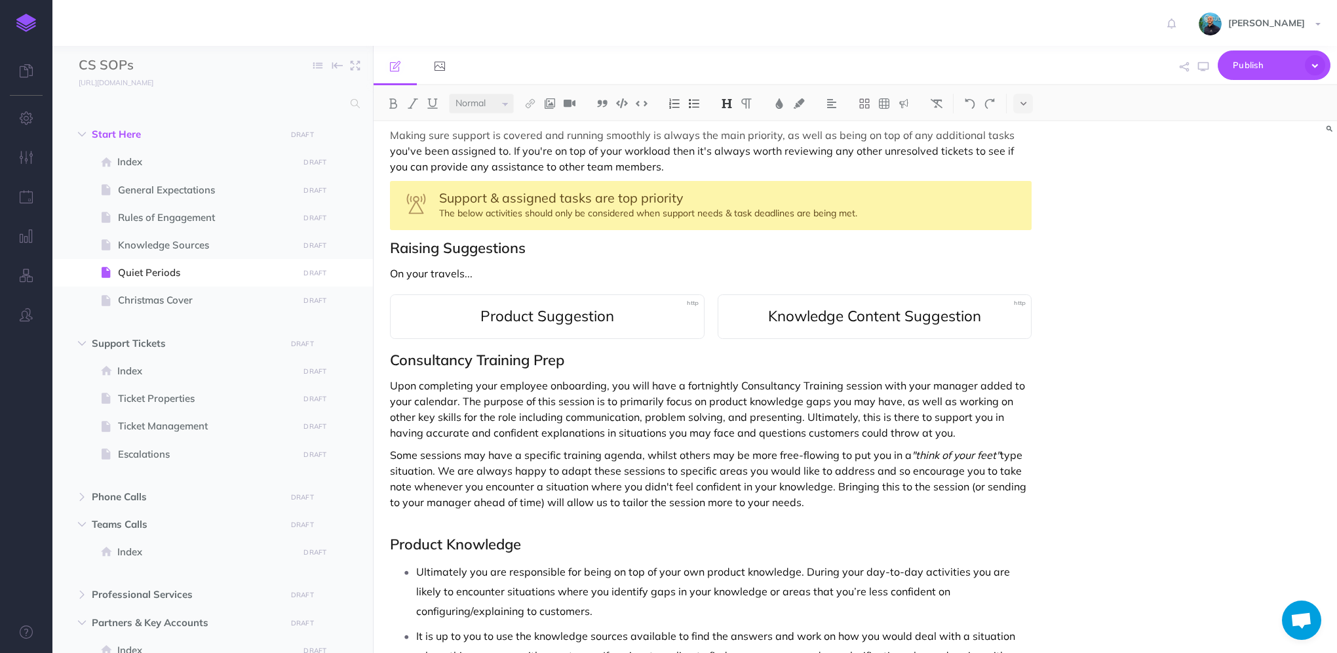
scroll to position [131, 0]
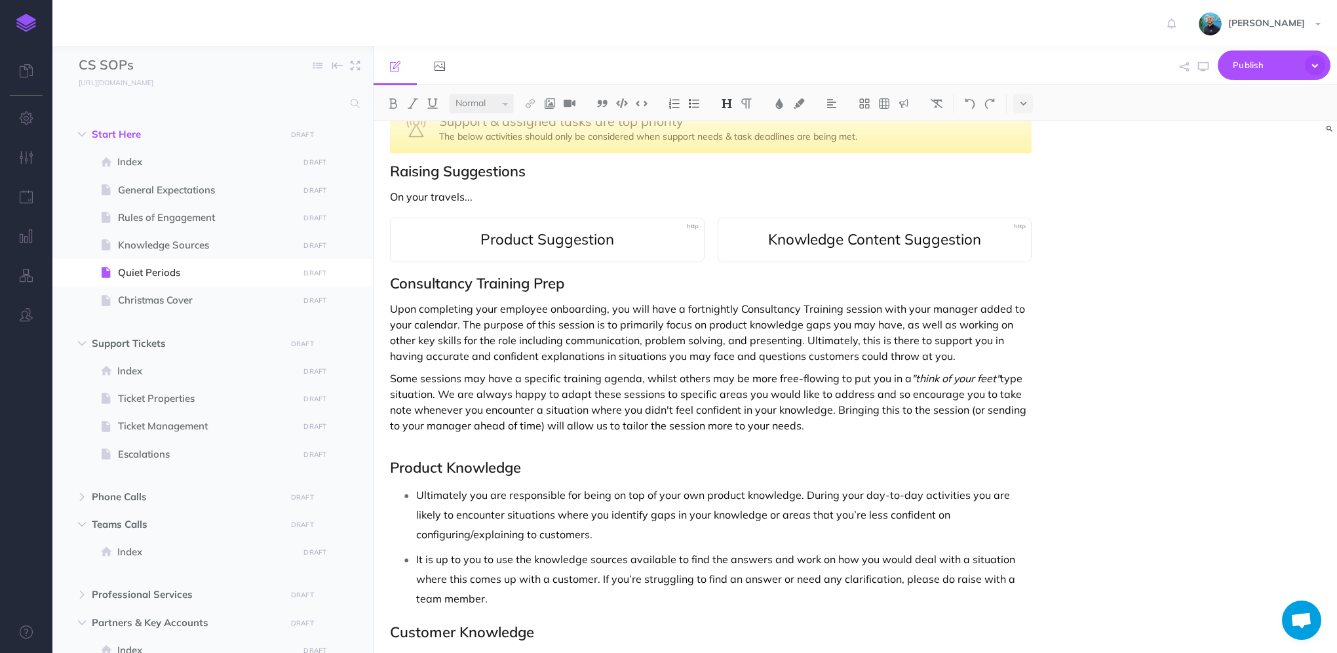
click at [827, 415] on p "Some sessions may have a specific training agenda, whilst others may be more fr…" at bounding box center [710, 401] width 641 height 63
click at [824, 424] on p "Some sessions may have a specific training agenda, whilst others may be more fr…" at bounding box center [710, 401] width 641 height 63
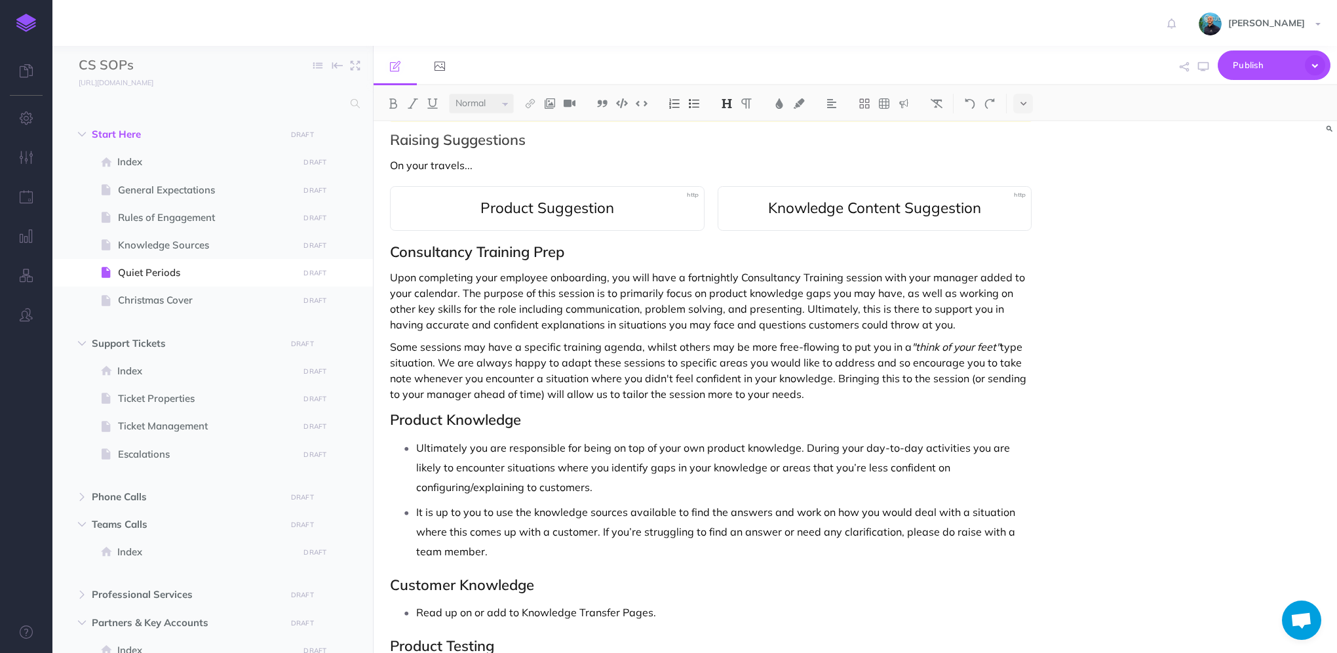
scroll to position [160, 0]
click at [1200, 66] on icon "button" at bounding box center [1203, 67] width 10 height 10
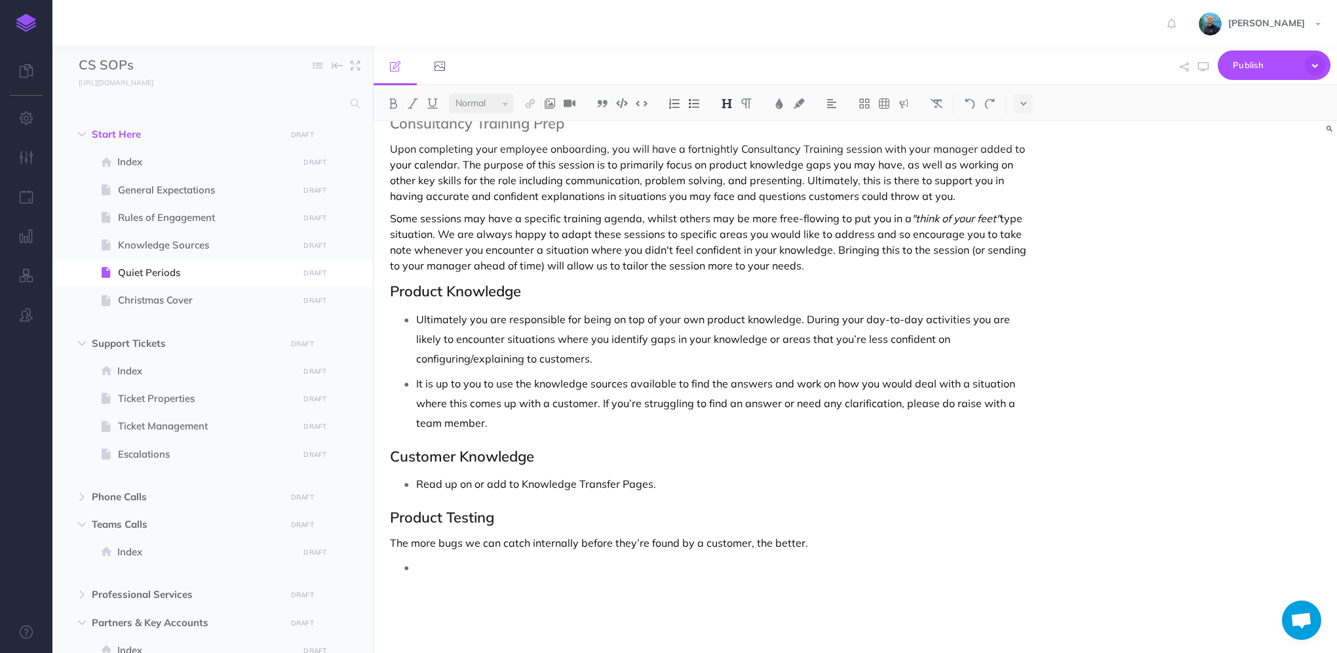
click at [820, 537] on p "The more bugs we can catch internally before they’re found by a customer, the b…" at bounding box center [710, 543] width 641 height 16
click at [858, 537] on p "The more bugs we can catch internally before they’re found by a customer, the b…" at bounding box center [710, 543] width 641 height 16
click at [492, 555] on p "The more bugs we can catch internally before they’re found by a customer, the b…" at bounding box center [710, 550] width 641 height 31
click at [644, 595] on p at bounding box center [723, 592] width 615 height 39
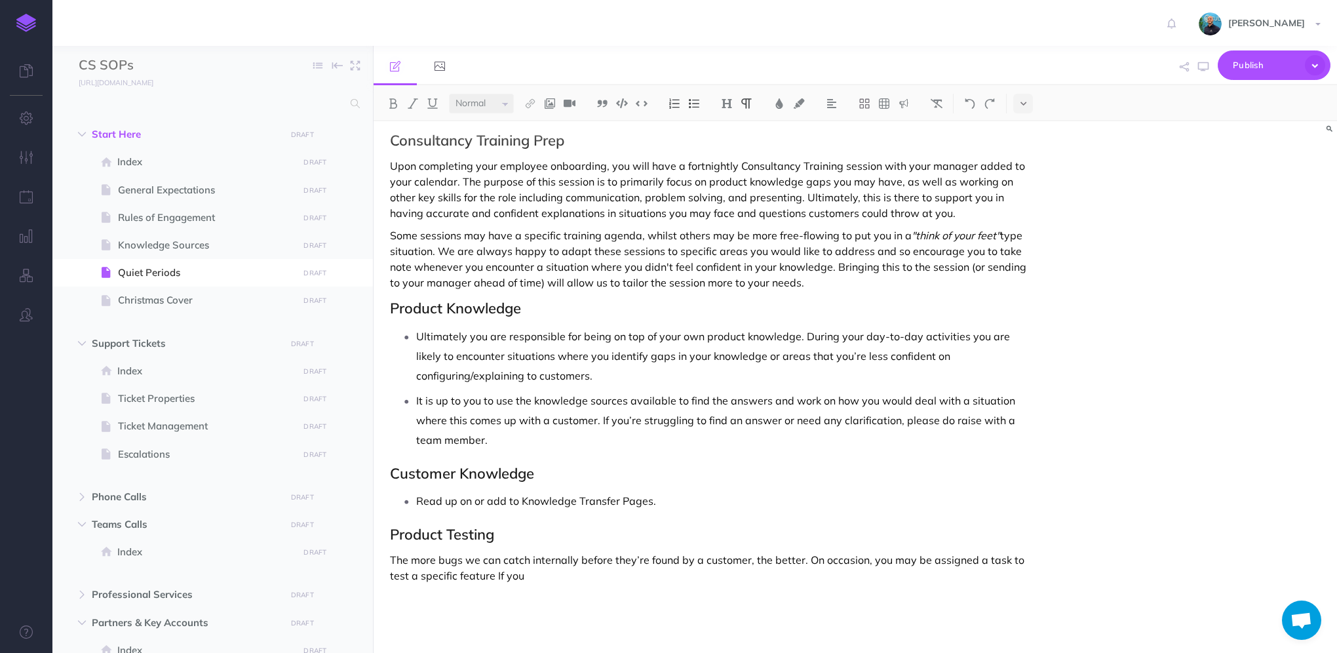
scroll to position [252, 0]
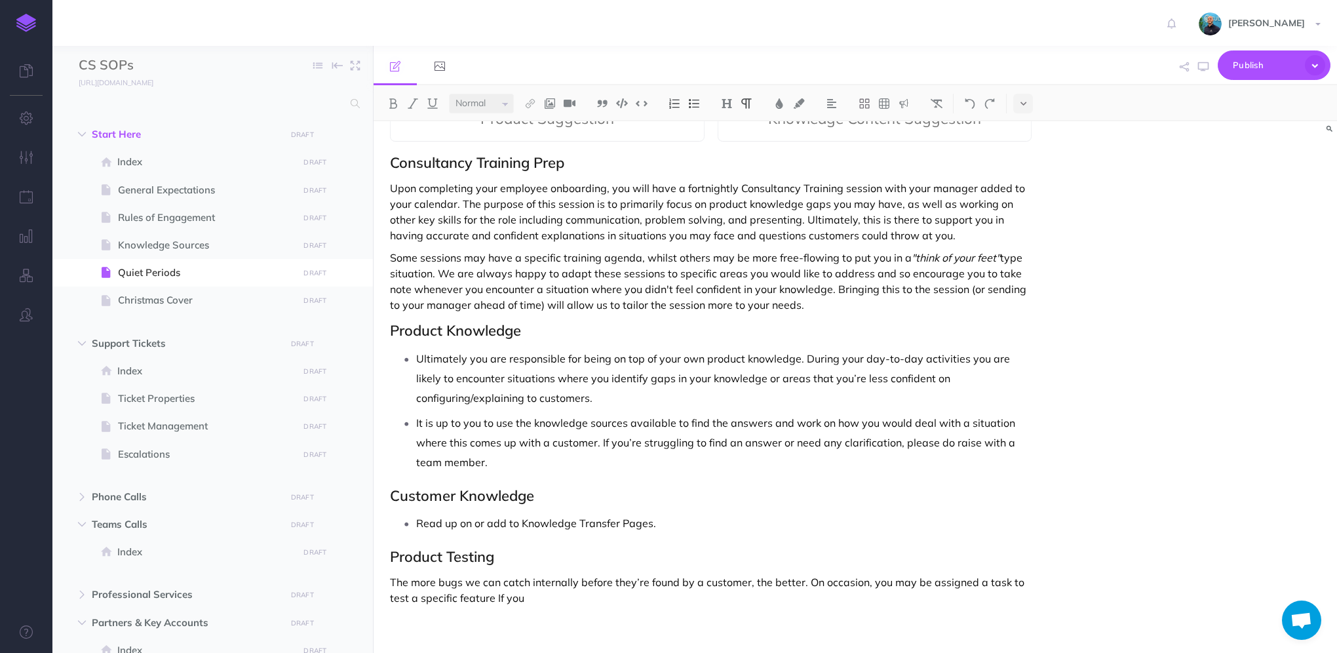
click at [492, 598] on p "The more bugs we can catch internally before they’re found by a customer, the b…" at bounding box center [710, 589] width 641 height 31
click at [493, 596] on p "The more bugs we can catch internally before they’re found by a customer, the b…" at bounding box center [710, 589] width 641 height 31
click at [493, 595] on p "The more bugs we can catch internally before they’re found by a customer, the b…" at bounding box center [710, 589] width 641 height 31
click at [588, 593] on p "The more bugs we can catch internally before they’re found by a customer, the b…" at bounding box center [710, 589] width 641 height 31
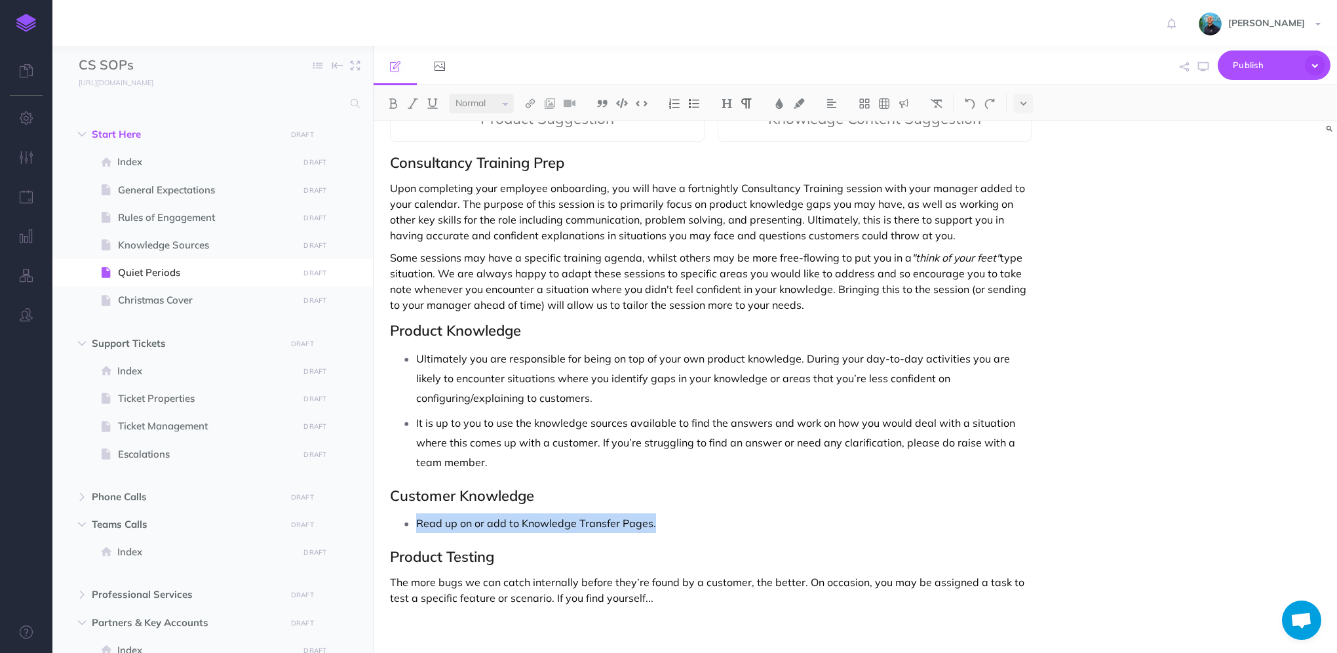
drag, startPoint x: 690, startPoint y: 520, endPoint x: 417, endPoint y: 518, distance: 273.2
click at [417, 518] on p "Read up on or add to Knowledge Transfer Pages." at bounding box center [723, 523] width 615 height 20
click at [511, 529] on p "Read up on or add to Knowledge Transfer Pages." at bounding box center [723, 523] width 615 height 20
drag, startPoint x: 518, startPoint y: 522, endPoint x: 405, endPoint y: 516, distance: 112.8
click at [416, 516] on li "Read up on or add to Knowledge Transfer Pages." at bounding box center [723, 523] width 615 height 20
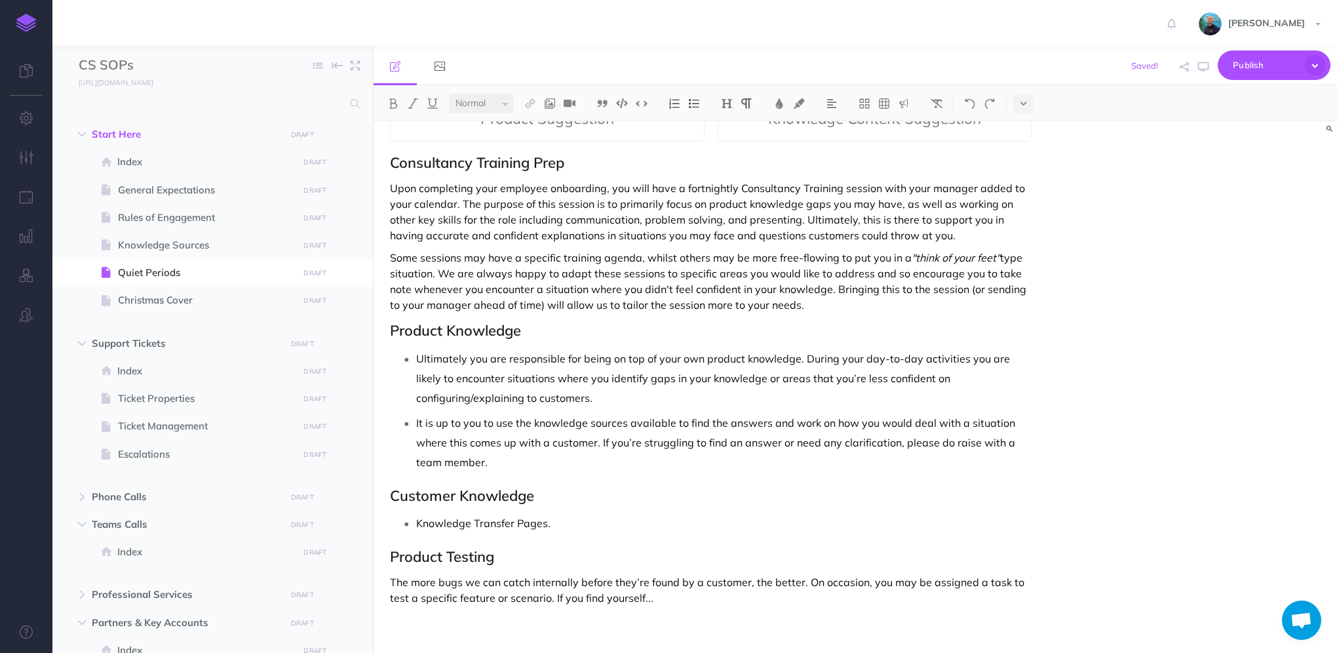
click at [592, 524] on p "Knowledge Transfer Pages." at bounding box center [723, 523] width 615 height 20
click at [831, 307] on p "Some sessions may have a specific training agenda, whilst others may be more fr…" at bounding box center [710, 281] width 641 height 63
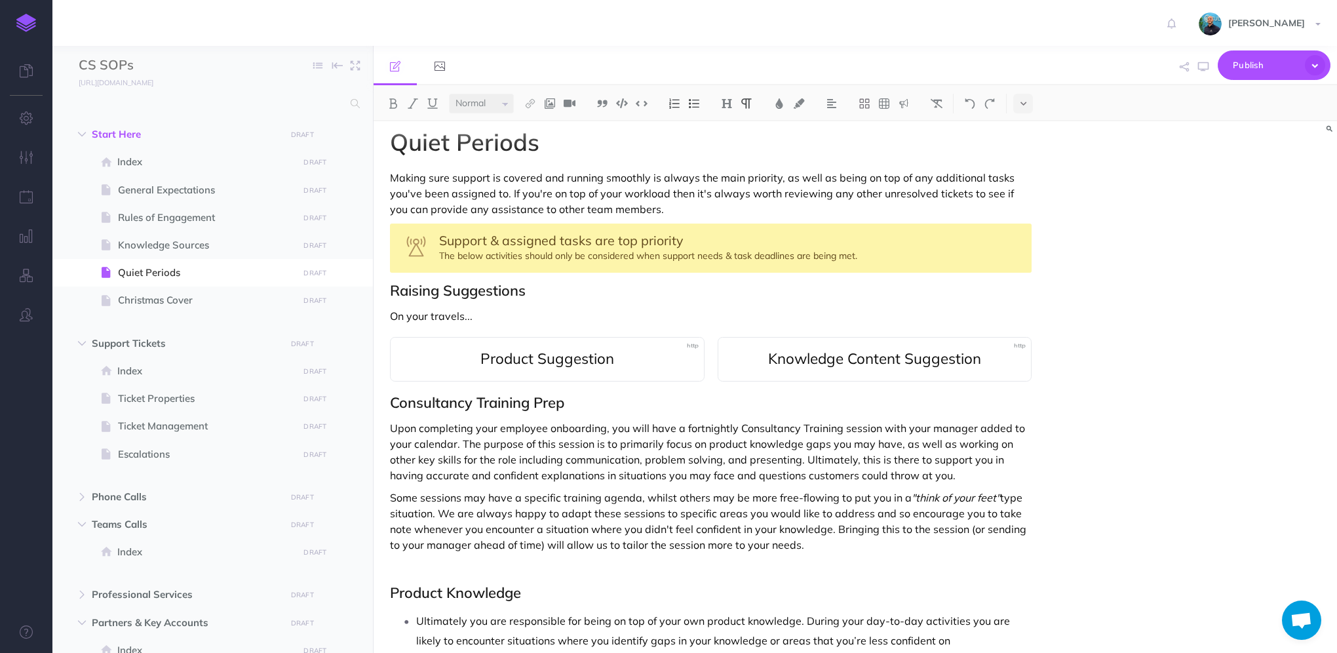
scroll to position [0, 0]
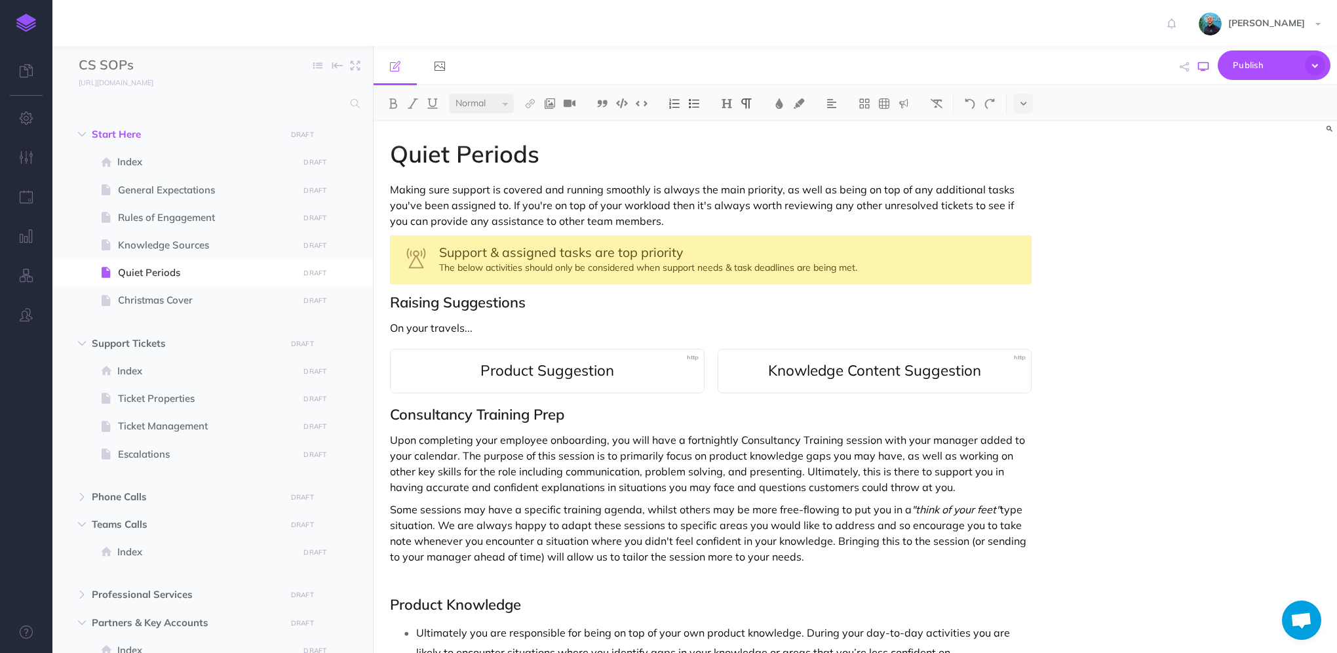
click at [1199, 72] on button "button" at bounding box center [1202, 67] width 17 height 38
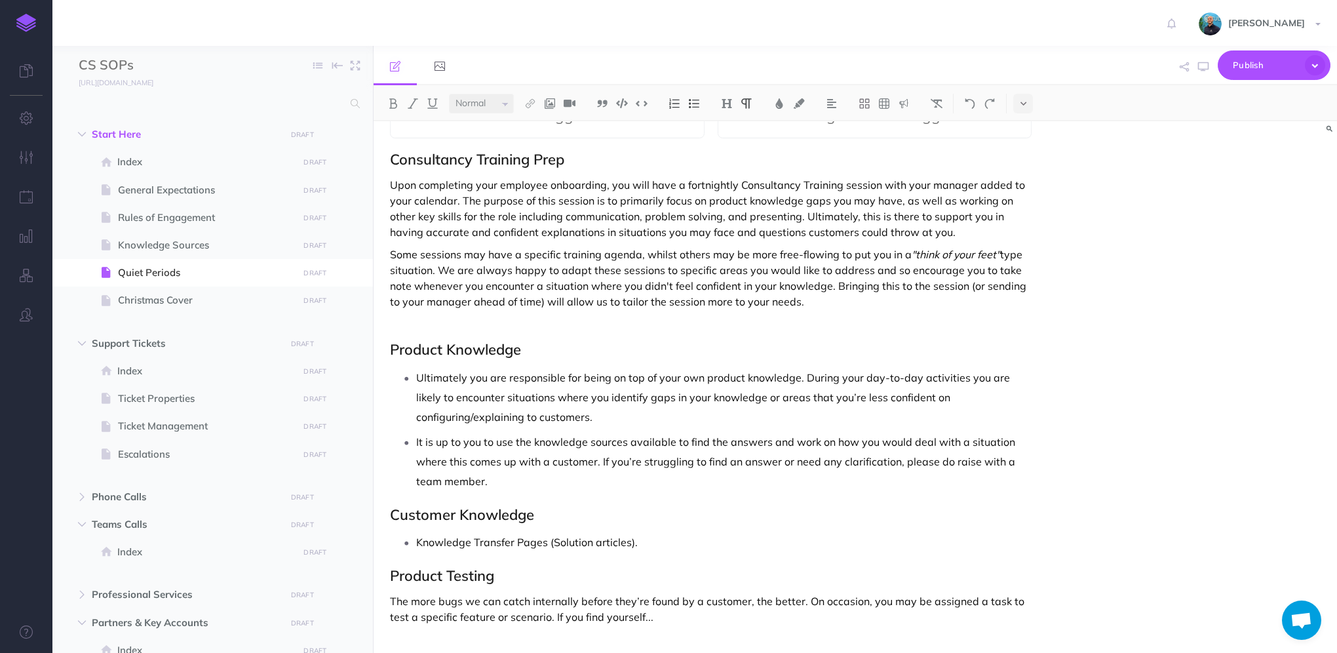
scroll to position [274, 0]
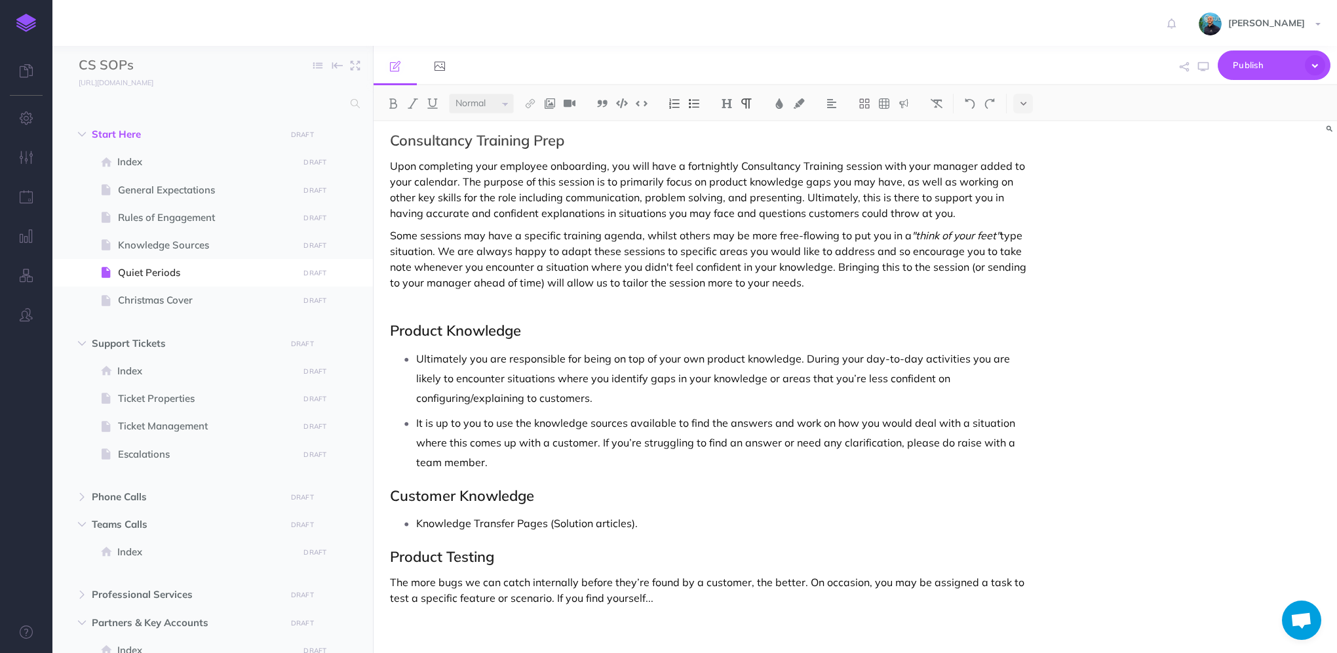
click at [528, 303] on p at bounding box center [710, 305] width 641 height 16
click at [1205, 70] on icon "button" at bounding box center [1203, 67] width 10 height 10
click at [1200, 438] on div "Quiet Periods Making sure support is covered and running smoothly is always the…" at bounding box center [854, 386] width 963 height 531
click at [1108, 379] on div "Quiet Periods Making sure support is covered and running smoothly is always the…" at bounding box center [854, 386] width 963 height 531
